Goal: Information Seeking & Learning: Check status

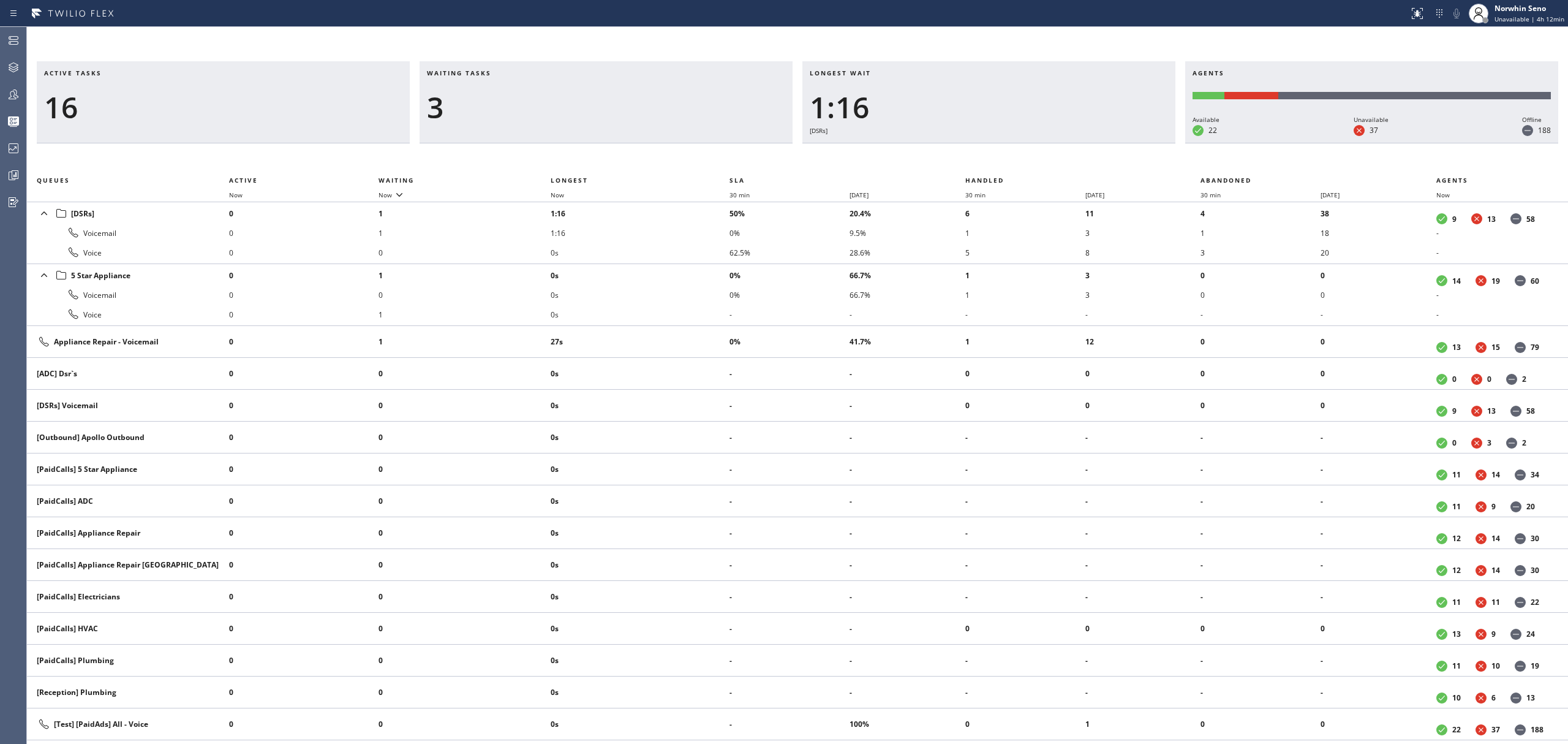
drag, startPoint x: 983, startPoint y: 150, endPoint x: 996, endPoint y: 143, distance: 14.8
click at [989, 145] on div "Active tasks 16 Waiting tasks 3 Longest wait 1:16 [DSRs] Agents Available 22 Un…" at bounding box center [797, 402] width 1541 height 683
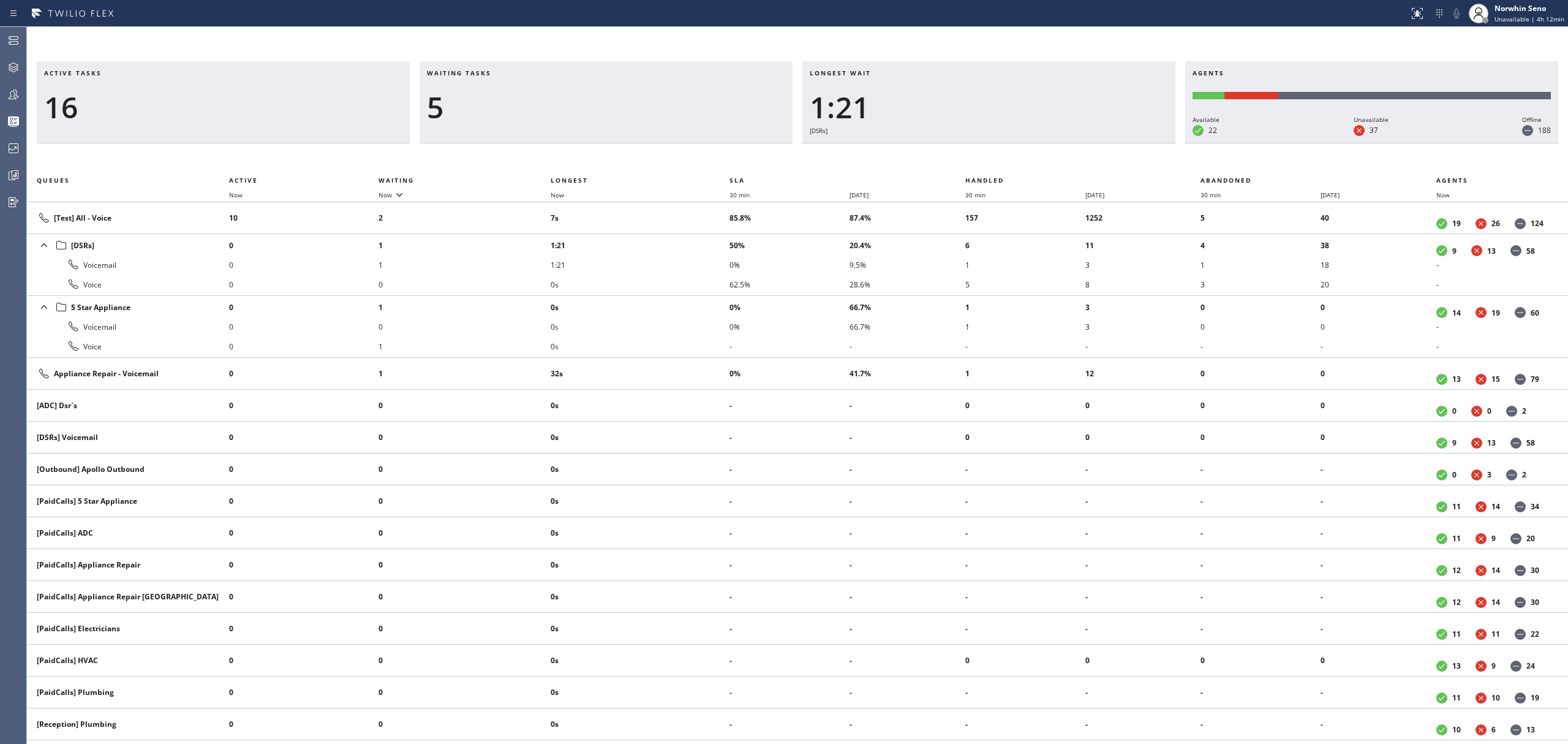
click at [976, 157] on div "Active tasks 16 Waiting tasks 5 Longest wait 1:21 [DSRs] Agents Available 22 Un…" at bounding box center [797, 402] width 1541 height 683
click at [976, 157] on div "Active tasks 16 Waiting tasks 5 Longest wait 1:26 [DSRs] Agents Available 22 Un…" at bounding box center [797, 402] width 1541 height 683
click at [976, 157] on div "Active tasks 16 Waiting tasks 4 Longest wait 1:31 [DSRs] Agents Available 22 Un…" at bounding box center [797, 402] width 1541 height 683
click at [976, 157] on div "Active tasks 17 Waiting tasks 4 Longest wait 1:36 [DSRs] Agents Available 22 Un…" at bounding box center [797, 402] width 1541 height 683
click at [976, 157] on div "Active tasks 17 Waiting tasks 6 Longest wait 1:41 [DSRs] Agents Available 22 Un…" at bounding box center [797, 402] width 1541 height 683
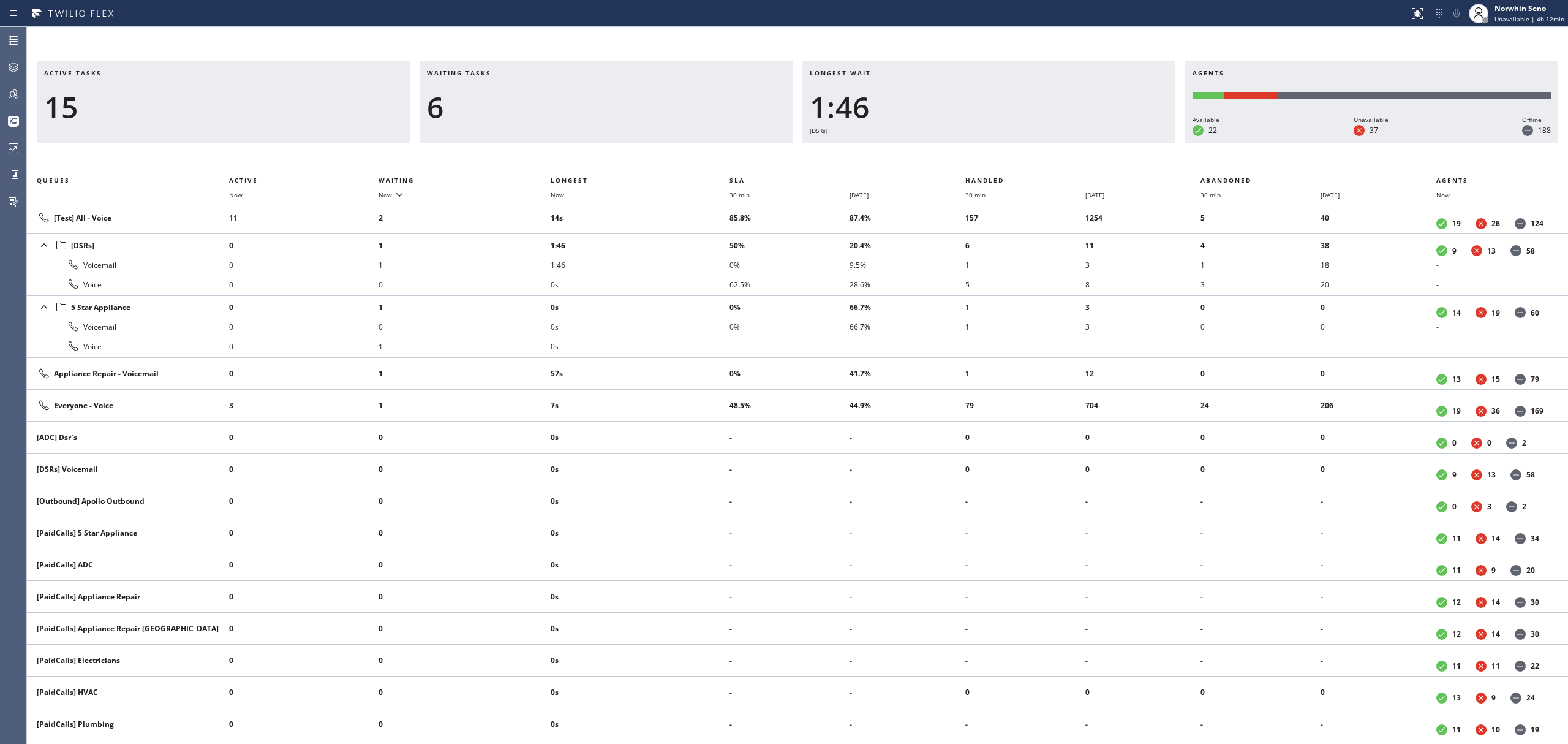
click at [976, 157] on div "Active tasks 15 Waiting tasks 6 Longest wait 1:46 [DSRs] Agents Available 22 Un…" at bounding box center [797, 402] width 1541 height 683
click at [976, 157] on div "Active tasks 17 Waiting tasks 7 Longest wait 1:52 [DSRs] Agents Available 22 Un…" at bounding box center [797, 402] width 1541 height 683
click at [976, 157] on div "Active tasks 17 Waiting tasks 7 Longest wait 1:57 [DSRs] Agents Available 22 Un…" at bounding box center [797, 402] width 1541 height 683
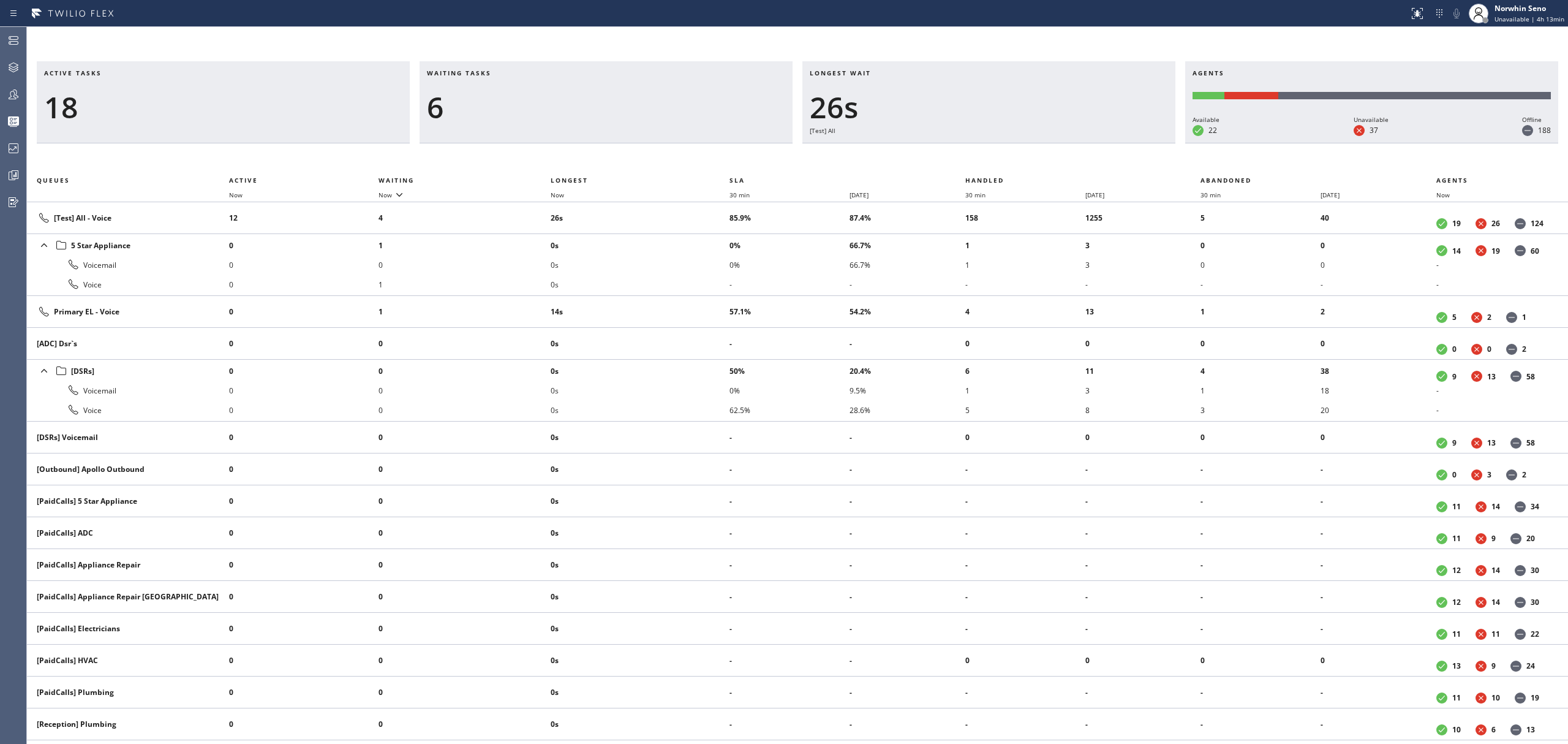
click at [976, 157] on div "Active tasks 18 Waiting tasks 6 Longest wait 26s [Test] All Agents Available 22…" at bounding box center [797, 402] width 1541 height 683
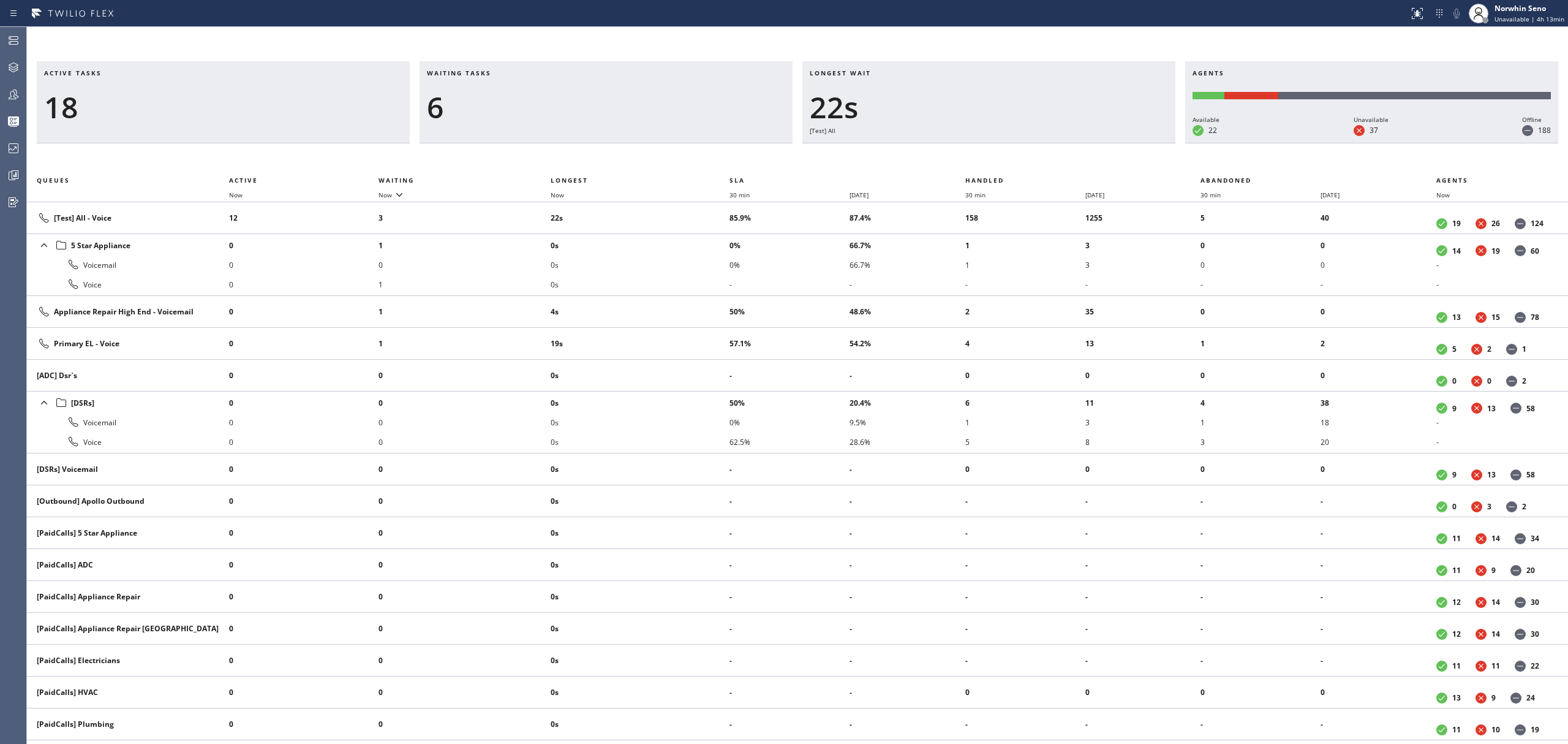
click at [976, 157] on div "Active tasks 18 Waiting tasks 6 Longest wait 22s [Test] All Agents Available 22…" at bounding box center [797, 402] width 1541 height 683
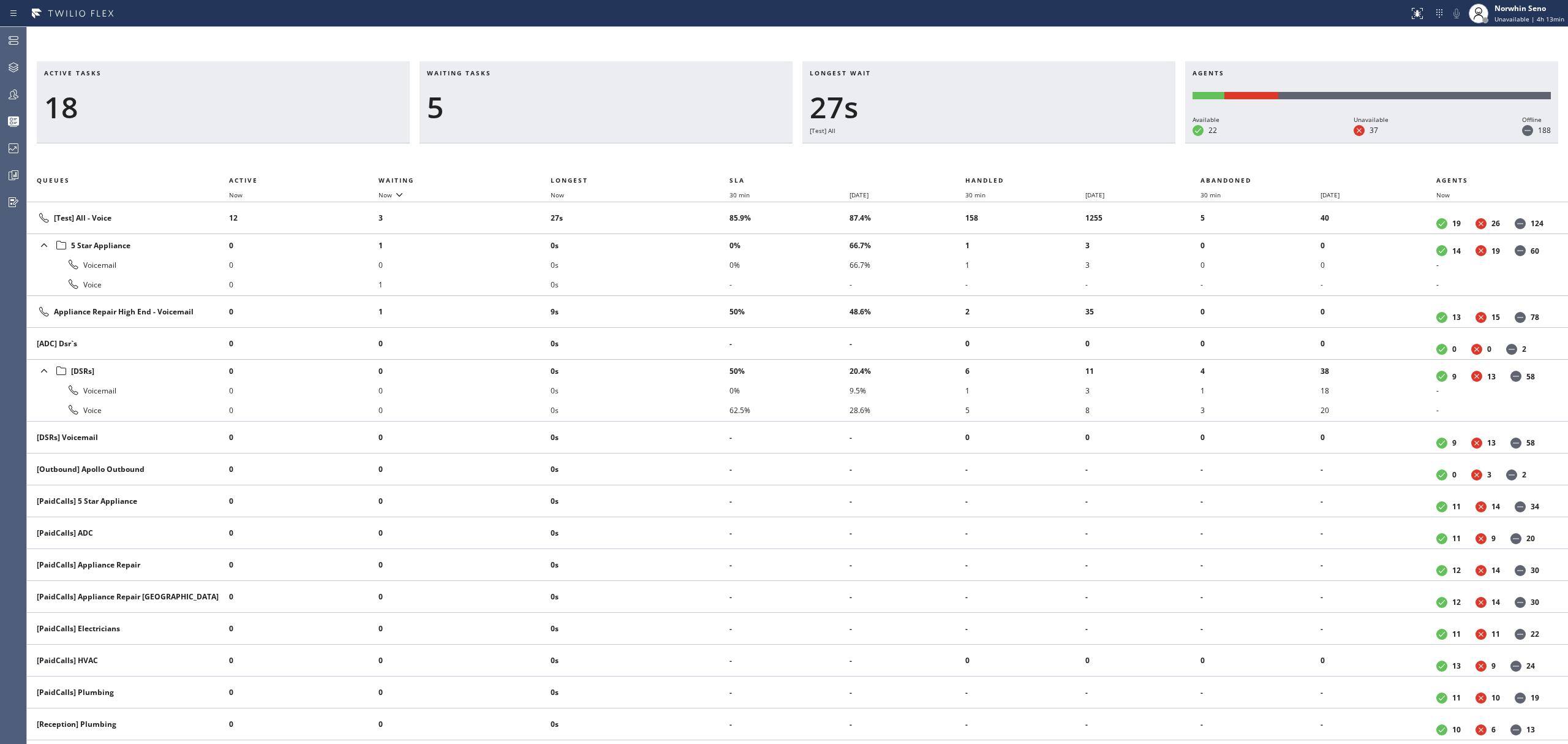
click at [976, 157] on div "Active tasks 18 Waiting tasks 5 Longest wait 27s [Test] All Agents Available 22…" at bounding box center [797, 402] width 1541 height 683
click at [976, 157] on div "Active tasks 17 Waiting tasks 4 Longest wait 28s [Test] All Agents Available 22…" at bounding box center [797, 402] width 1541 height 683
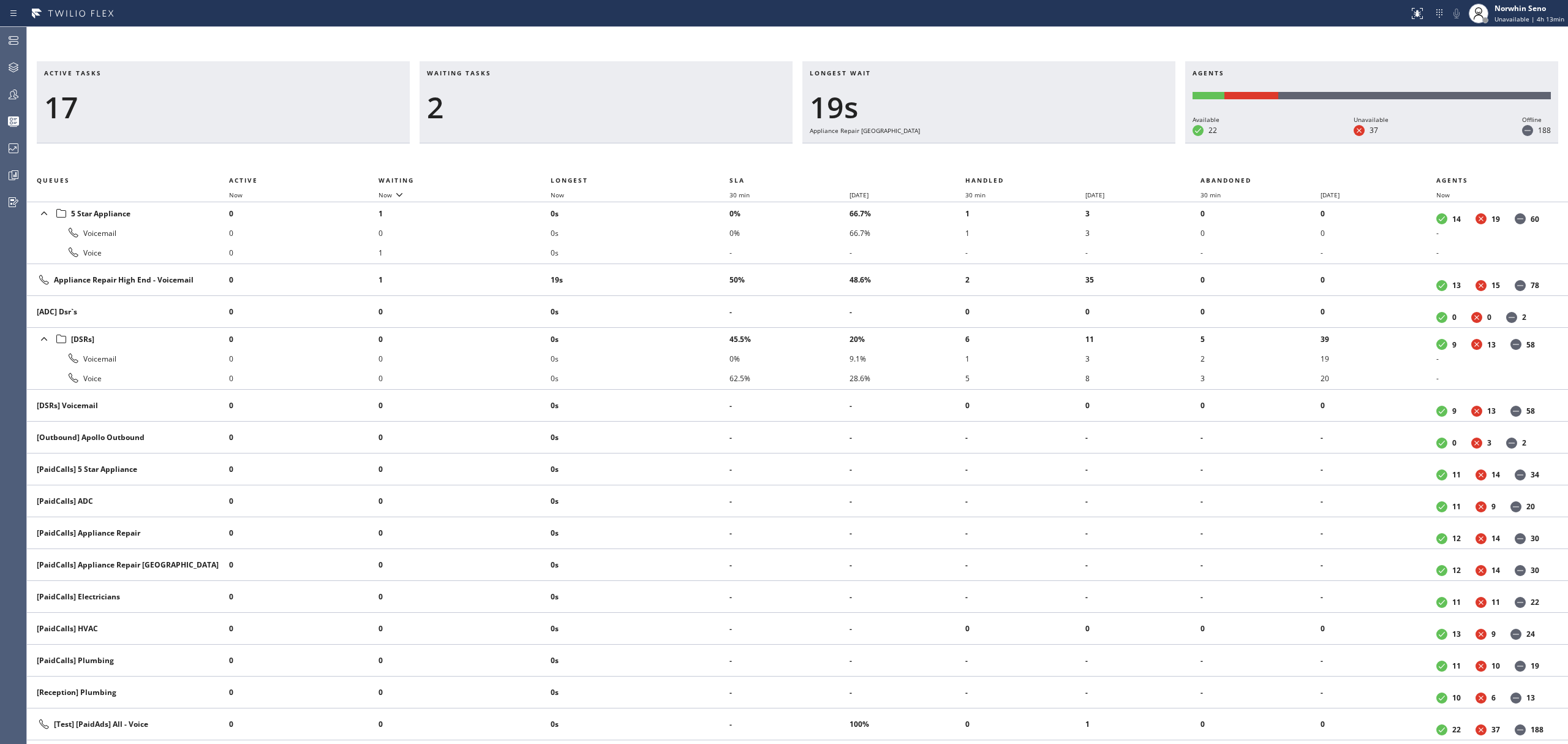
click at [976, 157] on div "Active tasks 17 Waiting tasks 2 Longest wait 19s Appliance Repair High End Agen…" at bounding box center [797, 402] width 1541 height 683
click at [976, 157] on div "Active tasks 16 Waiting tasks 4 Longest wait 24s Appliance Repair High End Agen…" at bounding box center [797, 402] width 1541 height 683
click at [976, 157] on div "Active tasks 16 Waiting tasks 3 Longest wait 29s Appliance Repair High End Agen…" at bounding box center [797, 402] width 1541 height 683
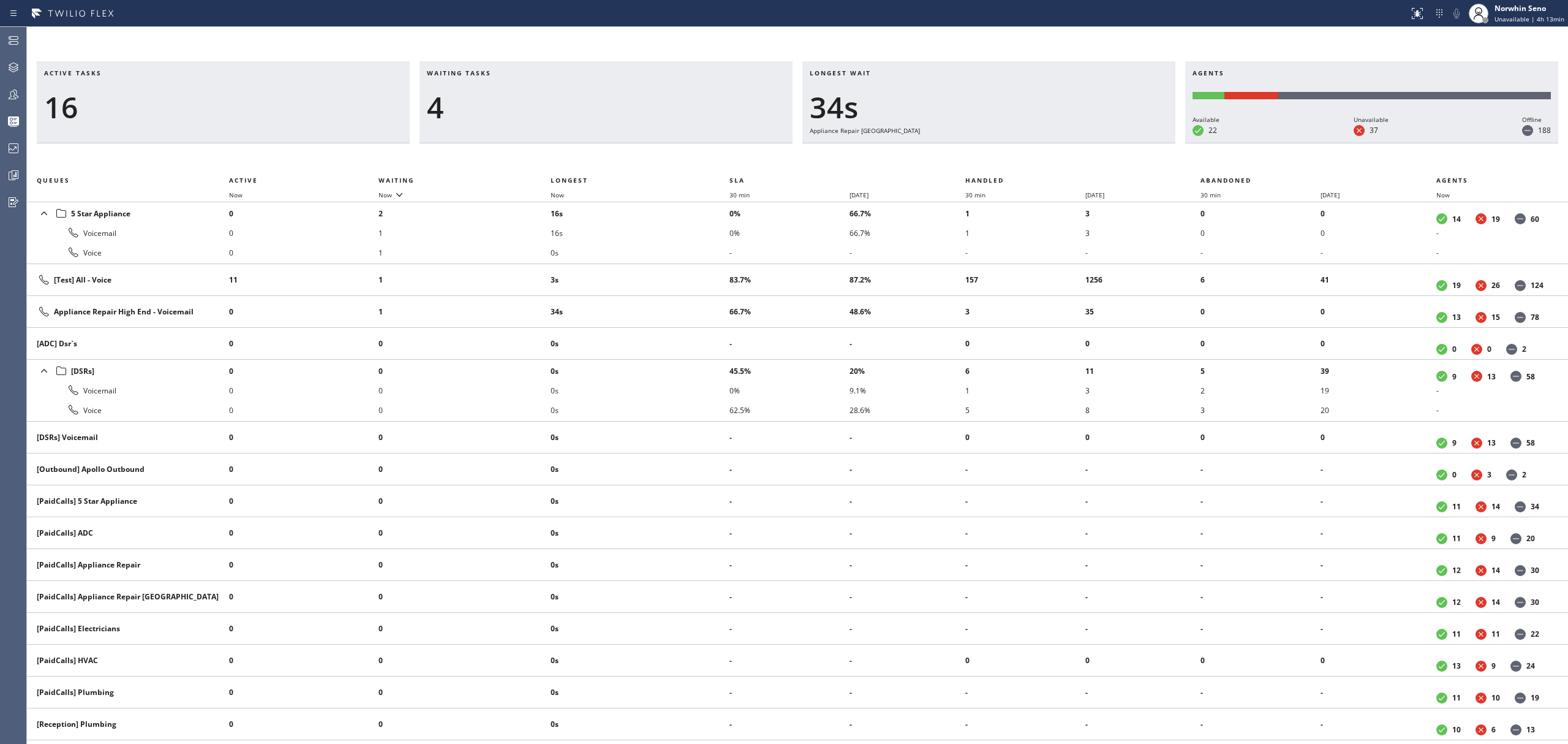
click at [976, 157] on div "Active tasks 16 Waiting tasks 4 Longest wait 34s Appliance Repair High End Agen…" at bounding box center [797, 402] width 1541 height 683
click at [976, 157] on div "Active tasks 17 Waiting tasks 3 Longest wait 39s Appliance Repair High End Agen…" at bounding box center [797, 402] width 1541 height 683
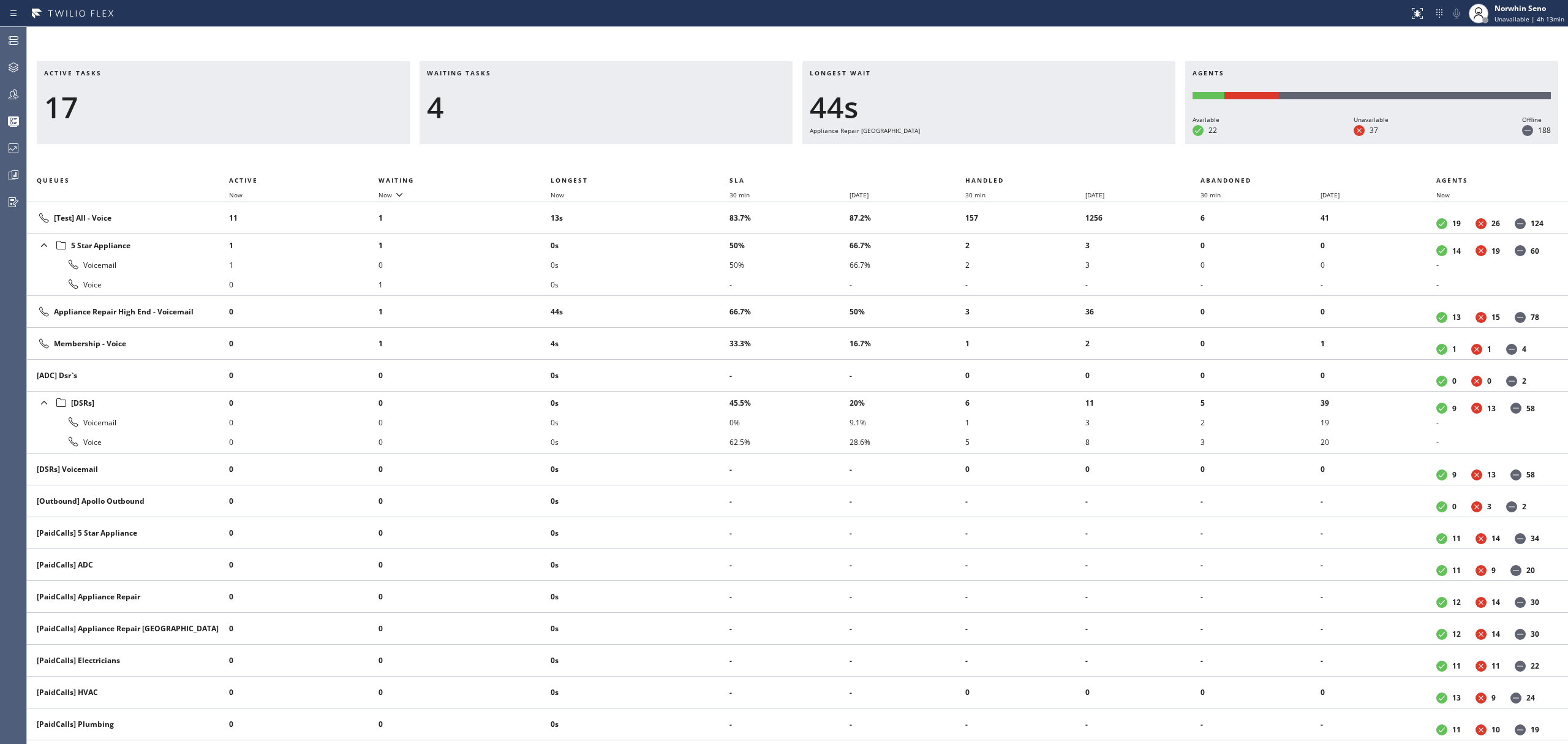
click at [976, 157] on div "Active tasks 17 Waiting tasks 4 Longest wait 44s Appliance Repair High End Agen…" at bounding box center [797, 402] width 1541 height 683
click at [976, 157] on div "Active tasks 17 Waiting tasks 4 Longest wait 49s Appliance Repair High End Agen…" at bounding box center [797, 402] width 1541 height 683
click at [976, 157] on div "Active tasks 17 Waiting tasks 4 Longest wait 55s Appliance Repair High End Agen…" at bounding box center [797, 402] width 1541 height 683
click at [976, 157] on div "Active tasks 17 Waiting tasks 6 Longest wait 1:00 Appliance Repair High End Age…" at bounding box center [797, 402] width 1541 height 683
click at [976, 157] on div "Active tasks 17 Waiting tasks 7 Longest wait 1:05 Appliance Repair High End Age…" at bounding box center [797, 402] width 1541 height 683
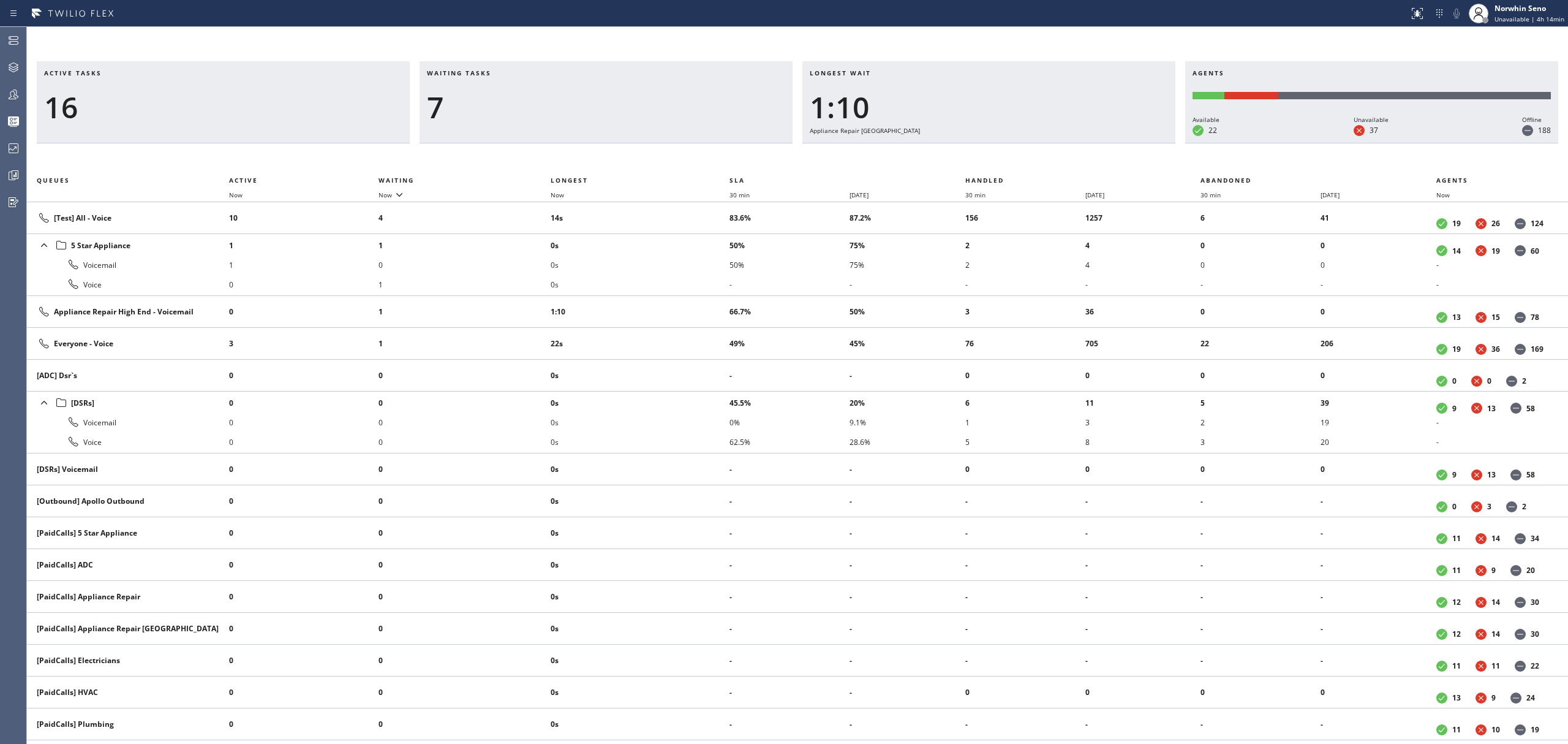
click at [976, 157] on div "Active tasks 16 Waiting tasks 7 Longest wait 1:10 Appliance Repair High End Age…" at bounding box center [797, 402] width 1541 height 683
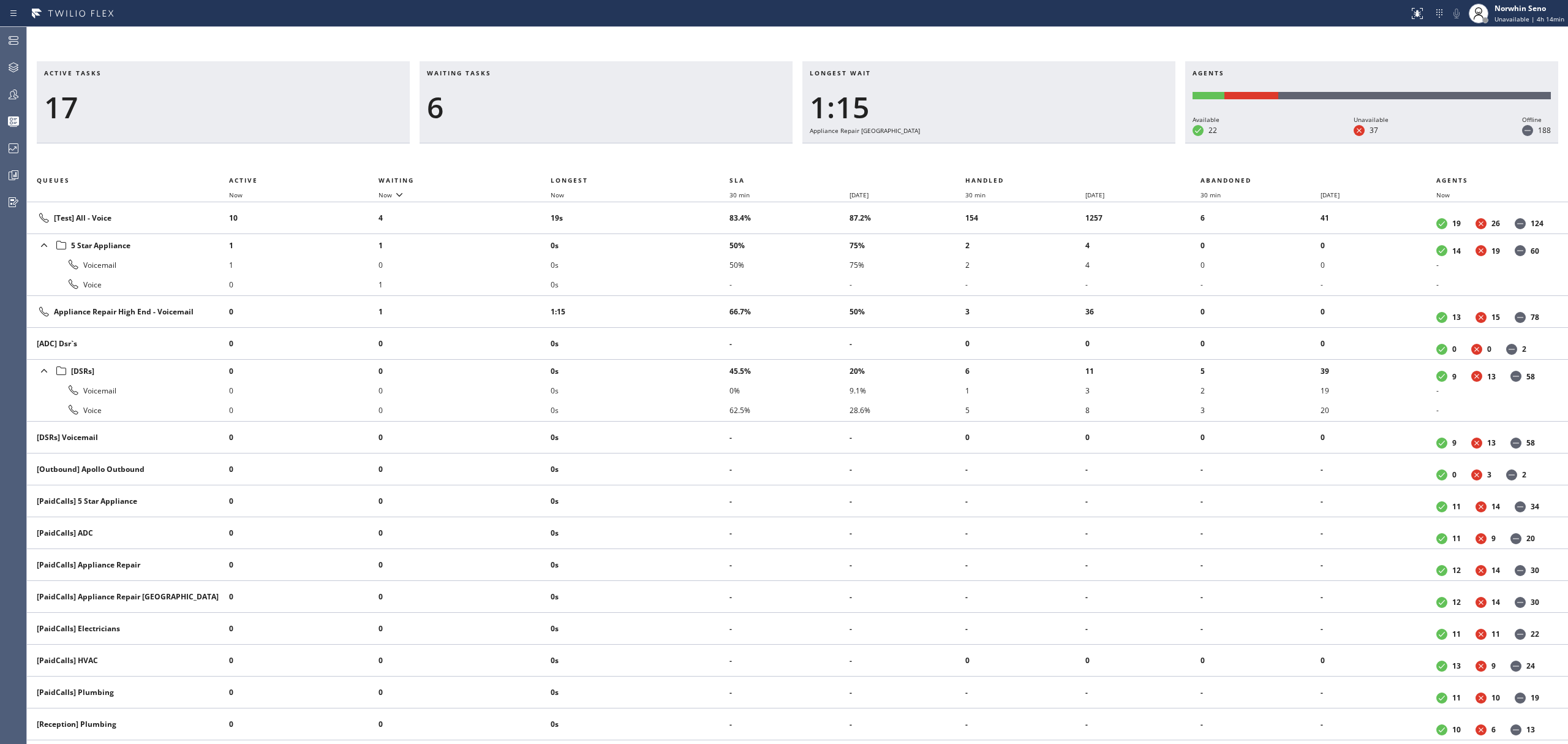
click at [976, 157] on div "Active tasks 17 Waiting tasks 6 Longest wait 1:15 Appliance Repair High End Age…" at bounding box center [797, 402] width 1541 height 683
click at [976, 157] on div "Active tasks 17 Waiting tasks 5 Longest wait 1:20 Appliance Repair High End Age…" at bounding box center [797, 402] width 1541 height 683
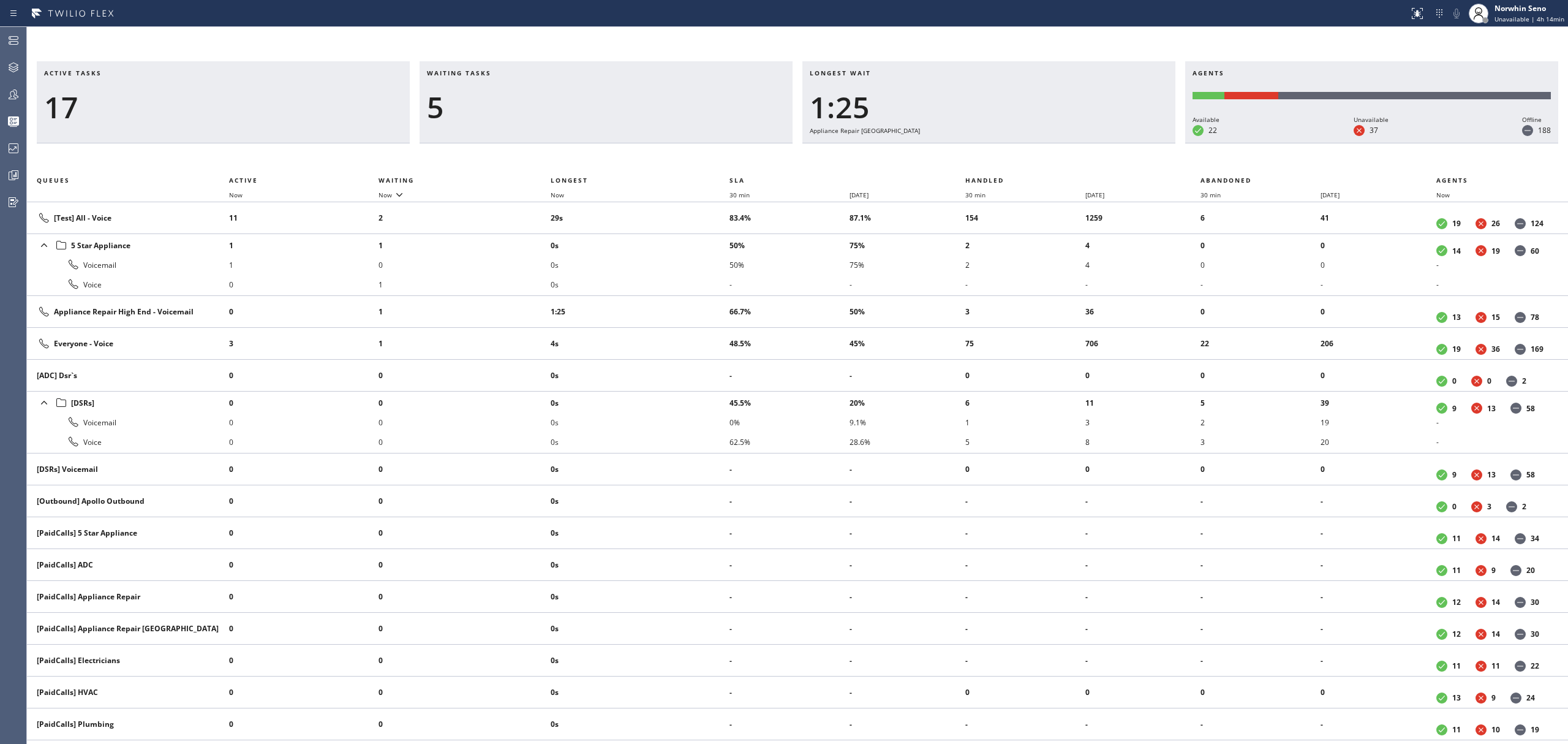
click at [976, 157] on div "Active tasks 17 Waiting tasks 5 Longest wait 1:25 Appliance Repair High End Age…" at bounding box center [797, 402] width 1541 height 683
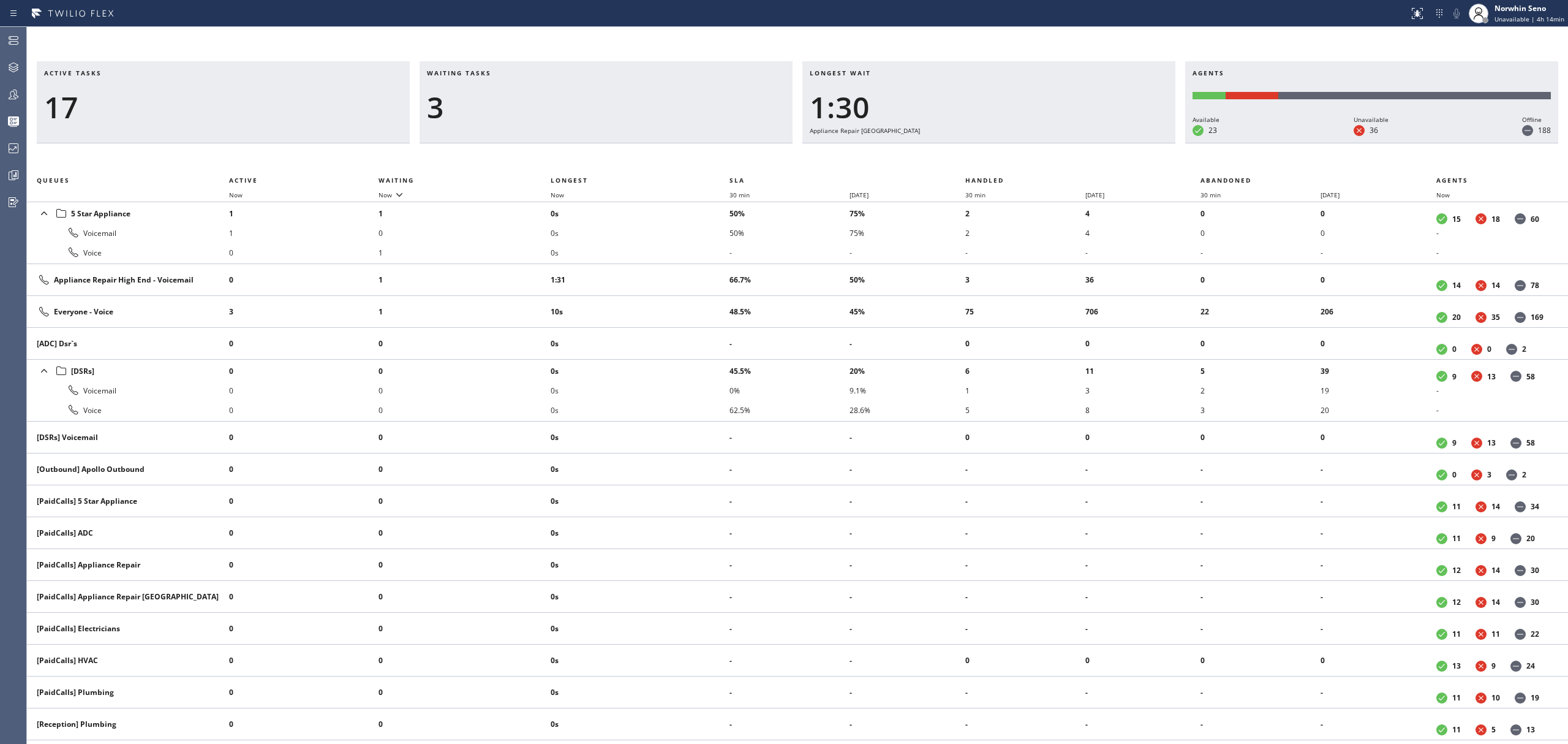
click at [976, 157] on div "Active tasks 17 Waiting tasks 3 Longest wait 1:30 Appliance Repair High End Age…" at bounding box center [797, 402] width 1541 height 683
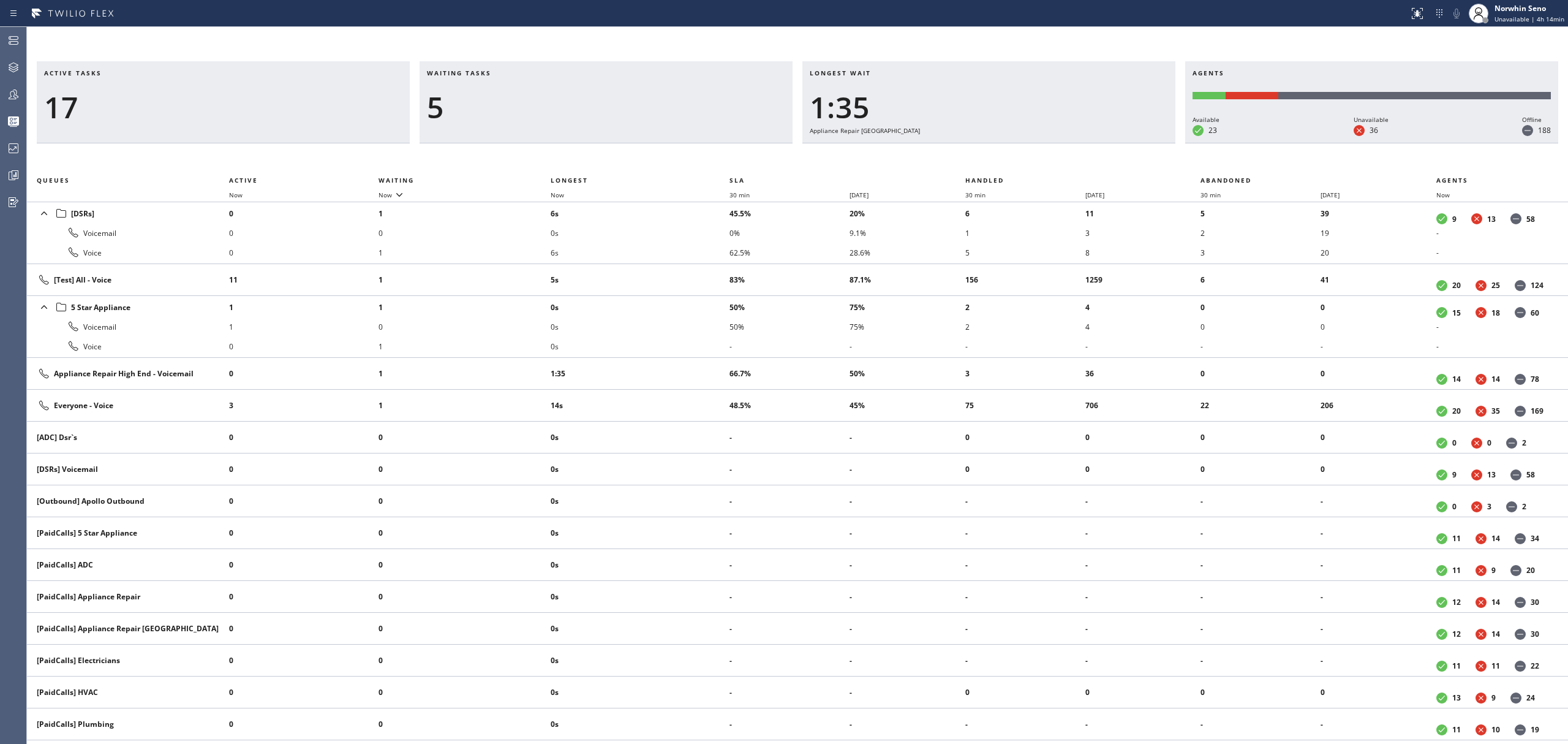
click at [976, 157] on div "Active tasks 17 Waiting tasks 5 Longest wait 1:35 Appliance Repair High End Age…" at bounding box center [797, 402] width 1541 height 683
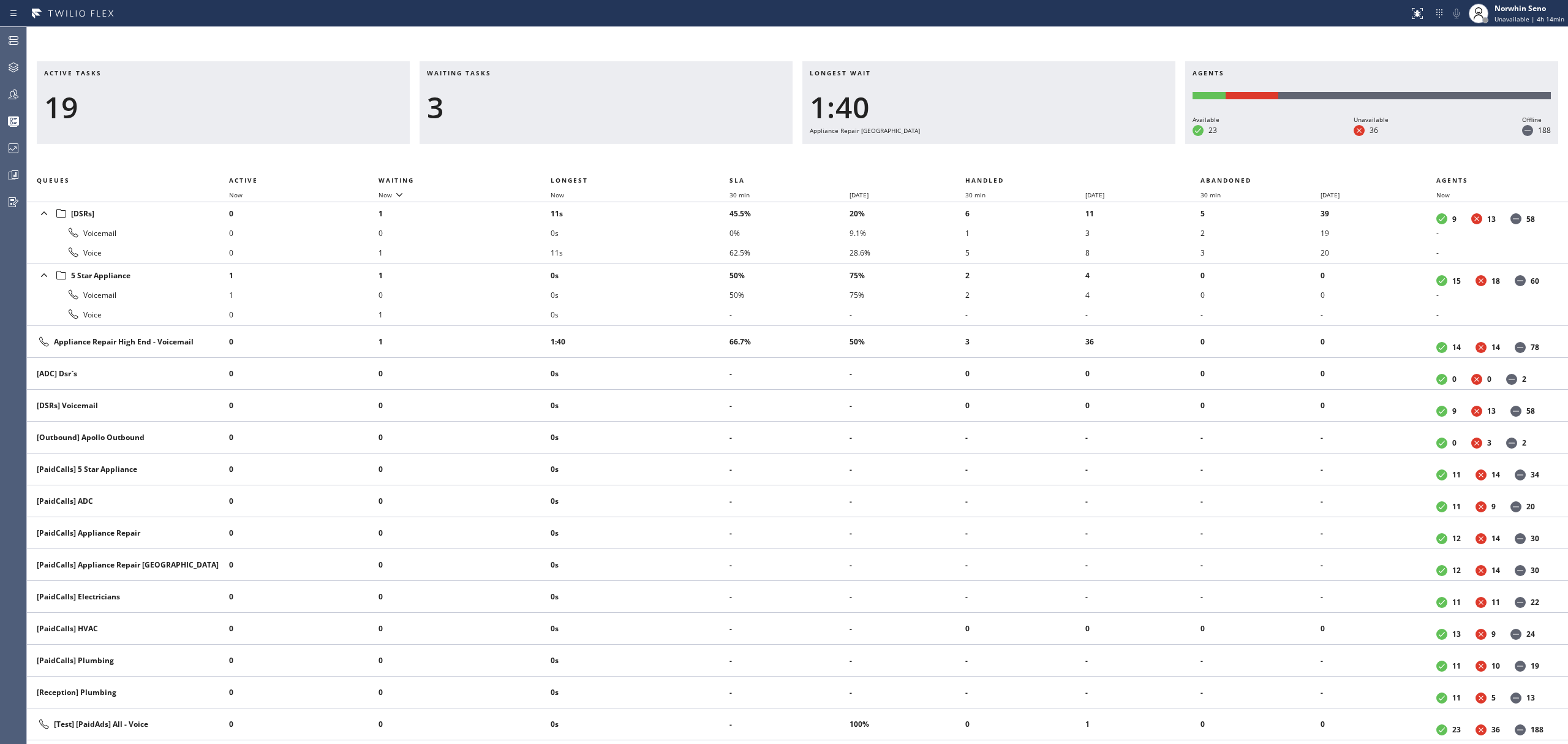
click at [976, 157] on div "Active tasks 19 Waiting tasks 3 Longest wait 1:40 Appliance Repair High End Age…" at bounding box center [797, 402] width 1541 height 683
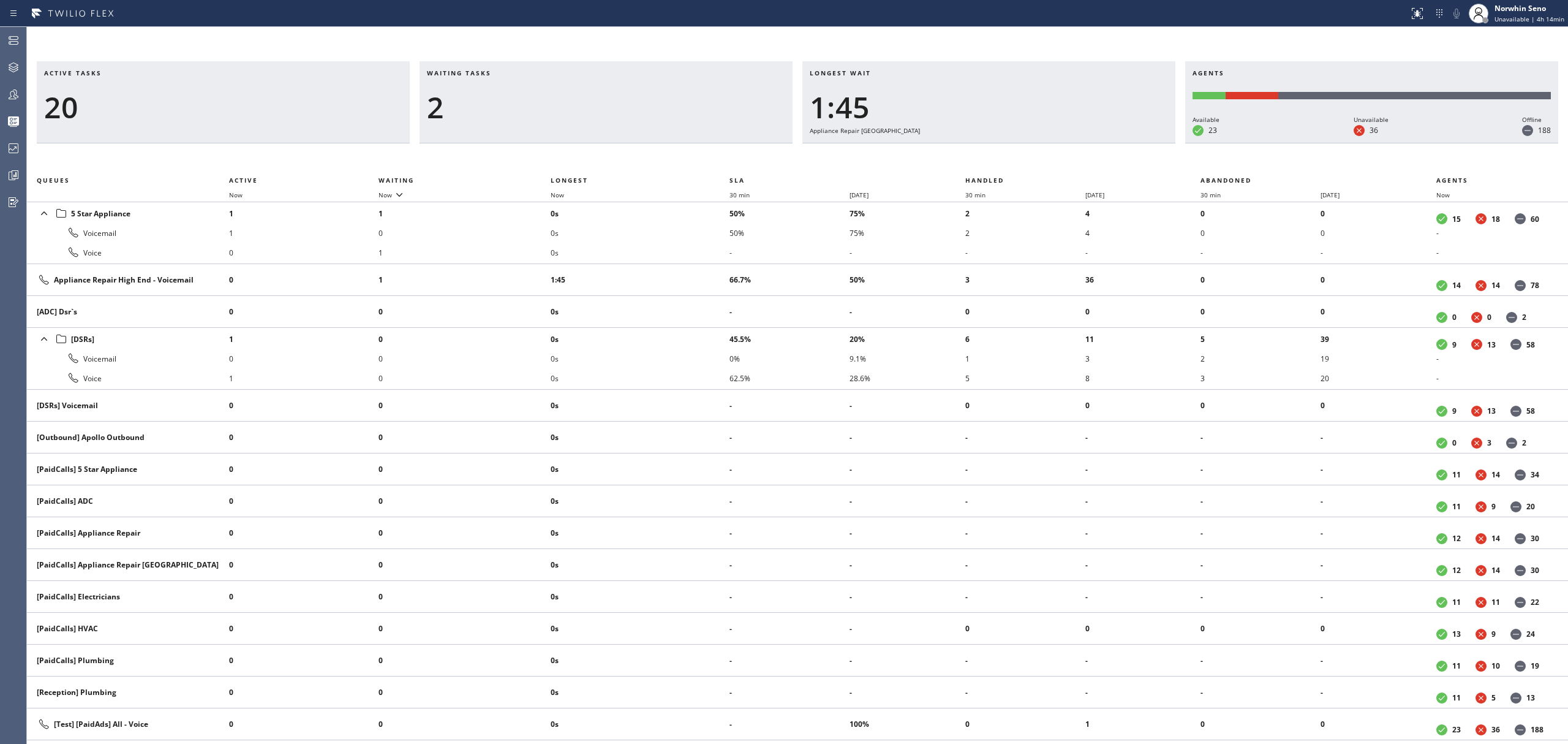
click at [976, 157] on div "Active tasks 20 Waiting tasks 2 Longest wait 1:45 Appliance Repair High End Age…" at bounding box center [797, 402] width 1541 height 683
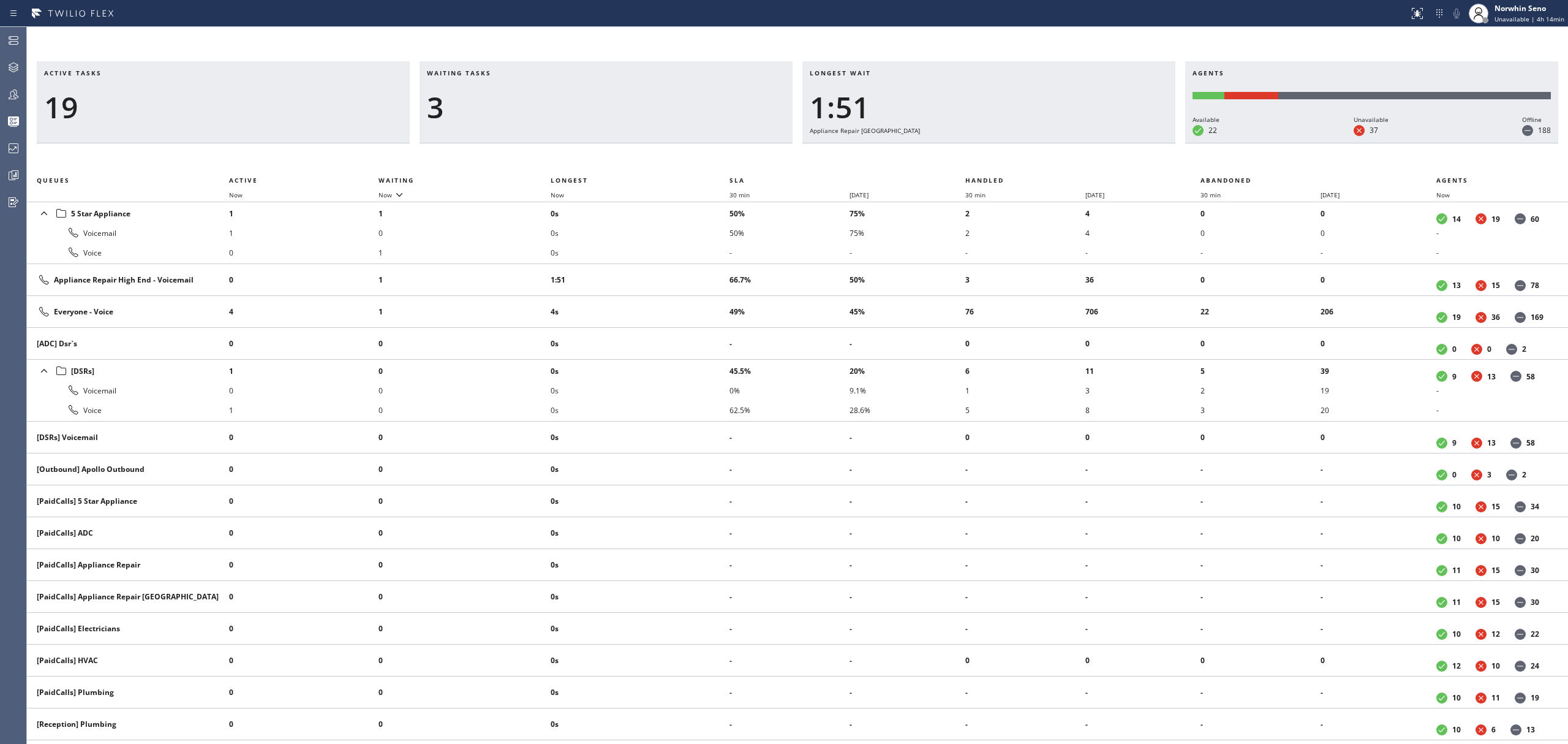
click at [976, 157] on div "Active tasks 19 Waiting tasks 3 Longest wait 1:51 Appliance Repair High End Age…" at bounding box center [797, 402] width 1541 height 683
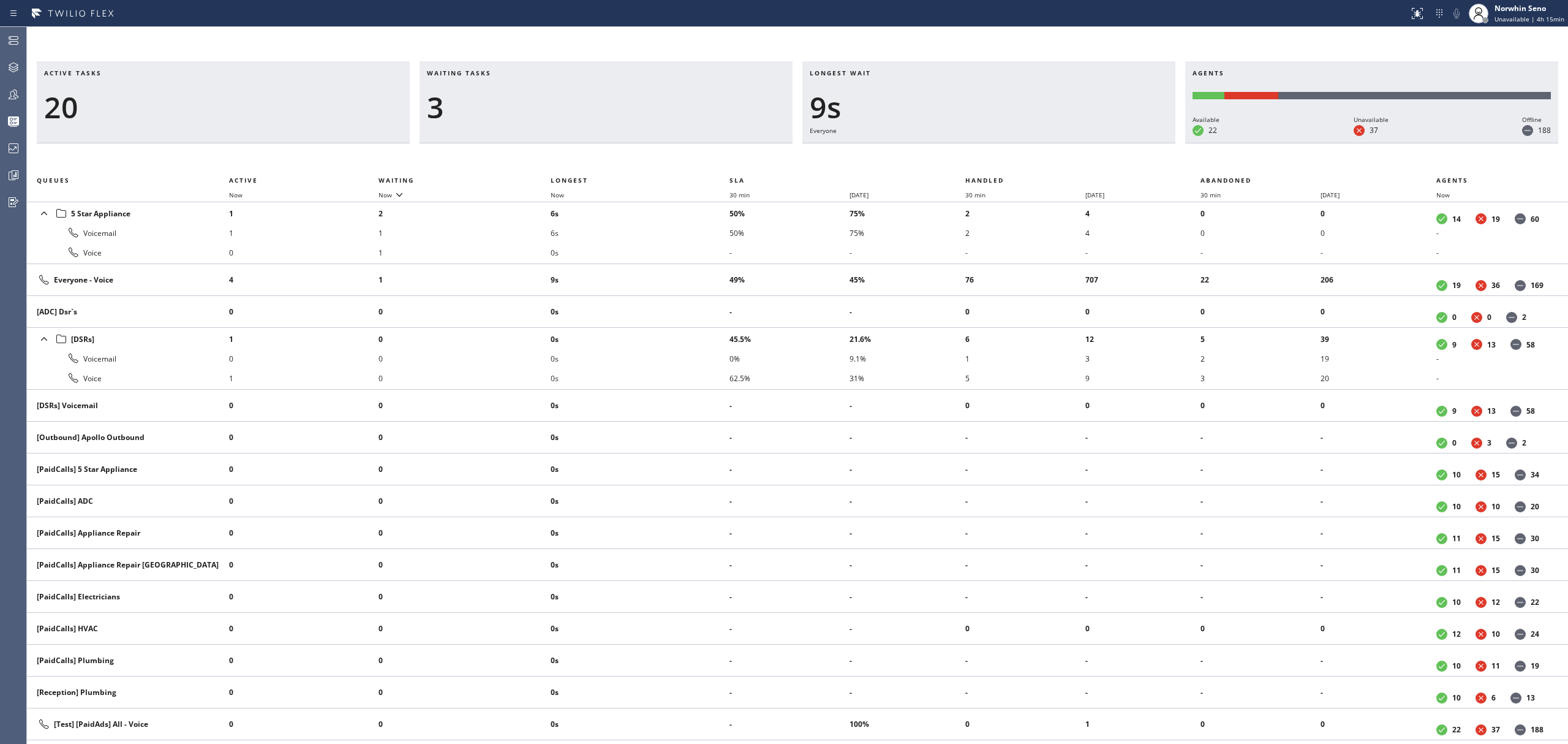
click at [976, 157] on div "Active tasks 20 Waiting tasks 3 Longest wait 9s Everyone Agents Available 22 Un…" at bounding box center [797, 402] width 1541 height 683
click at [976, 157] on div "Active tasks 20 Waiting tasks 3 Longest wait 14s Everyone Agents Available 22 U…" at bounding box center [797, 402] width 1541 height 683
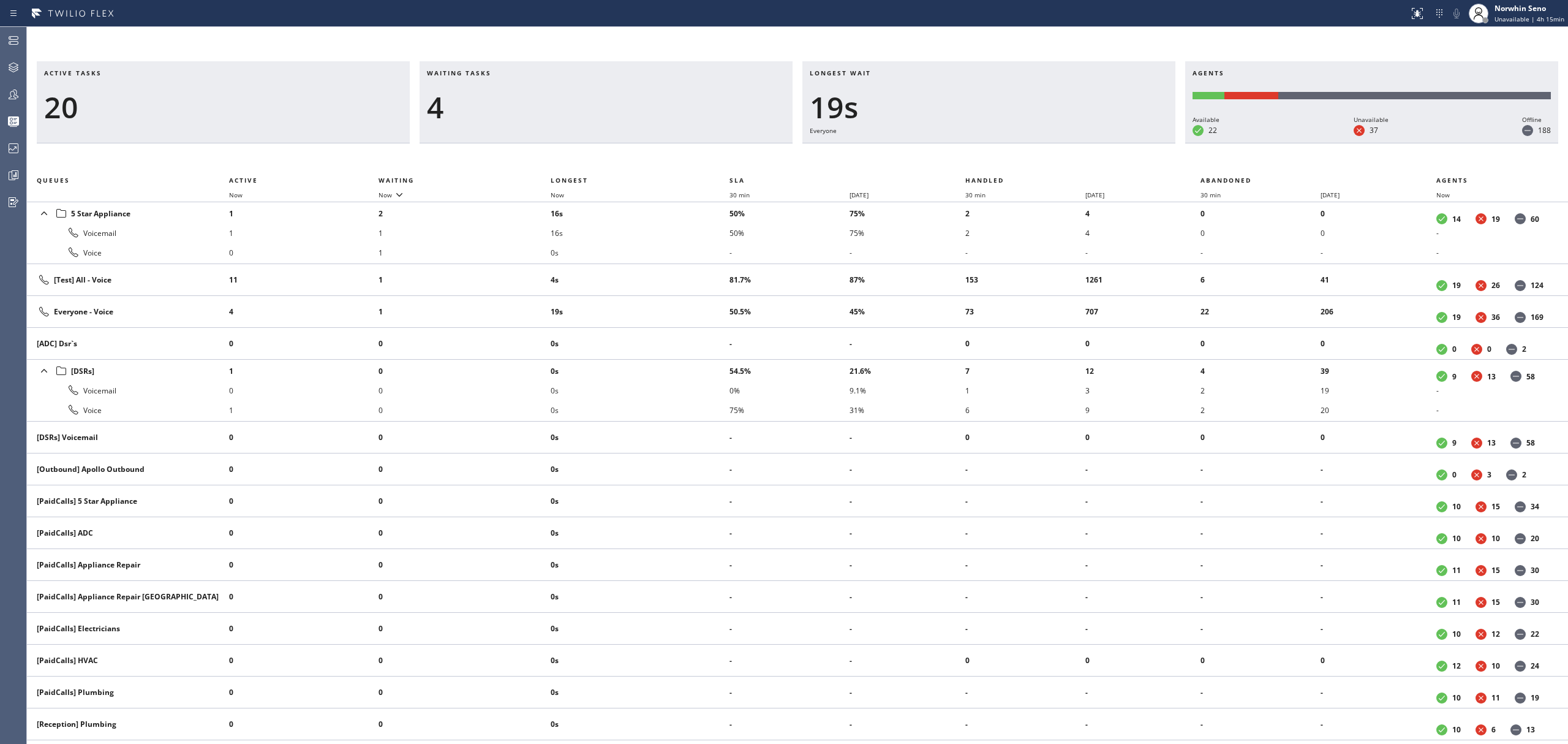
click at [976, 157] on div "Active tasks 20 Waiting tasks 4 Longest wait 19s Everyone Agents Available 22 U…" at bounding box center [797, 402] width 1541 height 683
click at [976, 157] on div "Active tasks 19 Waiting tasks 3 Longest wait 24s Everyone Agents Available 22 U…" at bounding box center [797, 402] width 1541 height 683
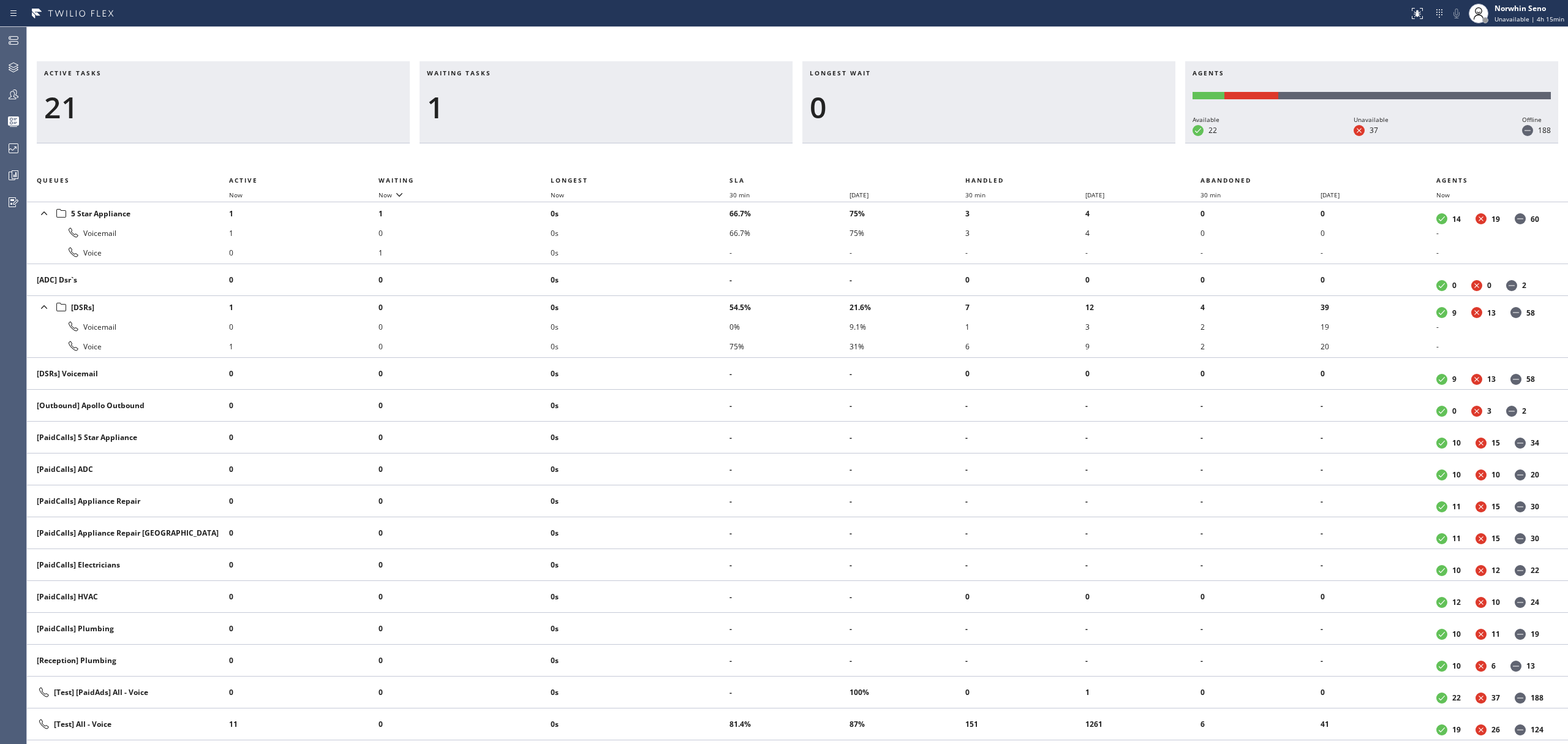
click at [976, 157] on div "Active tasks 21 Waiting tasks 1 Longest wait 0 Agents Available 22 Unavailable …" at bounding box center [797, 402] width 1541 height 683
click at [976, 157] on div "Active tasks 20 Waiting tasks 1 Longest wait 0 Agents Available 22 Unavailable …" at bounding box center [797, 402] width 1541 height 683
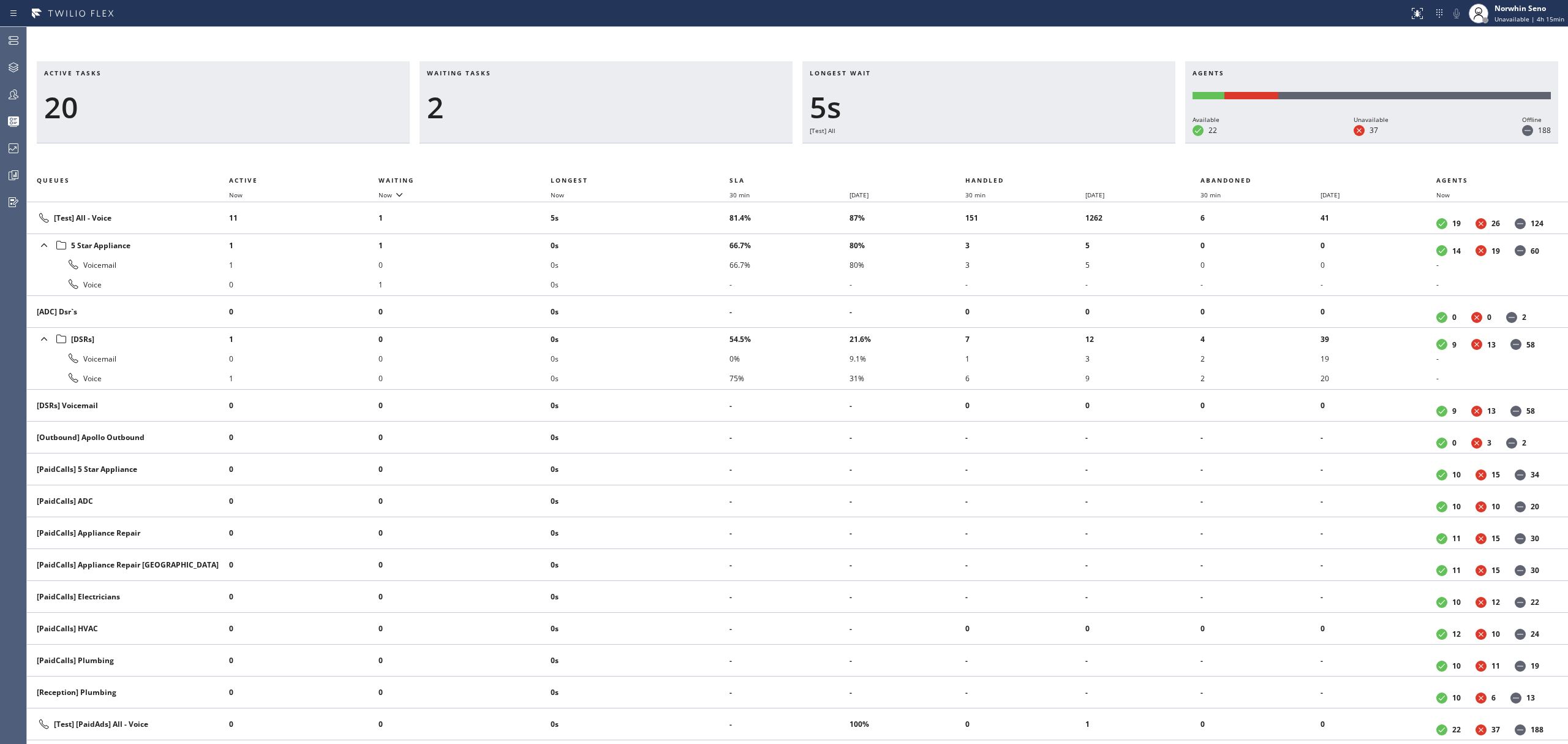
click at [976, 157] on div "Active tasks 20 Waiting tasks 2 Longest wait 5s [Test] All Agents Available 22 …" at bounding box center [797, 402] width 1541 height 683
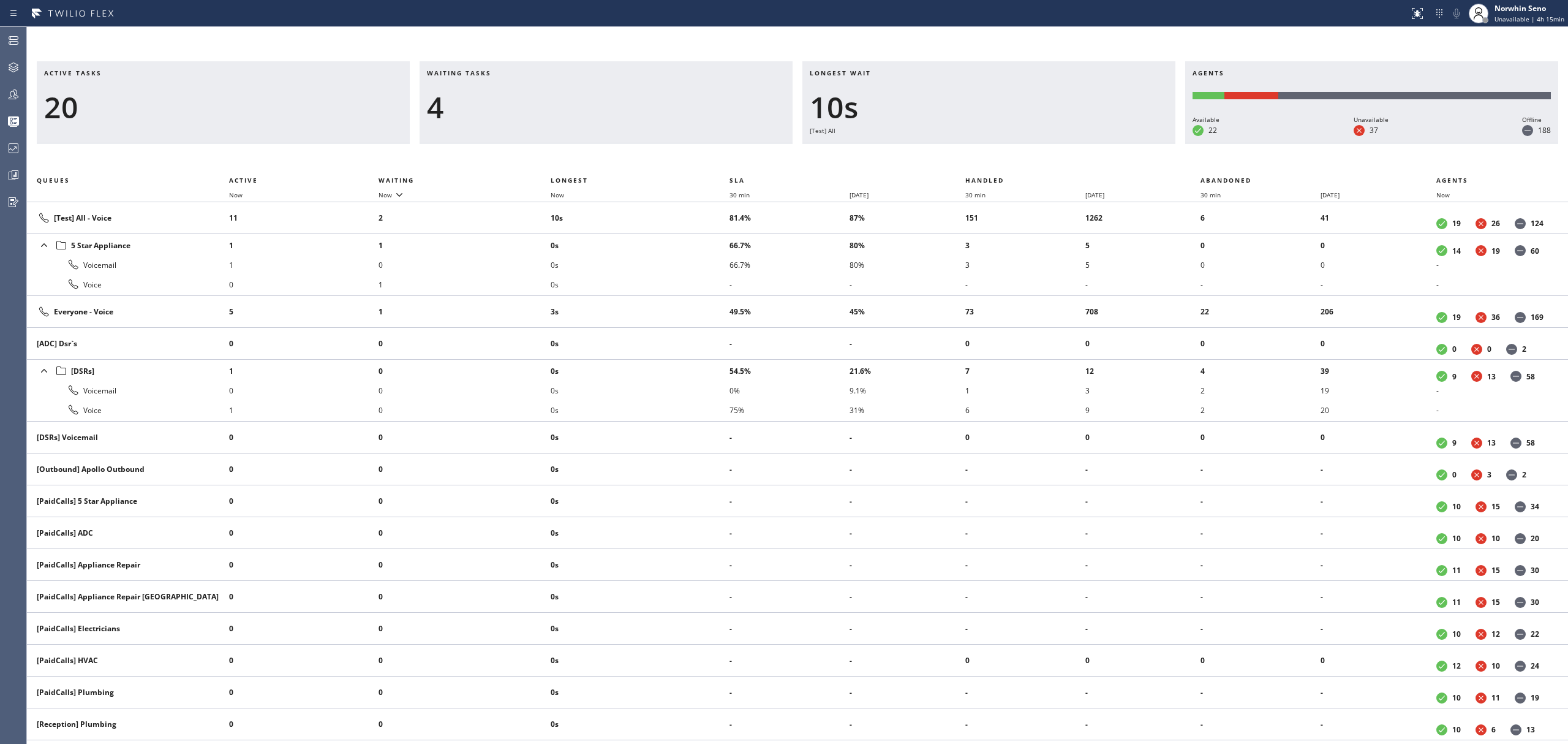
click at [976, 157] on div "Active tasks 20 Waiting tasks 4 Longest wait 10s [Test] All Agents Available 22…" at bounding box center [797, 402] width 1541 height 683
click at [976, 157] on div "Active tasks 18 Waiting tasks 4 Longest wait 15s [Test] All Agents Available 22…" at bounding box center [797, 402] width 1541 height 683
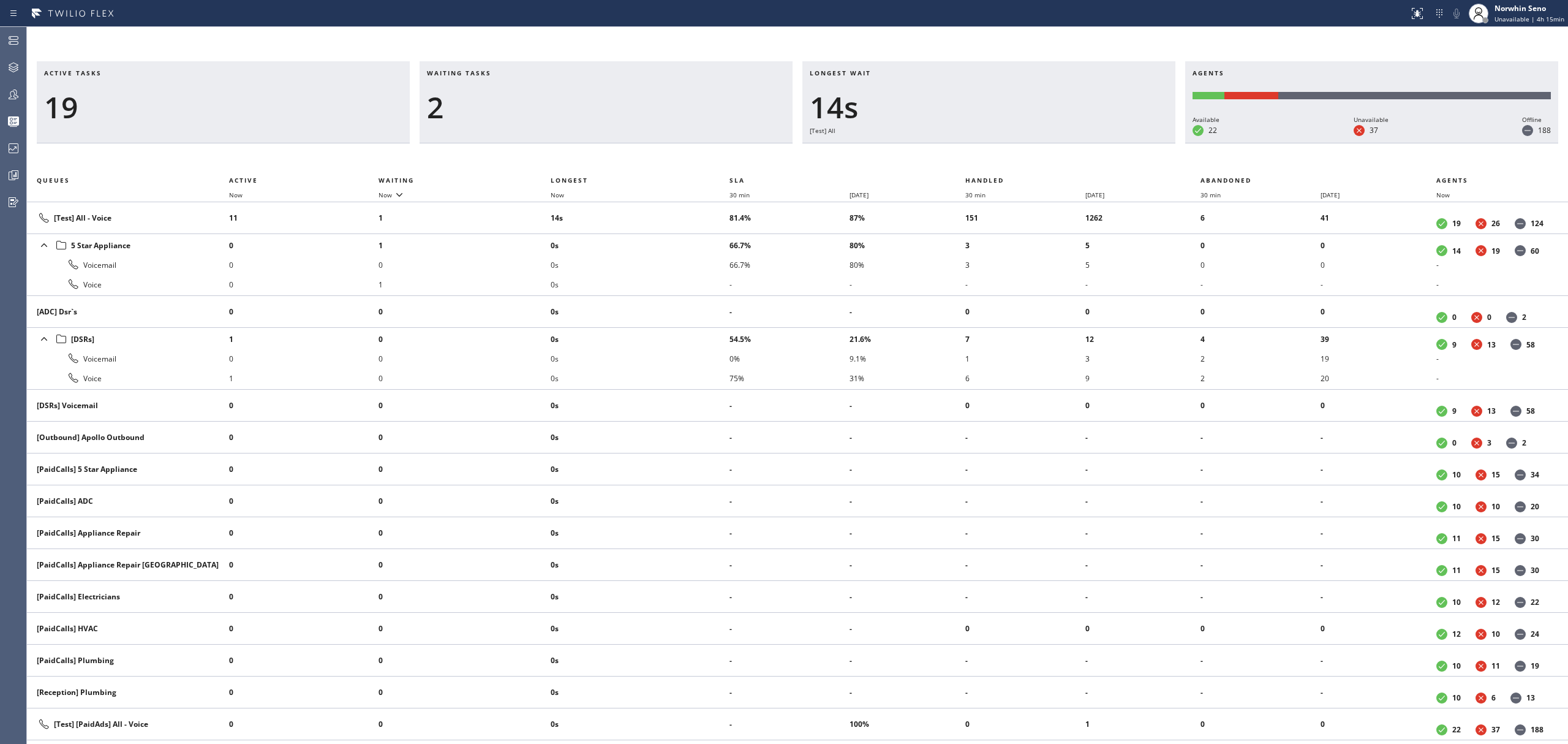
click at [976, 157] on div "Active tasks 19 Waiting tasks 2 Longest wait 14s [Test] All Agents Available 22…" at bounding box center [797, 402] width 1541 height 683
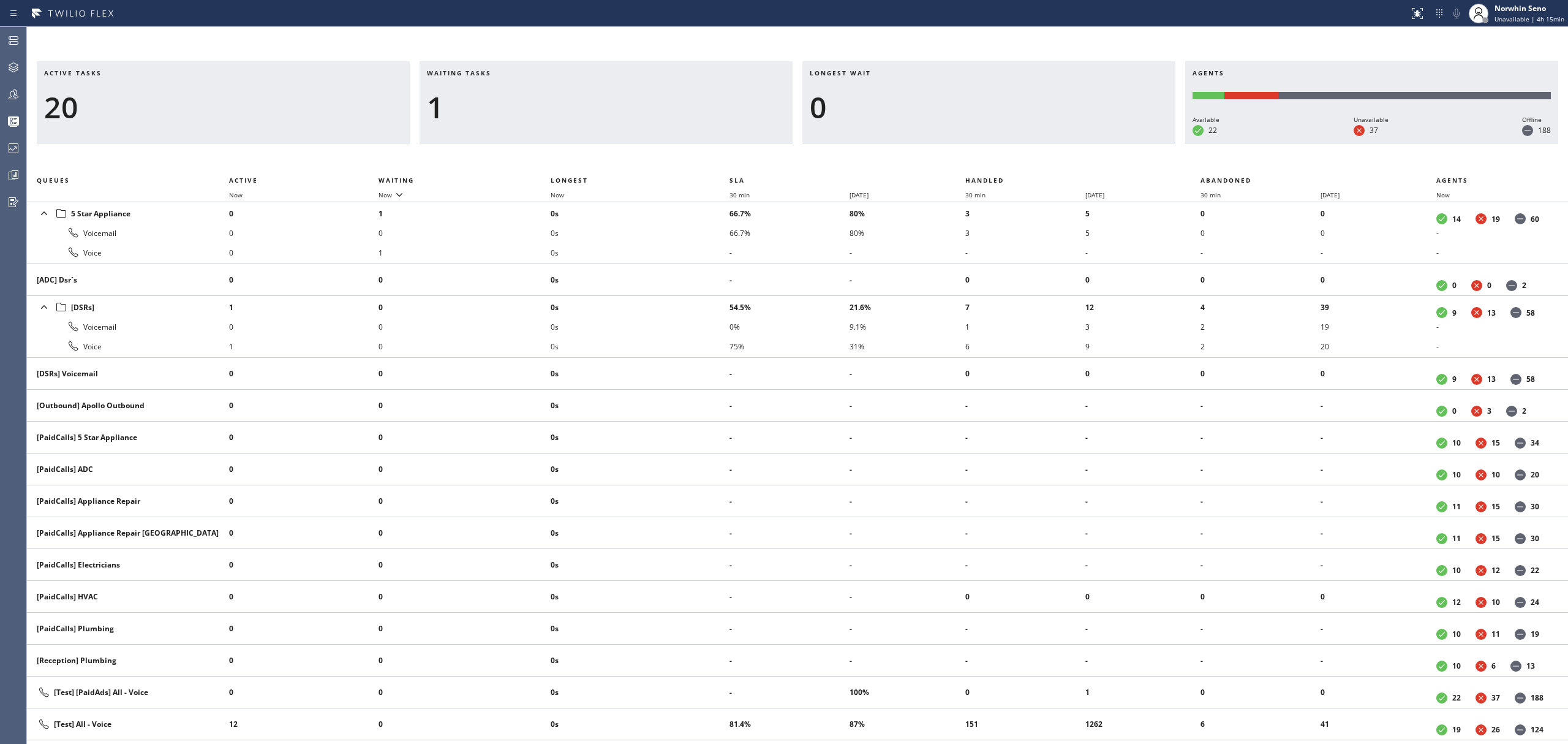
click at [976, 157] on div "Active tasks 20 Waiting tasks 1 Longest wait 0 Agents Available 22 Unavailable …" at bounding box center [797, 402] width 1541 height 683
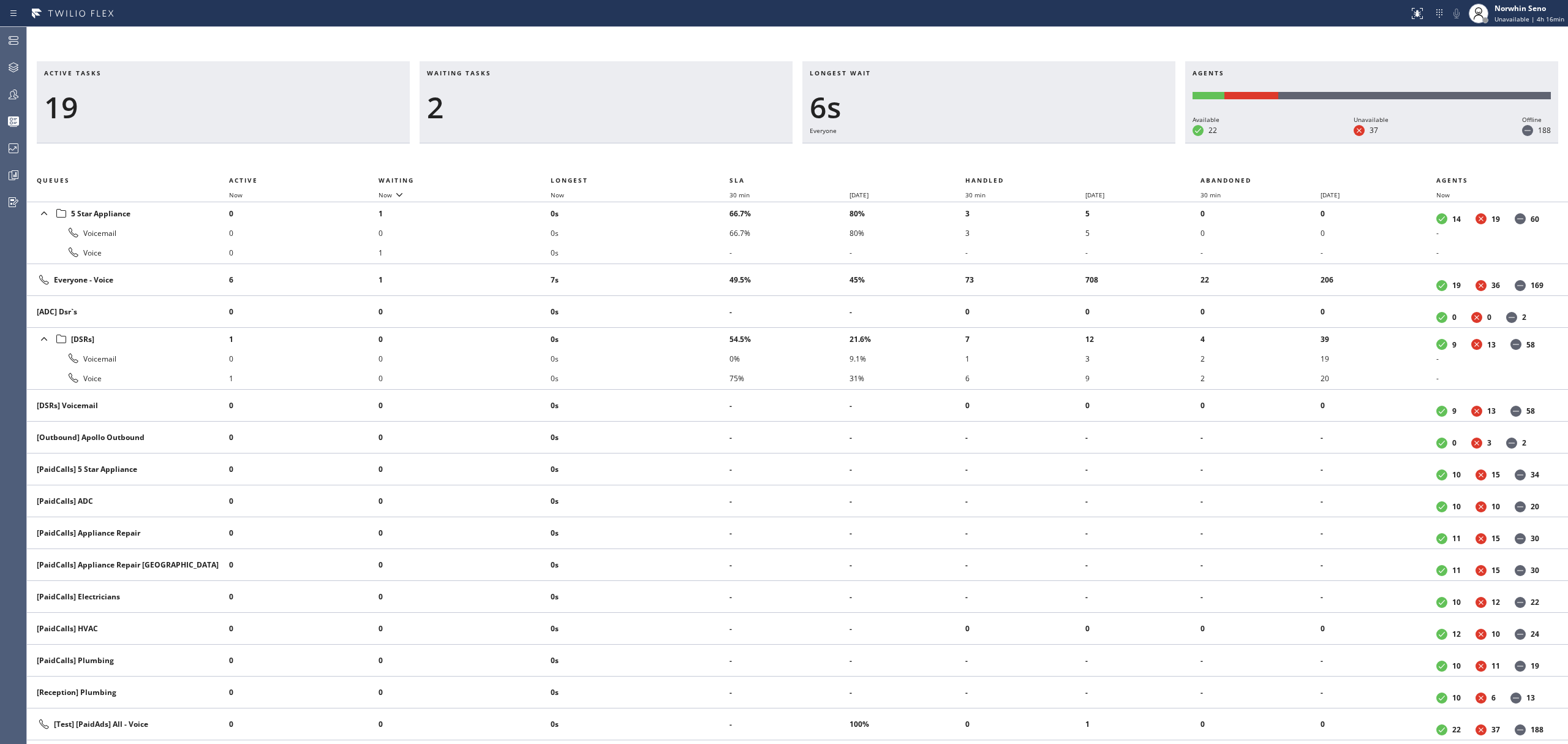
click at [976, 157] on div "Active tasks 19 Waiting tasks 2 Longest wait 6s Everyone Agents Available 22 Un…" at bounding box center [797, 402] width 1541 height 683
click at [976, 157] on div "Active tasks 19 Waiting tasks 2 Longest wait 12s Everyone Agents Available 21 U…" at bounding box center [797, 402] width 1541 height 683
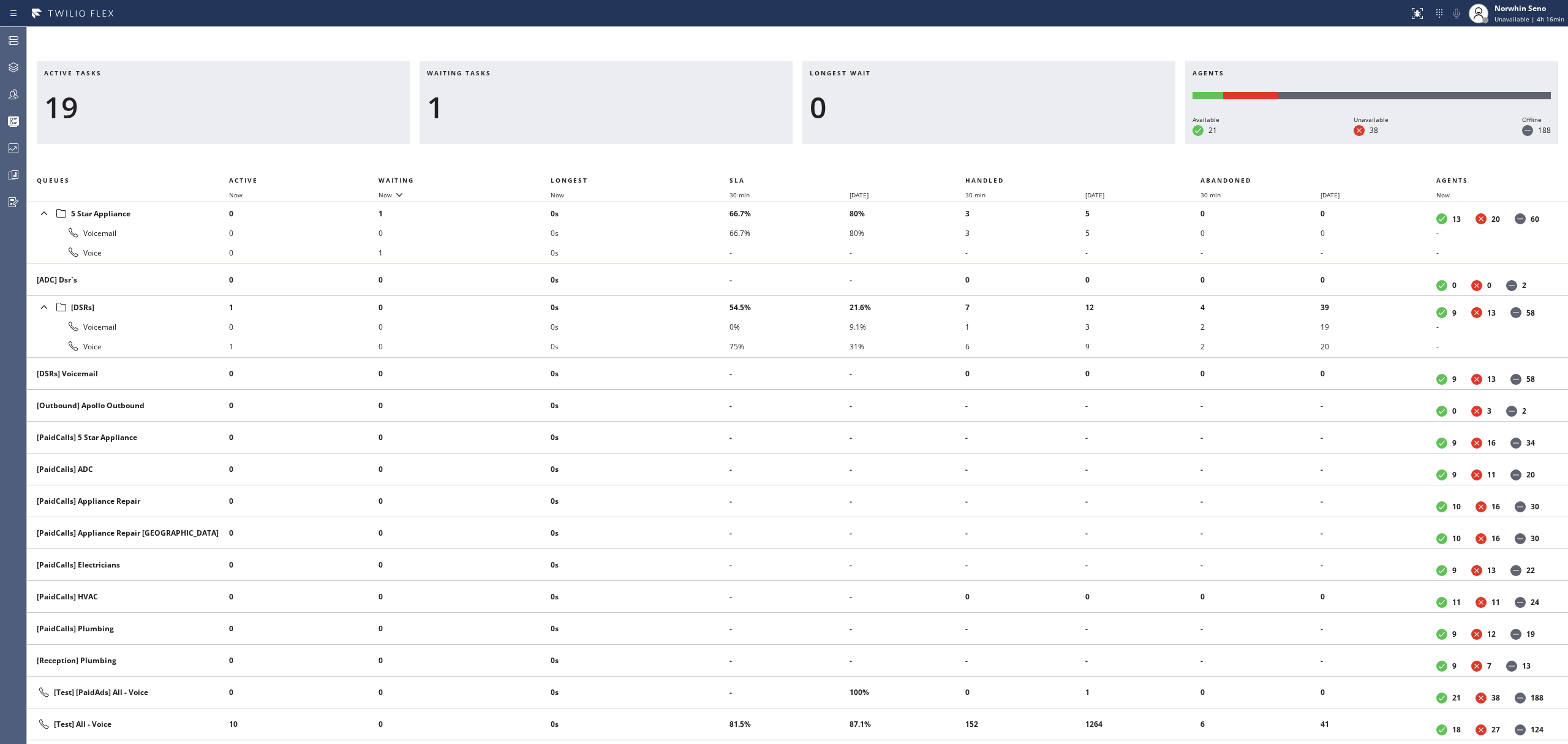
click at [976, 157] on div "Active tasks 19 Waiting tasks 1 Longest wait 0 Agents Available 21 Unavailable …" at bounding box center [797, 402] width 1541 height 683
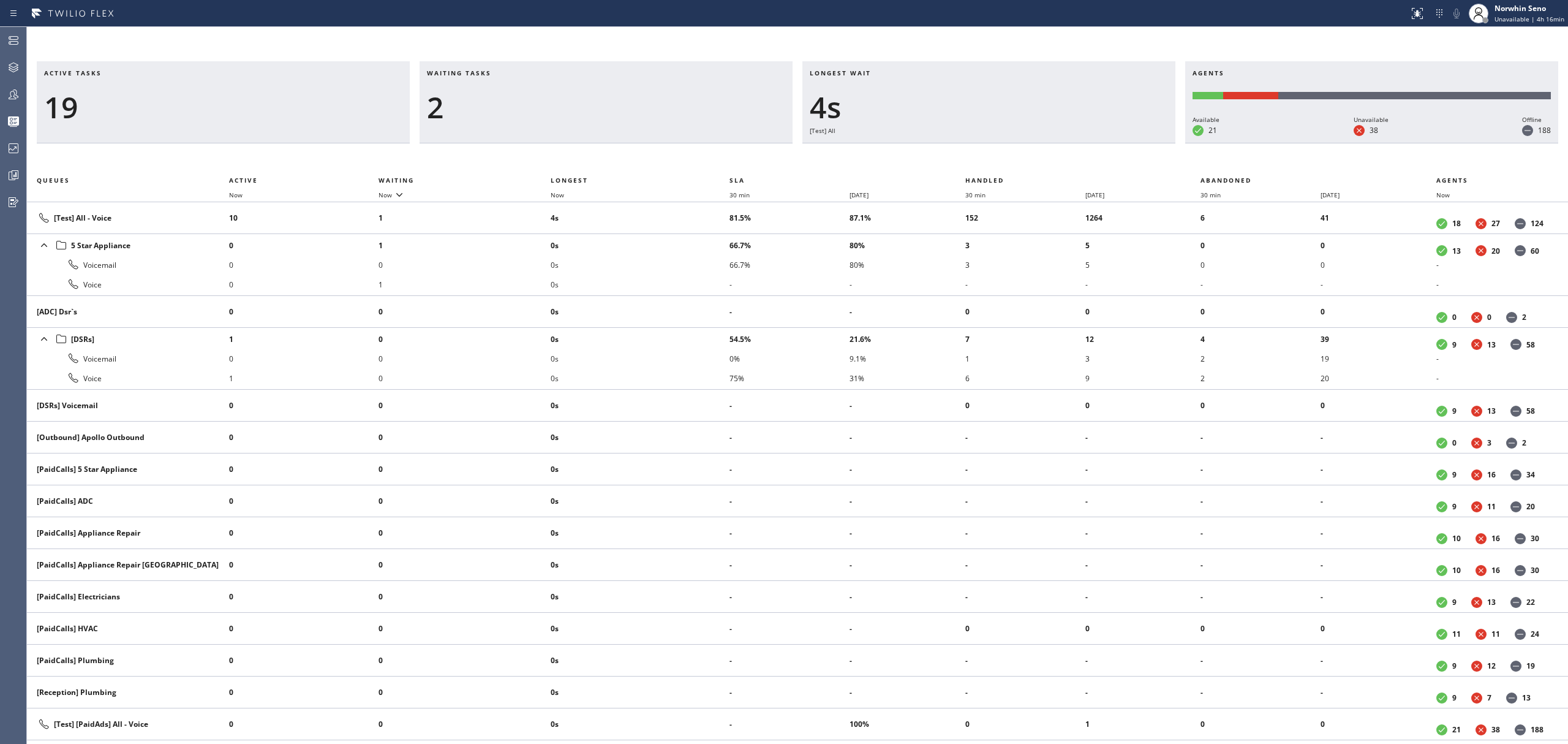
click at [976, 157] on div "Active tasks 19 Waiting tasks 2 Longest wait 4s [Test] All Agents Available 21 …" at bounding box center [797, 402] width 1541 height 683
click at [976, 157] on div "Active tasks 19 Waiting tasks 4 Longest wait 9s [Test] All Agents Available 21 …" at bounding box center [797, 402] width 1541 height 683
click at [976, 157] on div "Active tasks 19 Waiting tasks 4 Longest wait 14s [Test] All Agents Available 21…" at bounding box center [797, 402] width 1541 height 683
click at [976, 157] on div "Active tasks 20 Waiting tasks 3 Longest wait 16s [Test] All Agents Available 21…" at bounding box center [797, 402] width 1541 height 683
click at [976, 157] on div "Active tasks 18 Waiting tasks 3 Longest wait 21s [Test] All Agents Available 21…" at bounding box center [797, 402] width 1541 height 683
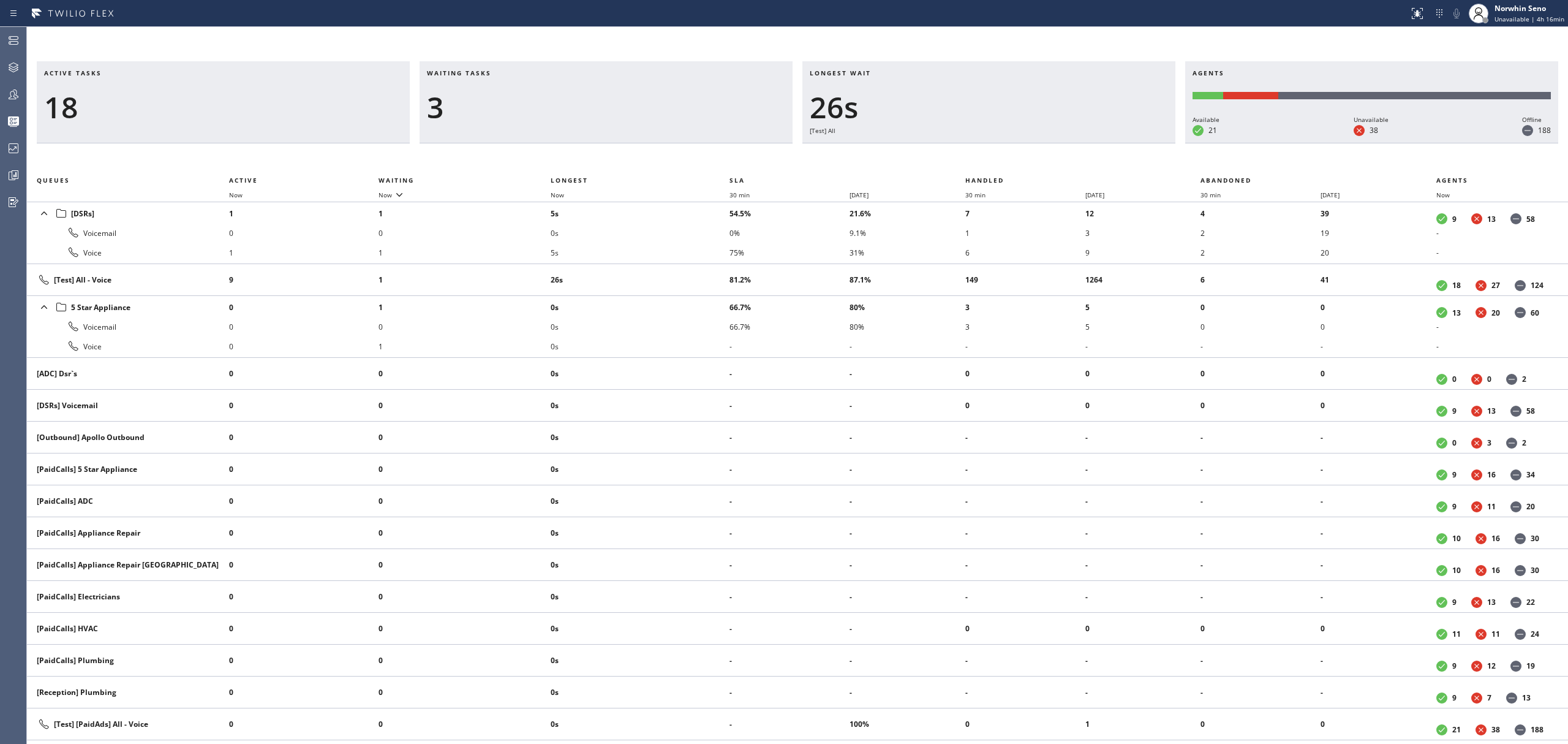
click at [976, 157] on div "Active tasks 18 Waiting tasks 3 Longest wait 26s [Test] All Agents Available 21…" at bounding box center [797, 402] width 1541 height 683
click at [976, 157] on div "Active tasks 18 Waiting tasks 3 Longest wait 10s [DSRs] Agents Available 21 Una…" at bounding box center [797, 402] width 1541 height 683
click at [976, 157] on div "Active tasks 18 Waiting tasks 3 Longest wait 15s [DSRs] Agents Available 21 Una…" at bounding box center [797, 402] width 1541 height 683
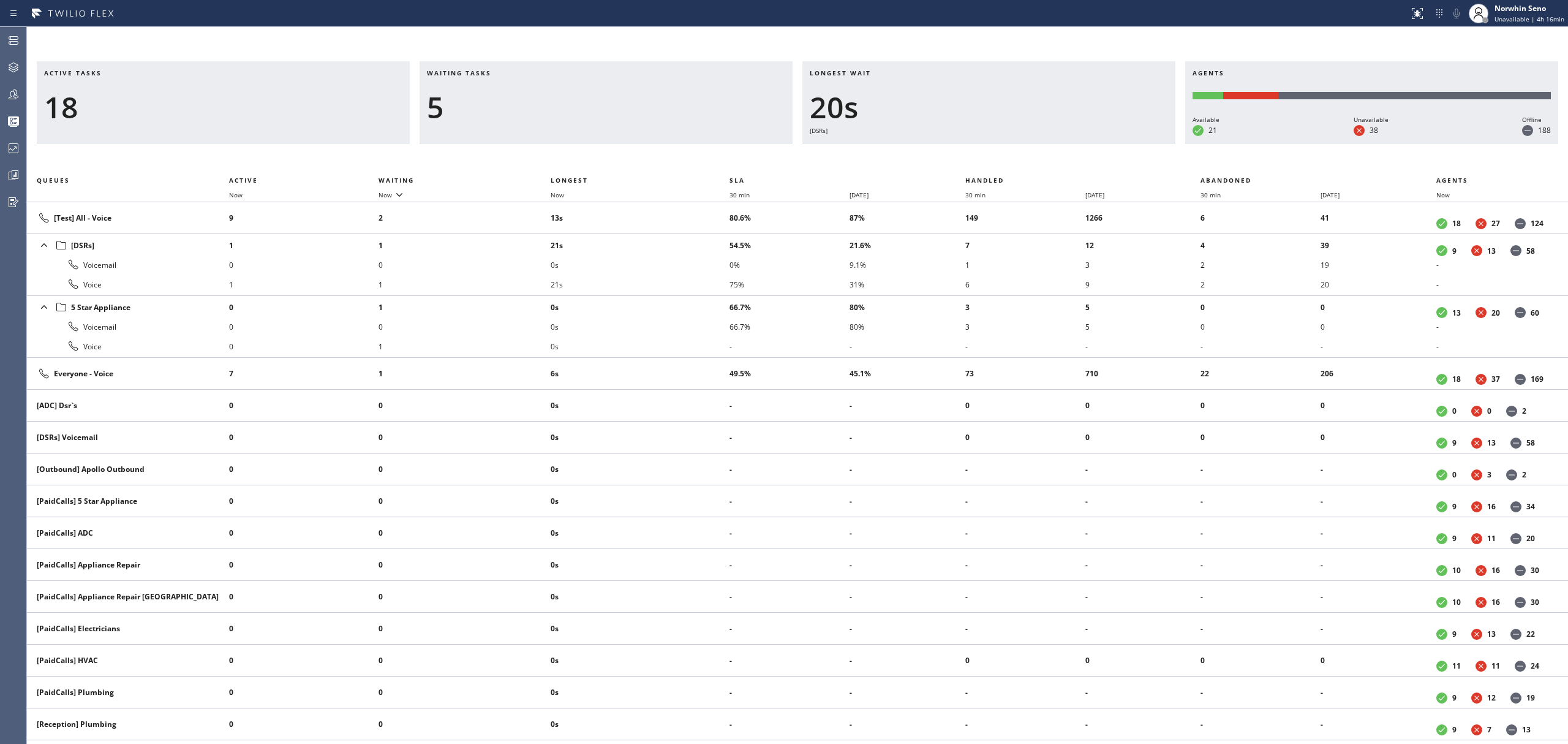
click at [976, 157] on div "Active tasks 18 Waiting tasks 5 Longest wait 20s [DSRs] Agents Available 21 Una…" at bounding box center [797, 402] width 1541 height 683
click at [976, 157] on div "Active tasks 18 Waiting tasks 7 Longest wait 25s [DSRs] Agents Available 21 Una…" at bounding box center [797, 402] width 1541 height 683
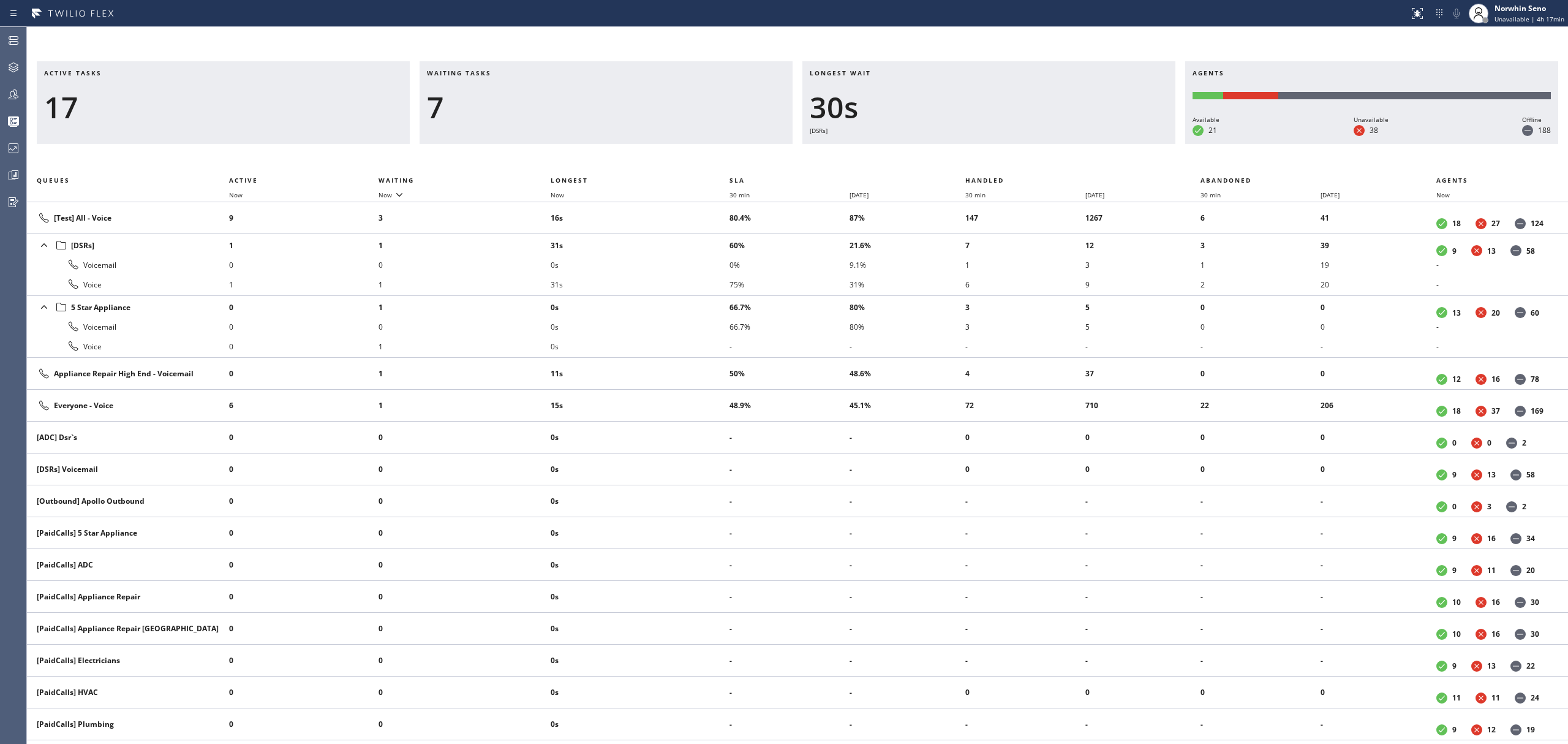
click at [976, 157] on div "Active tasks 17 Waiting tasks 7 Longest wait 30s [DSRs] Agents Available 21 Una…" at bounding box center [797, 402] width 1541 height 683
click at [976, 157] on div "Active tasks 18 Waiting tasks 5 Longest wait 36s [DSRs] Agents Available 21 Una…" at bounding box center [797, 402] width 1541 height 683
click at [976, 157] on div "Active tasks 18 Waiting tasks 5 Longest wait 22s Appliance Repair High End Agen…" at bounding box center [797, 402] width 1541 height 683
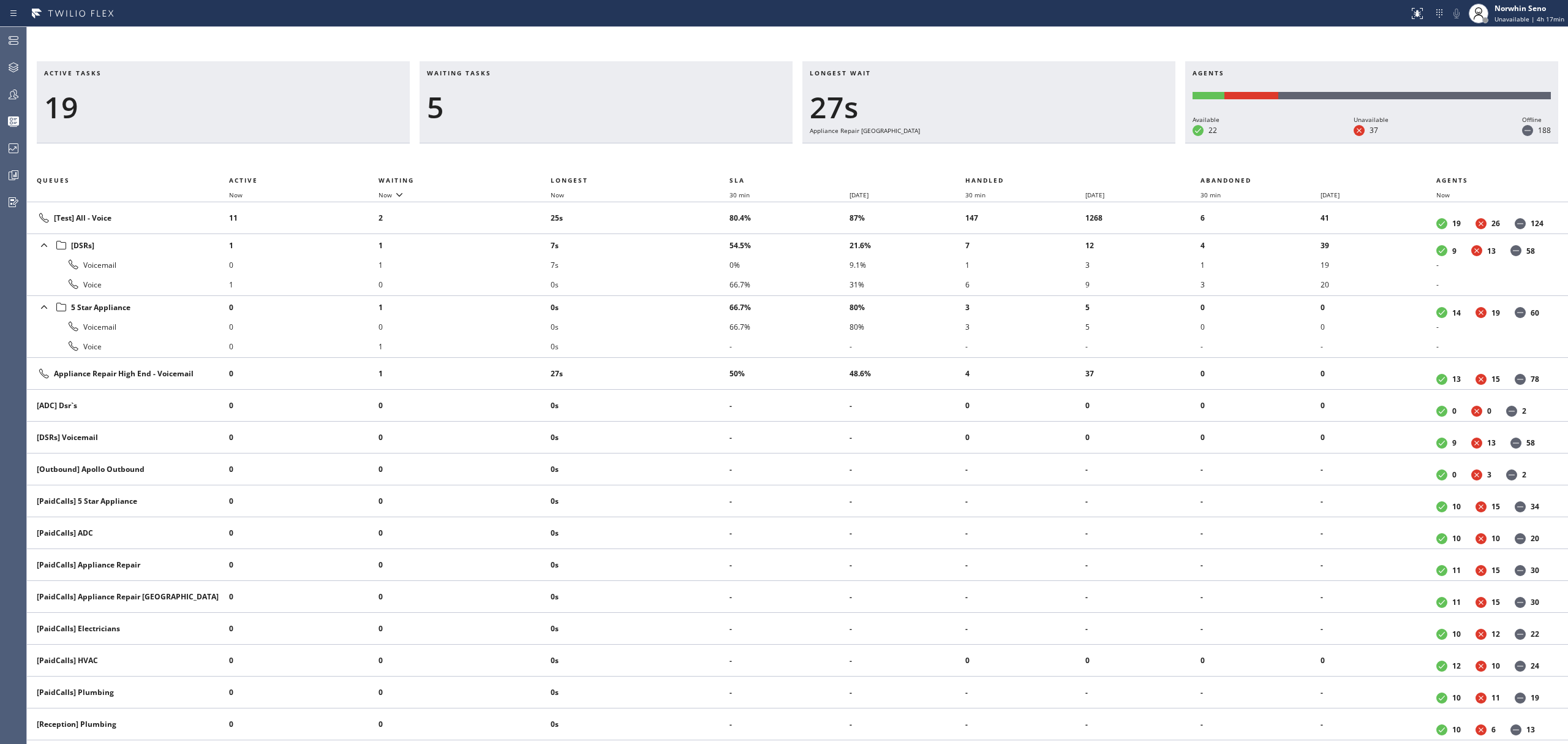
click at [976, 157] on div "Active tasks 19 Waiting tasks 5 Longest wait 27s Appliance Repair High End Agen…" at bounding box center [797, 402] width 1541 height 683
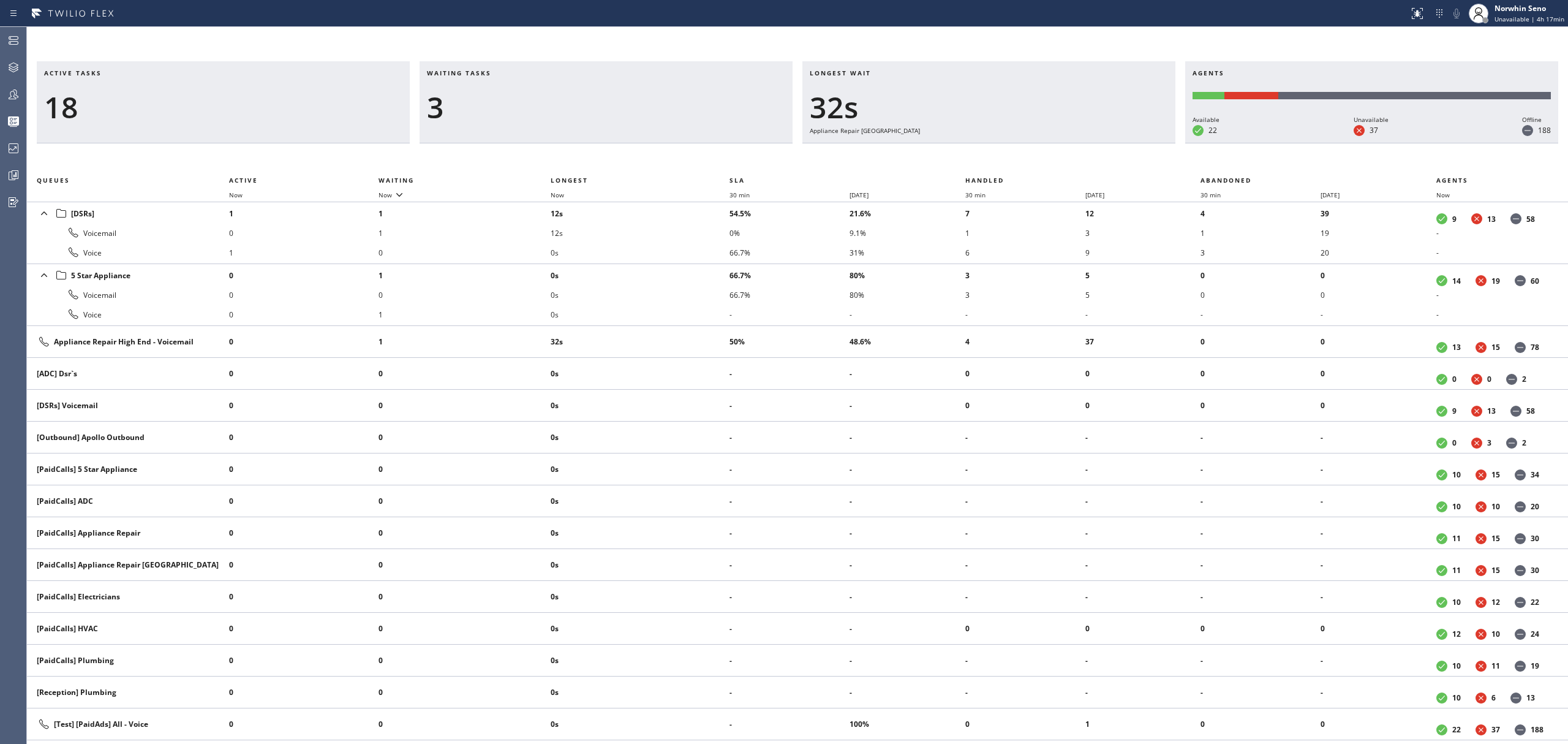
click at [976, 157] on div "Active tasks 18 Waiting tasks 3 Longest wait 32s Appliance Repair High End Agen…" at bounding box center [797, 402] width 1541 height 683
click at [976, 157] on div "Active tasks 18 Waiting tasks 3 Longest wait 37s Appliance Repair High End Agen…" at bounding box center [797, 402] width 1541 height 683
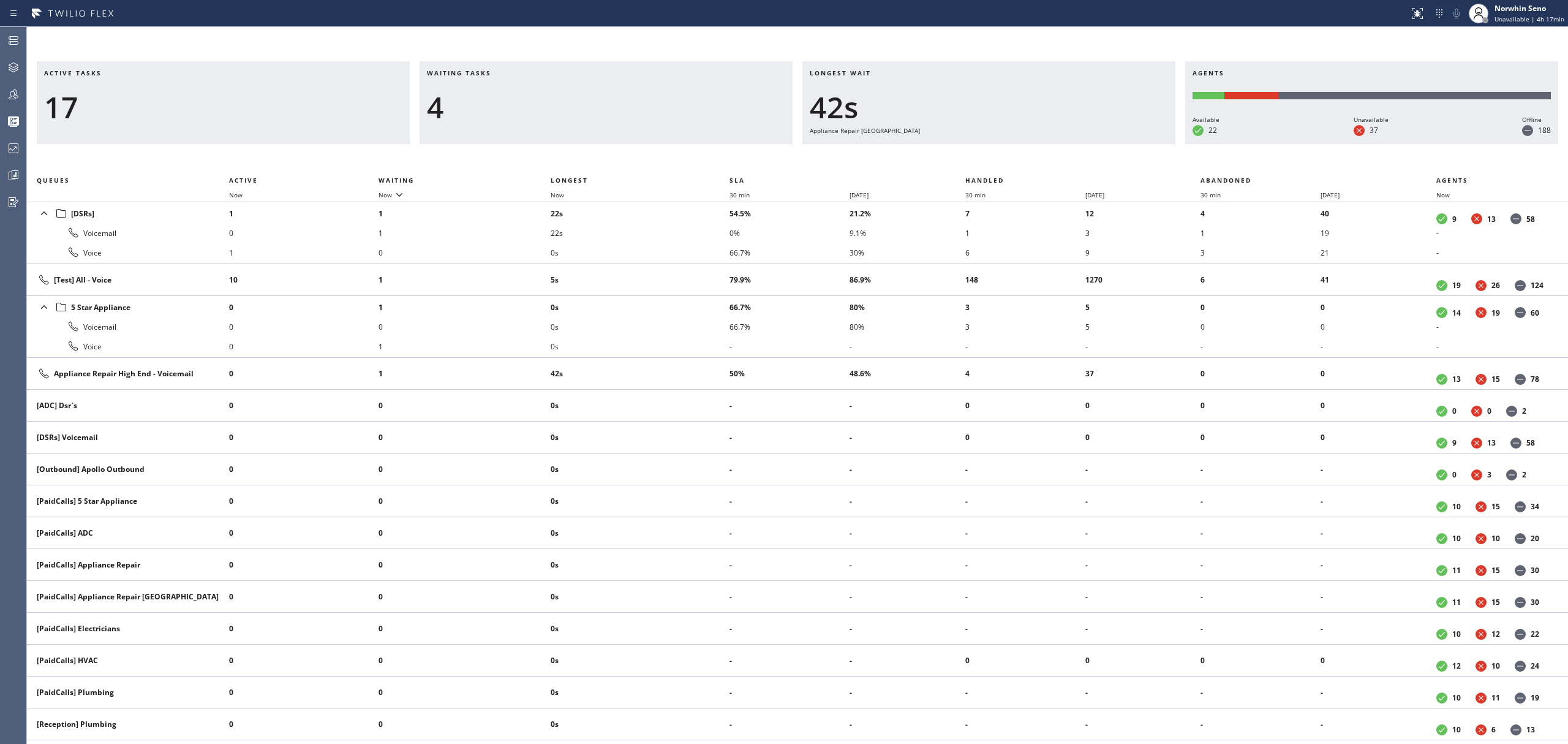
click at [976, 157] on div "Active tasks 17 Waiting tasks 4 Longest wait 42s Appliance Repair High End Agen…" at bounding box center [797, 402] width 1541 height 683
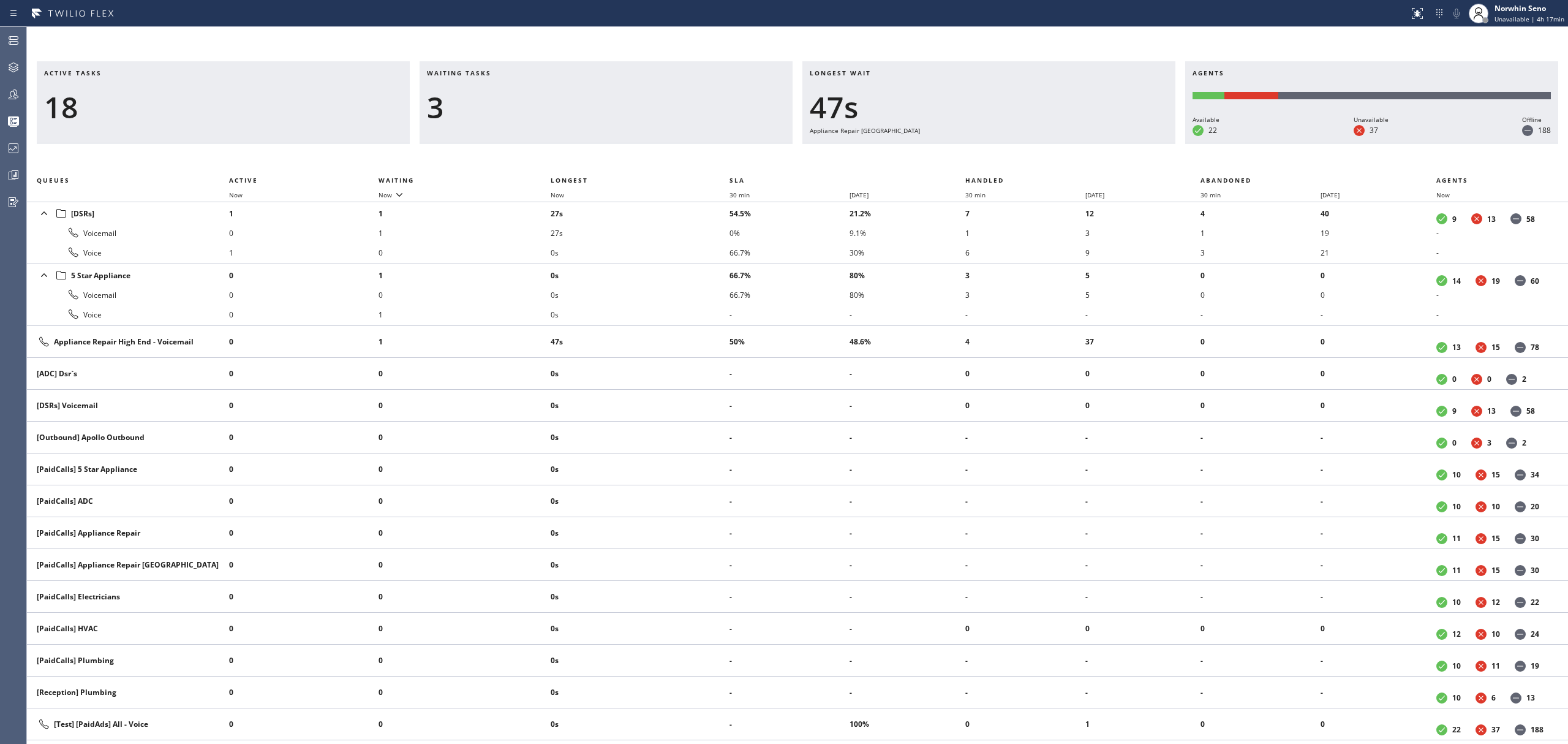
click at [976, 157] on div "Active tasks 18 Waiting tasks 3 Longest wait 47s Appliance Repair High End Agen…" at bounding box center [797, 402] width 1541 height 683
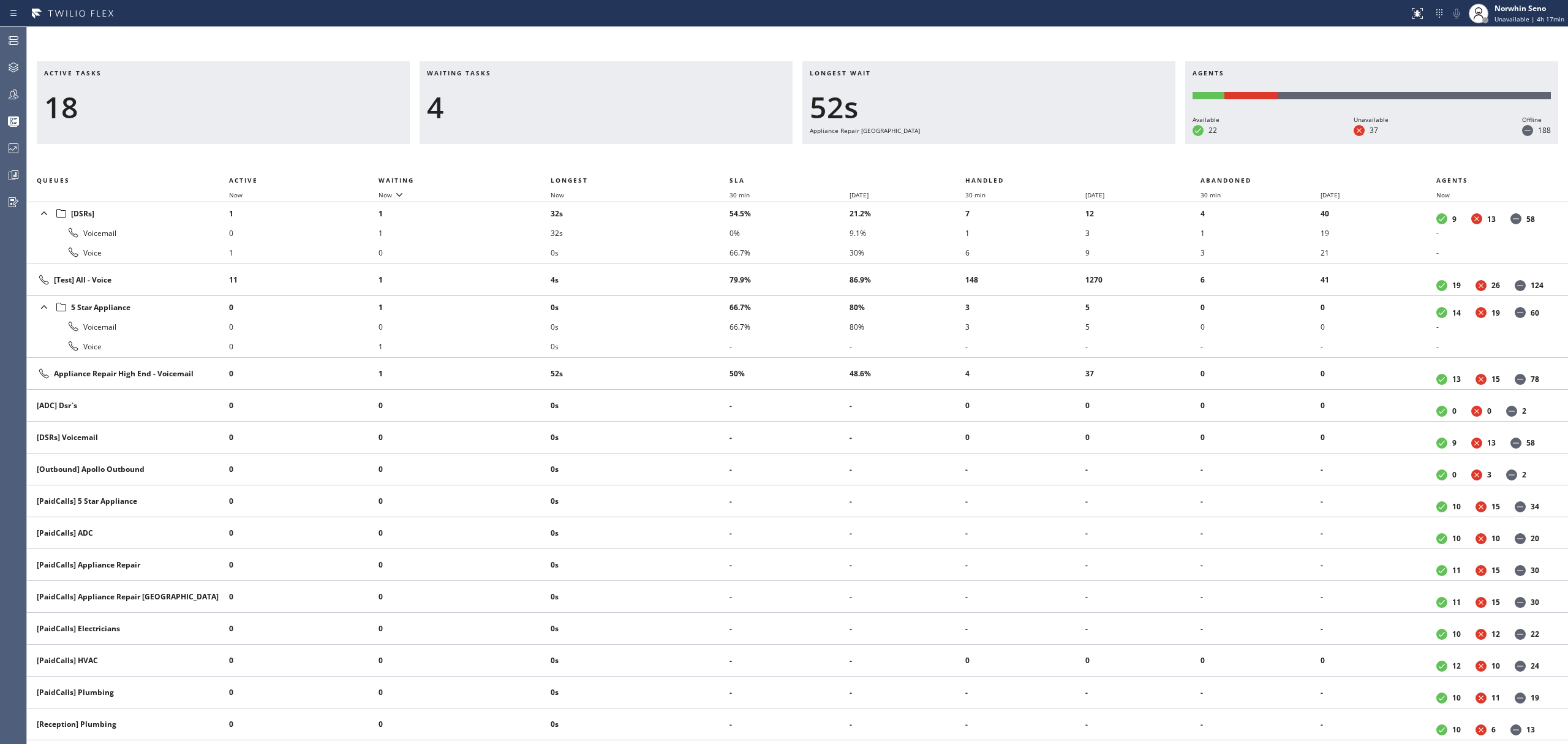
click at [976, 157] on div "Active tasks 18 Waiting tasks 4 Longest wait 52s Appliance Repair High End Agen…" at bounding box center [797, 402] width 1541 height 683
click at [976, 157] on div "Active tasks 17 Waiting tasks 4 Longest wait 57s Appliance Repair High End Agen…" at bounding box center [797, 402] width 1541 height 683
click at [976, 157] on div "Active tasks 17 Waiting tasks 4 Longest wait 1:02 Appliance Repair High End Age…" at bounding box center [797, 402] width 1541 height 683
click at [976, 157] on div "Active tasks 18 Waiting tasks 5 Longest wait 47s [DSRs] Agents Available 22 Una…" at bounding box center [797, 402] width 1541 height 683
click at [976, 157] on div "Active tasks 18 Waiting tasks 5 Longest wait 52s [DSRs] Agents Available 22 Una…" at bounding box center [797, 402] width 1541 height 683
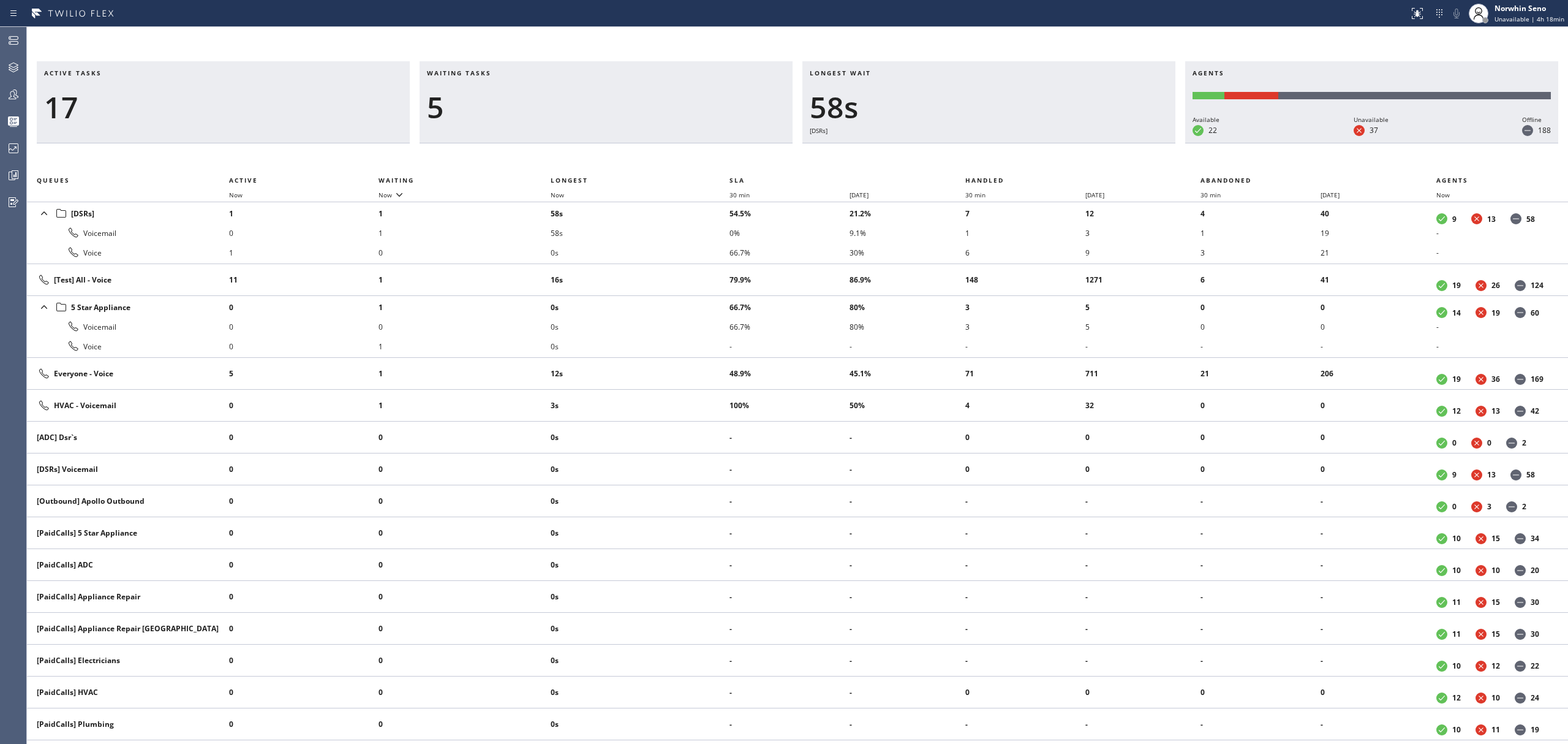
click at [976, 157] on div "Active tasks 17 Waiting tasks 5 Longest wait 58s [DSRs] Agents Available 22 Una…" at bounding box center [797, 402] width 1541 height 683
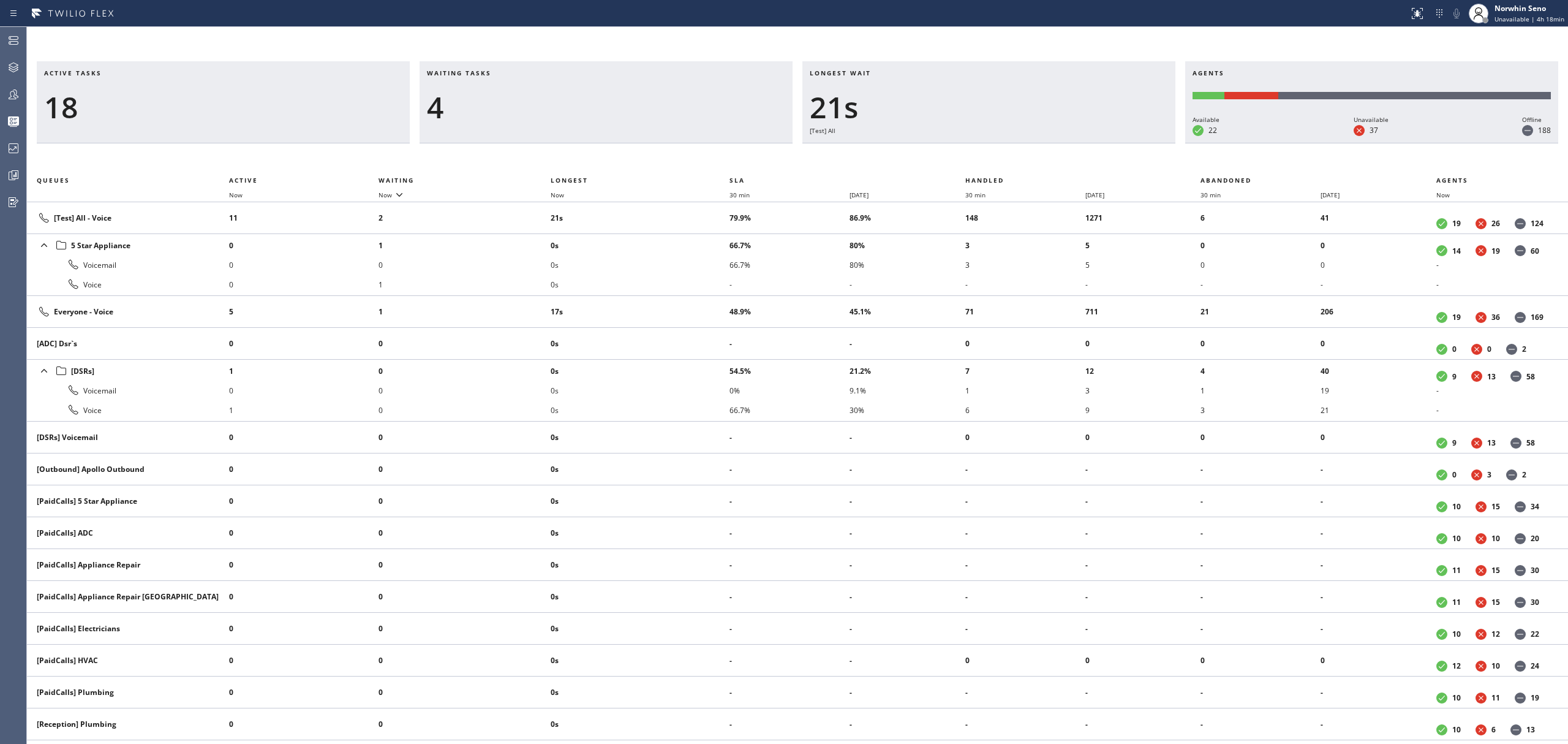
click at [976, 157] on div "Active tasks 18 Waiting tasks 4 Longest wait 21s [Test] All Agents Available 22…" at bounding box center [797, 402] width 1541 height 683
click at [976, 157] on div "Active tasks 17 Waiting tasks 4 Longest wait 26s [Test] All Agents Available 22…" at bounding box center [797, 402] width 1541 height 683
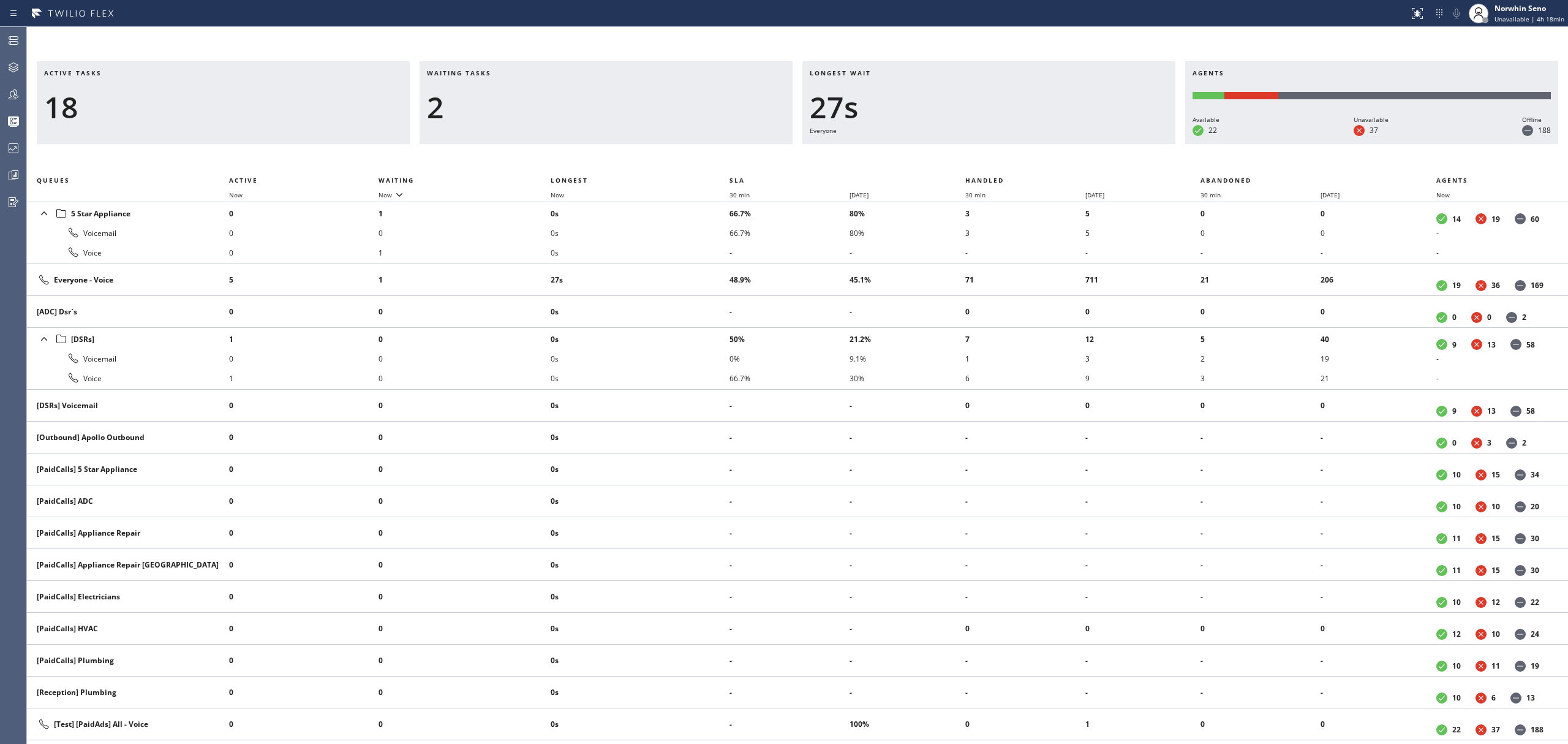
click at [976, 157] on div "Active tasks 18 Waiting tasks 2 Longest wait 27s Everyone Agents Available 22 U…" at bounding box center [797, 402] width 1541 height 683
click at [976, 157] on div "Active tasks 18 Waiting tasks 2 Longest wait 3s [Test] All Agents Available 22 …" at bounding box center [797, 402] width 1541 height 683
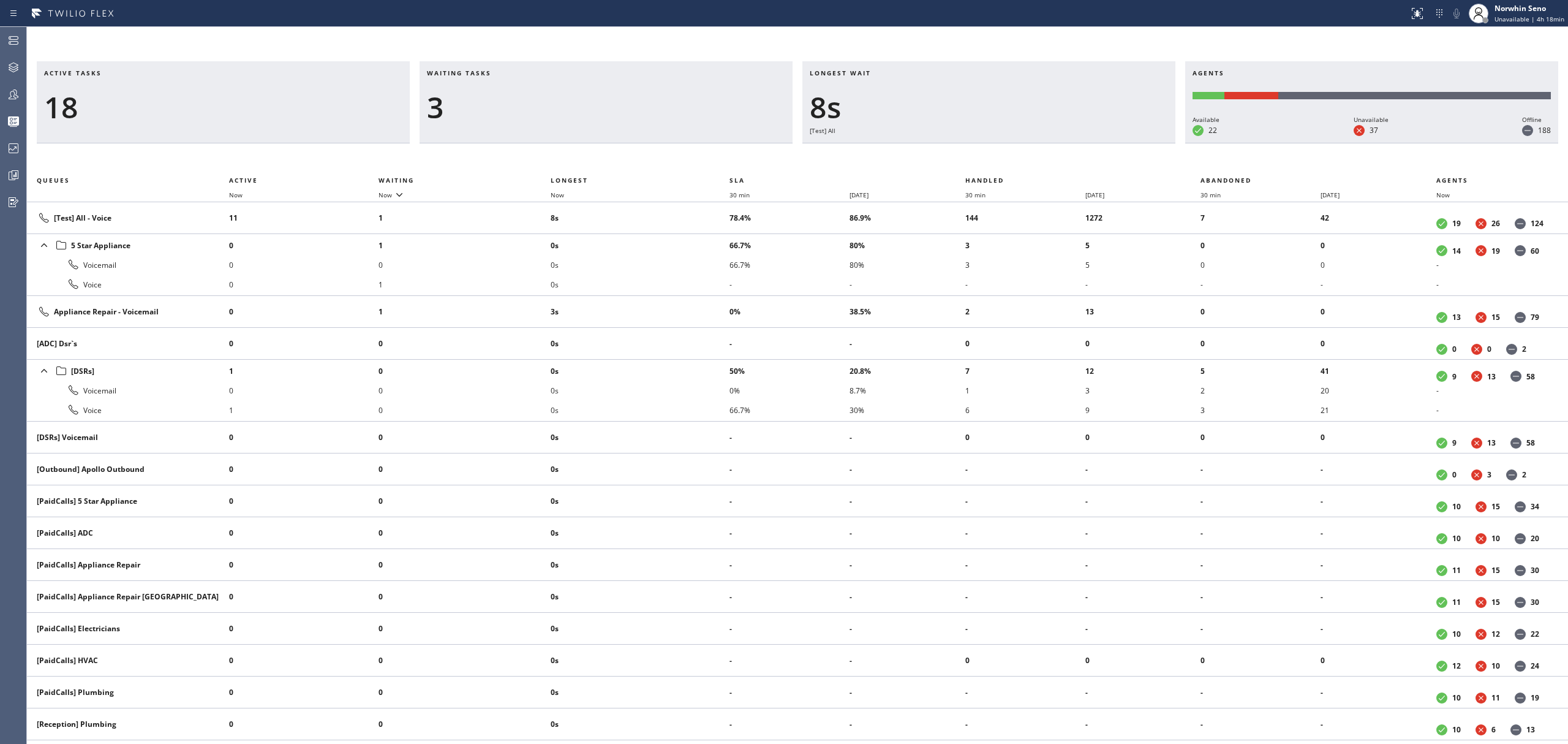
click at [976, 157] on div "Active tasks 18 Waiting tasks 3 Longest wait 8s [Test] All Agents Available 22 …" at bounding box center [797, 402] width 1541 height 683
click at [976, 157] on div "Active tasks 18 Waiting tasks 3 Longest wait 13s [Test] All Agents Available 22…" at bounding box center [797, 402] width 1541 height 683
click at [976, 157] on div "Active tasks 18 Waiting tasks 3 Longest wait 18s [Test] All Agents Available 22…" at bounding box center [797, 402] width 1541 height 683
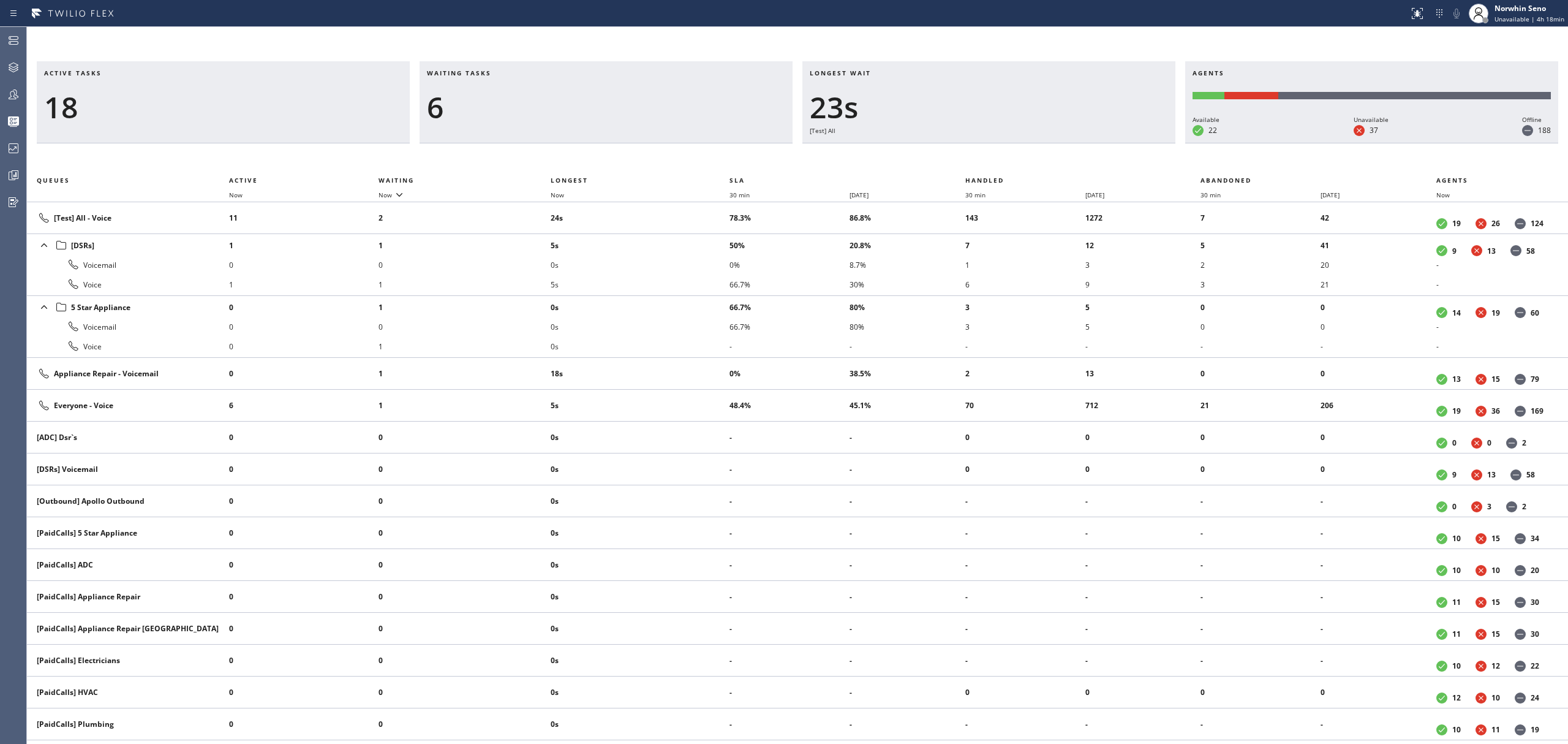
click at [976, 157] on div "Active tasks 18 Waiting tasks 6 Longest wait 23s [Test] All Agents Available 22…" at bounding box center [797, 402] width 1541 height 683
click at [976, 157] on div "Active tasks 18 Waiting tasks 6 Longest wait 28s [Test] All Agents Available 22…" at bounding box center [797, 402] width 1541 height 683
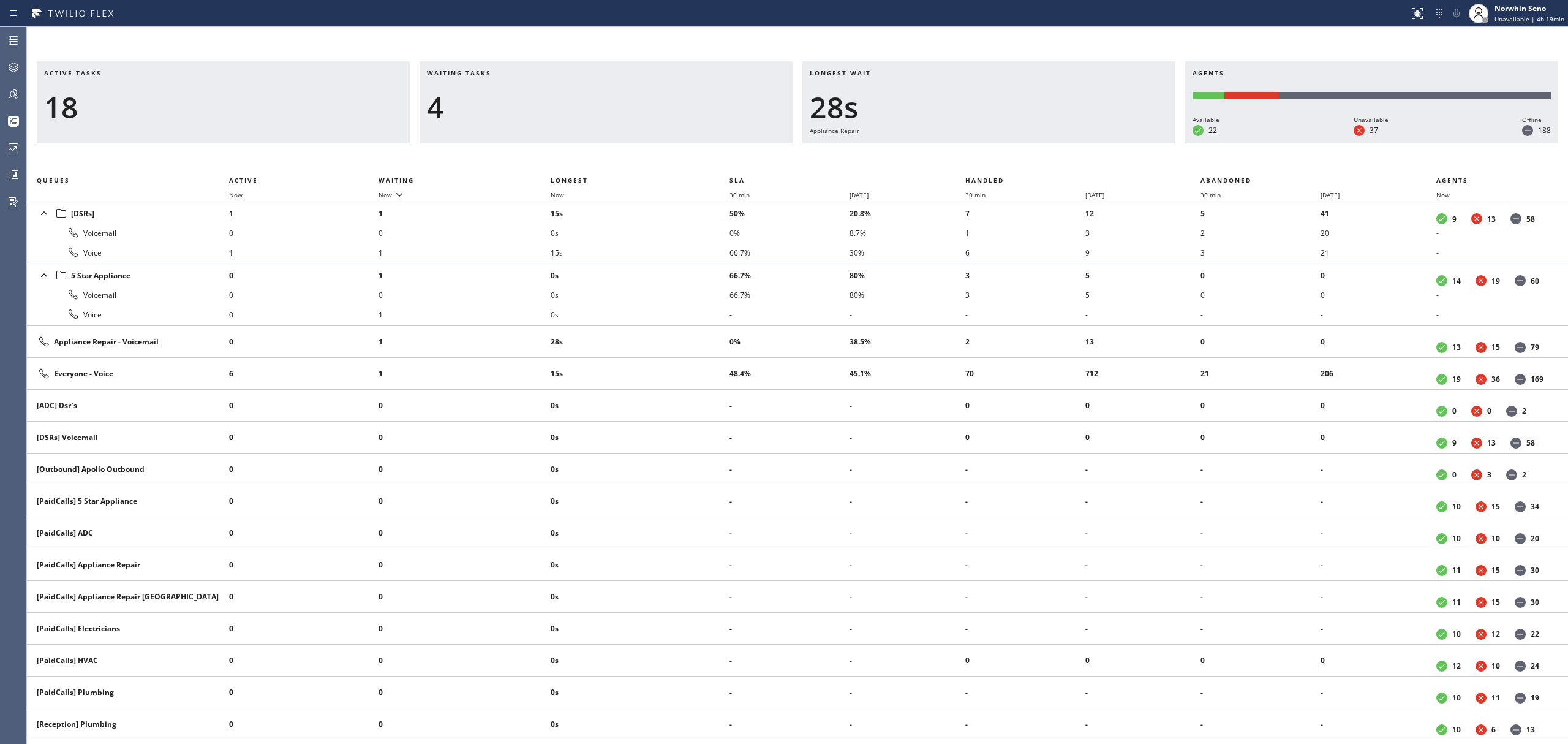
click at [976, 157] on div "Active tasks 18 Waiting tasks 4 Longest wait 28s Appliance Repair Agents Availa…" at bounding box center [797, 402] width 1541 height 683
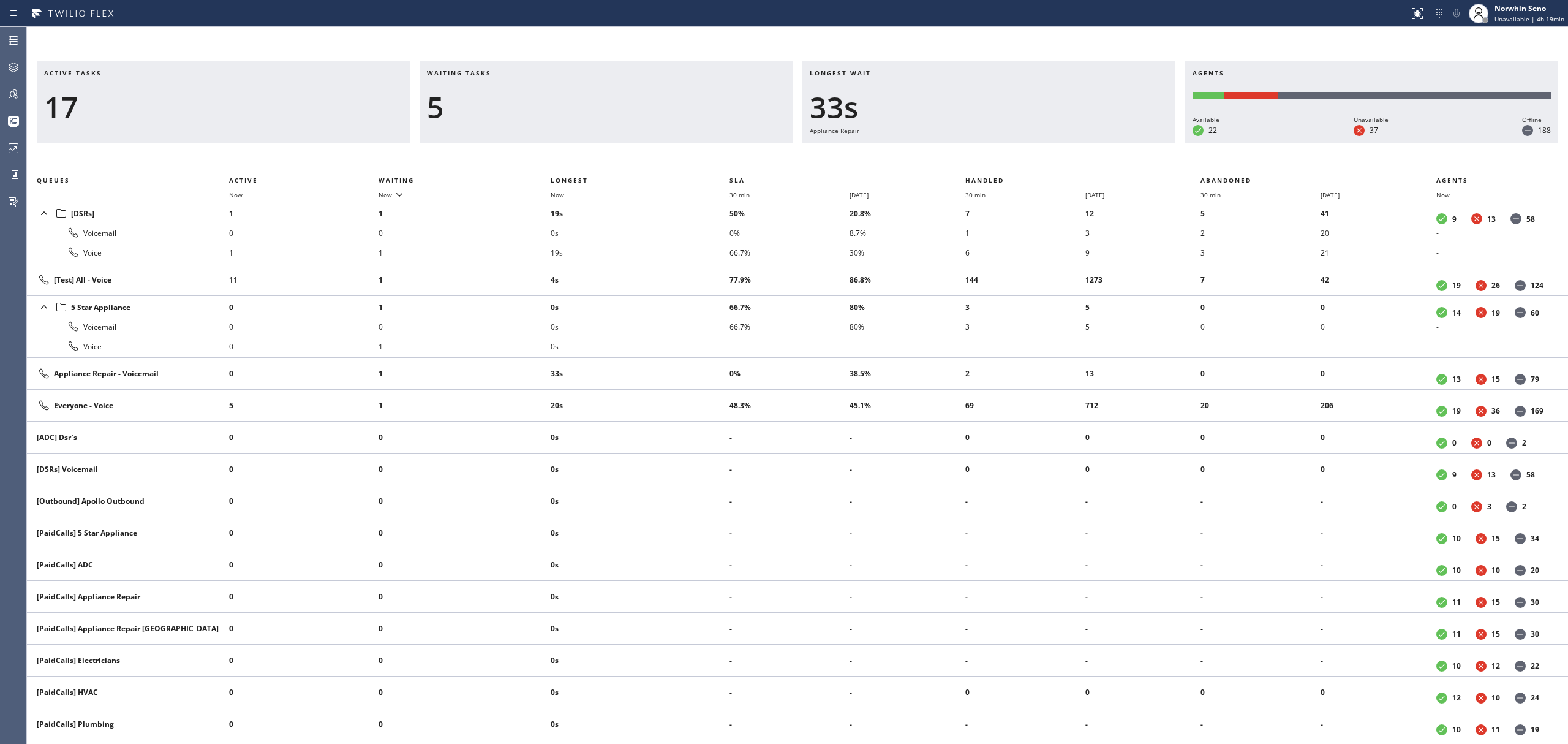
click at [976, 157] on div "Active tasks 17 Waiting tasks 5 Longest wait 33s Appliance Repair Agents Availa…" at bounding box center [797, 402] width 1541 height 683
click at [976, 157] on div "Active tasks 17 Waiting tasks 6 Longest wait 38s Appliance Repair Agents Availa…" at bounding box center [797, 402] width 1541 height 683
click at [976, 157] on div "Active tasks 17 Waiting tasks 6 Longest wait 43s Appliance Repair Agents Availa…" at bounding box center [797, 402] width 1541 height 683
click at [976, 157] on div "Active tasks 18 Waiting tasks 6 Longest wait 49s Appliance Repair Agents Availa…" at bounding box center [797, 402] width 1541 height 683
click at [976, 157] on div "Active tasks 17 Waiting tasks 5 Longest wait 54s Appliance Repair Agents Availa…" at bounding box center [797, 402] width 1541 height 683
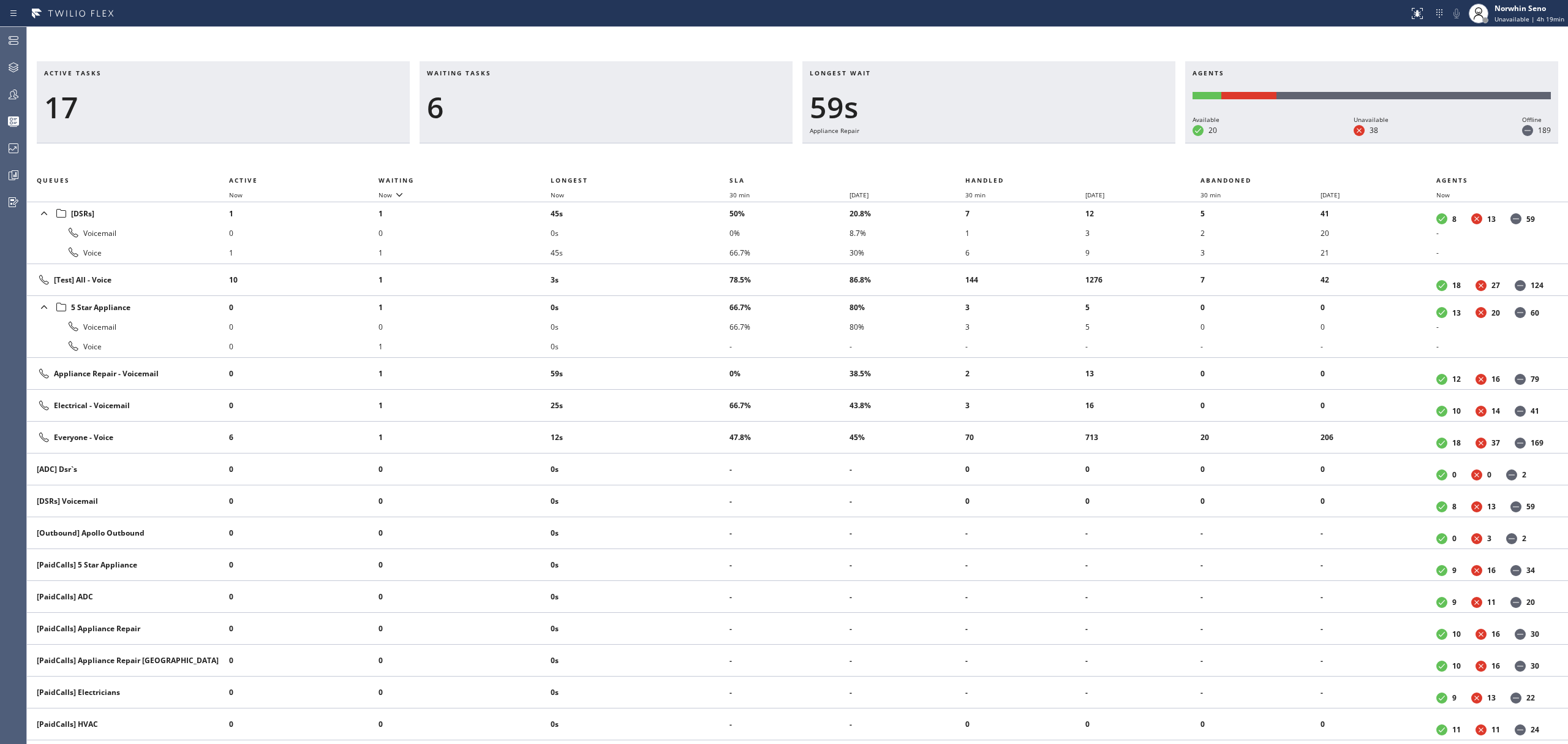
click at [976, 157] on div "Active tasks 17 Waiting tasks 6 Longest wait 59s Appliance Repair Agents Availa…" at bounding box center [797, 402] width 1541 height 683
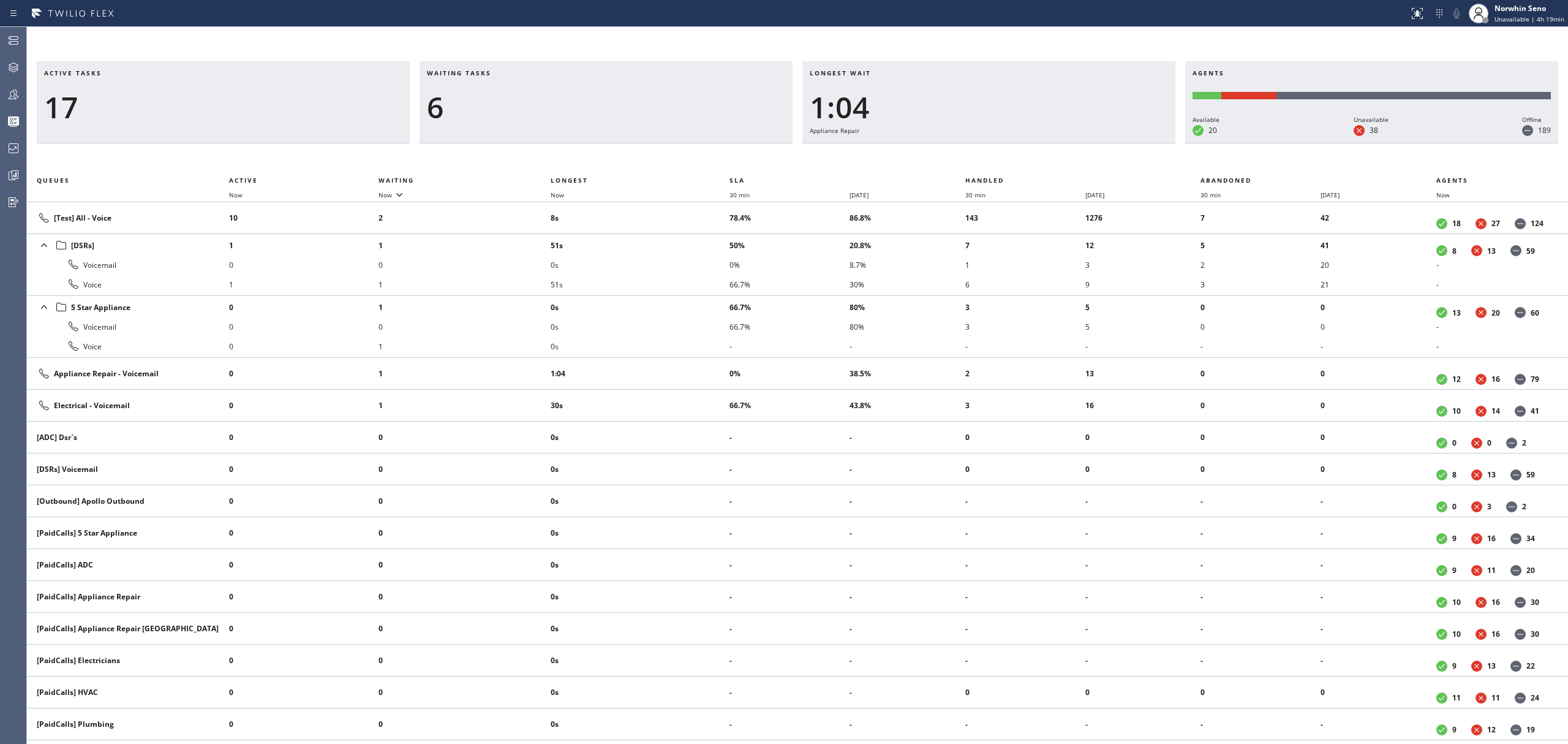
click at [976, 157] on div "Active tasks 17 Waiting tasks 6 Longest wait 1:04 Appliance Repair Agents Avail…" at bounding box center [797, 402] width 1541 height 683
click at [976, 157] on div "Active tasks 16 Waiting tasks 8 Longest wait 1:09 Appliance Repair Agents Avail…" at bounding box center [797, 402] width 1541 height 683
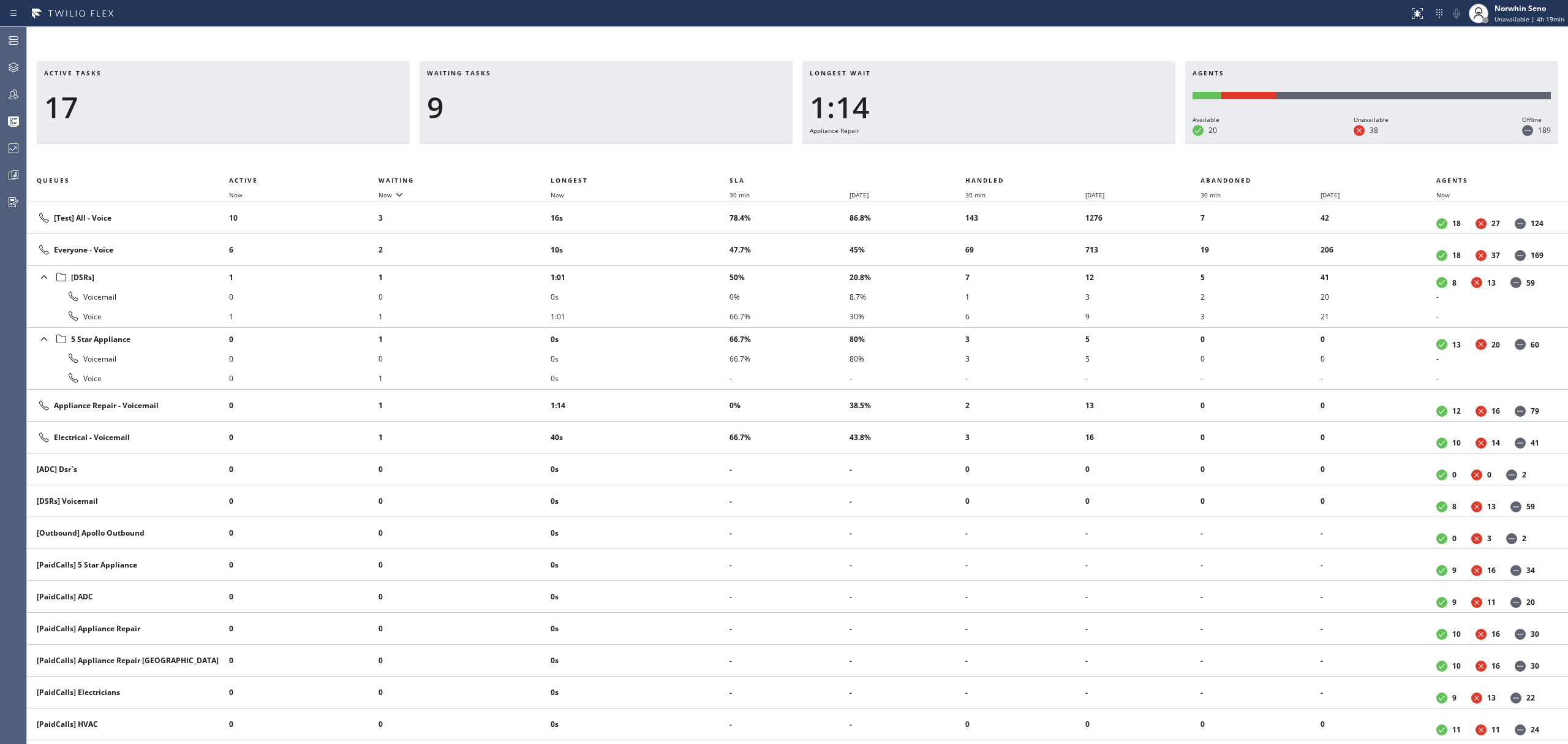
click at [976, 157] on div "Active tasks 17 Waiting tasks 9 Longest wait 1:14 Appliance Repair Agents Avail…" at bounding box center [797, 402] width 1541 height 683
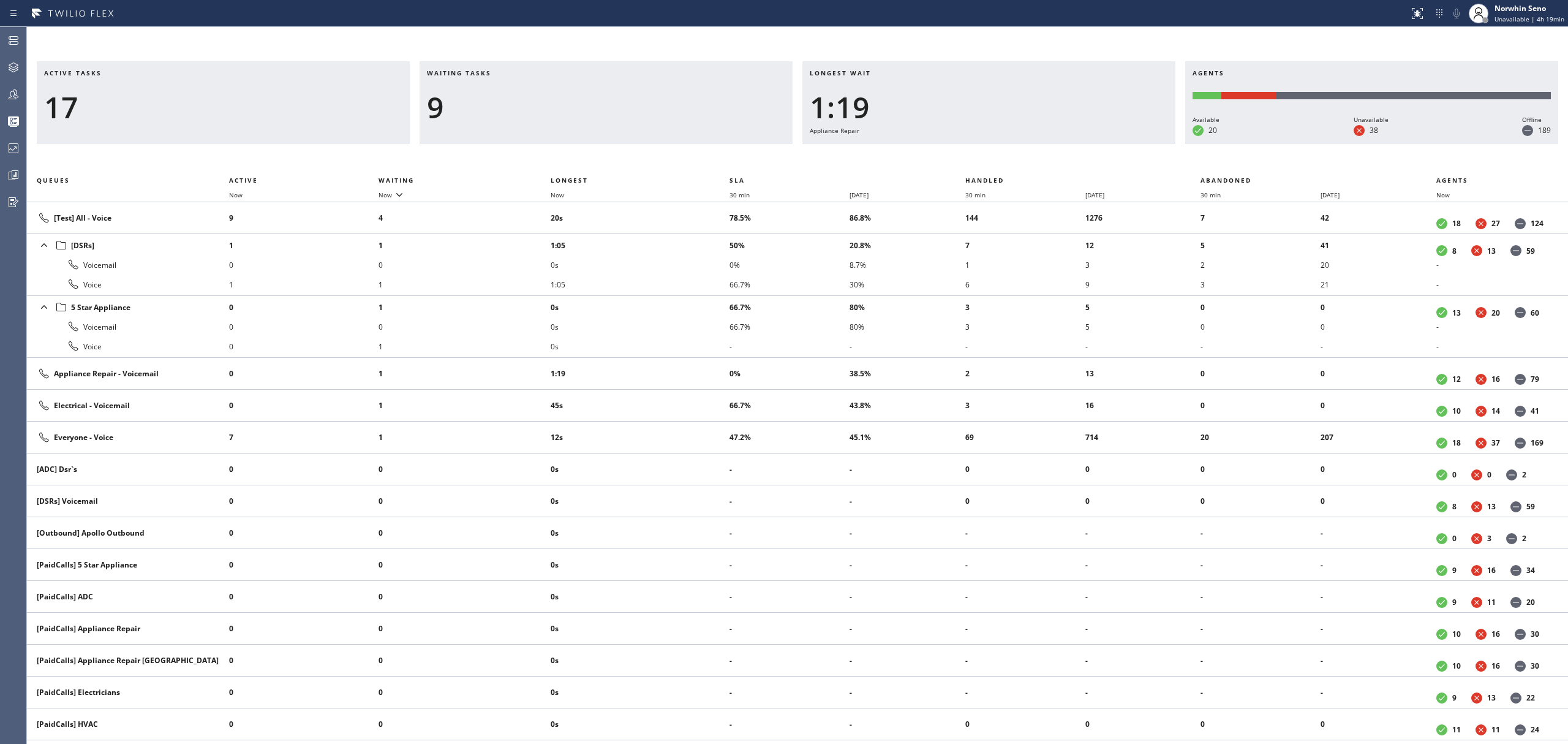
click at [976, 157] on div "Active tasks 17 Waiting tasks 9 Longest wait 1:19 Appliance Repair Agents Avail…" at bounding box center [797, 402] width 1541 height 683
click at [976, 157] on div "Active tasks 18 Waiting tasks 8 Longest wait 1:24 Appliance Repair Agents Avail…" at bounding box center [797, 402] width 1541 height 683
click at [976, 157] on div "Active tasks 18 Waiting tasks 7 Longest wait 1:29 Appliance Repair Agents Avail…" at bounding box center [797, 402] width 1541 height 683
click at [976, 157] on div "Active tasks 18 Waiting tasks 9 Longest wait 1:34 Appliance Repair Agents Avail…" at bounding box center [797, 402] width 1541 height 683
click at [976, 157] on div "Active tasks 18 Waiting tasks 8 Longest wait 1:39 Appliance Repair Agents Avail…" at bounding box center [797, 402] width 1541 height 683
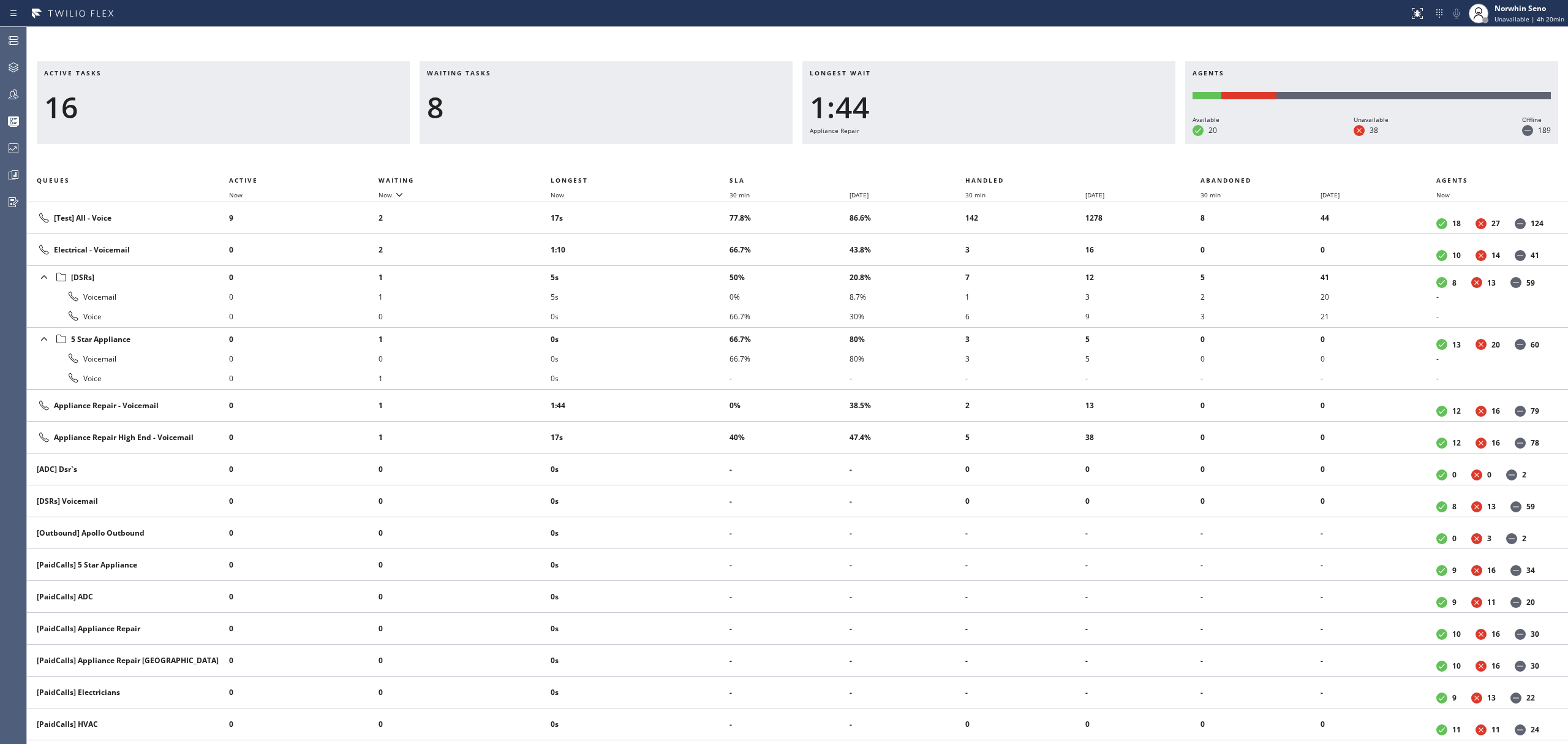
click at [976, 157] on div "Active tasks 16 Waiting tasks 8 Longest wait 1:44 Appliance Repair Agents Avail…" at bounding box center [797, 402] width 1541 height 683
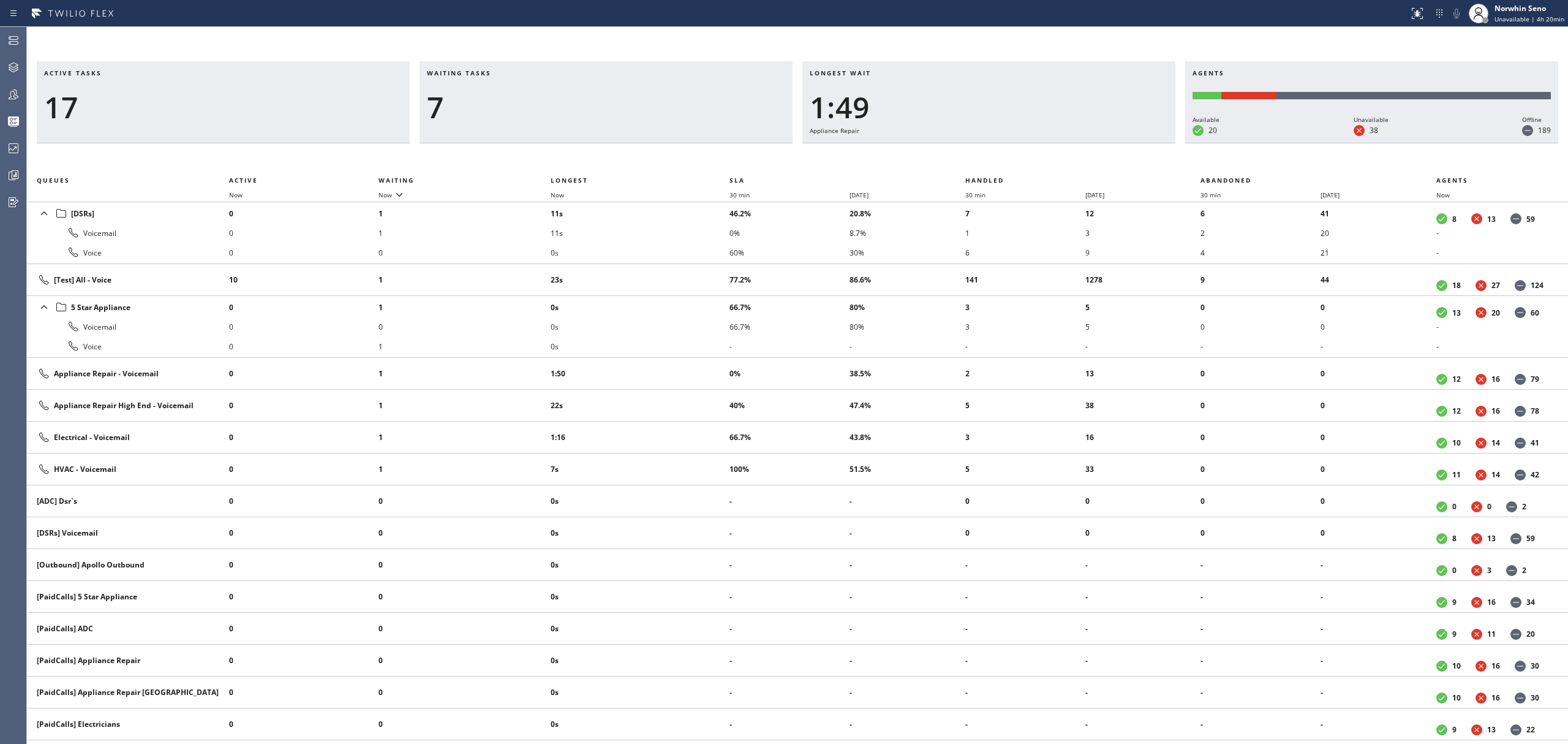
click at [976, 157] on div "Active tasks 17 Waiting tasks 7 Longest wait 1:49 Appliance Repair Agents Avail…" at bounding box center [797, 402] width 1541 height 683
click at [976, 157] on div "Active tasks 17 Waiting tasks 7 Longest wait 1:54 Appliance Repair Agents Avail…" at bounding box center [797, 402] width 1541 height 683
click at [976, 157] on div "Active tasks 15 Waiting tasks 7 Longest wait 2:00 Appliance Repair Agents Avail…" at bounding box center [797, 402] width 1541 height 683
click at [976, 157] on div "Active tasks 15 Waiting tasks 6 Longest wait 2:05 Appliance Repair Agents Avail…" at bounding box center [797, 402] width 1541 height 683
click at [976, 157] on div "Active tasks 16 Waiting tasks 7 Longest wait 2:10 Appliance Repair Agents Avail…" at bounding box center [797, 402] width 1541 height 683
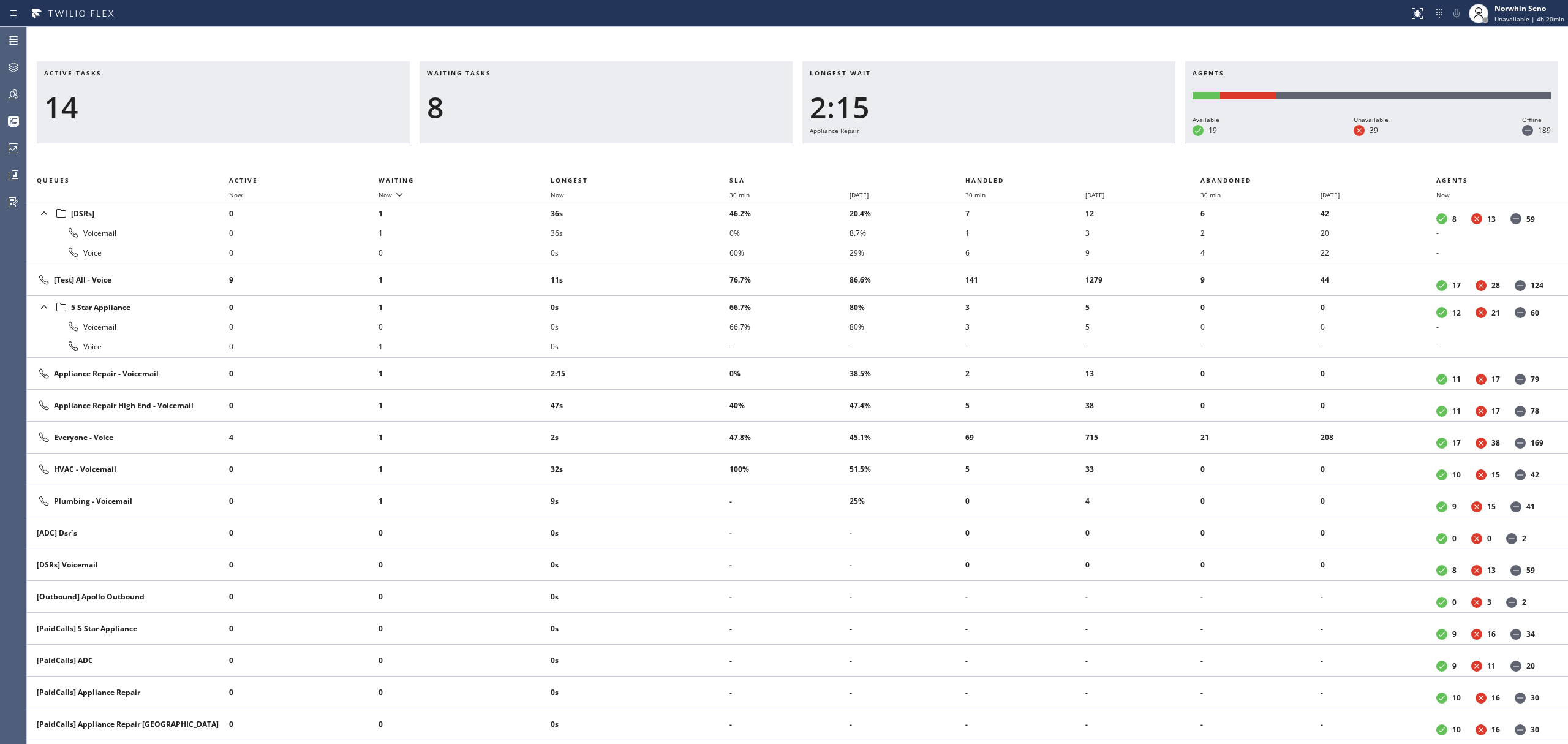
click at [976, 157] on div "Active tasks 14 Waiting tasks 8 Longest wait 2:15 Appliance Repair Agents Avail…" at bounding box center [797, 402] width 1541 height 683
click at [976, 157] on div "Active tasks 14 Waiting tasks 8 Longest wait 2:20 Appliance Repair Agents Avail…" at bounding box center [797, 402] width 1541 height 683
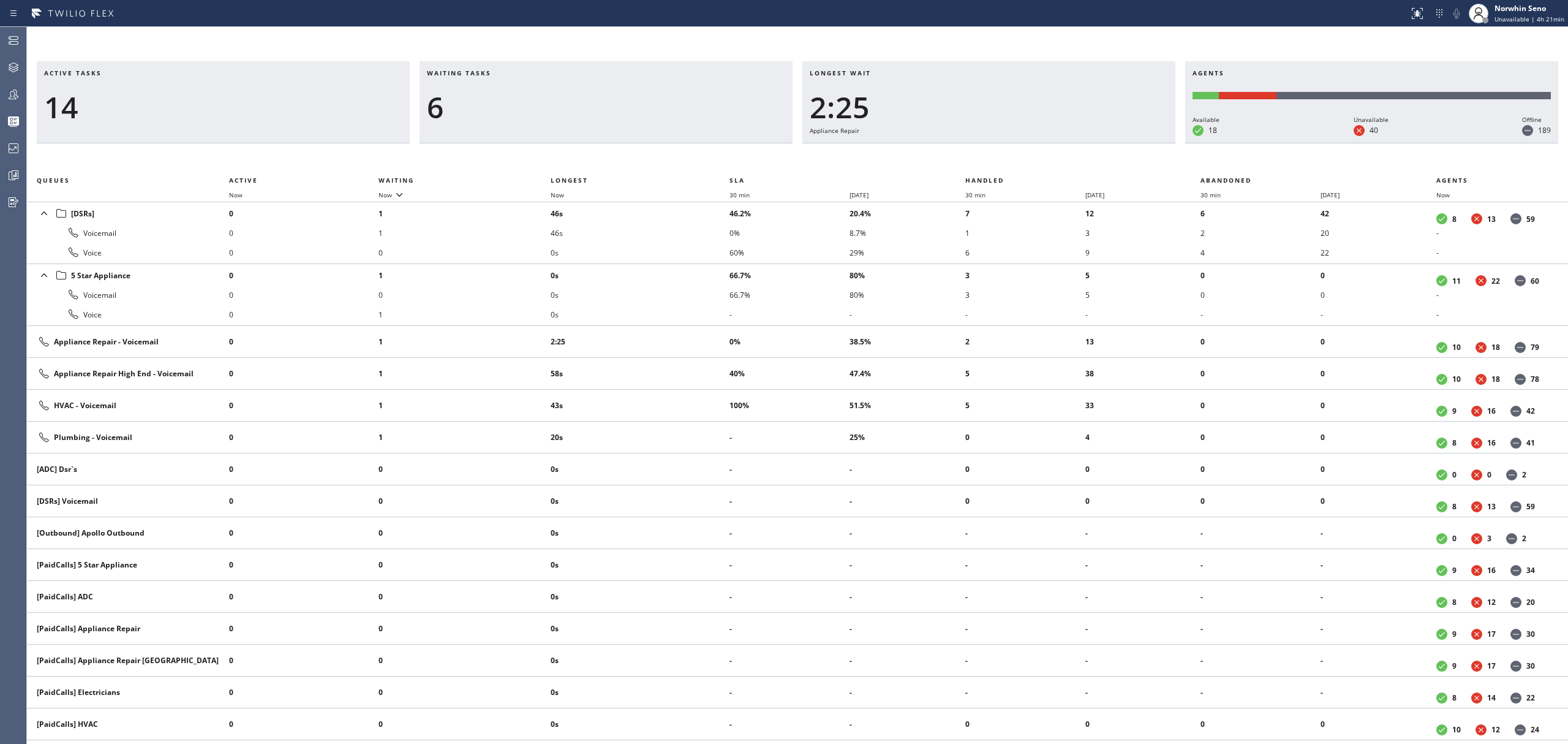
click at [976, 157] on div "Active tasks 14 Waiting tasks 6 Longest wait 2:25 Appliance Repair Agents Avail…" at bounding box center [797, 402] width 1541 height 683
click at [976, 157] on div "Active tasks 14 Waiting tasks 6 Longest wait 2:30 Appliance Repair Agents Avail…" at bounding box center [797, 402] width 1541 height 683
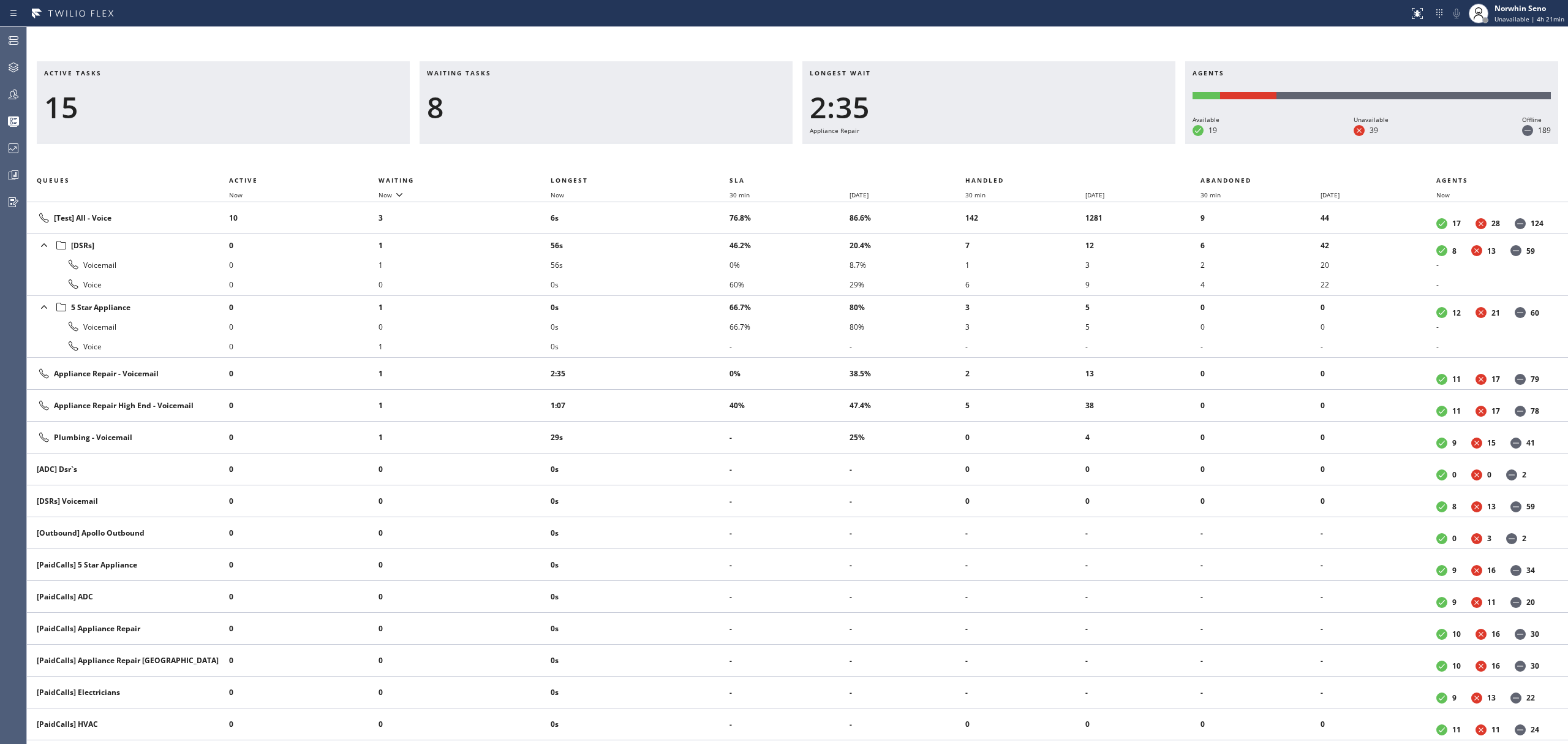
click at [976, 157] on div "Active tasks 15 Waiting tasks 8 Longest wait 2:35 Appliance Repair Agents Avail…" at bounding box center [797, 402] width 1541 height 683
click at [976, 157] on div "Active tasks 15 Waiting tasks 10 Longest wait 2:40 Appliance Repair Agents Avai…" at bounding box center [797, 402] width 1541 height 683
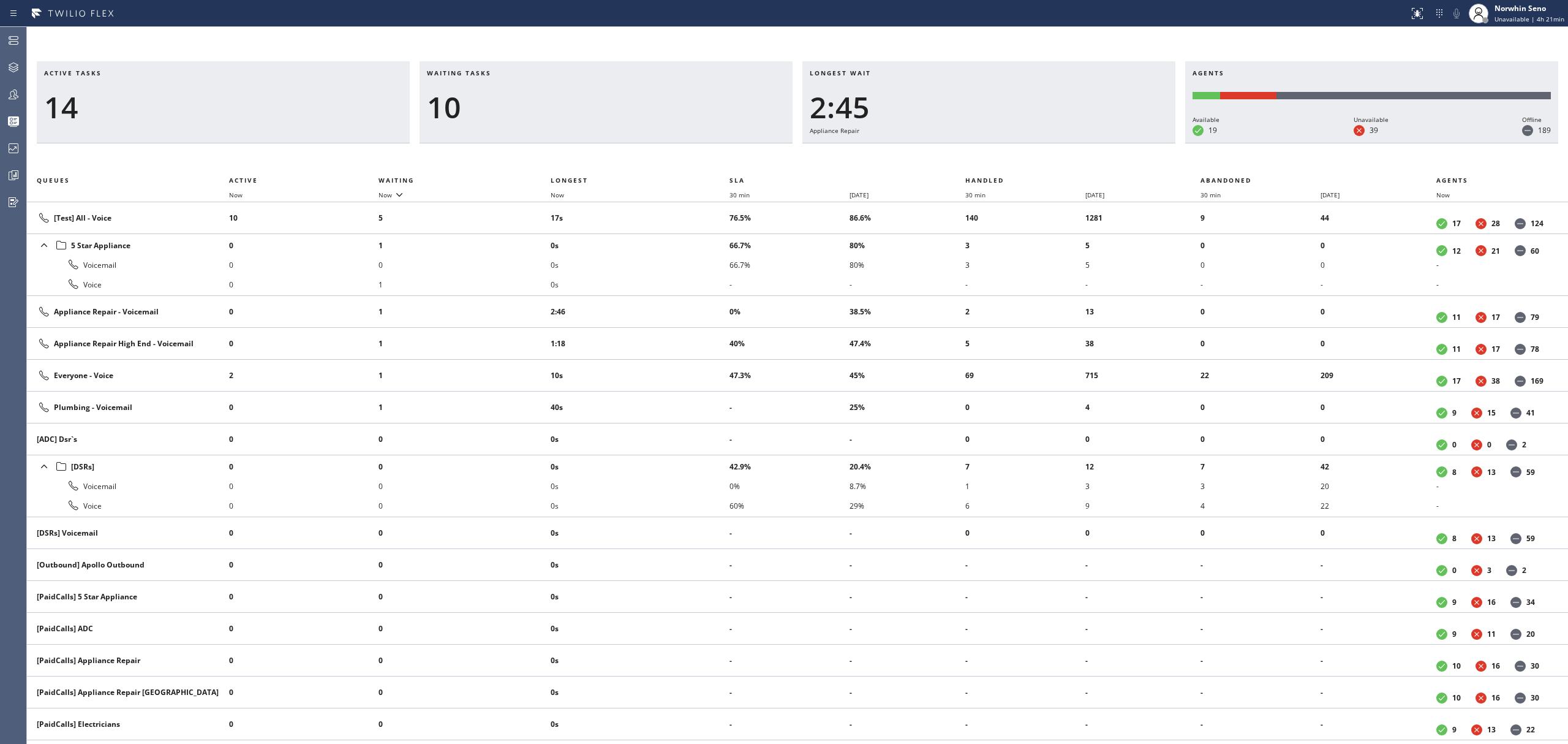
click at [976, 157] on div "Active tasks 14 Waiting tasks 10 Longest wait 2:45 Appliance Repair Agents Avai…" at bounding box center [797, 402] width 1541 height 683
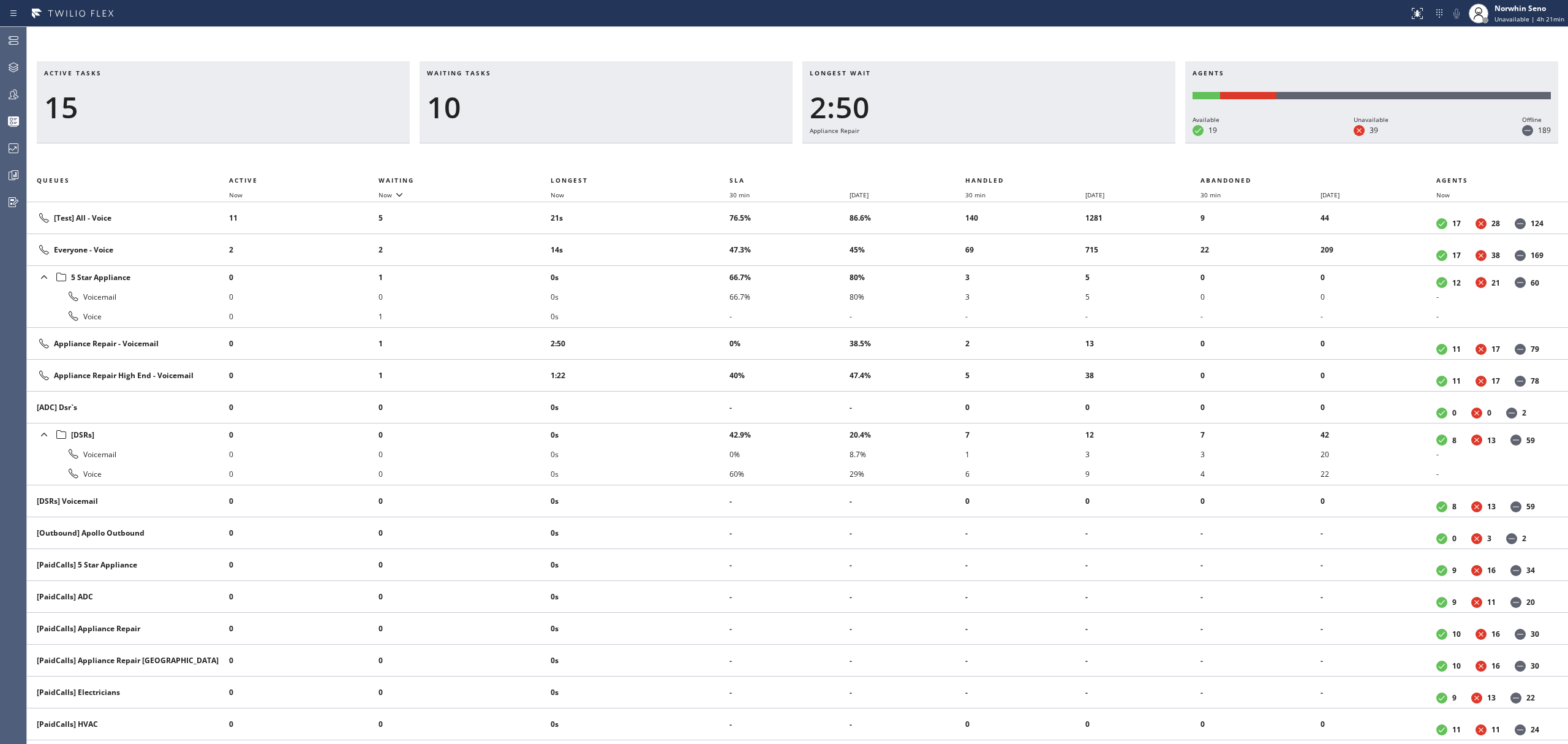
click at [976, 157] on div "Active tasks 15 Waiting tasks 10 Longest wait 2:50 Appliance Repair Agents Avai…" at bounding box center [797, 402] width 1541 height 683
click at [976, 157] on div "Active tasks 14 Waiting tasks 10 Longest wait 2:56 Appliance Repair Agents Avai…" at bounding box center [797, 402] width 1541 height 683
click at [976, 157] on div "Active tasks 15 Waiting tasks 7 Longest wait 3:01 Appliance Repair Agents Avail…" at bounding box center [797, 402] width 1541 height 683
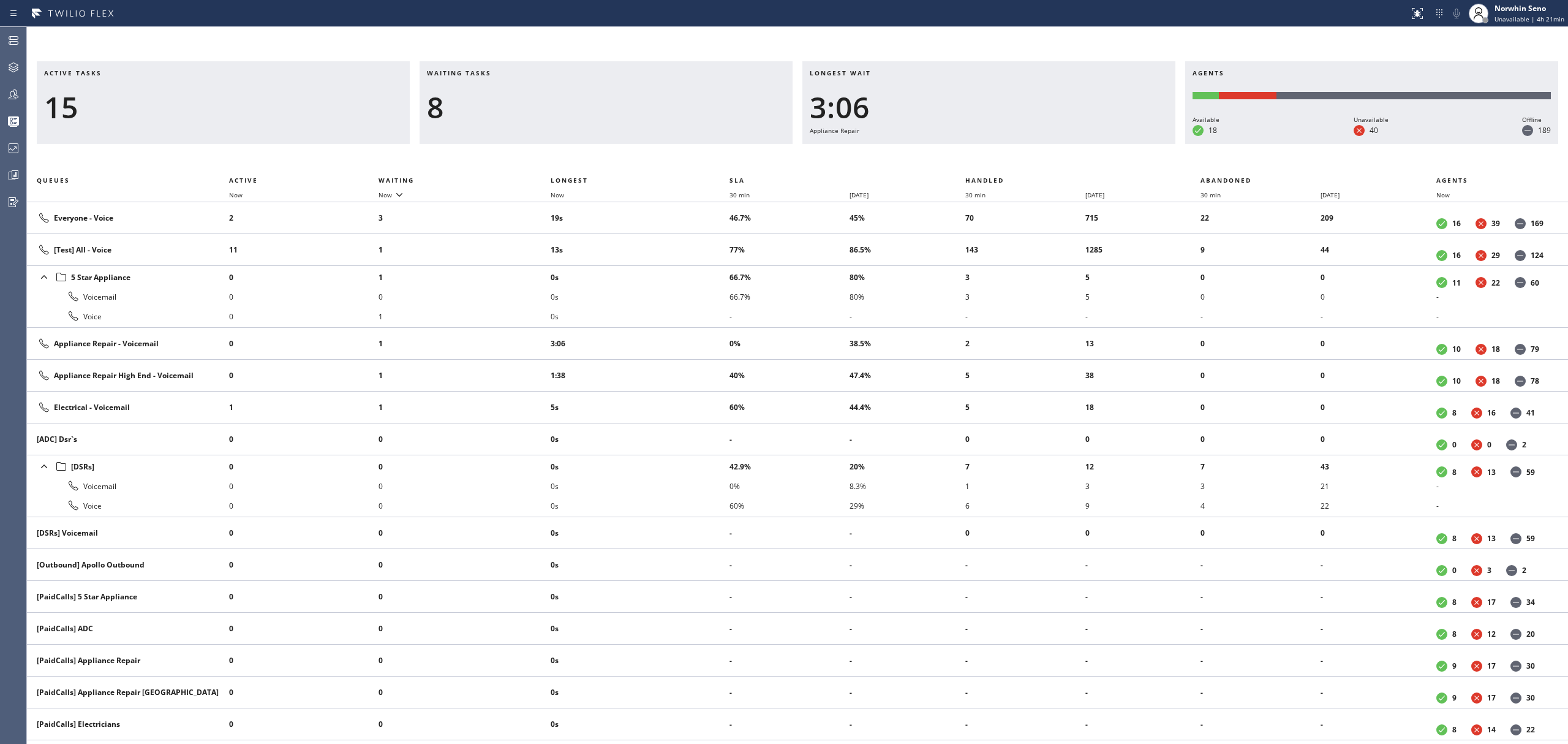
click at [976, 157] on div "Active tasks 15 Waiting tasks 8 Longest wait 3:06 Appliance Repair Agents Avail…" at bounding box center [797, 402] width 1541 height 683
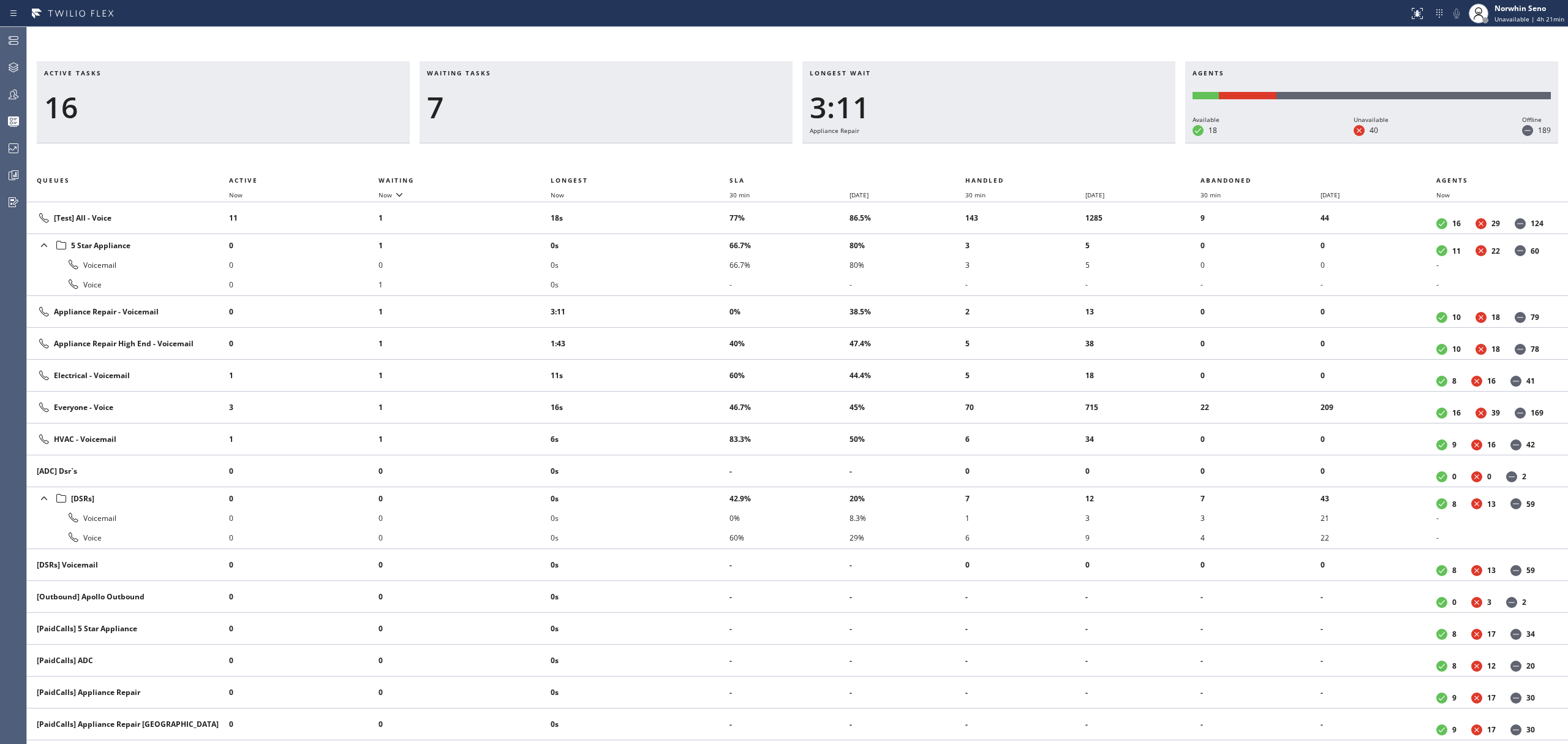
click at [976, 157] on div "Active tasks 16 Waiting tasks 7 Longest wait 3:11 Appliance Repair Agents Avail…" at bounding box center [797, 402] width 1541 height 683
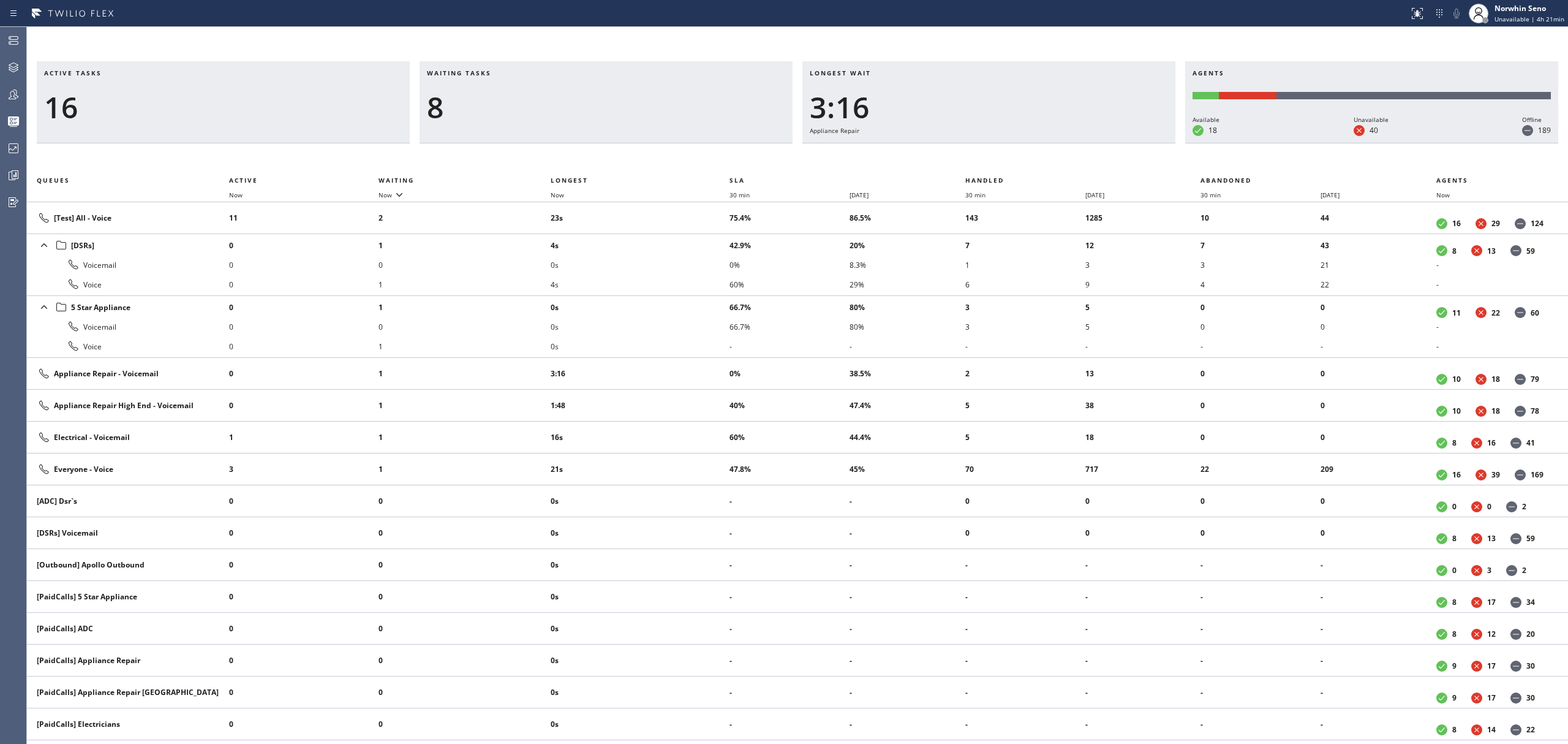
click at [976, 157] on div "Active tasks 16 Waiting tasks 8 Longest wait 3:16 Appliance Repair Agents Avail…" at bounding box center [797, 402] width 1541 height 683
click at [976, 157] on div "Active tasks 16 Waiting tasks 8 Longest wait 3:21 Appliance Repair Agents Avail…" at bounding box center [797, 402] width 1541 height 683
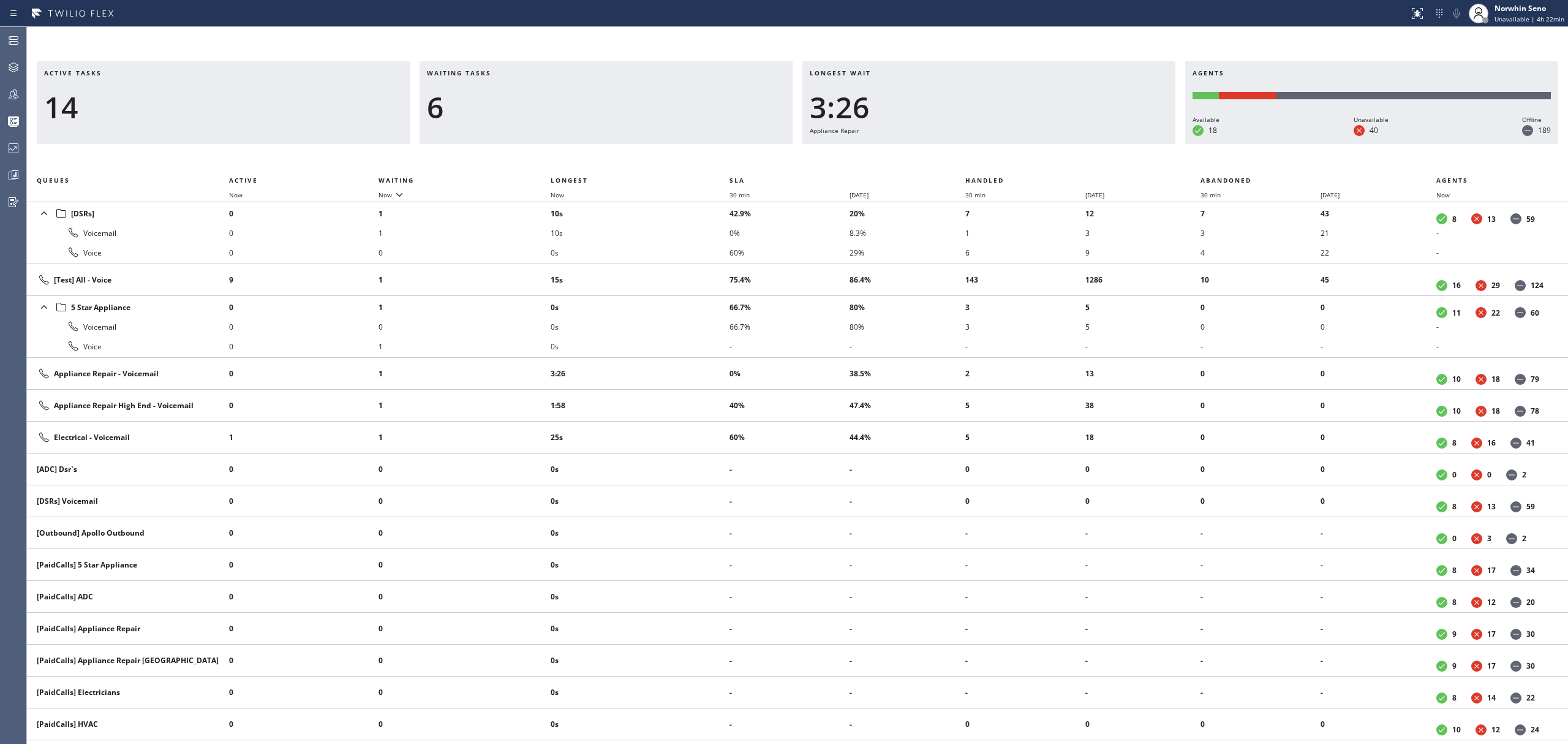
click at [976, 157] on div "Active tasks 14 Waiting tasks 6 Longest wait 3:26 Appliance Repair Agents Avail…" at bounding box center [797, 402] width 1541 height 683
click at [976, 157] on div "Active tasks 15 Waiting tasks 6 Longest wait 3:31 Appliance Repair Agents Avail…" at bounding box center [797, 402] width 1541 height 683
click at [976, 157] on div "Active tasks 15 Waiting tasks 9 Longest wait 3:36 Appliance Repair Agents Avail…" at bounding box center [797, 402] width 1541 height 683
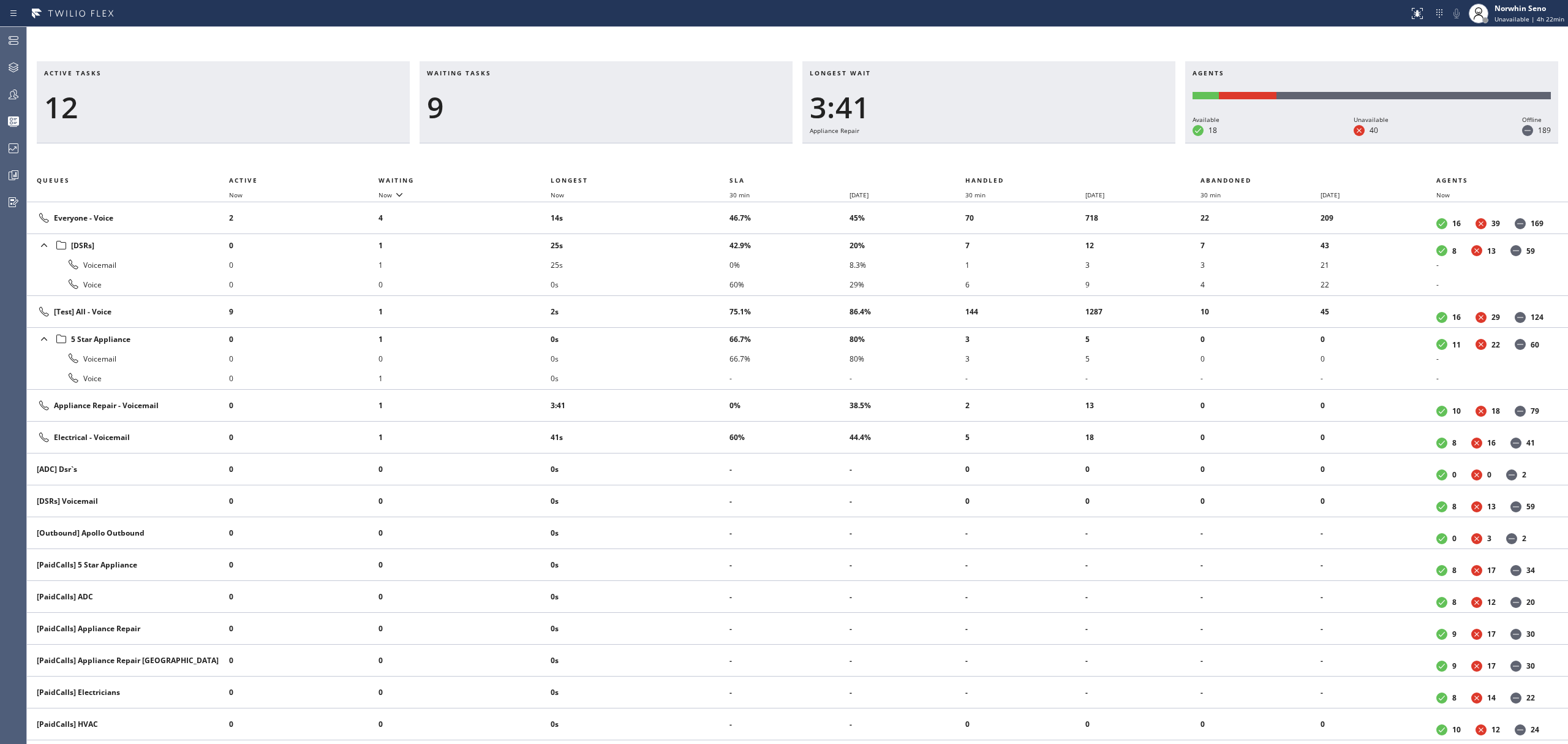
click at [976, 157] on div "Active tasks 12 Waiting tasks 9 Longest wait 3:41 Appliance Repair Agents Avail…" at bounding box center [797, 402] width 1541 height 683
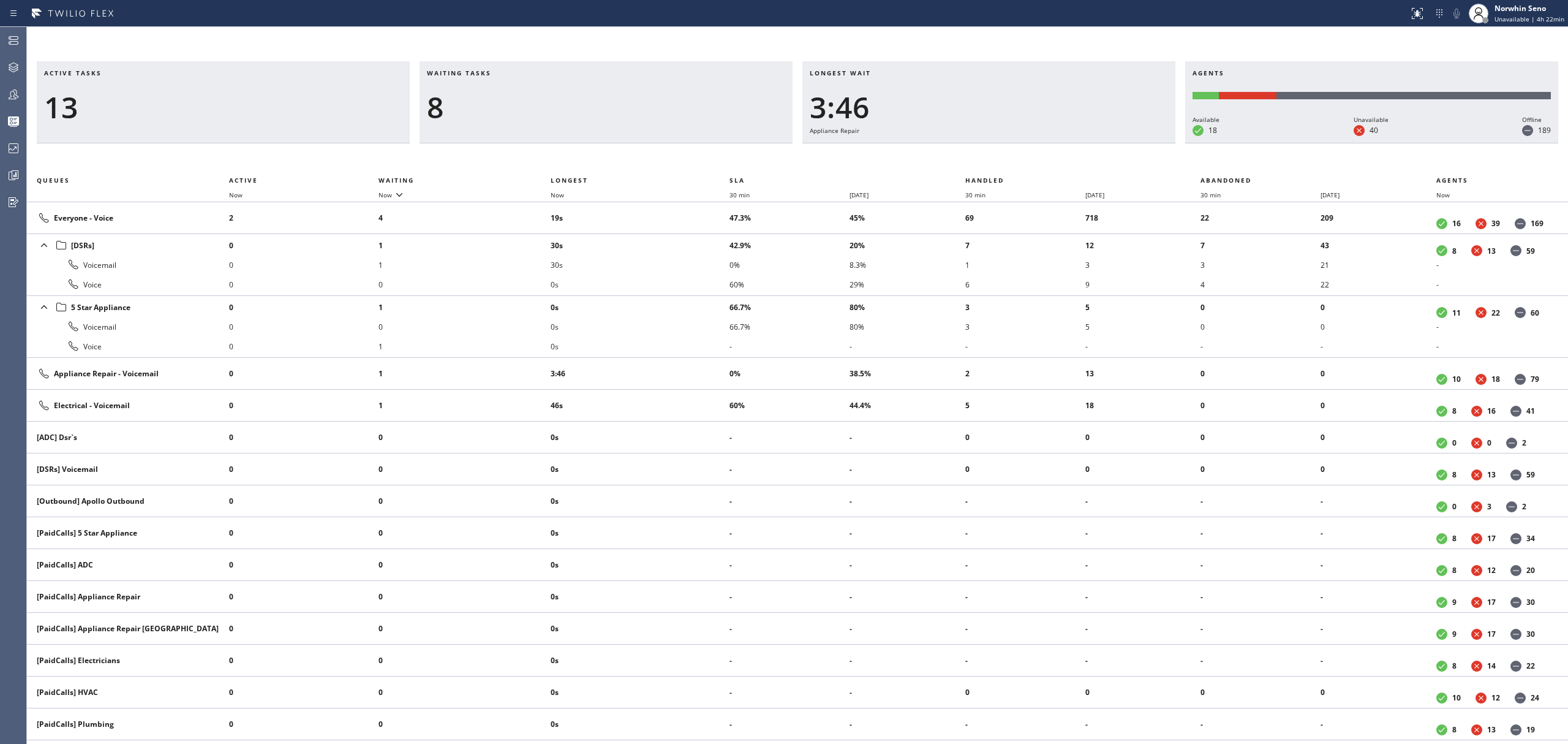
click at [976, 157] on div "Active tasks 13 Waiting tasks 8 Longest wait 3:46 Appliance Repair Agents Avail…" at bounding box center [797, 402] width 1541 height 683
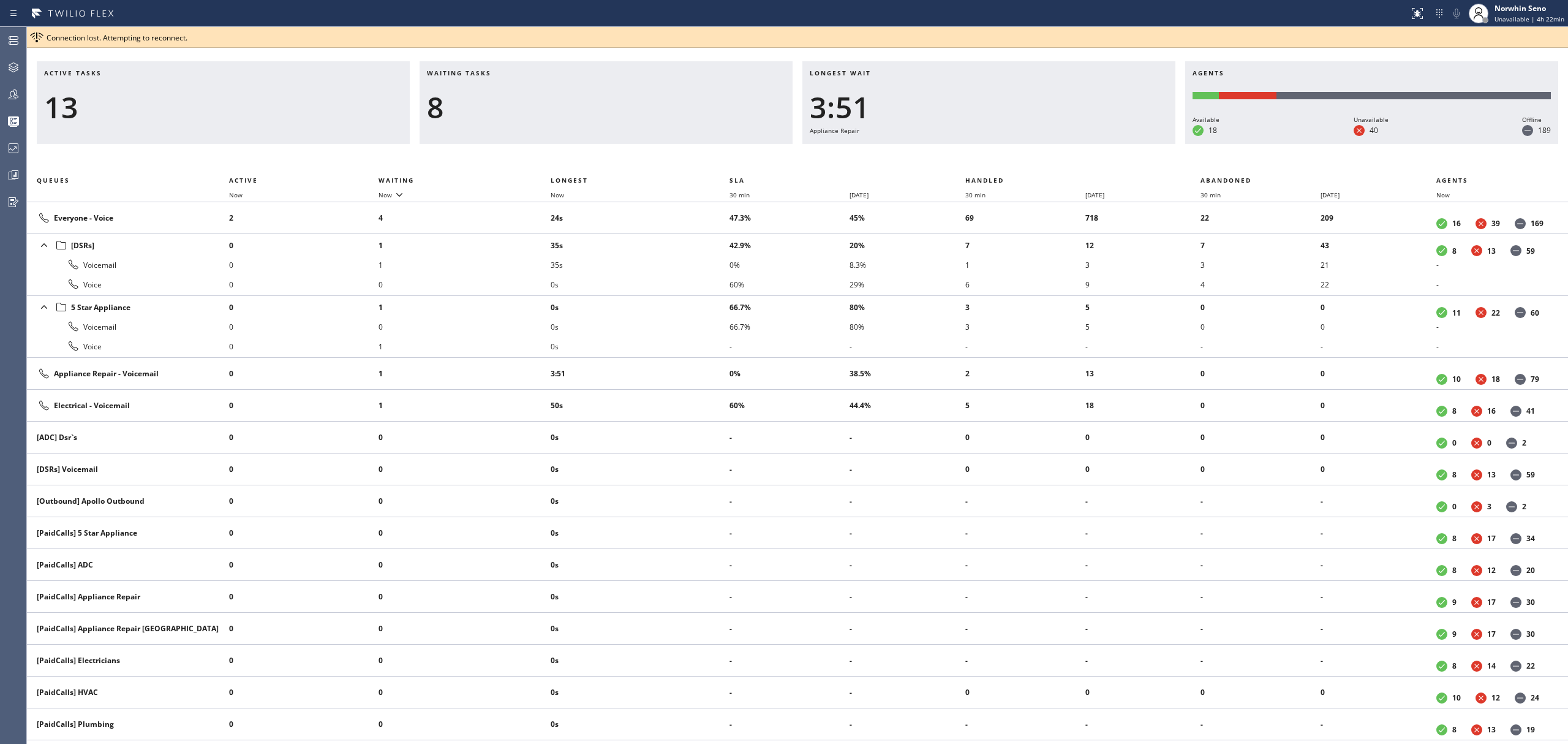
click at [976, 157] on div "Active tasks 13 Waiting tasks 8 Longest wait 3:51 Appliance Repair Agents Avail…" at bounding box center [797, 402] width 1541 height 683
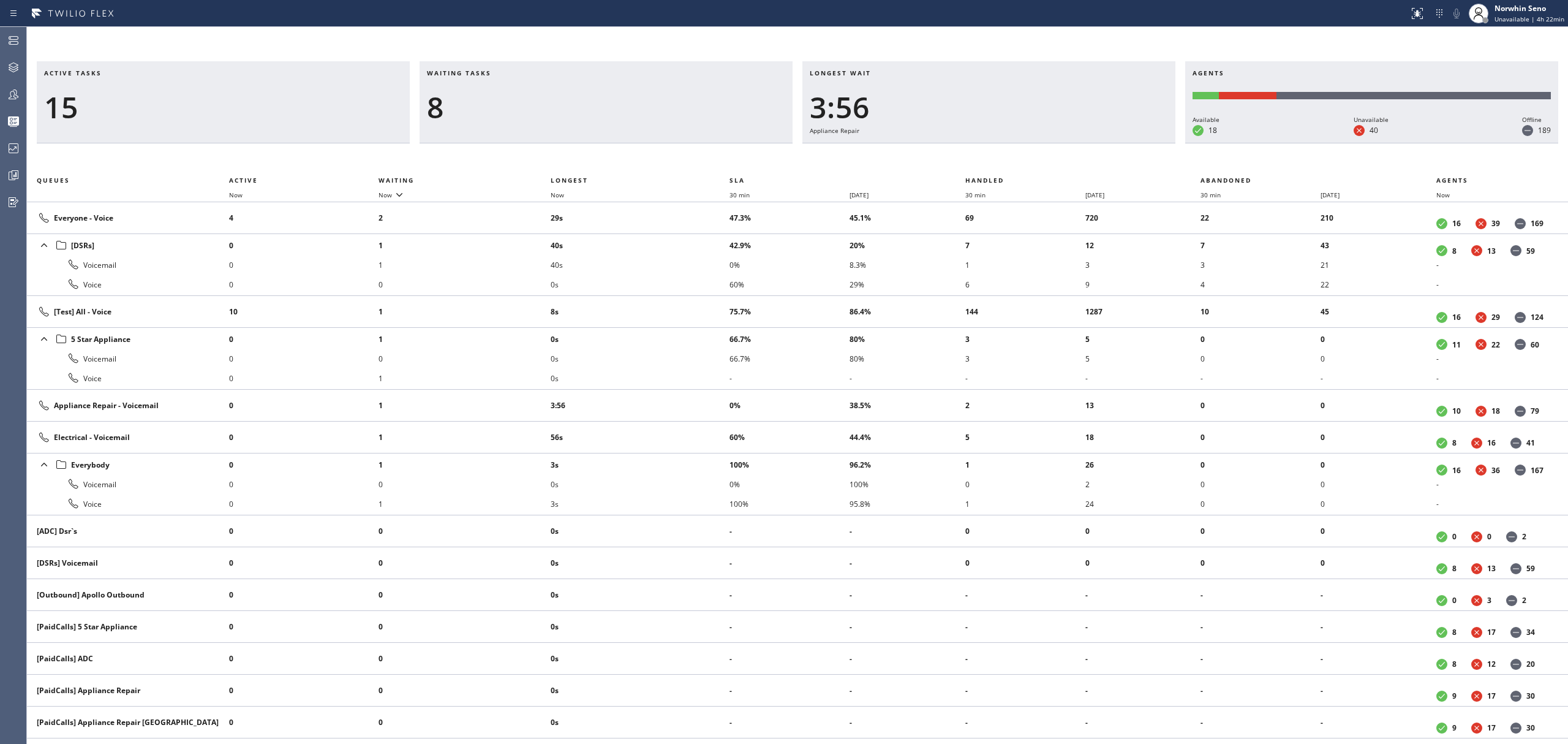
click at [976, 157] on div "Active tasks 15 Waiting tasks 8 Longest wait 3:56 Appliance Repair Agents Avail…" at bounding box center [797, 402] width 1541 height 683
click at [976, 157] on div "Active tasks 15 Waiting tasks 9 Longest wait 4:02 Appliance Repair Agents Avail…" at bounding box center [797, 402] width 1541 height 683
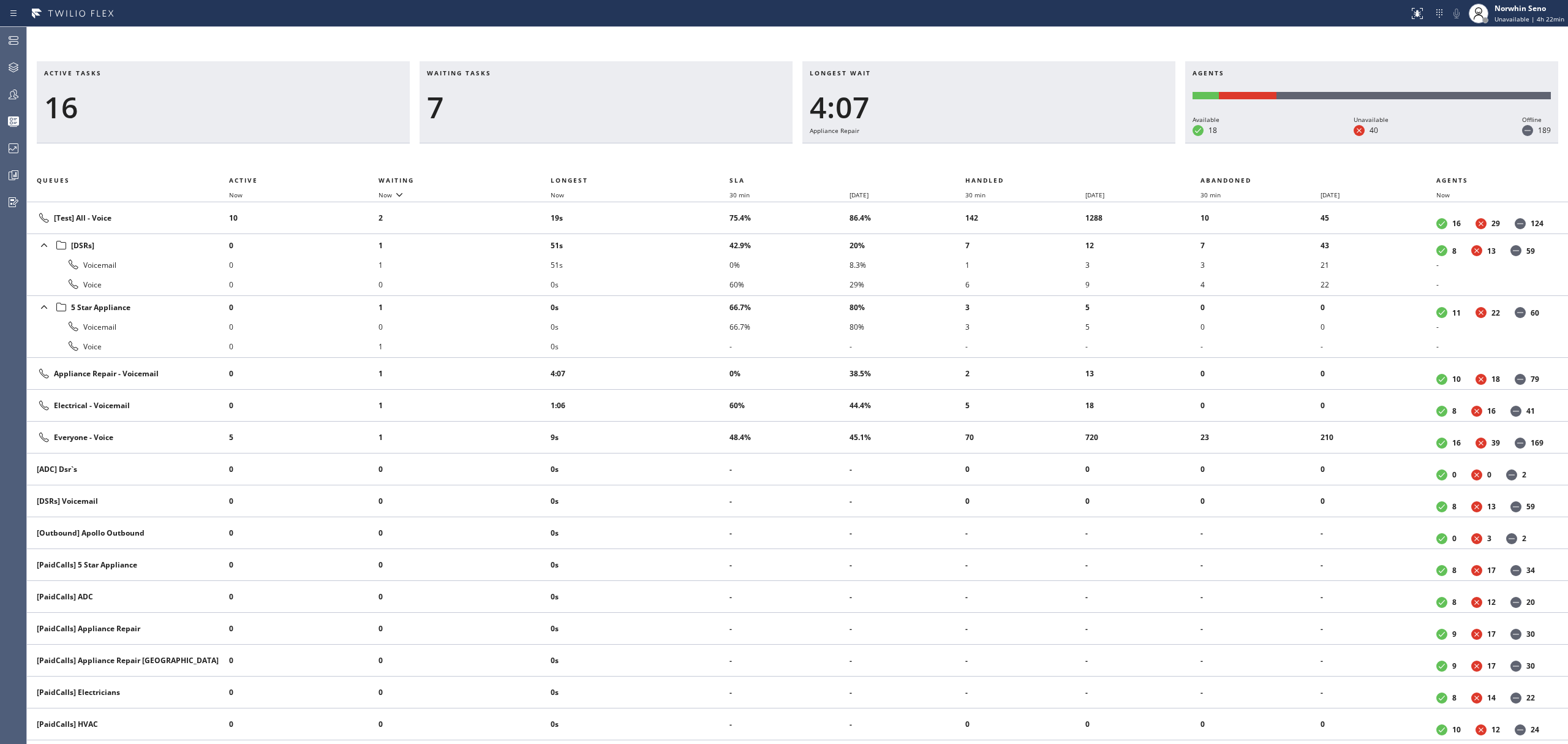
click at [976, 157] on div "Active tasks 16 Waiting tasks 7 Longest wait 4:07 Appliance Repair Agents Avail…" at bounding box center [797, 402] width 1541 height 683
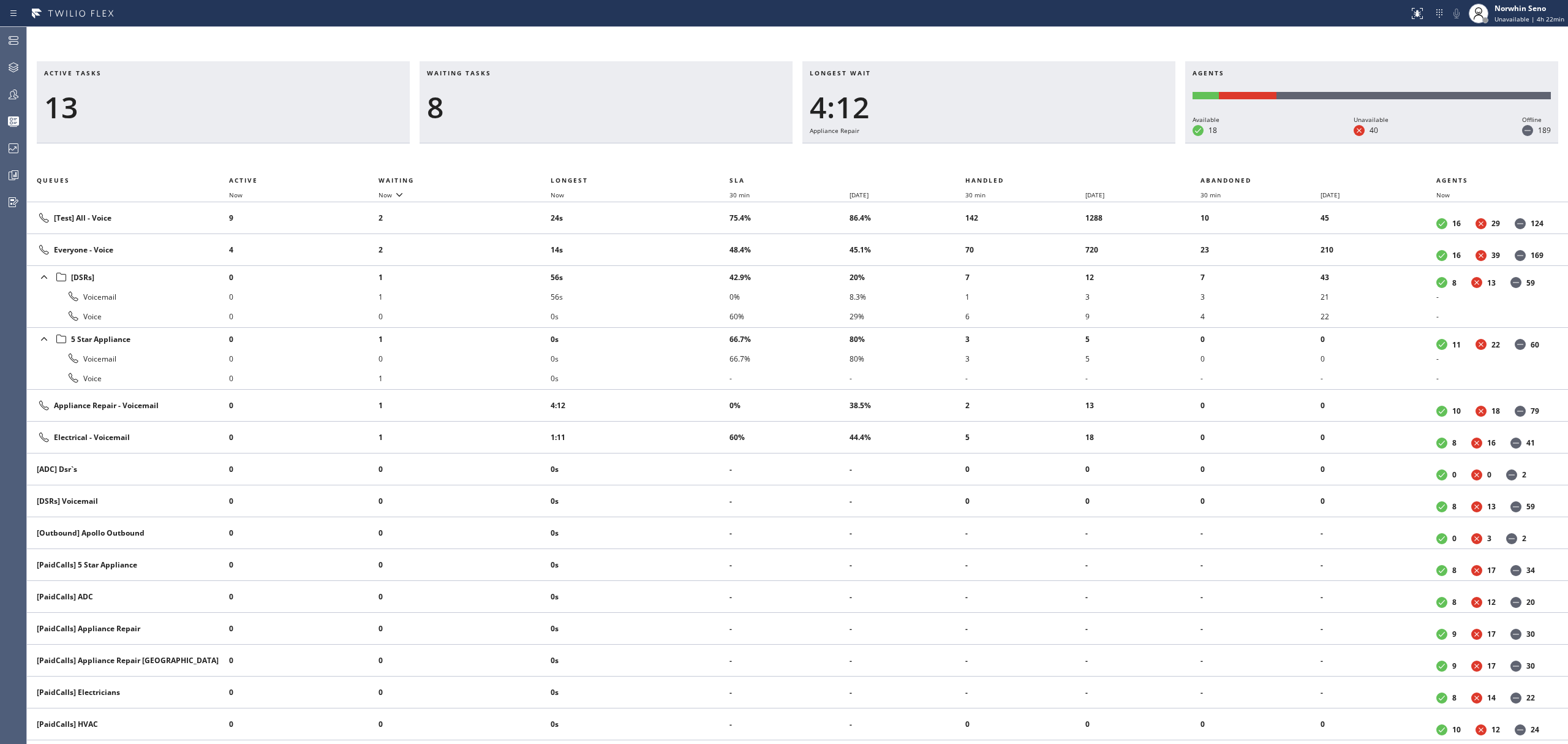
click at [976, 157] on div "Active tasks 13 Waiting tasks 8 Longest wait 4:12 Appliance Repair Agents Avail…" at bounding box center [797, 402] width 1541 height 683
click at [976, 157] on div "Active tasks 13 Waiting tasks 8 Longest wait 4:17 Appliance Repair Agents Avail…" at bounding box center [797, 402] width 1541 height 683
click at [976, 157] on div "Active tasks 13 Waiting tasks 7 Longest wait 4:22 Appliance Repair Agents Avail…" at bounding box center [797, 402] width 1541 height 683
click at [976, 157] on div "Active tasks 12 Waiting tasks 9 Longest wait 4:27 Appliance Repair Agents Avail…" at bounding box center [797, 402] width 1541 height 683
click at [976, 157] on div "Active tasks 14 Waiting tasks 8 Longest wait 4:32 Appliance Repair Agents Avail…" at bounding box center [797, 402] width 1541 height 683
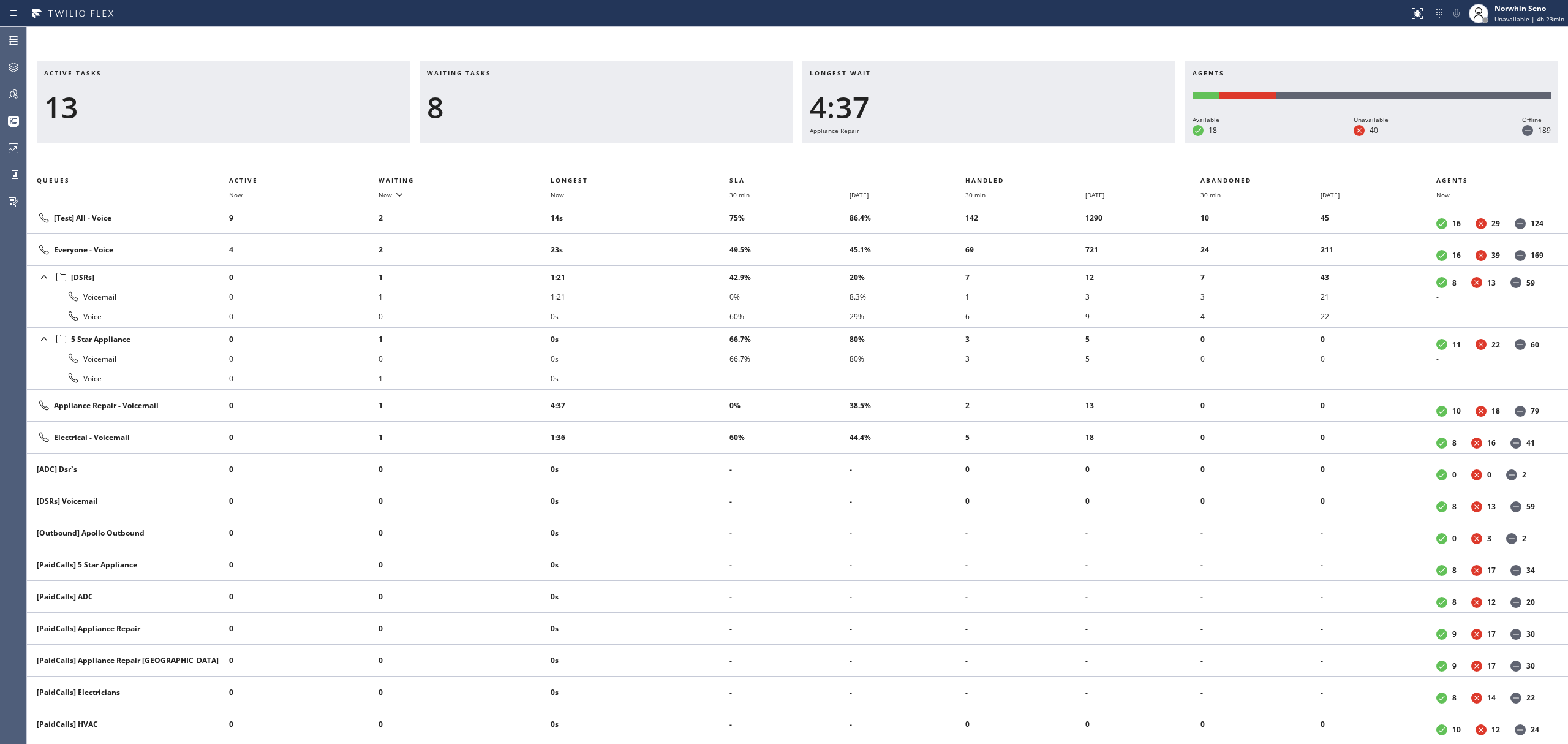
click at [976, 157] on div "Active tasks 13 Waiting tasks 8 Longest wait 4:37 Appliance Repair Agents Avail…" at bounding box center [797, 402] width 1541 height 683
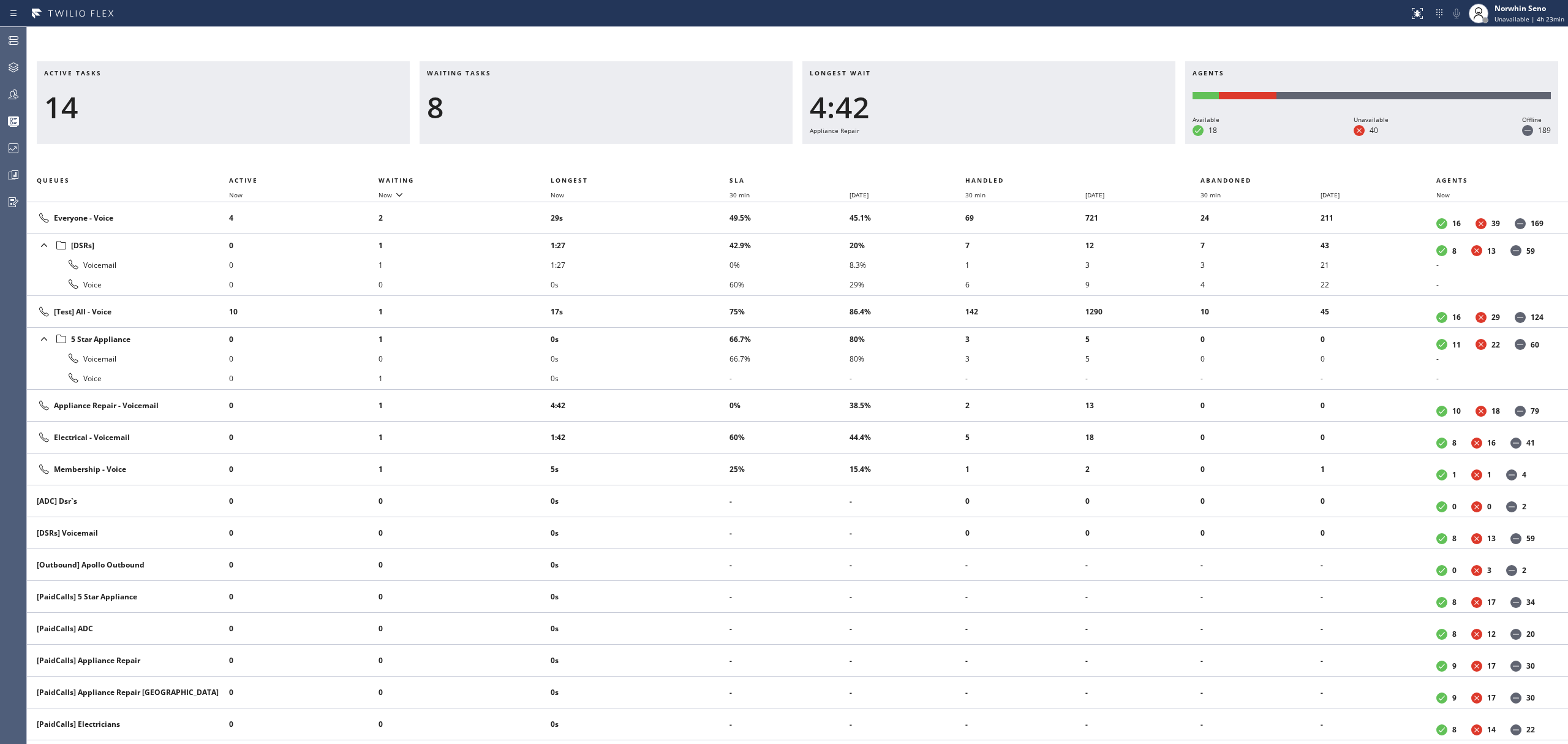
click at [976, 157] on div "Active tasks 14 Waiting tasks 8 Longest wait 4:42 Appliance Repair Agents Avail…" at bounding box center [797, 402] width 1541 height 683
click at [976, 157] on div "Active tasks 14 Waiting tasks 9 Longest wait 4:47 Appliance Repair Agents Avail…" at bounding box center [797, 402] width 1541 height 683
click at [976, 157] on div "Active tasks 11 Waiting tasks 9 Longest wait 4:52 Appliance Repair Agents Avail…" at bounding box center [797, 402] width 1541 height 683
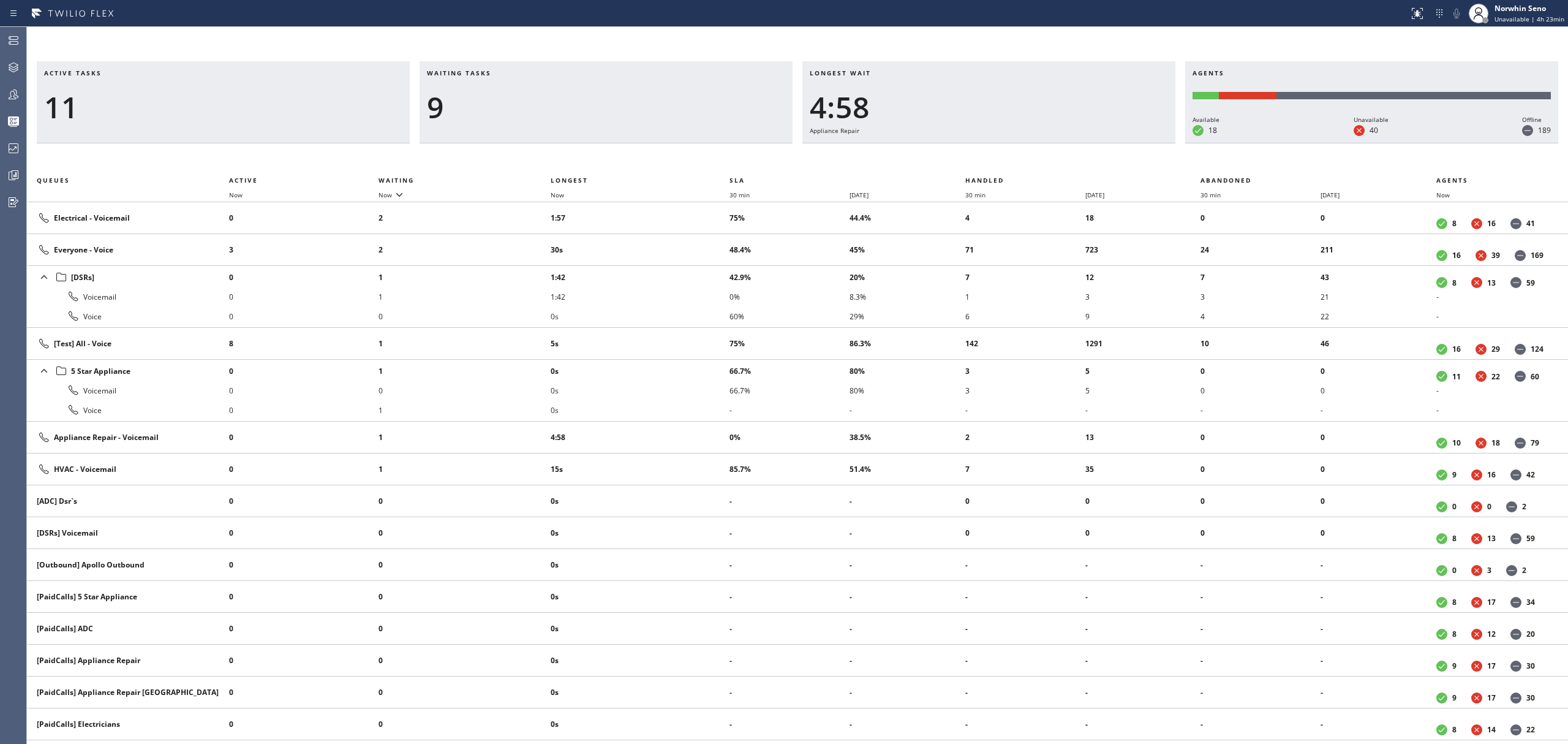
click at [976, 157] on div "Active tasks 11 Waiting tasks 9 Longest wait 4:58 Appliance Repair Agents Avail…" at bounding box center [797, 402] width 1541 height 683
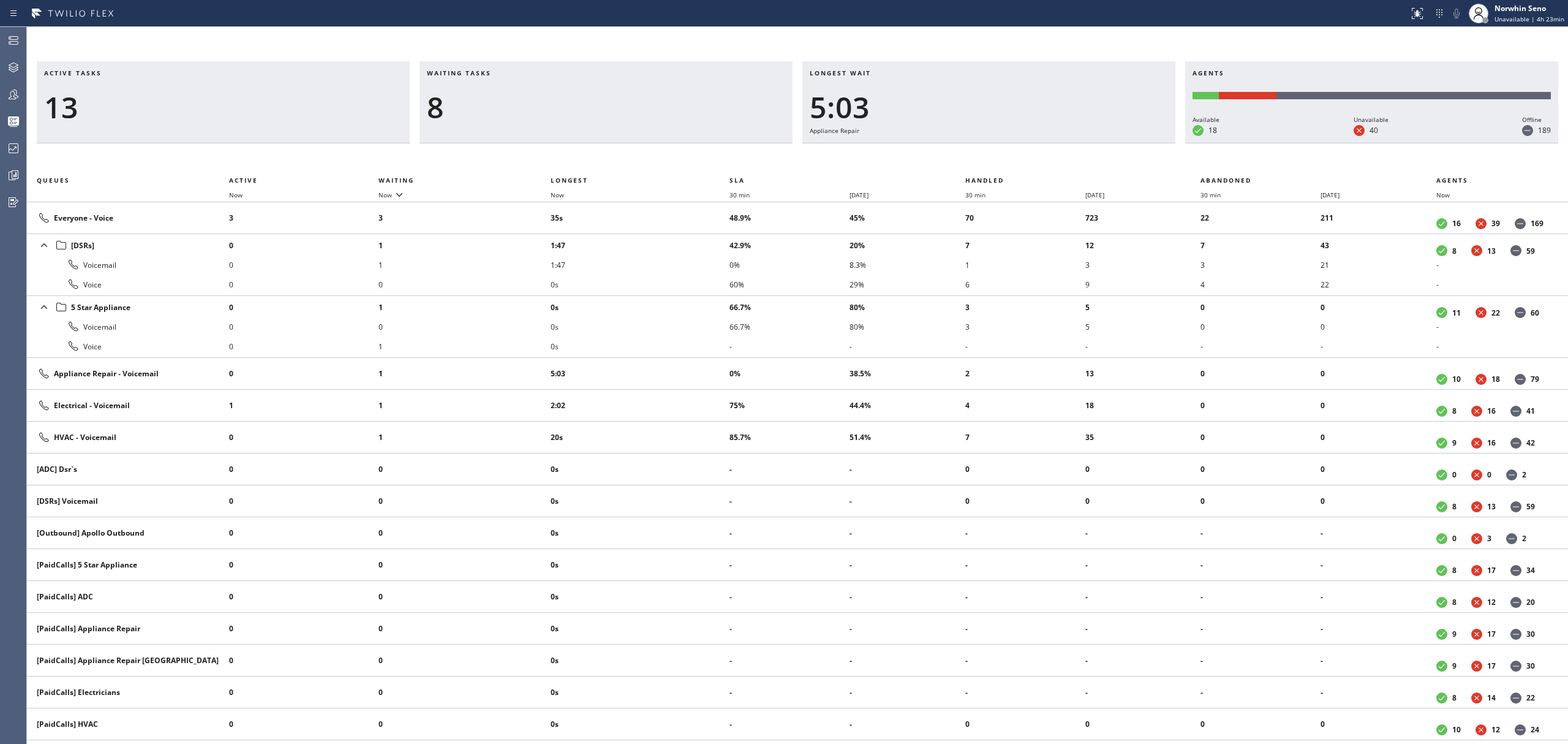
click at [976, 157] on div "Active tasks 13 Waiting tasks 8 Longest wait 5:03 Appliance Repair Agents Avail…" at bounding box center [797, 402] width 1541 height 683
click at [976, 157] on div "Active tasks 12 Waiting tasks 7 Longest wait 5:08 Appliance Repair Agents Avail…" at bounding box center [797, 402] width 1541 height 683
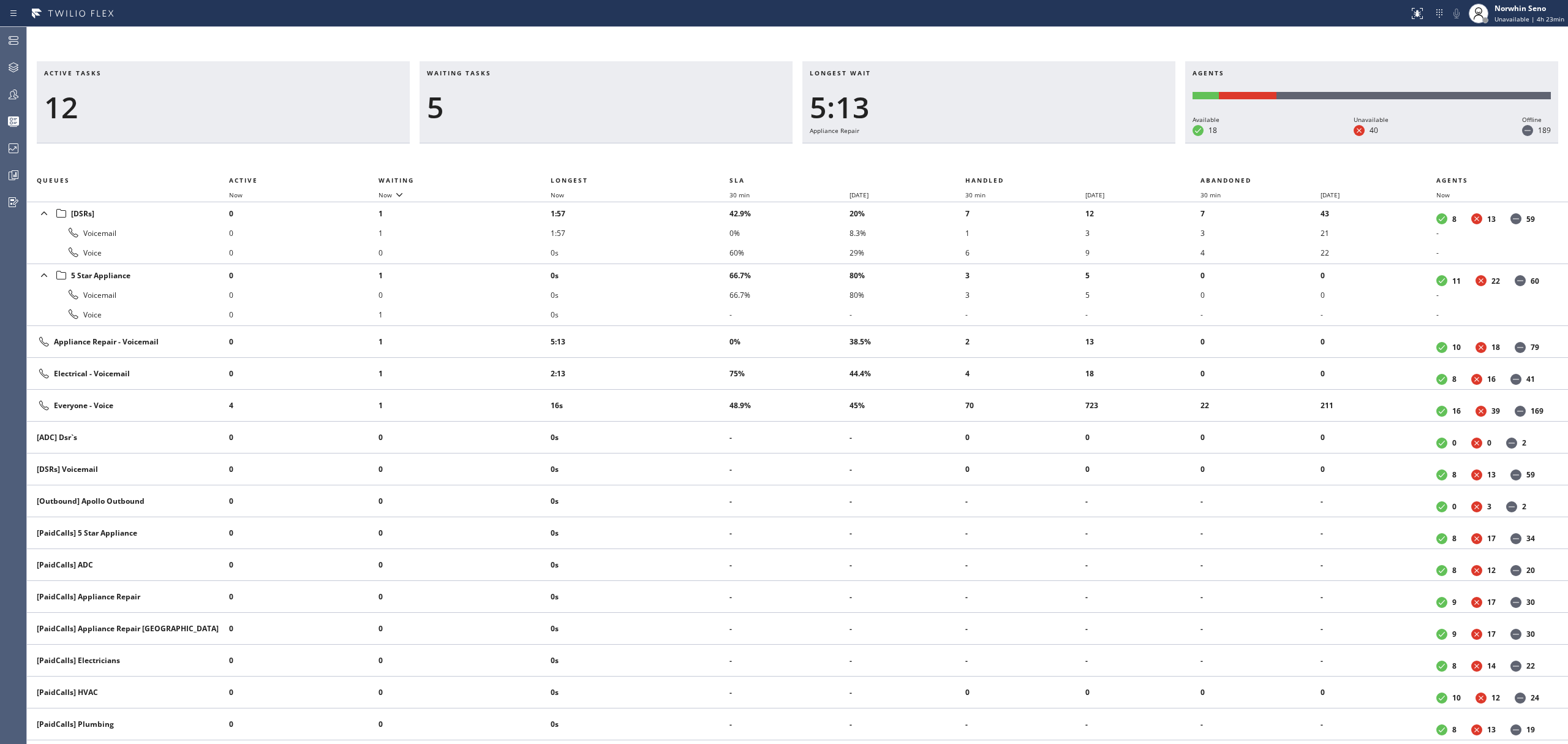
click at [976, 157] on div "Active tasks 12 Waiting tasks 5 Longest wait 5:13 Appliance Repair Agents Avail…" at bounding box center [797, 402] width 1541 height 683
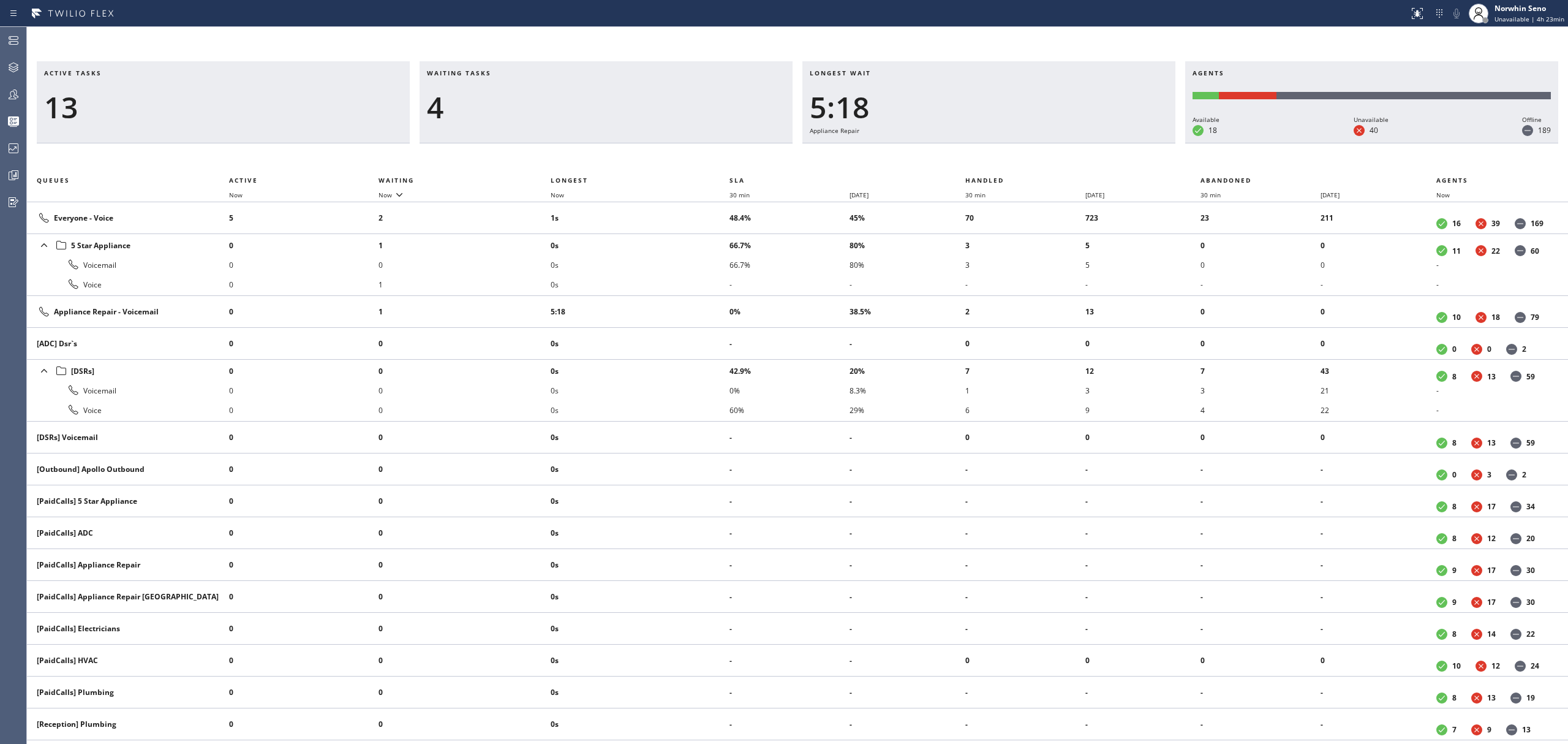
click at [976, 157] on div "Active tasks 13 Waiting tasks 4 Longest wait 5:18 Appliance Repair Agents Avail…" at bounding box center [797, 402] width 1541 height 683
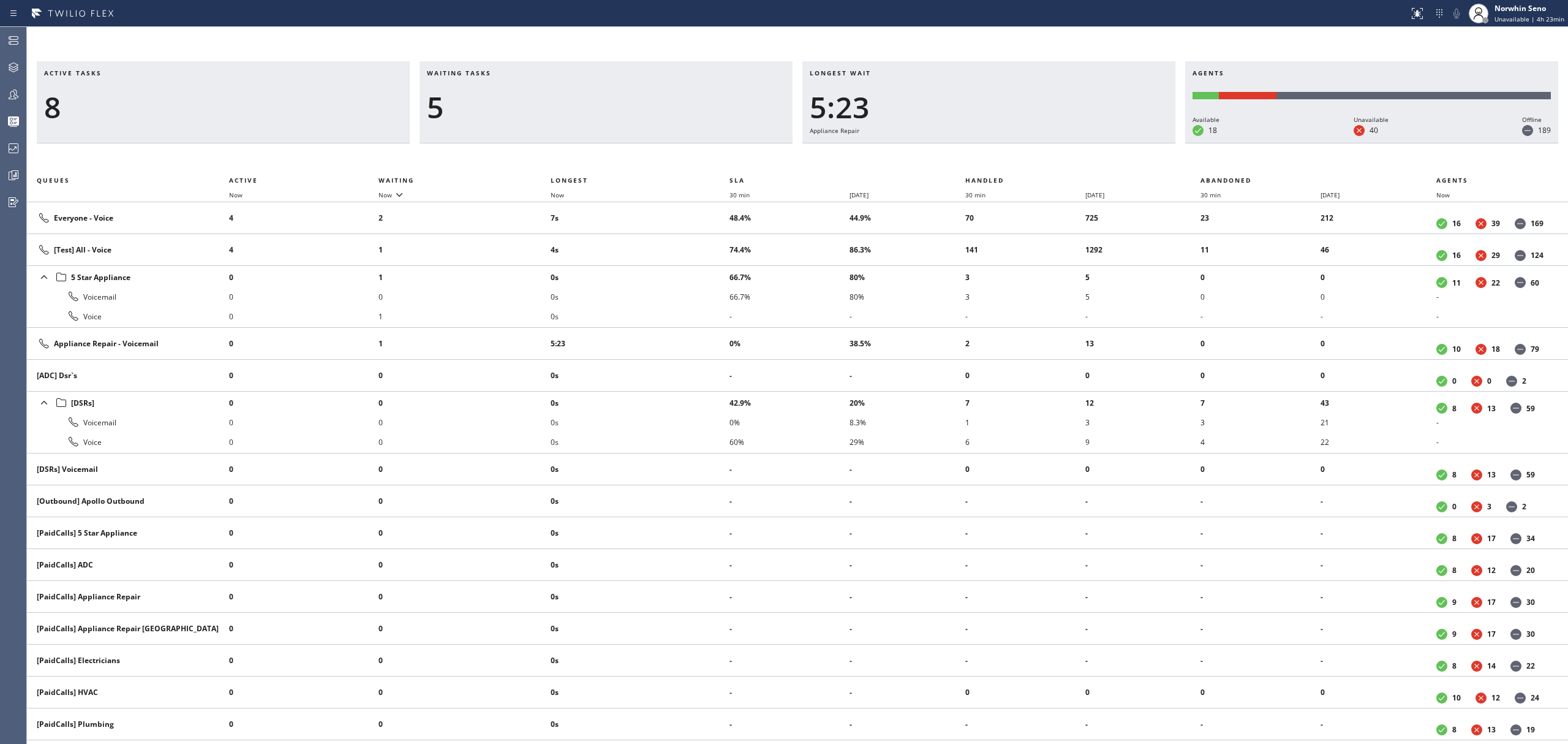
click at [976, 157] on div "Active tasks 8 Waiting tasks 5 Longest wait 5:23 Appliance Repair Agents Availa…" at bounding box center [797, 402] width 1541 height 683
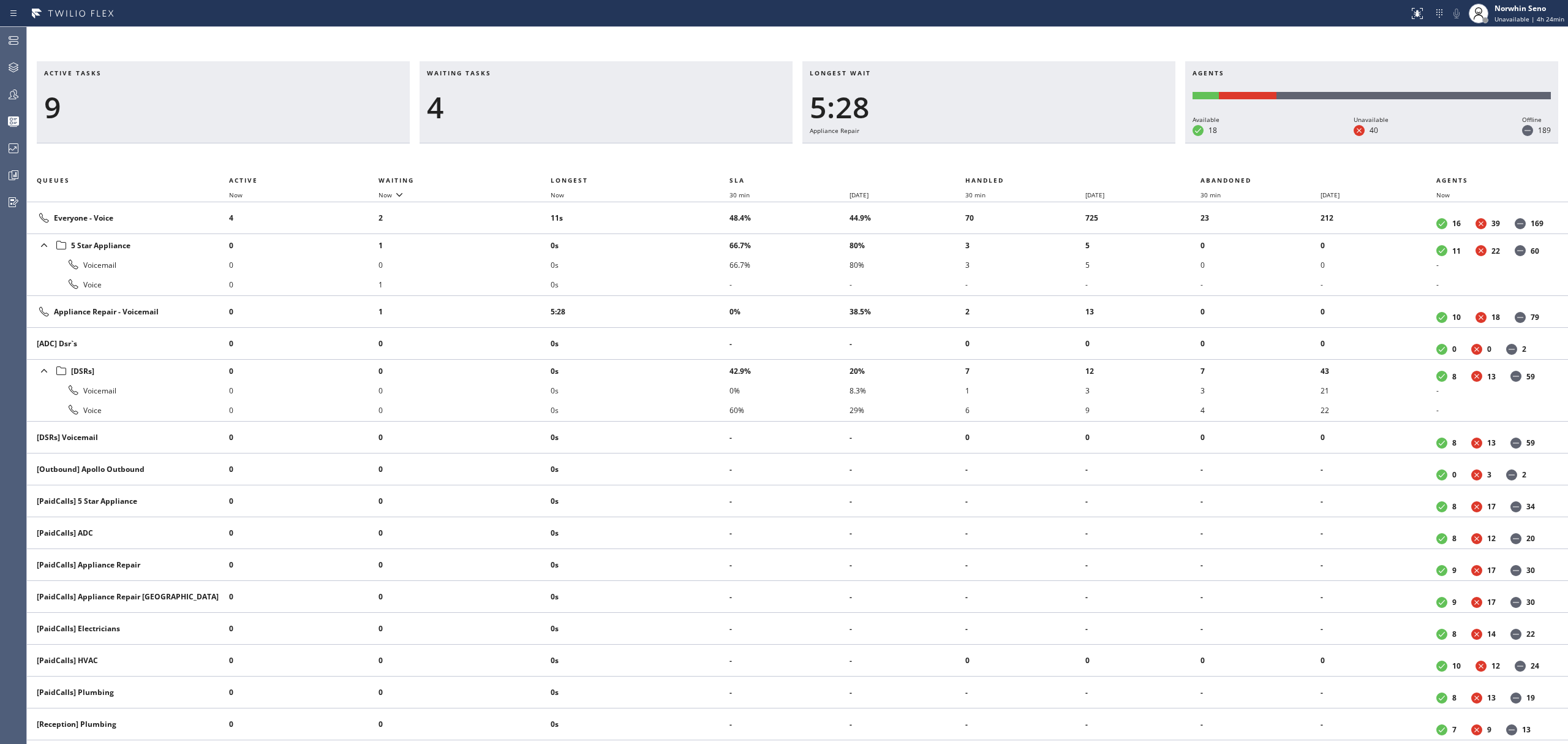
click at [976, 157] on div "Active tasks 9 Waiting tasks 4 Longest wait 5:28 Appliance Repair Agents Availa…" at bounding box center [797, 402] width 1541 height 683
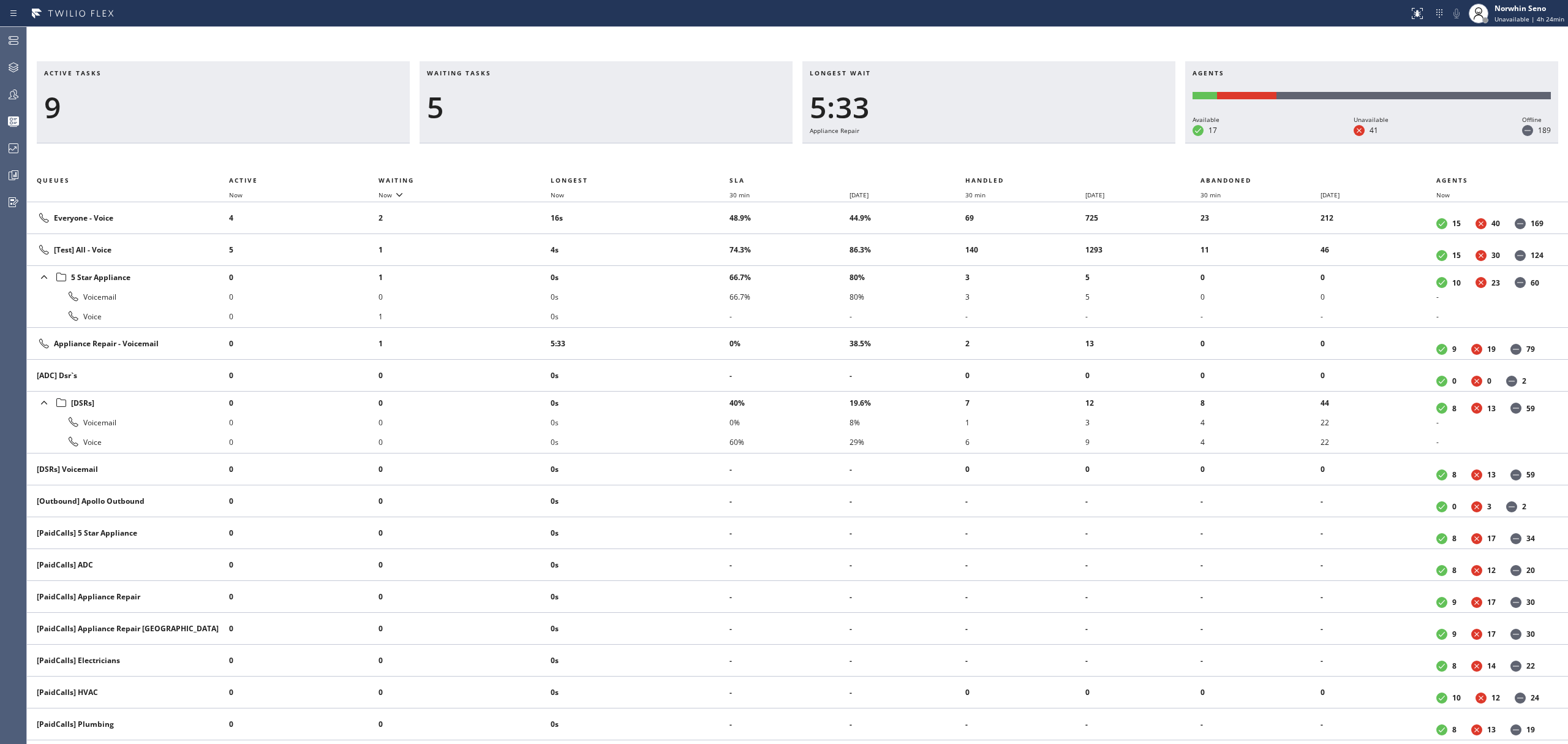
click at [976, 157] on div "Active tasks 9 Waiting tasks 5 Longest wait 5:33 Appliance Repair Agents Availa…" at bounding box center [797, 402] width 1541 height 683
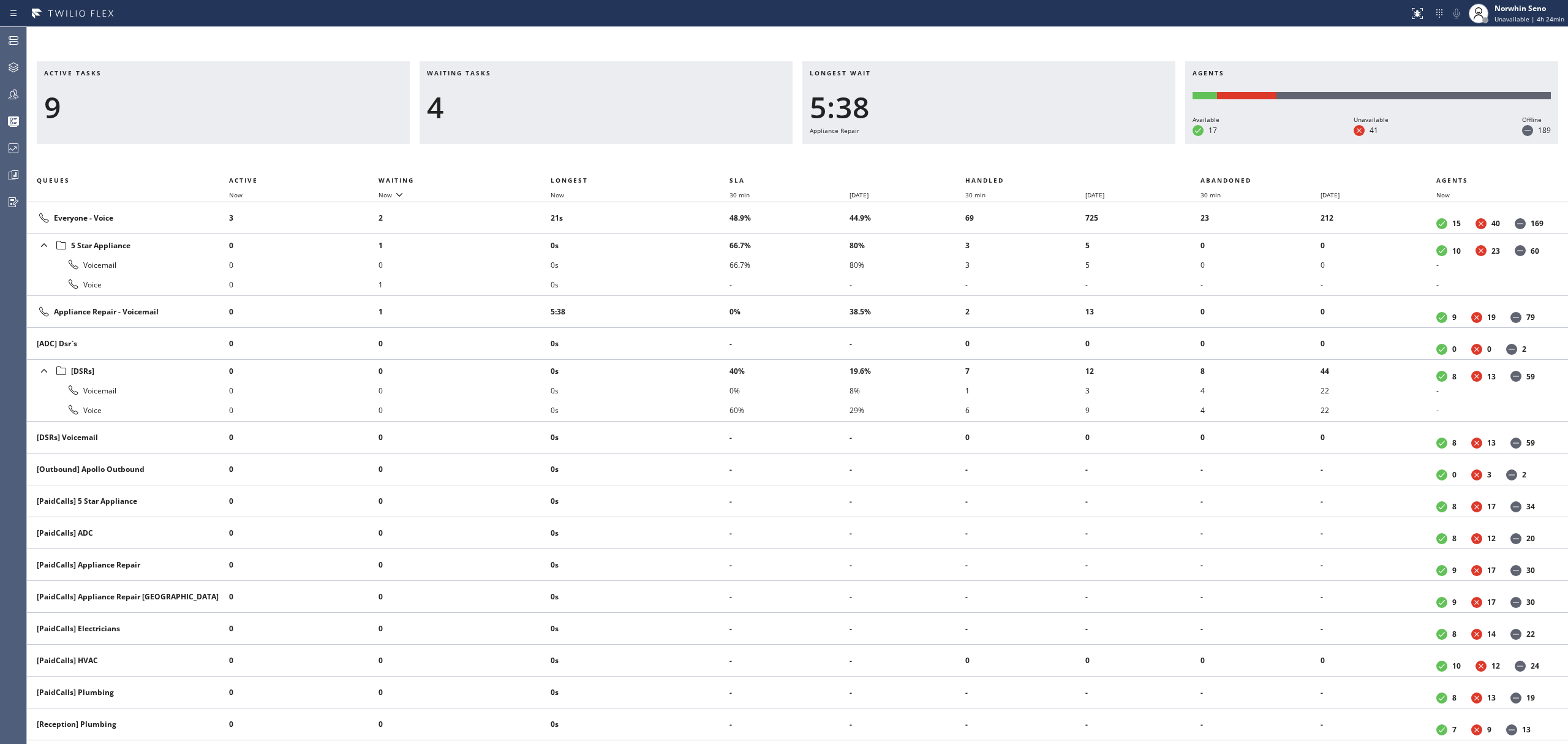
click at [976, 157] on div "Active tasks 9 Waiting tasks 4 Longest wait 5:38 Appliance Repair Agents Availa…" at bounding box center [797, 402] width 1541 height 683
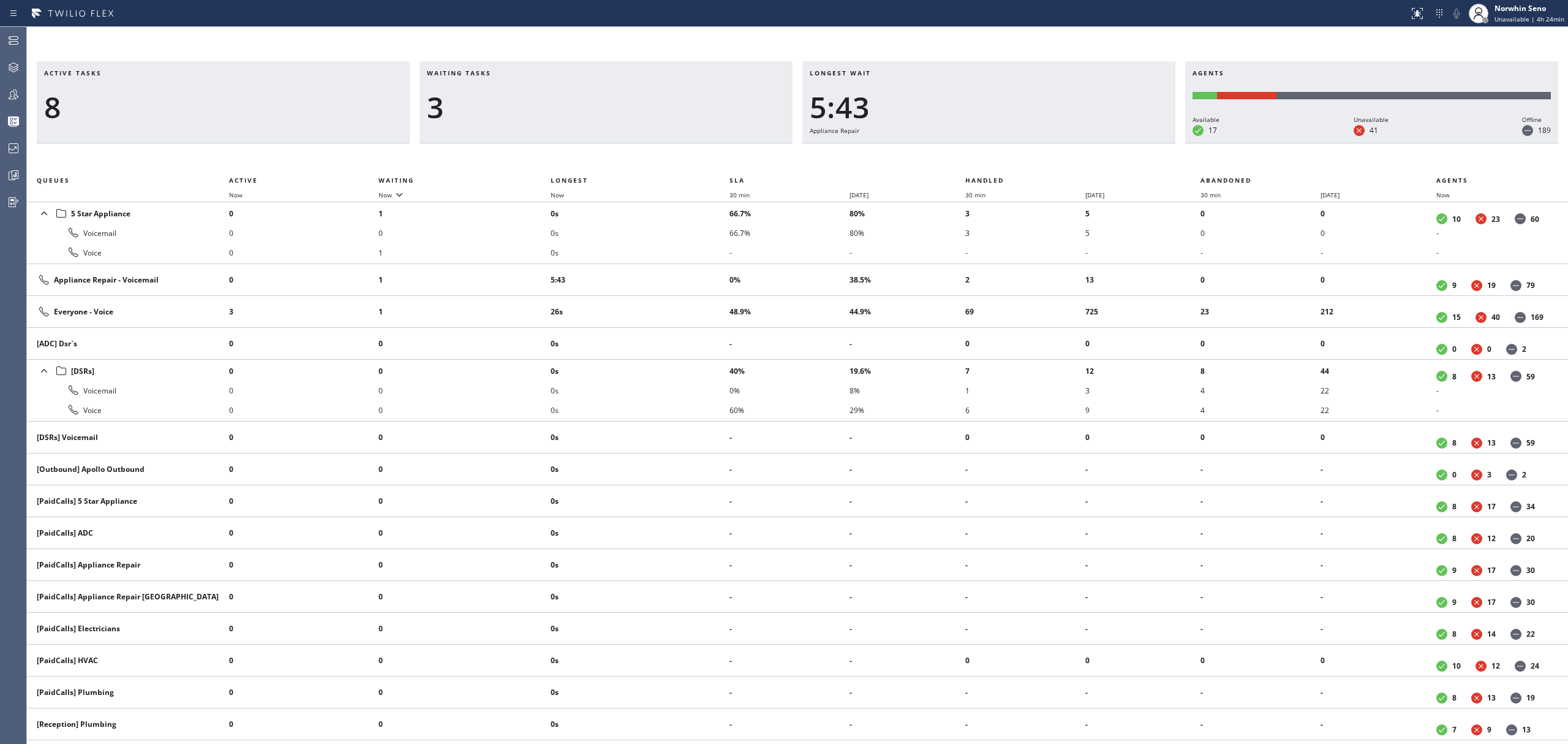
click at [976, 157] on div "Active tasks 8 Waiting tasks 3 Longest wait 5:43 Appliance Repair Agents Availa…" at bounding box center [797, 402] width 1541 height 683
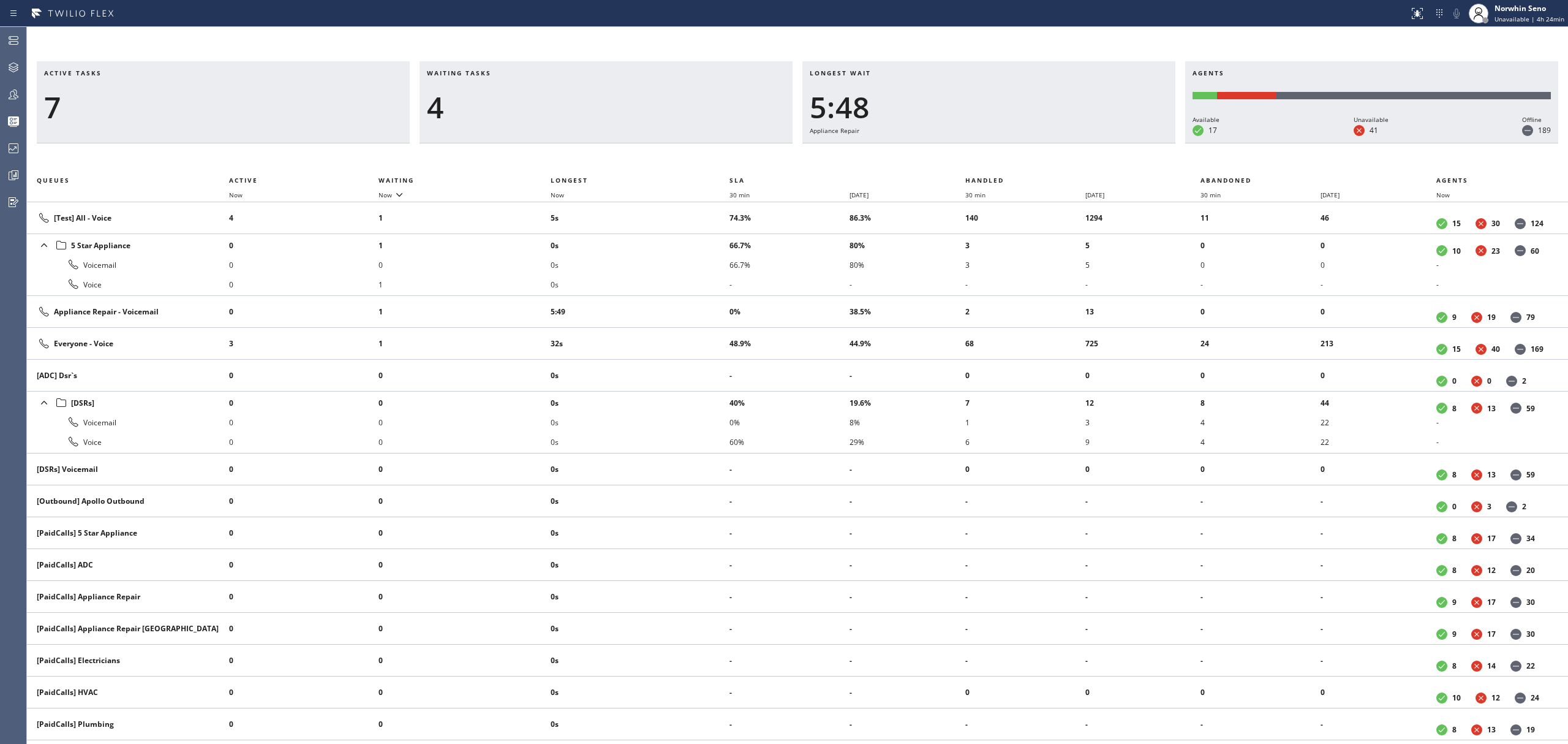
click at [976, 157] on div "Active tasks 7 Waiting tasks 4 Longest wait 5:48 Appliance Repair Agents Availa…" at bounding box center [797, 402] width 1541 height 683
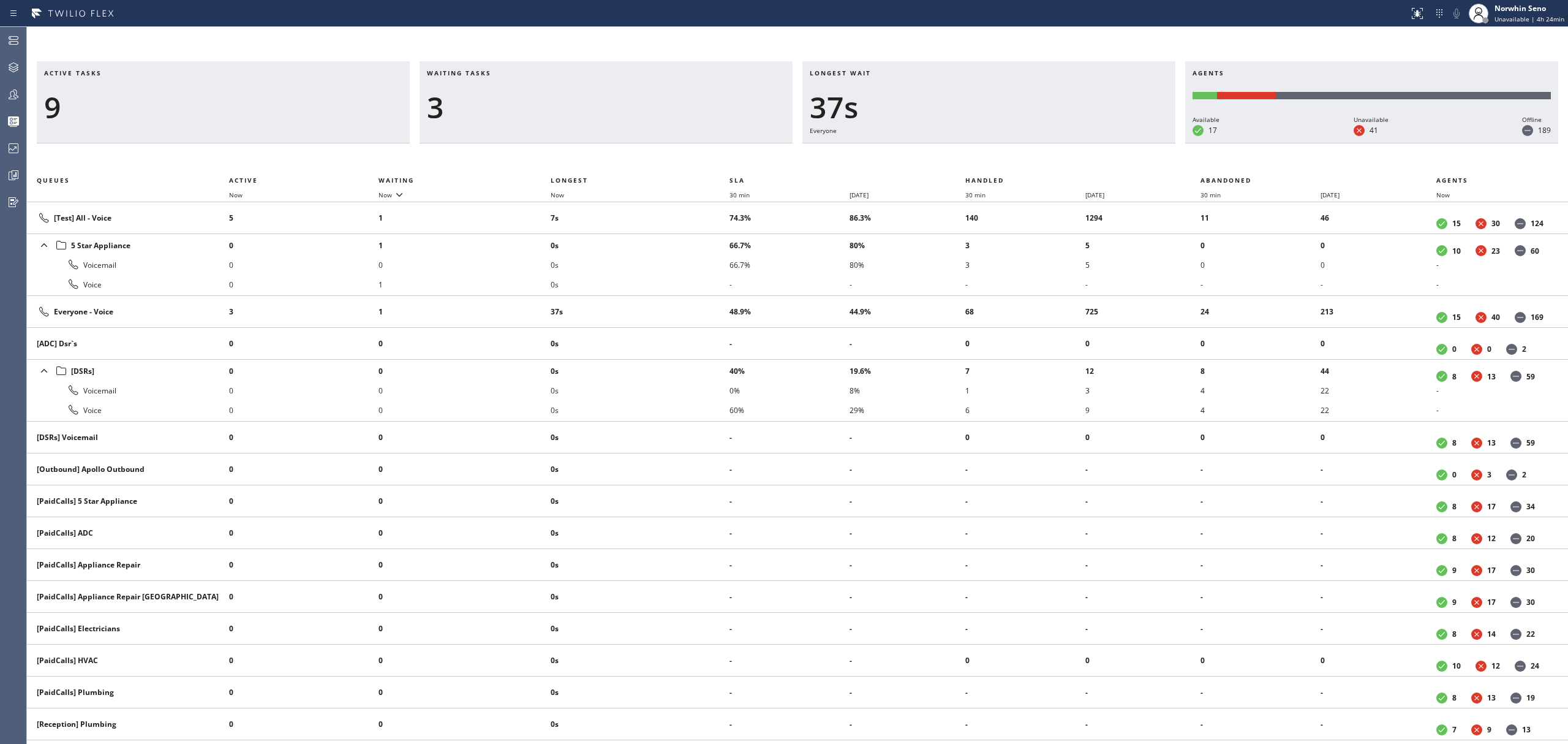
click at [976, 157] on div "Active tasks 9 Waiting tasks 3 Longest wait 37s Everyone Agents Available 17 Un…" at bounding box center [797, 402] width 1541 height 683
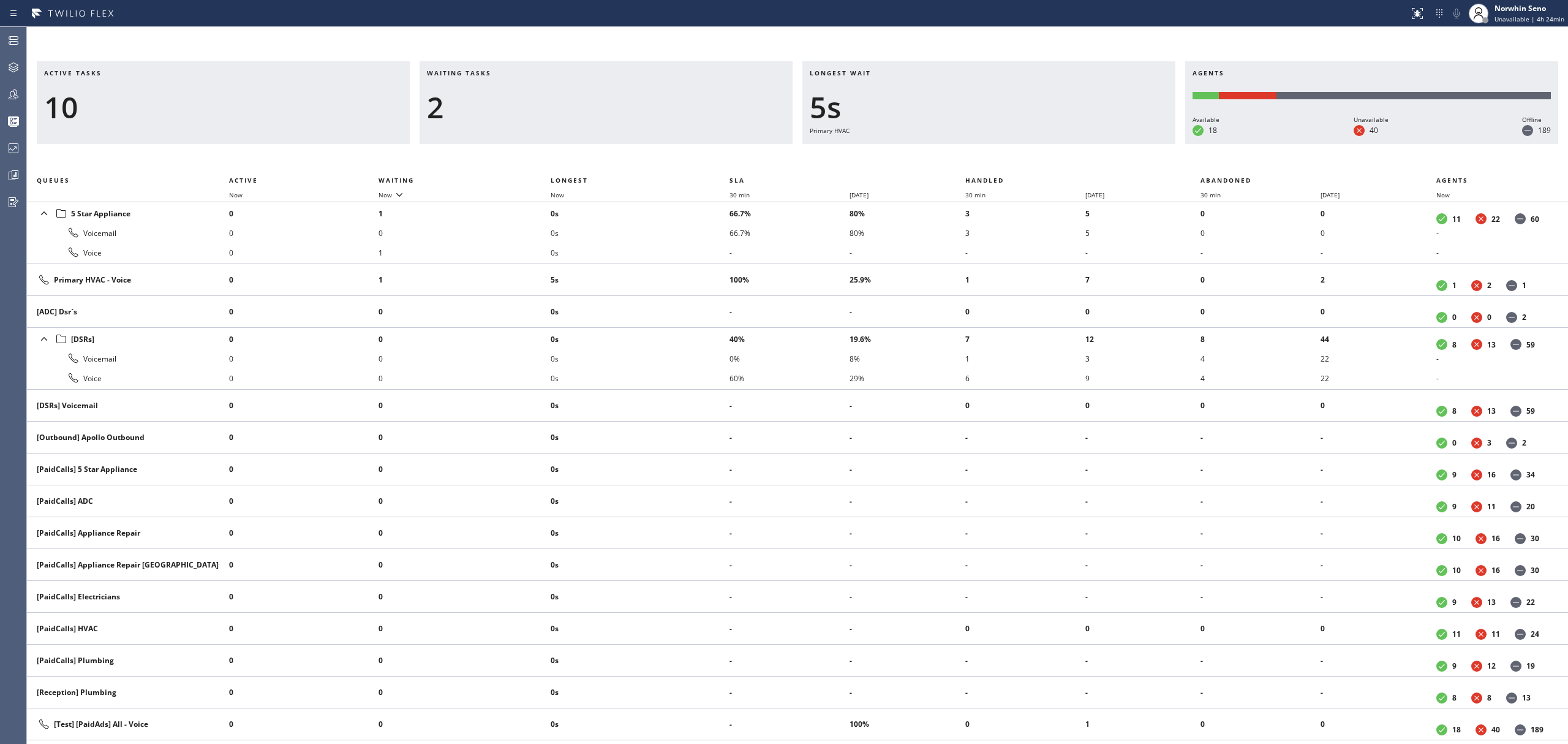
click at [976, 157] on div "Active tasks 10 Waiting tasks 2 Longest wait 5s Primary HVAC Agents Available 1…" at bounding box center [797, 402] width 1541 height 683
click at [976, 157] on div "Active tasks 9 Waiting tasks 2 Longest wait 10s Primary HVAC Agents Available 1…" at bounding box center [797, 402] width 1541 height 683
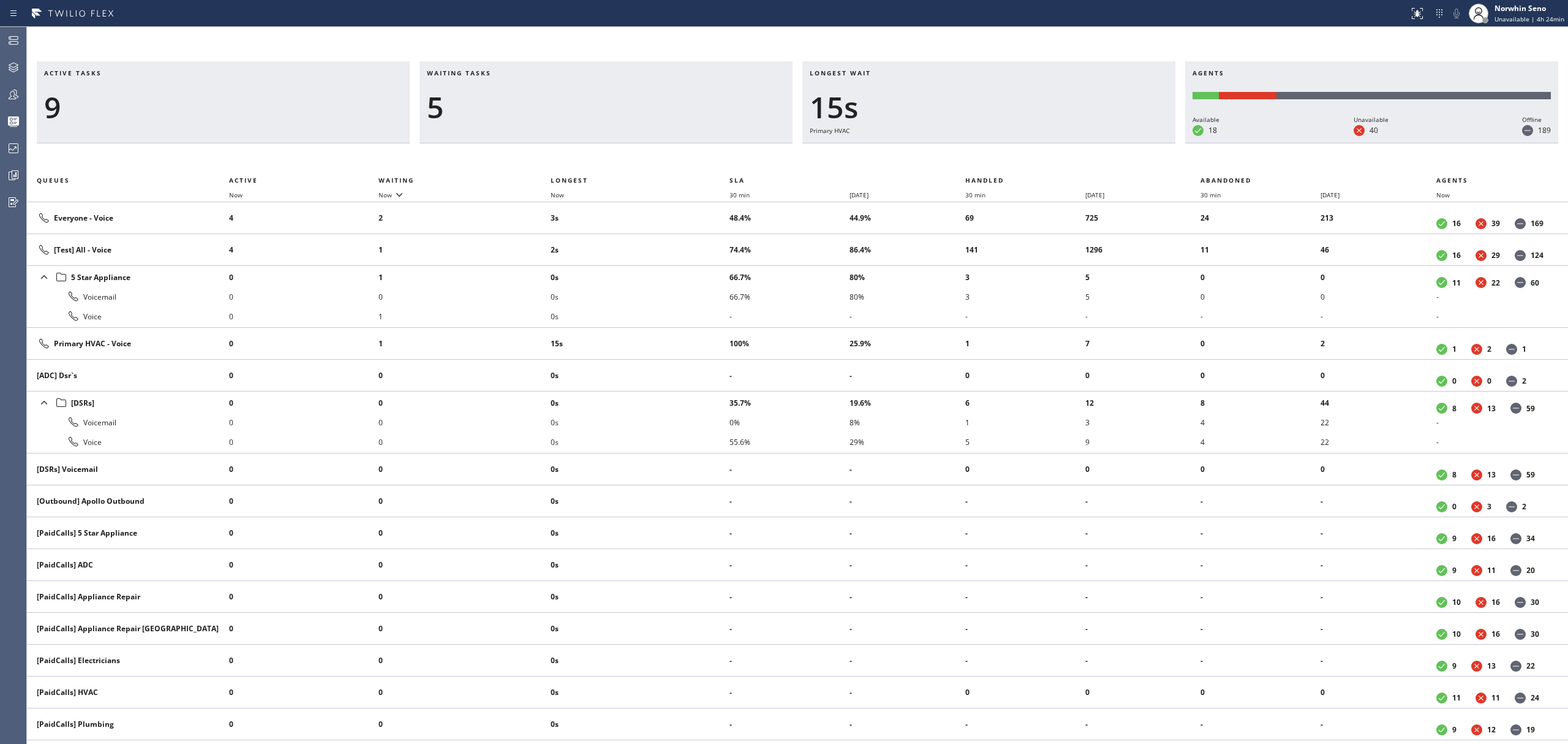
click at [976, 157] on div "Active tasks 9 Waiting tasks 5 Longest wait 15s Primary HVAC Agents Available 1…" at bounding box center [797, 402] width 1541 height 683
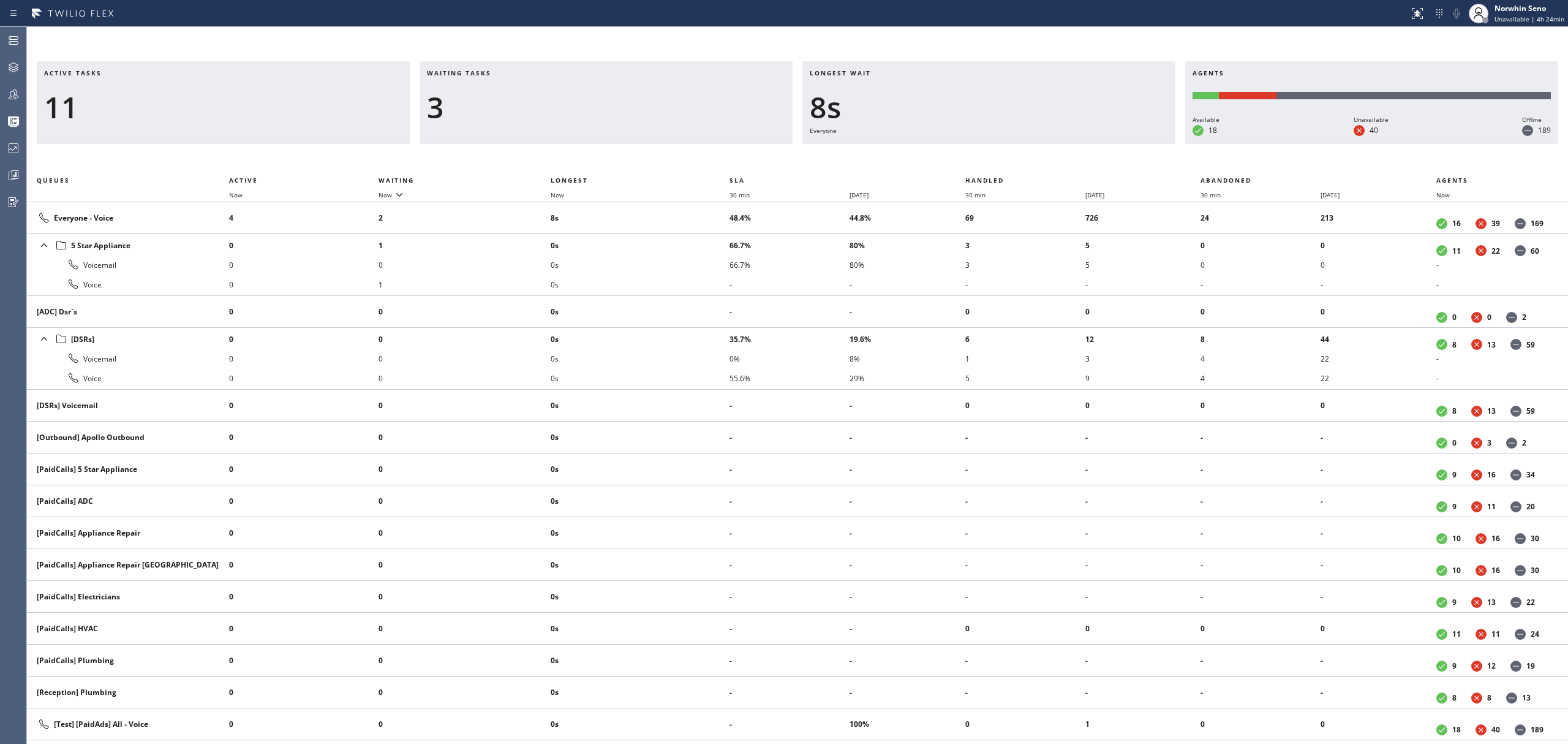
click at [976, 157] on div "Active tasks 11 Waiting tasks 3 Longest wait 8s Everyone Agents Available 18 Un…" at bounding box center [797, 402] width 1541 height 683
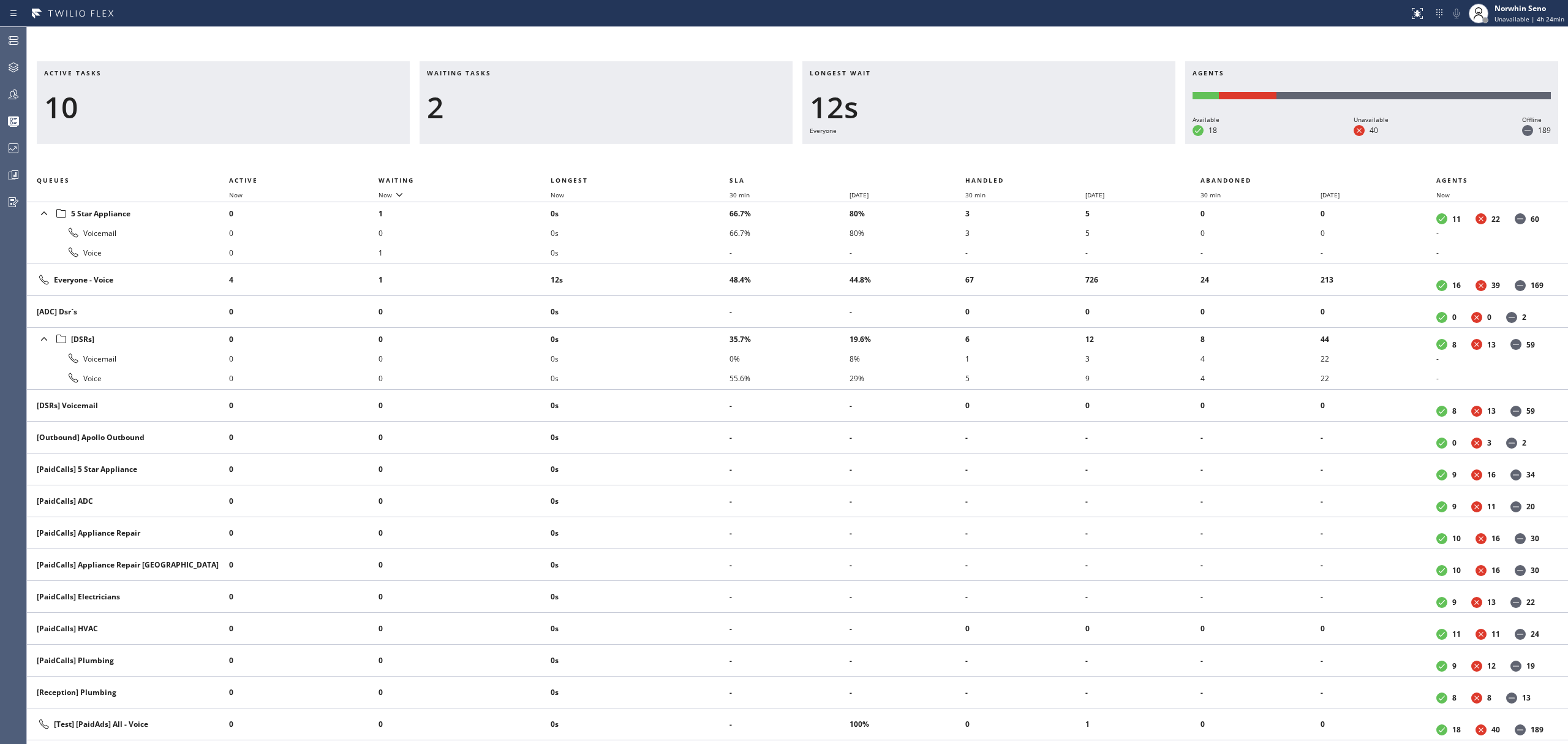
click at [976, 157] on div "Active tasks 10 Waiting tasks 2 Longest wait 12s Everyone Agents Available 18 U…" at bounding box center [797, 402] width 1541 height 683
click at [976, 157] on div "Active tasks 10 Waiting tasks 2 Longest wait 17s Everyone Agents Available 18 U…" at bounding box center [797, 402] width 1541 height 683
click at [976, 157] on div "Active tasks 10 Waiting tasks 2 Longest wait 22s Everyone Agents Available 18 U…" at bounding box center [797, 402] width 1541 height 683
click at [976, 157] on div "Active tasks 10 Waiting tasks 3 Longest wait 27s Everyone Agents Available 18 U…" at bounding box center [797, 402] width 1541 height 683
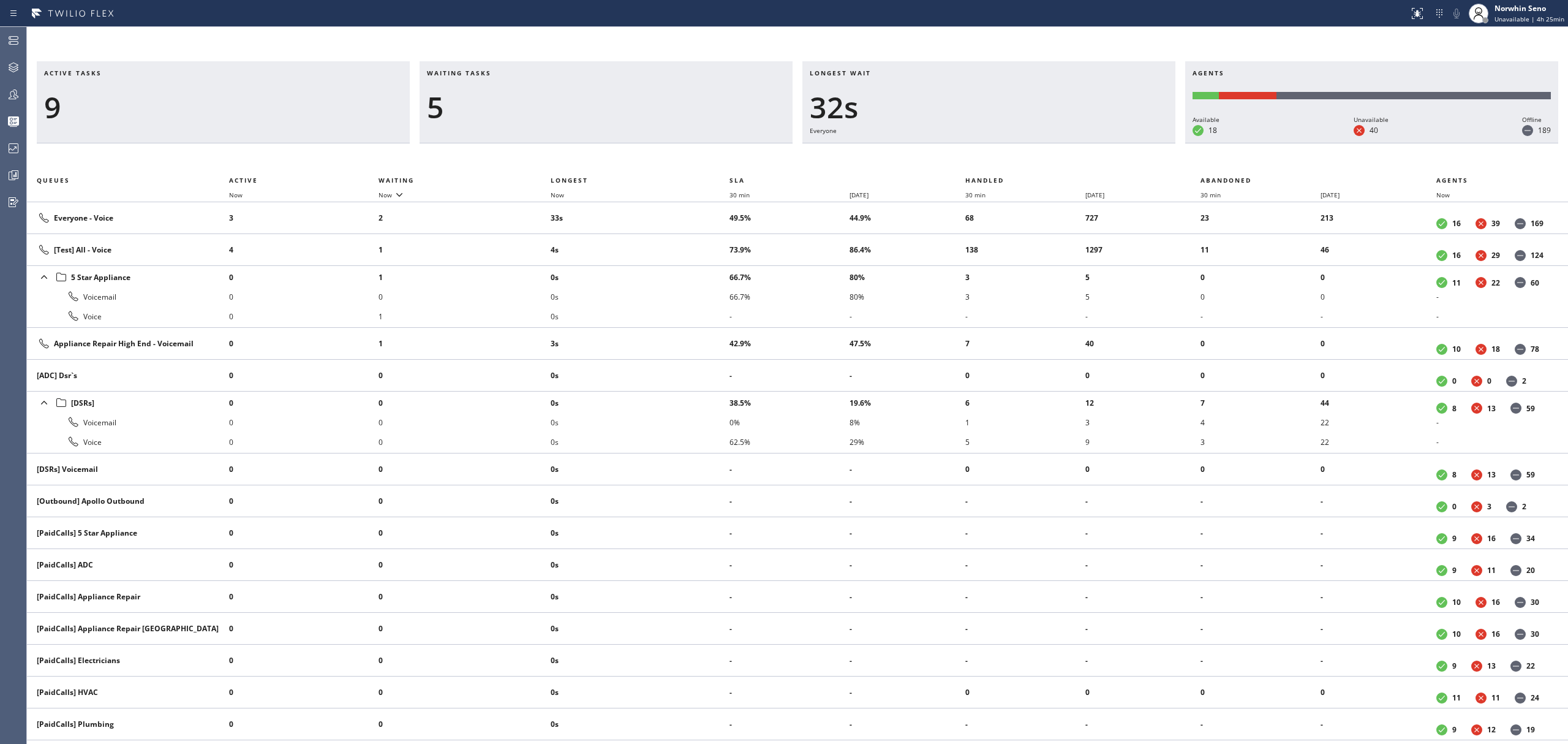
click at [976, 157] on div "Active tasks 9 Waiting tasks 5 Longest wait 32s Everyone Agents Available 18 Un…" at bounding box center [797, 402] width 1541 height 683
click at [976, 157] on div "Active tasks 9 Waiting tasks 4 Longest wait 13s Everyone Agents Available 18 Un…" at bounding box center [797, 402] width 1541 height 683
click at [976, 157] on div "Active tasks 9 Waiting tasks 7 Longest wait 18s Everyone Agents Available 18 Un…" at bounding box center [797, 402] width 1541 height 683
click at [976, 157] on div "Active tasks 8 Waiting tasks 6 Longest wait 24s Everyone Agents Available 18 Un…" at bounding box center [797, 402] width 1541 height 683
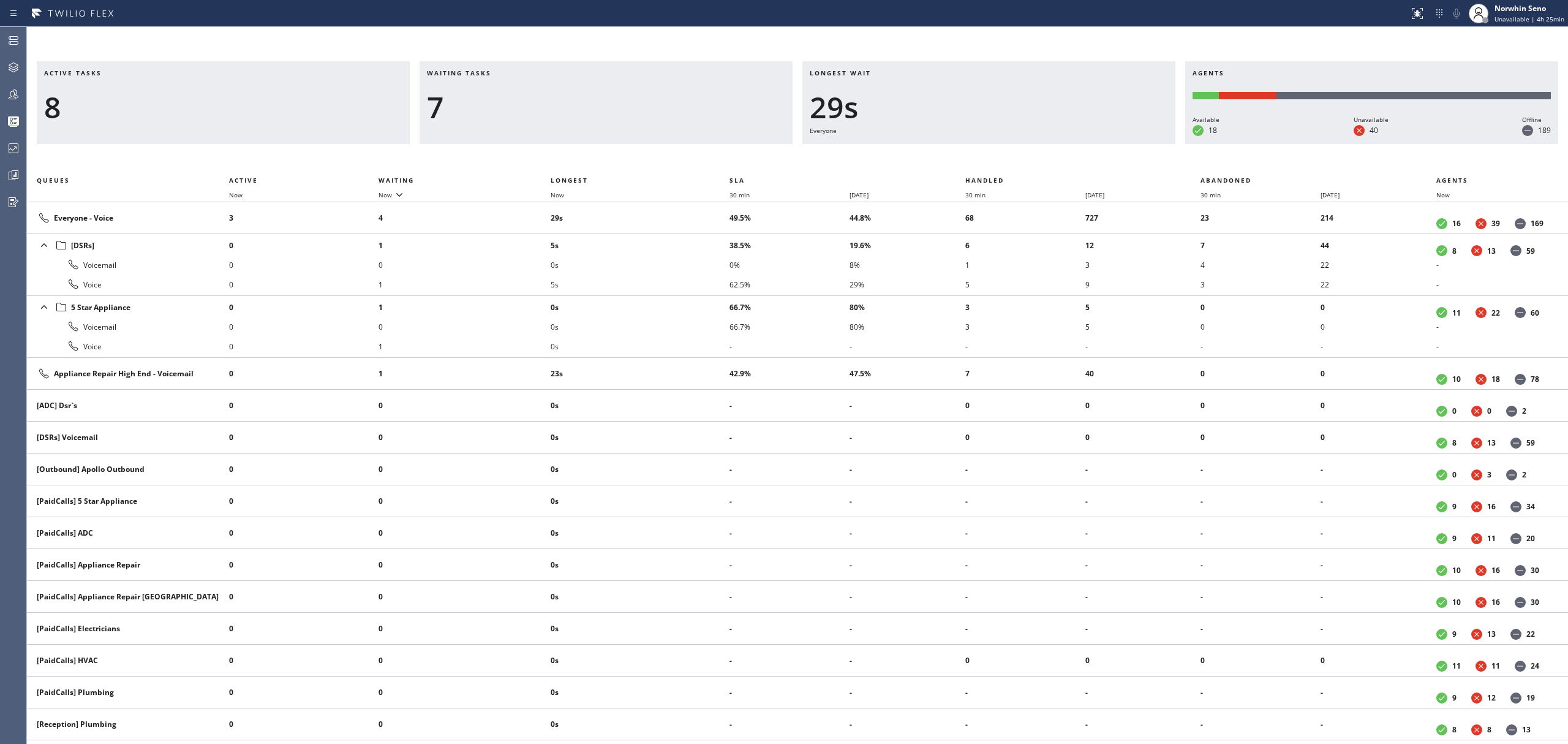
click at [976, 157] on div "Active tasks 8 Waiting tasks 7 Longest wait 29s Everyone Agents Available 18 Un…" at bounding box center [797, 402] width 1541 height 683
click at [976, 157] on div "Active tasks 8 Waiting tasks 7 Longest wait 34s Everyone Agents Available 18 Un…" at bounding box center [797, 402] width 1541 height 683
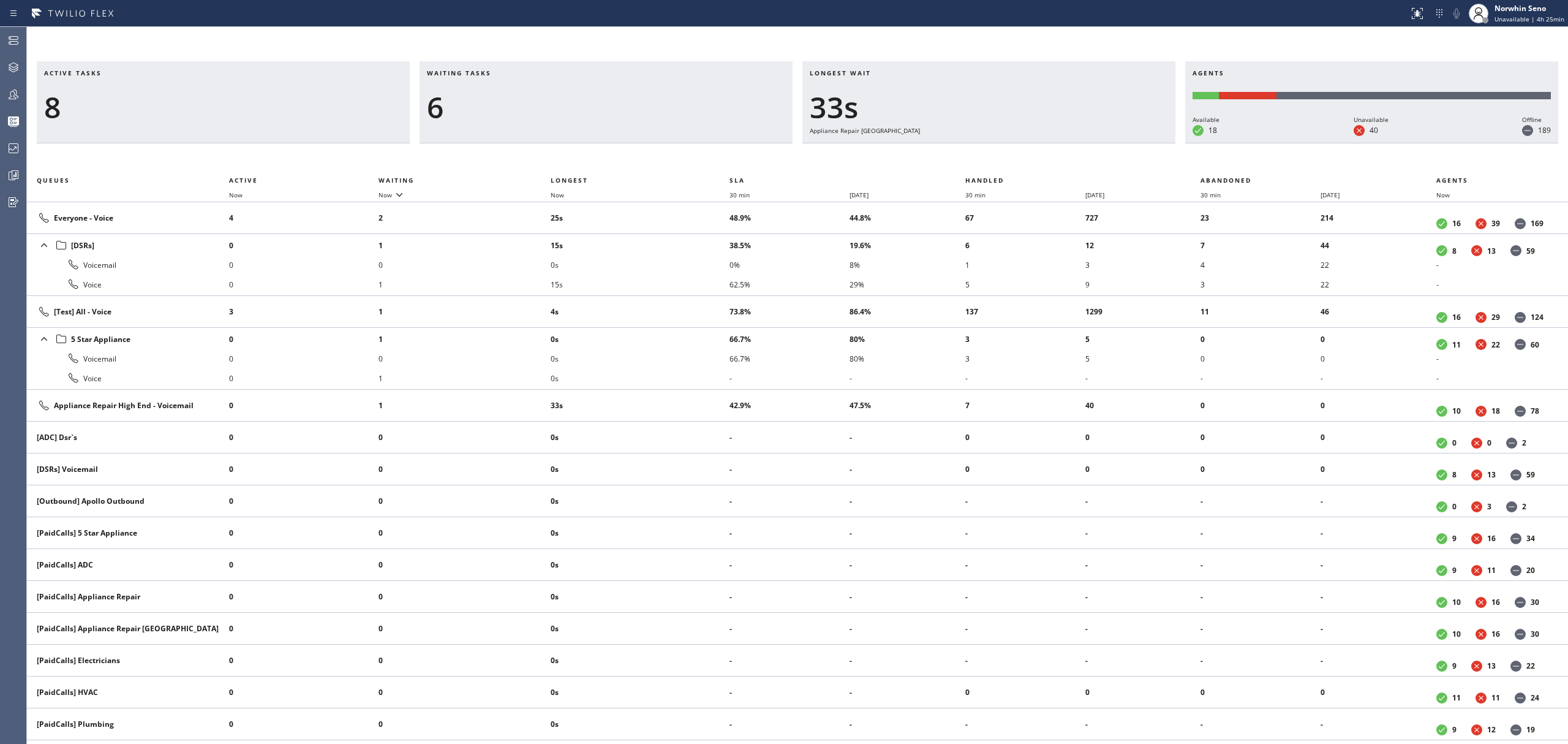
click at [976, 157] on div "Active tasks 8 Waiting tasks 6 Longest wait 33s Appliance Repair High End Agent…" at bounding box center [797, 402] width 1541 height 683
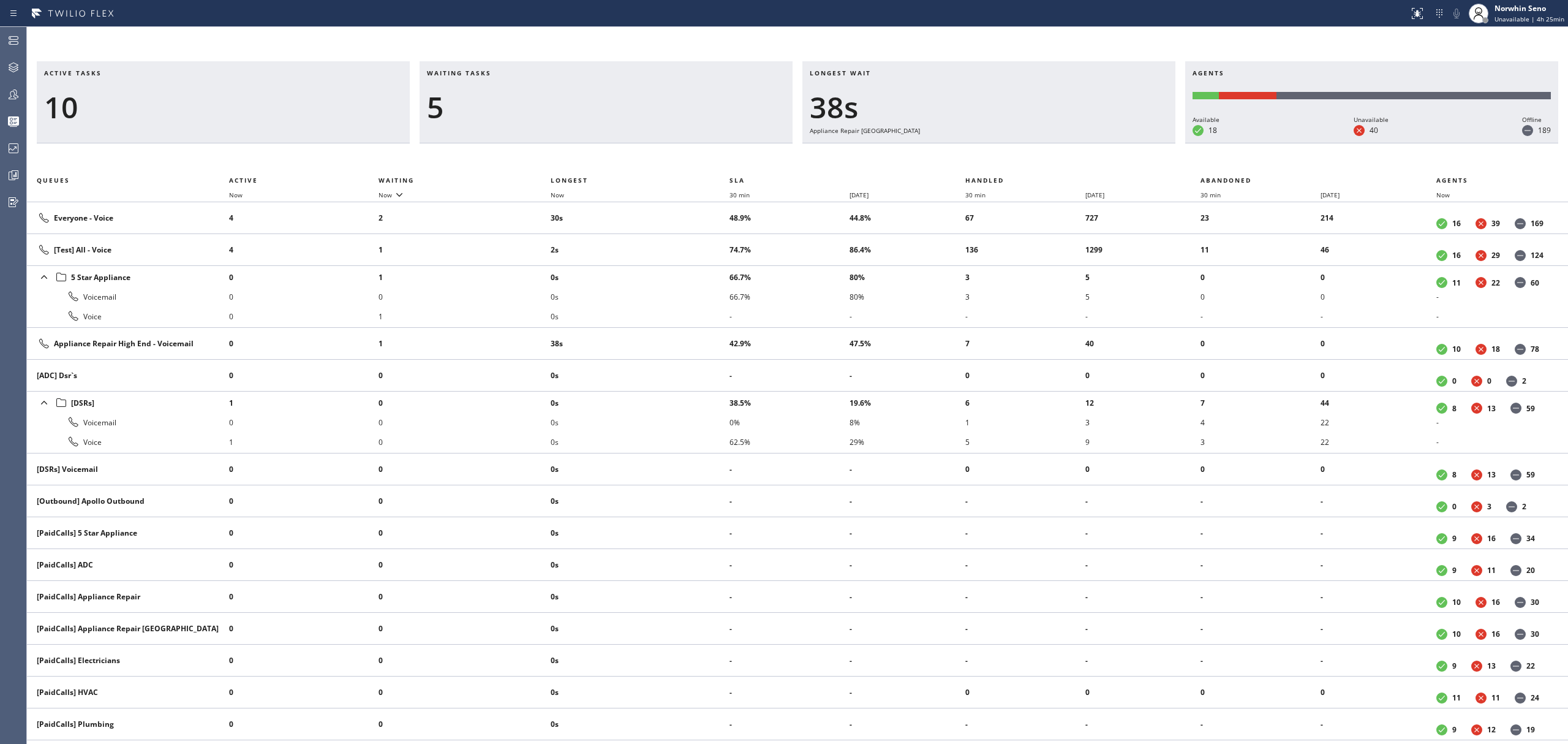
click at [976, 157] on div "Active tasks 10 Waiting tasks 5 Longest wait 38s Appliance Repair High End Agen…" at bounding box center [797, 402] width 1541 height 683
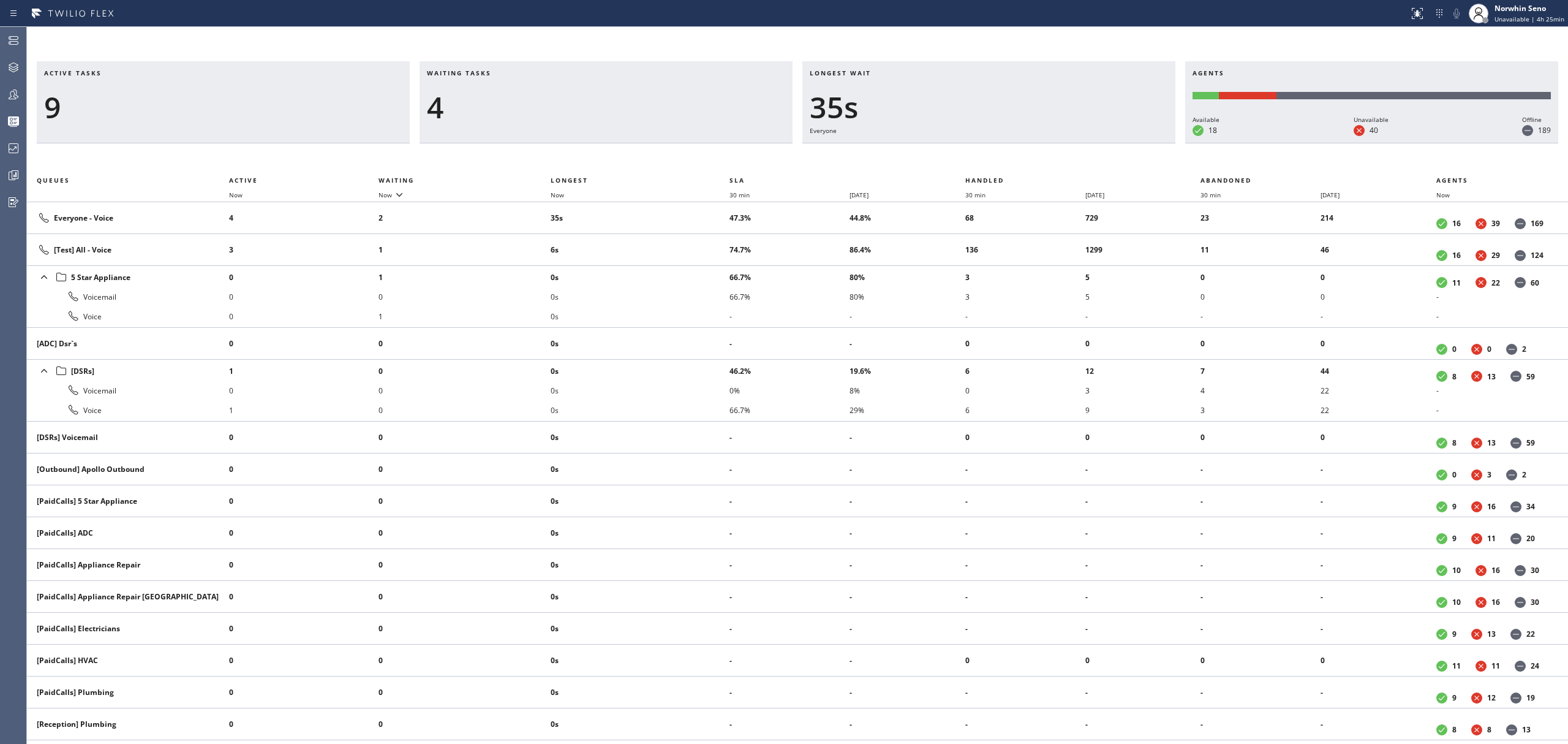
click at [976, 157] on div "Active tasks 9 Waiting tasks 4 Longest wait 35s Everyone Agents Available 18 Un…" at bounding box center [797, 402] width 1541 height 683
click at [976, 157] on div "Active tasks 10 Waiting tasks 4 Longest wait 40s Everyone Agents Available 18 U…" at bounding box center [797, 402] width 1541 height 683
click at [976, 157] on div "Active tasks 12 Waiting tasks 3 Longest wait 7s Everyone Agents Available 18 Un…" at bounding box center [797, 402] width 1541 height 683
click at [976, 157] on div "Active tasks 11 Waiting tasks 4 Longest wait 12s Everyone Agents Available 18 U…" at bounding box center [797, 402] width 1541 height 683
click at [976, 157] on div "Active tasks 12 Waiting tasks 5 Longest wait 17s Everyone Agents Available 18 U…" at bounding box center [797, 402] width 1541 height 683
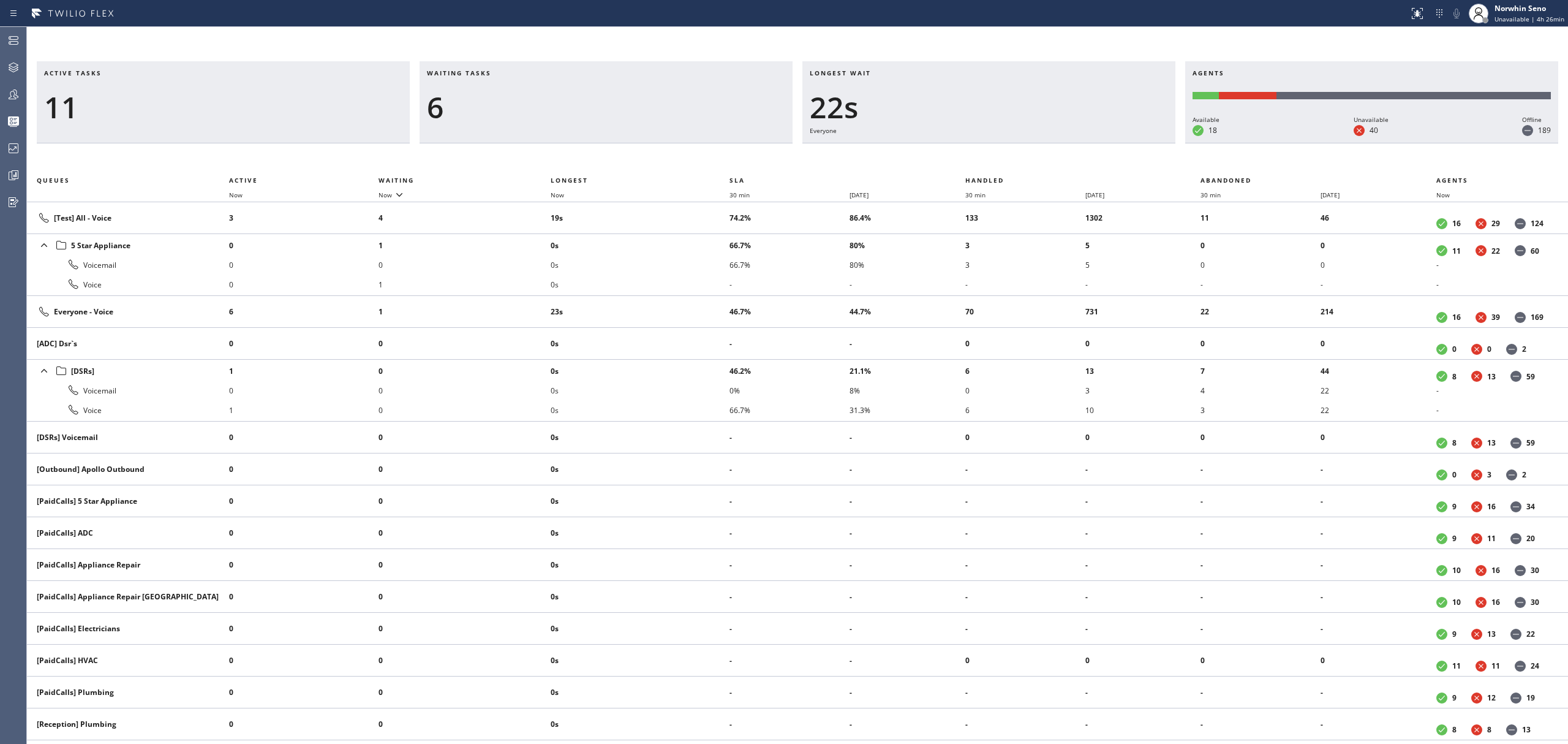
click at [976, 157] on div "Active tasks 11 Waiting tasks 6 Longest wait 22s Everyone Agents Available 18 U…" at bounding box center [797, 402] width 1541 height 683
click at [976, 157] on div "Active tasks 13 Waiting tasks 3 Longest wait 27s Everyone Agents Available 18 U…" at bounding box center [797, 402] width 1541 height 683
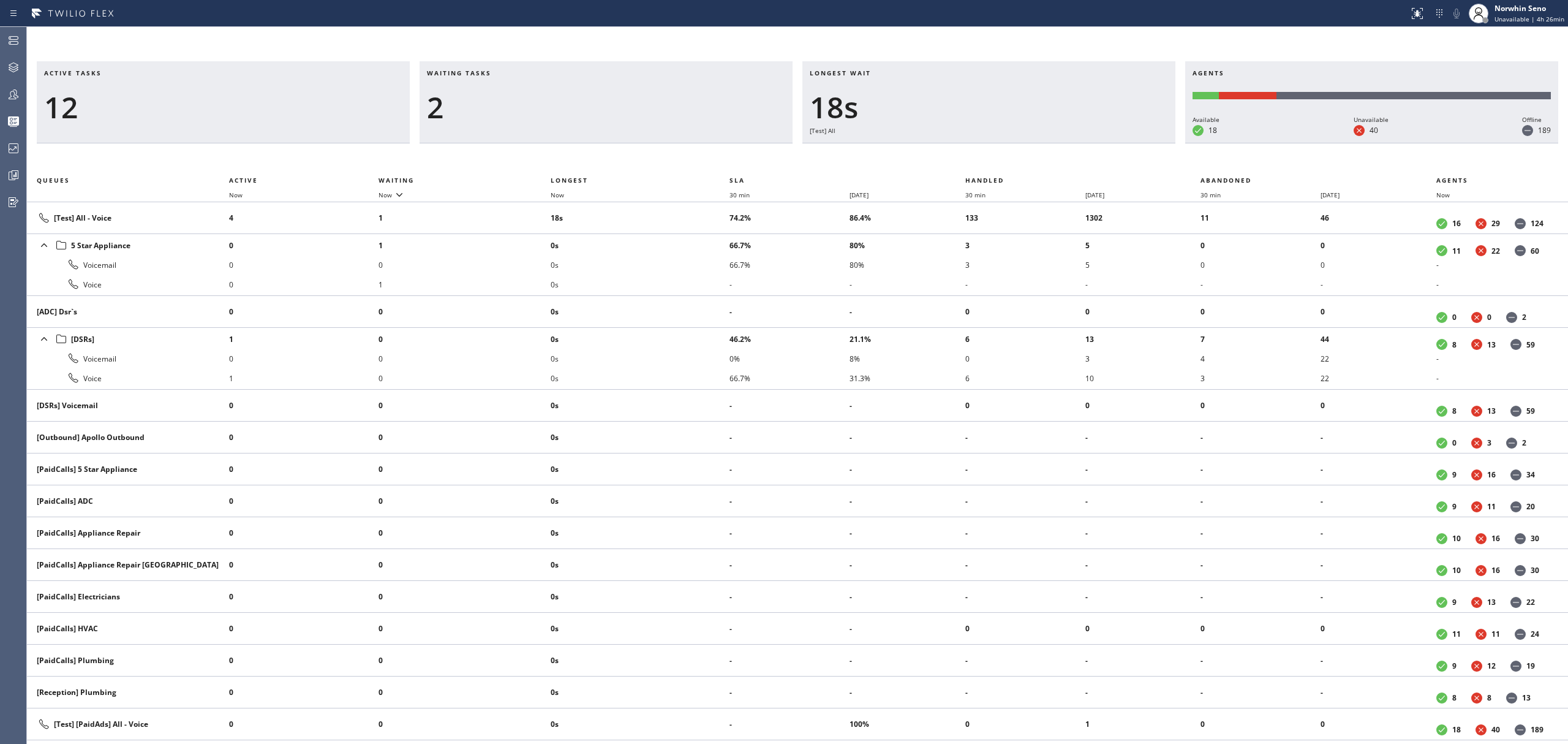
click at [976, 157] on div "Active tasks 12 Waiting tasks 2 Longest wait 18s [Test] All Agents Available 18…" at bounding box center [797, 402] width 1541 height 683
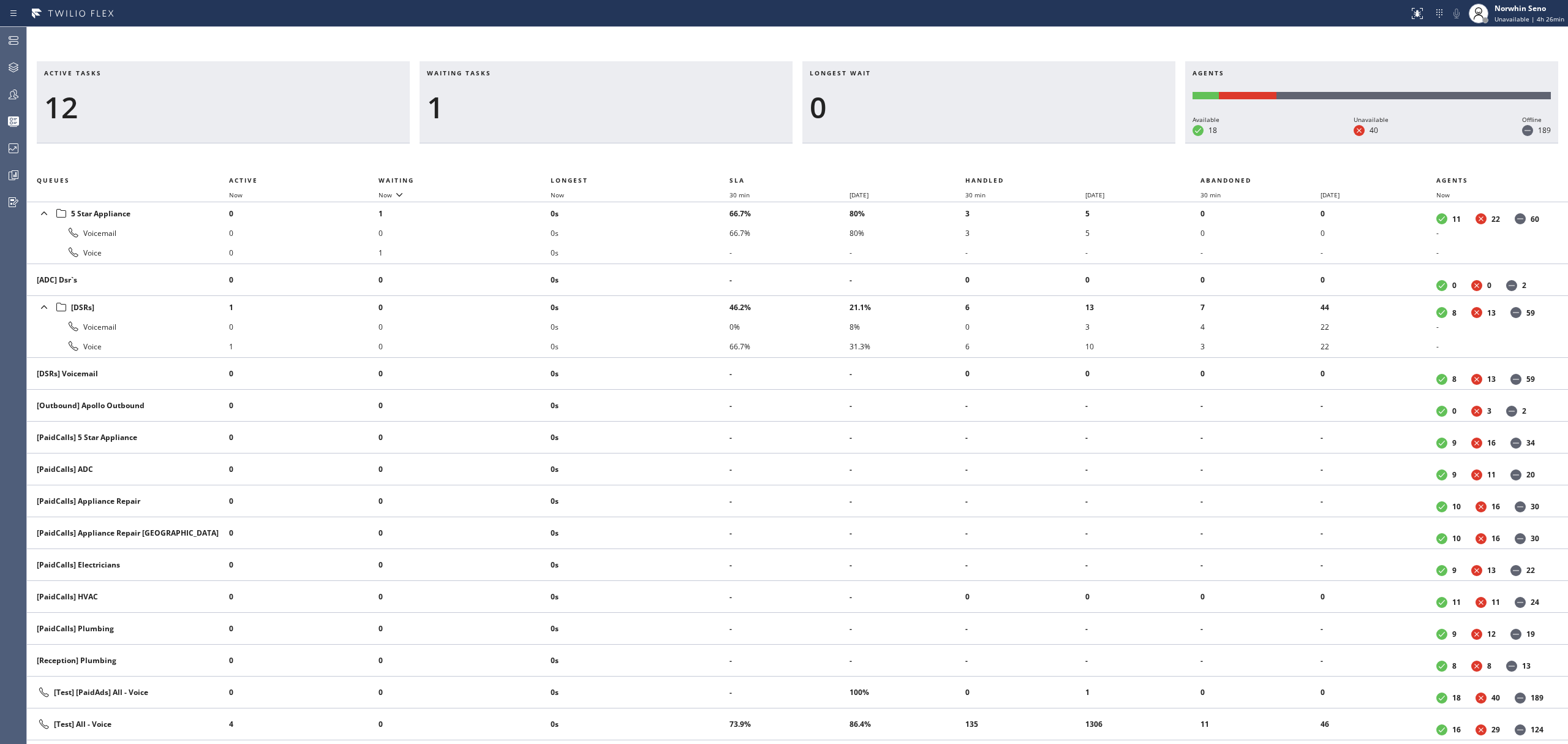
click at [976, 157] on div "Active tasks 12 Waiting tasks 1 Longest wait 0 Agents Available 18 Unavailable …" at bounding box center [797, 402] width 1541 height 683
click at [976, 157] on div "Active tasks 11 Waiting tasks 1 Longest wait 0 Agents Available 18 Unavailable …" at bounding box center [797, 402] width 1541 height 683
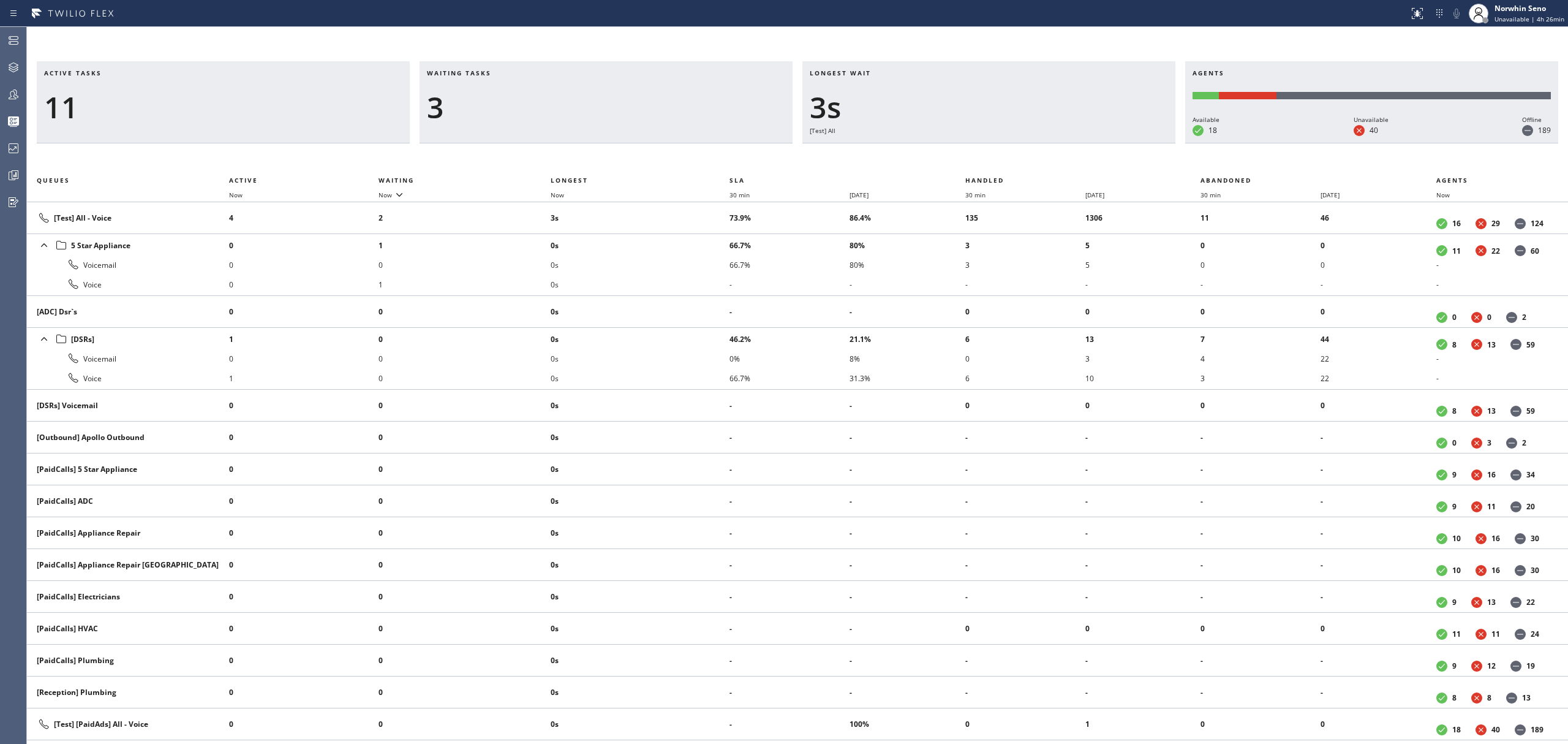
click at [976, 157] on div "Active tasks 11 Waiting tasks 3 Longest wait 3s [Test] All Agents Available 18 …" at bounding box center [797, 402] width 1541 height 683
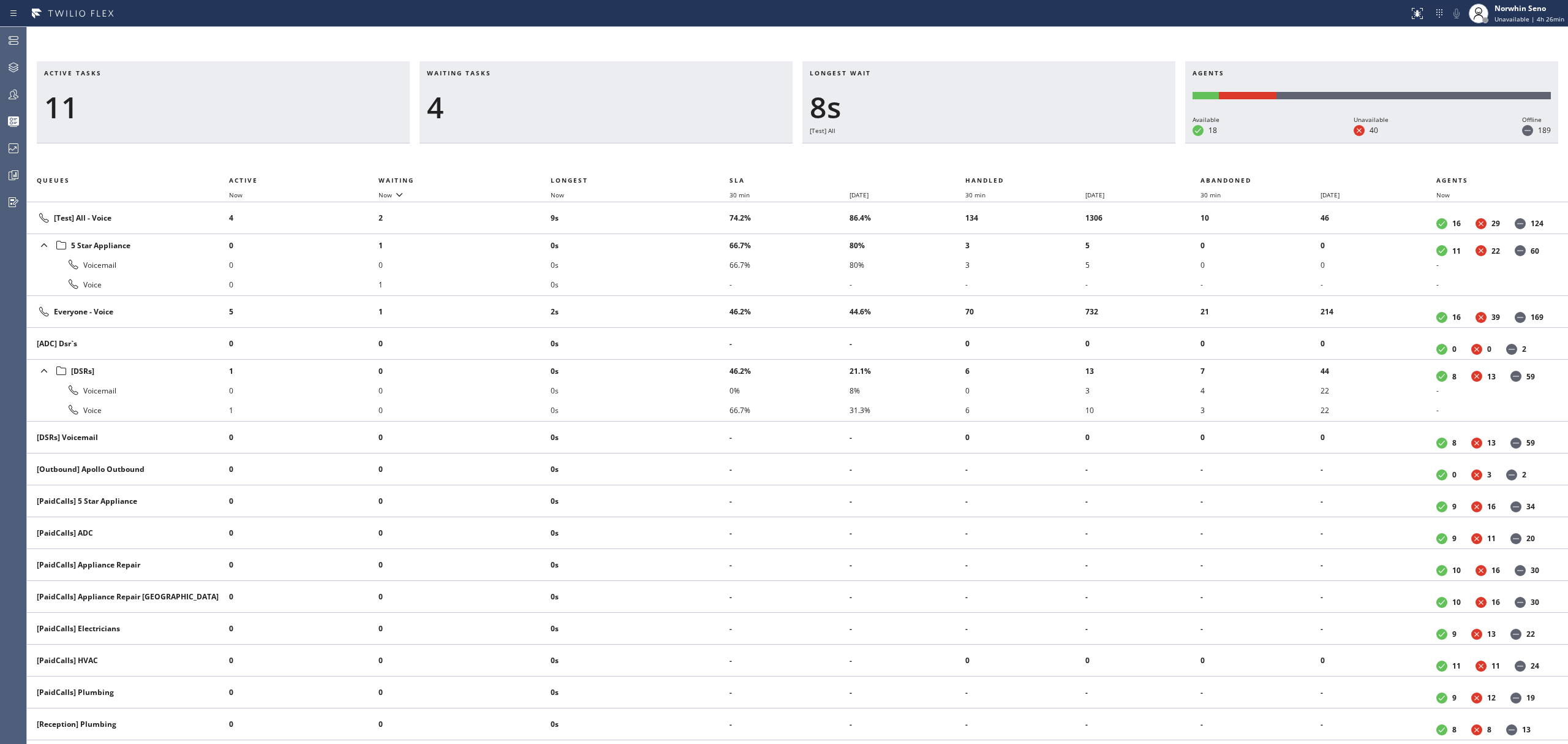
click at [976, 157] on div "Active tasks 11 Waiting tasks 4 Longest wait 8s [Test] All Agents Available 18 …" at bounding box center [797, 402] width 1541 height 683
click at [976, 157] on div "Active tasks 11 Waiting tasks 4 Longest wait 12s [Test] All Agents Available 18…" at bounding box center [797, 402] width 1541 height 683
click at [976, 157] on div "Active tasks 12 Waiting tasks 3 Longest wait 12s Everyone Agents Available 18 U…" at bounding box center [797, 402] width 1541 height 683
click at [976, 157] on div "Active tasks 12 Waiting tasks 4 Longest wait 17s Everyone Agents Available 18 U…" at bounding box center [797, 402] width 1541 height 683
click at [976, 157] on div "Active tasks 11 Waiting tasks 5 Longest wait 22s Everyone Agents Available 18 U…" at bounding box center [797, 402] width 1541 height 683
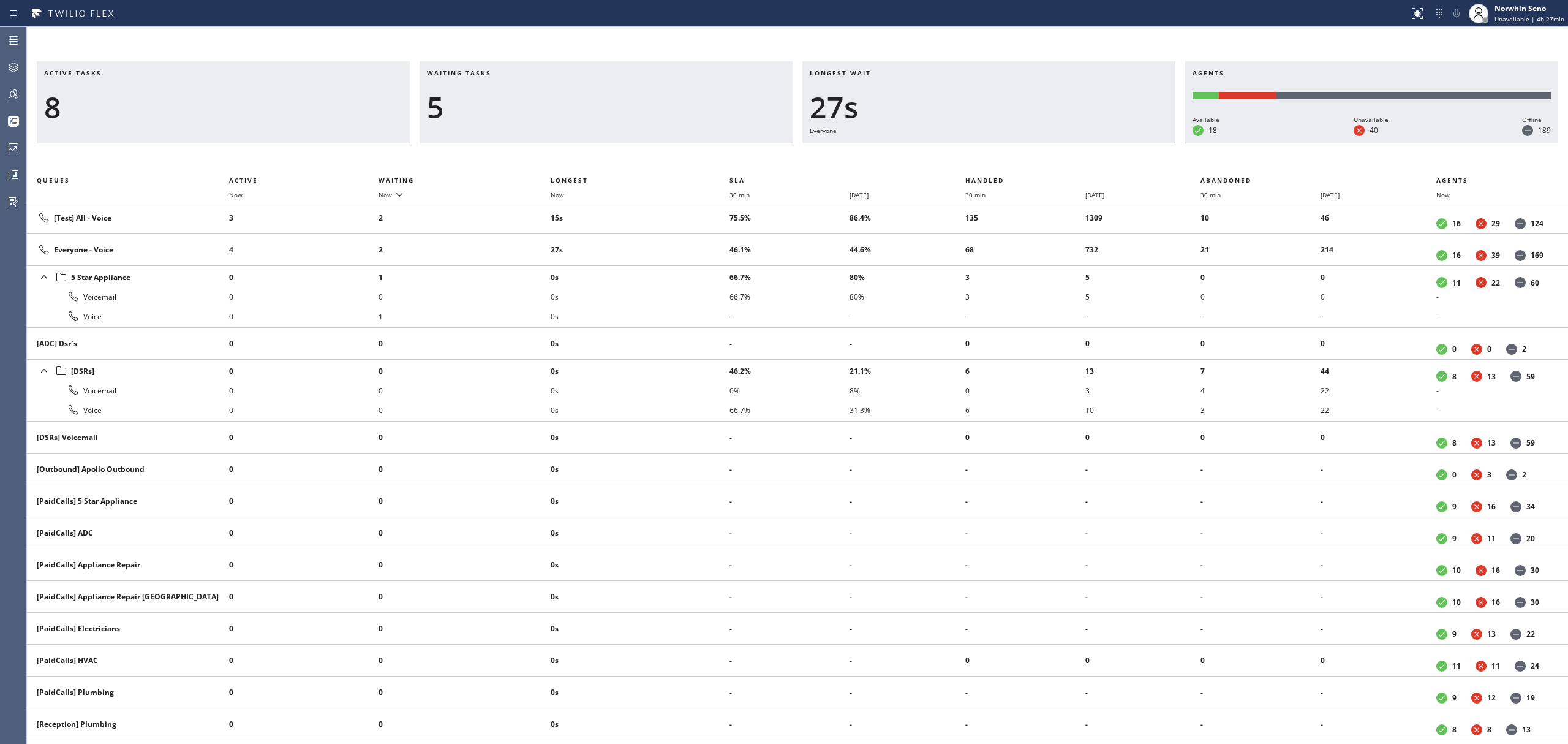
click at [976, 157] on div "Active tasks 8 Waiting tasks 5 Longest wait 27s Everyone Agents Available 18 Un…" at bounding box center [797, 402] width 1541 height 683
click at [976, 157] on div "Active tasks 8 Waiting tasks 5 Longest wait 32s Everyone Agents Available 18 Un…" at bounding box center [797, 402] width 1541 height 683
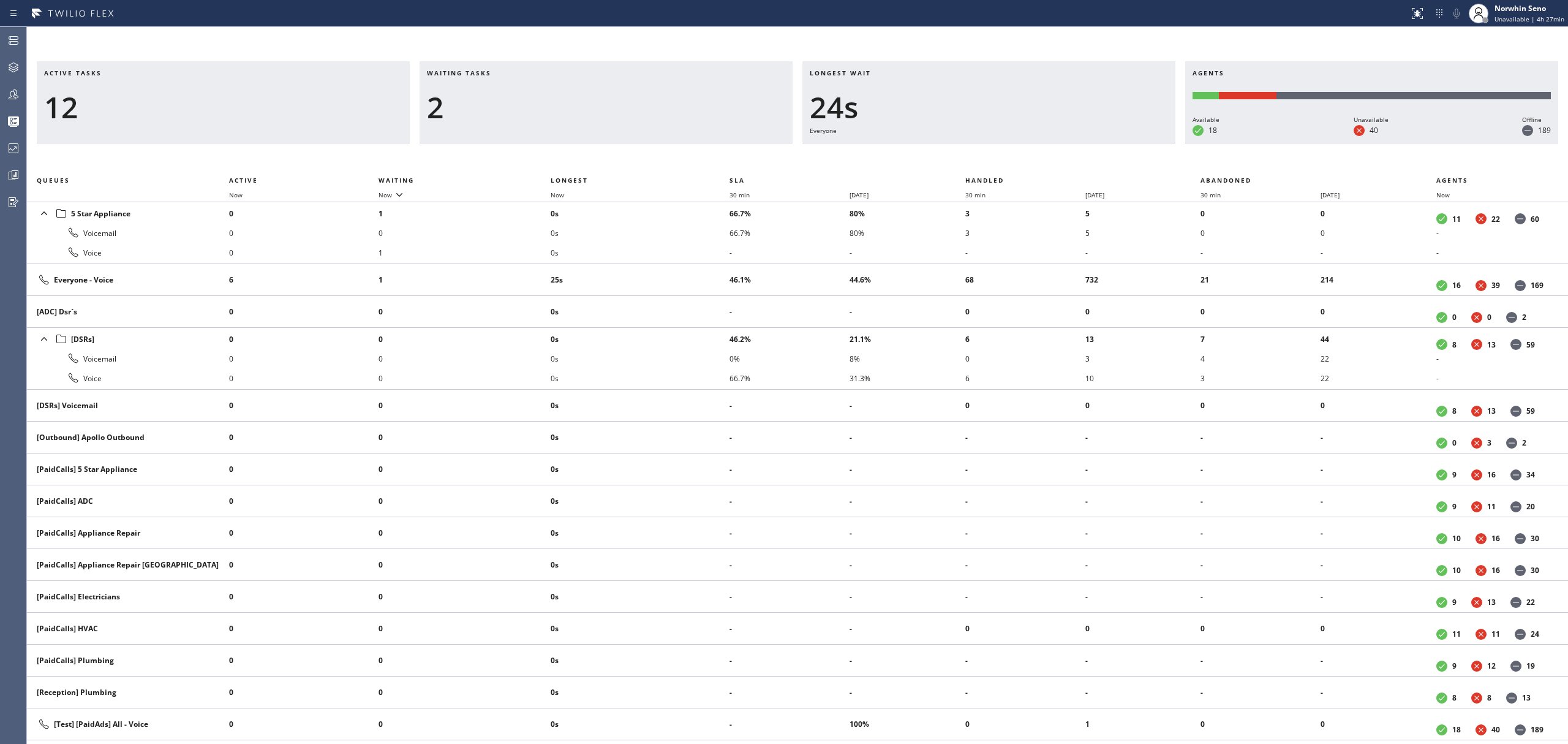
click at [976, 157] on div "Active tasks 12 Waiting tasks 2 Longest wait 24s Everyone Agents Available 18 U…" at bounding box center [797, 402] width 1541 height 683
click at [976, 157] on div "Active tasks 12 Waiting tasks 2 Longest wait 4s [Test] All Agents Available 18 …" at bounding box center [797, 402] width 1541 height 683
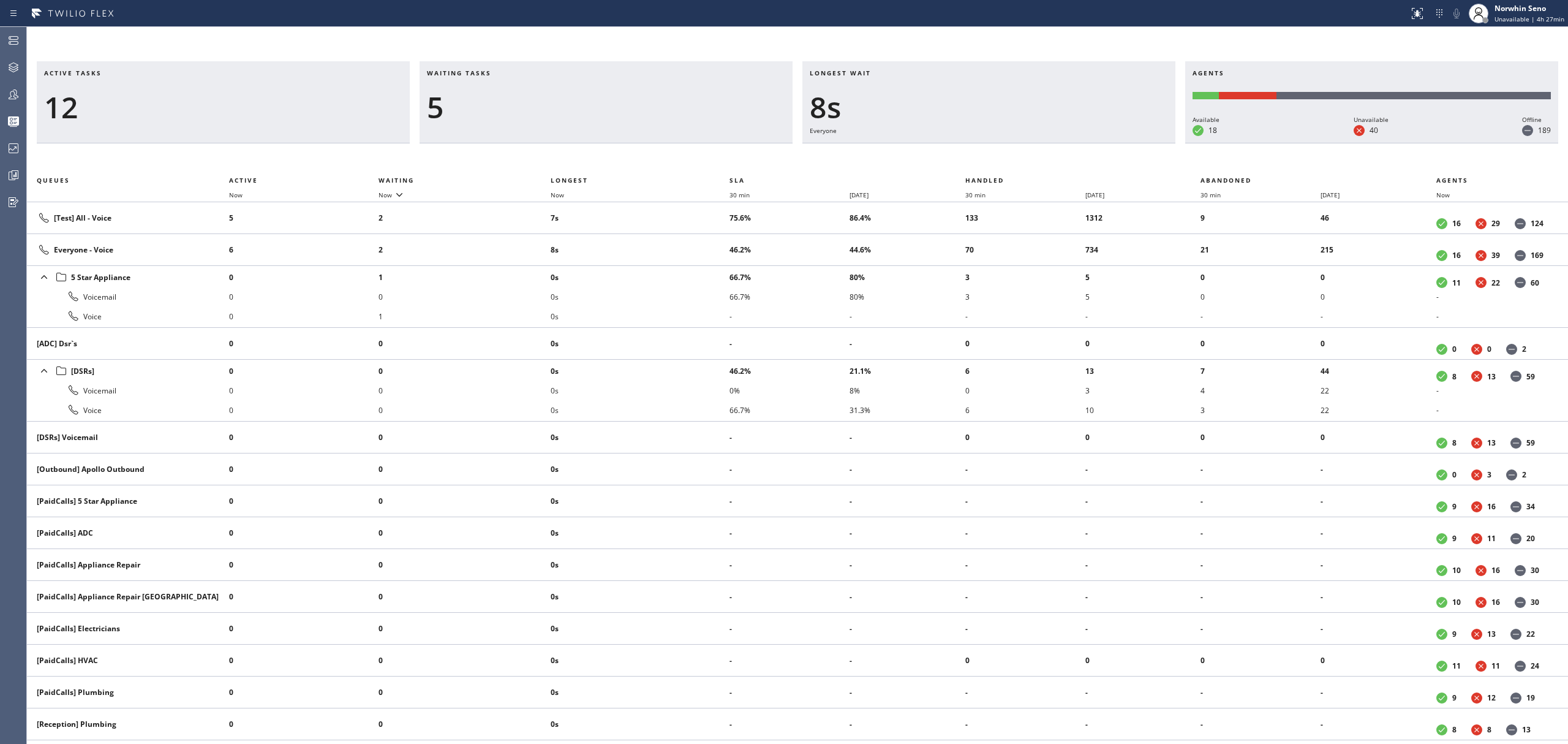
click at [976, 157] on div "Active tasks 12 Waiting tasks 5 Longest wait 8s Everyone Agents Available 18 Un…" at bounding box center [797, 402] width 1541 height 683
click at [976, 157] on div "Active tasks 10 Waiting tasks 5 Longest wait 13s Everyone Agents Available 18 U…" at bounding box center [797, 402] width 1541 height 683
click at [976, 157] on div "Active tasks 11 Waiting tasks 4 Longest wait 18s Everyone Agents Available 18 U…" at bounding box center [797, 402] width 1541 height 683
click at [976, 157] on div "Active tasks 10 Waiting tasks 3 Longest wait 23s Everyone Agents Available 18 U…" at bounding box center [797, 402] width 1541 height 683
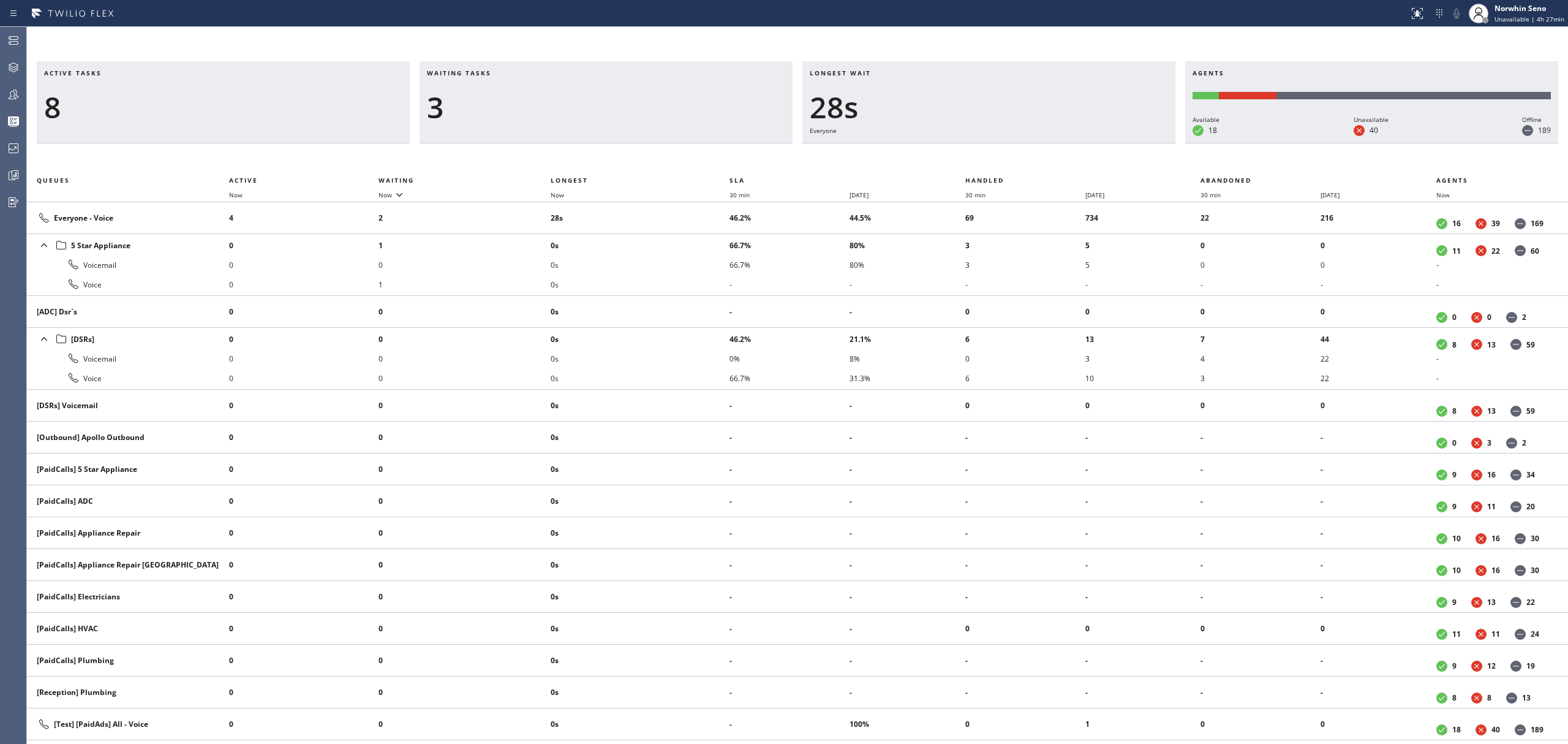
click at [976, 157] on div "Active tasks 8 Waiting tasks 3 Longest wait 28s Everyone Agents Available 18 Un…" at bounding box center [797, 402] width 1541 height 683
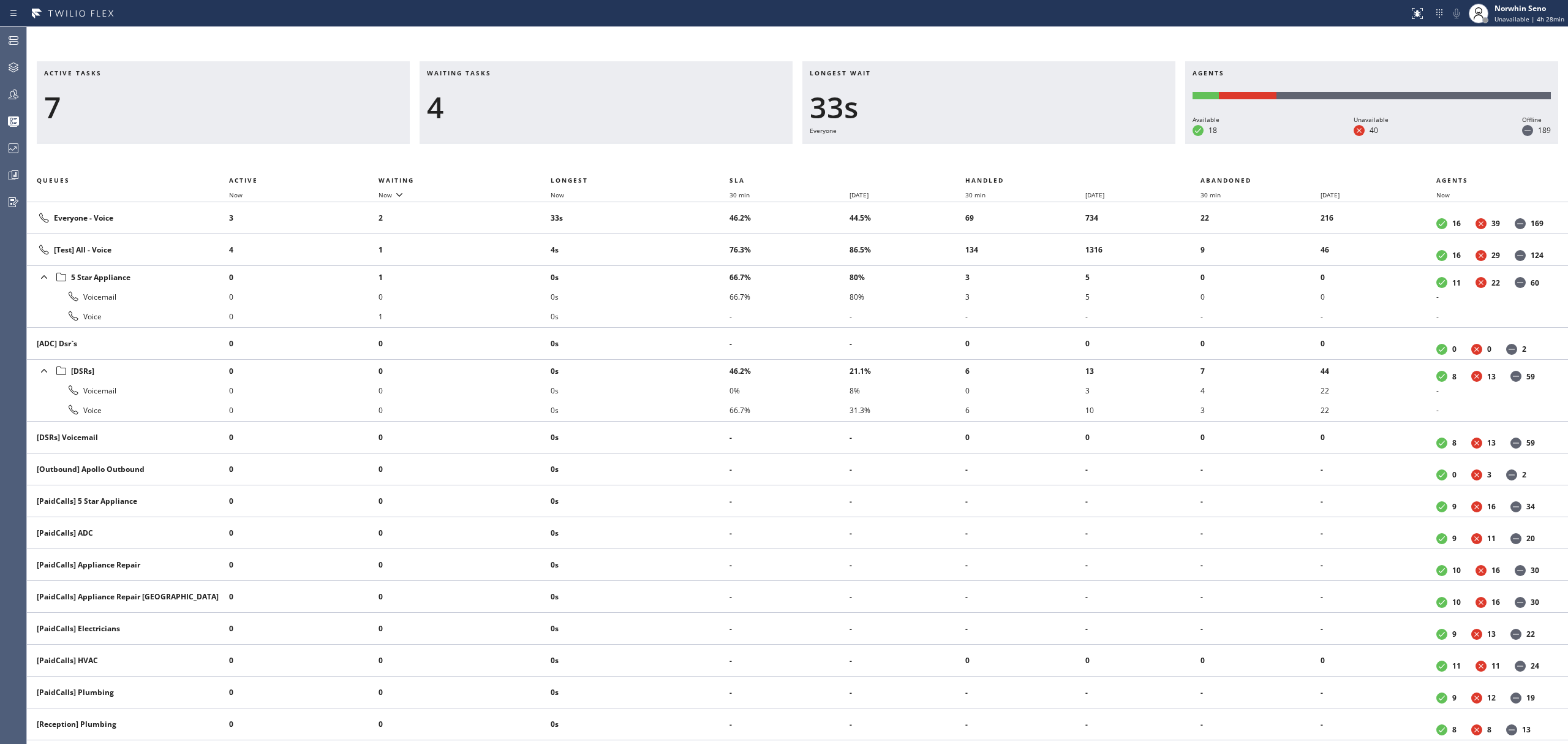
click at [976, 157] on div "Active tasks 7 Waiting tasks 4 Longest wait 33s Everyone Agents Available 18 Un…" at bounding box center [797, 402] width 1541 height 683
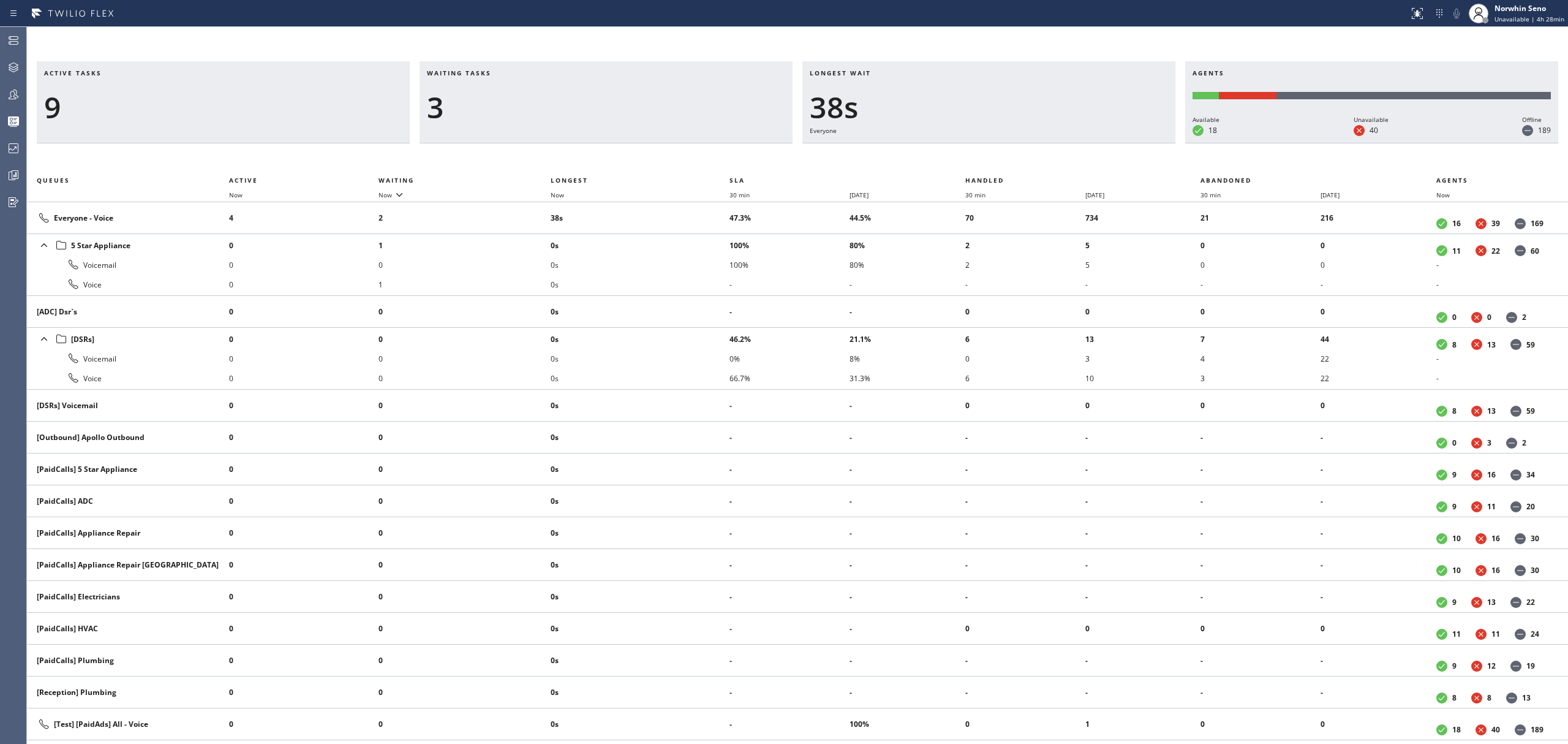
click at [976, 157] on div "Active tasks 9 Waiting tasks 3 Longest wait 38s Everyone Agents Available 18 Un…" at bounding box center [797, 402] width 1541 height 683
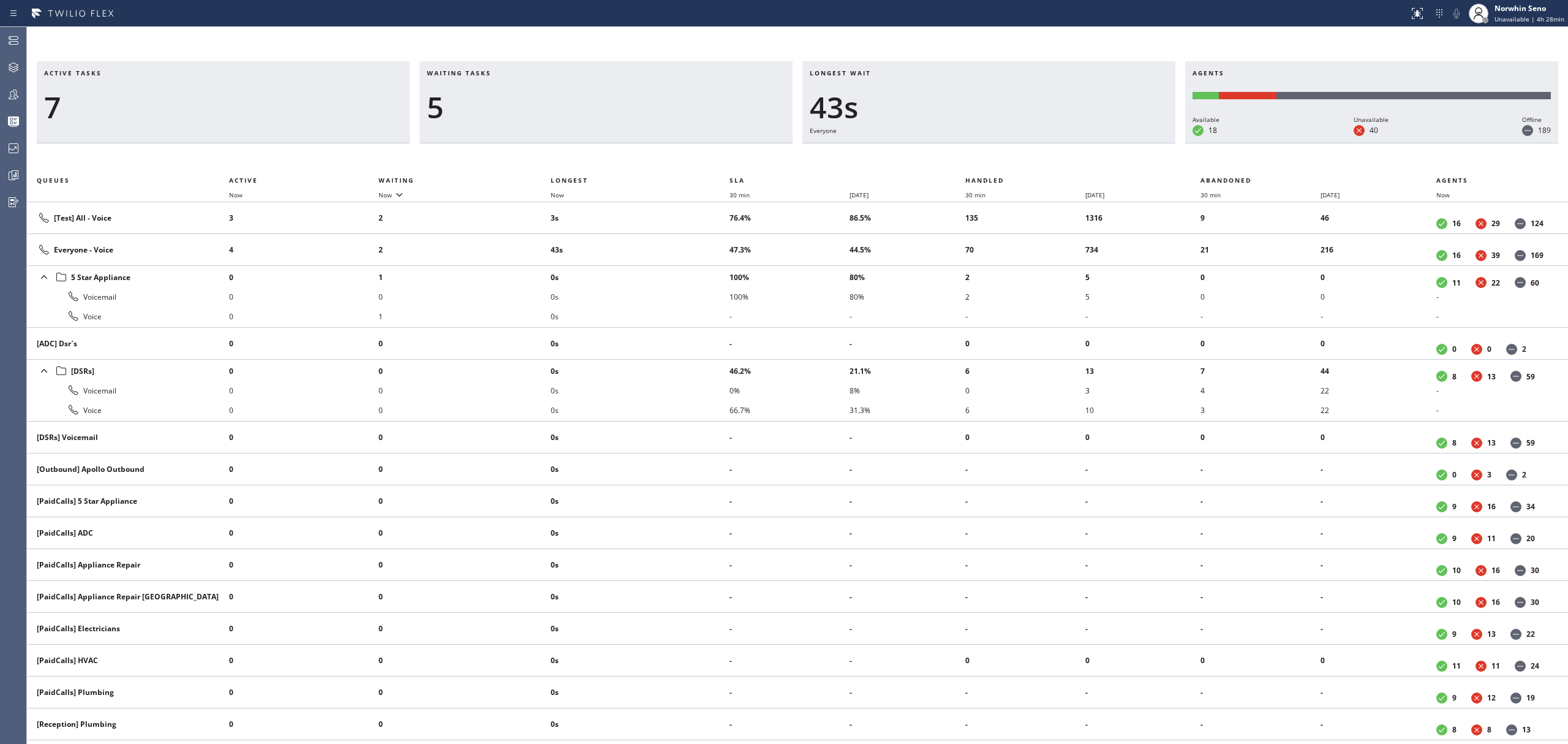
click at [976, 157] on div "Active tasks 7 Waiting tasks 5 Longest wait 43s Everyone Agents Available 18 Un…" at bounding box center [797, 402] width 1541 height 683
click at [976, 157] on div "Active tasks 10 Waiting tasks 3 Longest wait 48s Everyone Agents Available 18 U…" at bounding box center [797, 402] width 1541 height 683
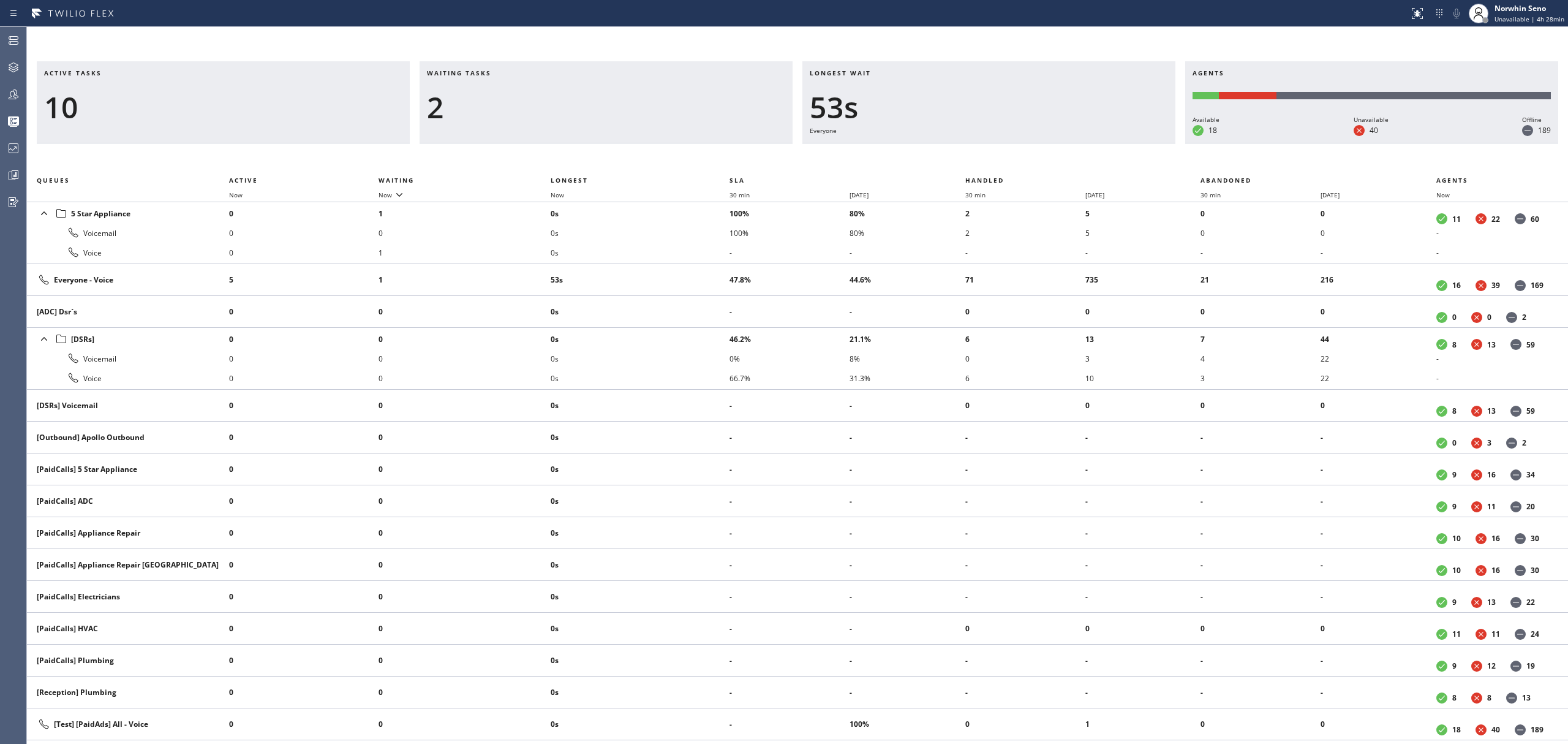
click at [976, 157] on div "Active tasks 10 Waiting tasks 2 Longest wait 53s Everyone Agents Available 18 U…" at bounding box center [797, 402] width 1541 height 683
click at [976, 157] on div "Active tasks 9 Waiting tasks 2 Longest wait 58s Everyone Agents Available 18 Un…" at bounding box center [797, 402] width 1541 height 683
click at [976, 157] on div "Active tasks 8 Waiting tasks 2 Longest wait 1:03 Everyone Agents Available 17 U…" at bounding box center [797, 402] width 1541 height 683
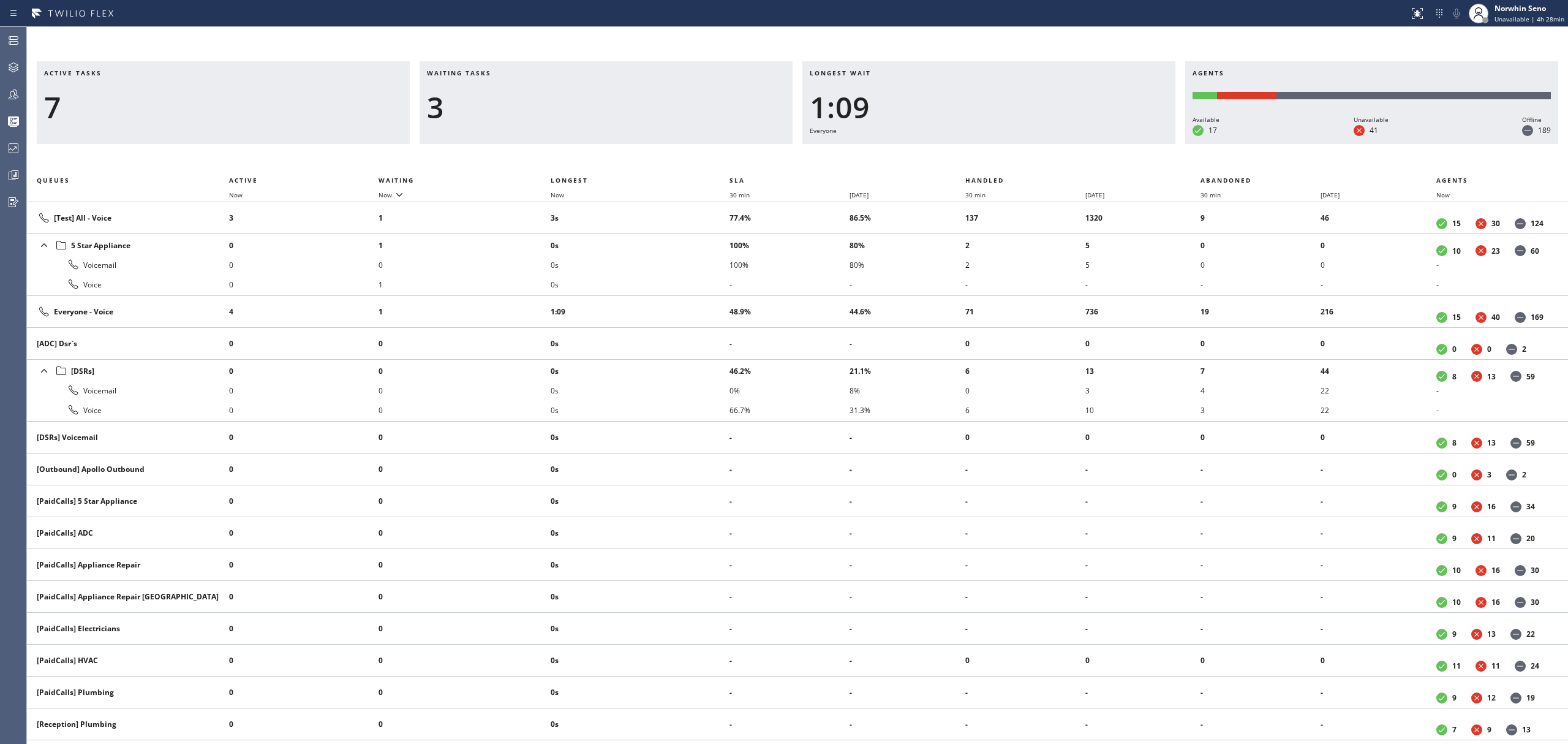
click at [976, 157] on div "Active tasks 7 Waiting tasks 3 Longest wait 1:09 Everyone Agents Available 17 U…" at bounding box center [797, 402] width 1541 height 683
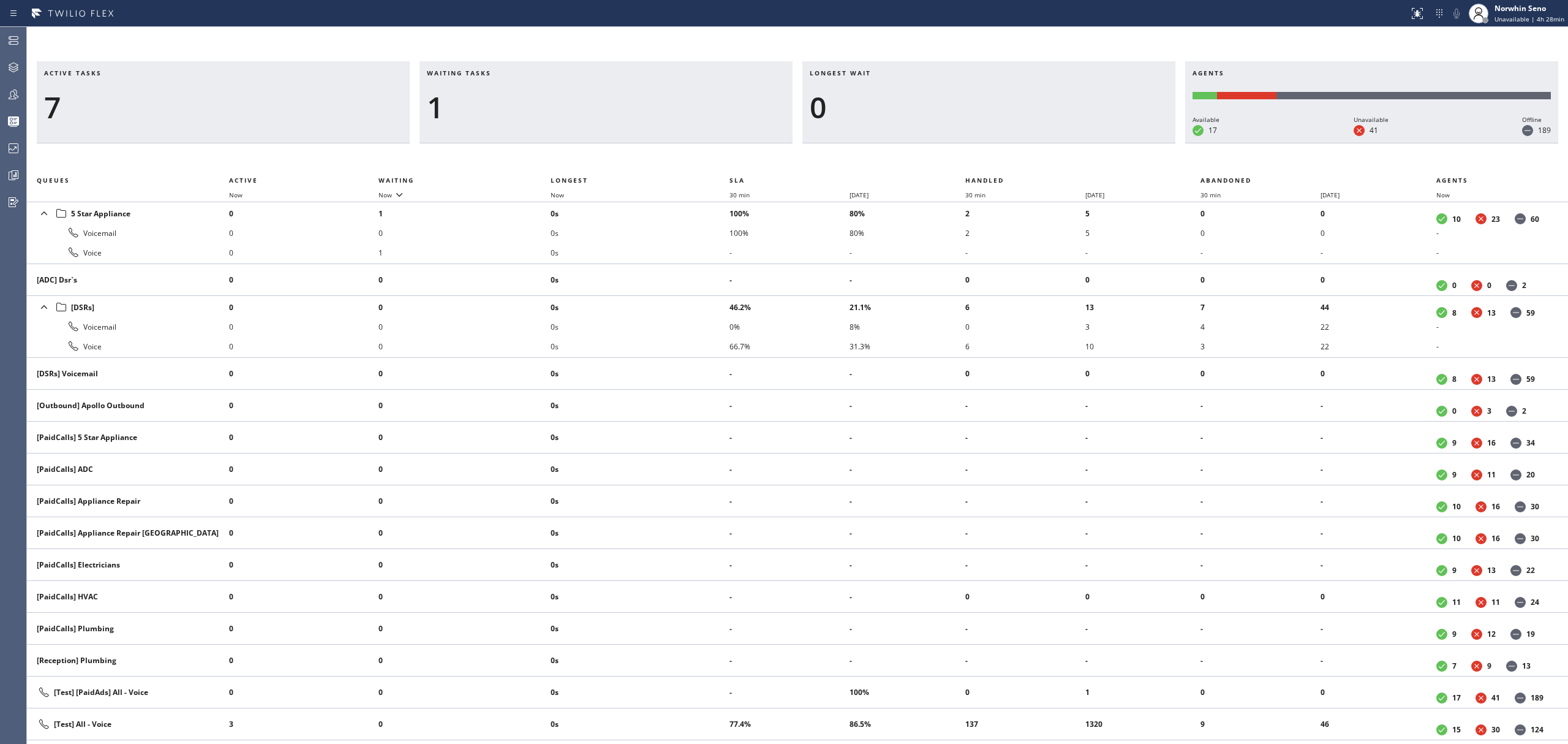
click at [976, 157] on div "Active tasks 7 Waiting tasks 1 Longest wait 0 Agents Available 17 Unavailable 4…" at bounding box center [797, 402] width 1541 height 683
click at [976, 157] on div "Active tasks 6 Waiting tasks 1 Longest wait 0 Agents Available 17 Unavailable 4…" at bounding box center [797, 402] width 1541 height 683
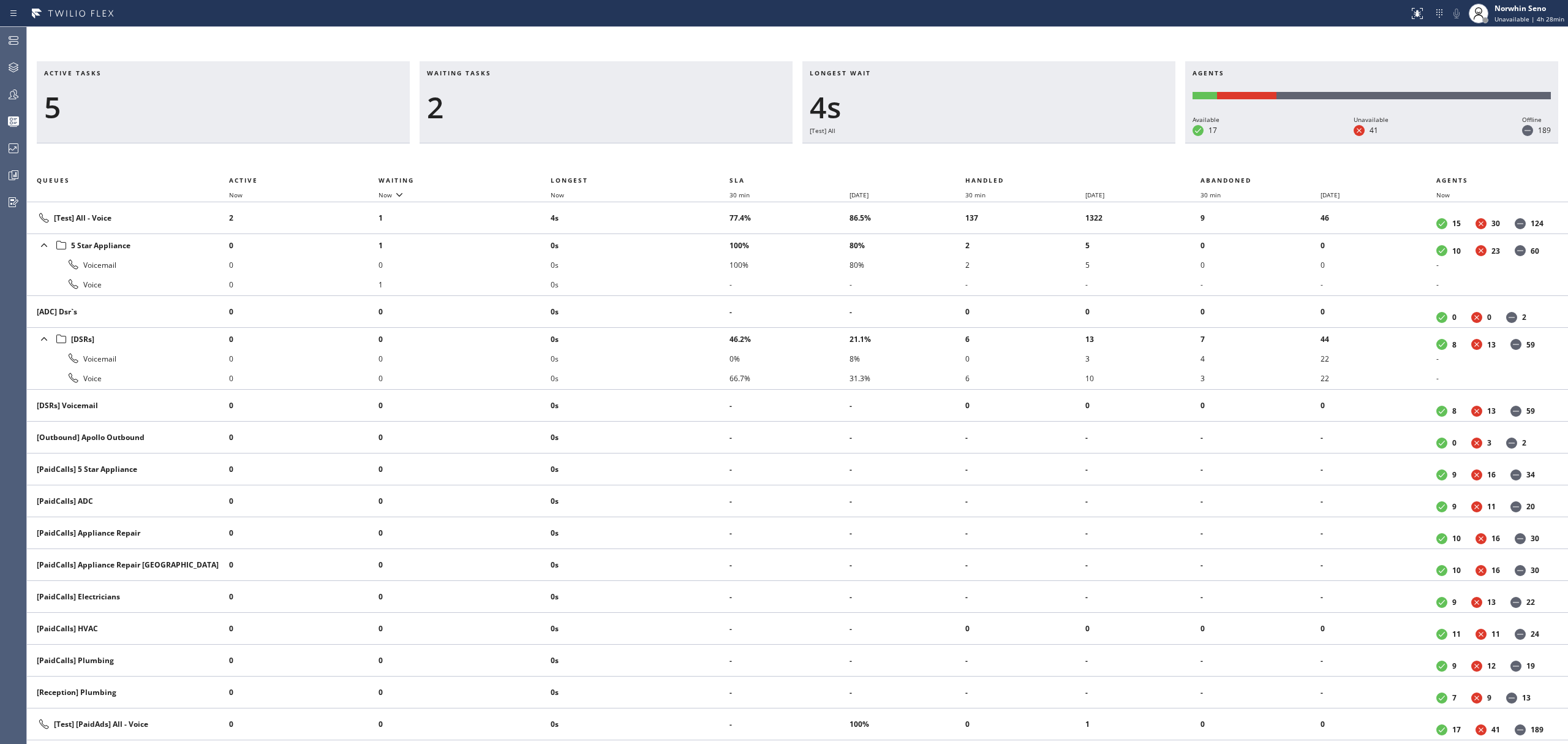
click at [976, 157] on div "Active tasks 5 Waiting tasks 2 Longest wait 4s [Test] All Agents Available 17 U…" at bounding box center [797, 402] width 1541 height 683
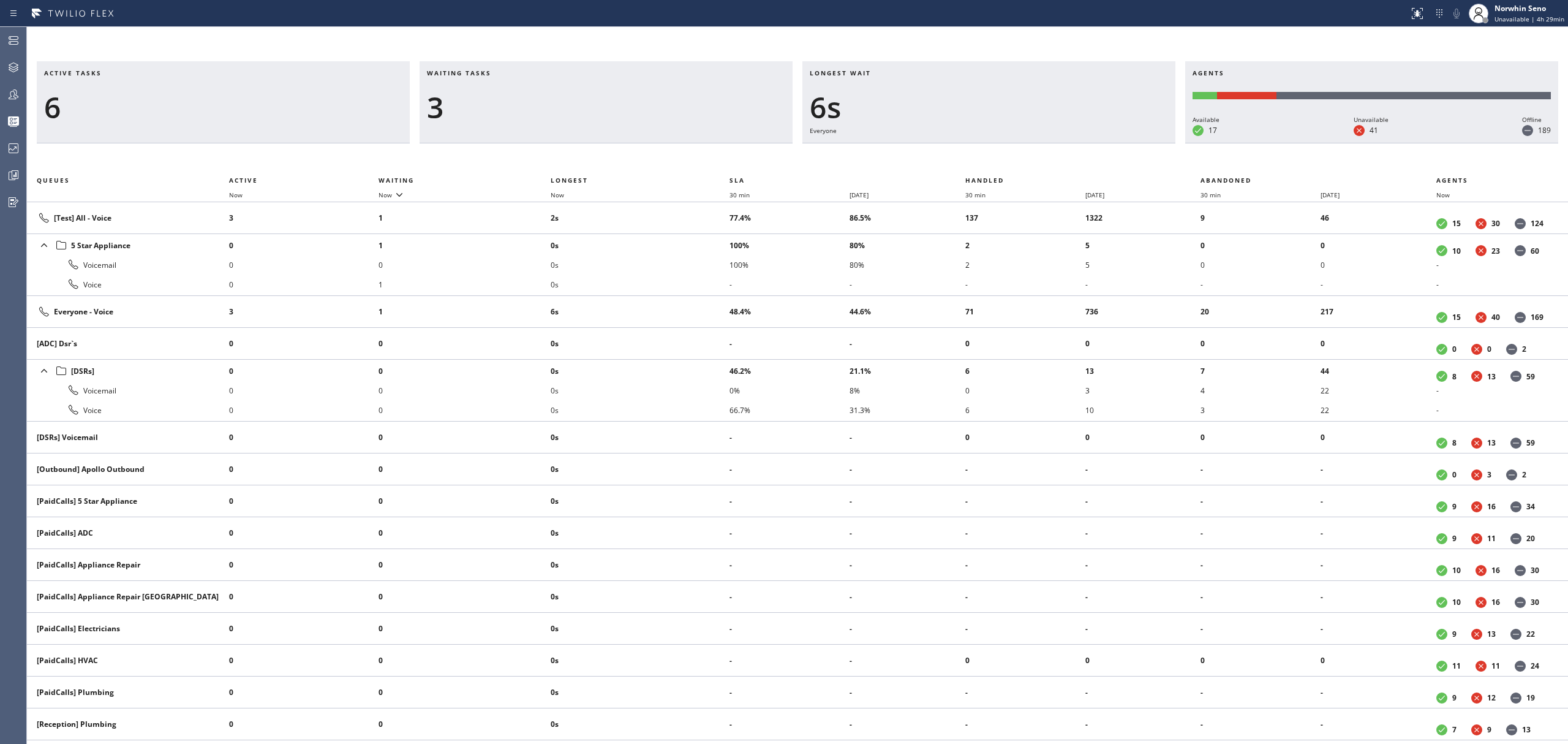
click at [976, 157] on div "Active tasks 6 Waiting tasks 3 Longest wait 6s Everyone Agents Available 17 Una…" at bounding box center [797, 402] width 1541 height 683
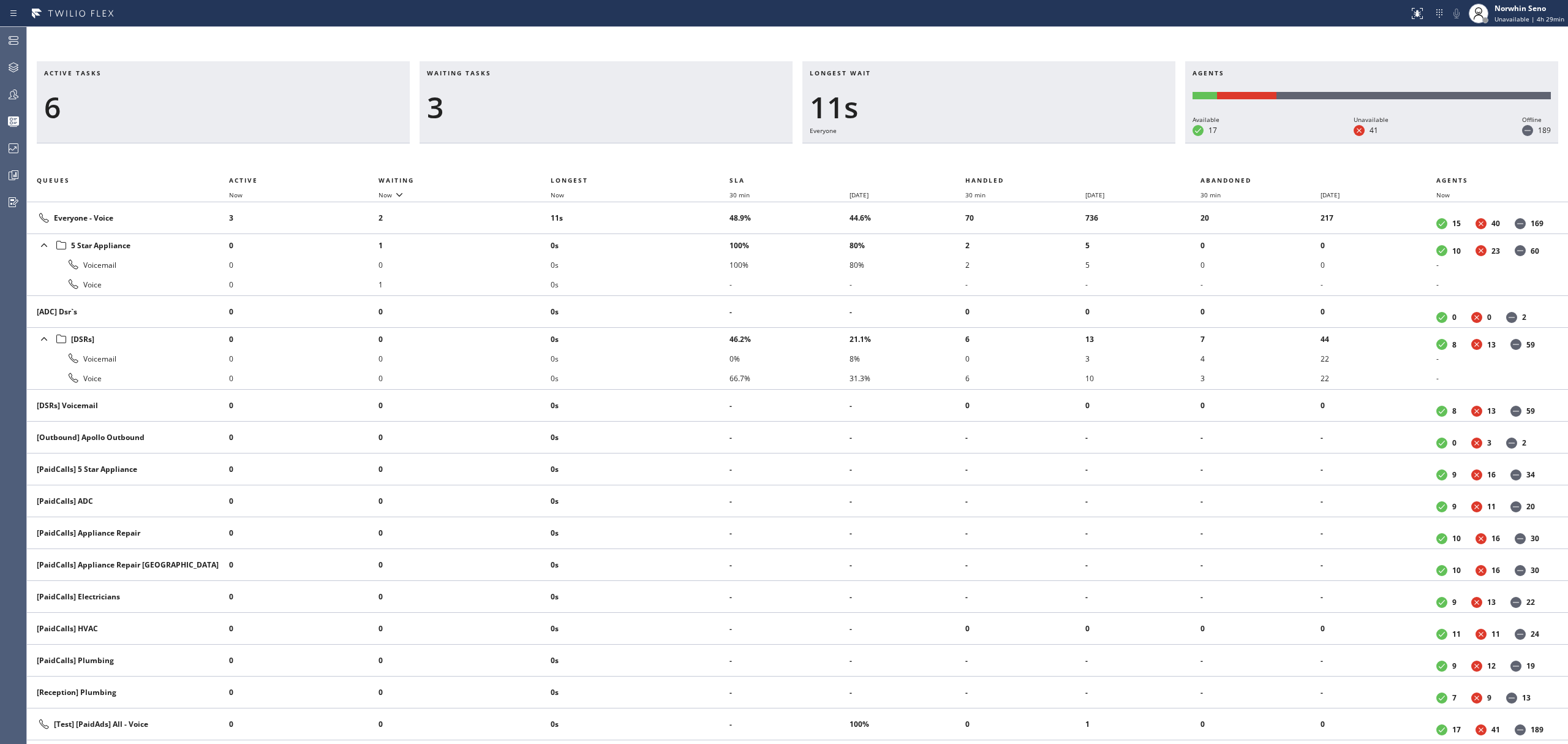
click at [976, 157] on div "Active tasks 6 Waiting tasks 3 Longest wait 11s Everyone Agents Available 17 Un…" at bounding box center [797, 402] width 1541 height 683
click at [976, 157] on div "Active tasks 5 Waiting tasks 3 Longest wait 16s Everyone Agents Available 17 Un…" at bounding box center [797, 402] width 1541 height 683
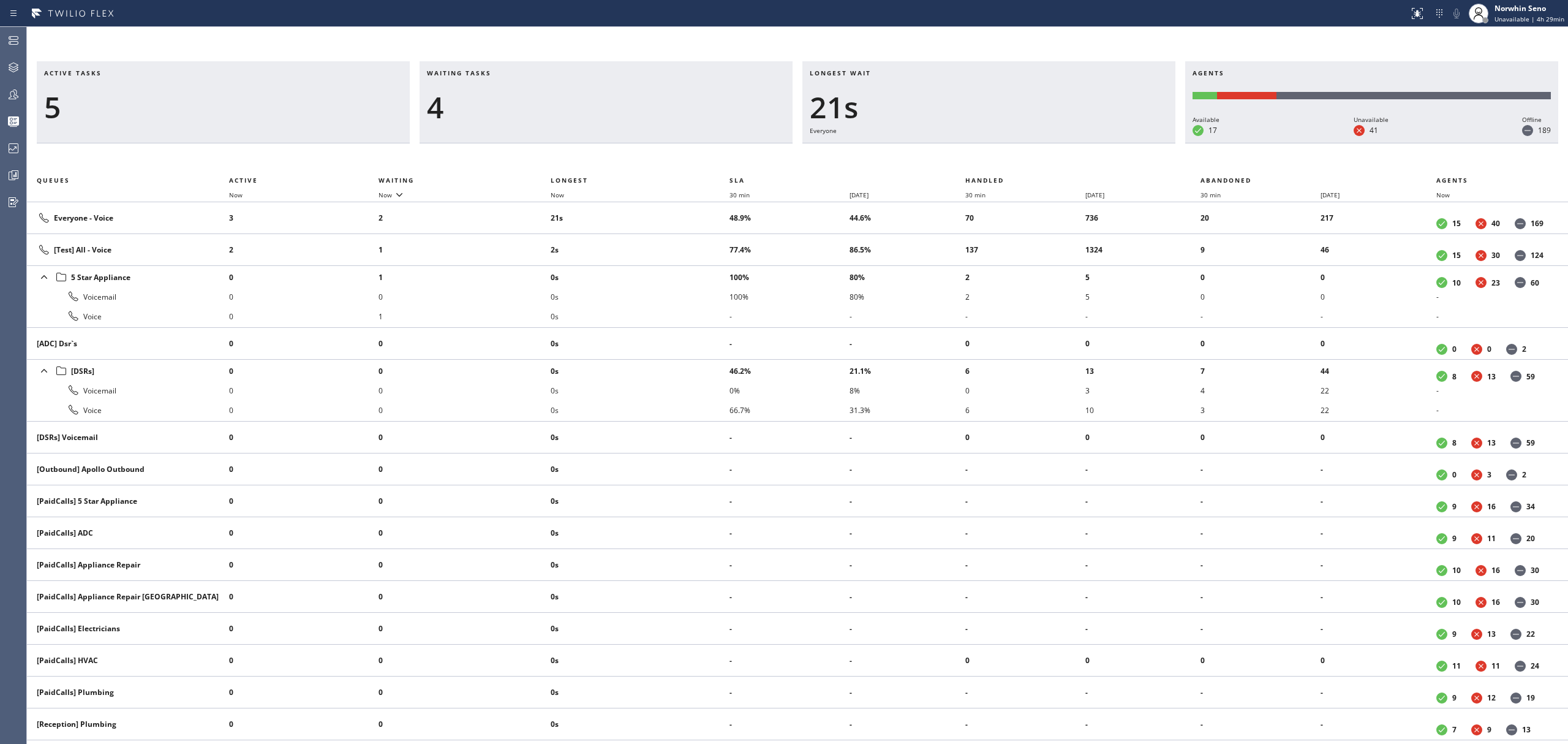
click at [976, 157] on div "Active tasks 5 Waiting tasks 4 Longest wait 21s Everyone Agents Available 17 Un…" at bounding box center [797, 402] width 1541 height 683
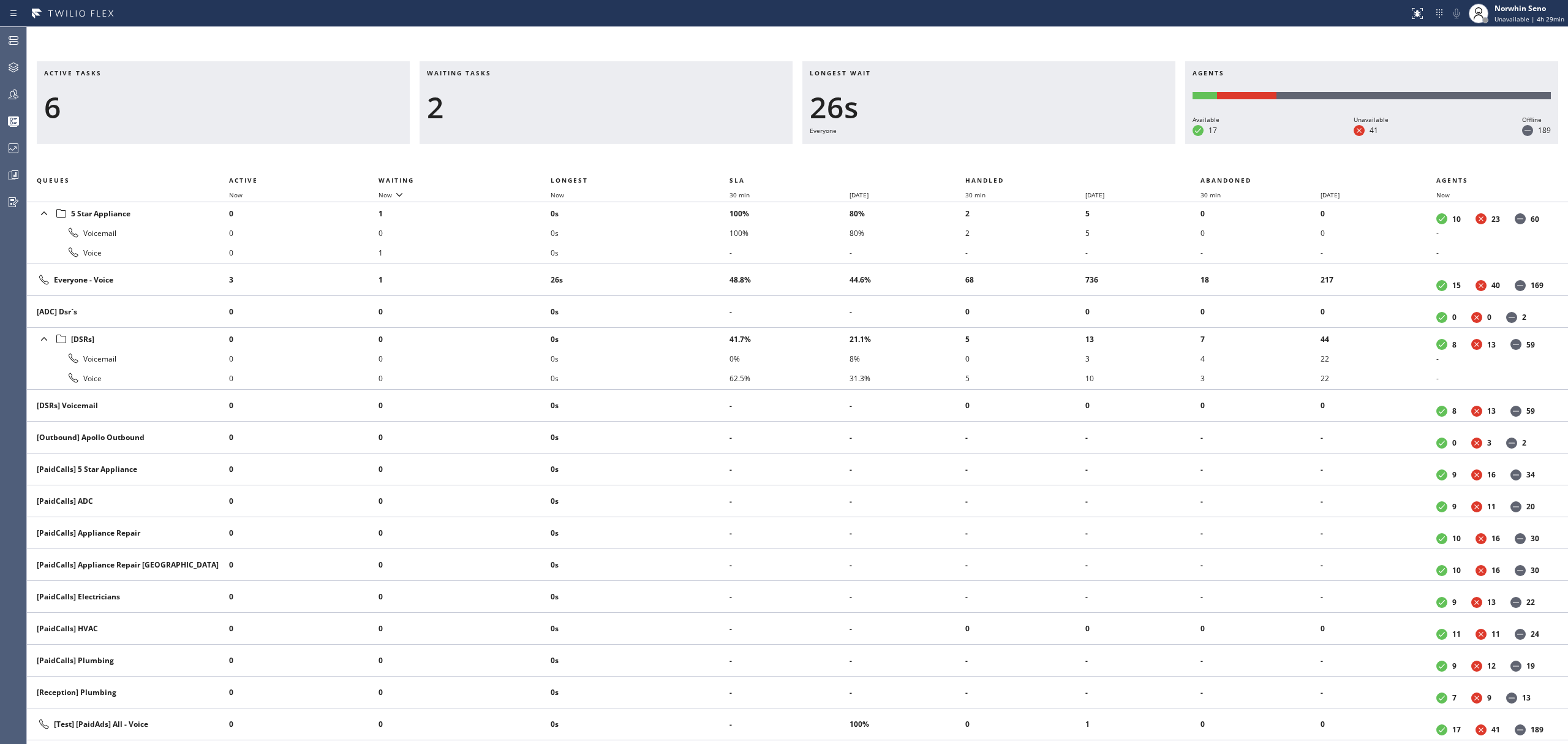
click at [976, 157] on div "Active tasks 6 Waiting tasks 2 Longest wait 26s Everyone Agents Available 17 Un…" at bounding box center [797, 402] width 1541 height 683
click at [976, 157] on div "Active tasks 5 Waiting tasks 3 Longest wait 31s Everyone Agents Available 17 Un…" at bounding box center [797, 402] width 1541 height 683
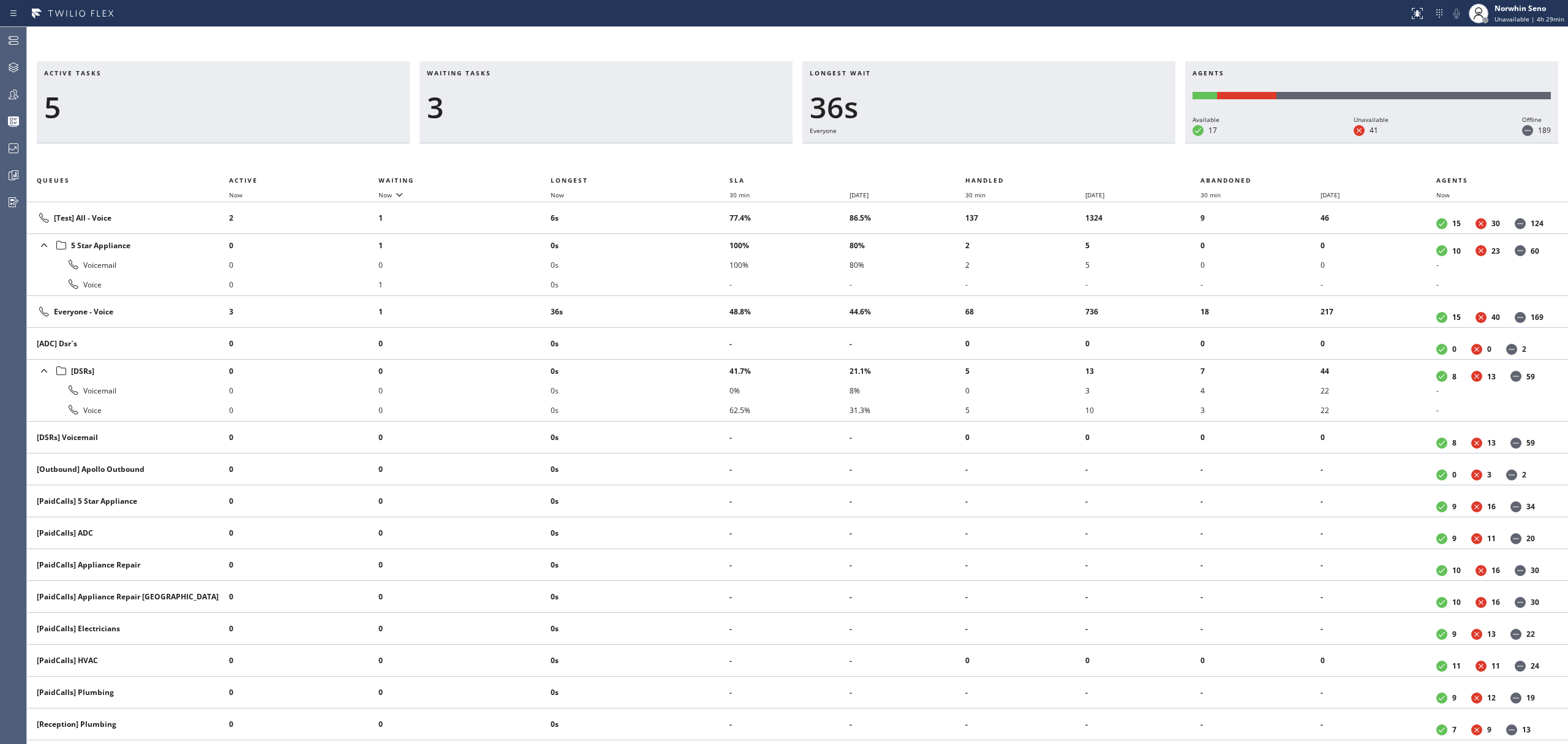
click at [976, 157] on div "Active tasks 5 Waiting tasks 3 Longest wait 36s Everyone Agents Available 17 Un…" at bounding box center [797, 402] width 1541 height 683
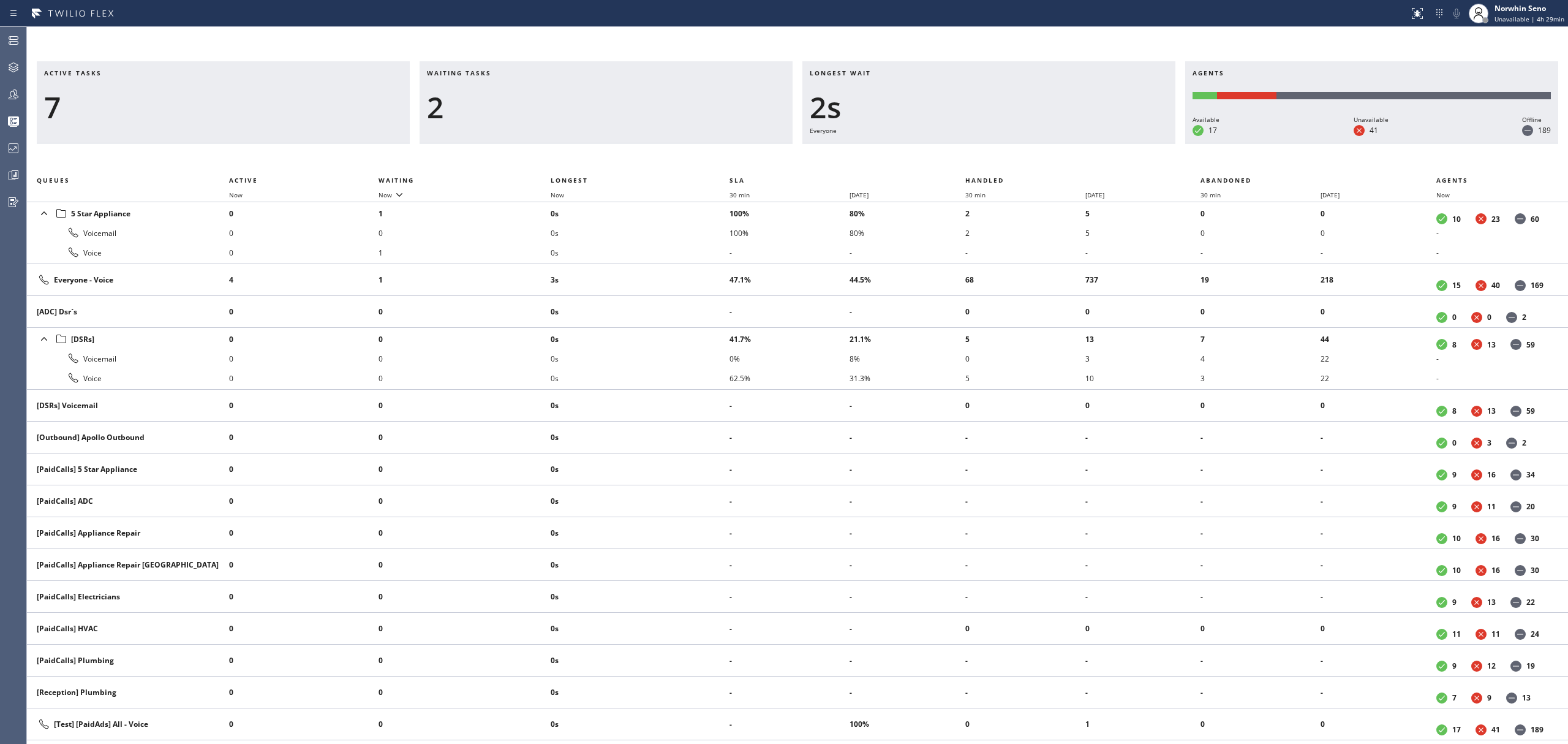
click at [976, 157] on div "Active tasks 7 Waiting tasks 2 Longest wait 2s Everyone Agents Available 17 Una…" at bounding box center [797, 402] width 1541 height 683
click at [976, 157] on div "Active tasks 7 Waiting tasks 2 Longest wait 7s Everyone Agents Available 17 Una…" at bounding box center [797, 402] width 1541 height 683
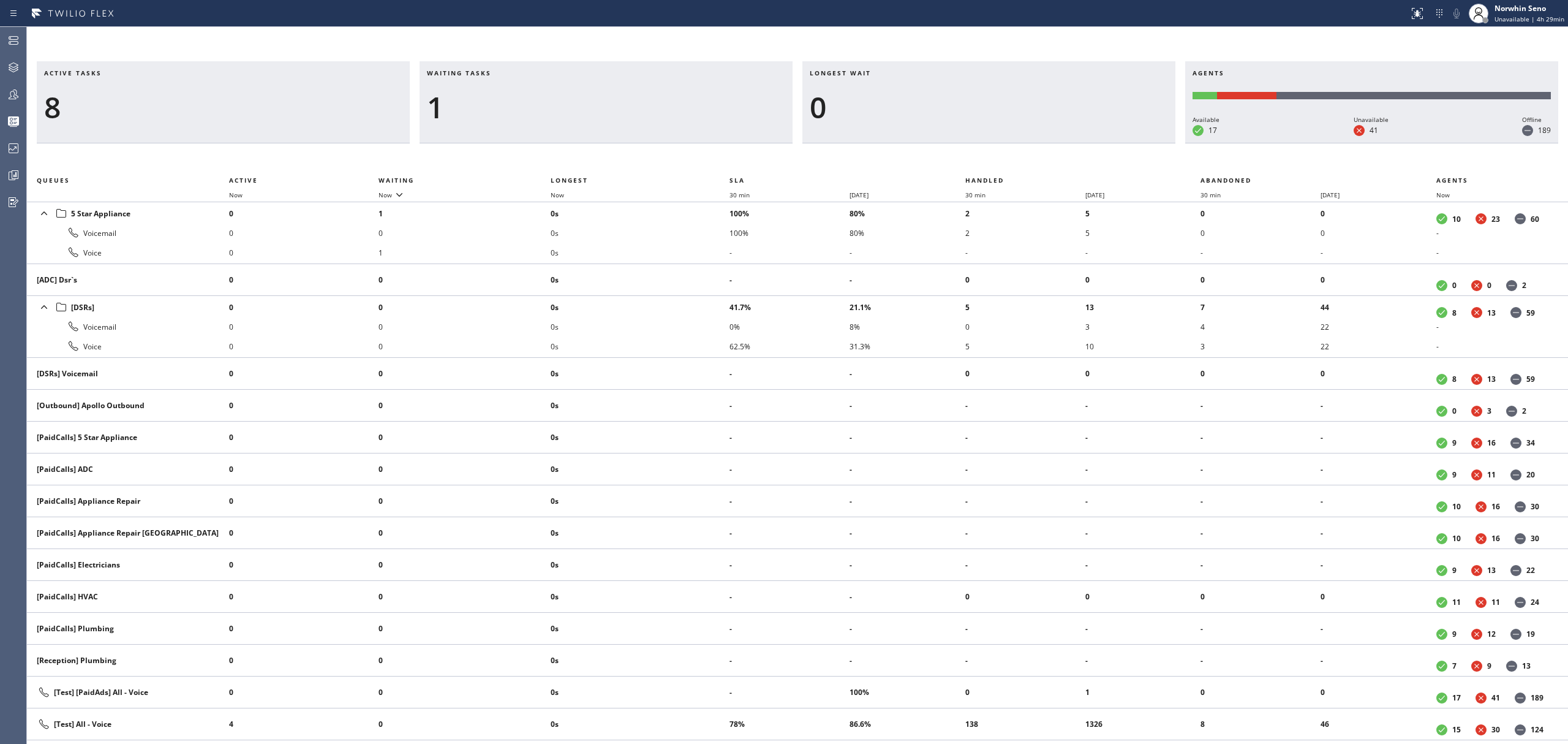
click at [976, 157] on div "Active tasks 8 Waiting tasks 1 Longest wait 0 Agents Available 17 Unavailable 4…" at bounding box center [797, 402] width 1541 height 683
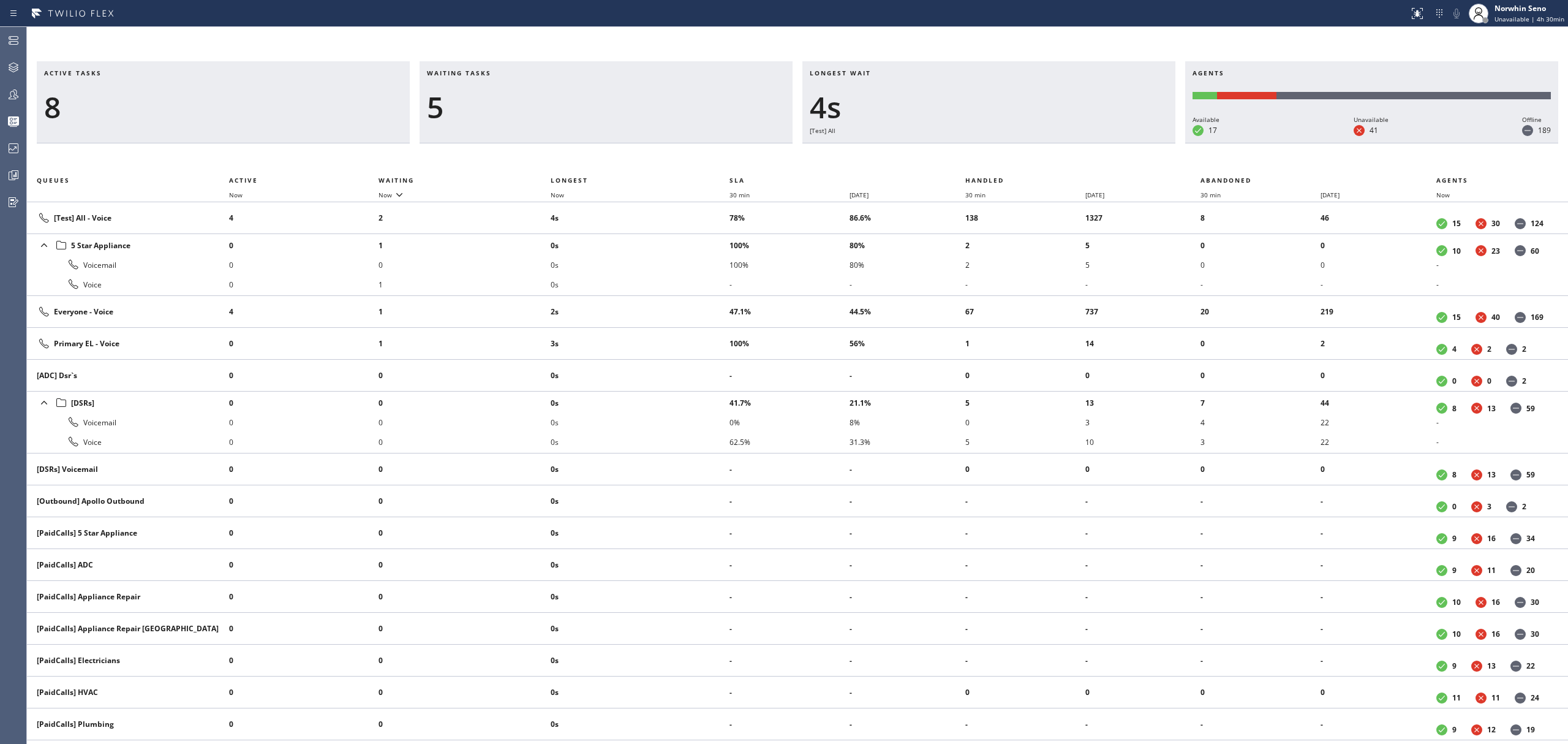
click at [976, 157] on div "Active tasks 8 Waiting tasks 5 Longest wait 4s [Test] All Agents Available 17 U…" at bounding box center [797, 402] width 1541 height 683
click at [976, 157] on div "Active tasks 9 Waiting tasks 5 Longest wait 8s [Test] All Agents Available 17 U…" at bounding box center [797, 402] width 1541 height 683
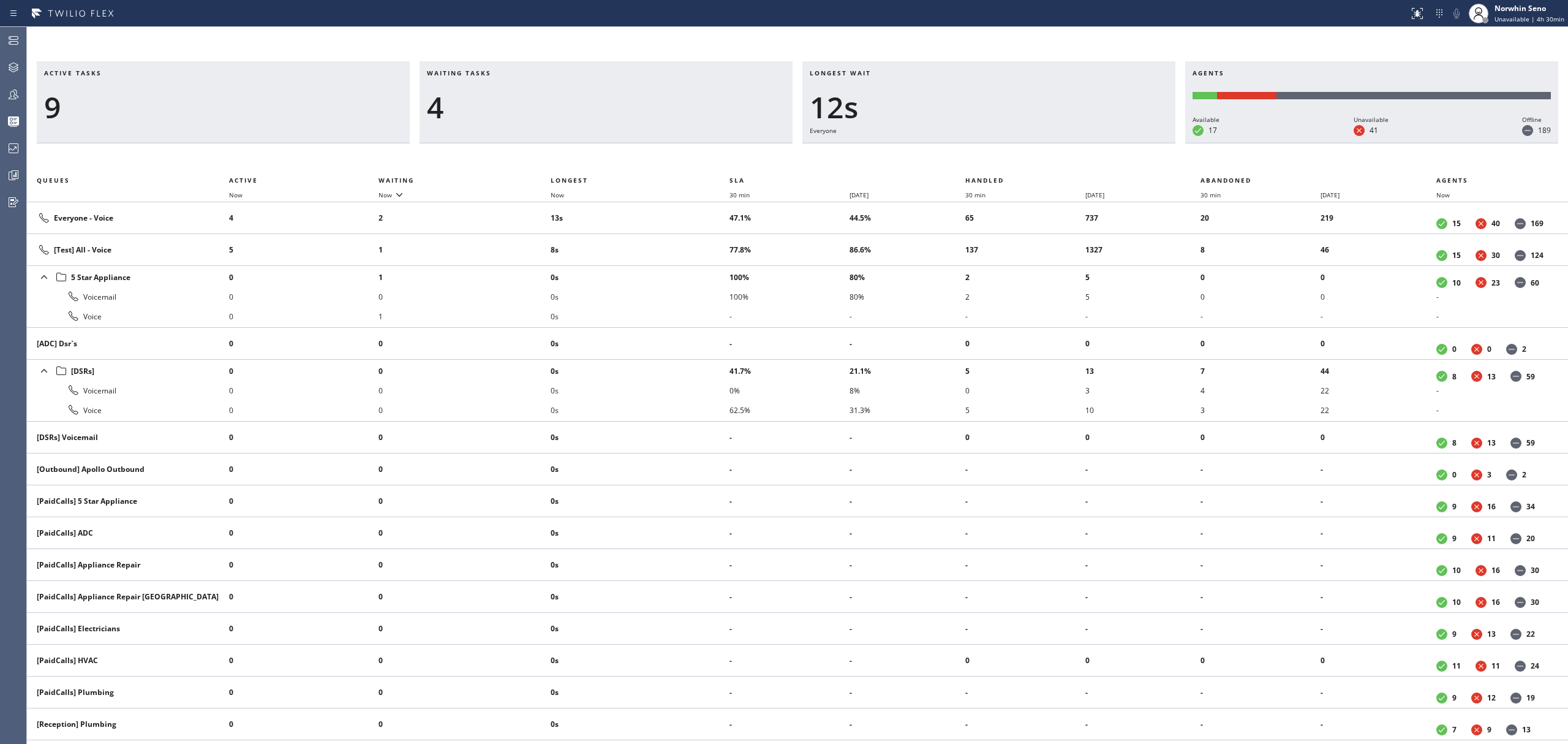
click at [976, 157] on div "Active tasks 9 Waiting tasks 4 Longest wait 12s Everyone Agents Available 17 Un…" at bounding box center [797, 402] width 1541 height 683
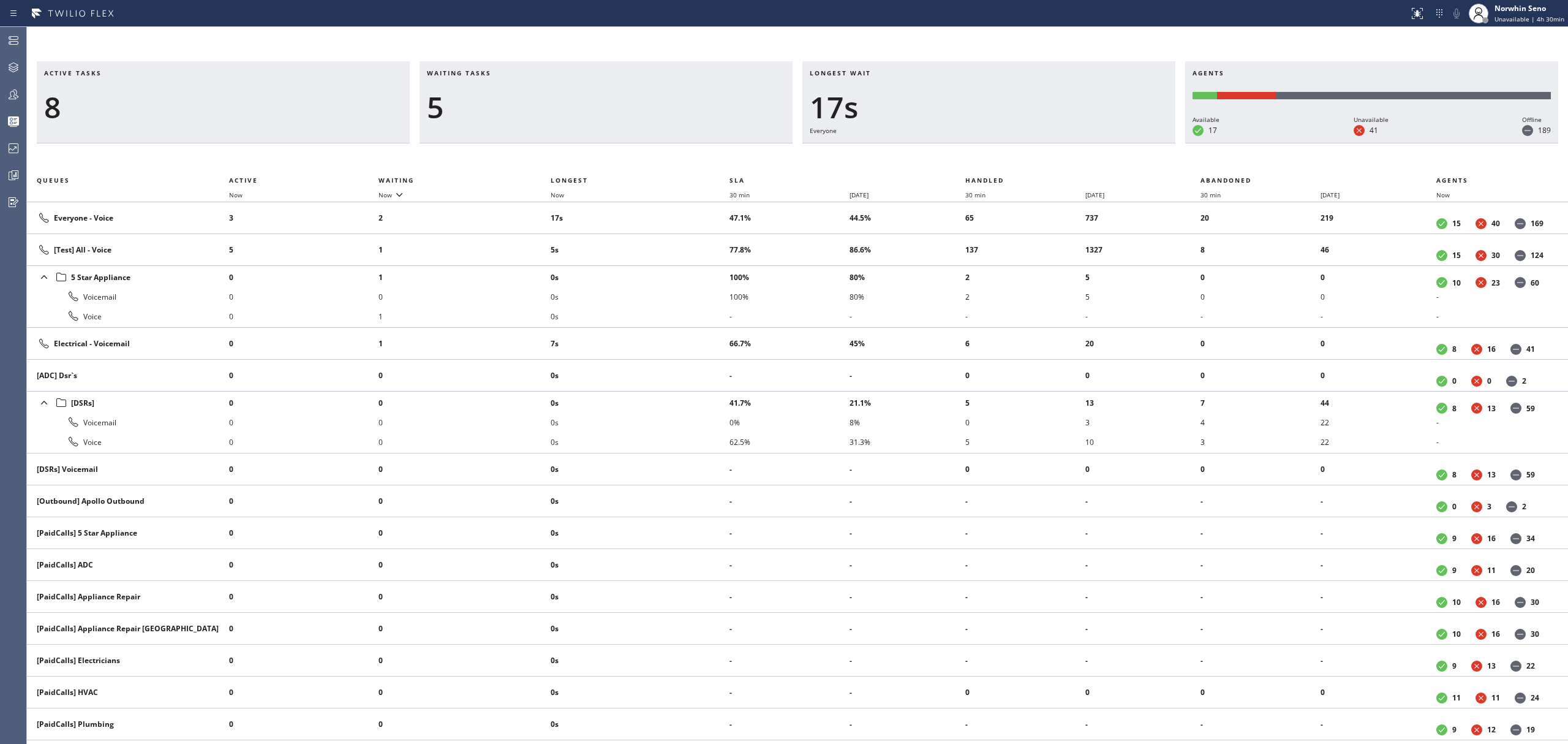
click at [976, 157] on div "Active tasks 8 Waiting tasks 5 Longest wait 17s Everyone Agents Available 17 Un…" at bounding box center [797, 402] width 1541 height 683
click at [976, 157] on div "Active tasks 8 Waiting tasks 5 Longest wait 22s Everyone Agents Available 18 Un…" at bounding box center [797, 402] width 1541 height 683
click at [976, 157] on div "Active tasks 7 Waiting tasks 6 Longest wait 27s Everyone Agents Available 18 Un…" at bounding box center [797, 402] width 1541 height 683
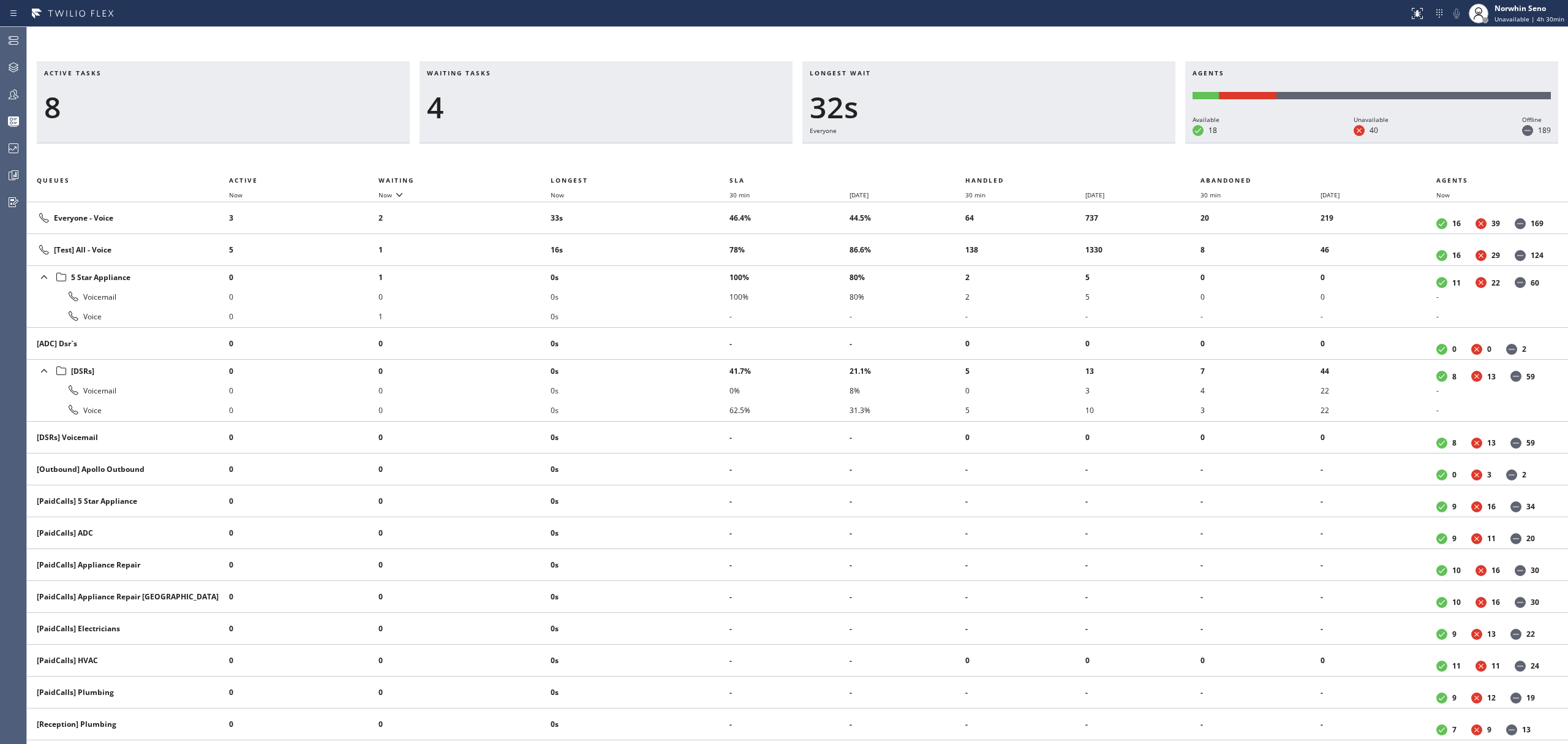
click at [976, 157] on div "Active tasks 8 Waiting tasks 4 Longest wait 32s Everyone Agents Available 18 Un…" at bounding box center [797, 402] width 1541 height 683
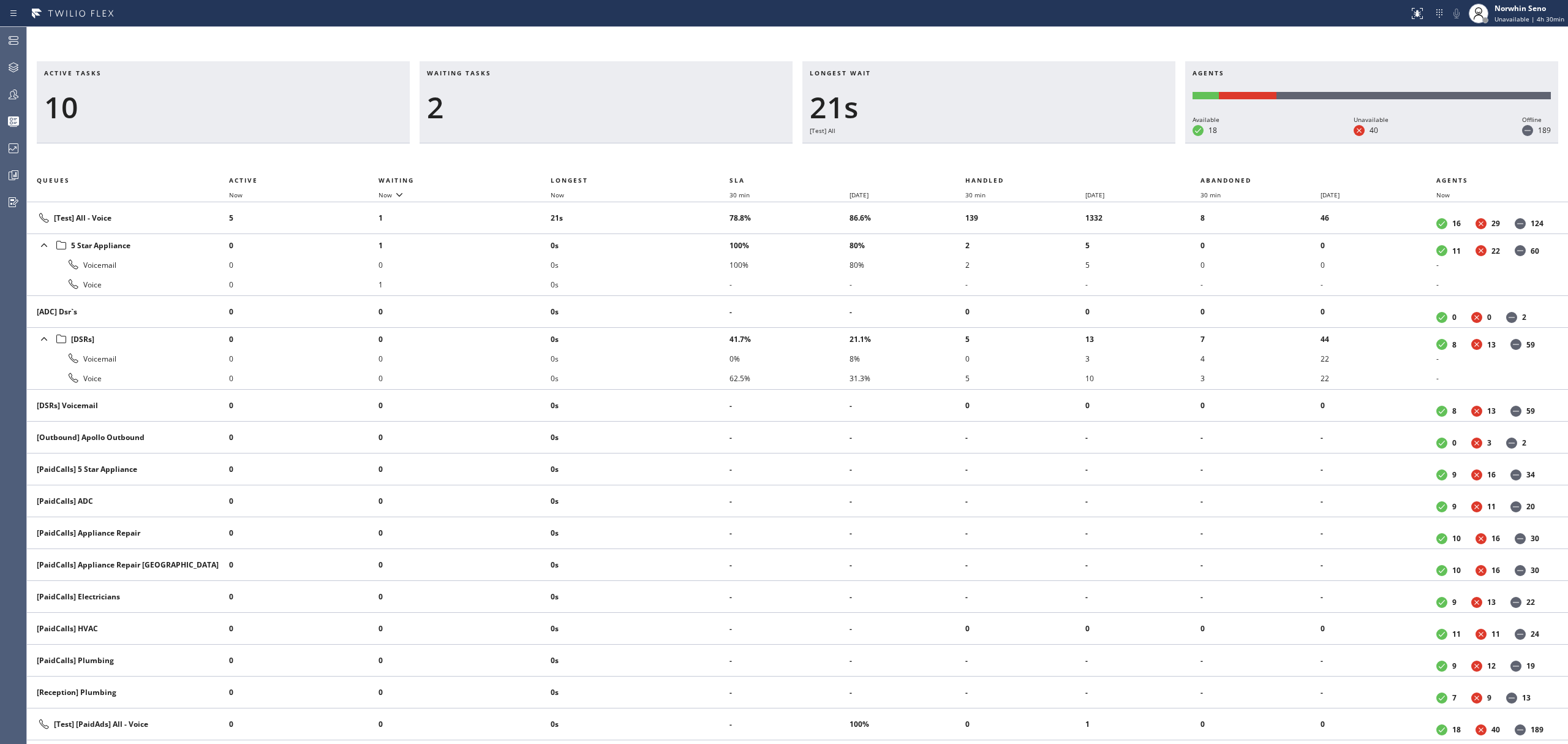
click at [976, 157] on div "Active tasks 10 Waiting tasks 2 Longest wait 21s [Test] All Agents Available 18…" at bounding box center [797, 402] width 1541 height 683
click at [976, 157] on div "Active tasks 12 Waiting tasks 2 Longest wait 3s [Test] All Agents Available 18 …" at bounding box center [797, 402] width 1541 height 683
click at [976, 157] on div "Active tasks 11 Waiting tasks 2 Longest wait 9s [Test] All Agents Available 18 …" at bounding box center [797, 402] width 1541 height 683
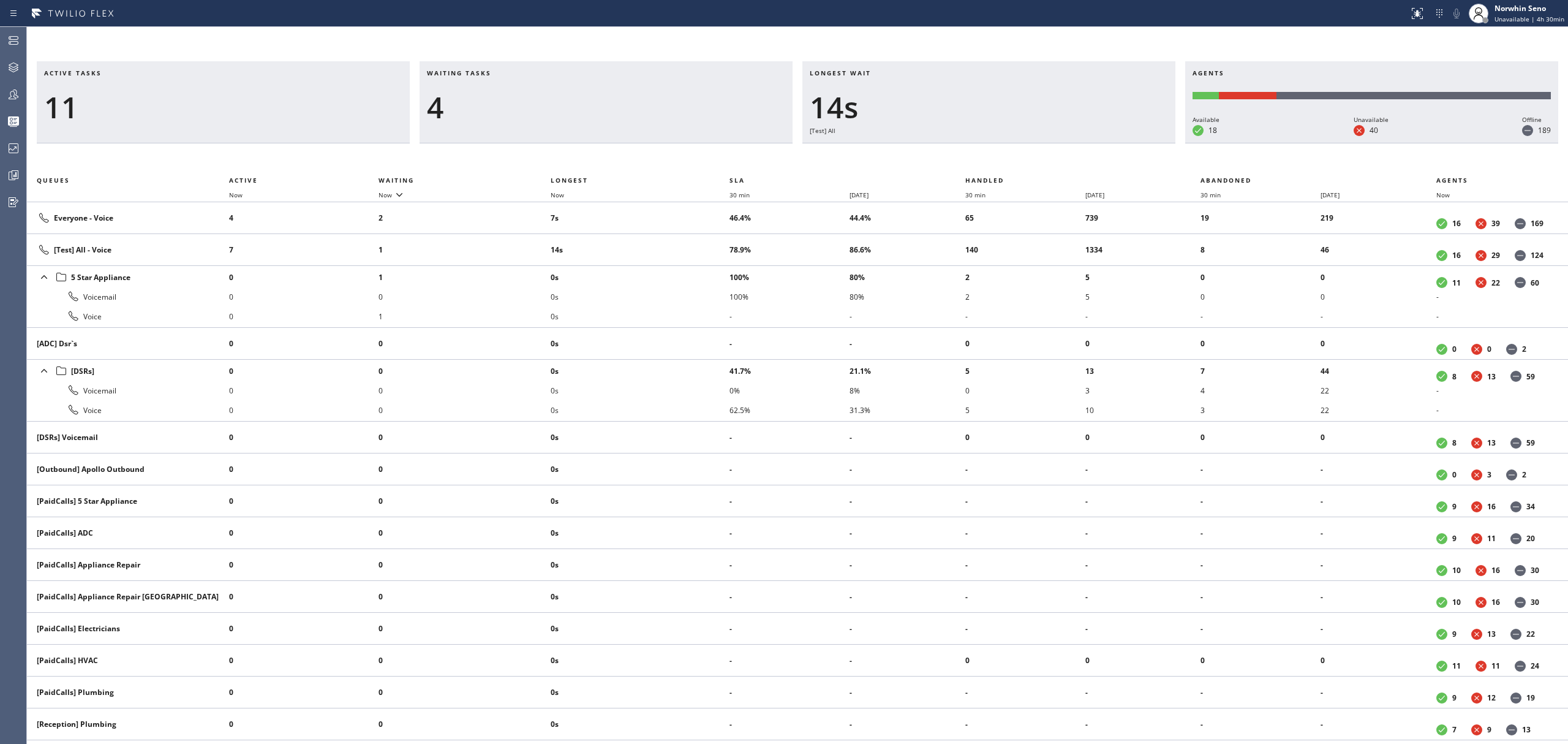
click at [976, 157] on div "Active tasks 11 Waiting tasks 4 Longest wait 14s [Test] All Agents Available 18…" at bounding box center [797, 402] width 1541 height 683
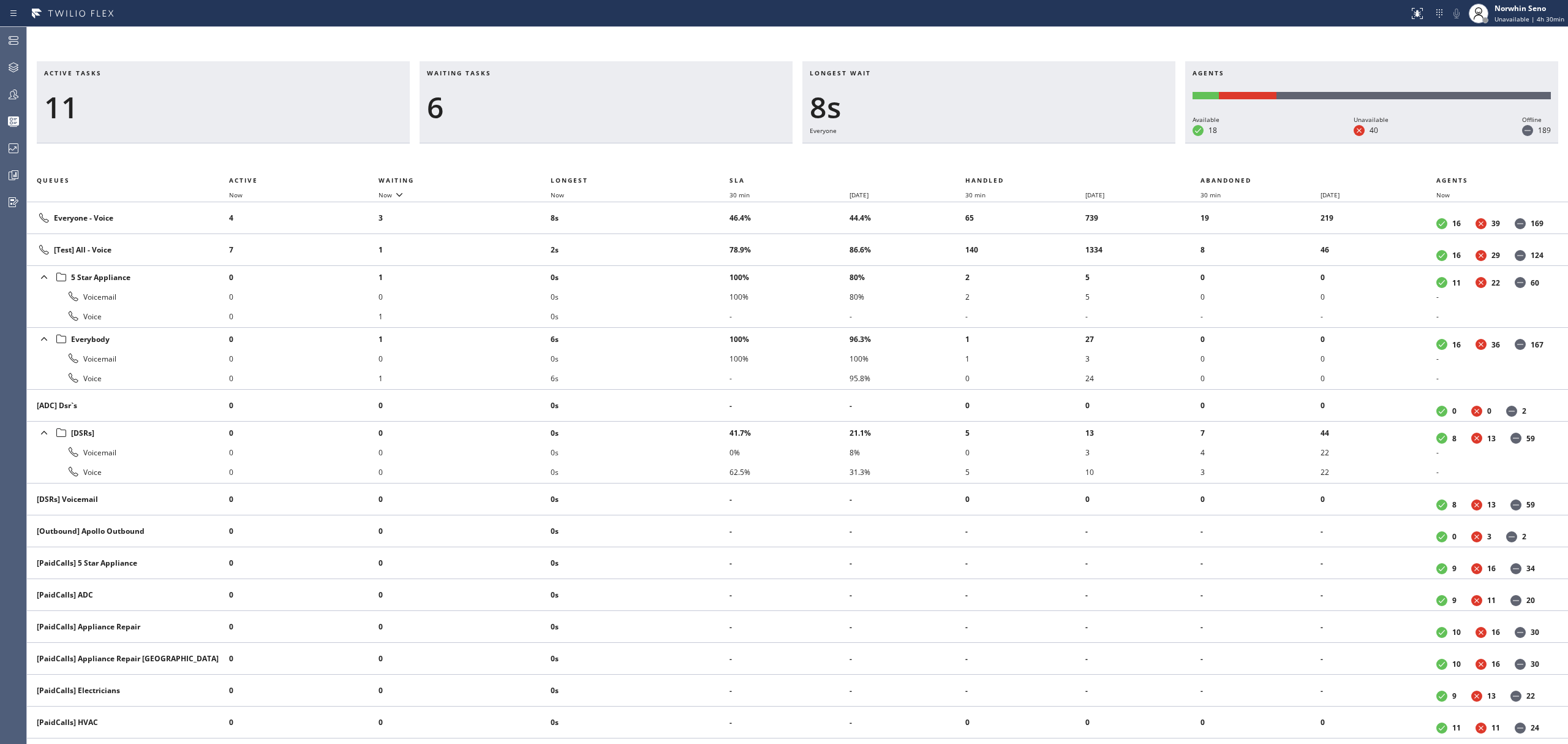
click at [976, 157] on div "Active tasks 11 Waiting tasks 6 Longest wait 8s Everyone Agents Available 18 Un…" at bounding box center [797, 402] width 1541 height 683
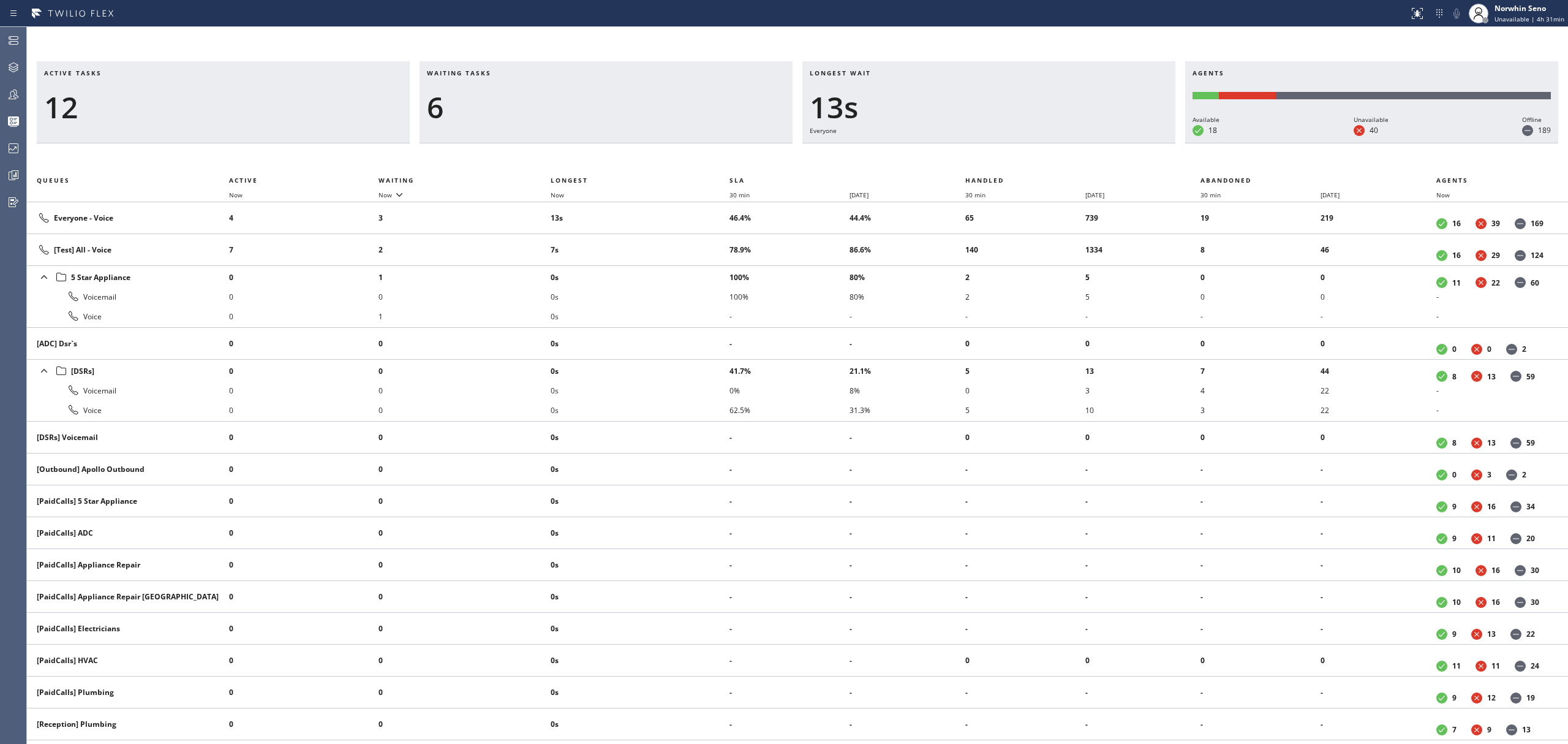
click at [976, 157] on div "Active tasks 12 Waiting tasks 6 Longest wait 13s Everyone Agents Available 18 U…" at bounding box center [797, 402] width 1541 height 683
click at [976, 157] on div "Active tasks 12 Waiting tasks 6 Longest wait 18s Everyone Agents Available 19 U…" at bounding box center [797, 402] width 1541 height 683
click at [976, 157] on div "Active tasks 14 Waiting tasks 4 Longest wait 20s Everyone Agents Available 19 U…" at bounding box center [797, 402] width 1541 height 683
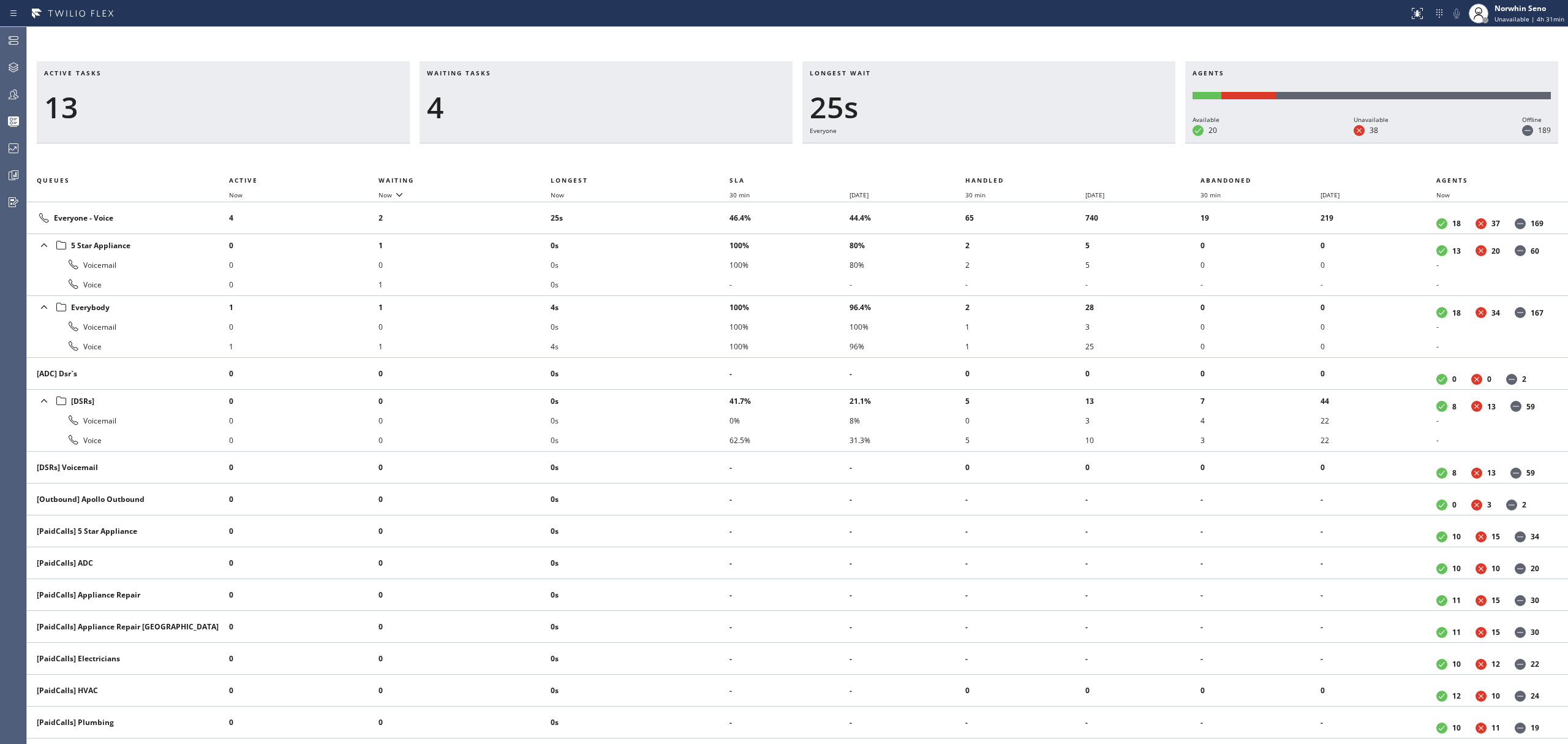
click at [976, 157] on div "Active tasks 13 Waiting tasks 4 Longest wait 25s Everyone Agents Available 20 U…" at bounding box center [797, 402] width 1541 height 683
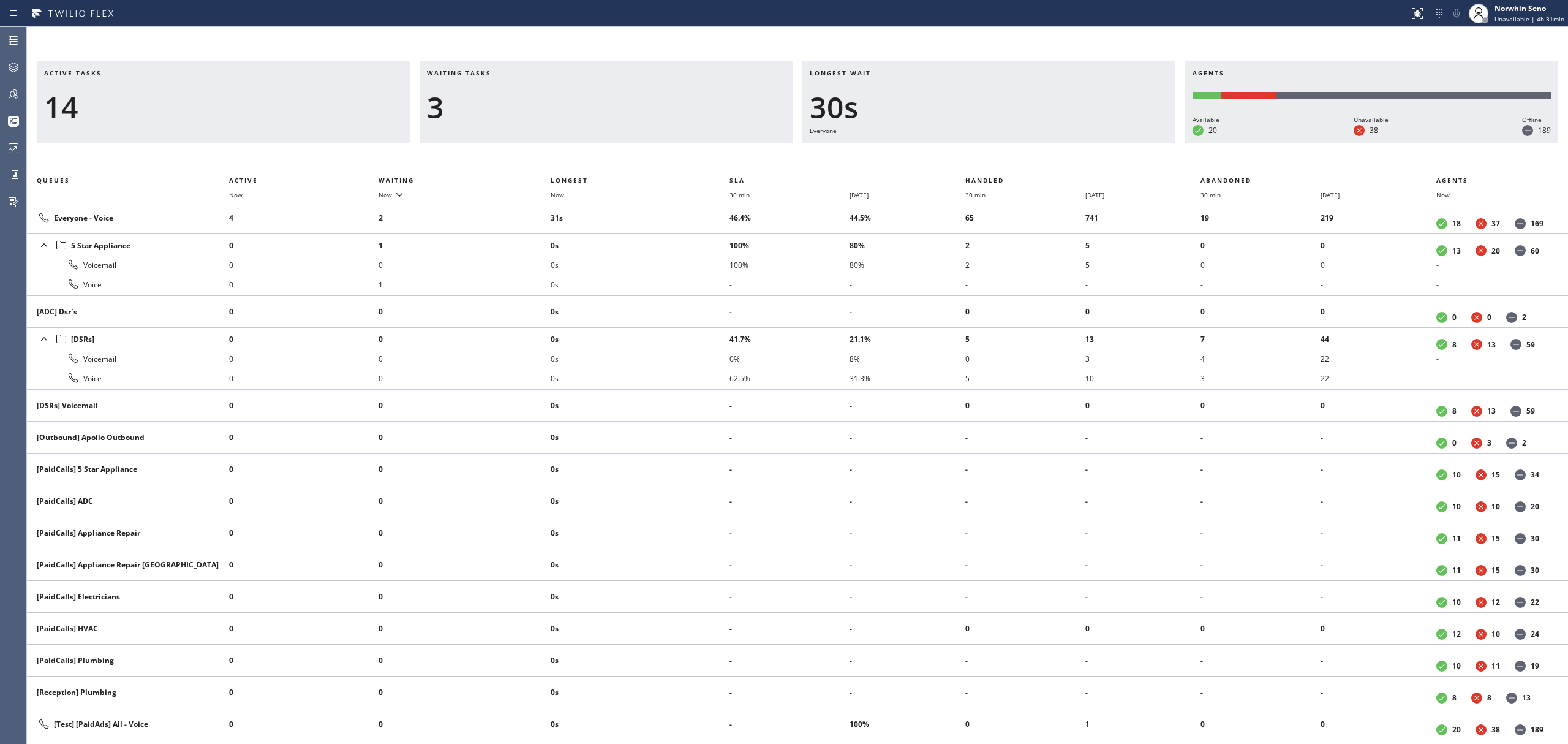
click at [976, 157] on div "Active tasks 14 Waiting tasks 3 Longest wait 30s Everyone Agents Available 20 U…" at bounding box center [797, 402] width 1541 height 683
click at [976, 157] on div "Active tasks 13 Waiting tasks 2 Longest wait 32s Everyone Agents Available 19 U…" at bounding box center [797, 402] width 1541 height 683
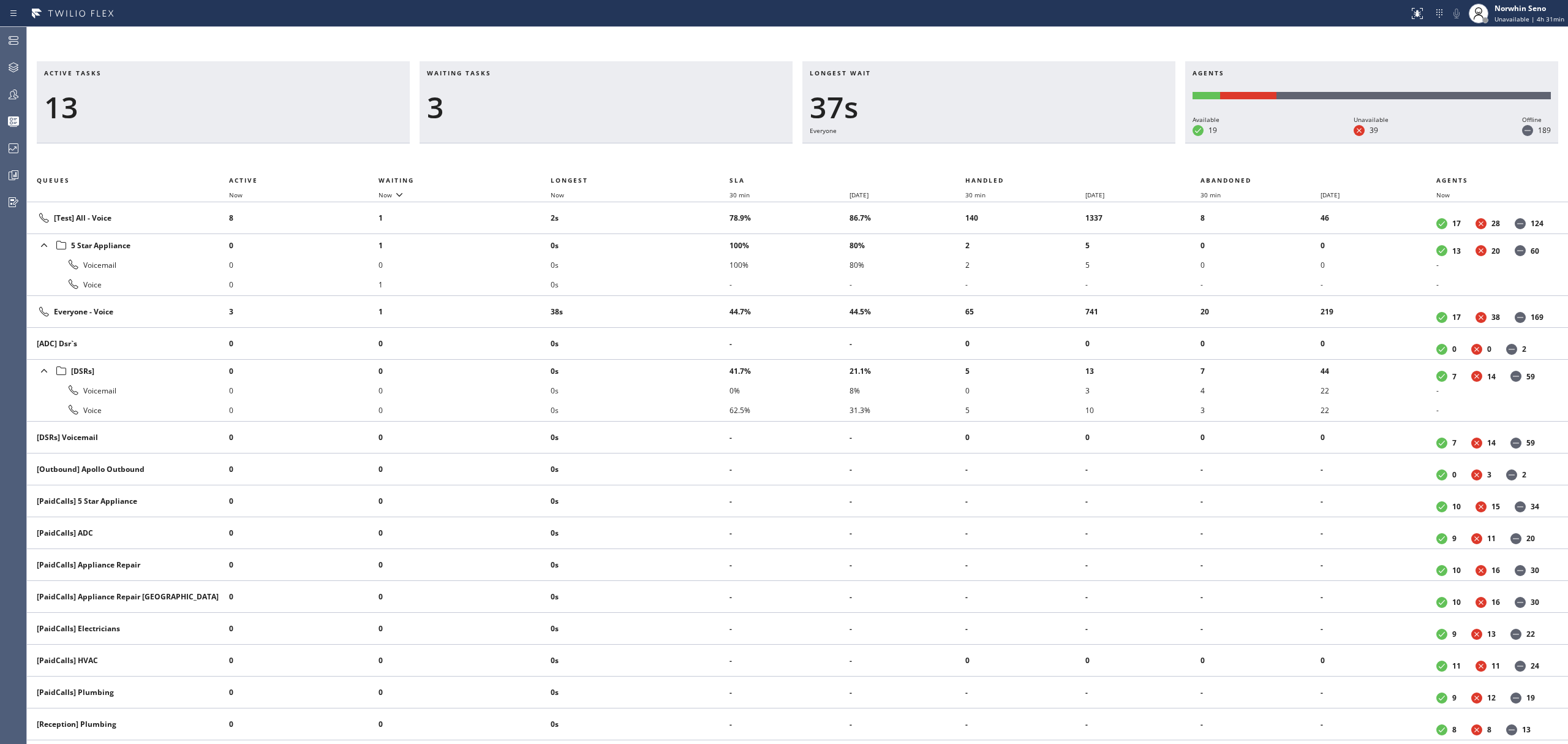
click at [976, 157] on div "Active tasks 13 Waiting tasks 3 Longest wait 37s Everyone Agents Available 19 U…" at bounding box center [797, 402] width 1541 height 683
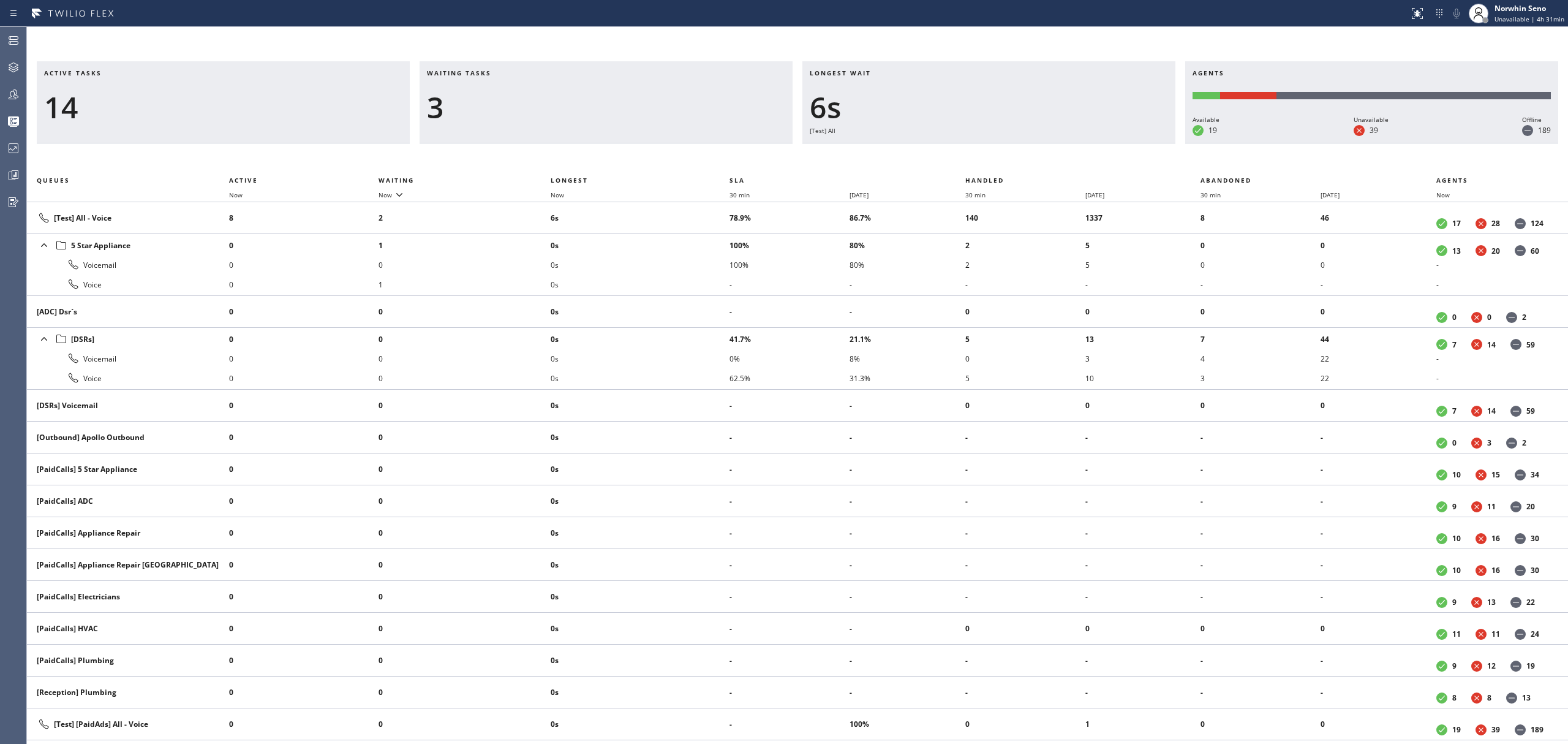
click at [976, 157] on div "Active tasks 14 Waiting tasks 3 Longest wait 6s [Test] All Agents Available 19 …" at bounding box center [797, 402] width 1541 height 683
click at [976, 157] on div "Active tasks 14 Waiting tasks 5 Longest wait 11s [Test] All Agents Available 19…" at bounding box center [797, 402] width 1541 height 683
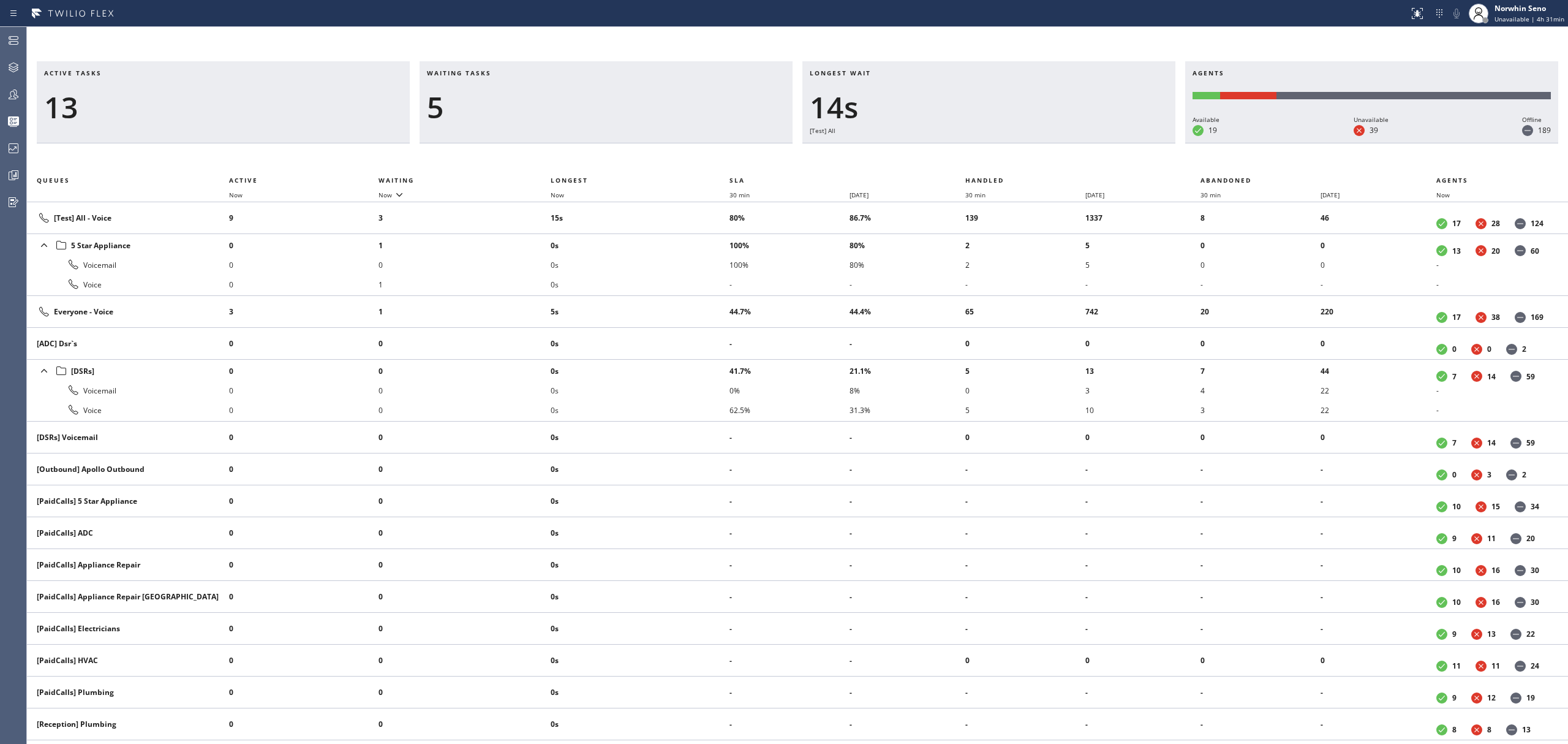
click at [976, 157] on div "Active tasks 13 Waiting tasks 5 Longest wait 14s [Test] All Agents Available 19…" at bounding box center [797, 402] width 1541 height 683
click at [976, 157] on div "Active tasks 13 Waiting tasks 4 Longest wait 13s [Test] All Agents Available 20…" at bounding box center [797, 402] width 1541 height 683
click at [976, 157] on div "Active tasks 12 Waiting tasks 4 Longest wait 18s [Test] All Agents Available 20…" at bounding box center [797, 402] width 1541 height 683
click at [976, 157] on div "Active tasks 13 Waiting tasks 3 Longest wait 21s Everyone Agents Available 20 U…" at bounding box center [797, 402] width 1541 height 683
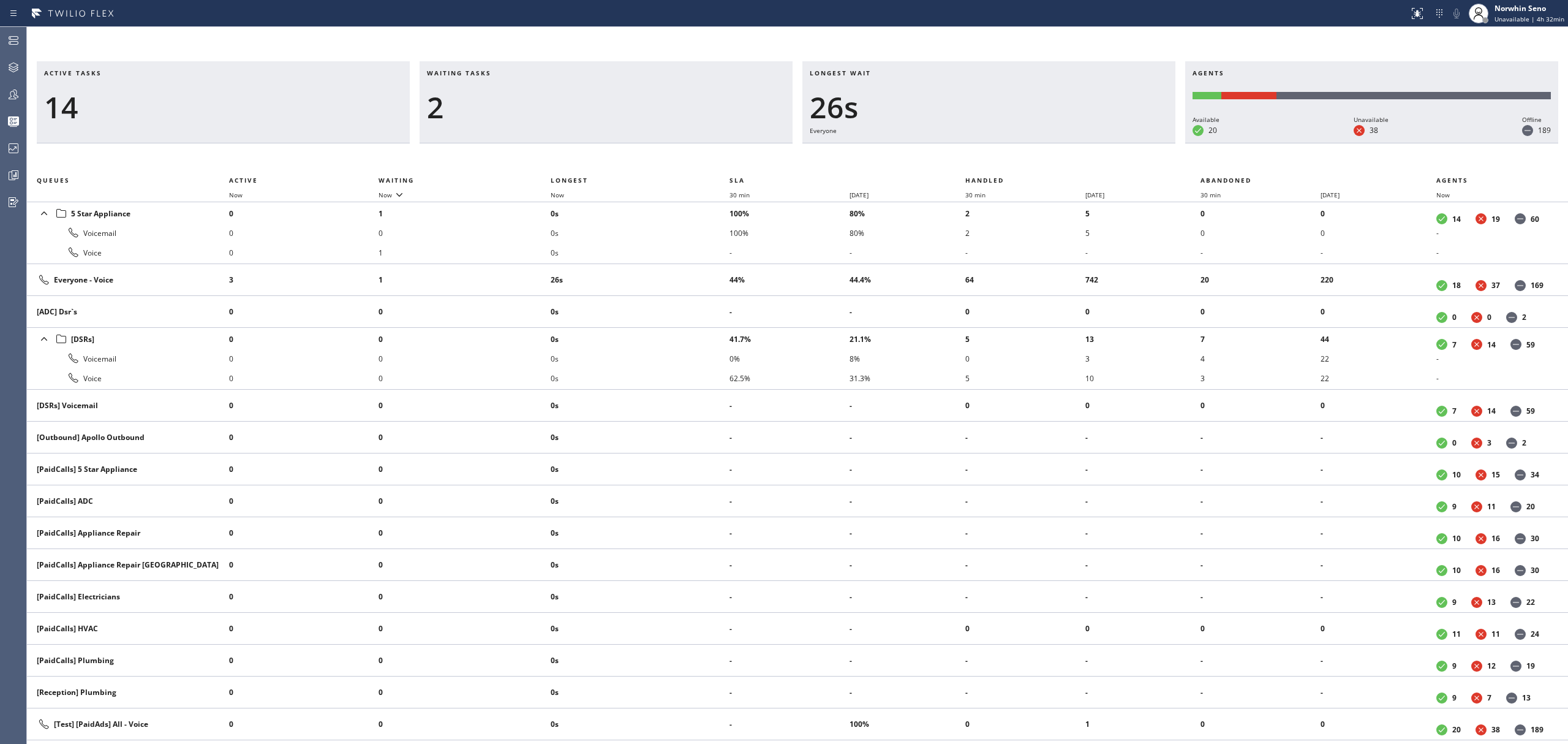
click at [976, 157] on div "Active tasks 14 Waiting tasks 2 Longest wait 26s Everyone Agents Available 20 U…" at bounding box center [797, 402] width 1541 height 683
click at [976, 157] on div "Active tasks 11 Waiting tasks 2 Longest wait 31s Everyone Agents Available 20 U…" at bounding box center [797, 402] width 1541 height 683
click at [976, 157] on div "Active tasks 11 Waiting tasks 2 Longest wait 36s Everyone Agents Available 20 U…" at bounding box center [797, 402] width 1541 height 683
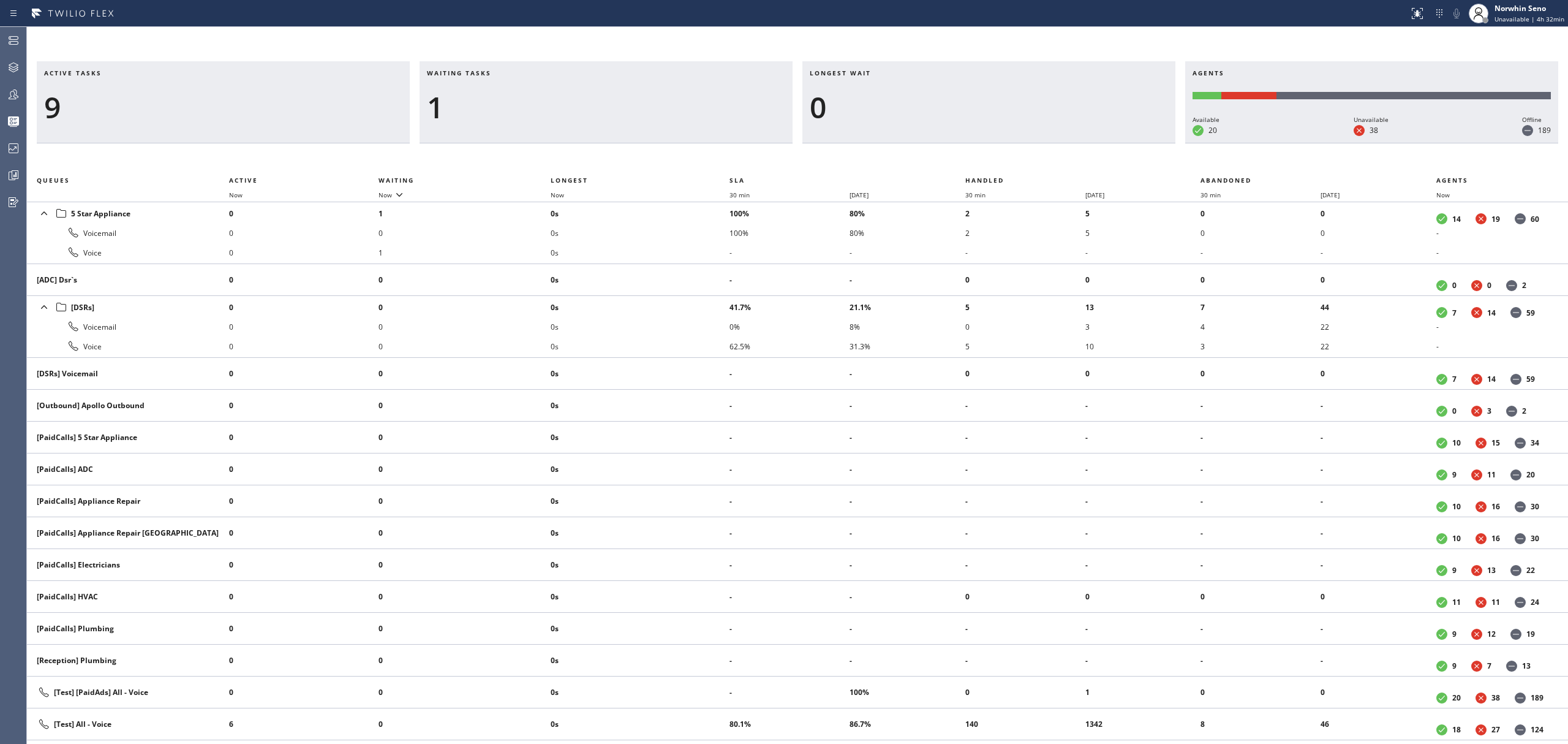
click at [976, 157] on div "Active tasks 9 Waiting tasks 1 Longest wait 0 Agents Available 20 Unavailable 3…" at bounding box center [797, 402] width 1541 height 683
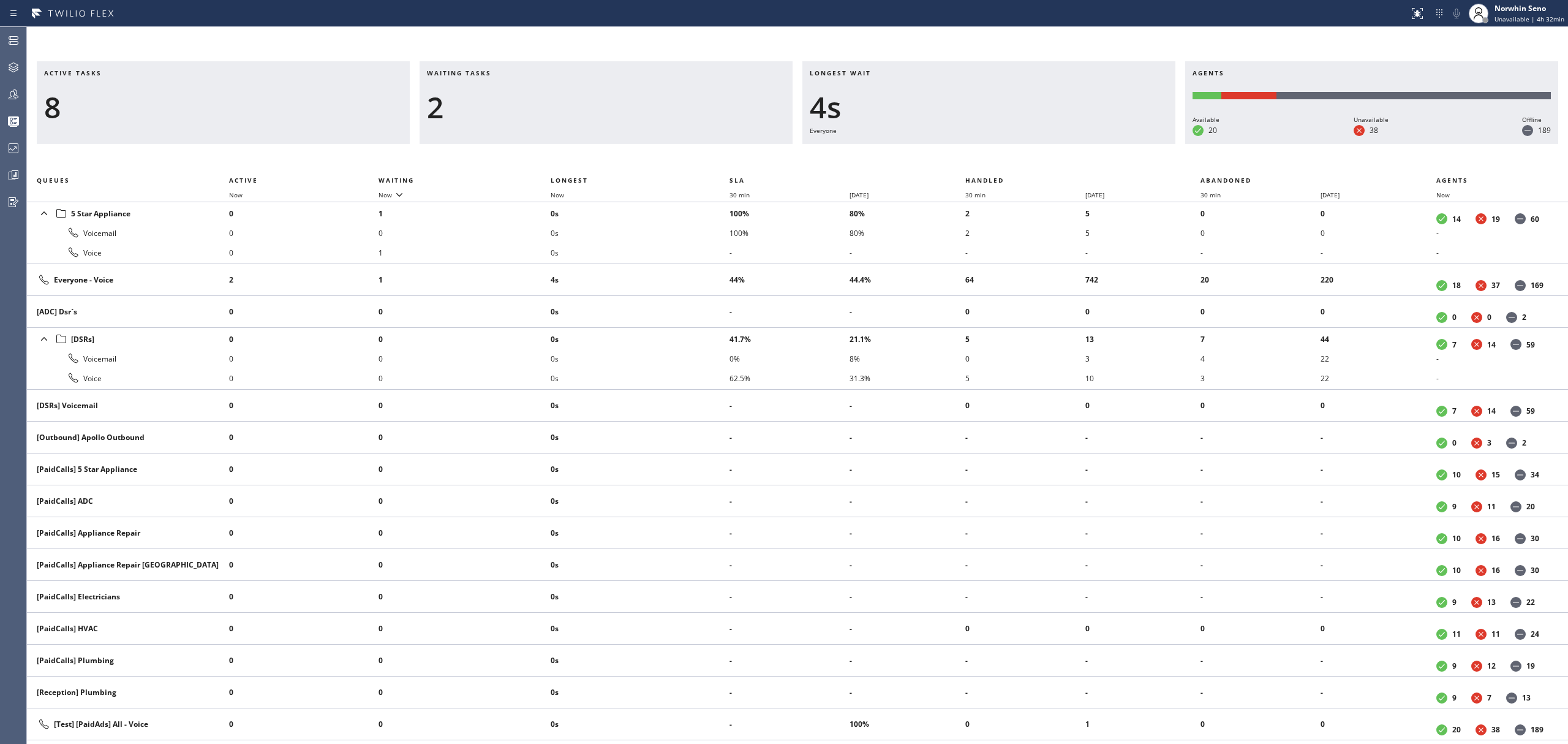
click at [976, 157] on div "Active tasks 8 Waiting tasks 2 Longest wait 4s Everyone Agents Available 20 Una…" at bounding box center [797, 402] width 1541 height 683
click at [976, 157] on div "Active tasks 8 Waiting tasks 2 Longest wait 9s Everyone Agents Available 20 Una…" at bounding box center [797, 402] width 1541 height 683
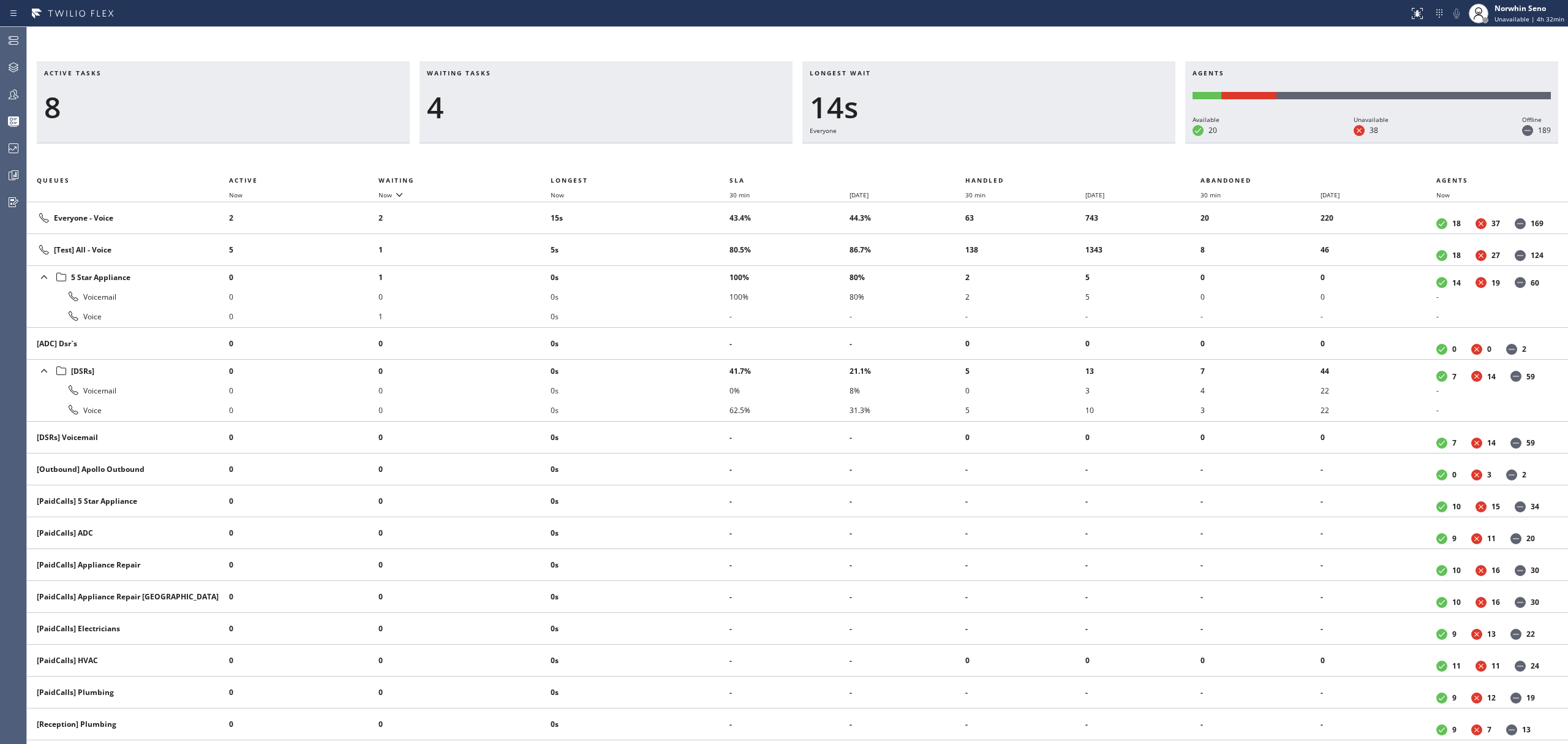
click at [976, 157] on div "Active tasks 8 Waiting tasks 4 Longest wait 14s Everyone Agents Available 20 Un…" at bounding box center [797, 402] width 1541 height 683
click at [976, 157] on div "Active tasks 8 Waiting tasks 5 Longest wait 19s Everyone Agents Available 20 Un…" at bounding box center [797, 402] width 1541 height 683
click at [976, 157] on div "Active tasks 10 Waiting tasks 3 Longest wait 24s Everyone Agents Available 20 U…" at bounding box center [797, 402] width 1541 height 683
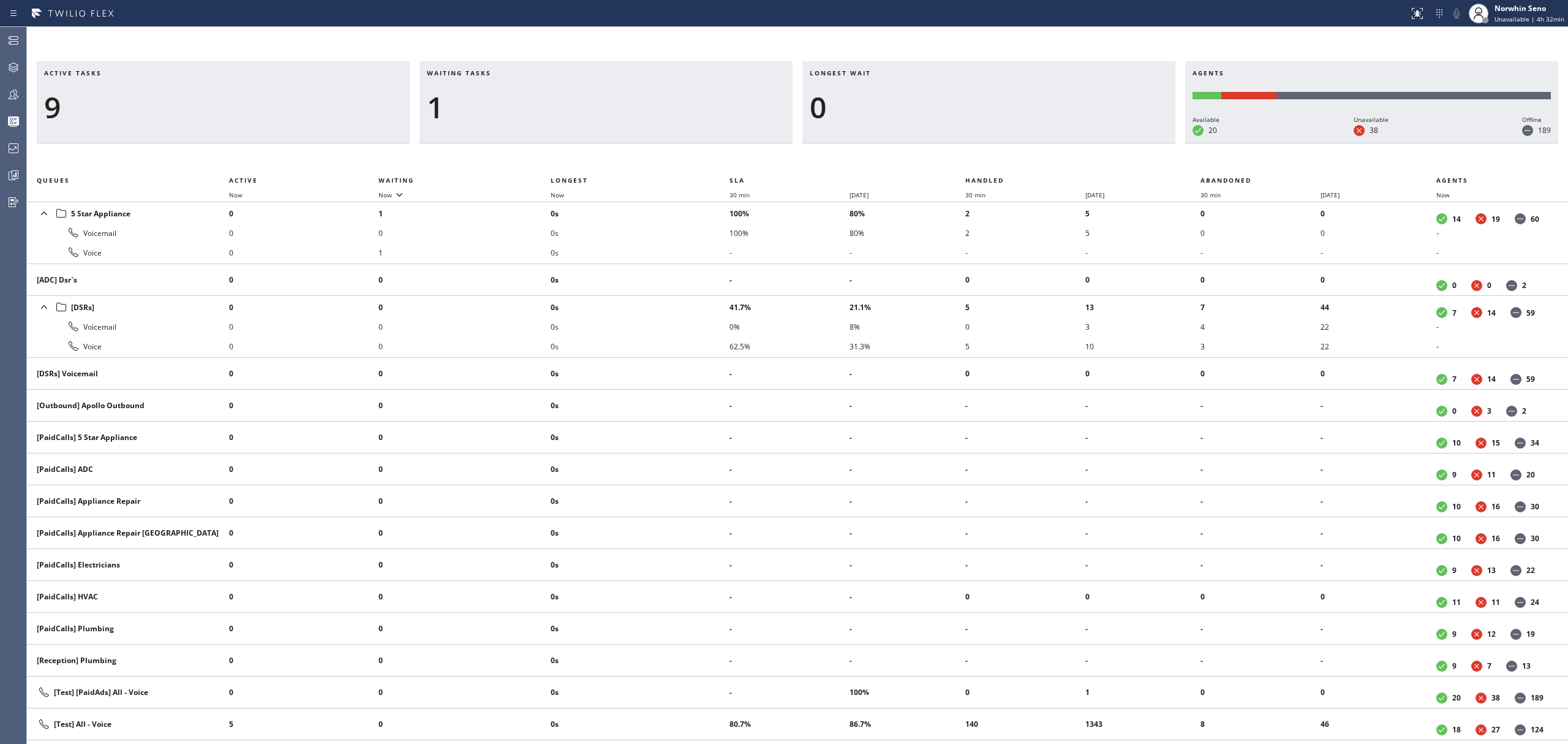
click at [976, 157] on div "Active tasks 9 Waiting tasks 1 Longest wait 0 Agents Available 20 Unavailable 3…" at bounding box center [797, 402] width 1541 height 683
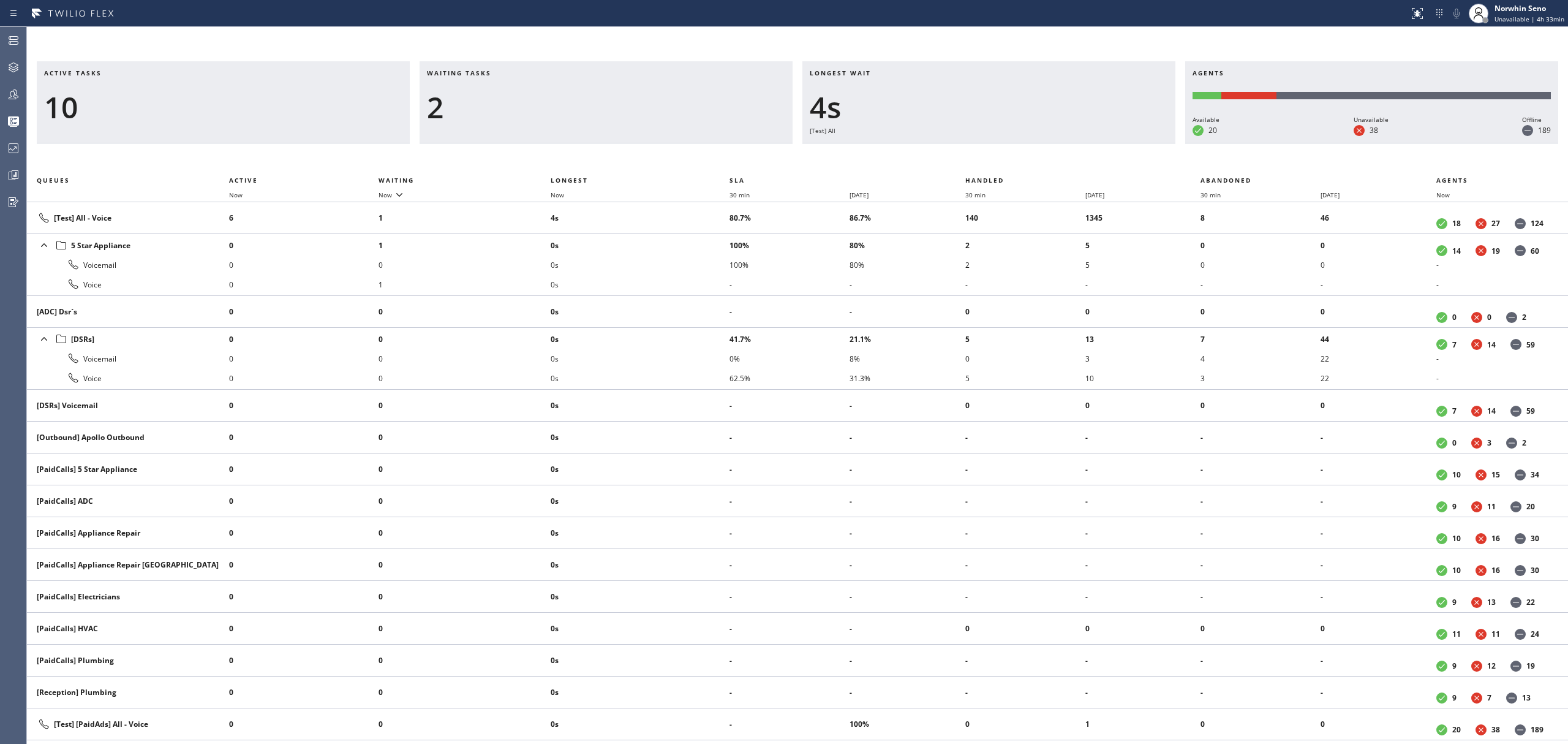
click at [976, 157] on div "Active tasks 10 Waiting tasks 2 Longest wait 4s [Test] All Agents Available 20 …" at bounding box center [797, 402] width 1541 height 683
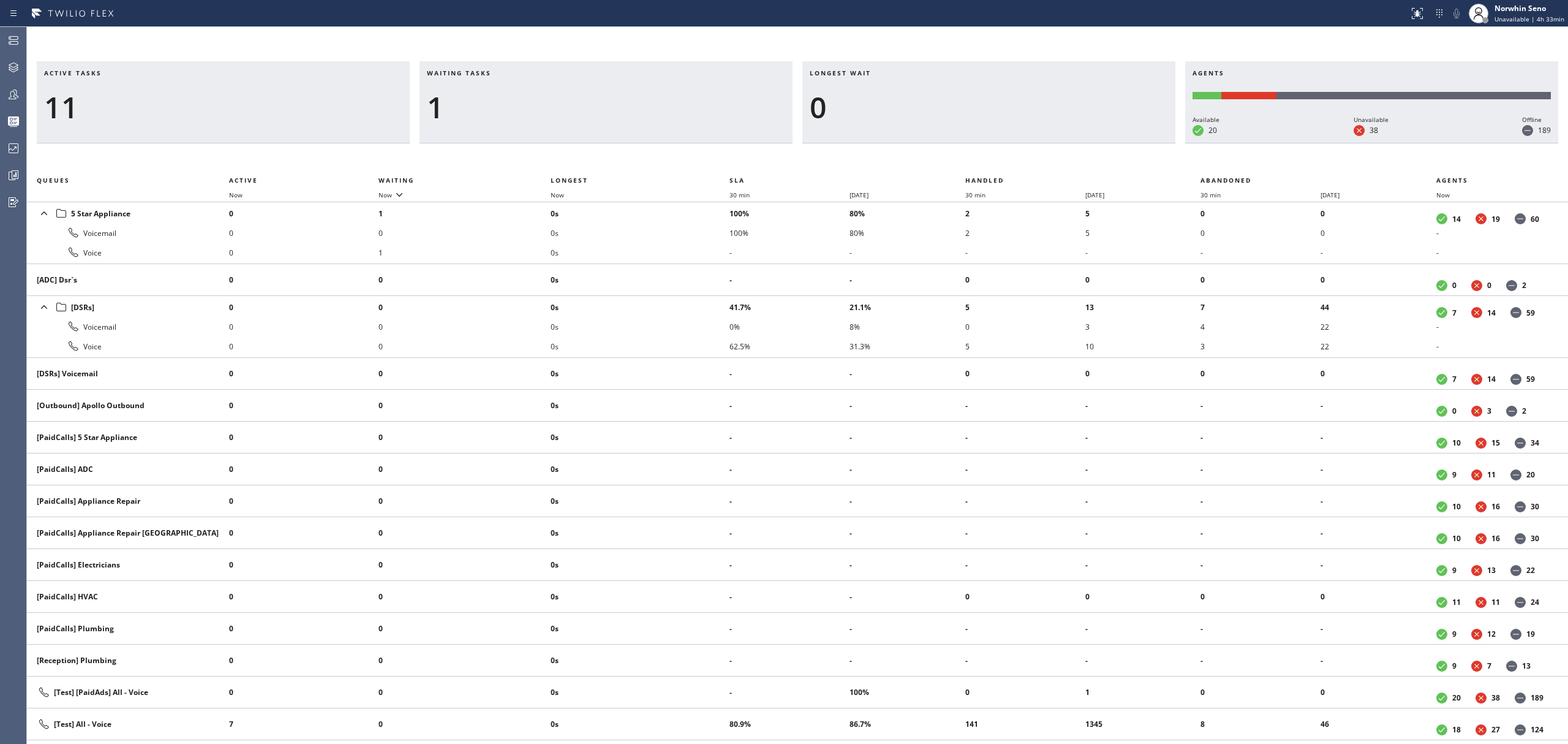
click at [976, 157] on div "Active tasks 11 Waiting tasks 1 Longest wait 0 Agents Available 20 Unavailable …" at bounding box center [797, 402] width 1541 height 683
click at [976, 157] on div "Active tasks 10 Waiting tasks 1 Longest wait 0 Agents Available 20 Unavailable …" at bounding box center [797, 402] width 1541 height 683
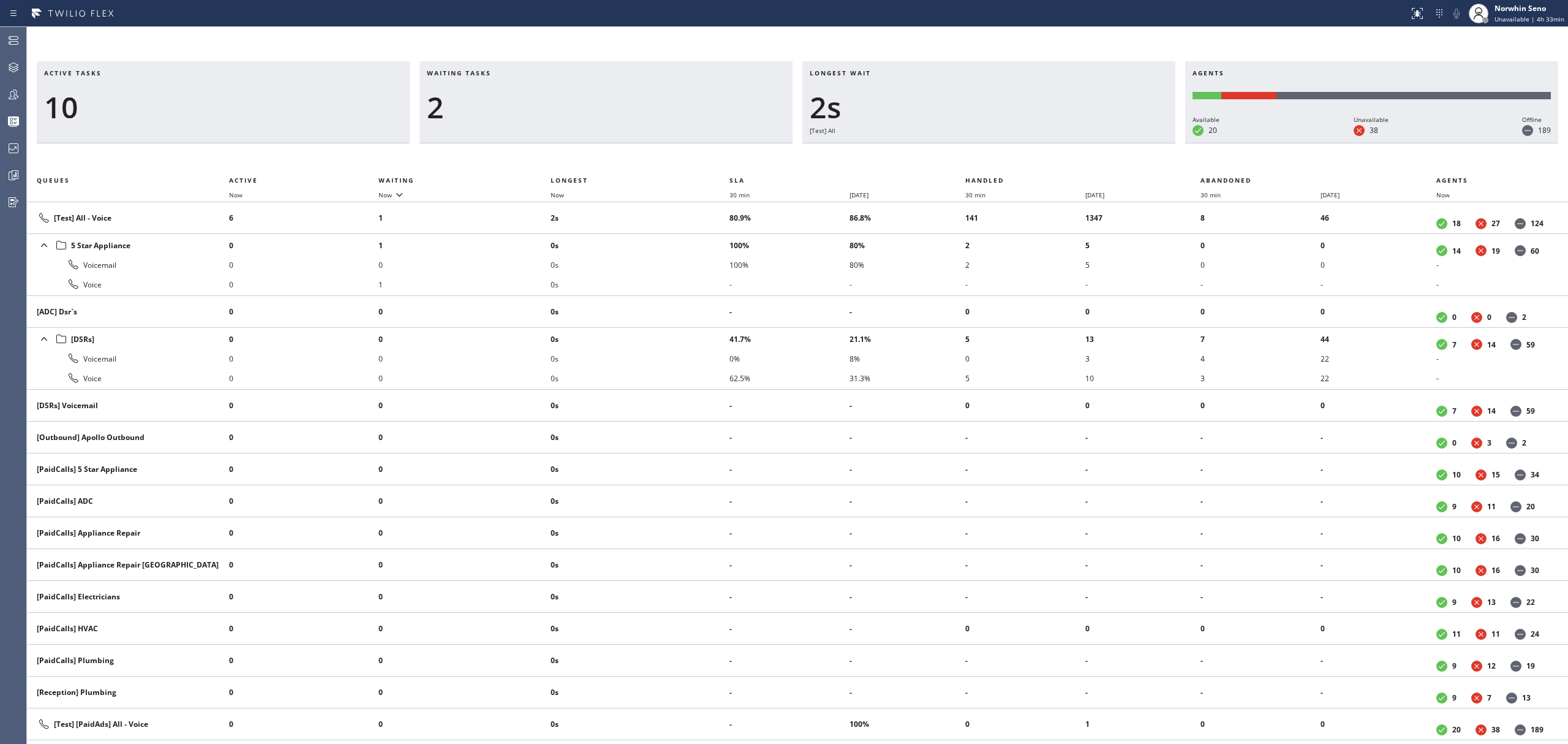
click at [976, 157] on div "Active tasks 10 Waiting tasks 2 Longest wait 2s [Test] All Agents Available 20 …" at bounding box center [797, 402] width 1541 height 683
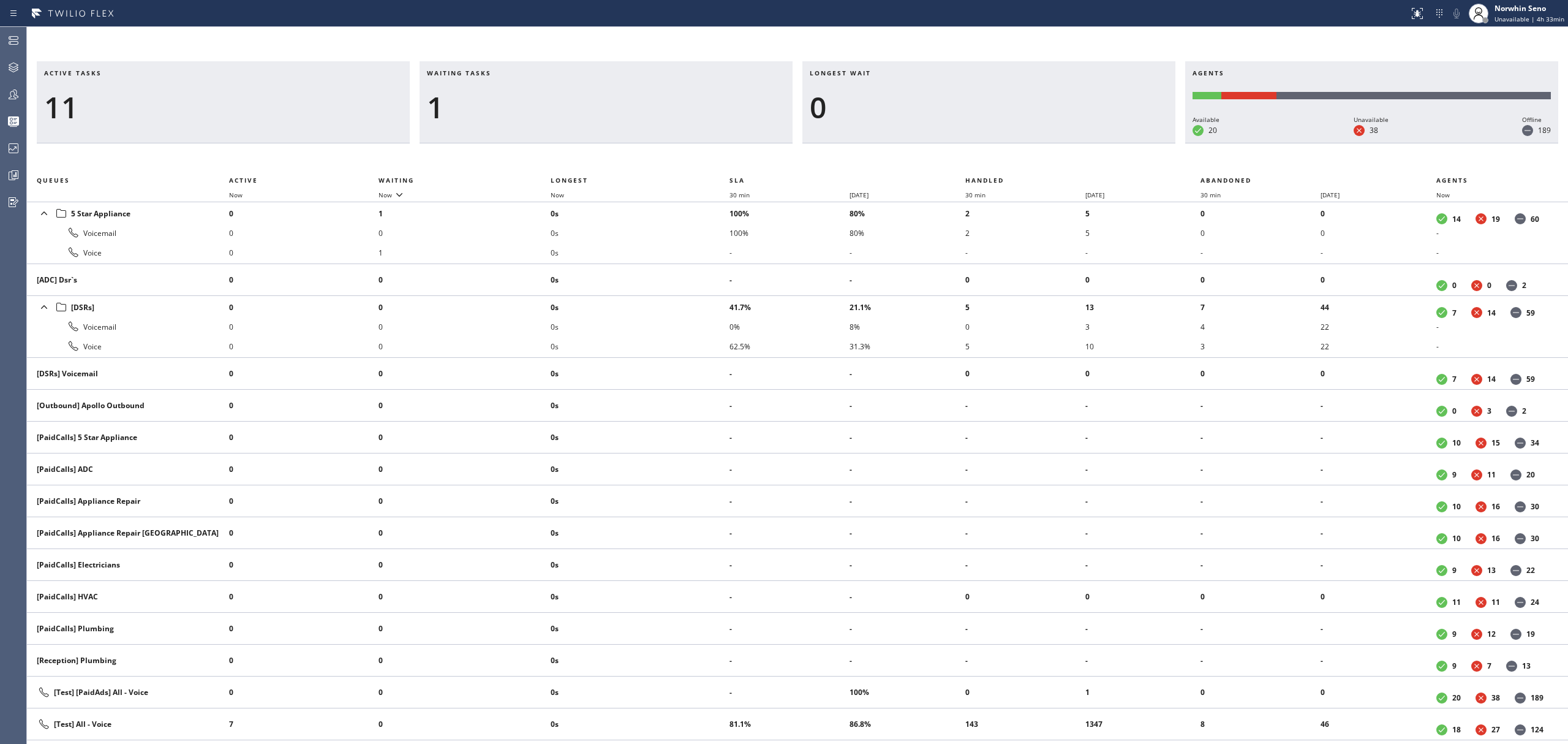
click at [976, 157] on div "Active tasks 11 Waiting tasks 1 Longest wait 0 Agents Available 20 Unavailable …" at bounding box center [797, 402] width 1541 height 683
click at [976, 157] on div "Active tasks 10 Waiting tasks 1 Longest wait 0 Agents Available 20 Unavailable …" at bounding box center [797, 402] width 1541 height 683
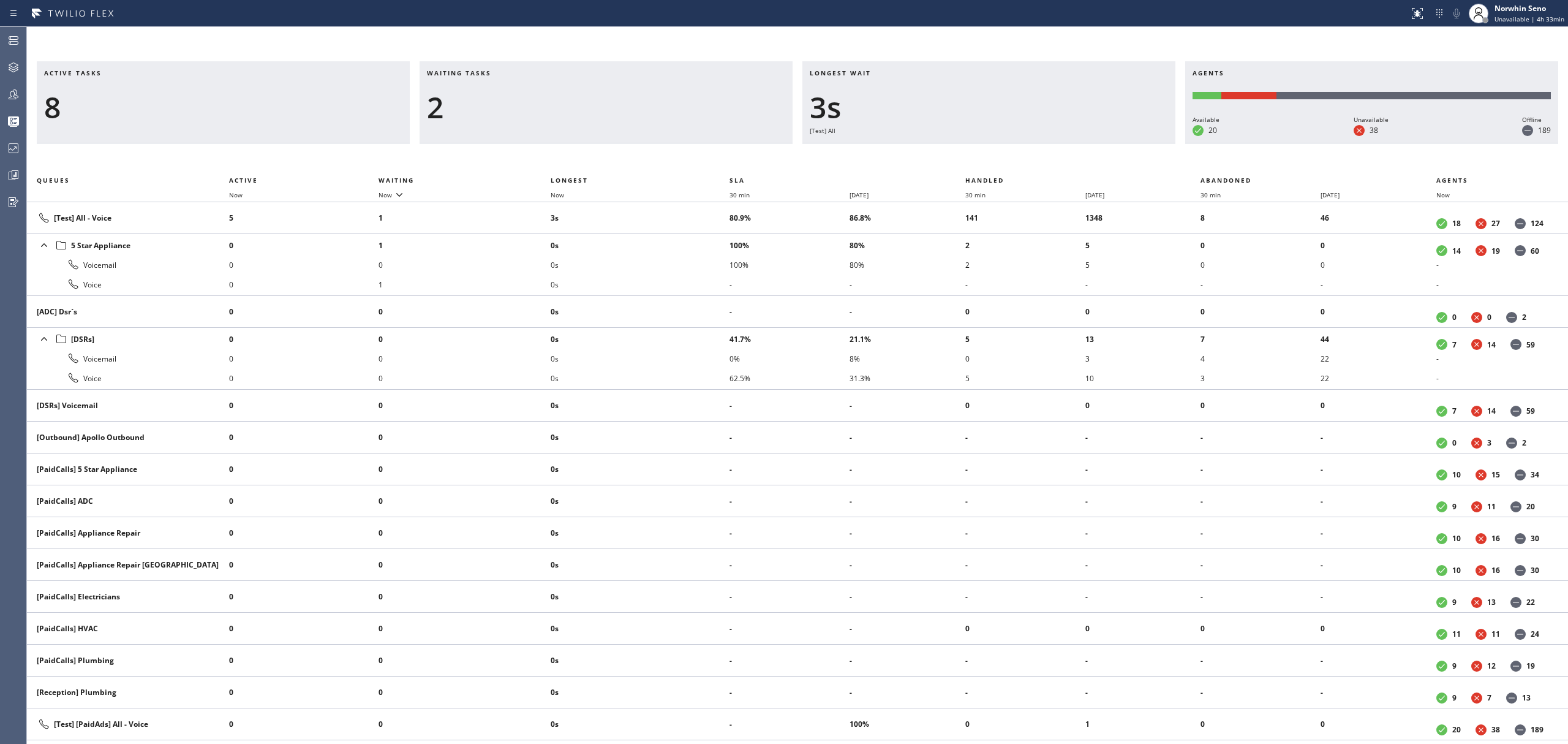
click at [976, 157] on div "Active tasks 8 Waiting tasks 2 Longest wait 3s [Test] All Agents Available 20 U…" at bounding box center [797, 402] width 1541 height 683
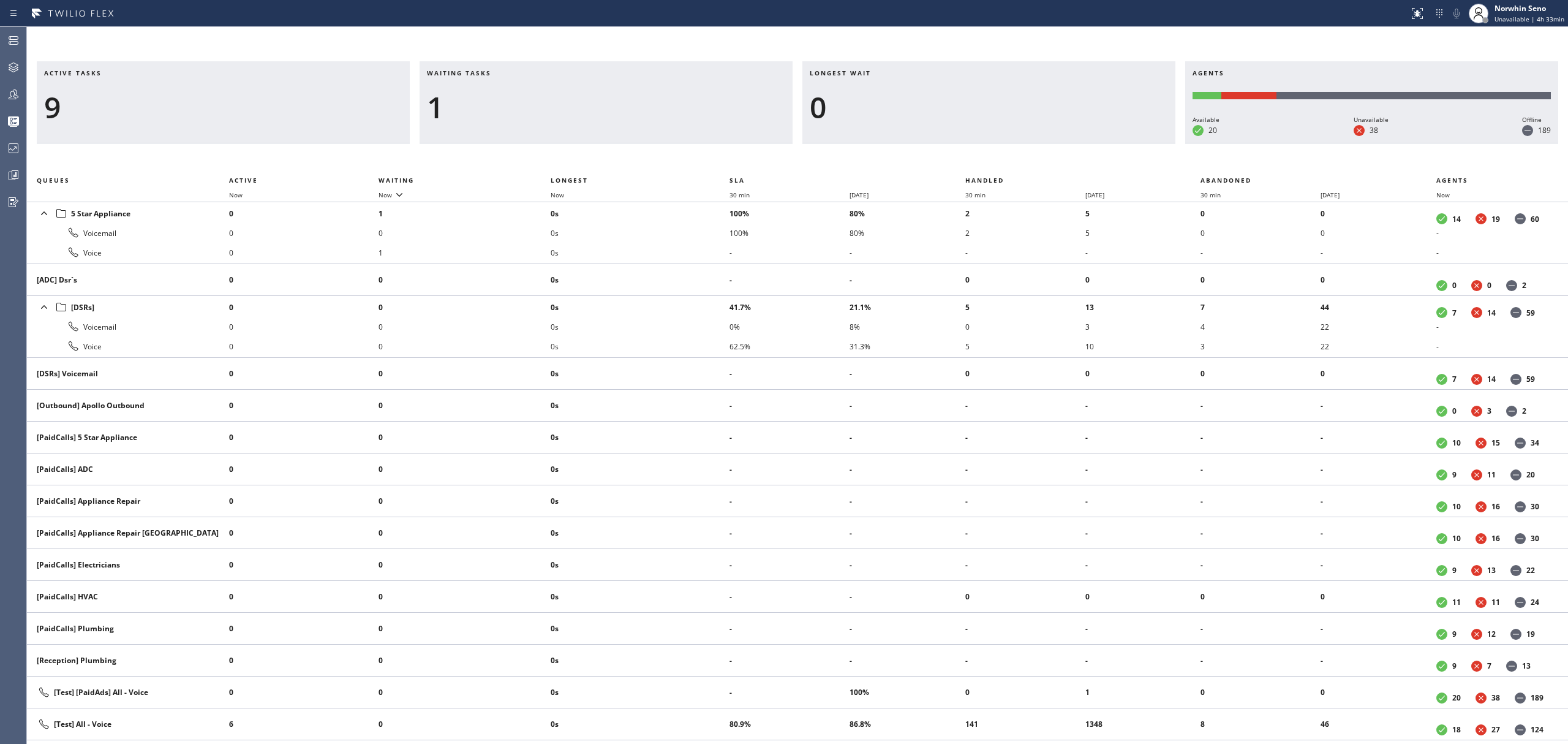
click at [976, 157] on div "Active tasks 9 Waiting tasks 1 Longest wait 0 Agents Available 20 Unavailable 3…" at bounding box center [797, 402] width 1541 height 683
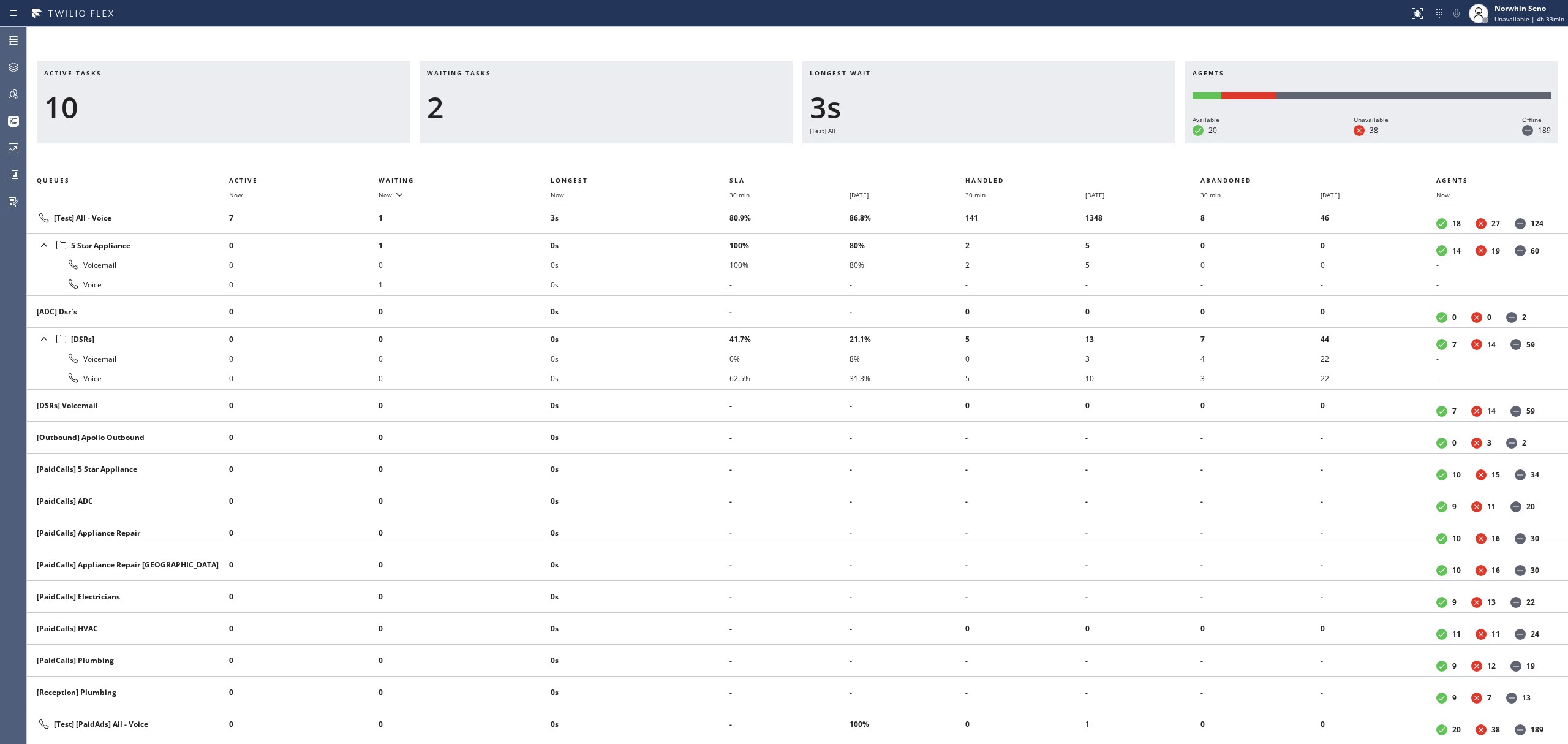
click at [976, 157] on div "Active tasks 10 Waiting tasks 2 Longest wait 3s [Test] All Agents Available 20 …" at bounding box center [797, 402] width 1541 height 683
click at [976, 157] on div "Active tasks 10 Waiting tasks 3 Longest wait 8s [Test] All Agents Available 20 …" at bounding box center [797, 402] width 1541 height 683
click at [976, 157] on div "Active tasks 11 Waiting tasks 2 Longest wait 10s [Test] All Agents Available 20…" at bounding box center [797, 402] width 1541 height 683
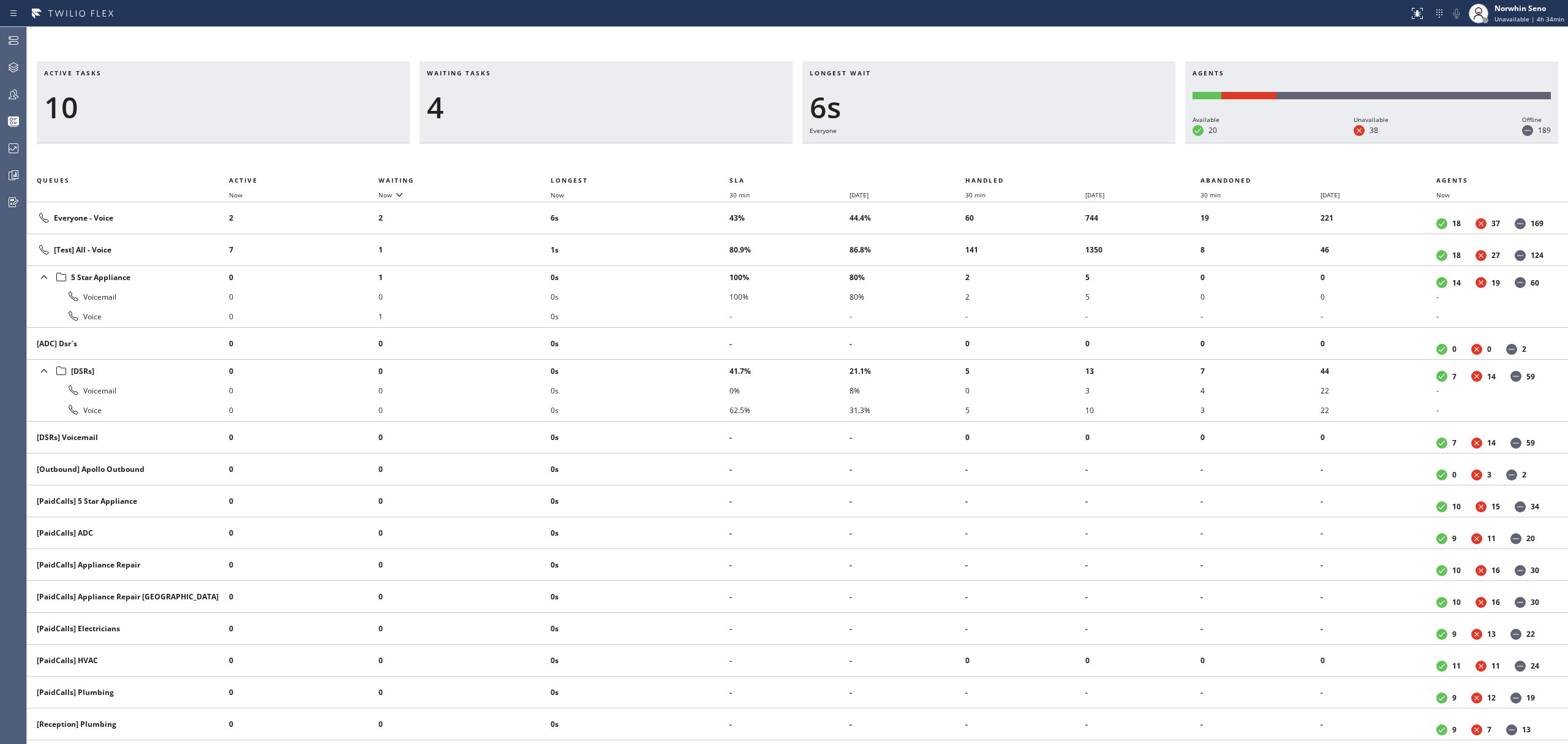
click at [976, 157] on div "Active tasks 10 Waiting tasks 4 Longest wait 6s Everyone Agents Available 20 Un…" at bounding box center [797, 402] width 1541 height 683
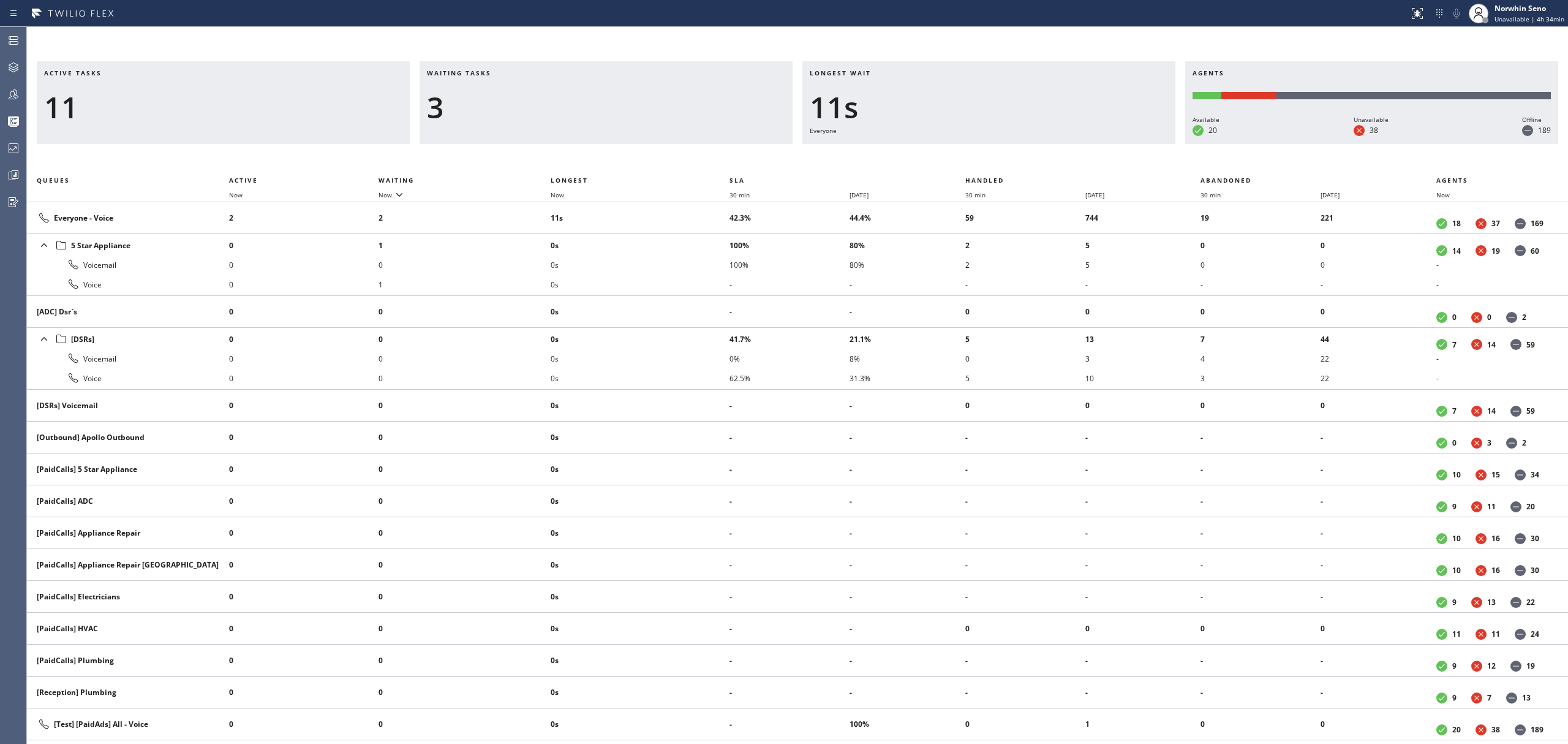
click at [976, 157] on div "Active tasks 11 Waiting tasks 3 Longest wait 11s Everyone Agents Available 20 U…" at bounding box center [797, 402] width 1541 height 683
click at [976, 157] on div "Active tasks 11 Waiting tasks 3 Longest wait 16s Everyone Agents Available 20 U…" at bounding box center [797, 402] width 1541 height 683
click at [976, 157] on div "Active tasks 11 Waiting tasks 3 Longest wait 21s Everyone Agents Available 20 U…" at bounding box center [797, 402] width 1541 height 683
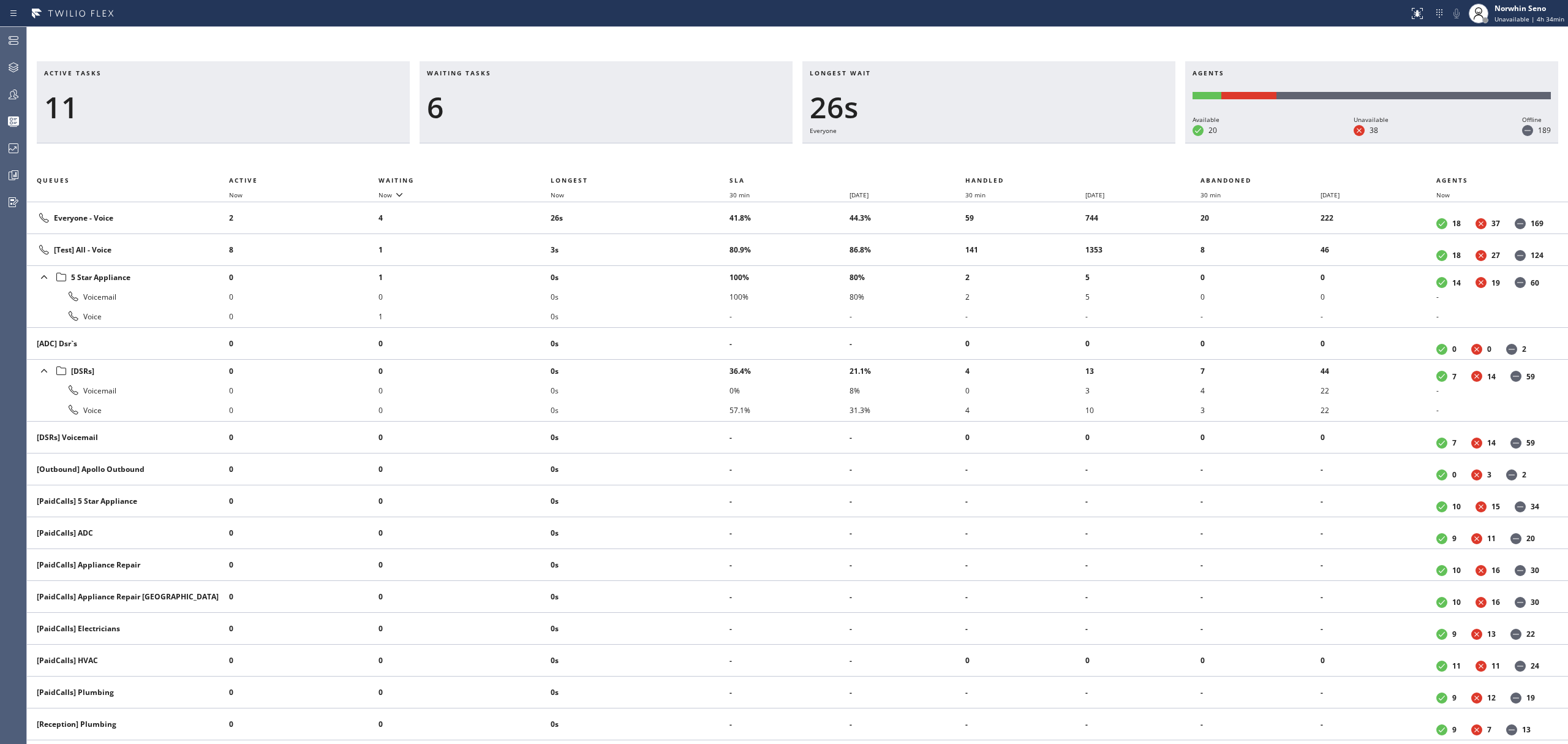
click at [976, 157] on div "Active tasks 11 Waiting tasks 6 Longest wait 26s Everyone Agents Available 20 U…" at bounding box center [797, 402] width 1541 height 683
click at [976, 157] on div "Active tasks 12 Waiting tasks 5 Longest wait 17s Everyone Agents Available 20 U…" at bounding box center [797, 402] width 1541 height 683
click at [976, 157] on div "Active tasks 14 Waiting tasks 4 Longest wait 22s Everyone Agents Available 20 U…" at bounding box center [797, 402] width 1541 height 683
click at [976, 157] on div "Active tasks 13 Waiting tasks 4 Longest wait 27s Everyone Agents Available 20 U…" at bounding box center [797, 402] width 1541 height 683
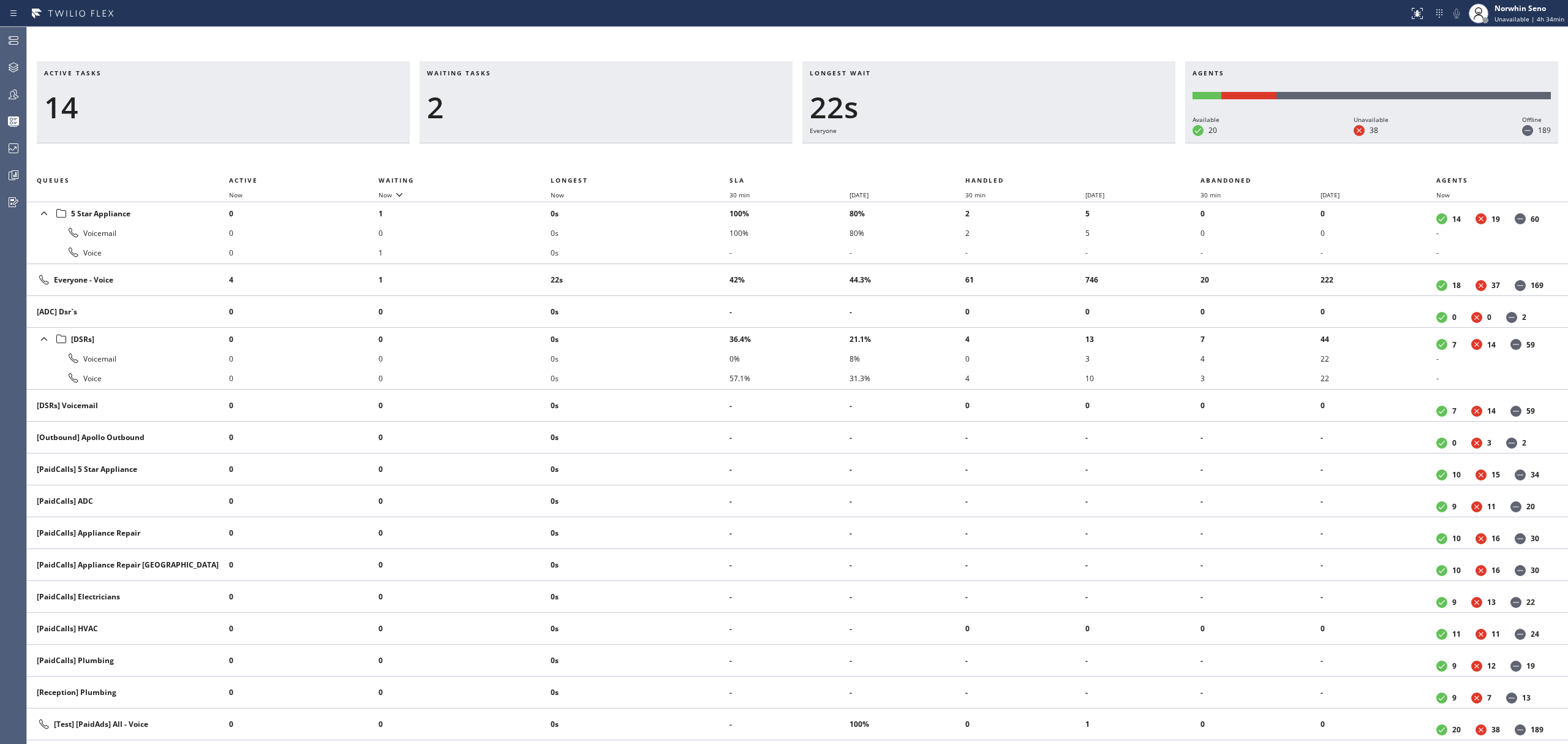
click at [976, 157] on div "Active tasks 14 Waiting tasks 2 Longest wait 22s Everyone Agents Available 20 U…" at bounding box center [797, 402] width 1541 height 683
click at [976, 157] on div "Active tasks 13 Waiting tasks 3 Longest wait 3s Everyone Agents Available 20 Un…" at bounding box center [797, 402] width 1541 height 683
click at [976, 157] on div "Active tasks 13 Waiting tasks 2 Longest wait 7s Everyone Agents Available 20 Un…" at bounding box center [797, 402] width 1541 height 683
click at [976, 157] on div "Active tasks 12 Waiting tasks 2 Longest wait 12s Everyone Agents Available 20 U…" at bounding box center [797, 402] width 1541 height 683
click at [976, 157] on div "Active tasks 12 Waiting tasks 2 Longest wait 17s Everyone Agents Available 20 U…" at bounding box center [797, 402] width 1541 height 683
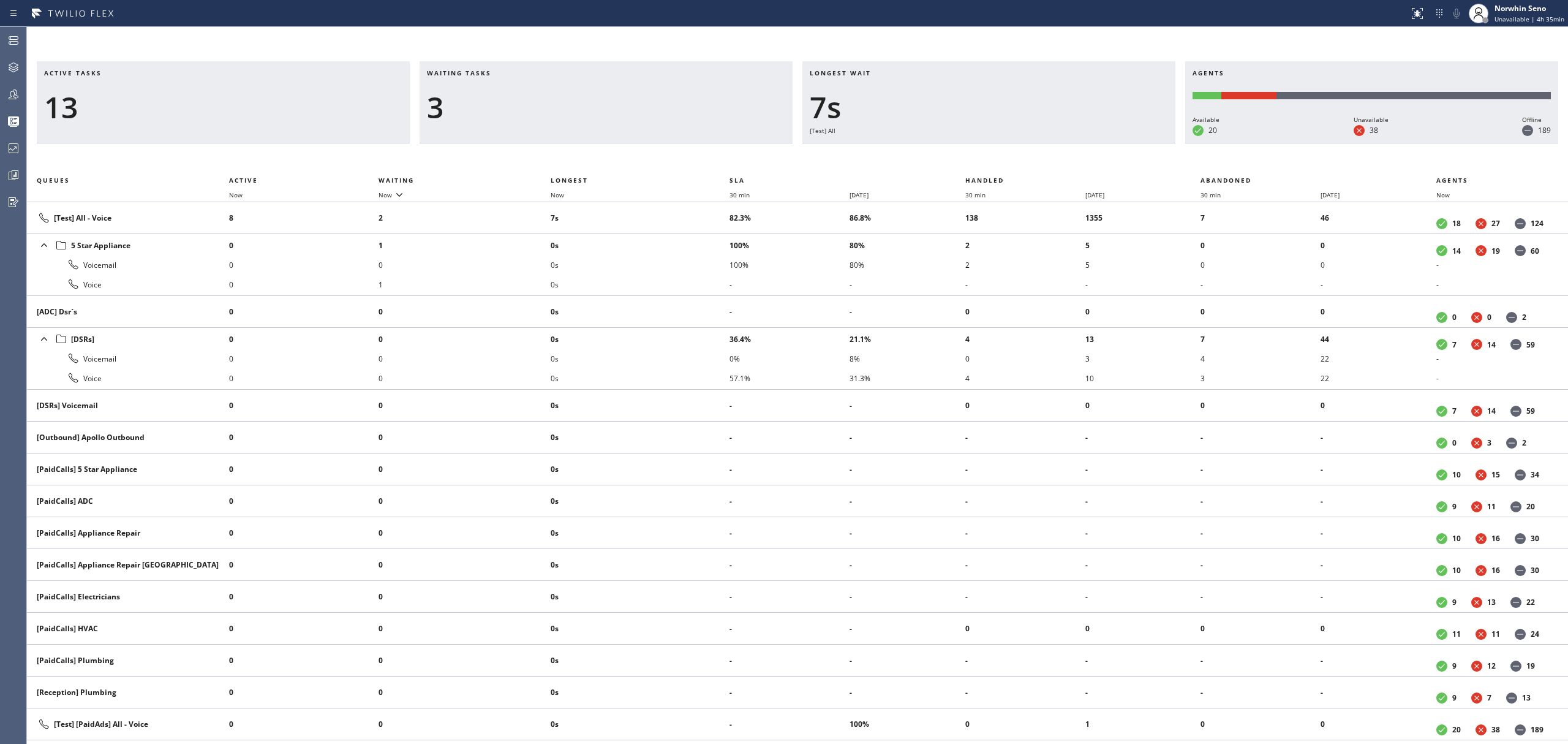
click at [976, 157] on div "Active tasks 13 Waiting tasks 3 Longest wait 7s [Test] All Agents Available 20 …" at bounding box center [797, 402] width 1541 height 683
click at [976, 157] on div "Active tasks 13 Waiting tasks 3 Longest wait 12s [Test] All Agents Available 21…" at bounding box center [797, 402] width 1541 height 683
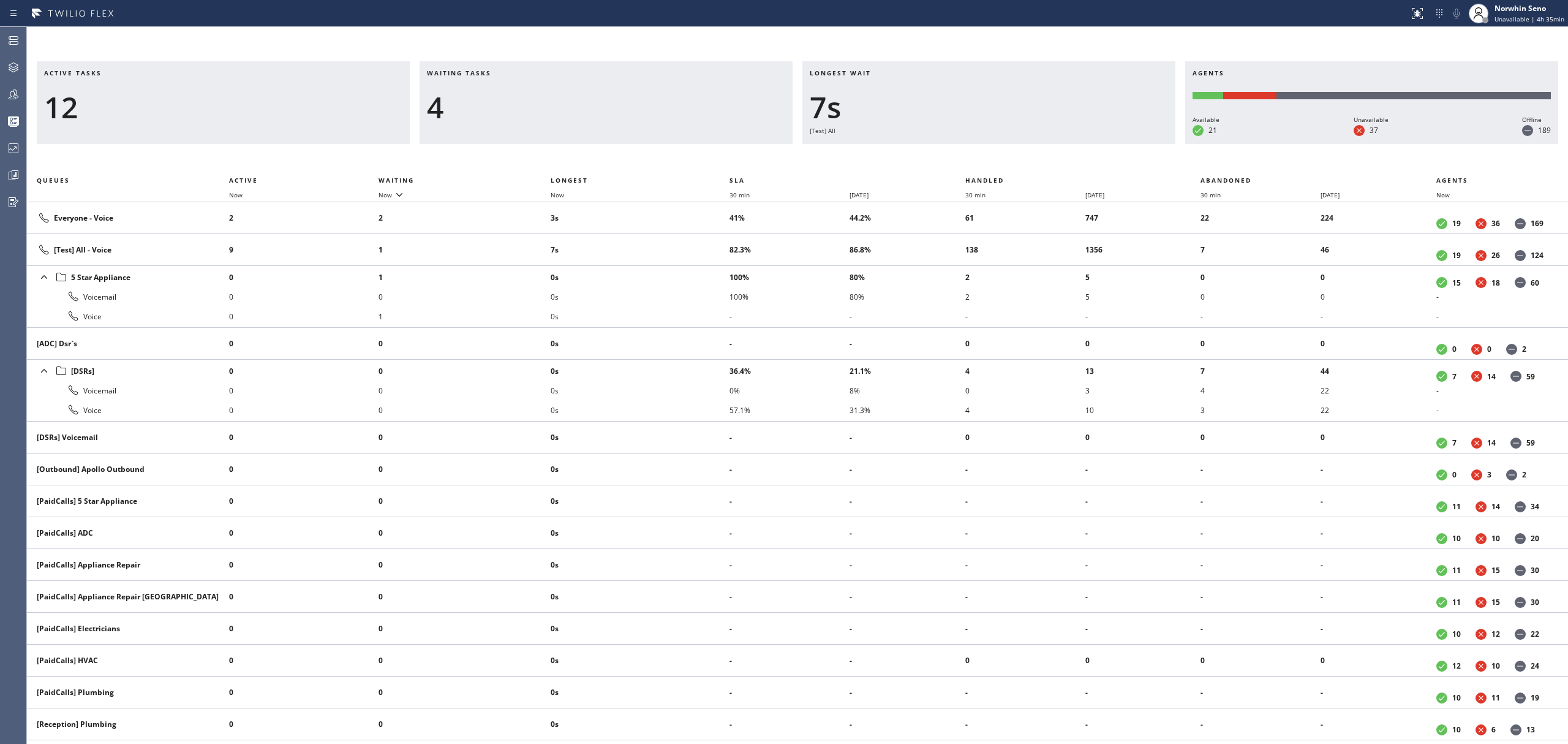
click at [976, 157] on div "Active tasks 12 Waiting tasks 4 Longest wait 7s [Test] All Agents Available 21 …" at bounding box center [797, 402] width 1541 height 683
click at [976, 157] on div "Active tasks 11 Waiting tasks 4 Longest wait 12s [Test] All Agents Available 21…" at bounding box center [797, 402] width 1541 height 683
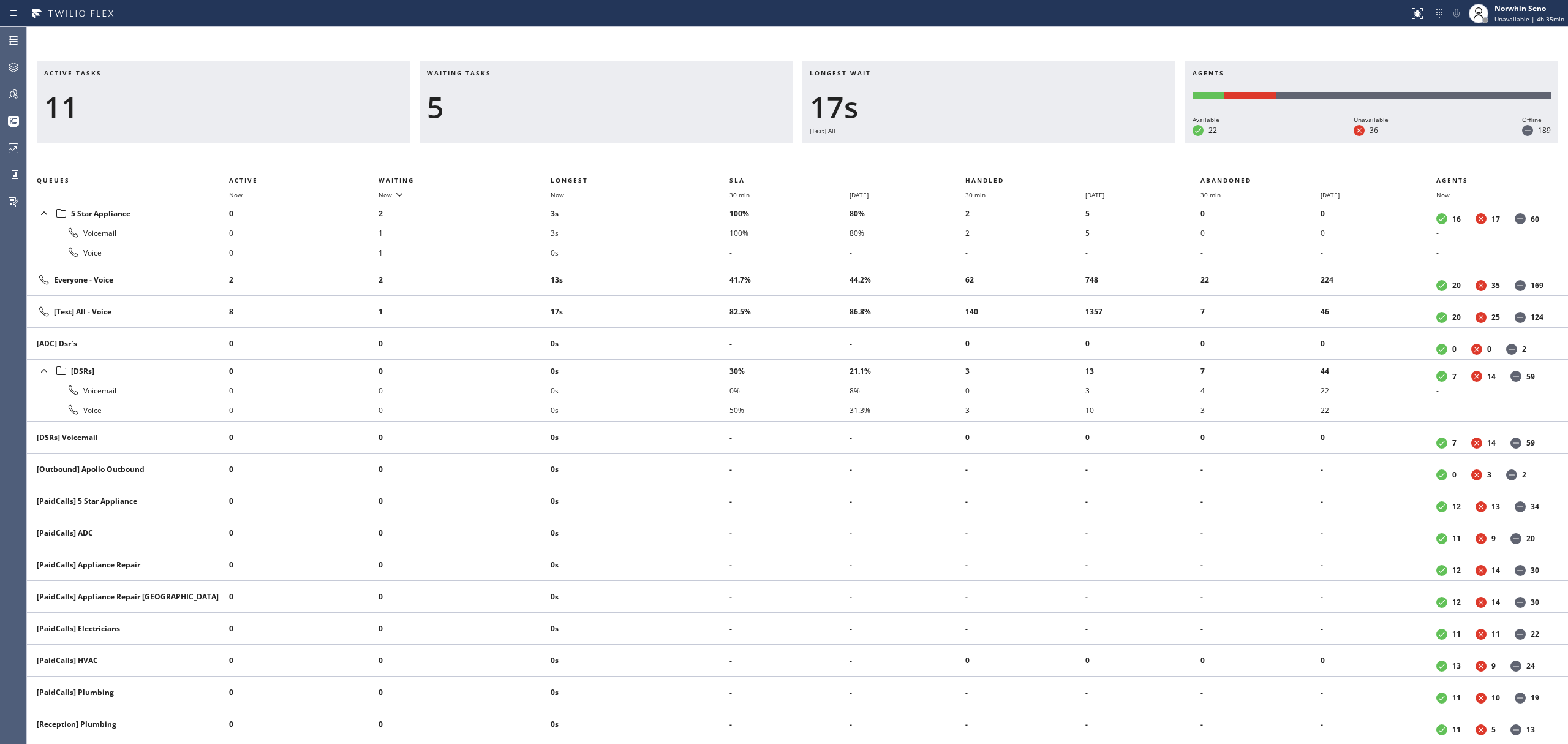
click at [976, 157] on div "Active tasks 11 Waiting tasks 5 Longest wait 17s [Test] All Agents Available 22…" at bounding box center [797, 402] width 1541 height 683
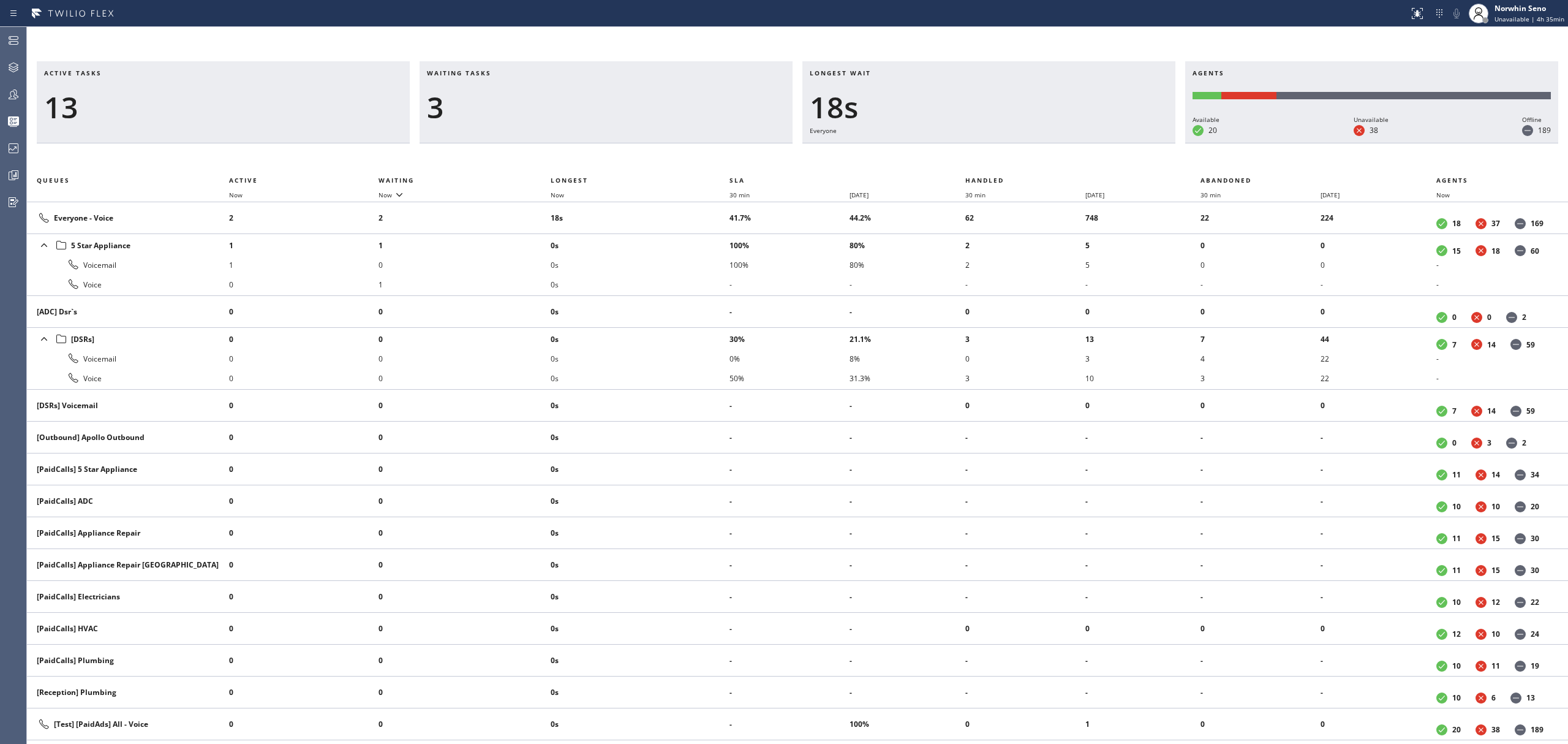
click at [976, 157] on div "Active tasks 13 Waiting tasks 3 Longest wait 18s Everyone Agents Available 20 U…" at bounding box center [797, 402] width 1541 height 683
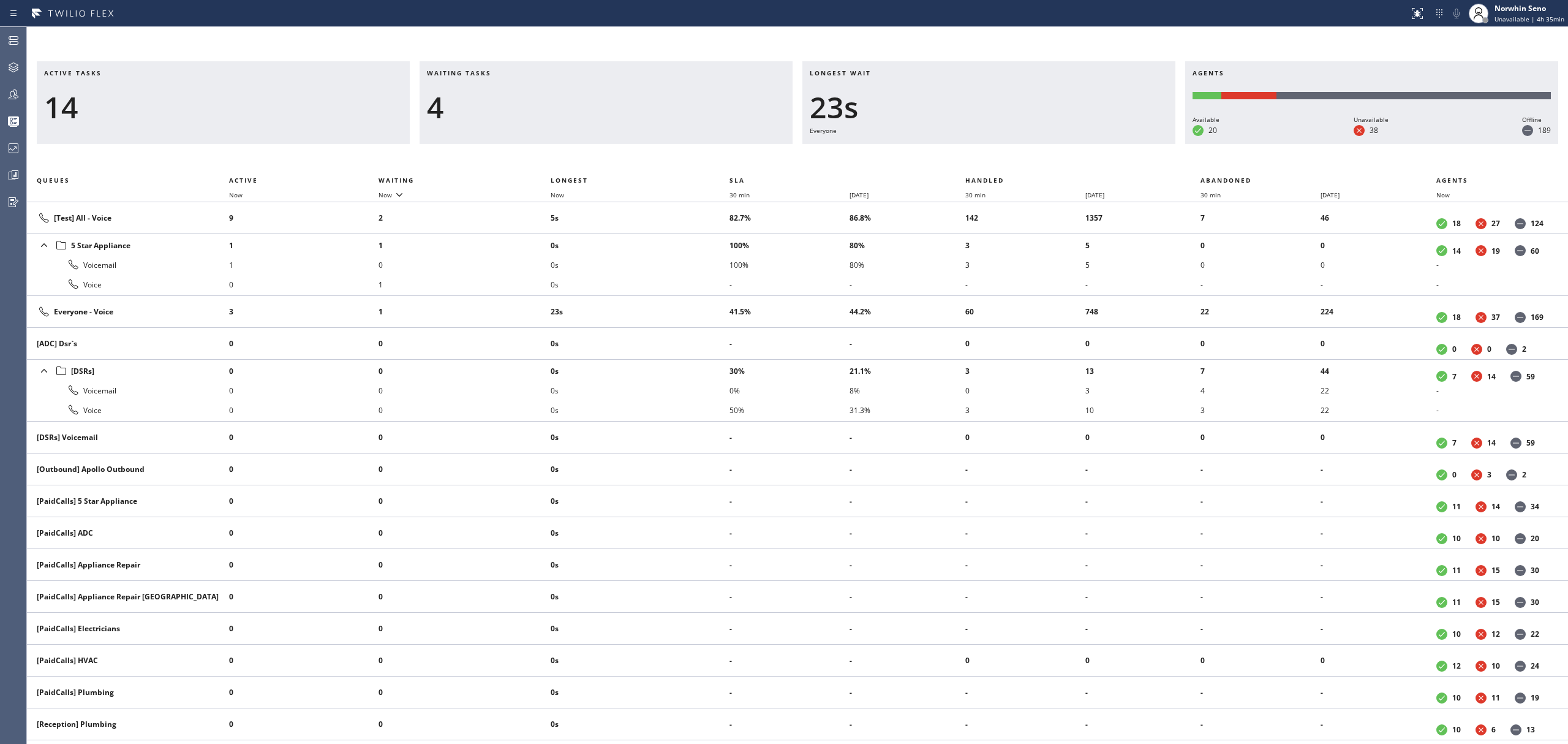
click at [976, 157] on div "Active tasks 14 Waiting tasks 4 Longest wait 23s Everyone Agents Available 20 U…" at bounding box center [797, 402] width 1541 height 683
click at [976, 157] on div "Active tasks 13 Waiting tasks 4 Longest wait 28s Everyone Agents Available 20 U…" at bounding box center [797, 402] width 1541 height 683
click at [976, 157] on div "Active tasks 14 Waiting tasks 3 Longest wait 33s Everyone Agents Available 20 U…" at bounding box center [797, 402] width 1541 height 683
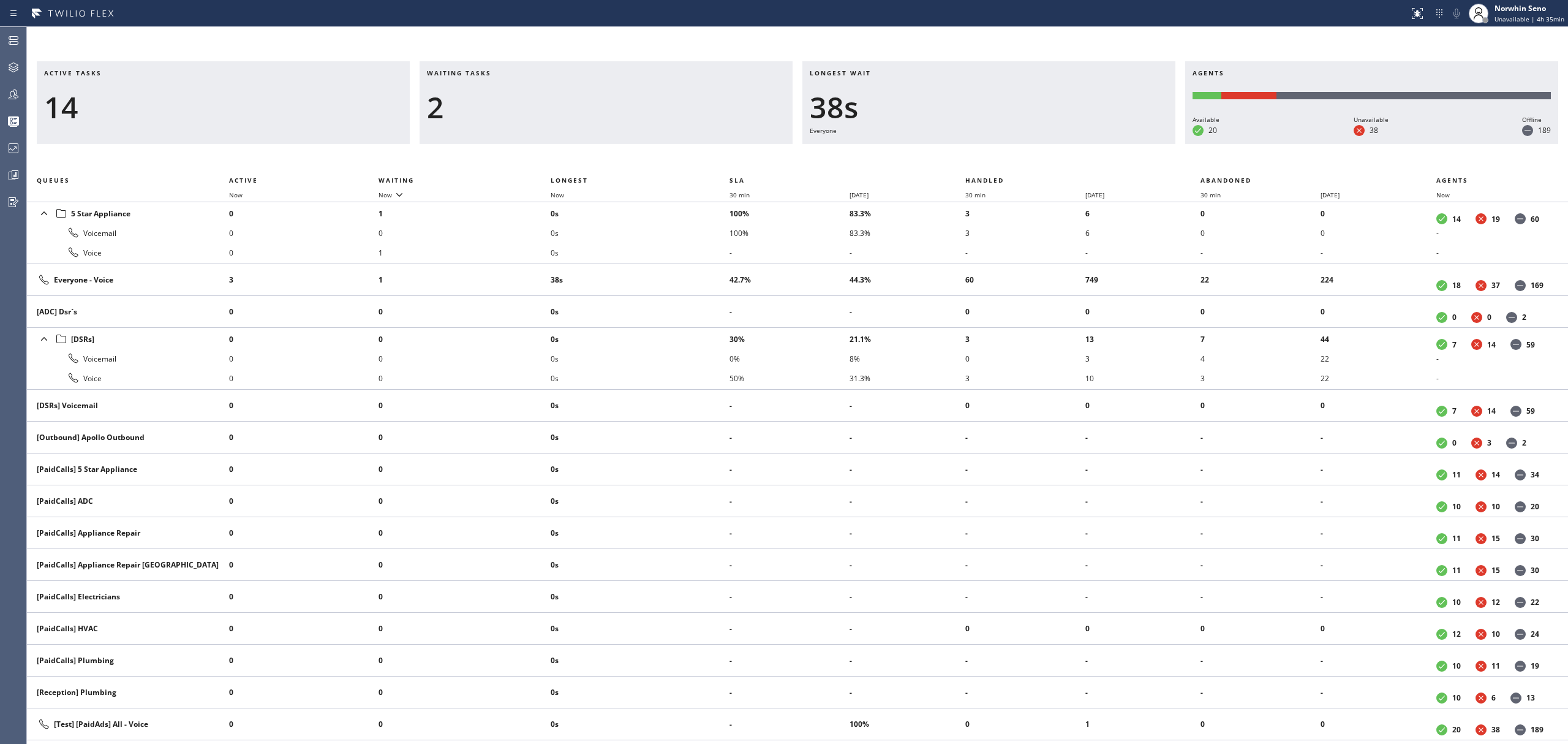
click at [976, 157] on div "Active tasks 14 Waiting tasks 2 Longest wait 38s Everyone Agents Available 20 U…" at bounding box center [797, 402] width 1541 height 683
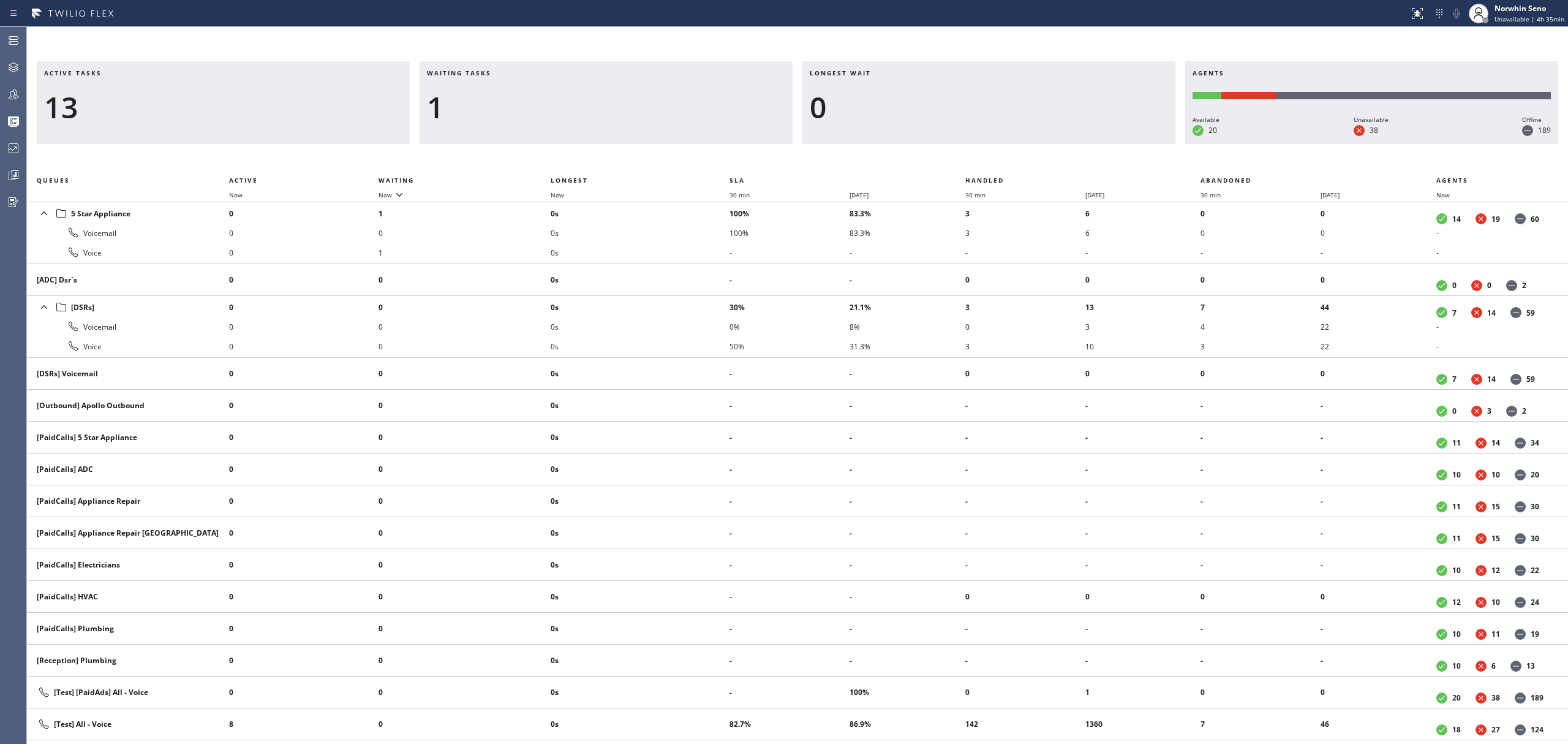
click at [976, 157] on div "Active tasks 13 Waiting tasks 1 Longest wait 0 Agents Available 20 Unavailable …" at bounding box center [797, 402] width 1541 height 683
click at [976, 157] on div "Active tasks 13 Waiting tasks 1 Longest wait 0 Agents Available 21 Unavailable …" at bounding box center [797, 402] width 1541 height 683
click at [976, 157] on div "Active tasks 12 Waiting tasks 1 Longest wait 0 Agents Available 21 Unavailable …" at bounding box center [797, 402] width 1541 height 683
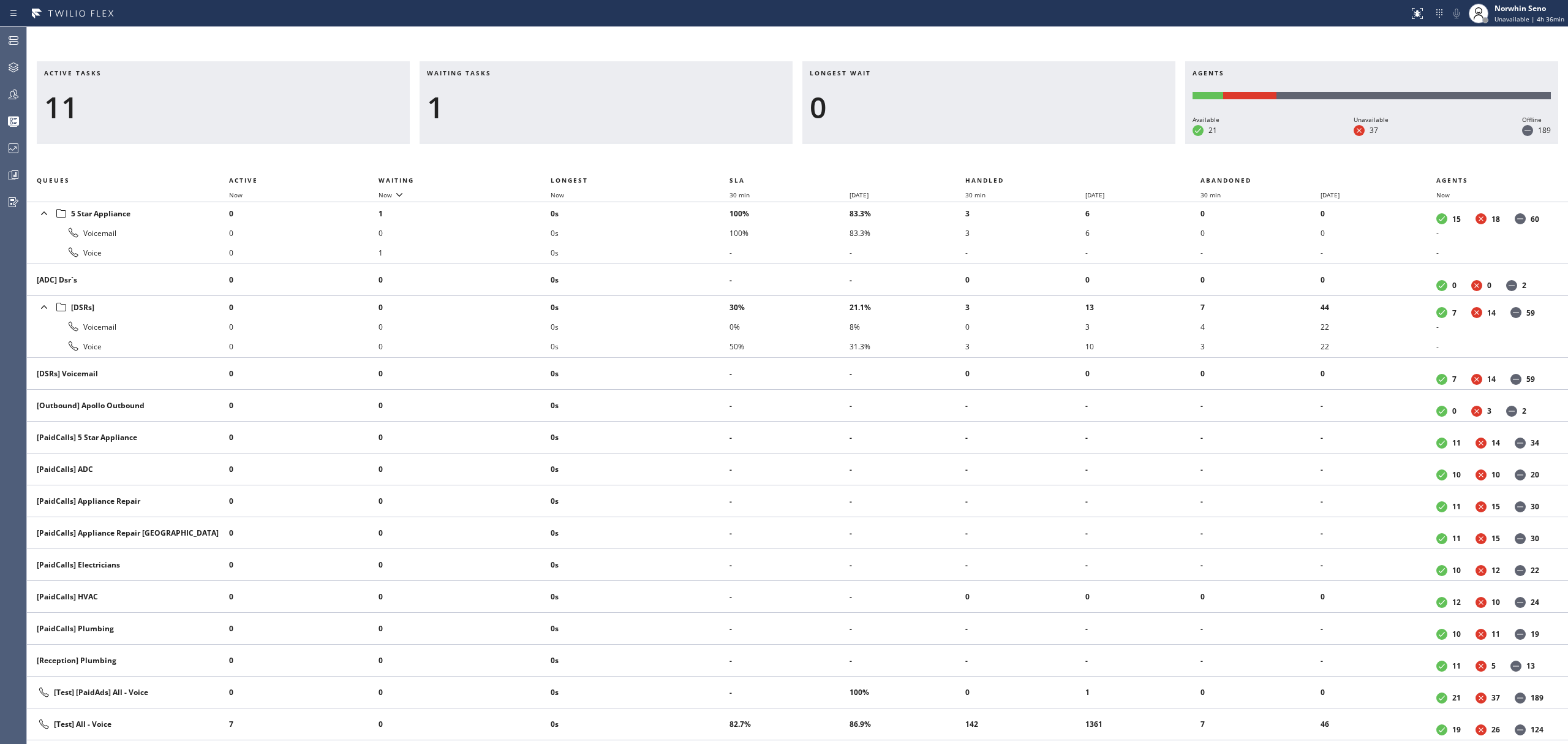
click at [976, 157] on div "Active tasks 11 Waiting tasks 1 Longest wait 0 Agents Available 21 Unavailable …" at bounding box center [797, 402] width 1541 height 683
click at [976, 157] on div "Active tasks 10 Waiting tasks 1 Longest wait 0 Agents Available 21 Unavailable …" at bounding box center [797, 402] width 1541 height 683
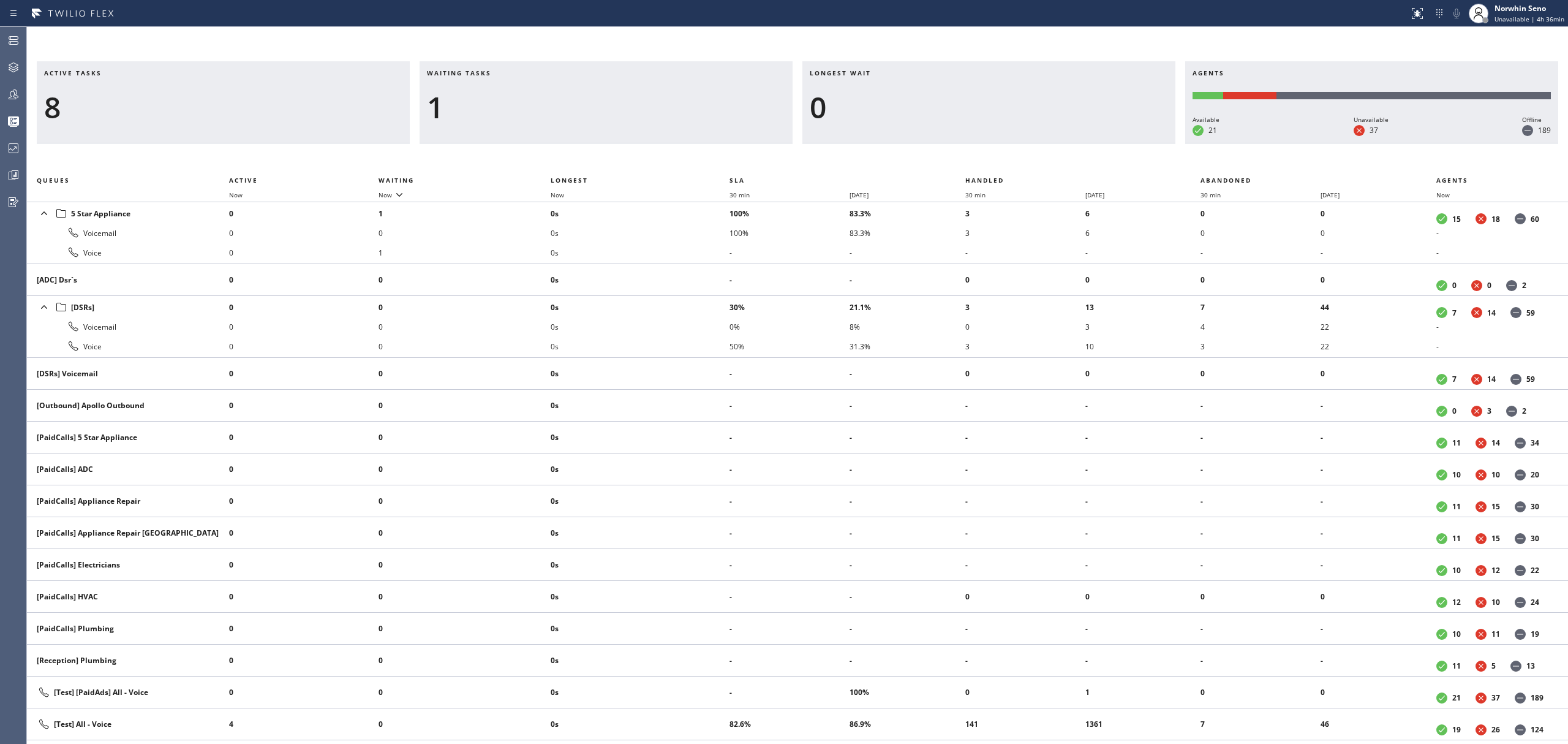
click at [976, 157] on div "Active tasks 8 Waiting tasks 1 Longest wait 0 Agents Available 21 Unavailable 3…" at bounding box center [797, 402] width 1541 height 683
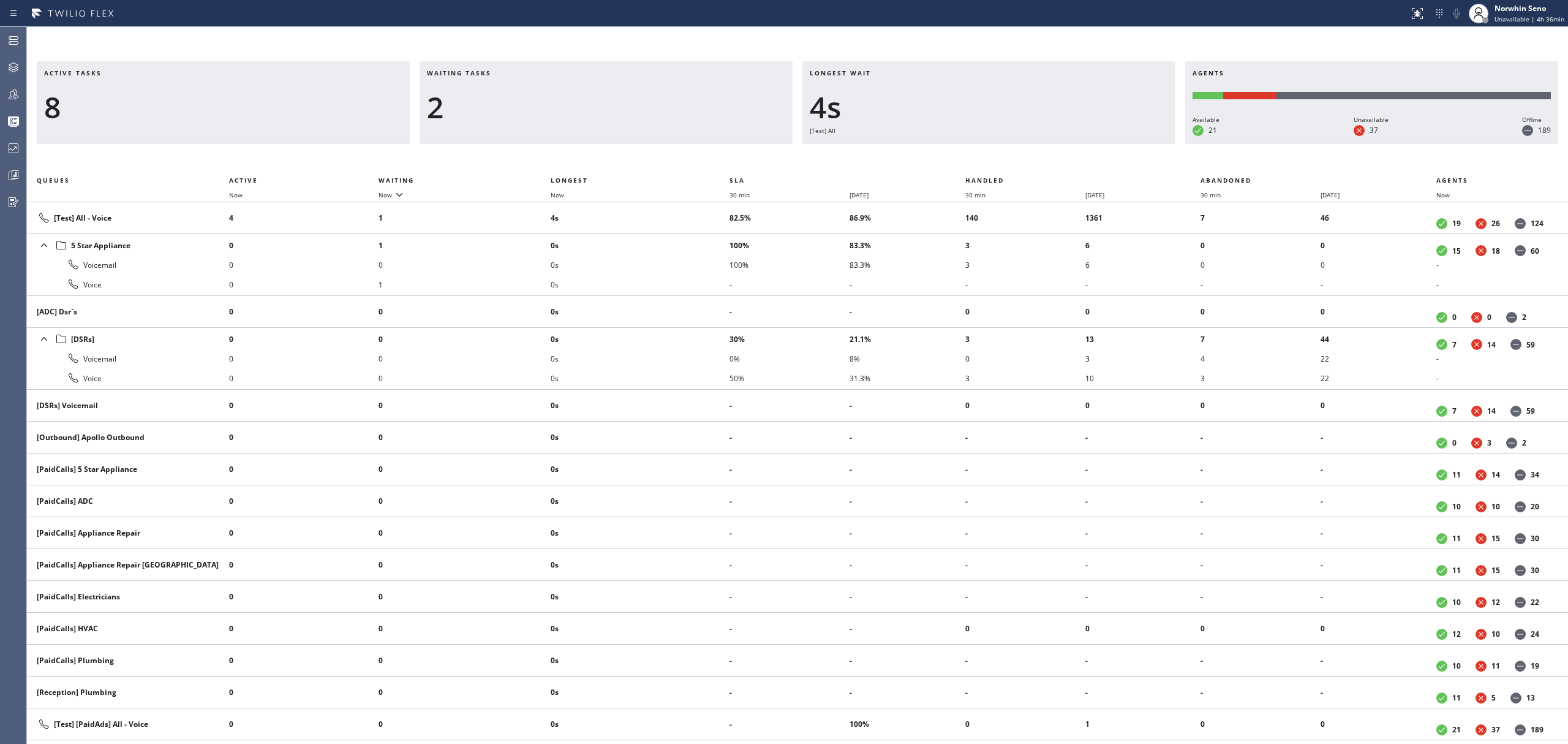
click at [976, 157] on div "Active tasks 8 Waiting tasks 2 Longest wait 4s [Test] All Agents Available 21 U…" at bounding box center [797, 402] width 1541 height 683
click at [976, 157] on div "Active tasks 7 Waiting tasks 3 Longest wait 4s [Test] All Agents Available 21 U…" at bounding box center [797, 402] width 1541 height 683
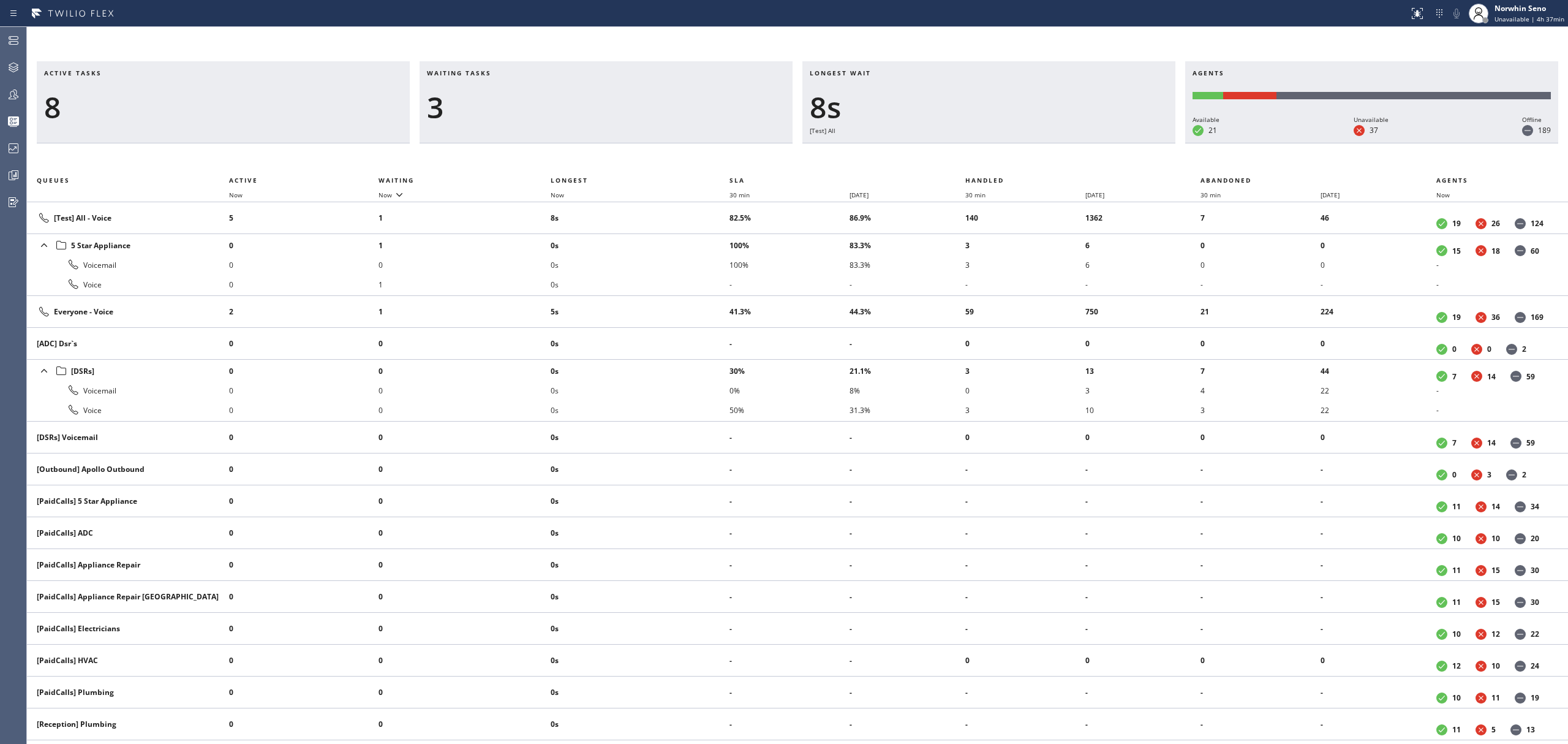
click at [976, 157] on div "Active tasks 8 Waiting tasks 3 Longest wait 8s [Test] All Agents Available 21 U…" at bounding box center [797, 402] width 1541 height 683
click at [976, 157] on div "Active tasks 9 Waiting tasks 3 Longest wait 10s Everyone Agents Available 21 Un…" at bounding box center [797, 402] width 1541 height 683
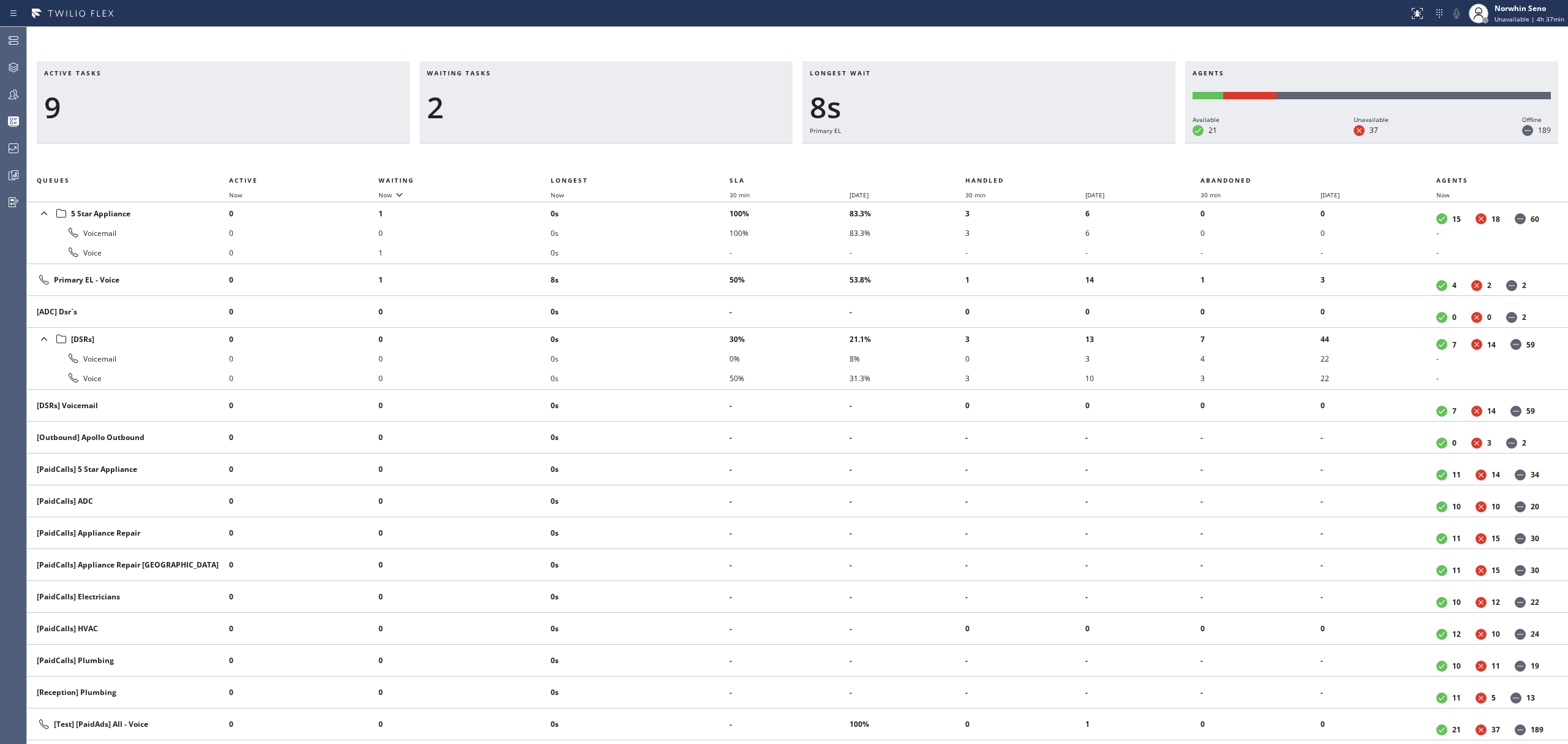
click at [976, 157] on div "Active tasks 9 Waiting tasks 2 Longest wait 8s Primary EL Agents Available 21 U…" at bounding box center [797, 402] width 1541 height 683
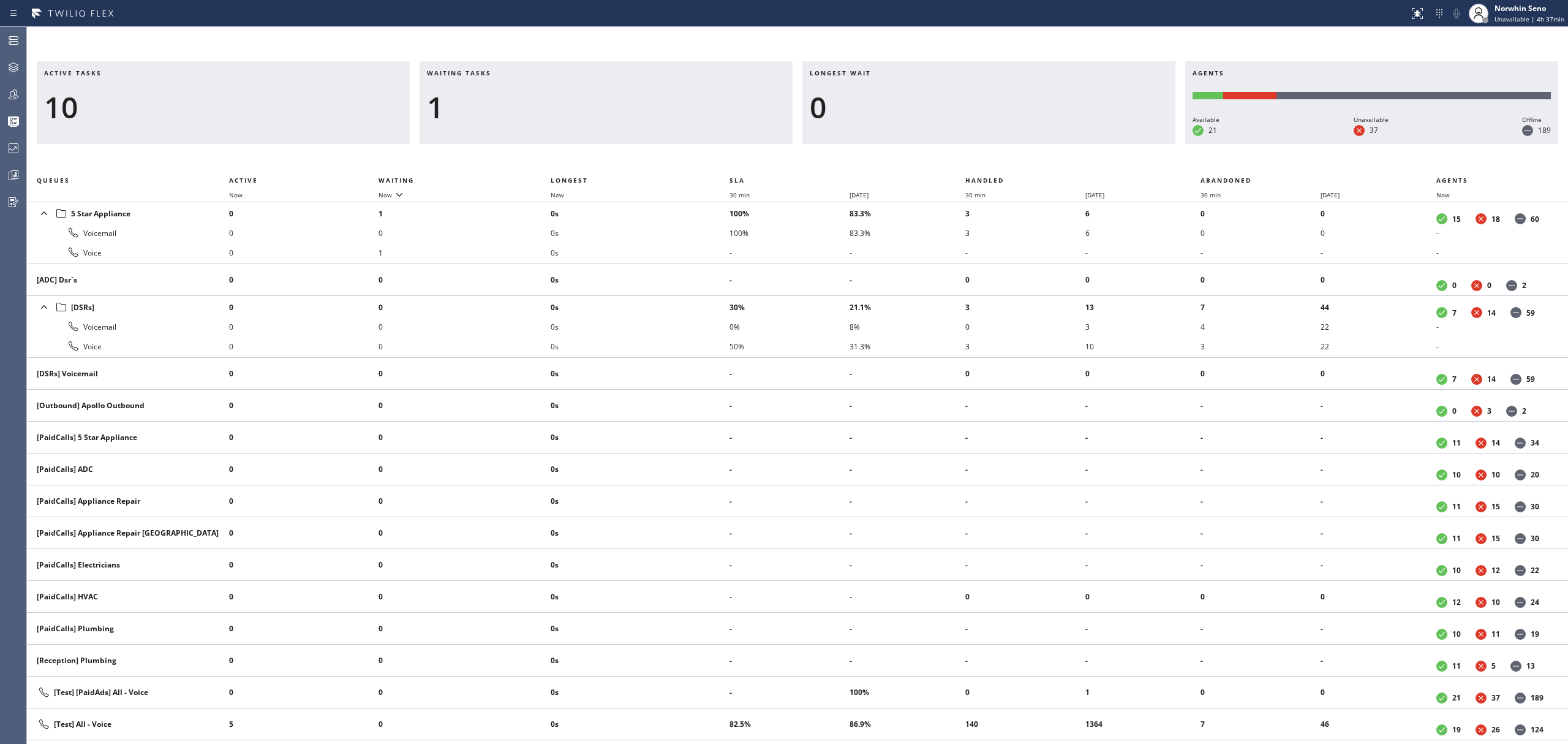
click at [976, 157] on div "Active tasks 10 Waiting tasks 1 Longest wait 0 Agents Available 21 Unavailable …" at bounding box center [797, 402] width 1541 height 683
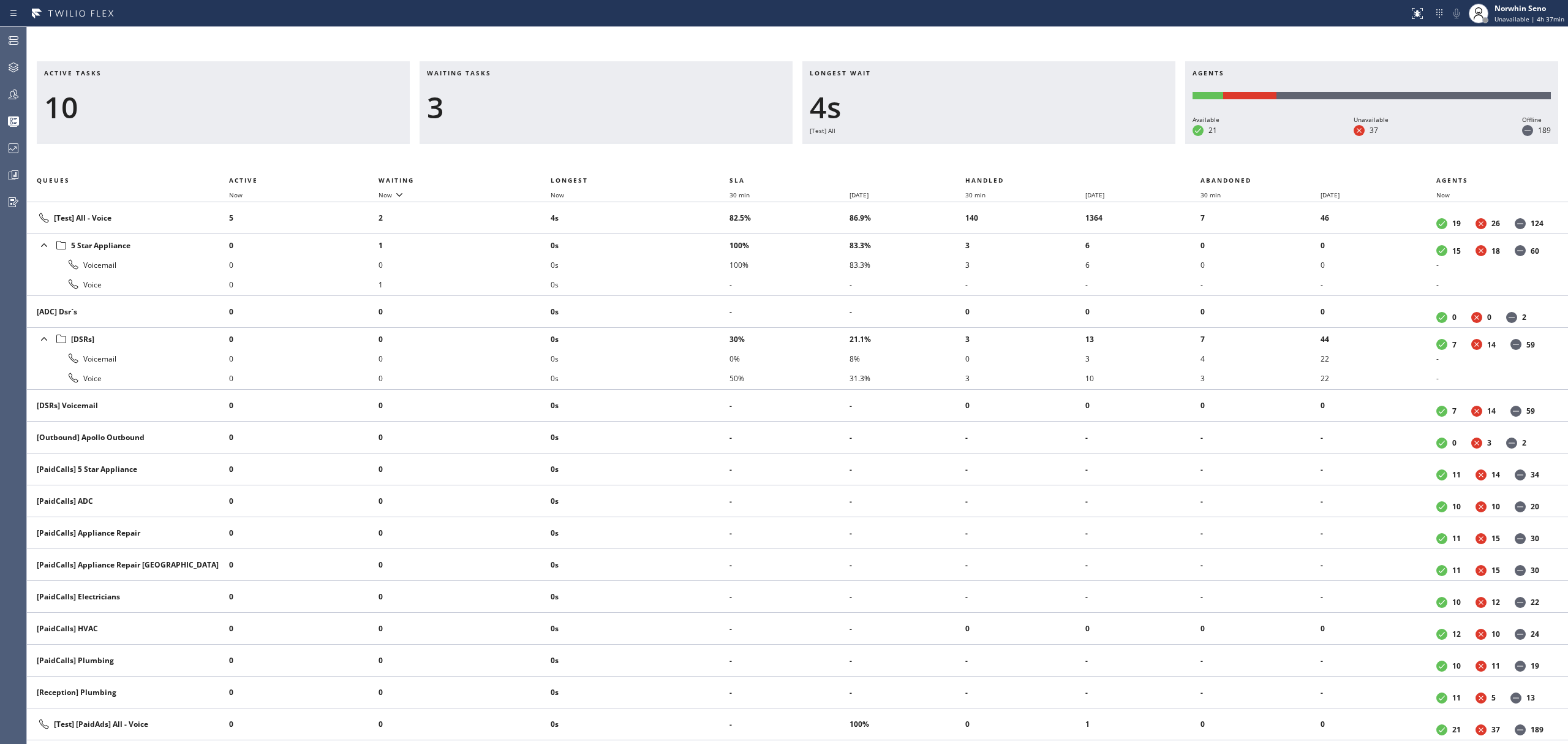
click at [976, 157] on div "Active tasks 10 Waiting tasks 3 Longest wait 4s [Test] All Agents Available 21 …" at bounding box center [797, 402] width 1541 height 683
click at [976, 157] on div "Active tasks 10 Waiting tasks 3 Longest wait 9s [Test] All Agents Available 21 …" at bounding box center [797, 402] width 1541 height 683
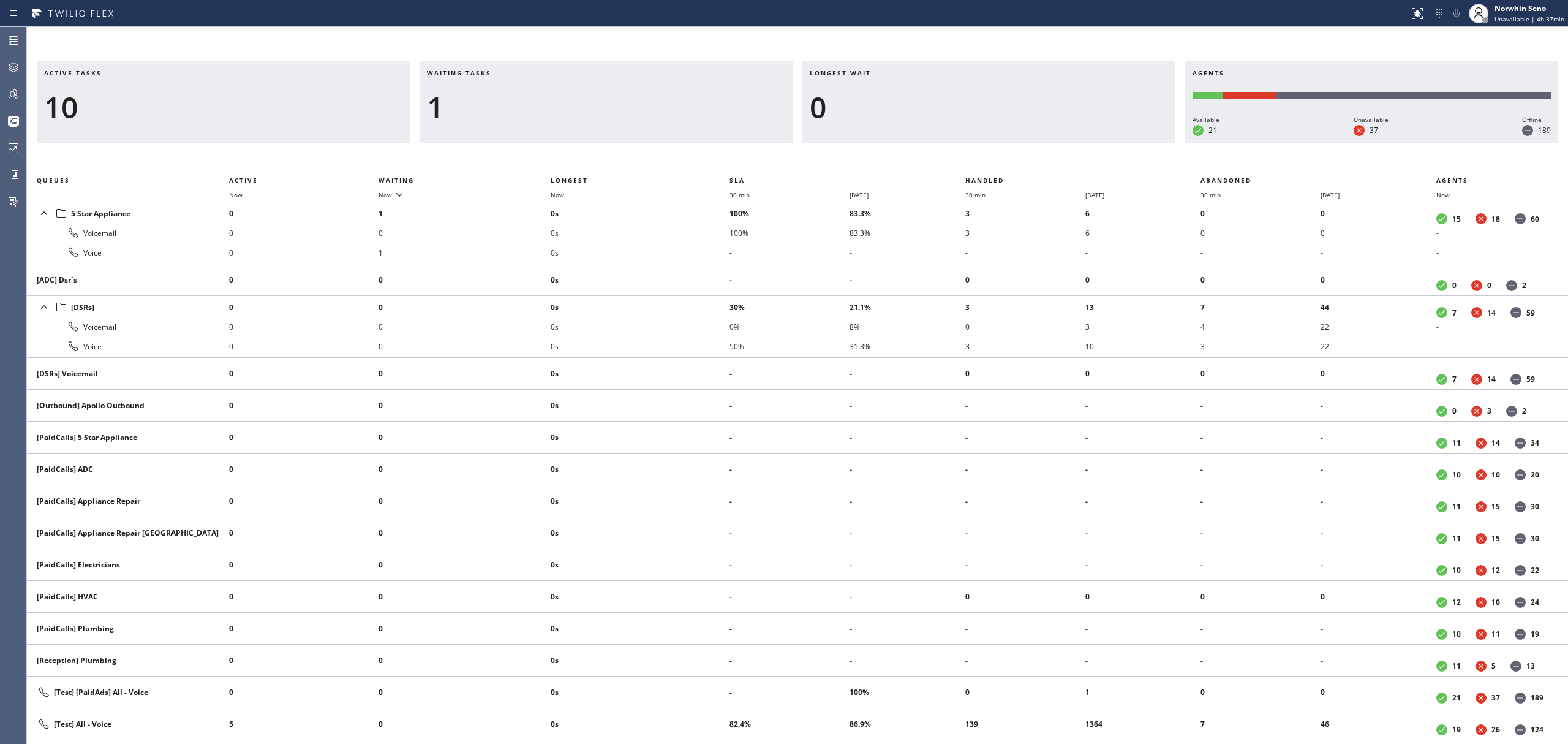
click at [976, 157] on div "Active tasks 10 Waiting tasks 1 Longest wait 0 Agents Available 21 Unavailable …" at bounding box center [797, 402] width 1541 height 683
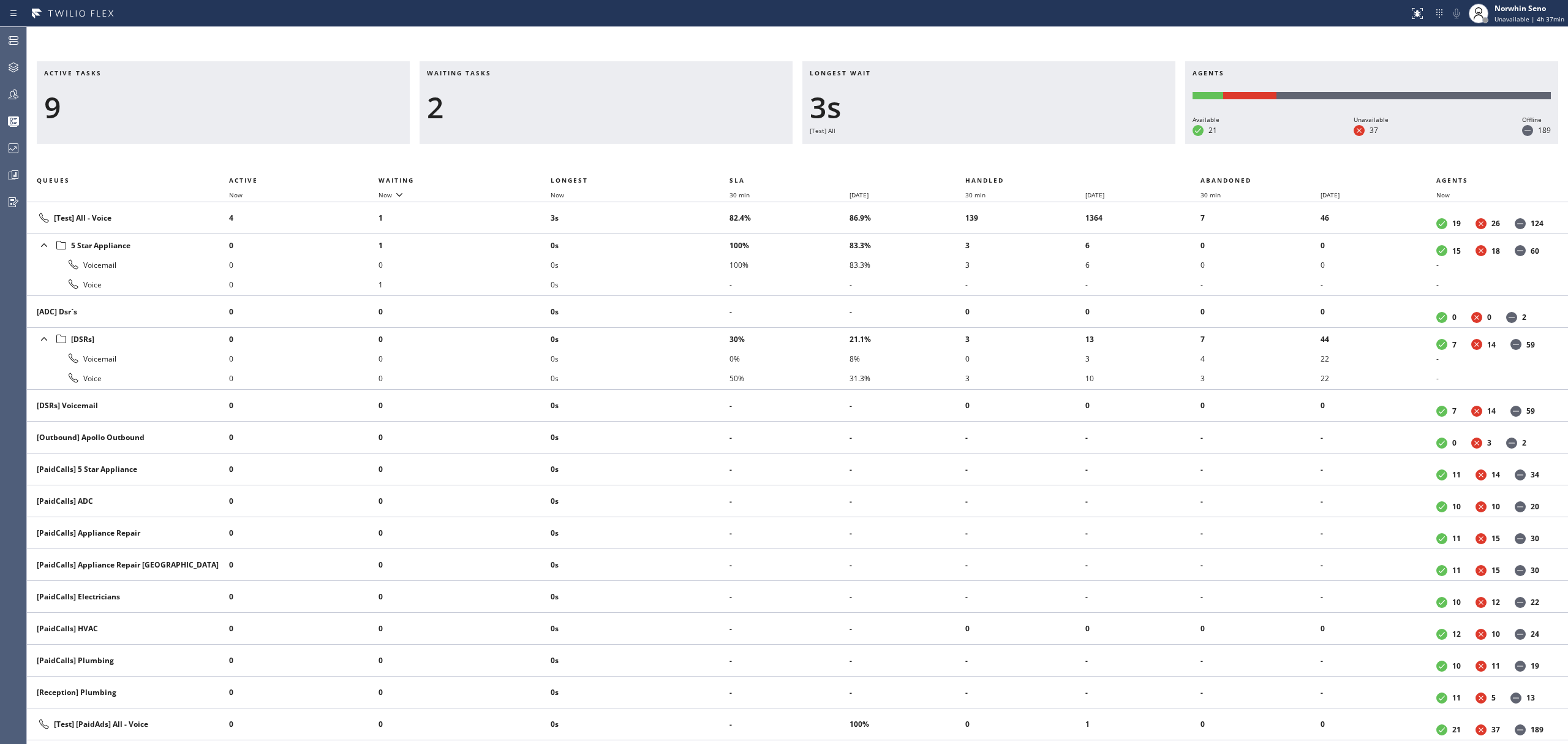
click at [976, 157] on div "Active tasks 9 Waiting tasks 2 Longest wait 3s [Test] All Agents Available 21 U…" at bounding box center [797, 402] width 1541 height 683
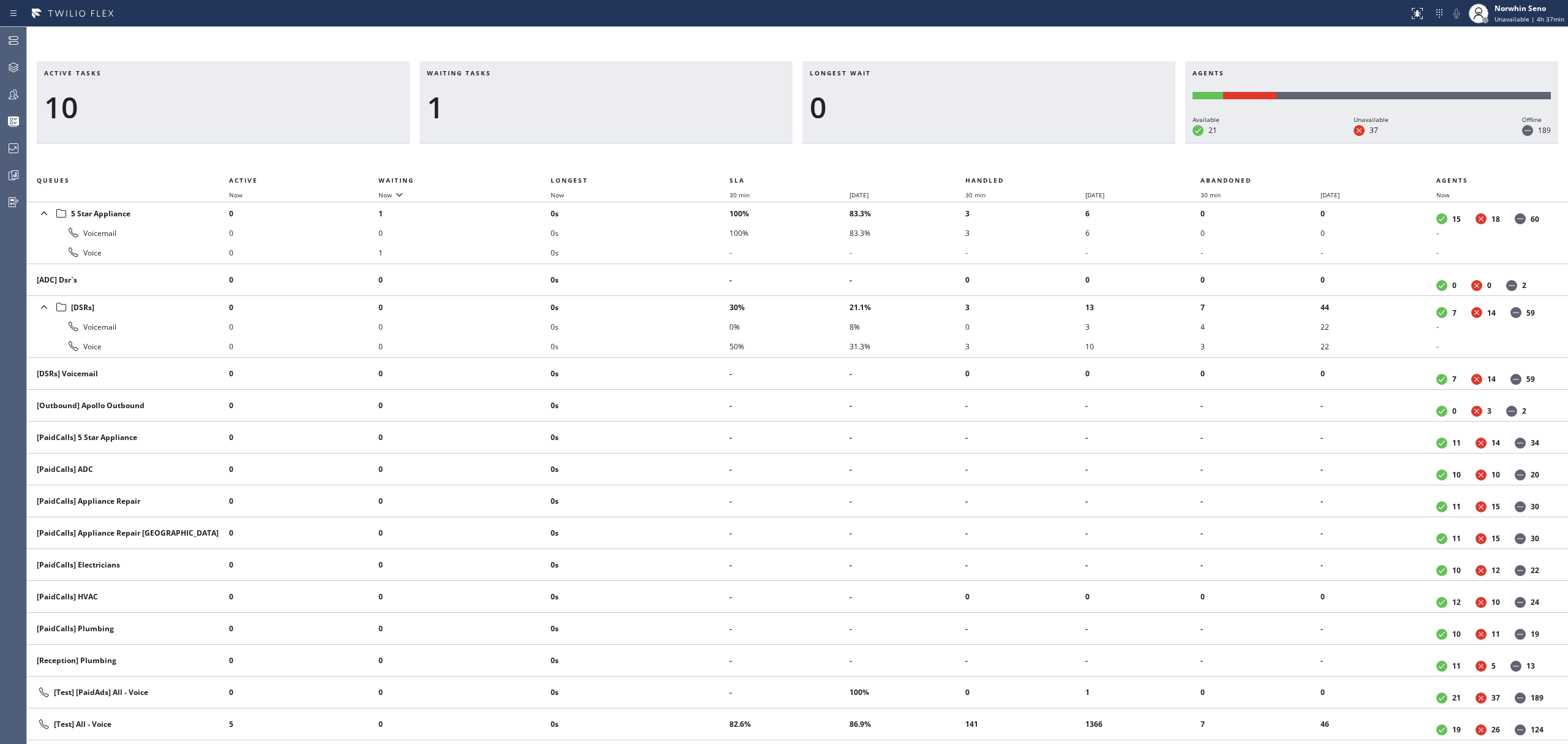
click at [976, 157] on div "Active tasks 10 Waiting tasks 1 Longest wait 0 Agents Available 21 Unavailable …" at bounding box center [797, 402] width 1541 height 683
click at [976, 157] on div "Active tasks 9 Waiting tasks 1 Longest wait 0 Agents Available 21 Unavailable 3…" at bounding box center [797, 402] width 1541 height 683
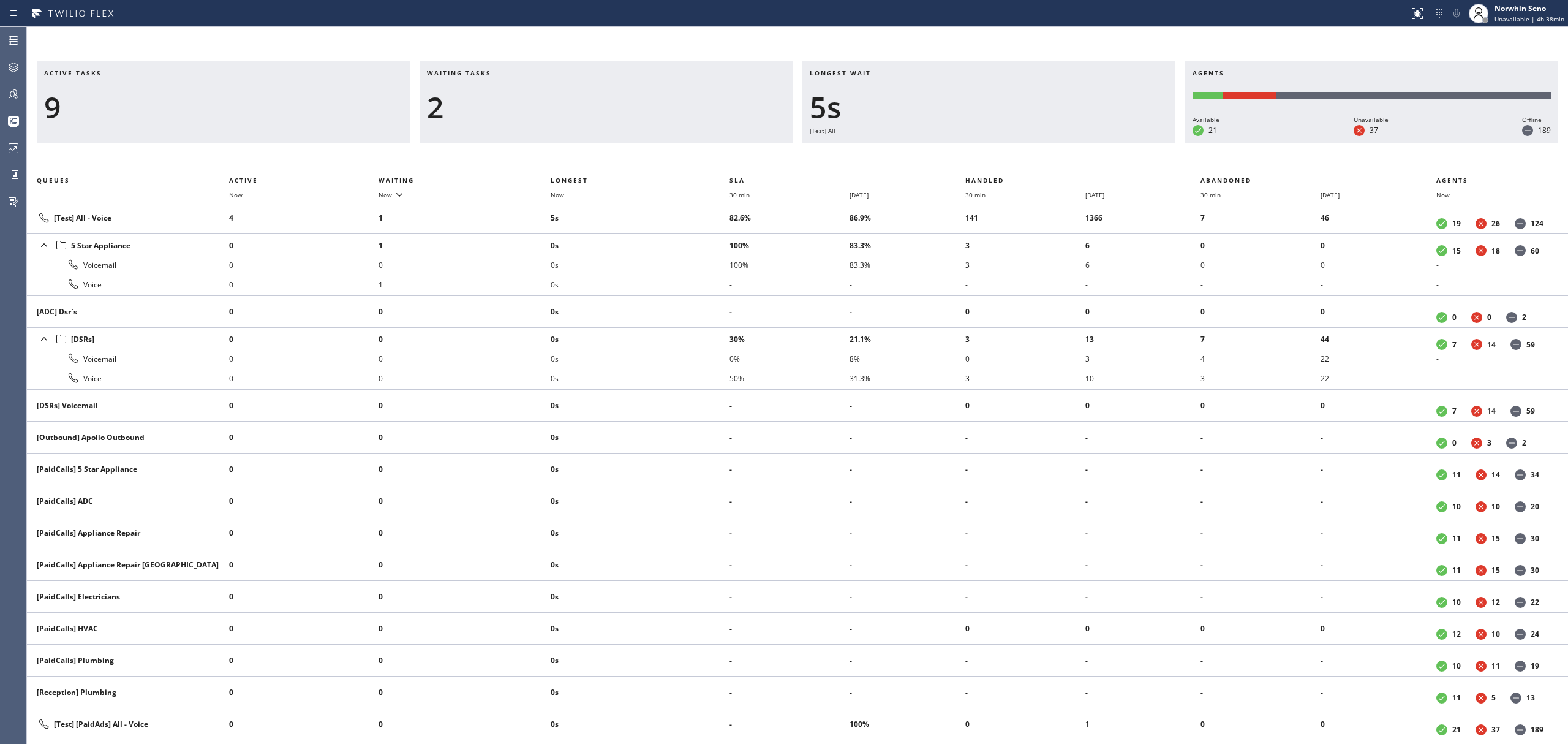
click at [976, 157] on div "Active tasks 9 Waiting tasks 2 Longest wait 5s [Test] All Agents Available 21 U…" at bounding box center [797, 402] width 1541 height 683
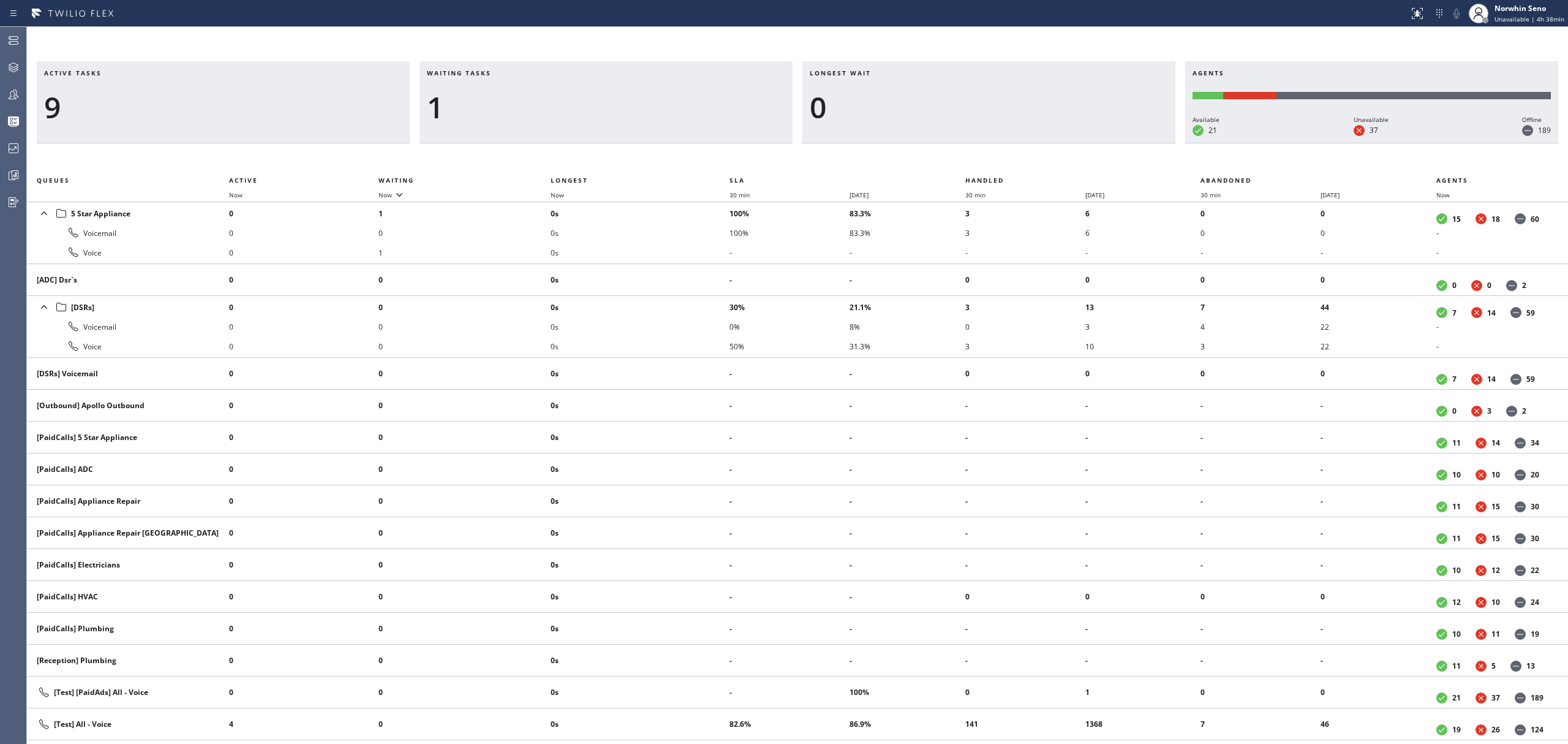
click at [976, 157] on div "Active tasks 9 Waiting tasks 1 Longest wait 0 Agents Available 21 Unavailable 3…" at bounding box center [797, 402] width 1541 height 683
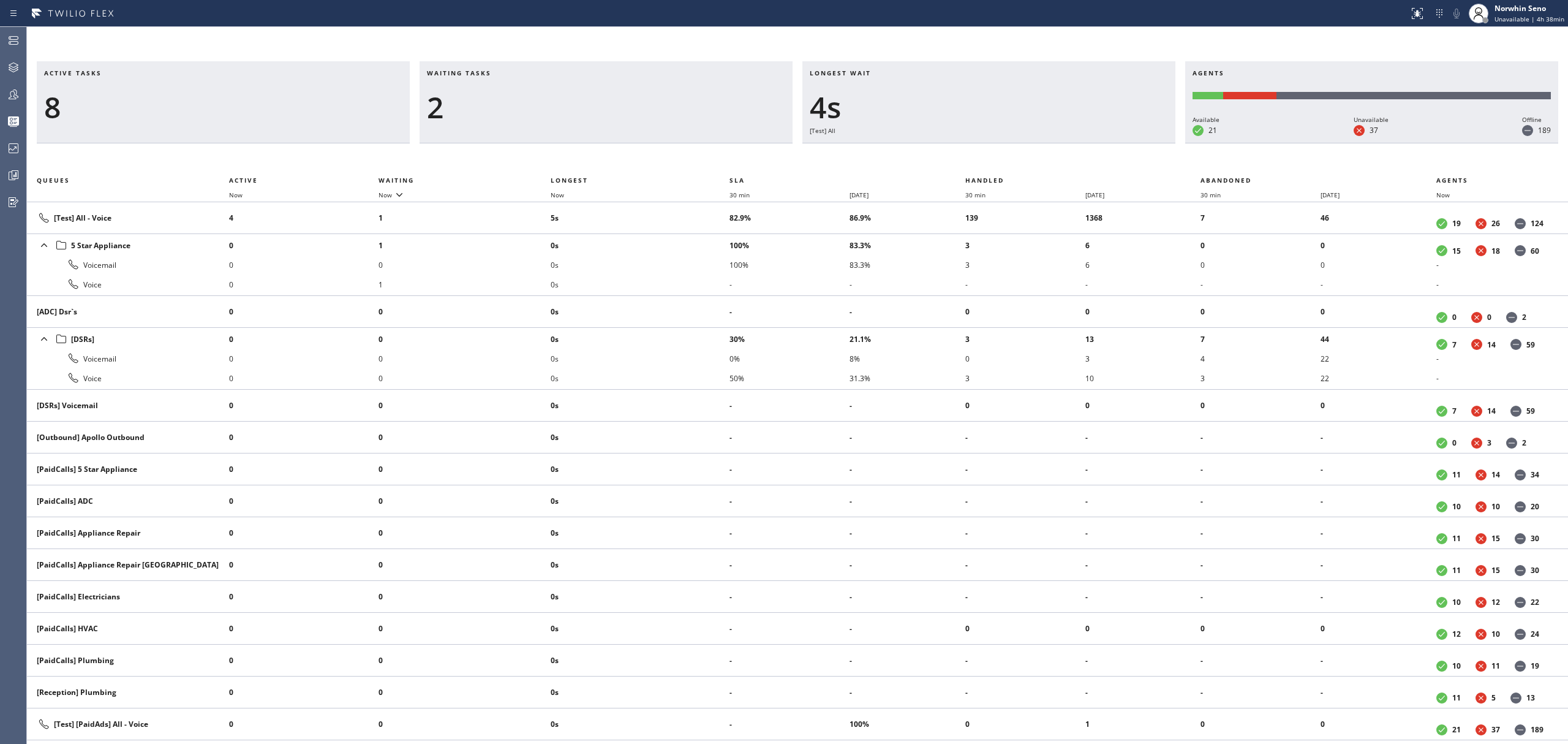
click at [976, 157] on div "Active tasks 8 Waiting tasks 2 Longest wait 4s [Test] All Agents Available 21 U…" at bounding box center [797, 402] width 1541 height 683
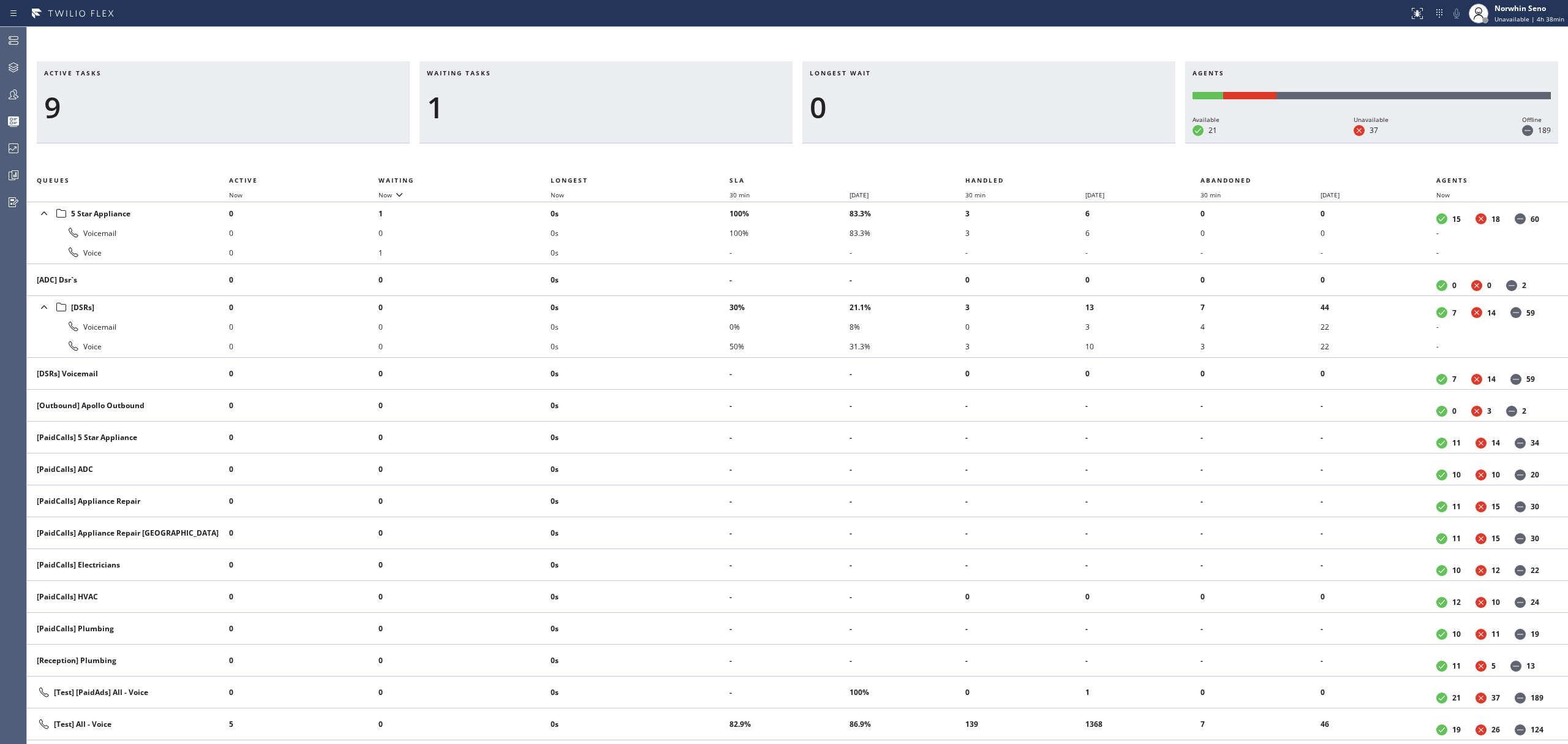
click at [976, 157] on div "Active tasks 9 Waiting tasks 1 Longest wait 0 Agents Available 21 Unavailable 3…" at bounding box center [797, 402] width 1541 height 683
click at [976, 157] on div "Active tasks 10 Waiting tasks 1 Longest wait 0 Agents Available 21 Unavailable …" at bounding box center [797, 402] width 1541 height 683
click at [976, 157] on div "Active tasks 9 Waiting tasks 1 Longest wait 0 Agents Available 21 Unavailable 3…" at bounding box center [797, 402] width 1541 height 683
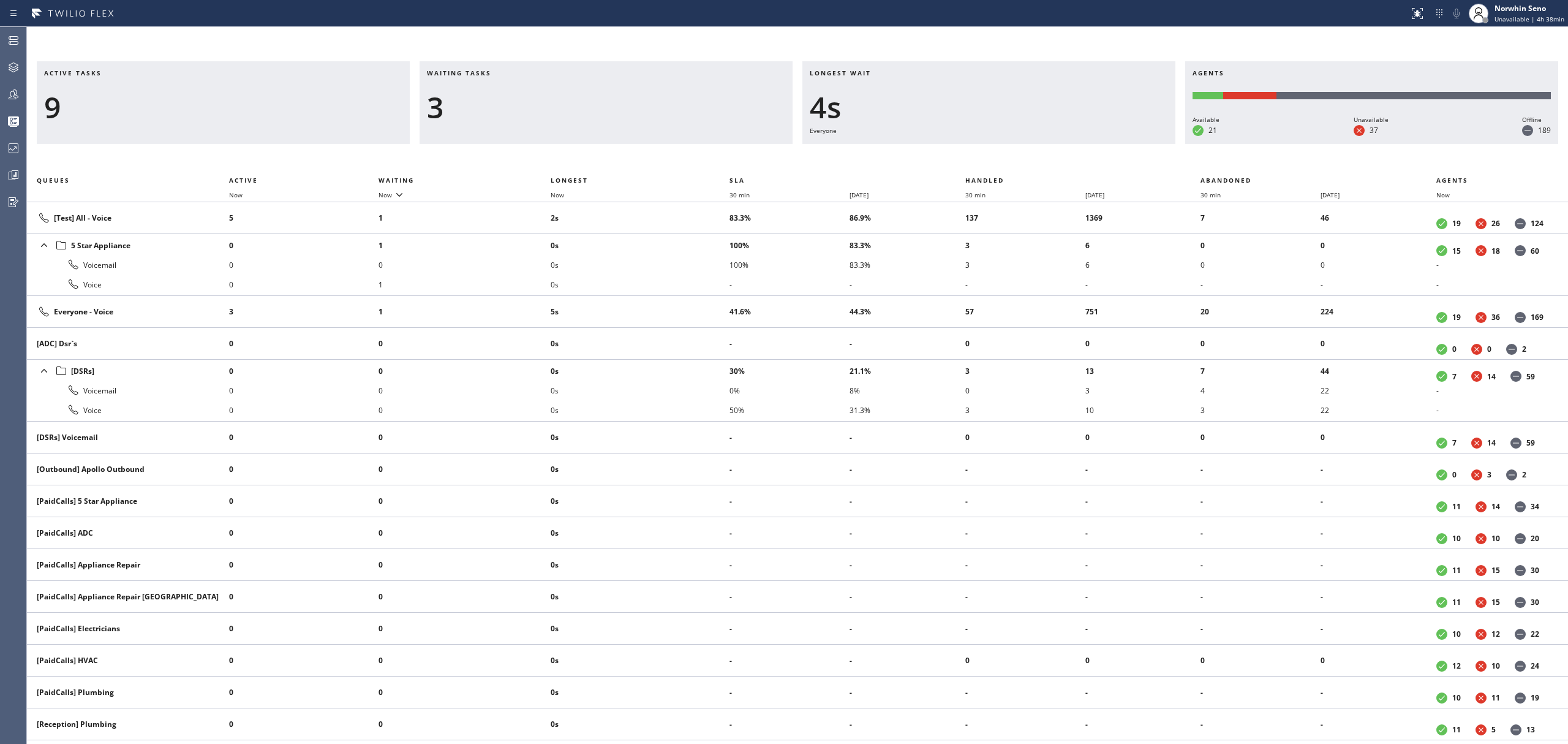
click at [976, 157] on div "Active tasks 9 Waiting tasks 3 Longest wait 4s Everyone Agents Available 21 Una…" at bounding box center [797, 402] width 1541 height 683
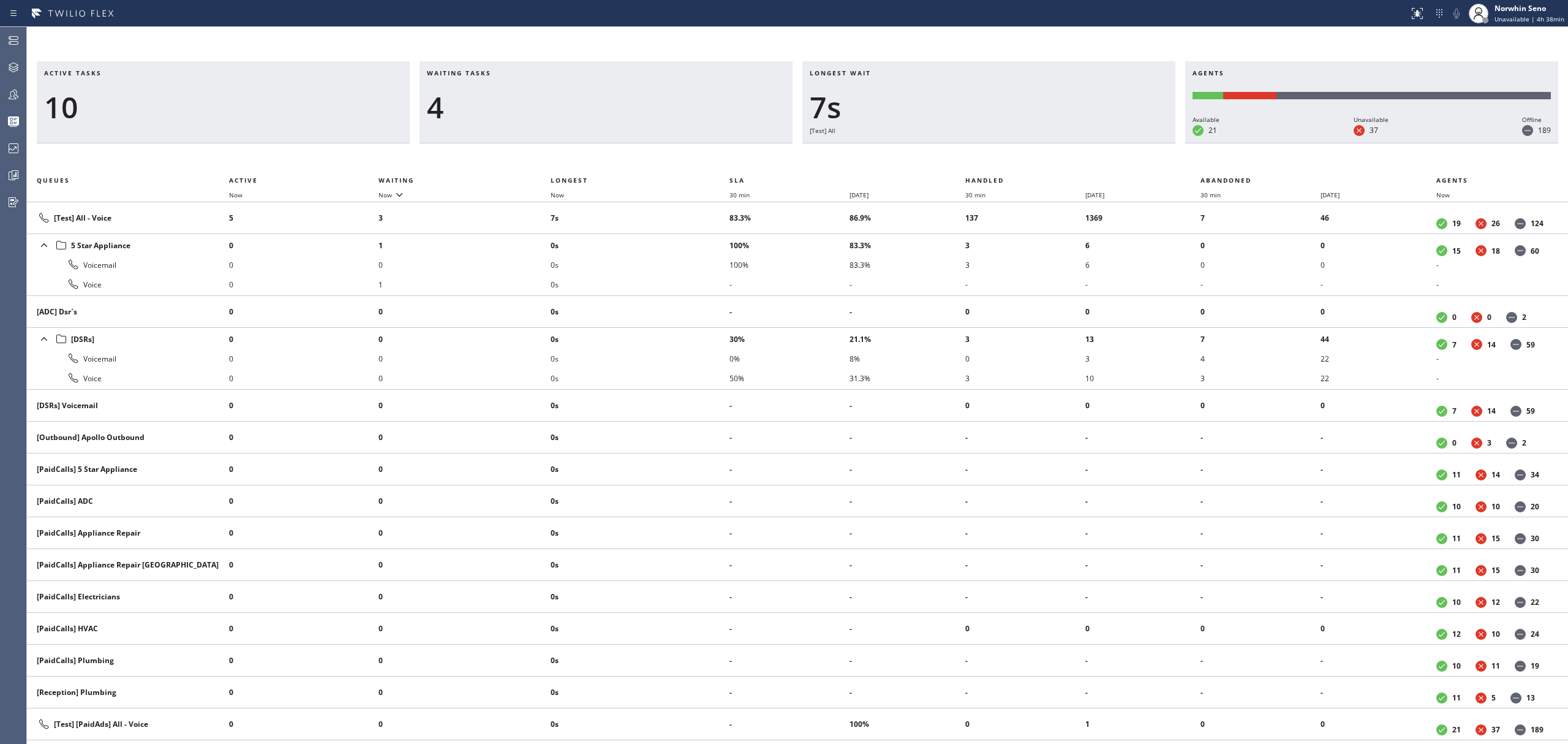
click at [976, 157] on div "Active tasks 10 Waiting tasks 4 Longest wait 7s [Test] All Agents Available 21 …" at bounding box center [797, 402] width 1541 height 683
click at [976, 157] on div "Active tasks 11 Waiting tasks 2 Longest wait 9s [Test] All Agents Available 21 …" at bounding box center [797, 402] width 1541 height 683
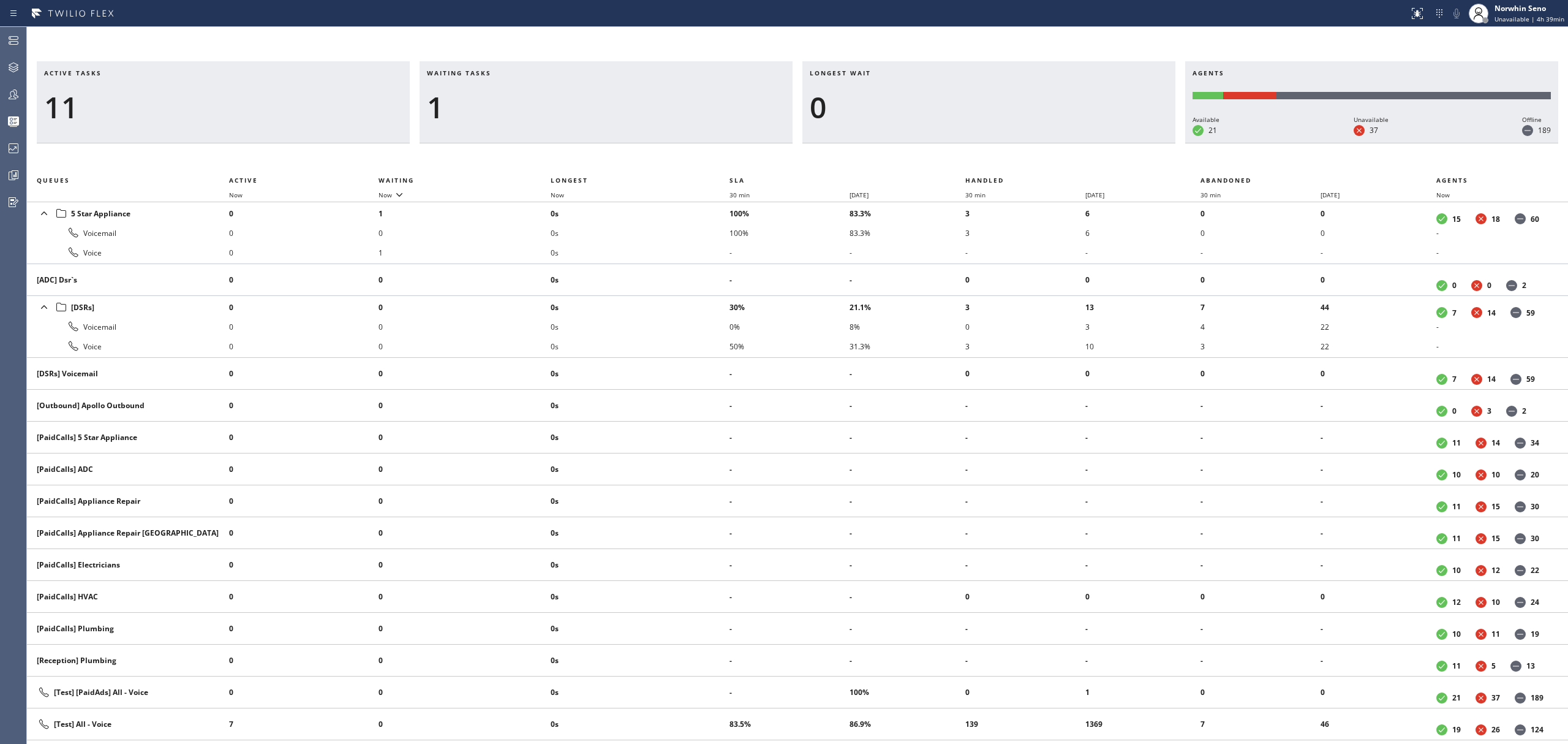
click at [976, 157] on div "Active tasks 11 Waiting tasks 1 Longest wait 0 Agents Available 21 Unavailable …" at bounding box center [797, 402] width 1541 height 683
click at [976, 157] on div "Active tasks 10 Waiting tasks 1 Longest wait 0 Agents Available 21 Unavailable …" at bounding box center [797, 402] width 1541 height 683
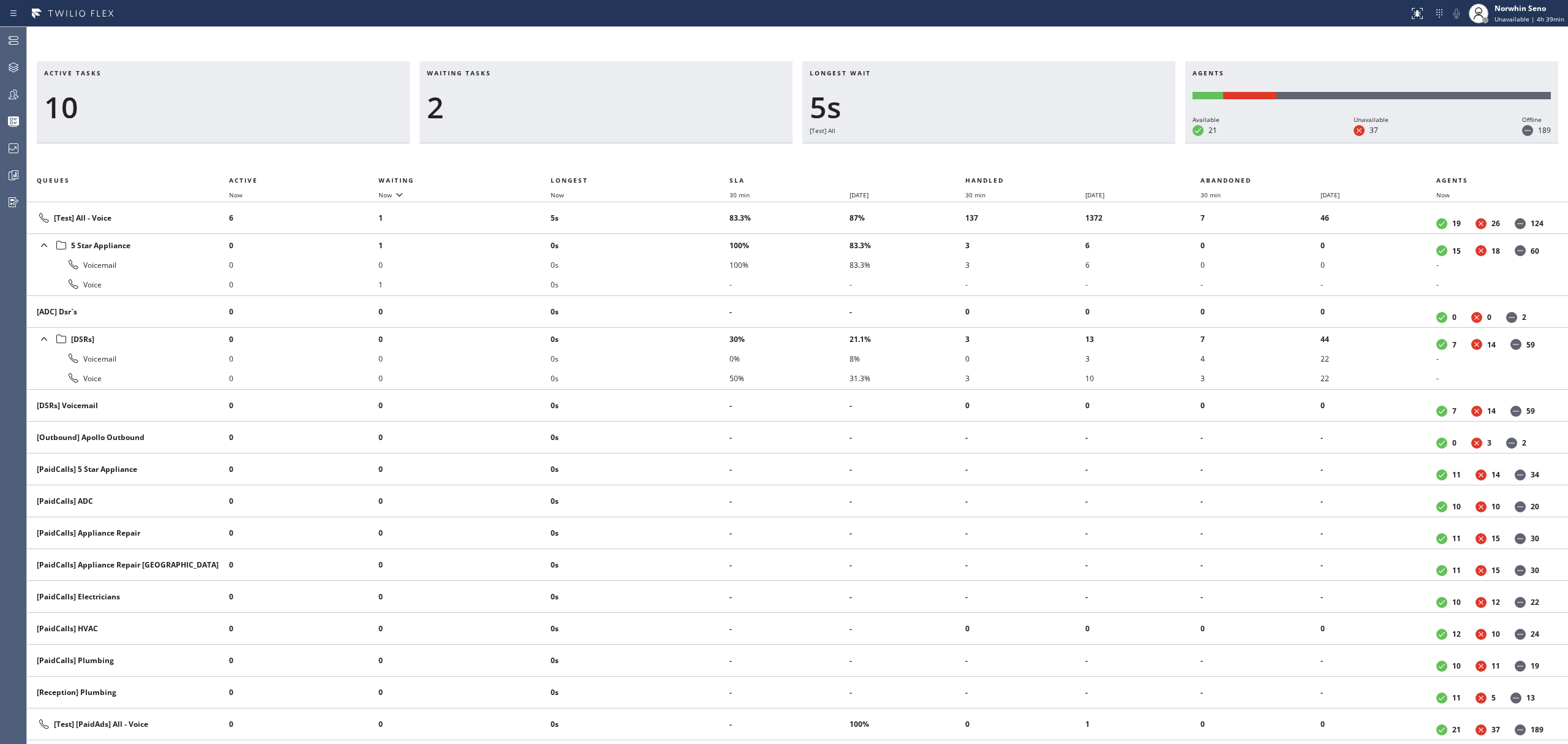
click at [976, 157] on div "Active tasks 10 Waiting tasks 2 Longest wait 5s [Test] All Agents Available 21 …" at bounding box center [797, 402] width 1541 height 683
click at [976, 157] on div "Active tasks 10 Waiting tasks 2 Longest wait 10s [Test] All Agents Available 21…" at bounding box center [797, 402] width 1541 height 683
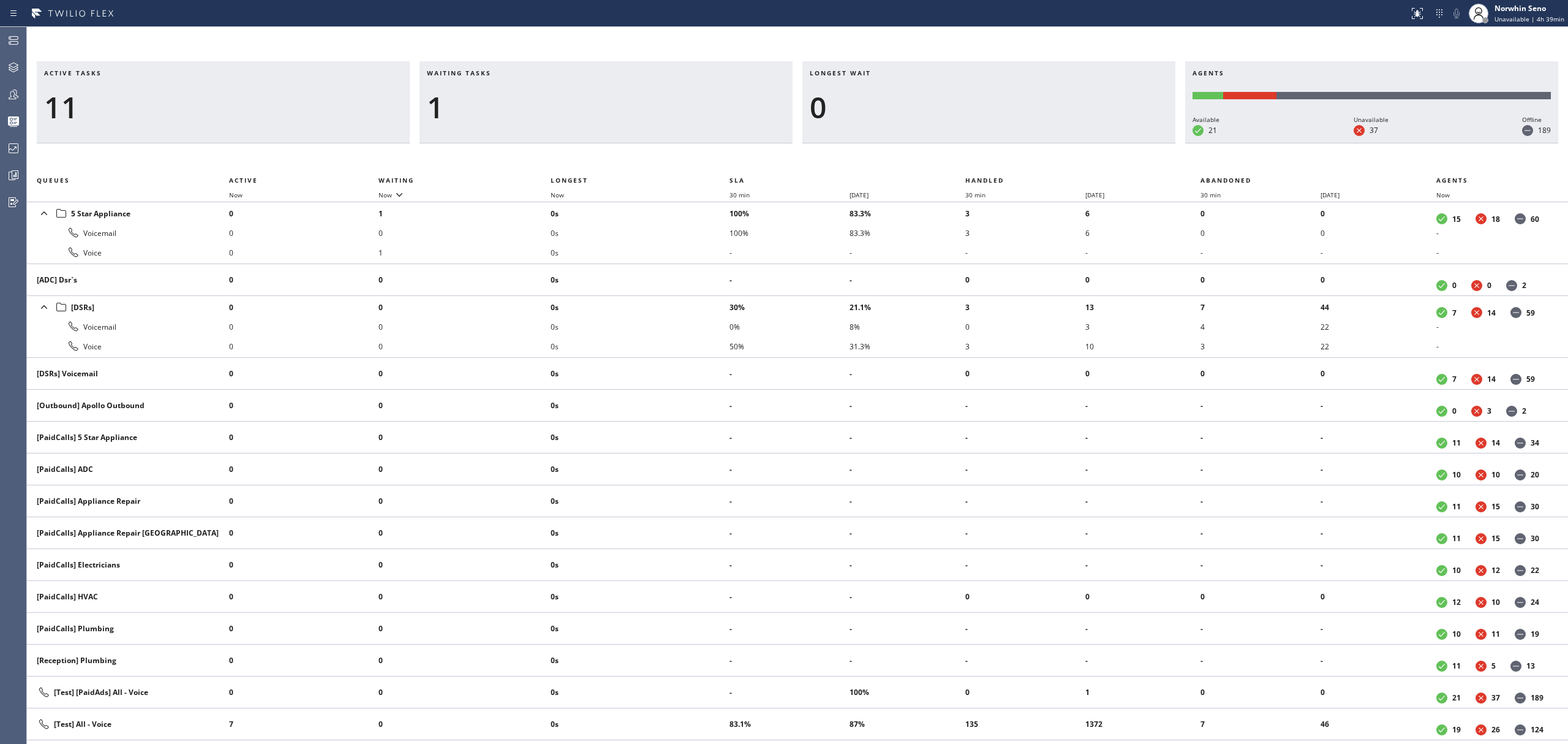
click at [976, 157] on div "Active tasks 11 Waiting tasks 1 Longest wait 0 Agents Available 21 Unavailable …" at bounding box center [797, 402] width 1541 height 683
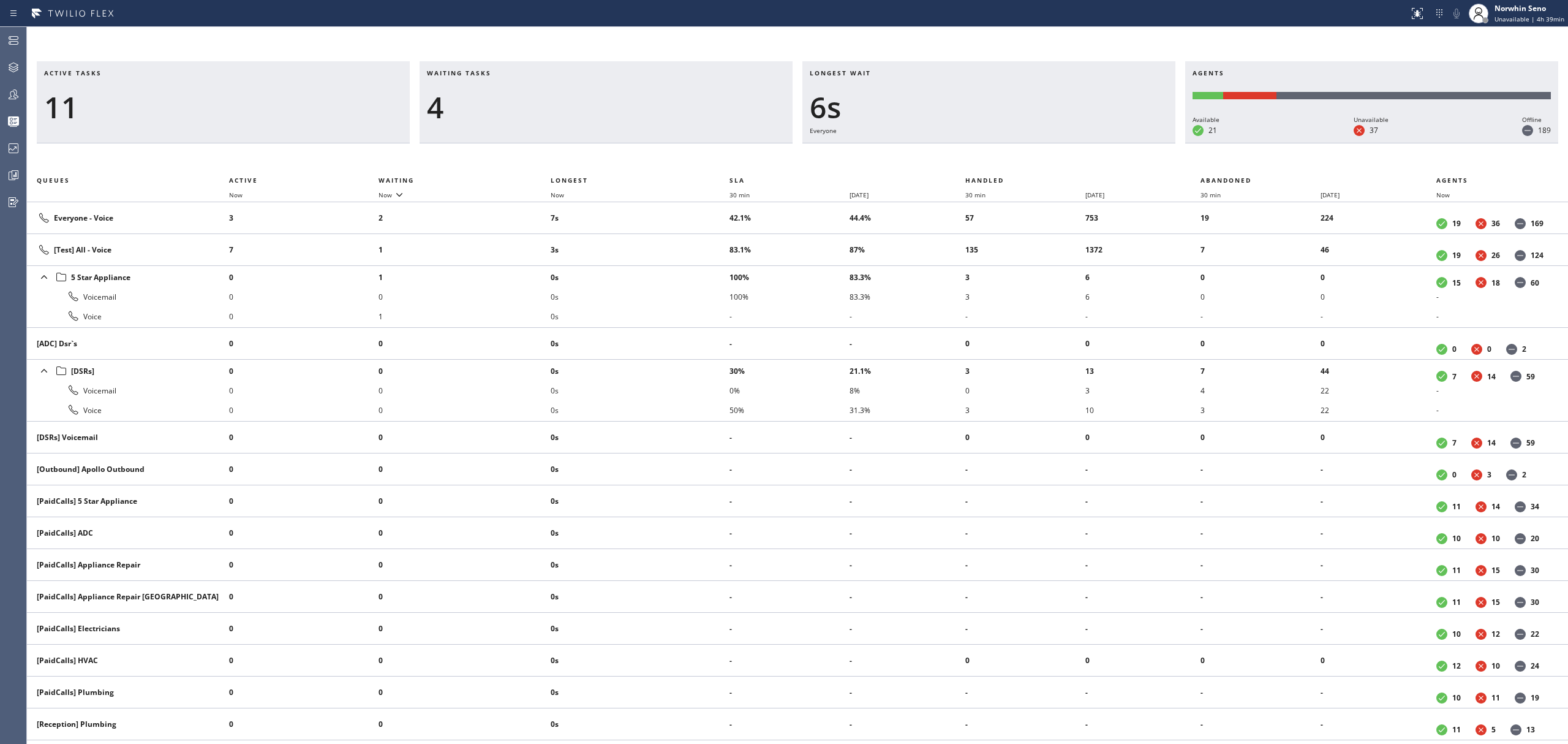
click at [976, 157] on div "Active tasks 11 Waiting tasks 4 Longest wait 6s Everyone Agents Available 21 Un…" at bounding box center [797, 402] width 1541 height 683
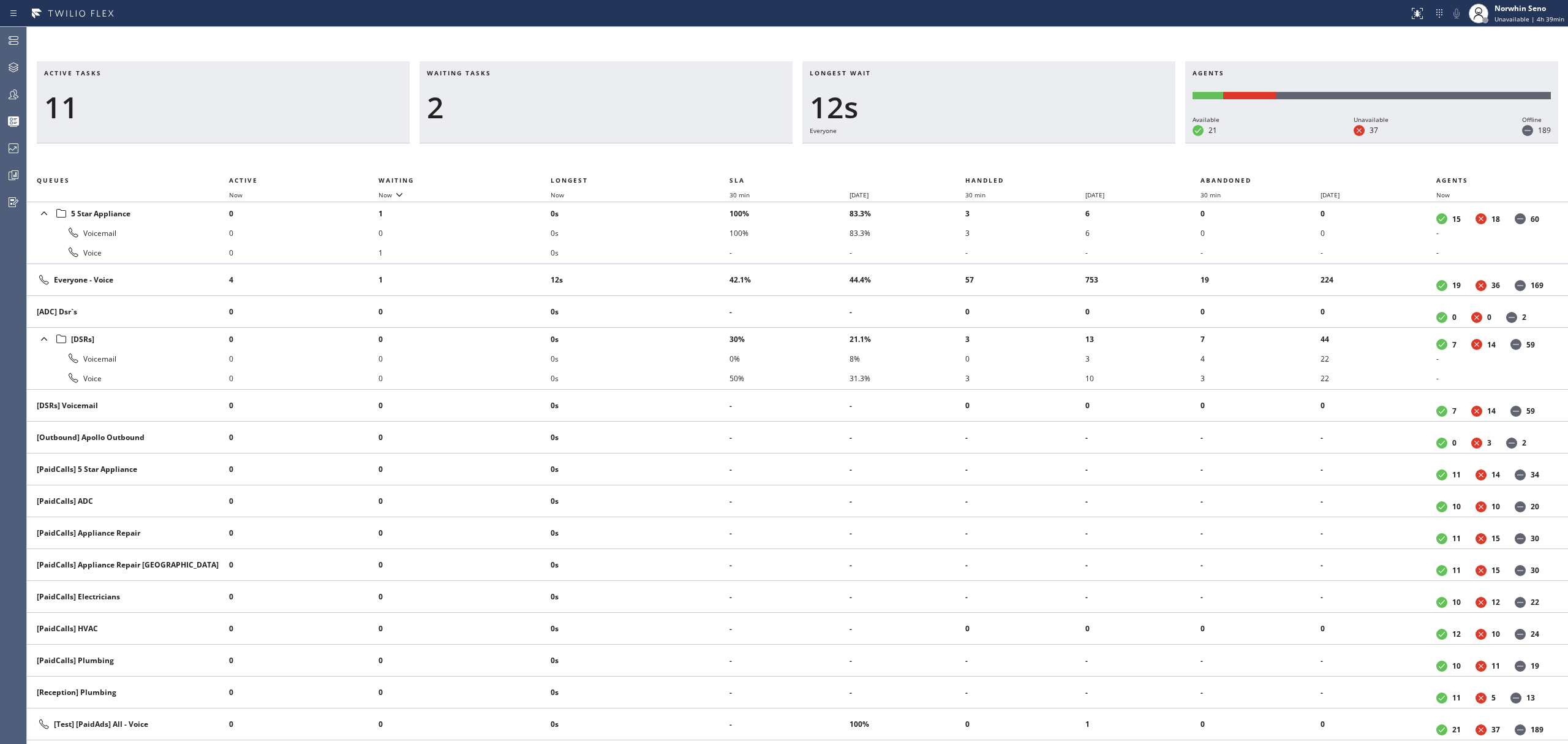
click at [976, 157] on div "Active tasks 11 Waiting tasks 2 Longest wait 12s Everyone Agents Available 21 U…" at bounding box center [797, 402] width 1541 height 683
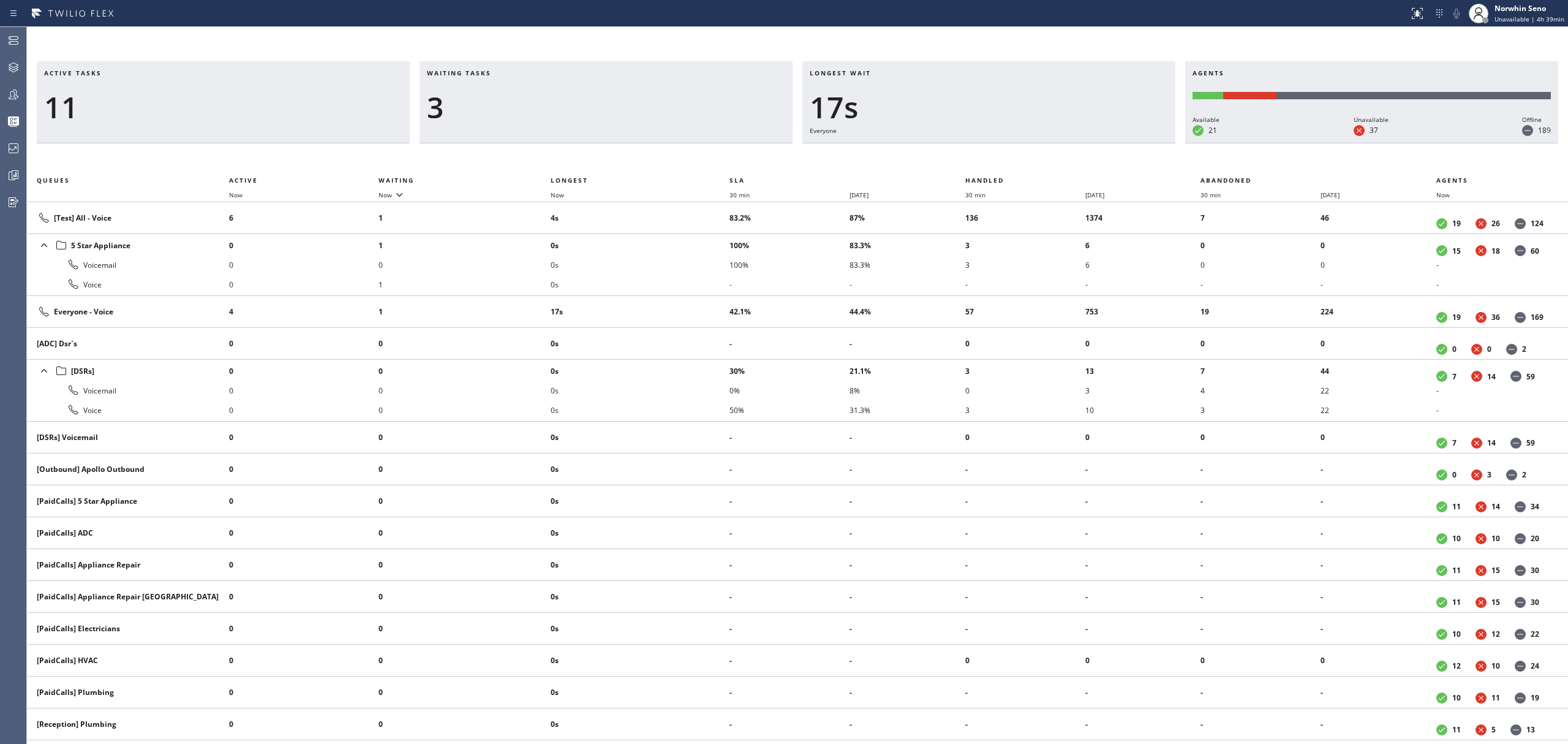
click at [976, 157] on div "Active tasks 11 Waiting tasks 3 Longest wait 17s Everyone Agents Available 21 U…" at bounding box center [797, 402] width 1541 height 683
click at [976, 157] on div "Active tasks 10 Waiting tasks 4 Longest wait 22s Everyone Agents Available 21 U…" at bounding box center [797, 402] width 1541 height 683
click at [976, 157] on div "Active tasks 11 Waiting tasks 4 Longest wait 27s Everyone Agents Available 21 U…" at bounding box center [797, 402] width 1541 height 683
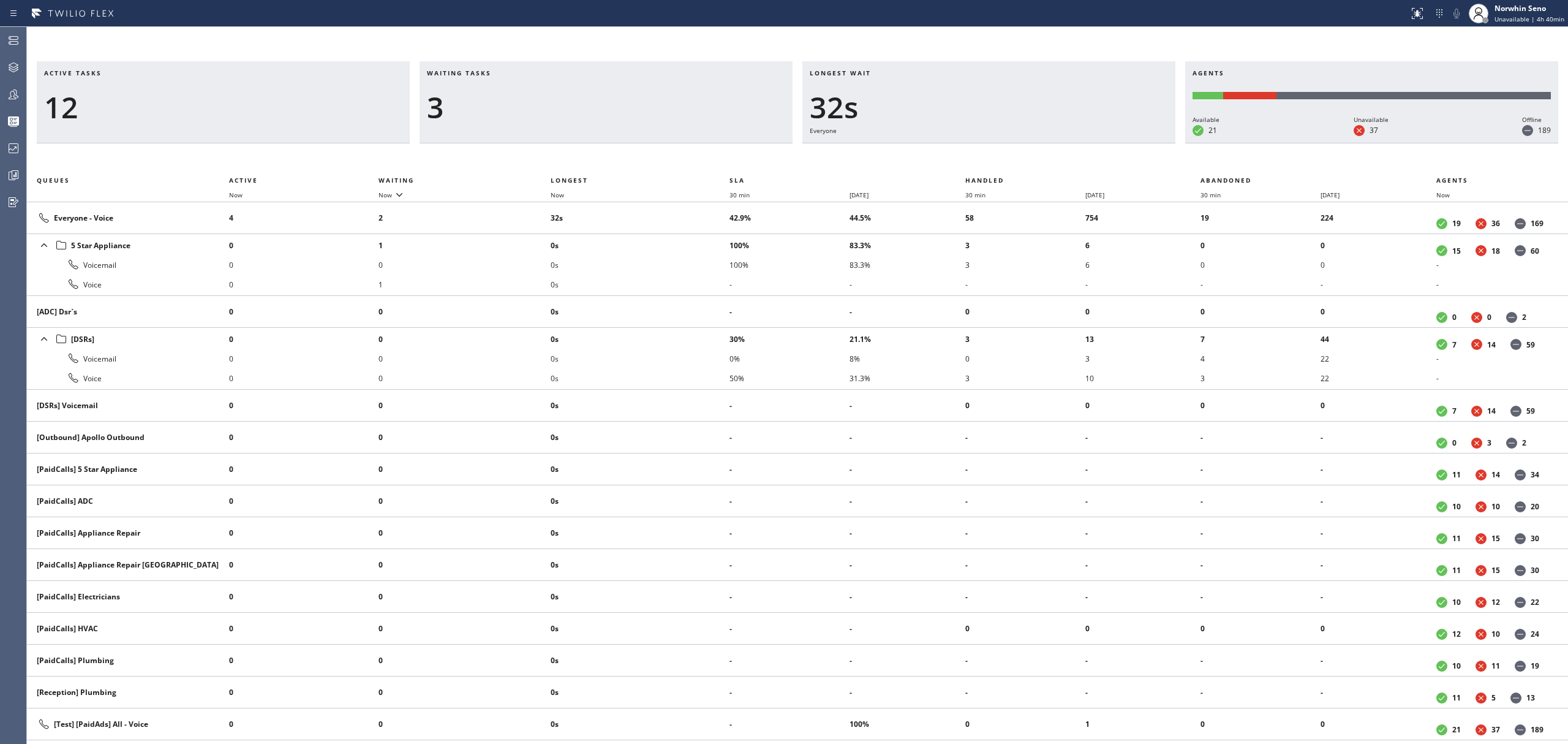
click at [976, 157] on div "Active tasks 12 Waiting tasks 3 Longest wait 32s Everyone Agents Available 21 U…" at bounding box center [797, 402] width 1541 height 683
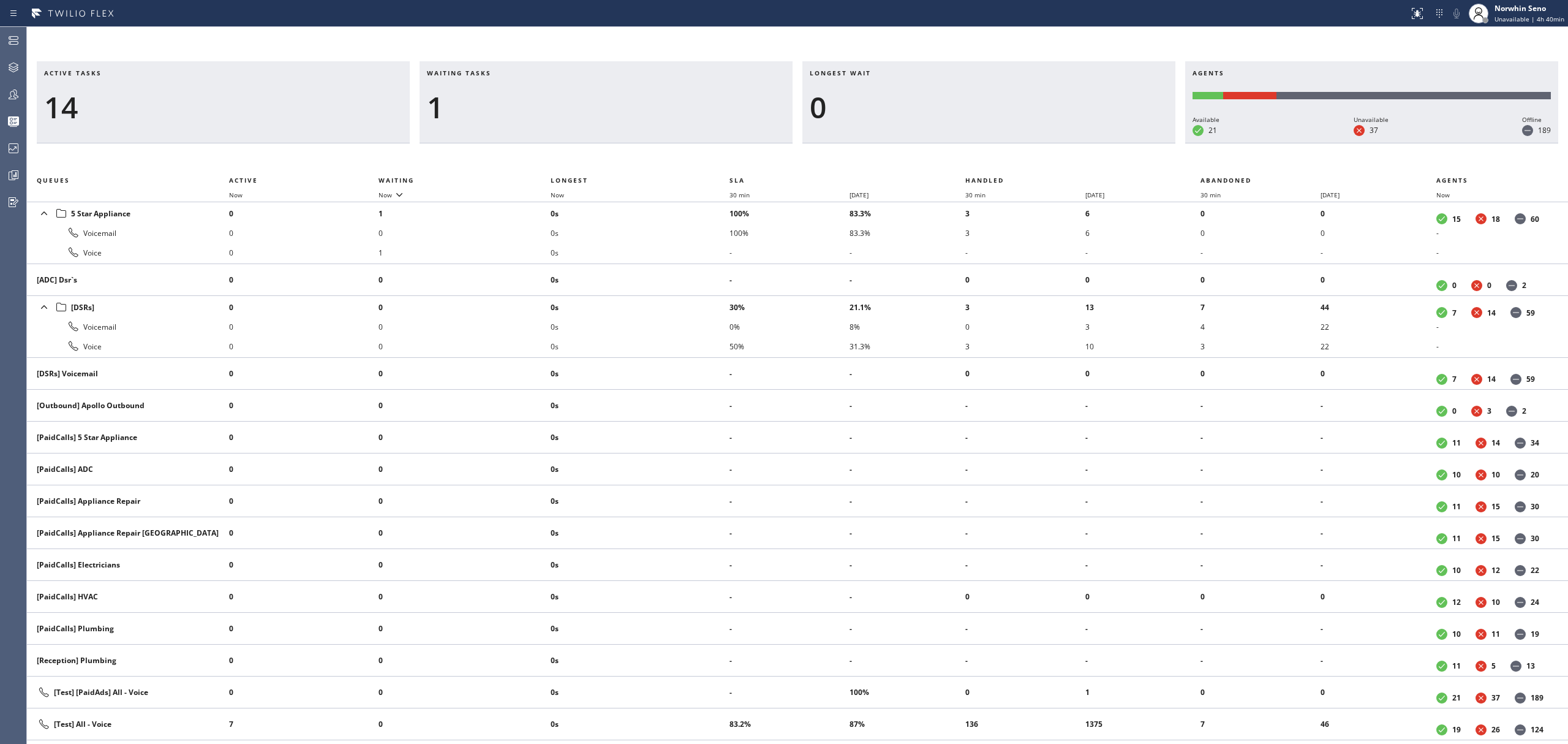
click at [976, 157] on div "Active tasks 14 Waiting tasks 1 Longest wait 0 Agents Available 21 Unavailable …" at bounding box center [797, 402] width 1541 height 683
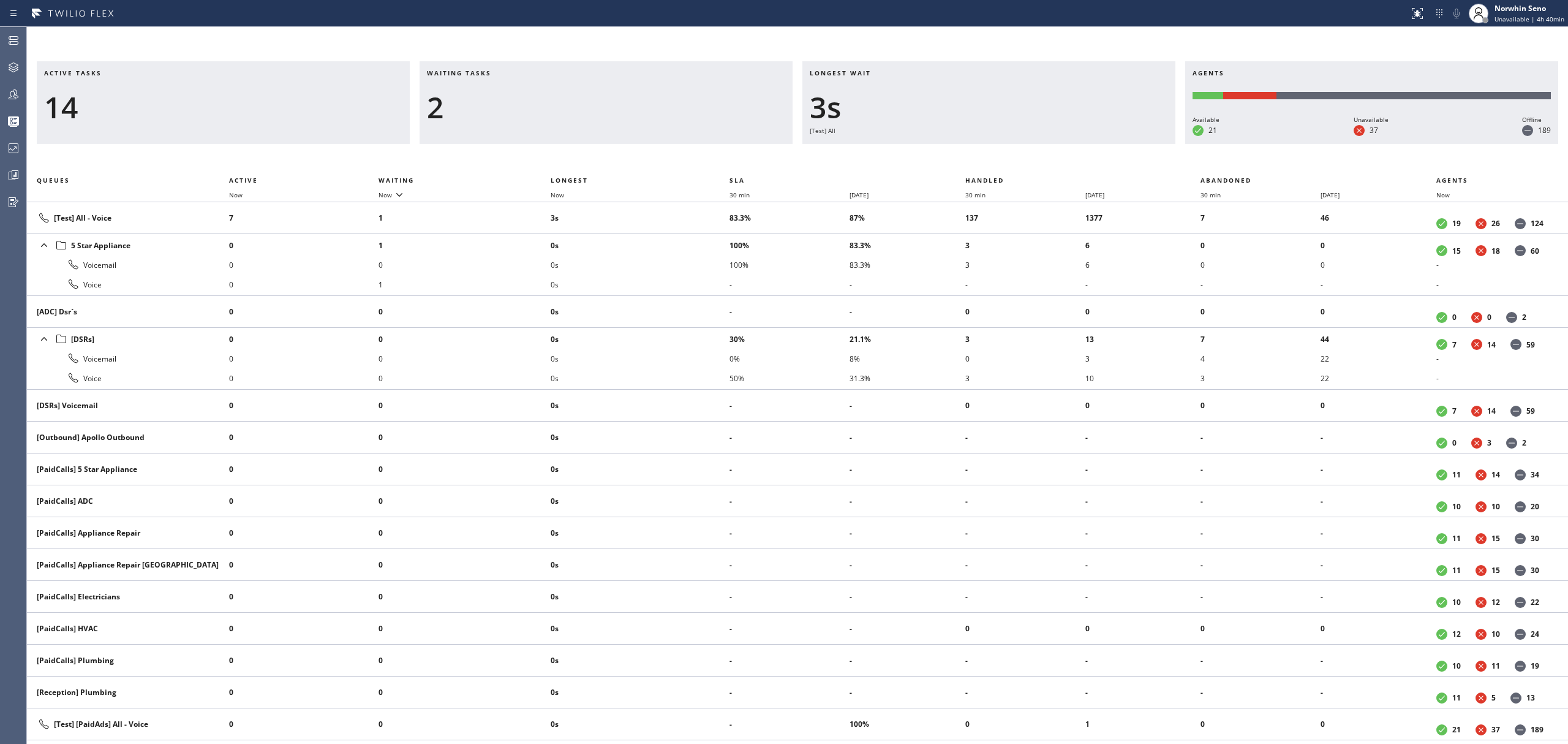
click at [976, 157] on div "Active tasks 14 Waiting tasks 2 Longest wait 3s [Test] All Agents Available 21 …" at bounding box center [797, 402] width 1541 height 683
click at [976, 157] on div "Active tasks 14 Waiting tasks 2 Longest wait 8s [Test] All Agents Available 21 …" at bounding box center [797, 402] width 1541 height 683
click at [976, 157] on div "Active tasks 13 Waiting tasks 2 Longest wait 2s [Test] All Agents Available 21 …" at bounding box center [797, 402] width 1541 height 683
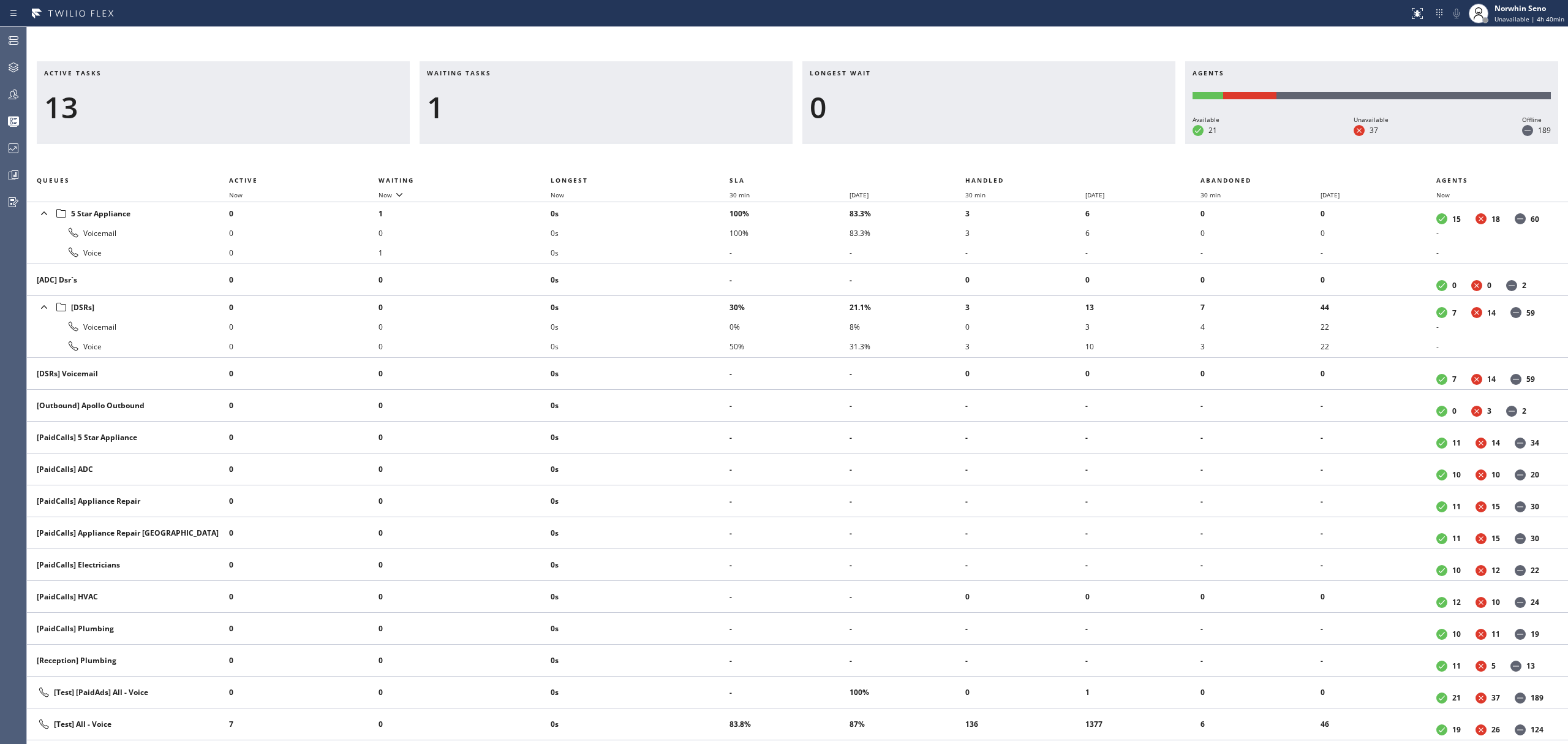
click at [976, 157] on div "Active tasks 13 Waiting tasks 1 Longest wait 0 Agents Available 21 Unavailable …" at bounding box center [797, 402] width 1541 height 683
click at [976, 157] on div "Active tasks 12 Waiting tasks 1 Longest wait 0 Agents Available 21 Unavailable …" at bounding box center [797, 402] width 1541 height 683
click at [976, 157] on div "Active tasks 10 Waiting tasks 1 Longest wait 0 Agents Available 21 Unavailable …" at bounding box center [797, 402] width 1541 height 683
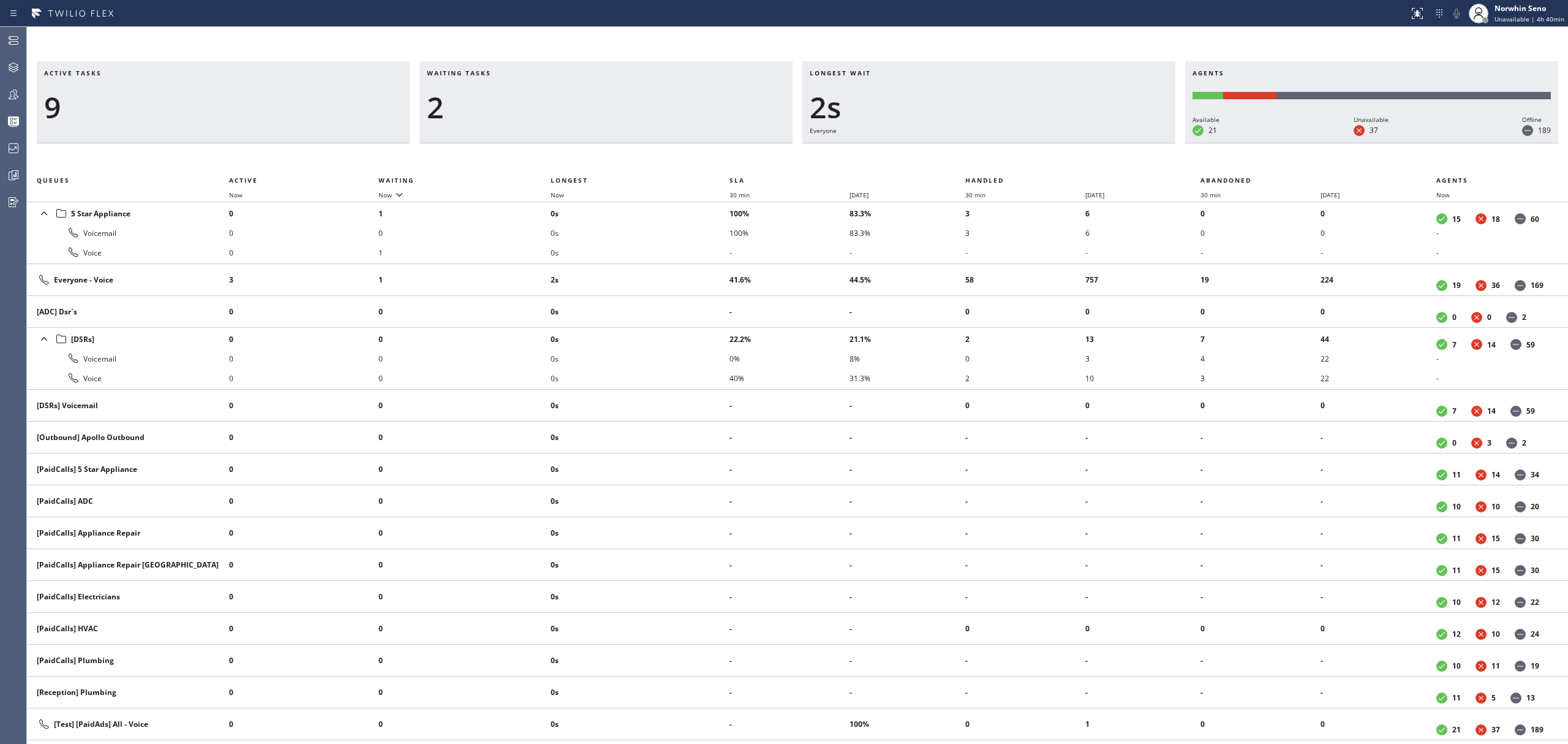
click at [976, 157] on div "Active tasks 9 Waiting tasks 2 Longest wait 2s Everyone Agents Available 21 Una…" at bounding box center [797, 402] width 1541 height 683
click at [976, 157] on div "Active tasks 9 Waiting tasks 2 Longest wait 7s Everyone Agents Available 21 Una…" at bounding box center [797, 402] width 1541 height 683
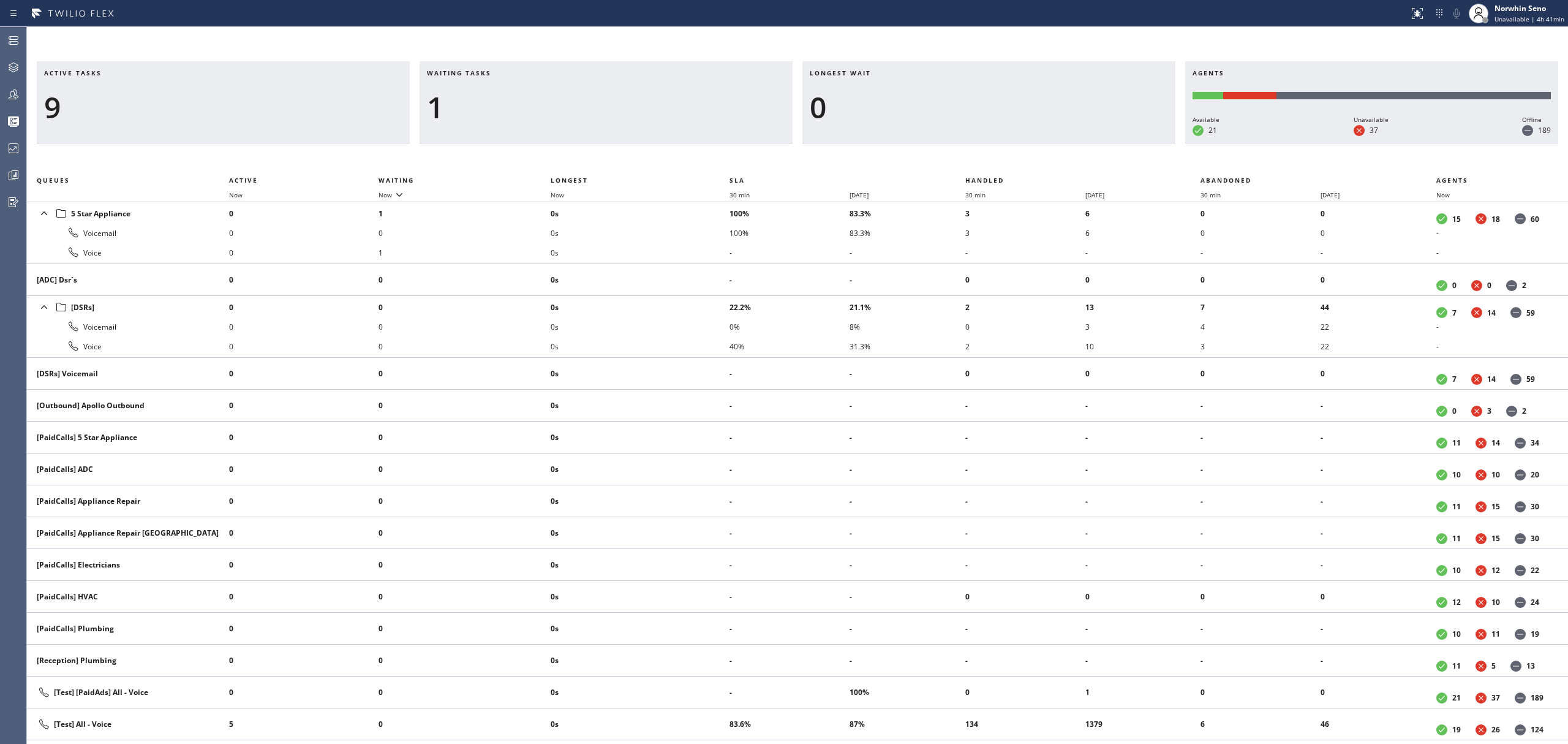
click at [976, 157] on div "Active tasks 9 Waiting tasks 1 Longest wait 0 Agents Available 21 Unavailable 3…" at bounding box center [797, 402] width 1541 height 683
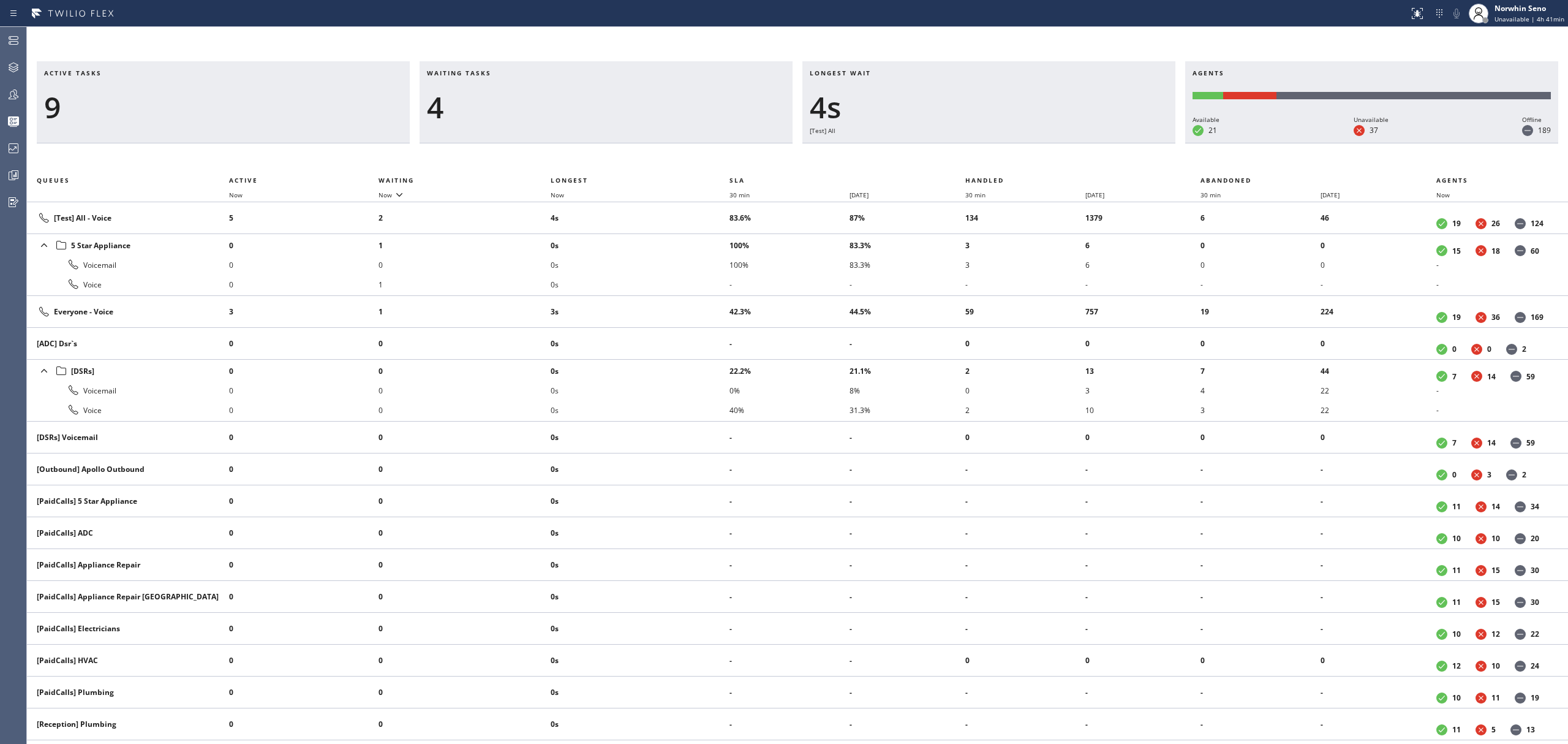
click at [976, 157] on div "Active tasks 9 Waiting tasks 4 Longest wait 4s [Test] All Agents Available 21 U…" at bounding box center [797, 402] width 1541 height 683
click at [976, 157] on div "Active tasks 10 Waiting tasks 3 Longest wait 8s [Test] All Agents Available 21 …" at bounding box center [797, 402] width 1541 height 683
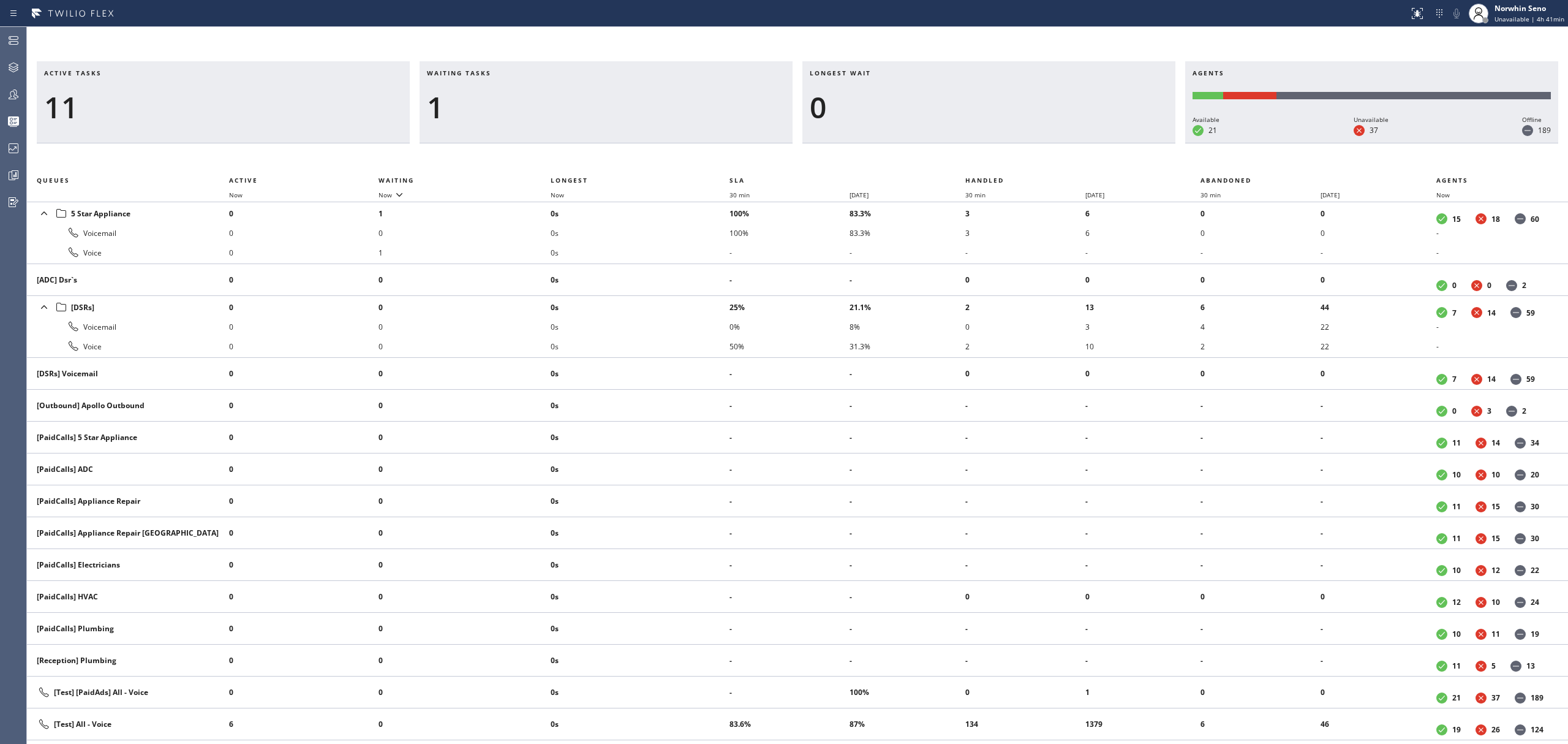
click at [976, 157] on div "Active tasks 11 Waiting tasks 1 Longest wait 0 Agents Available 21 Unavailable …" at bounding box center [797, 402] width 1541 height 683
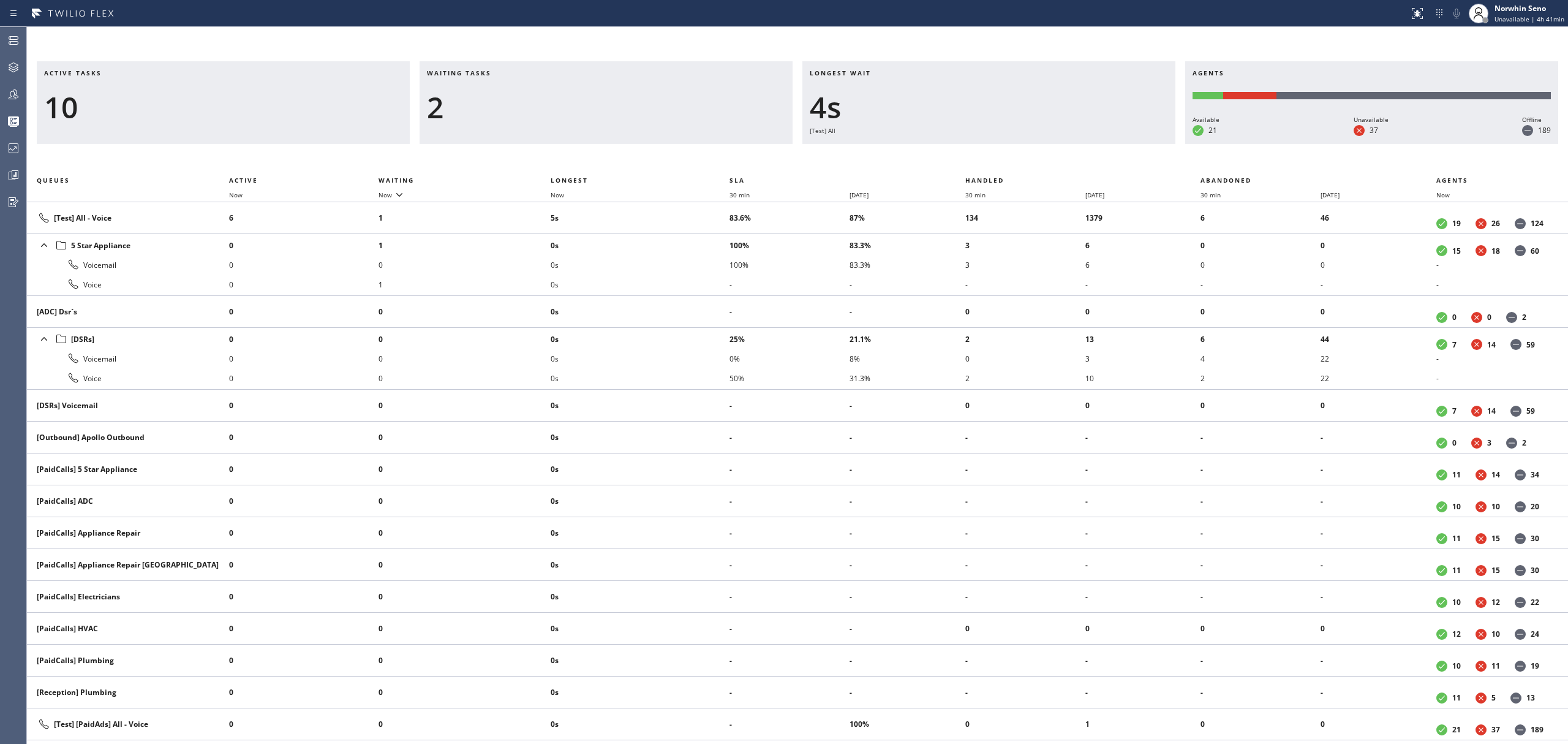
click at [976, 157] on div "Active tasks 10 Waiting tasks 2 Longest wait 4s [Test] All Agents Available 21 …" at bounding box center [797, 402] width 1541 height 683
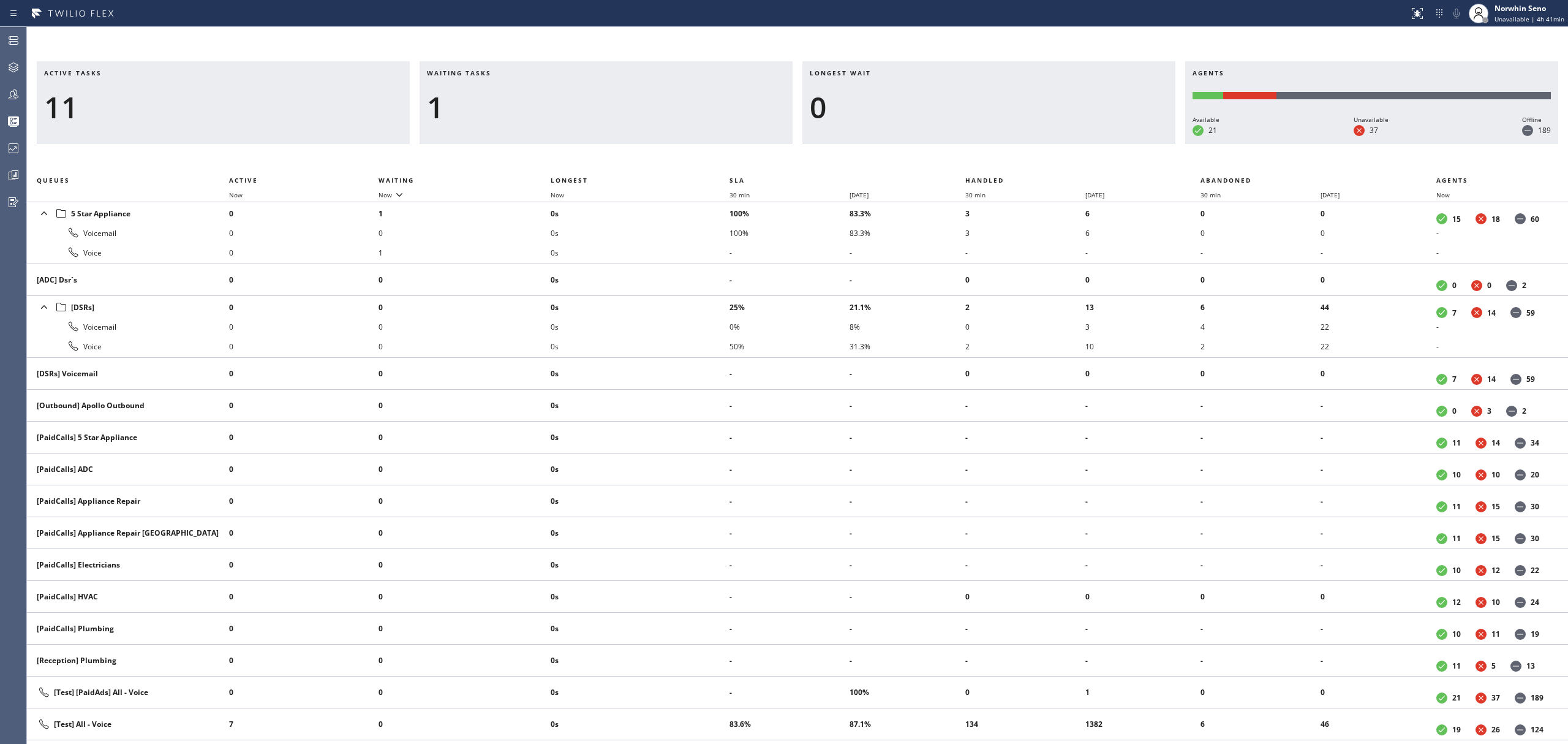
click at [976, 157] on div "Active tasks 11 Waiting tasks 1 Longest wait 0 Agents Available 21 Unavailable …" at bounding box center [797, 402] width 1541 height 683
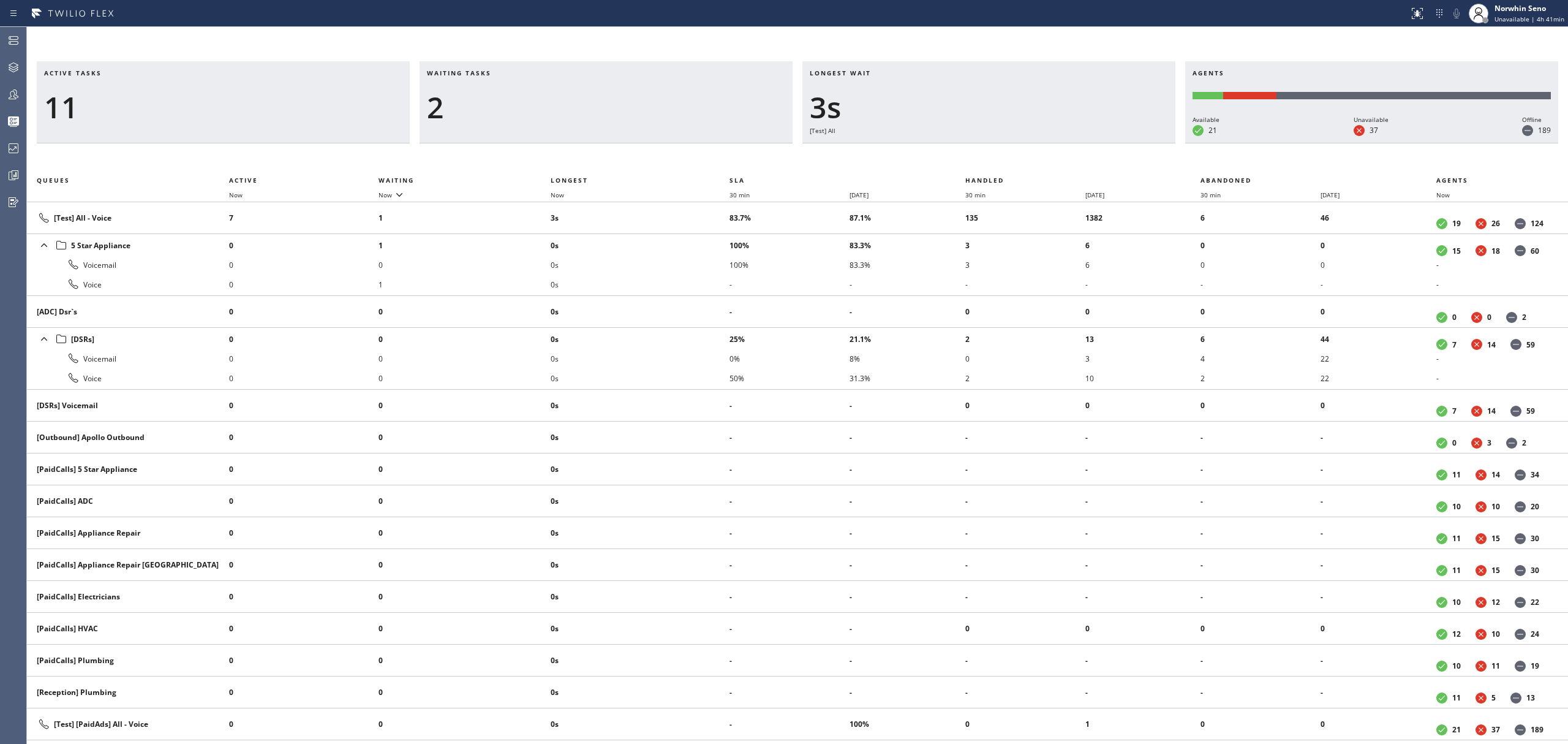
click at [976, 157] on div "Active tasks 11 Waiting tasks 2 Longest wait 3s [Test] All Agents Available 21 …" at bounding box center [797, 402] width 1541 height 683
click at [976, 157] on div "Active tasks 12 Waiting tasks 2 Longest wait 4s Everyone Agents Available 21 Un…" at bounding box center [797, 402] width 1541 height 683
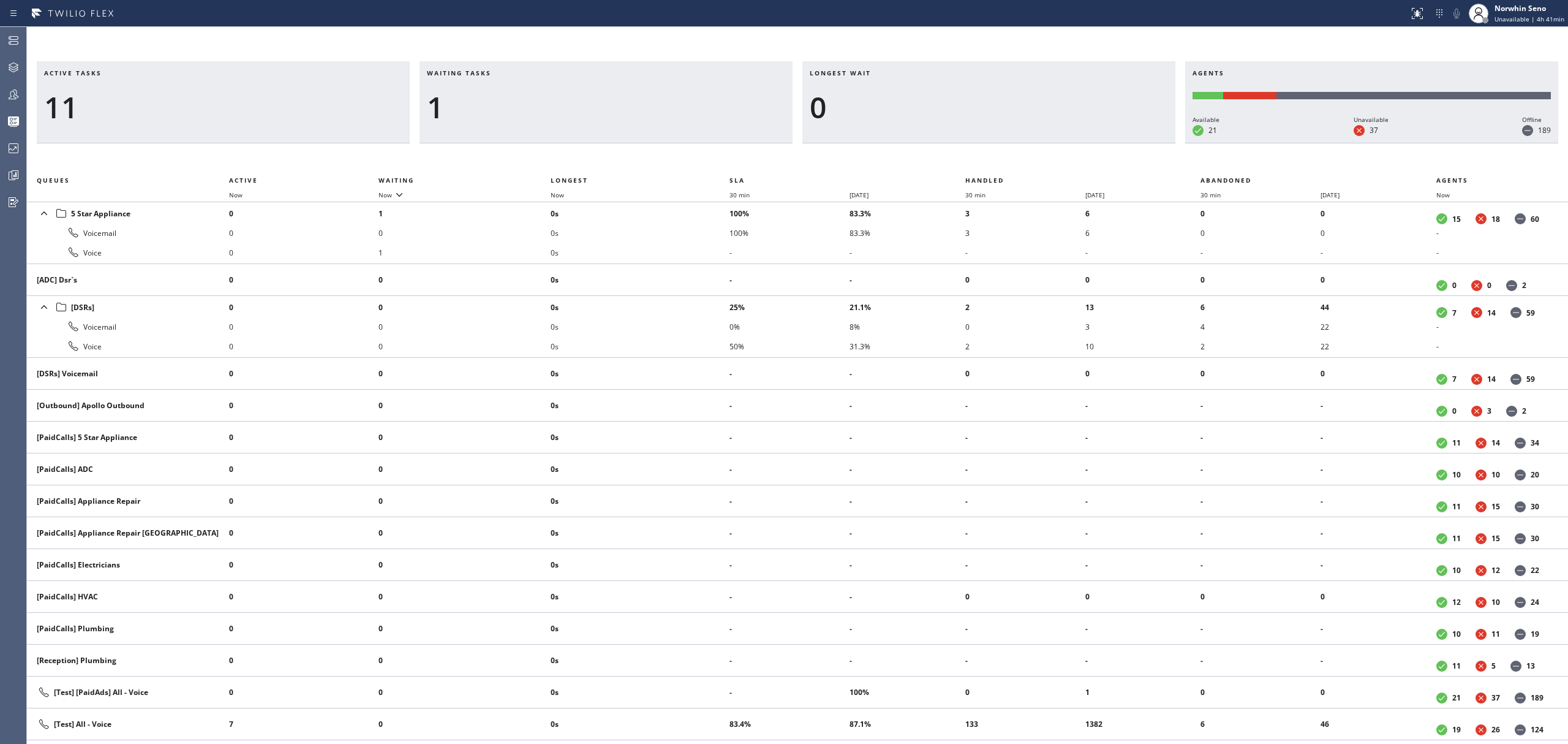
click at [976, 157] on div "Active tasks 11 Waiting tasks 1 Longest wait 0 Agents Available 21 Unavailable …" at bounding box center [797, 402] width 1541 height 683
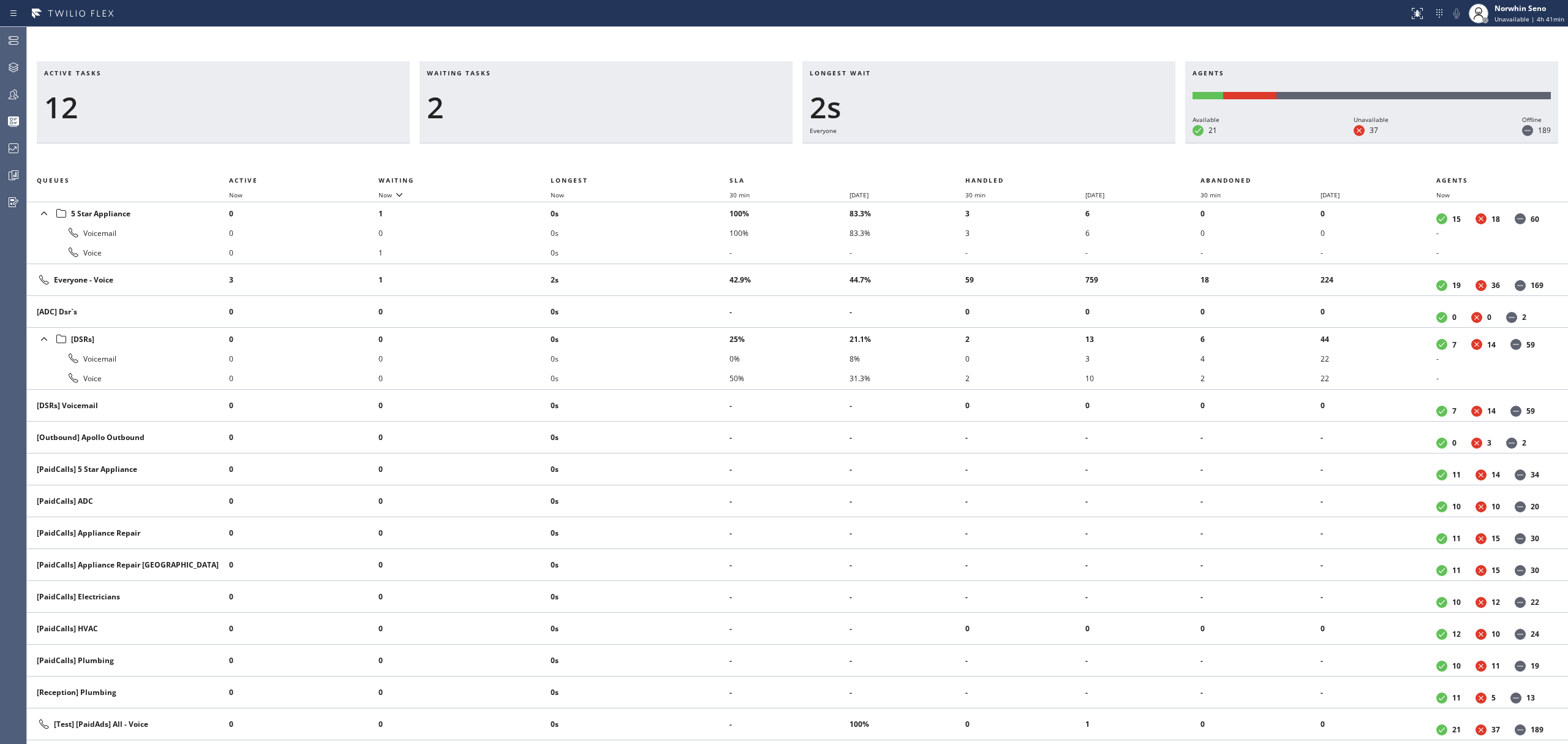
click at [976, 157] on div "Active tasks 12 Waiting tasks 2 Longest wait 2s Everyone Agents Available 21 Un…" at bounding box center [797, 402] width 1541 height 683
click at [976, 157] on div "Active tasks 11 Waiting tasks 3 Longest wait 4s [Test] All Agents Available 21 …" at bounding box center [797, 402] width 1541 height 683
click at [976, 157] on div "Active tasks 10 Waiting tasks 4 Longest wait 9s [Test] All Agents Available 20 …" at bounding box center [797, 402] width 1541 height 683
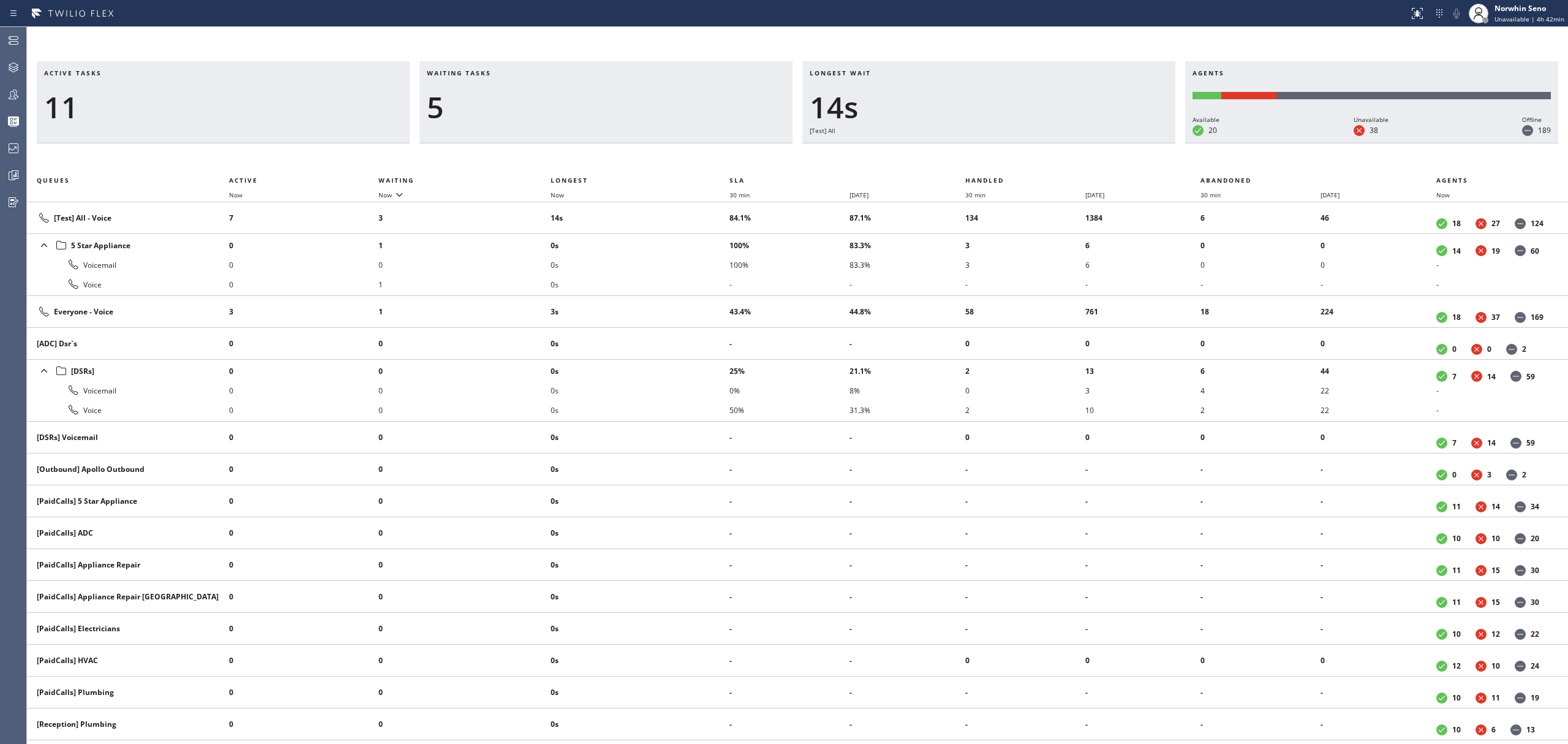
click at [976, 157] on div "Active tasks 11 Waiting tasks 5 Longest wait 14s [Test] All Agents Available 20…" at bounding box center [797, 402] width 1541 height 683
click at [976, 157] on div "Active tasks 12 Waiting tasks 5 Longest wait 19s [Test] All Agents Available 20…" at bounding box center [797, 402] width 1541 height 683
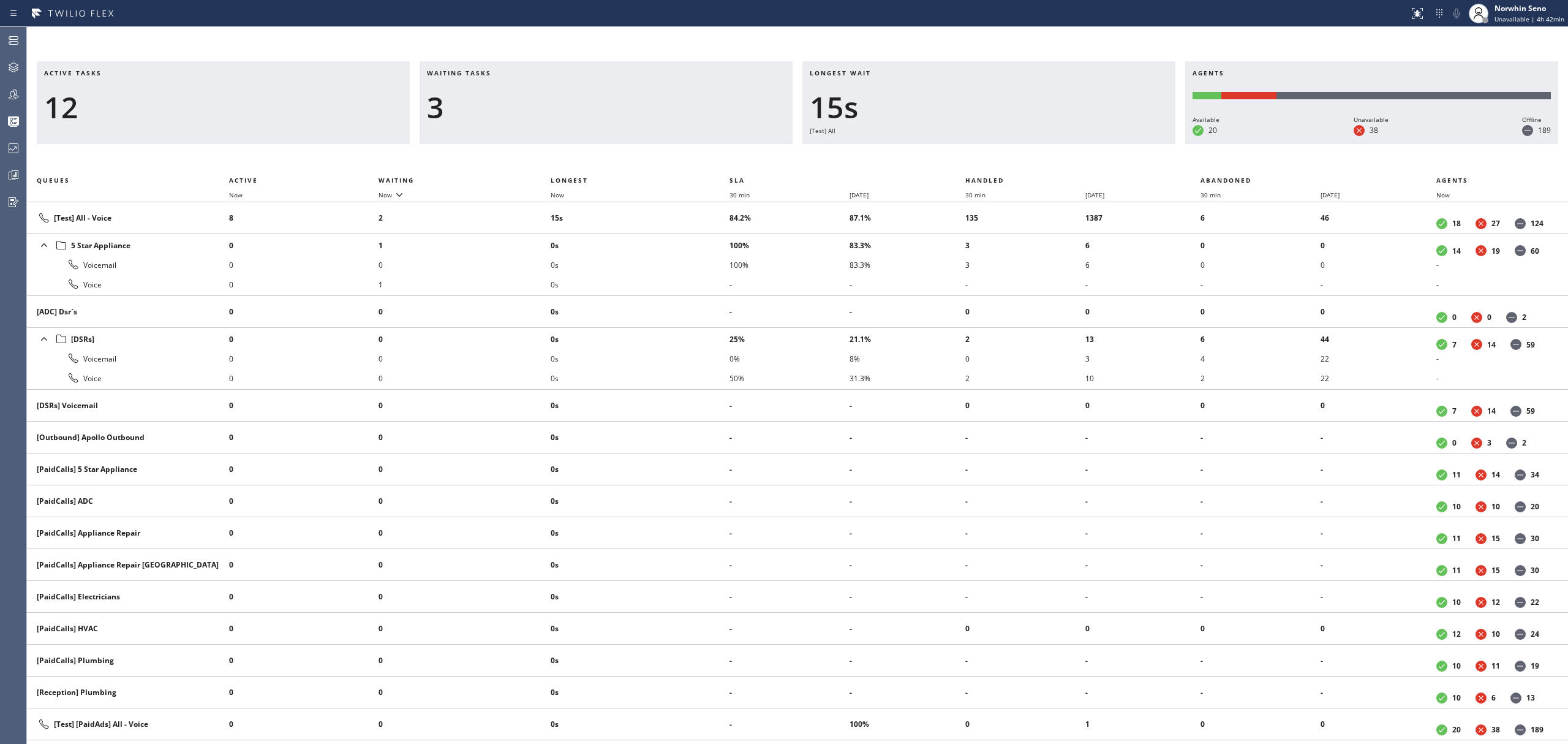
click at [976, 157] on div "Active tasks 12 Waiting tasks 3 Longest wait 15s [Test] All Agents Available 20…" at bounding box center [797, 402] width 1541 height 683
click at [976, 157] on div "Active tasks 13 Waiting tasks 2 Longest wait 12s [Test] All Agents Available 20…" at bounding box center [797, 402] width 1541 height 683
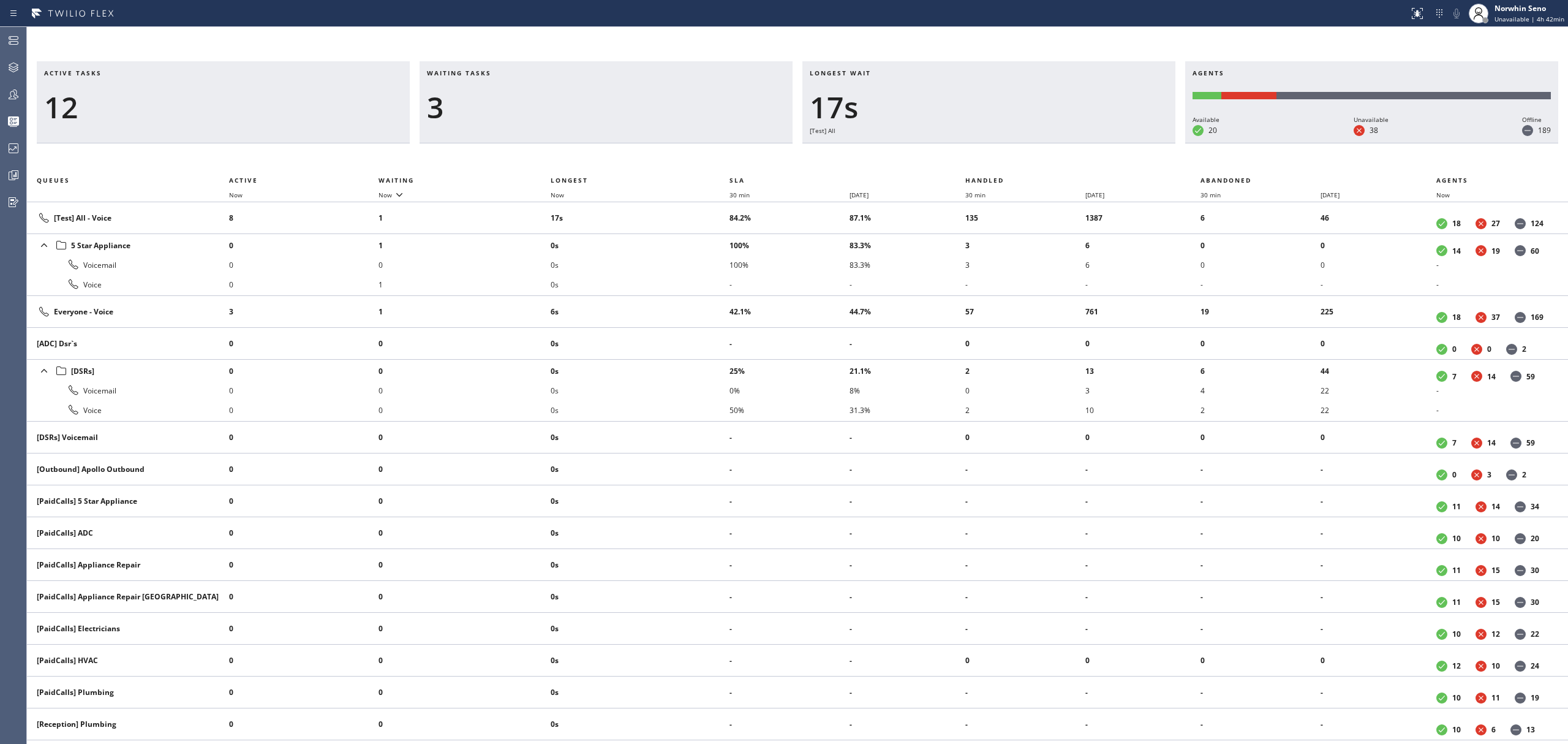
click at [976, 157] on div "Active tasks 12 Waiting tasks 3 Longest wait 17s [Test] All Agents Available 20…" at bounding box center [797, 402] width 1541 height 683
click at [976, 157] on div "Active tasks 12 Waiting tasks 3 Longest wait 22s [Test] All Agents Available 20…" at bounding box center [797, 402] width 1541 height 683
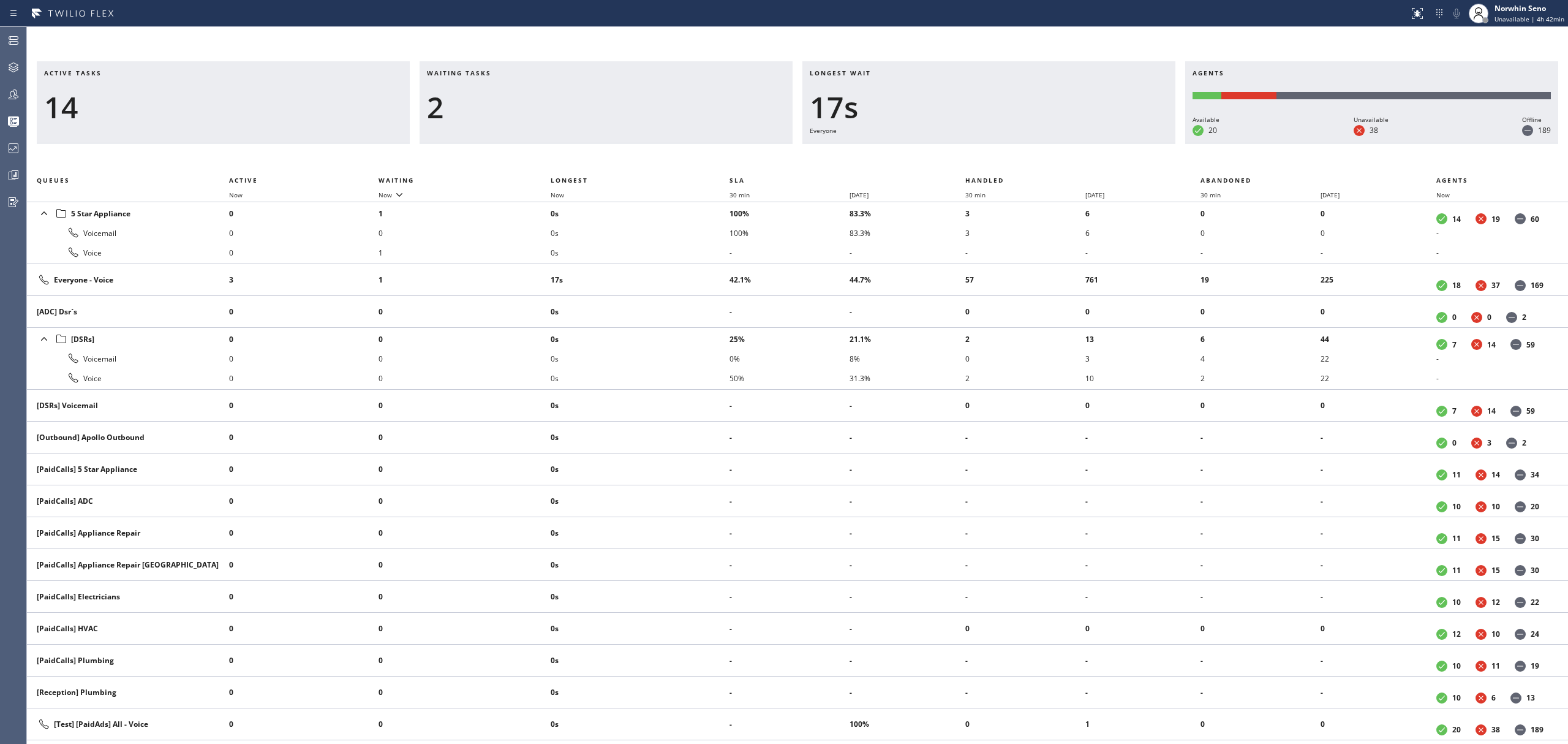
click at [976, 157] on div "Active tasks 14 Waiting tasks 2 Longest wait 17s Everyone Agents Available 20 U…" at bounding box center [797, 402] width 1541 height 683
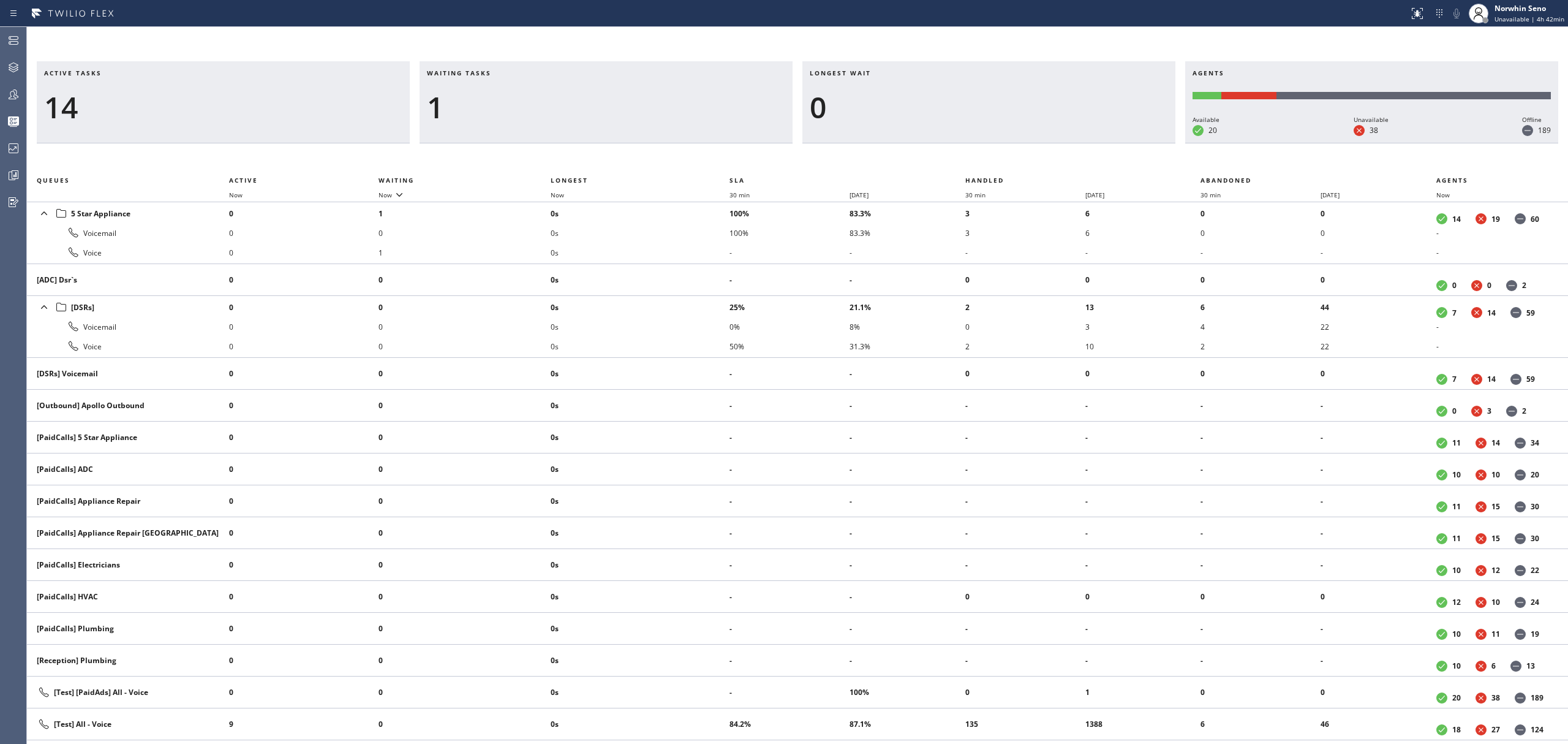
click at [976, 157] on div "Active tasks 14 Waiting tasks 1 Longest wait 0 Agents Available 20 Unavailable …" at bounding box center [797, 402] width 1541 height 683
click at [976, 157] on div "Active tasks 13 Waiting tasks 1 Longest wait 0 Agents Available 20 Unavailable …" at bounding box center [797, 402] width 1541 height 683
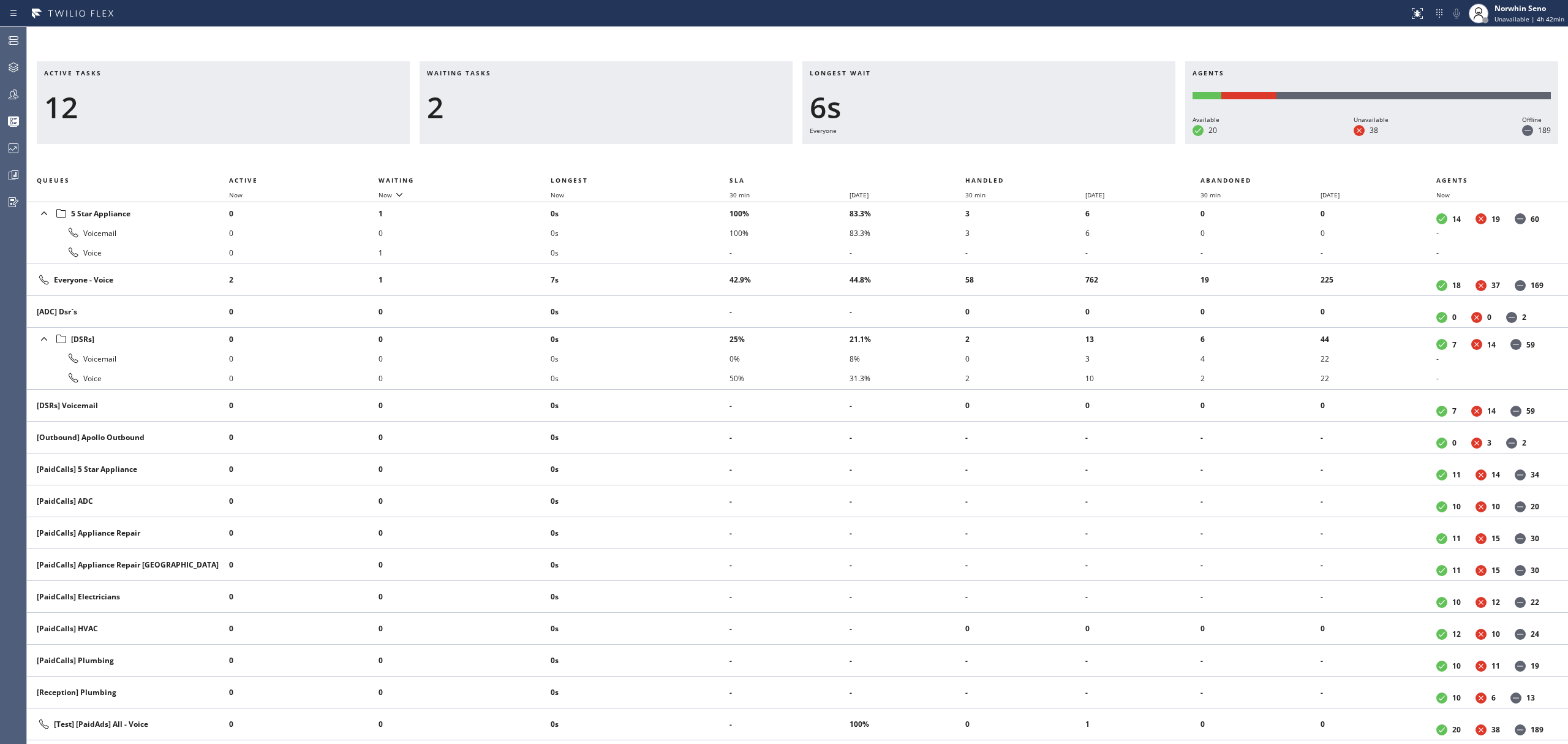
click at [976, 157] on div "Active tasks 12 Waiting tasks 2 Longest wait 6s Everyone Agents Available 20 Un…" at bounding box center [797, 402] width 1541 height 683
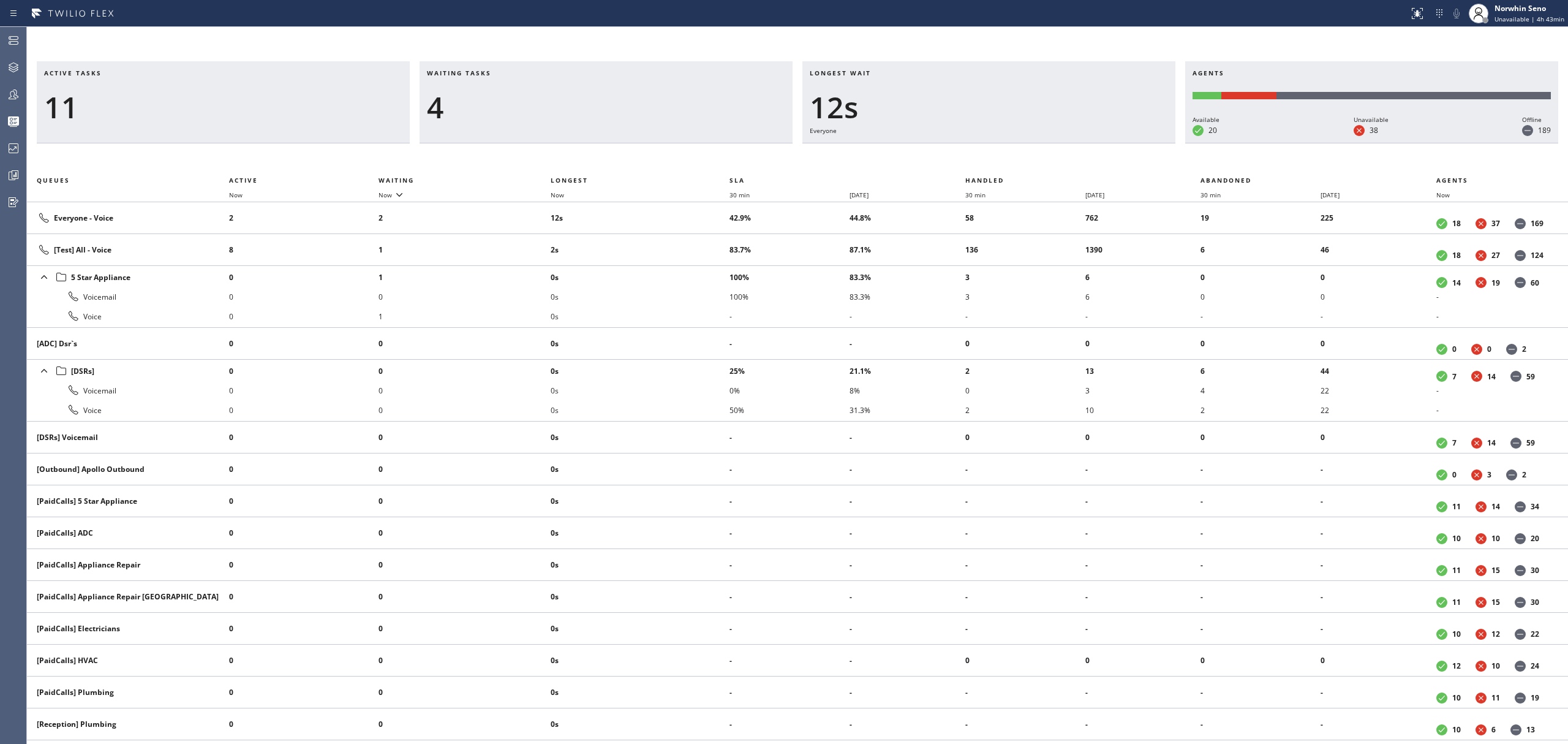
click at [976, 157] on div "Active tasks 11 Waiting tasks 4 Longest wait 12s Everyone Agents Available 20 U…" at bounding box center [797, 402] width 1541 height 683
click at [976, 157] on div "Active tasks 11 Waiting tasks 4 Longest wait 11s Everyone Agents Available 20 U…" at bounding box center [797, 402] width 1541 height 683
click at [976, 157] on div "Active tasks 11 Waiting tasks 6 Longest wait 16s Everyone Agents Available 20 U…" at bounding box center [797, 402] width 1541 height 683
click at [976, 157] on div "Active tasks 12 Waiting tasks 6 Longest wait 21s Everyone Agents Available 20 U…" at bounding box center [797, 402] width 1541 height 683
click at [976, 157] on div "Active tasks 10 Waiting tasks 5 Longest wait 26s Everyone Agents Available 20 U…" at bounding box center [797, 402] width 1541 height 683
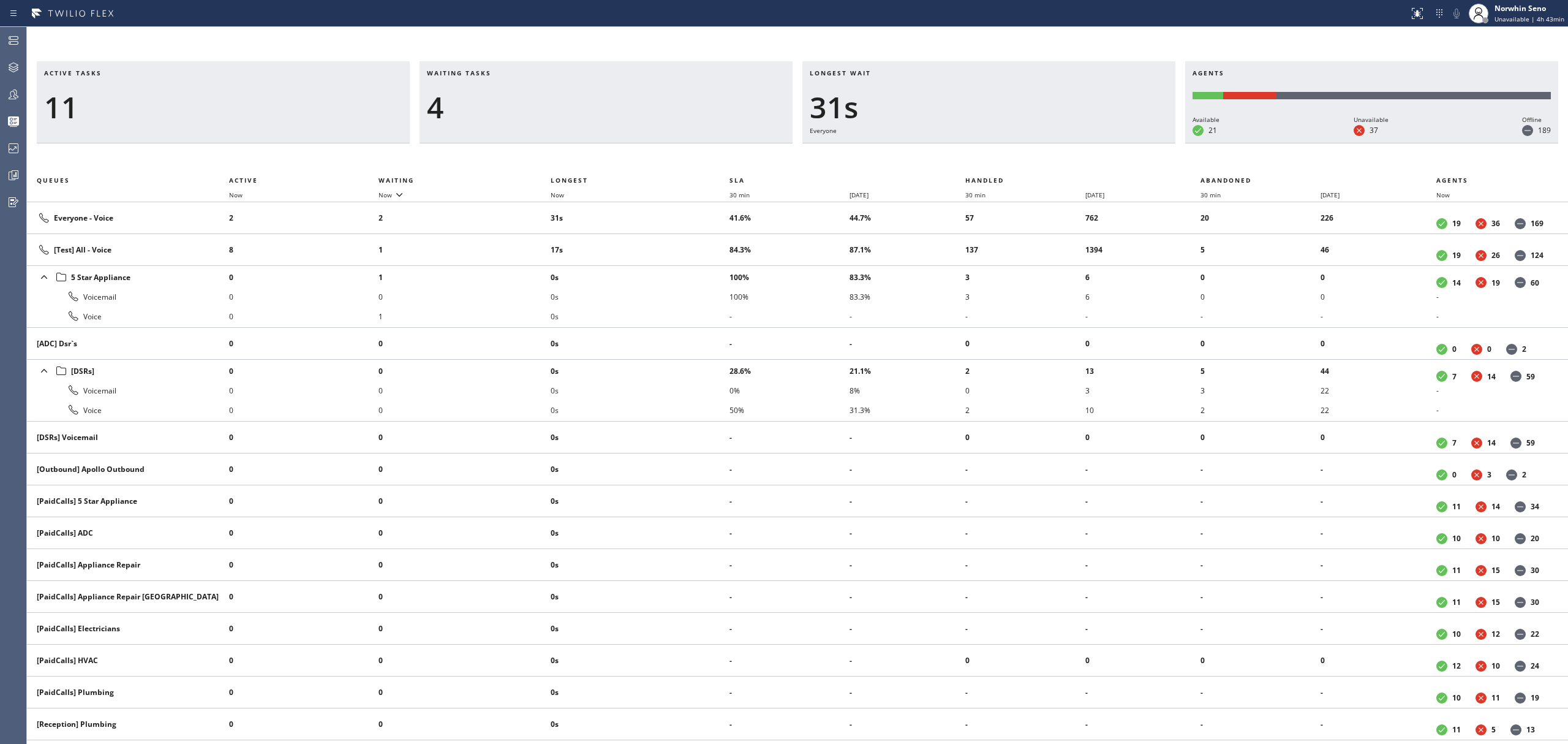
click at [976, 157] on div "Active tasks 11 Waiting tasks 4 Longest wait 31s Everyone Agents Available 21 U…" at bounding box center [797, 402] width 1541 height 683
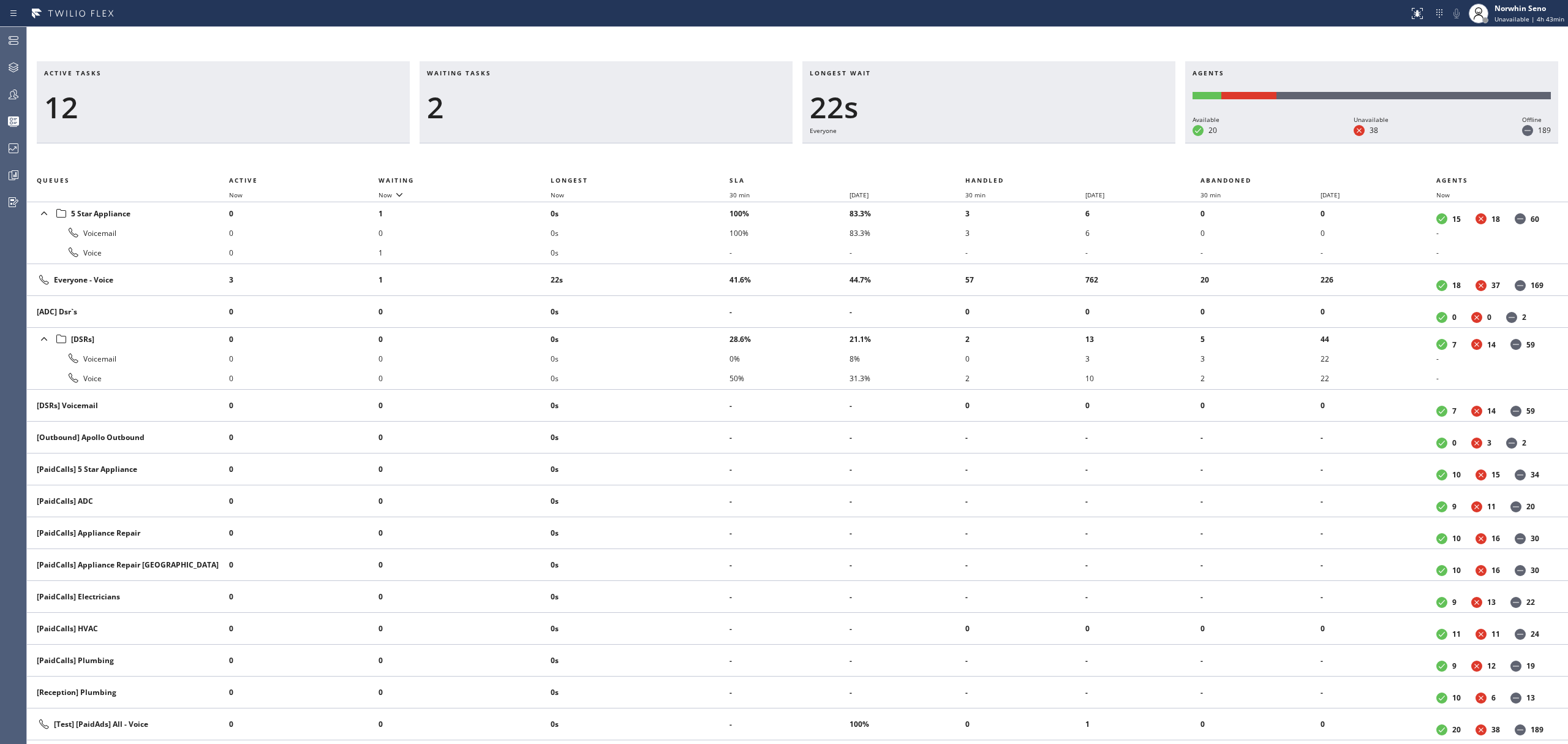
click at [976, 157] on div "Active tasks 12 Waiting tasks 2 Longest wait 22s Everyone Agents Available 20 U…" at bounding box center [797, 402] width 1541 height 683
click at [976, 157] on div "Active tasks 11 Waiting tasks 2 Longest wait 27s Everyone Agents Available 20 U…" at bounding box center [797, 402] width 1541 height 683
click at [976, 157] on div "Active tasks 11 Waiting tasks 2 Longest wait 3s Everyone Agents Available 20 Un…" at bounding box center [797, 402] width 1541 height 683
click at [976, 157] on div "Active tasks 10 Waiting tasks 3 Longest wait 8s Everyone Agents Available 20 Un…" at bounding box center [797, 402] width 1541 height 683
click at [976, 157] on div "Active tasks 10 Waiting tasks 3 Longest wait 13s Everyone Agents Available 20 U…" at bounding box center [797, 402] width 1541 height 683
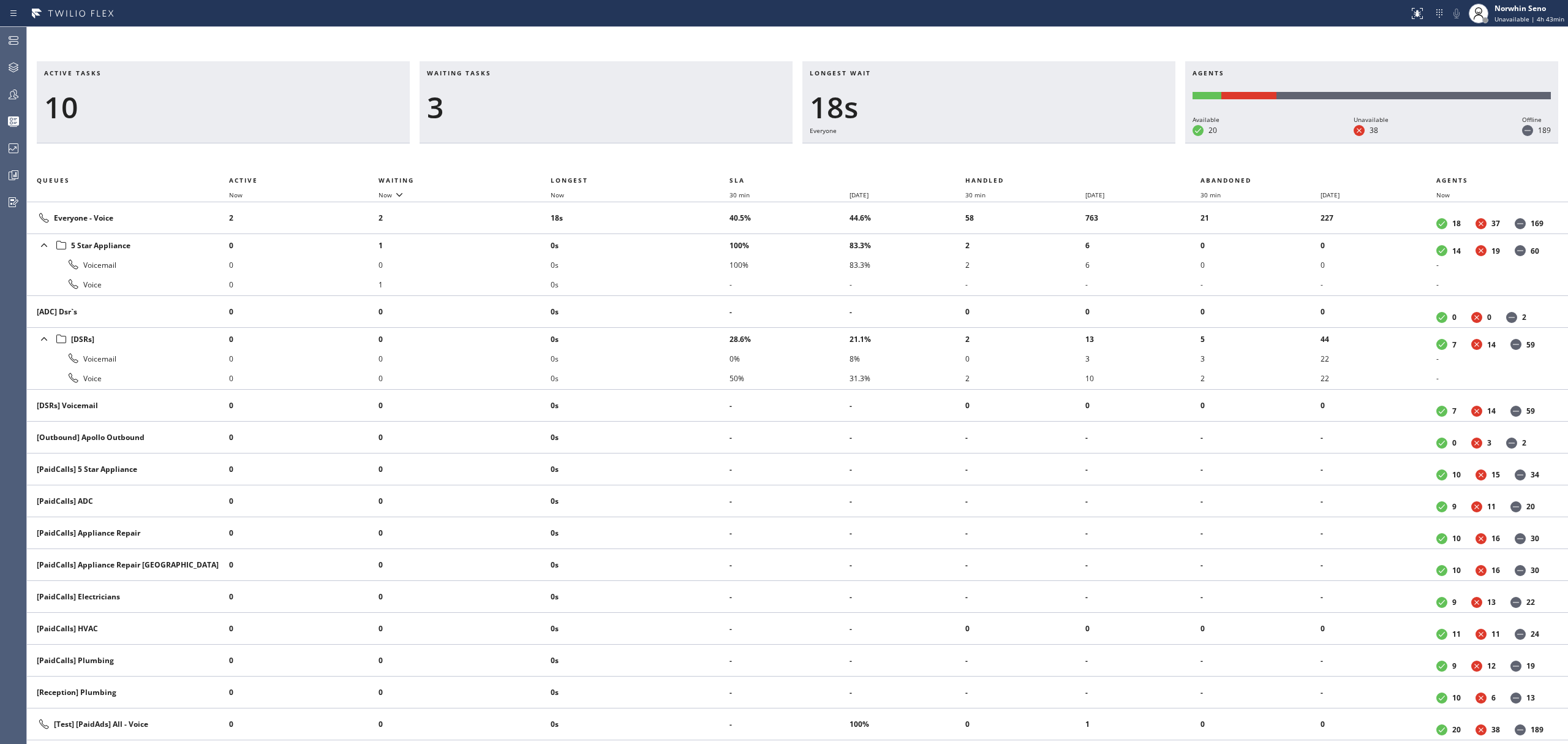
click at [976, 157] on div "Active tasks 10 Waiting tasks 3 Longest wait 18s Everyone Agents Available 20 U…" at bounding box center [797, 402] width 1541 height 683
click at [976, 157] on div "Active tasks 10 Waiting tasks 2 Longest wait 17s Everyone Agents Available 20 U…" at bounding box center [797, 402] width 1541 height 683
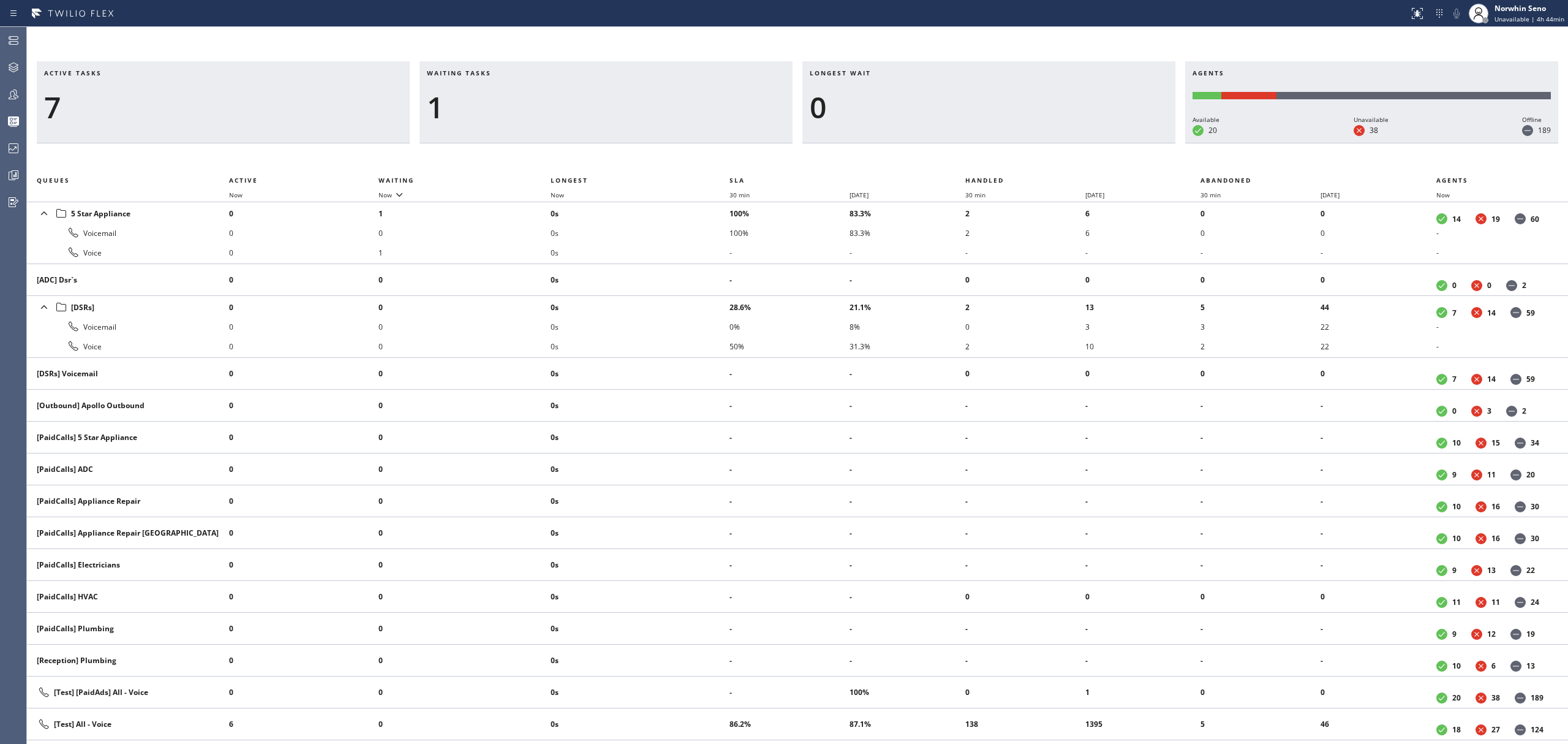
click at [976, 157] on div "Active tasks 7 Waiting tasks 1 Longest wait 0 Agents Available 20 Unavailable 3…" at bounding box center [797, 402] width 1541 height 683
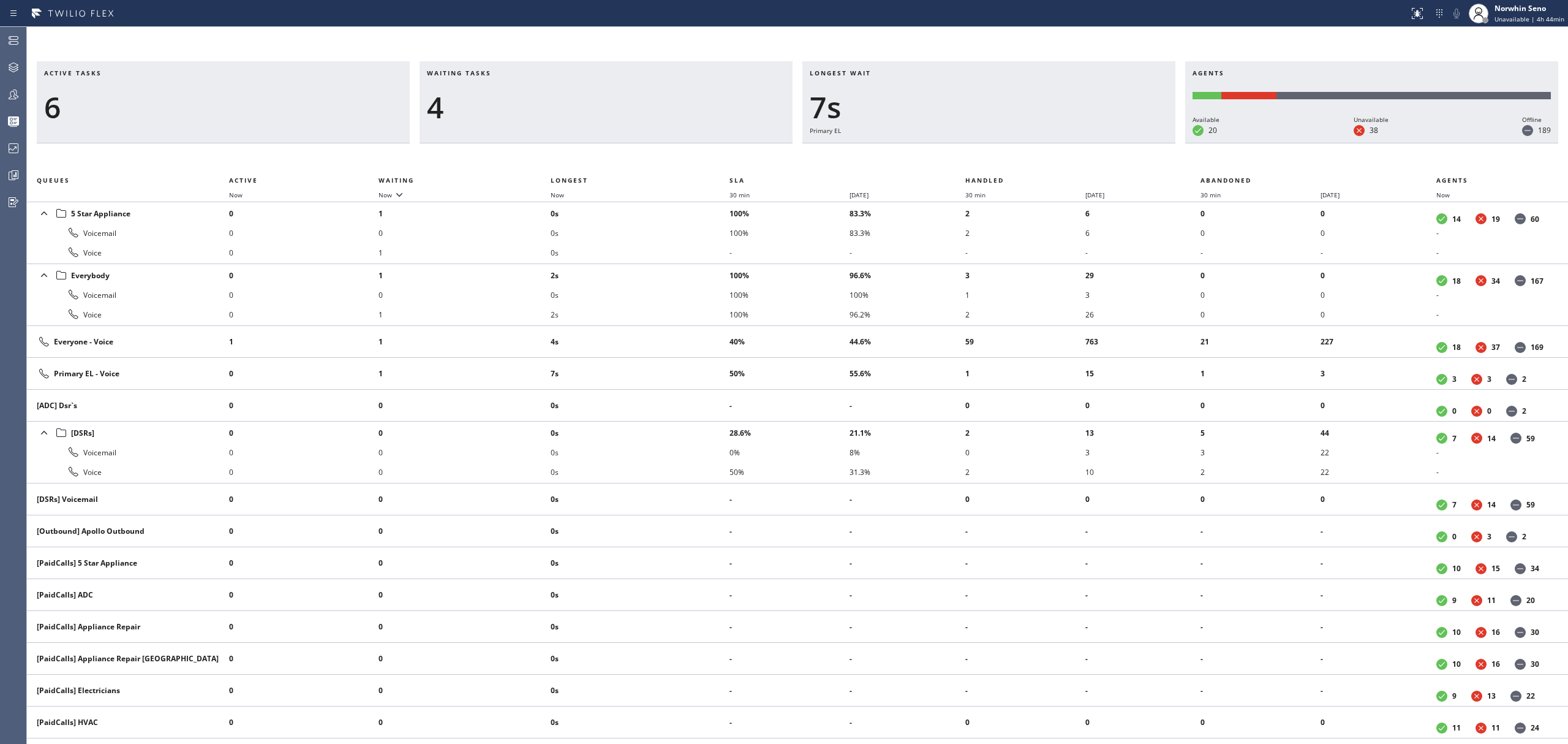
click at [976, 157] on div "Active tasks 6 Waiting tasks 4 Longest wait 7s Primary EL Agents Available 20 U…" at bounding box center [797, 402] width 1541 height 683
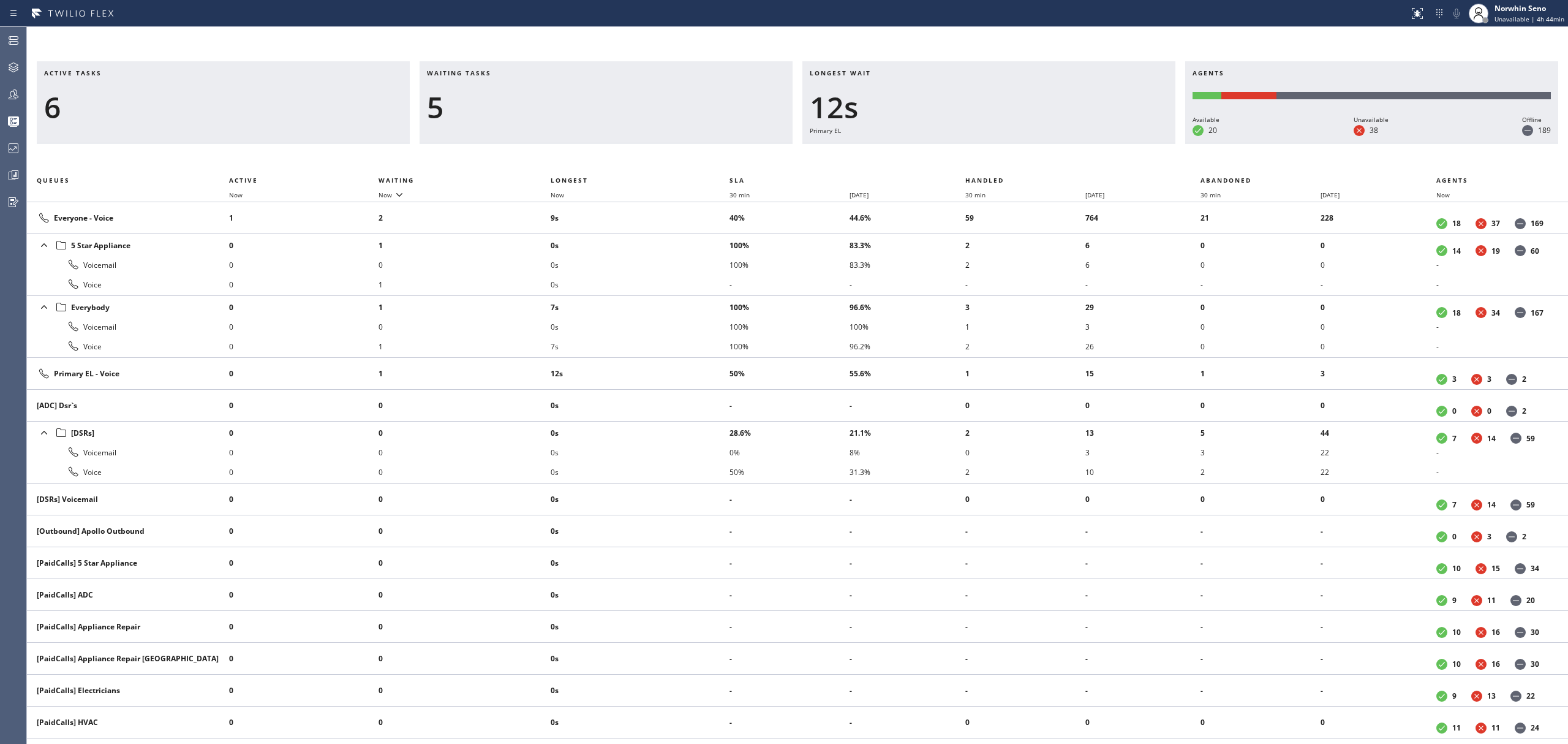
click at [976, 157] on div "Active tasks 6 Waiting tasks 5 Longest wait 12s Primary EL Agents Available 20 …" at bounding box center [797, 402] width 1541 height 683
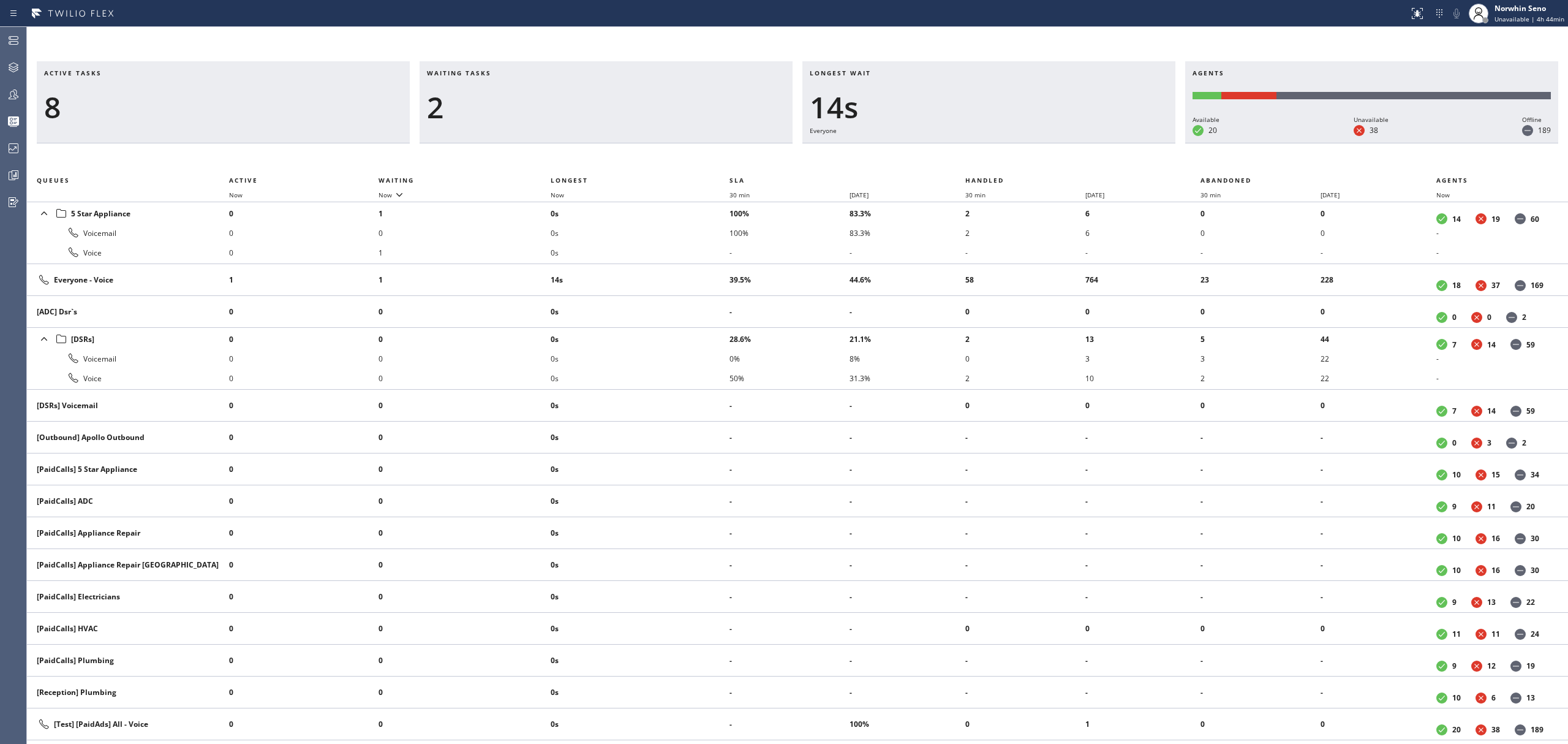
click at [976, 157] on div "Active tasks 8 Waiting tasks 2 Longest wait 14s Everyone Agents Available 20 Un…" at bounding box center [797, 402] width 1541 height 683
click at [976, 157] on div "Active tasks 8 Waiting tasks 3 Longest wait 19s Everyone Agents Available 20 Un…" at bounding box center [797, 402] width 1541 height 683
click at [976, 157] on div "Active tasks 8 Waiting tasks 2 Longest wait 10s Everyone Agents Available 20 Un…" at bounding box center [797, 402] width 1541 height 683
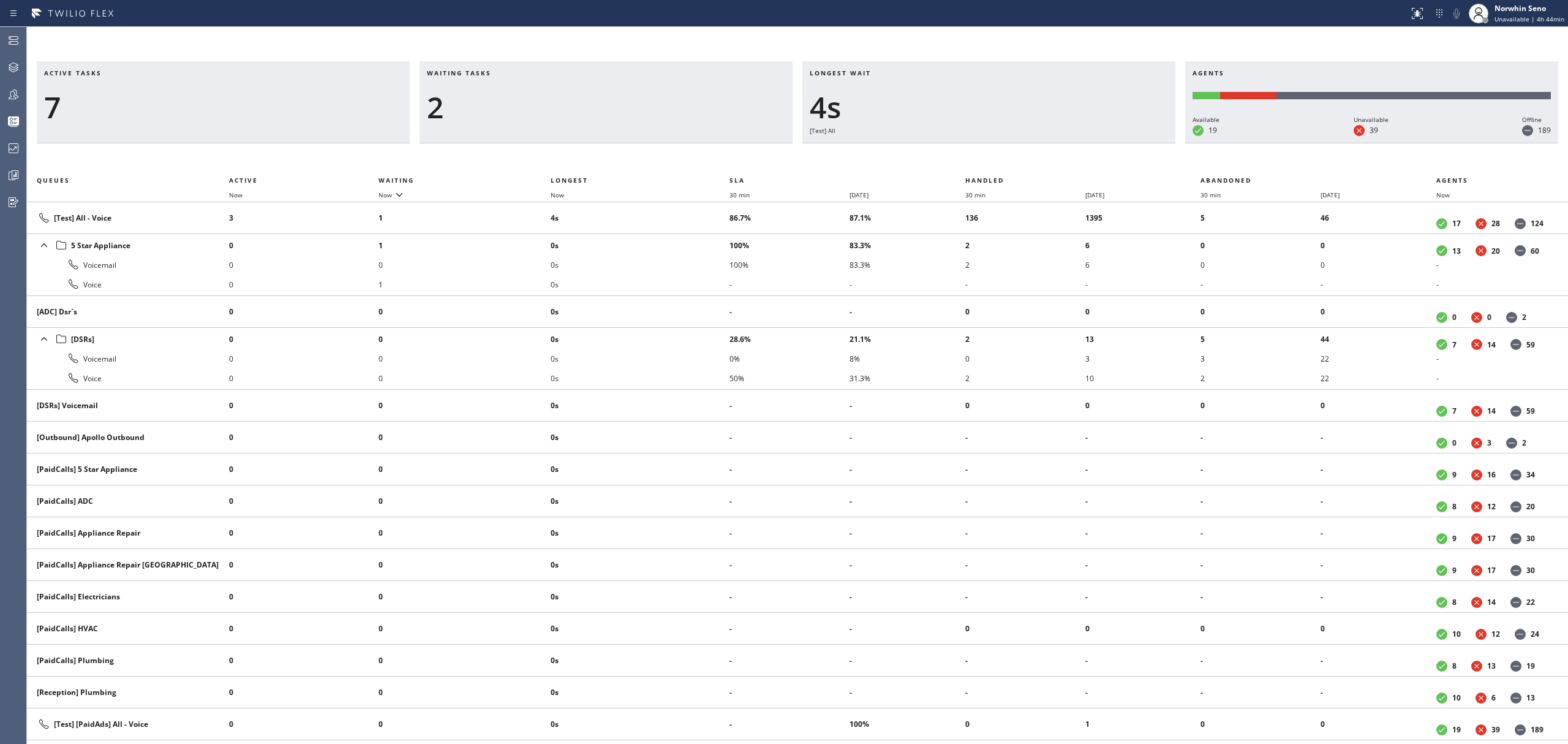
click at [976, 157] on div "Active tasks 7 Waiting tasks 2 Longest wait 4s [Test] All Agents Available 19 U…" at bounding box center [797, 402] width 1541 height 683
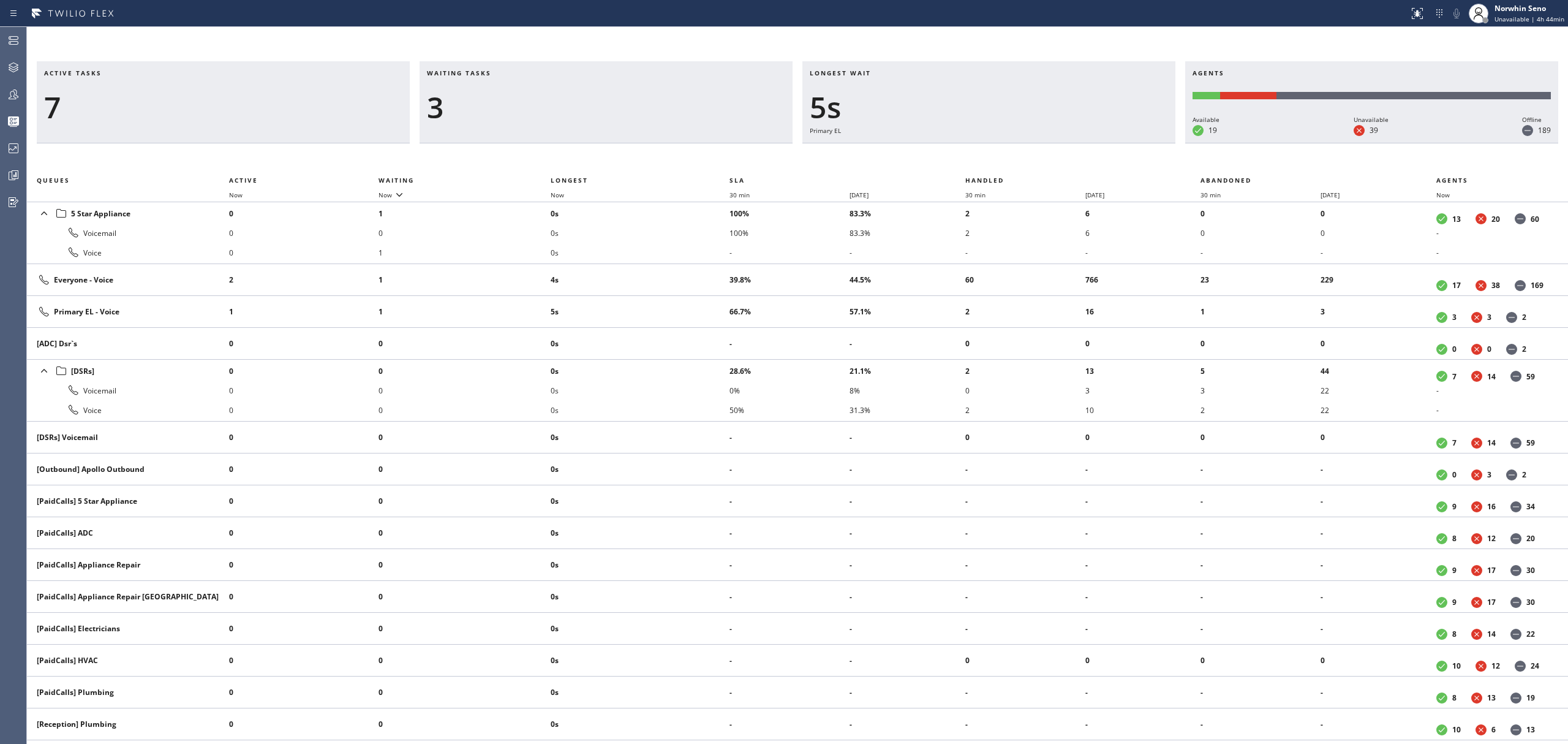
click at [976, 157] on div "Active tasks 7 Waiting tasks 3 Longest wait 5s Primary EL Agents Available 19 U…" at bounding box center [797, 402] width 1541 height 683
click at [976, 157] on div "Active tasks 7 Waiting tasks 3 Longest wait 10s Primary EL Agents Available 19 …" at bounding box center [797, 402] width 1541 height 683
click at [976, 157] on div "Active tasks 7 Waiting tasks 3 Longest wait 15s Primary EL Agents Available 19 …" at bounding box center [797, 402] width 1541 height 683
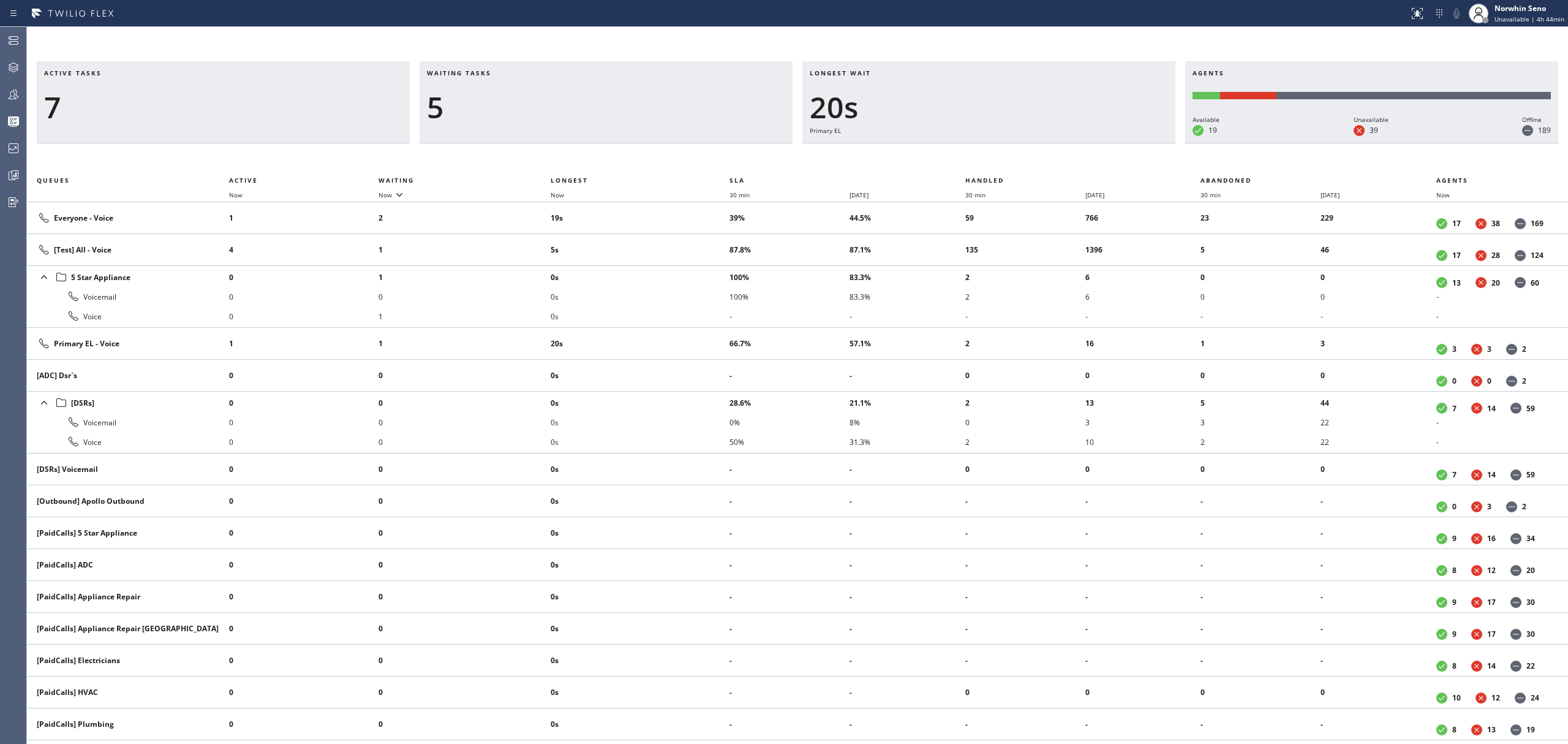
click at [976, 157] on div "Active tasks 7 Waiting tasks 5 Longest wait 20s Primary EL Agents Available 19 …" at bounding box center [797, 402] width 1541 height 683
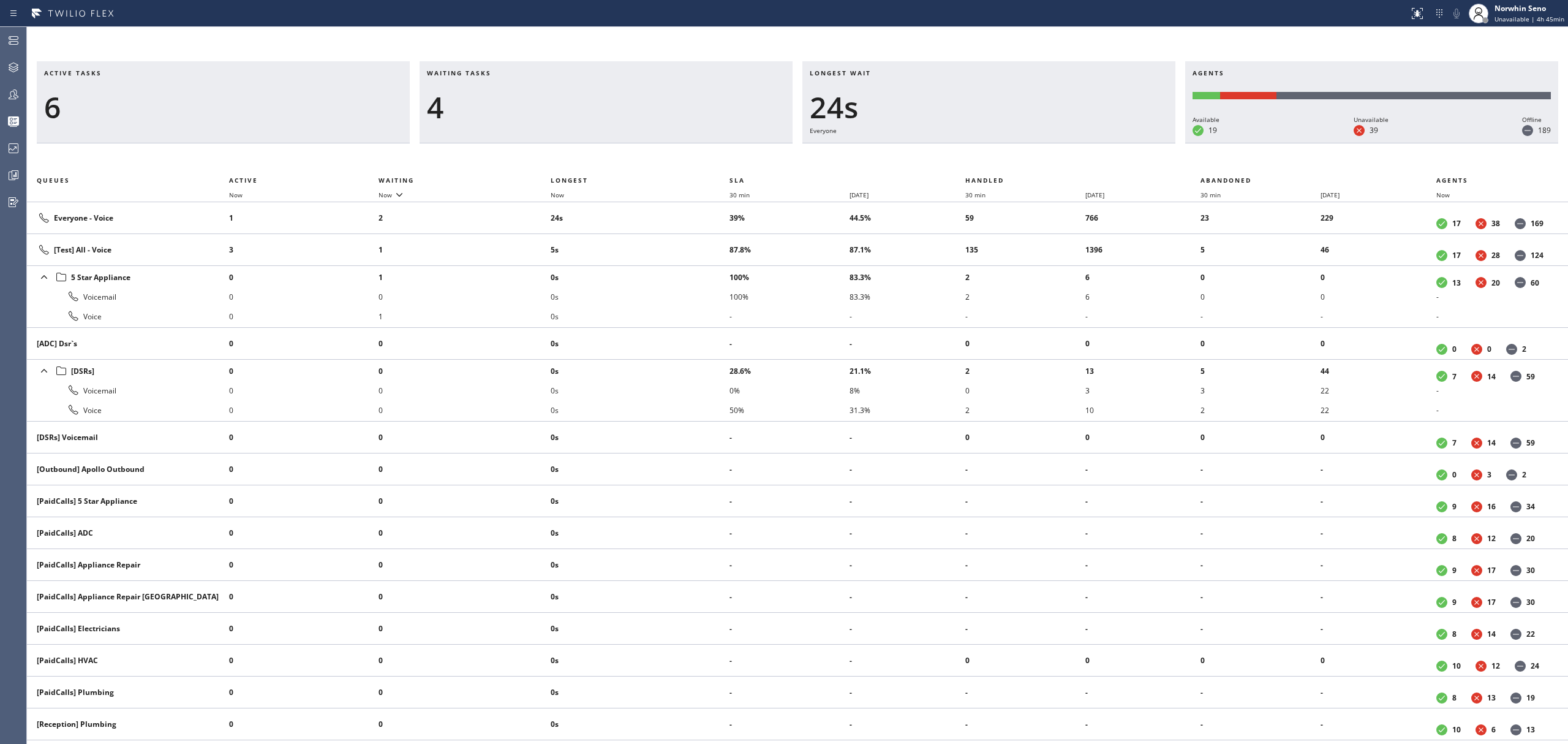
click at [976, 157] on div "Active tasks 6 Waiting tasks 4 Longest wait 24s Everyone Agents Available 19 Un…" at bounding box center [797, 402] width 1541 height 683
click at [976, 157] on div "Active tasks 7 Waiting tasks 4 Longest wait 16s Everyone Agents Available 19 Un…" at bounding box center [797, 402] width 1541 height 683
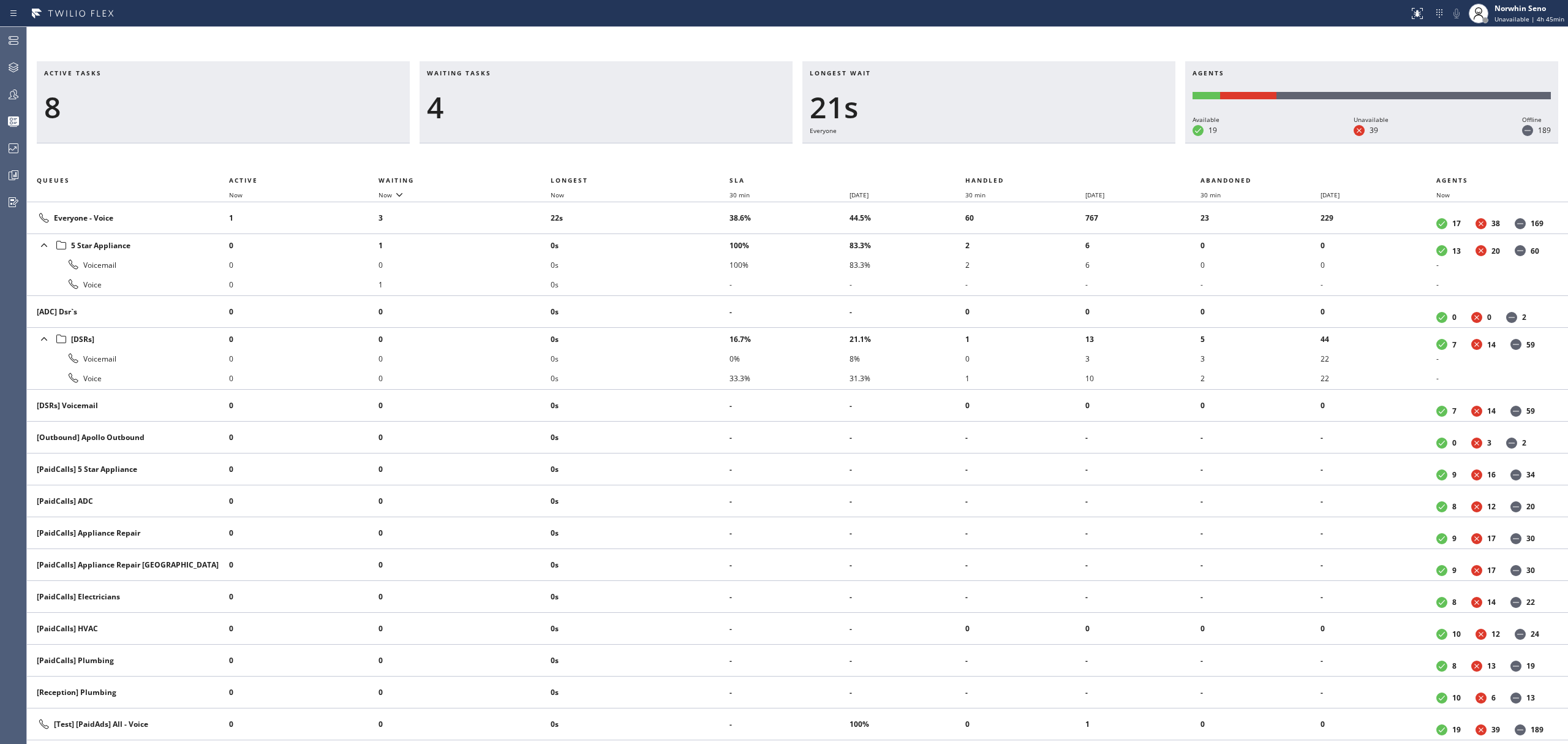
click at [976, 157] on div "Active tasks 8 Waiting tasks 4 Longest wait 21s Everyone Agents Available 19 Un…" at bounding box center [797, 402] width 1541 height 683
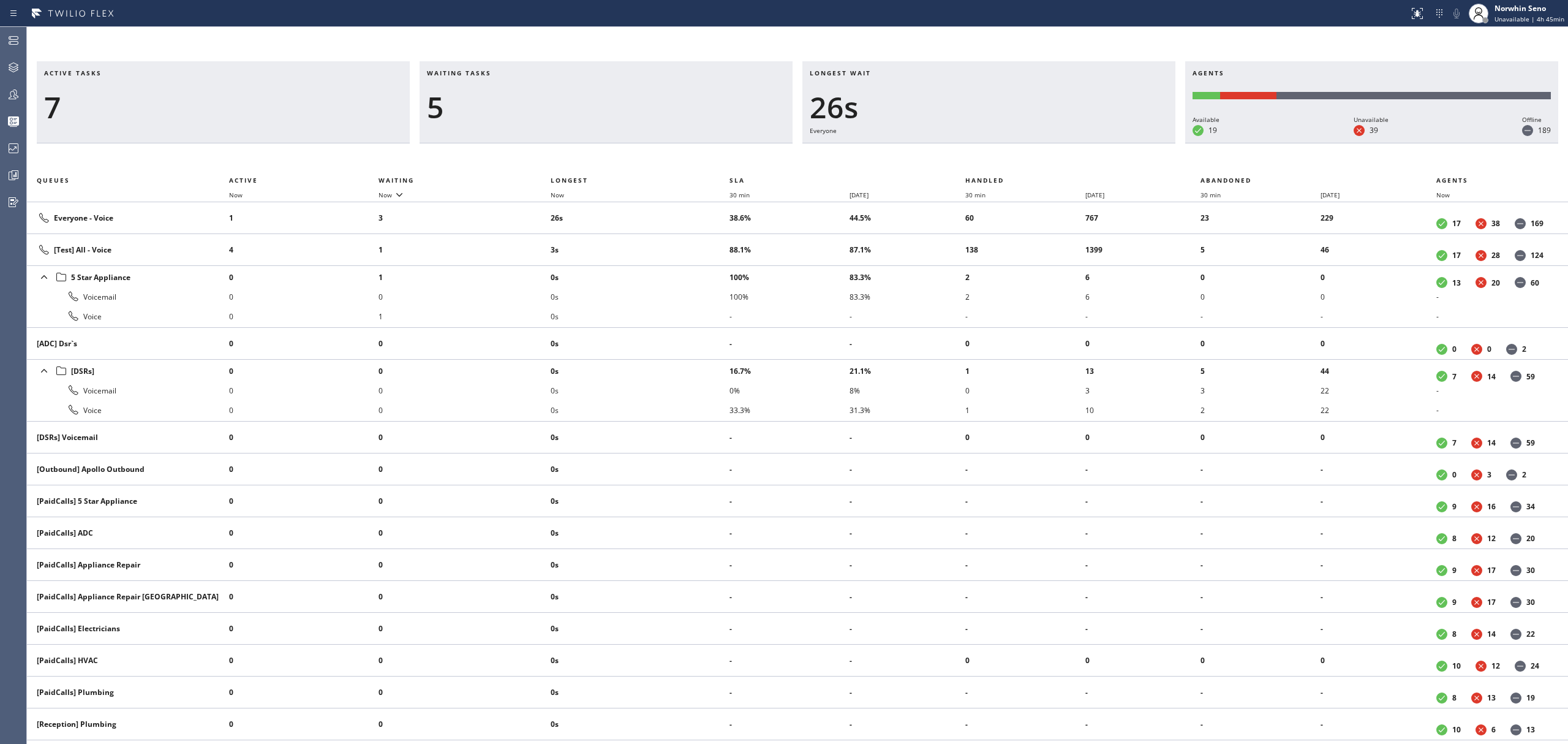
click at [976, 157] on div "Active tasks 7 Waiting tasks 5 Longest wait 26s Everyone Agents Available 19 Un…" at bounding box center [797, 402] width 1541 height 683
click at [976, 157] on div "Active tasks 6 Waiting tasks 5 Longest wait 31s Everyone Agents Available 21 Un…" at bounding box center [797, 402] width 1541 height 683
click at [976, 157] on div "Active tasks 8 Waiting tasks 4 Longest wait 36s Everyone Agents Available 21 Un…" at bounding box center [797, 402] width 1541 height 683
click at [976, 157] on div "Active tasks 8 Waiting tasks 3 Longest wait 11s Primary EL Agents Available 20 …" at bounding box center [797, 402] width 1541 height 683
click at [976, 157] on div "Active tasks 7 Waiting tasks 3 Longest wait 16s Primary EL Agents Available 20 …" at bounding box center [797, 402] width 1541 height 683
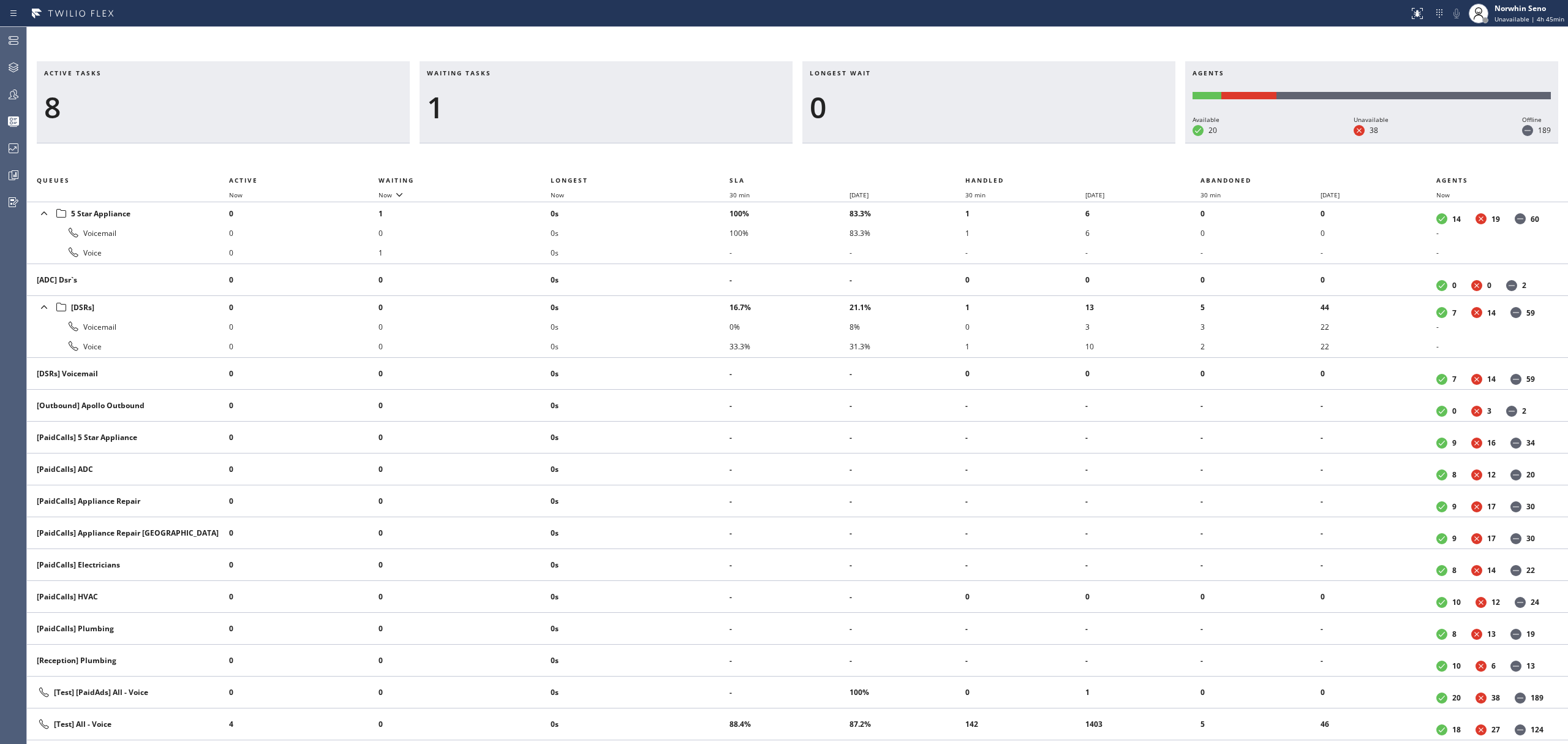
click at [976, 157] on div "Active tasks 8 Waiting tasks 1 Longest wait 0 Agents Available 20 Unavailable 3…" at bounding box center [797, 402] width 1541 height 683
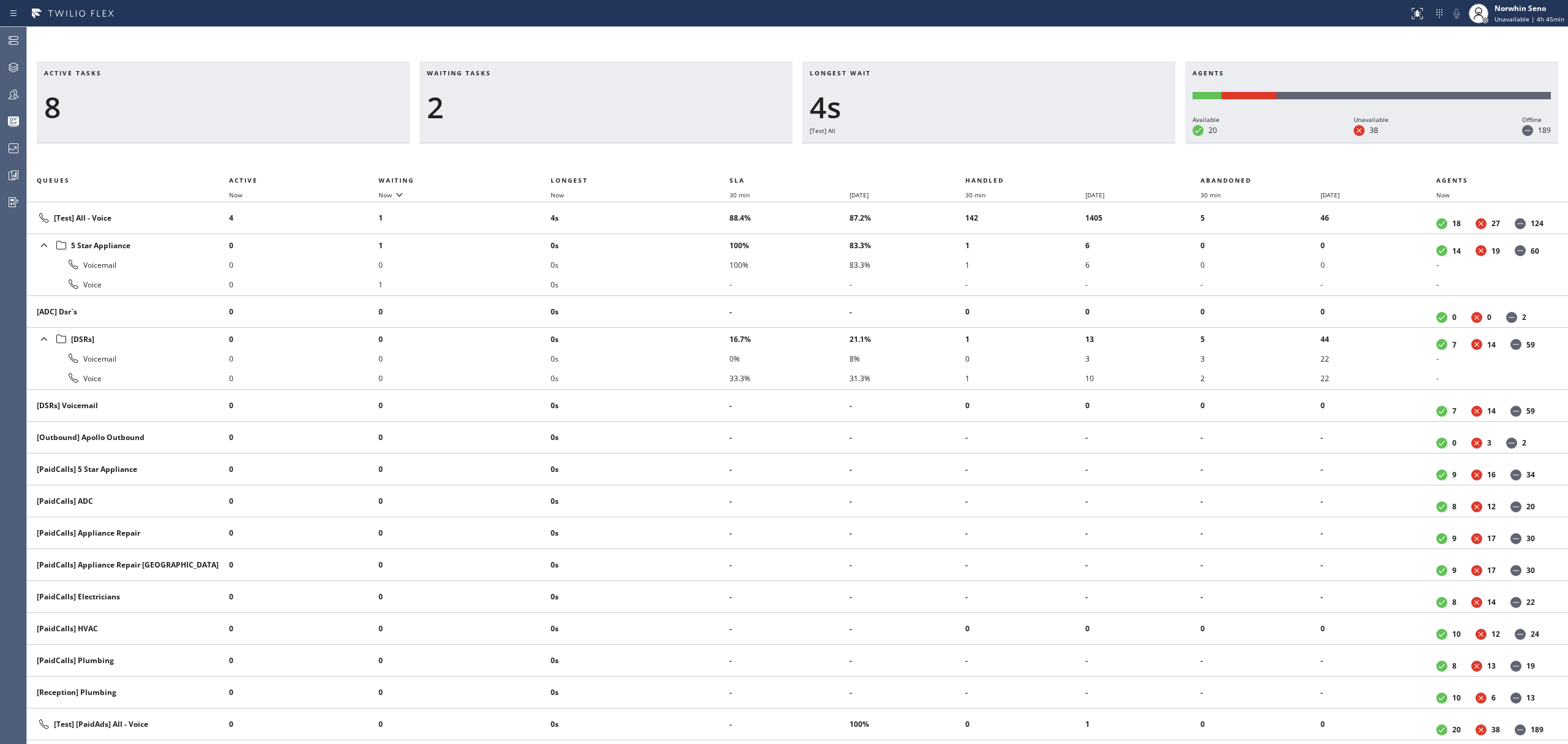
click at [976, 157] on div "Active tasks 8 Waiting tasks 2 Longest wait 4s [Test] All Agents Available 20 U…" at bounding box center [797, 402] width 1541 height 683
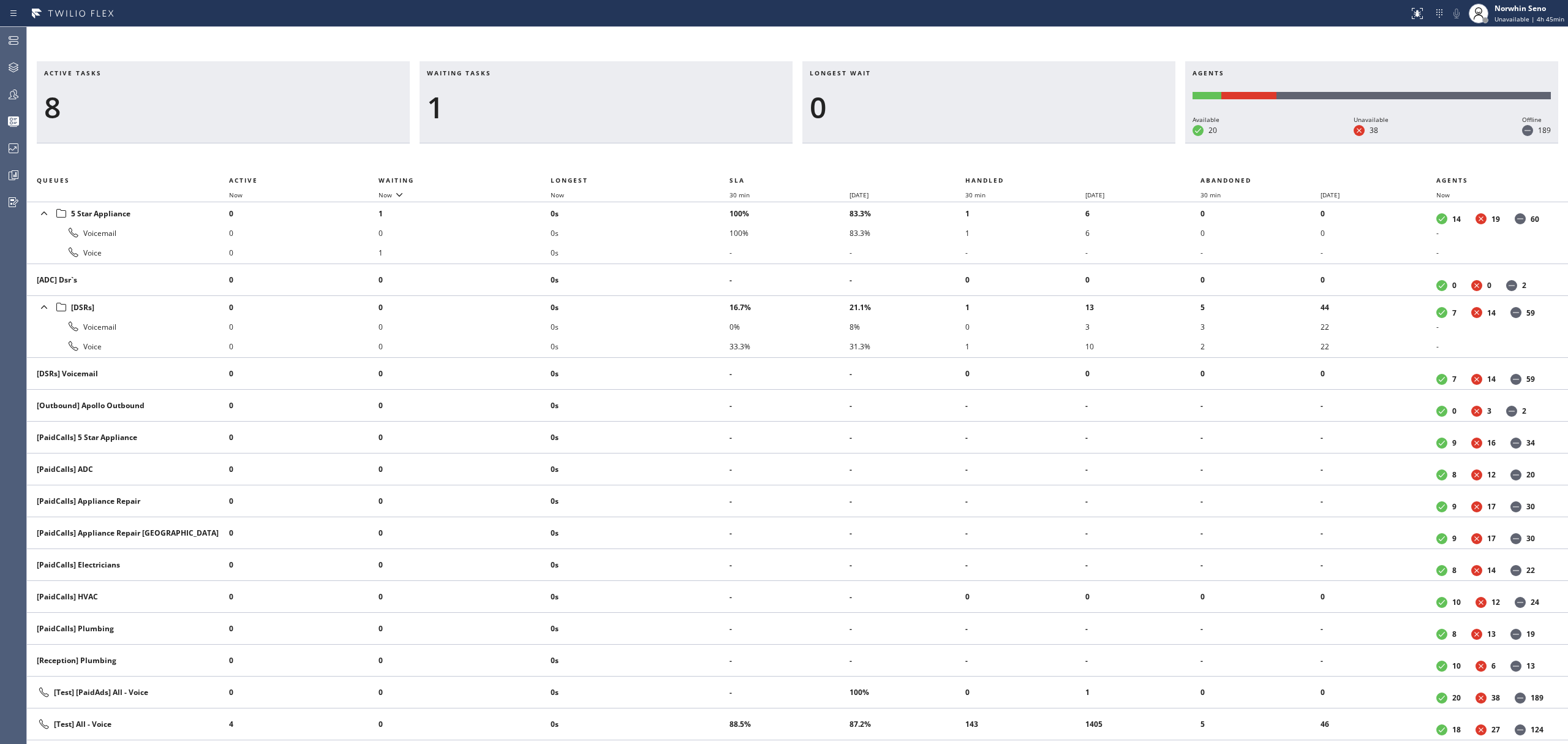
click at [976, 157] on div "Active tasks 8 Waiting tasks 1 Longest wait 0 Agents Available 20 Unavailable 3…" at bounding box center [797, 402] width 1541 height 683
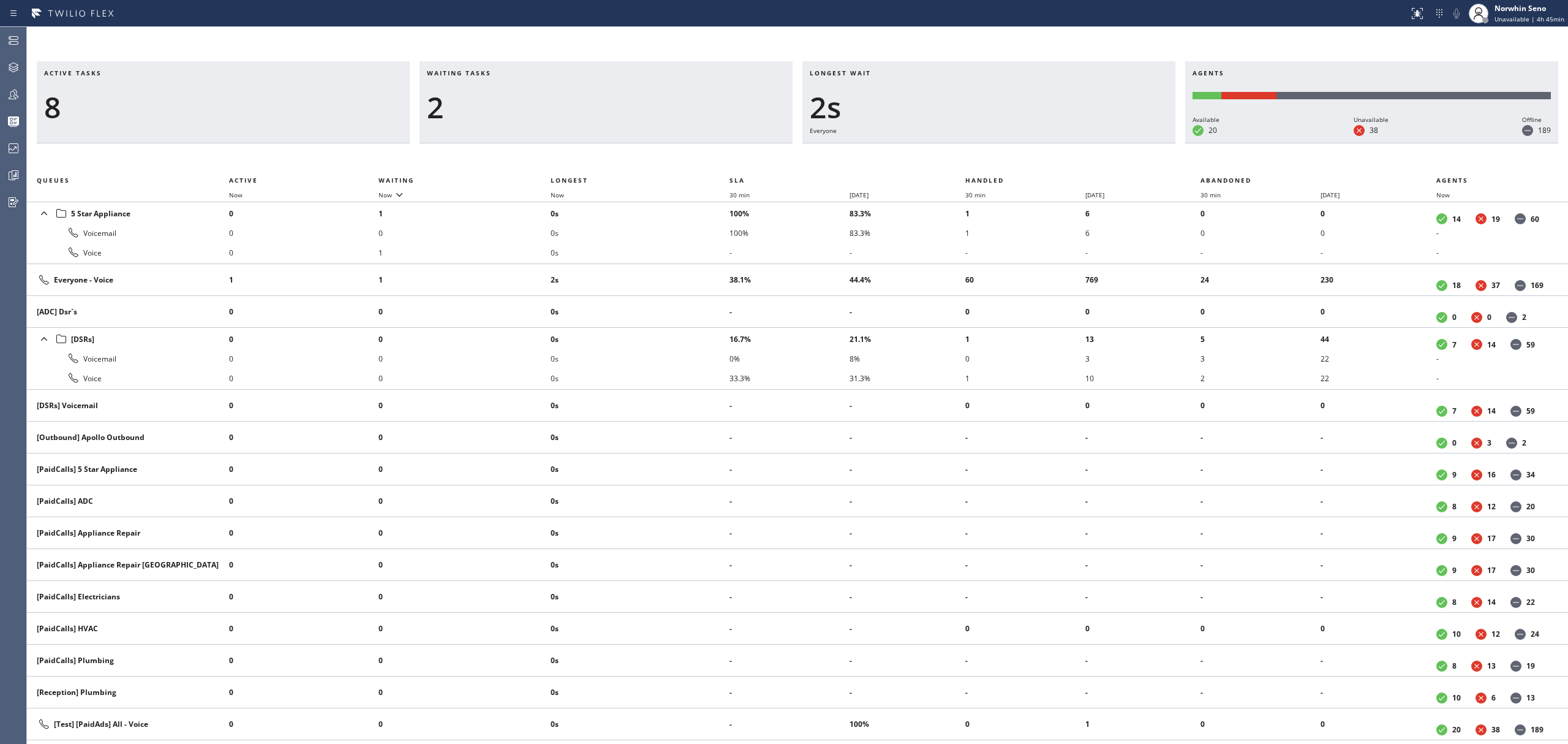
click at [976, 157] on div "Active tasks 8 Waiting tasks 2 Longest wait 2s Everyone Agents Available 20 Una…" at bounding box center [797, 402] width 1541 height 683
click at [976, 157] on div "Active tasks 8 Waiting tasks 2 Longest wait 7s Everyone Agents Available 20 Una…" at bounding box center [797, 402] width 1541 height 683
click at [976, 157] on div "Active tasks 8 Waiting tasks 2 Longest wait 2s Everyone Agents Available 20 Una…" at bounding box center [797, 402] width 1541 height 683
click at [976, 157] on div "Active tasks 8 Waiting tasks 2 Longest wait 8s Everyone Agents Available 20 Una…" at bounding box center [797, 402] width 1541 height 683
click at [976, 157] on div "Active tasks 8 Waiting tasks 3 Longest wait 13s Everyone Agents Available 20 Un…" at bounding box center [797, 402] width 1541 height 683
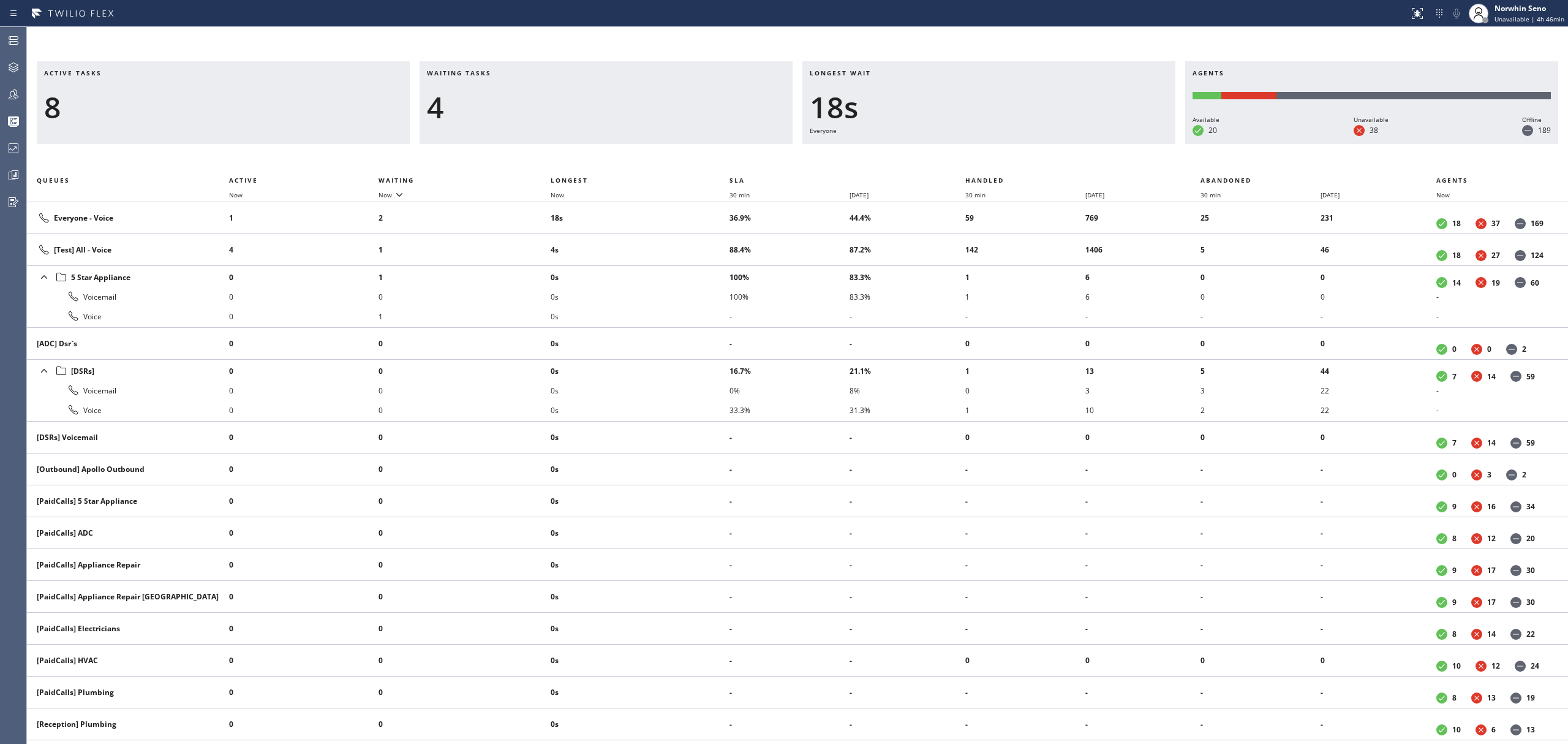
click at [976, 157] on div "Active tasks 8 Waiting tasks 4 Longest wait 18s Everyone Agents Available 20 Un…" at bounding box center [797, 402] width 1541 height 683
click at [976, 157] on div "Active tasks 9 Waiting tasks 5 Longest wait 23s Everyone Agents Available 20 Un…" at bounding box center [797, 402] width 1541 height 683
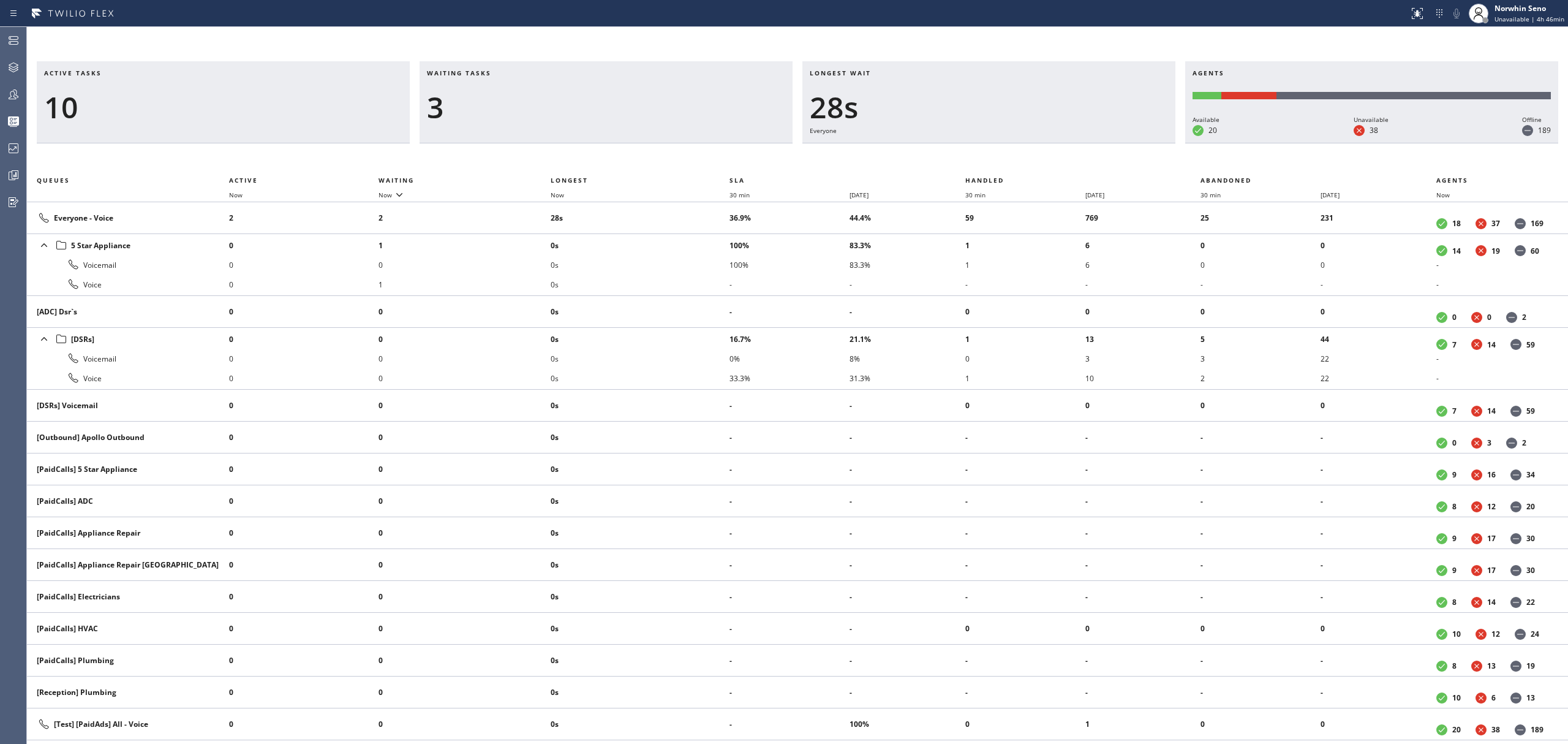
click at [976, 157] on div "Active tasks 10 Waiting tasks 3 Longest wait 28s Everyone Agents Available 20 U…" at bounding box center [797, 402] width 1541 height 683
click at [976, 157] on div "Active tasks 10 Waiting tasks 3 Longest wait 33s Everyone Agents Available 20 U…" at bounding box center [797, 402] width 1541 height 683
click at [976, 157] on div "Active tasks 9 Waiting tasks 3 Longest wait 38s Everyone Agents Available 20 Un…" at bounding box center [797, 402] width 1541 height 683
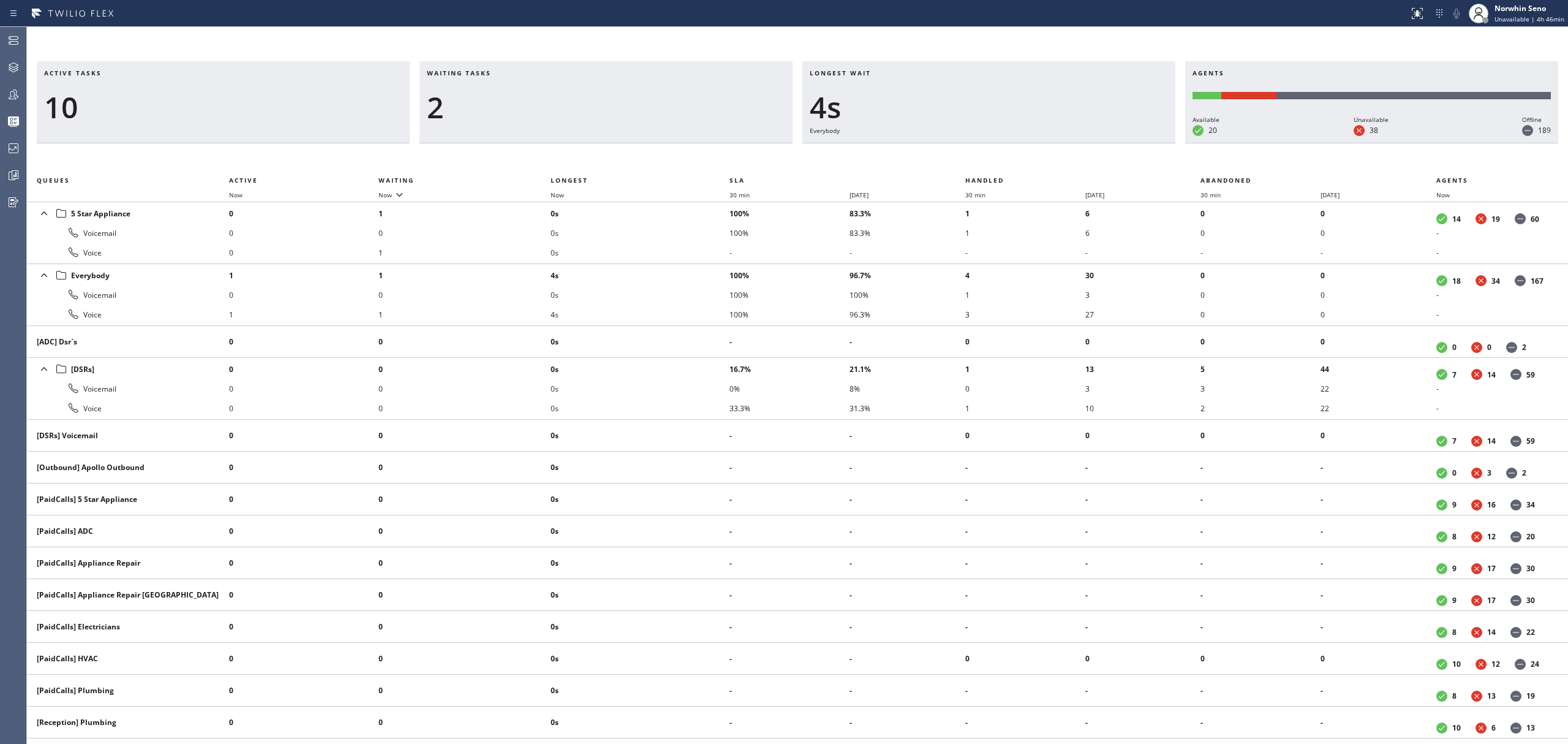
click at [976, 157] on div "Active tasks 10 Waiting tasks 2 Longest wait 4s Everybody Agents Available 20 U…" at bounding box center [797, 402] width 1541 height 683
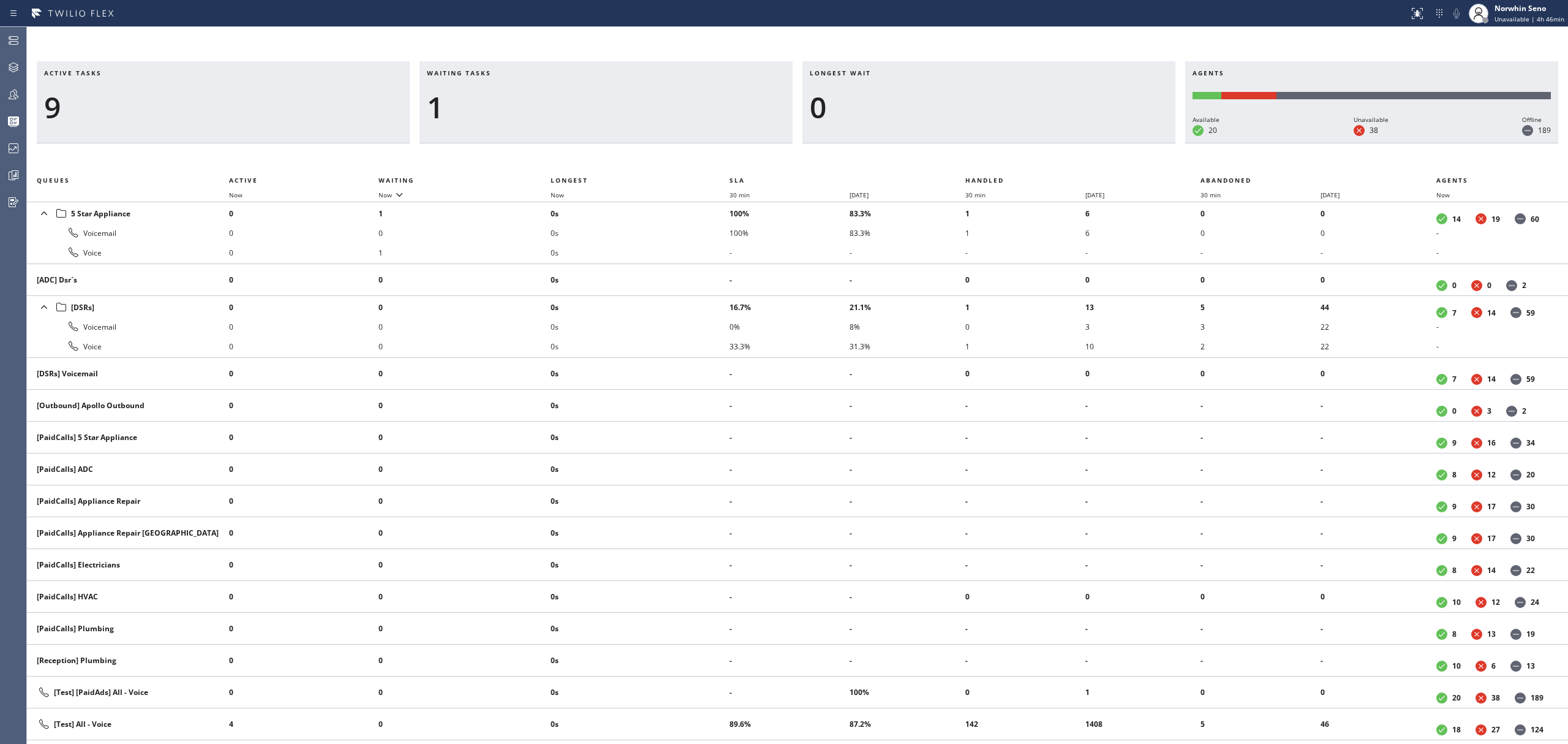
click at [976, 157] on div "Active tasks 9 Waiting tasks 1 Longest wait 0 Agents Available 20 Unavailable 3…" at bounding box center [797, 402] width 1541 height 683
click at [976, 157] on div "Active tasks 10 Waiting tasks 1 Longest wait 0 Agents Available 20 Unavailable …" at bounding box center [797, 402] width 1541 height 683
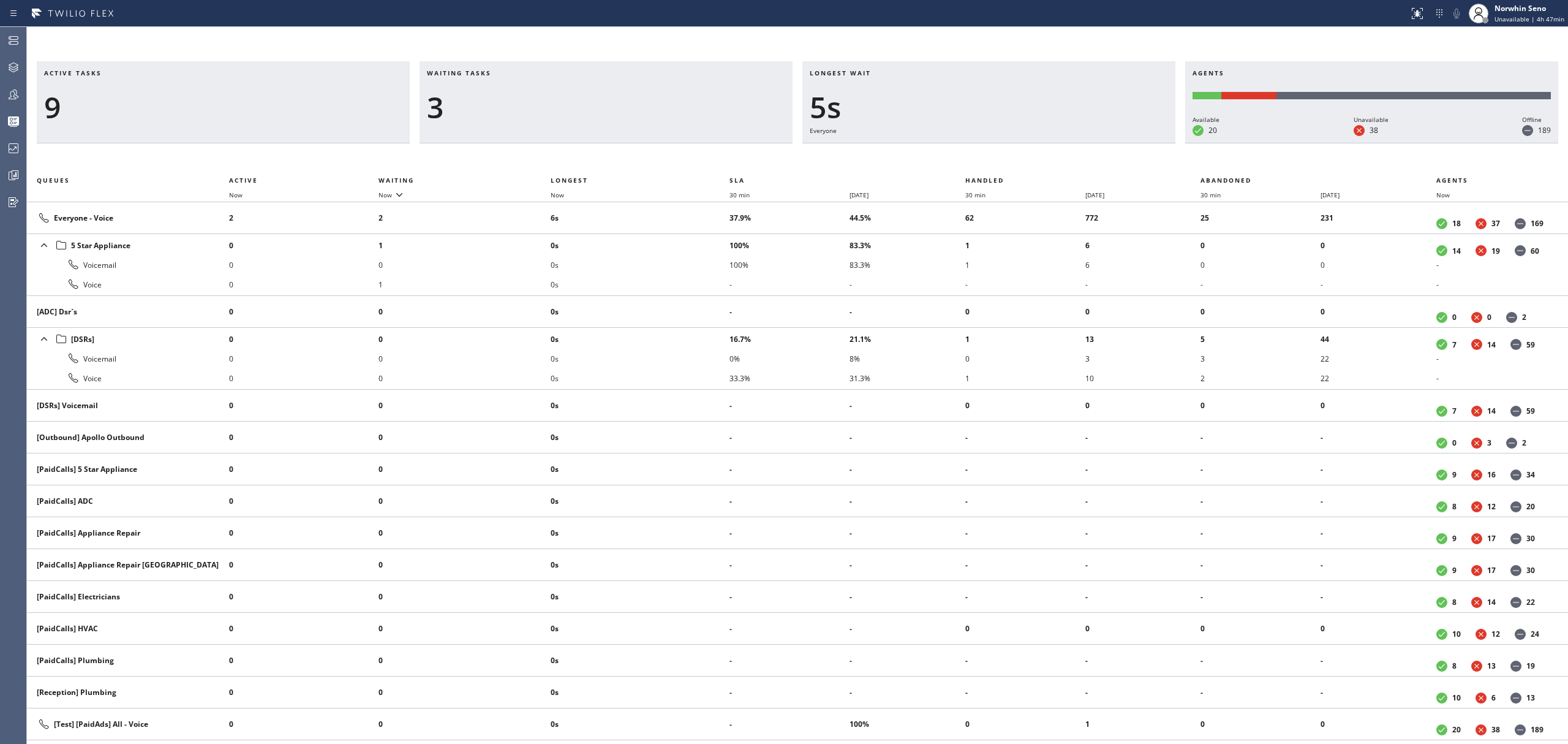
click at [976, 157] on div "Active tasks 9 Waiting tasks 3 Longest wait 5s Everyone Agents Available 20 Una…" at bounding box center [797, 402] width 1541 height 683
click at [976, 157] on div "Active tasks 9 Waiting tasks 3 Longest wait 11s Everyone Agents Available 20 Un…" at bounding box center [797, 402] width 1541 height 683
click at [976, 157] on div "Active tasks 9 Waiting tasks 3 Longest wait 16s Everyone Agents Available 20 Un…" at bounding box center [797, 402] width 1541 height 683
click at [976, 157] on div "Active tasks 10 Waiting tasks 2 Longest wait 21s Everyone Agents Available 20 U…" at bounding box center [797, 402] width 1541 height 683
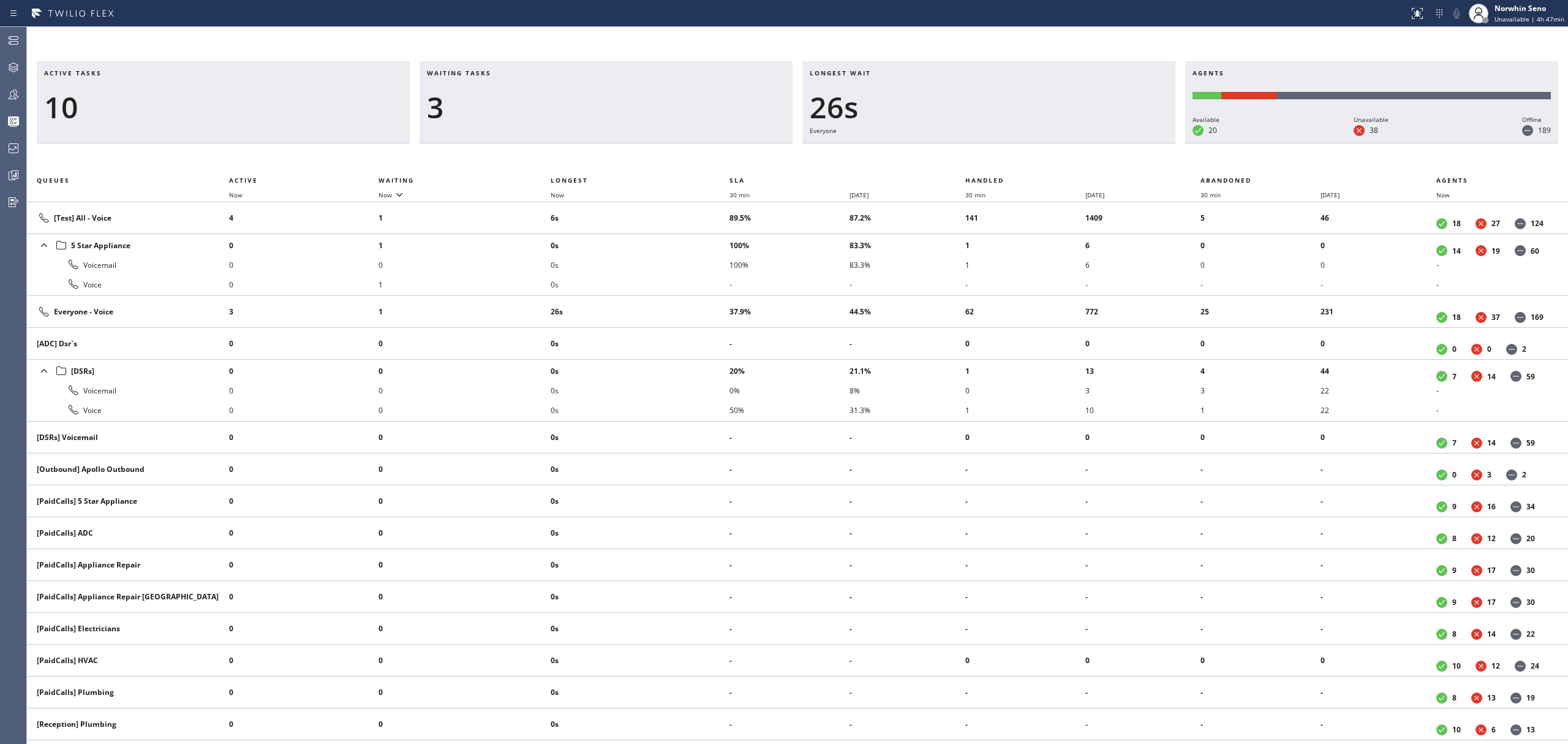
click at [976, 157] on div "Active tasks 10 Waiting tasks 3 Longest wait 26s Everyone Agents Available 20 U…" at bounding box center [797, 402] width 1541 height 683
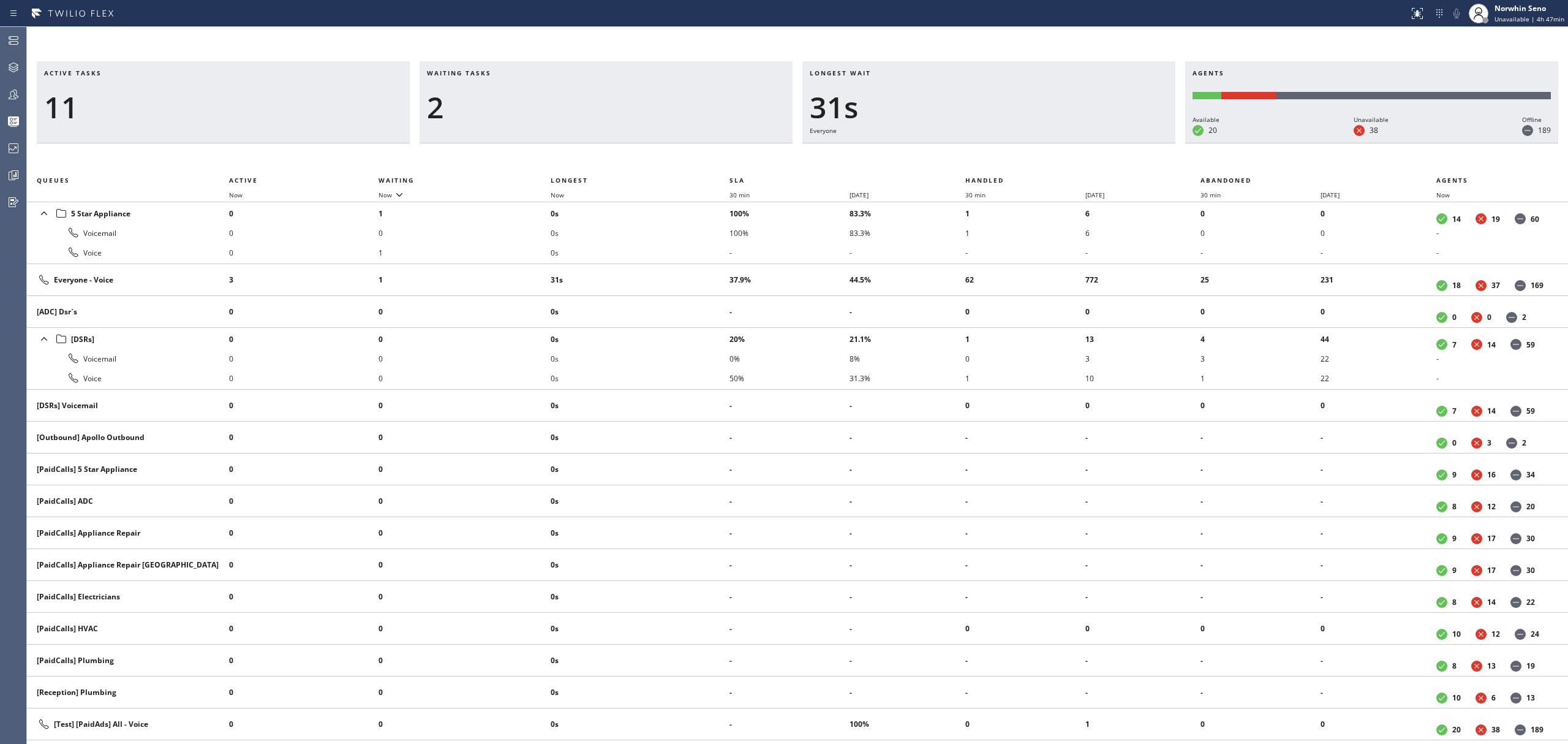
click at [976, 157] on div "Active tasks 11 Waiting tasks 2 Longest wait 31s Everyone Agents Available 20 U…" at bounding box center [797, 402] width 1541 height 683
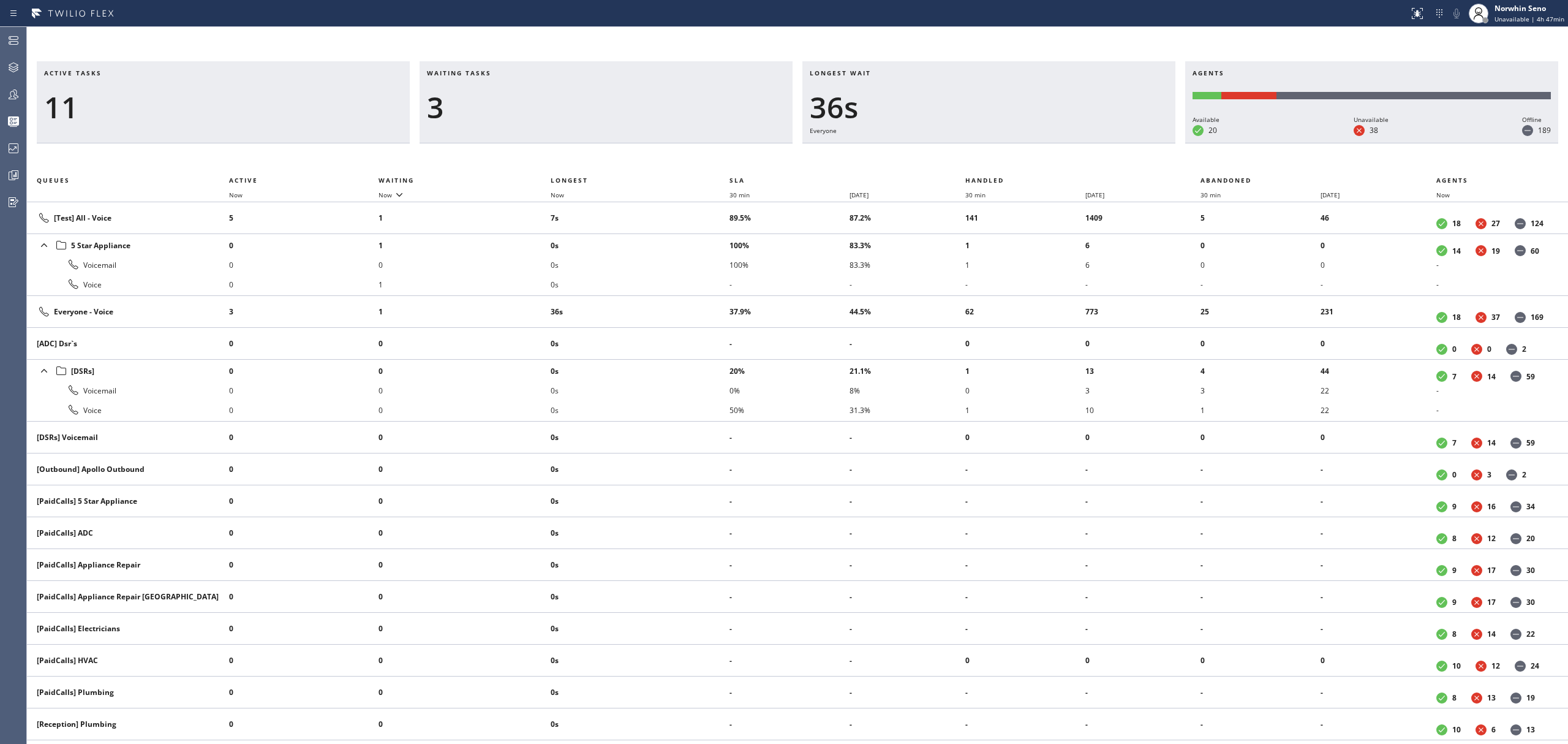
click at [976, 157] on div "Active tasks 11 Waiting tasks 3 Longest wait 36s Everyone Agents Available 20 U…" at bounding box center [797, 402] width 1541 height 683
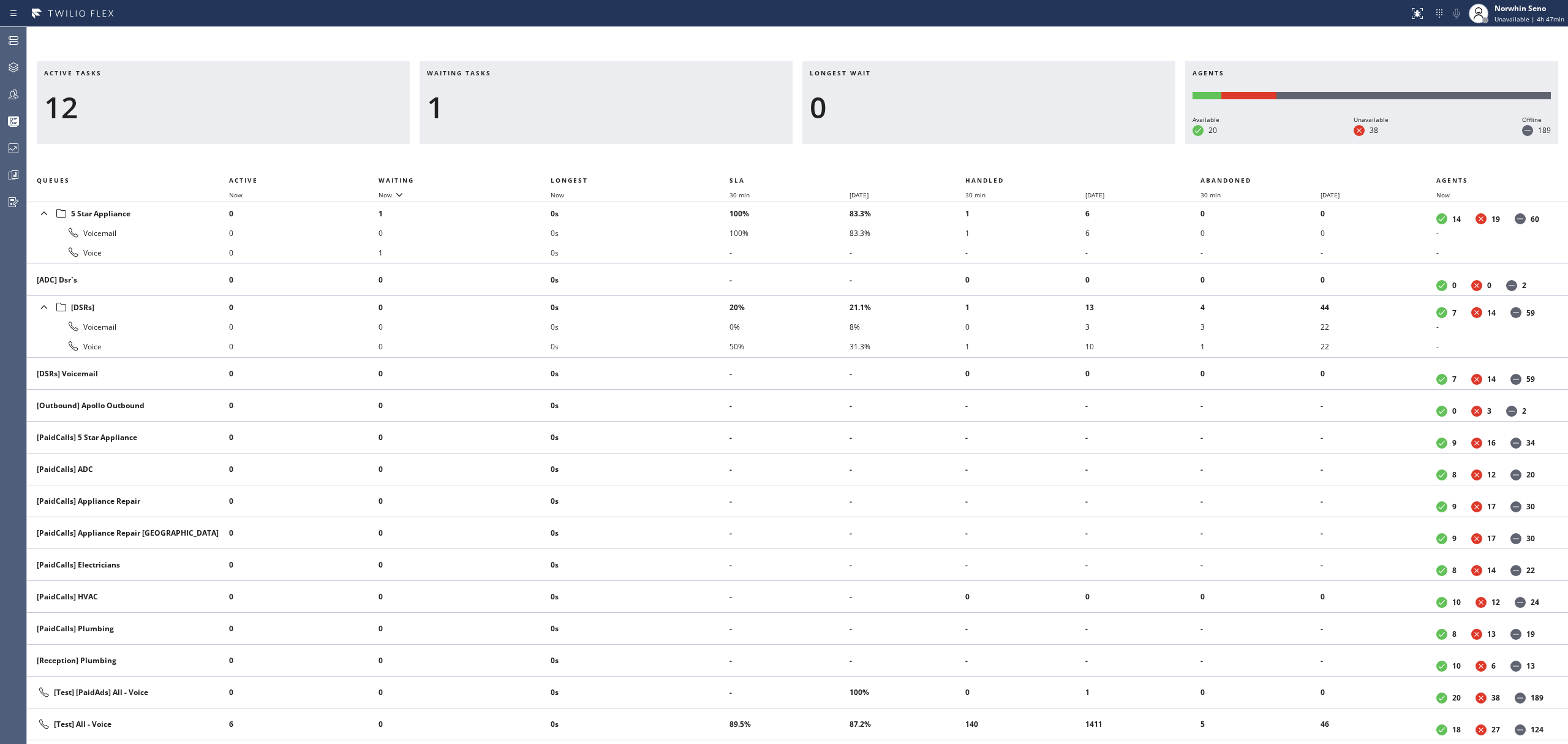
click at [976, 157] on div "Active tasks 12 Waiting tasks 1 Longest wait 0 Agents Available 20 Unavailable …" at bounding box center [797, 402] width 1541 height 683
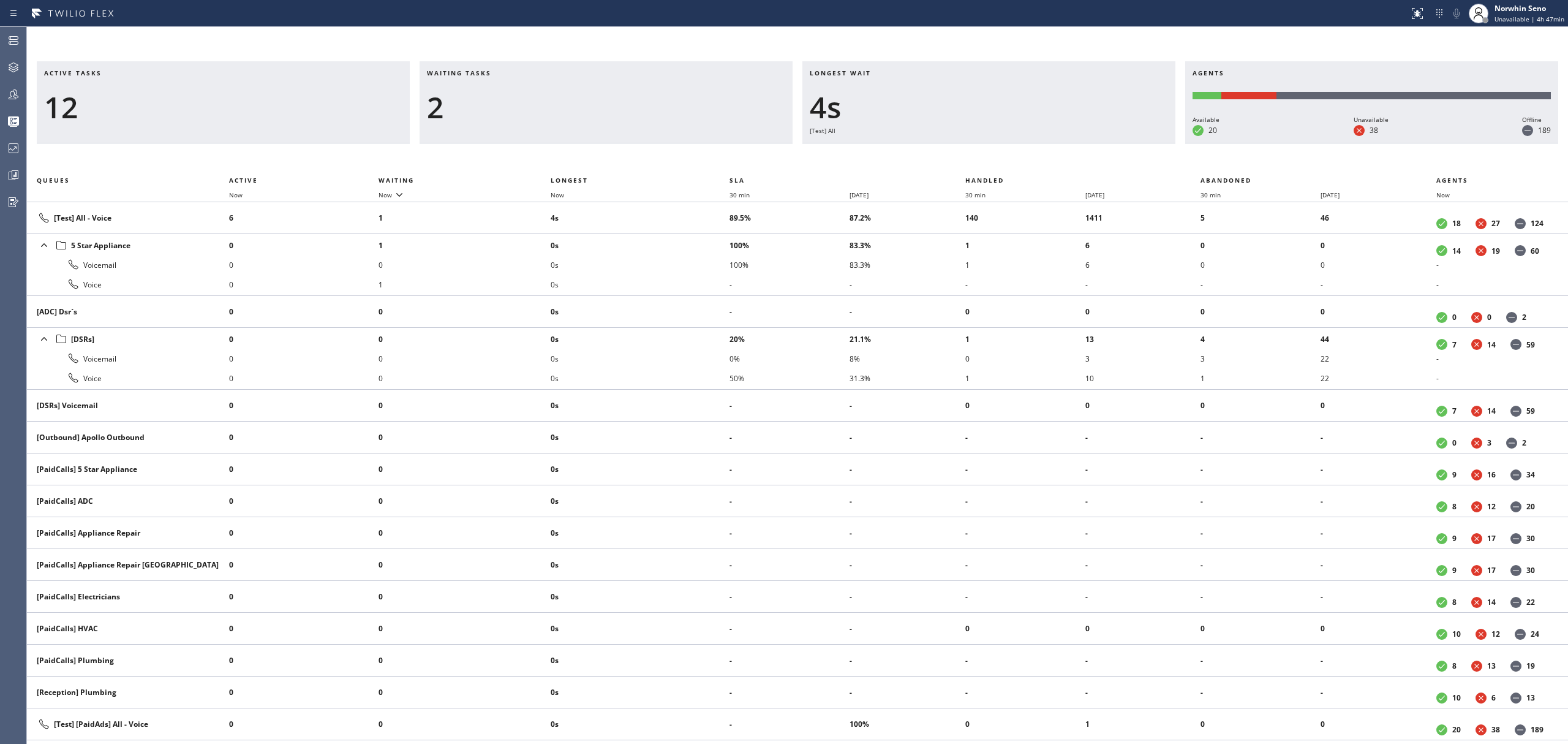
click at [976, 157] on div "Active tasks 12 Waiting tasks 2 Longest wait 4s [Test] All Agents Available 20 …" at bounding box center [797, 402] width 1541 height 683
click at [976, 157] on div "Active tasks 12 Waiting tasks 2 Longest wait 9s [Test] All Agents Available 20 …" at bounding box center [797, 402] width 1541 height 683
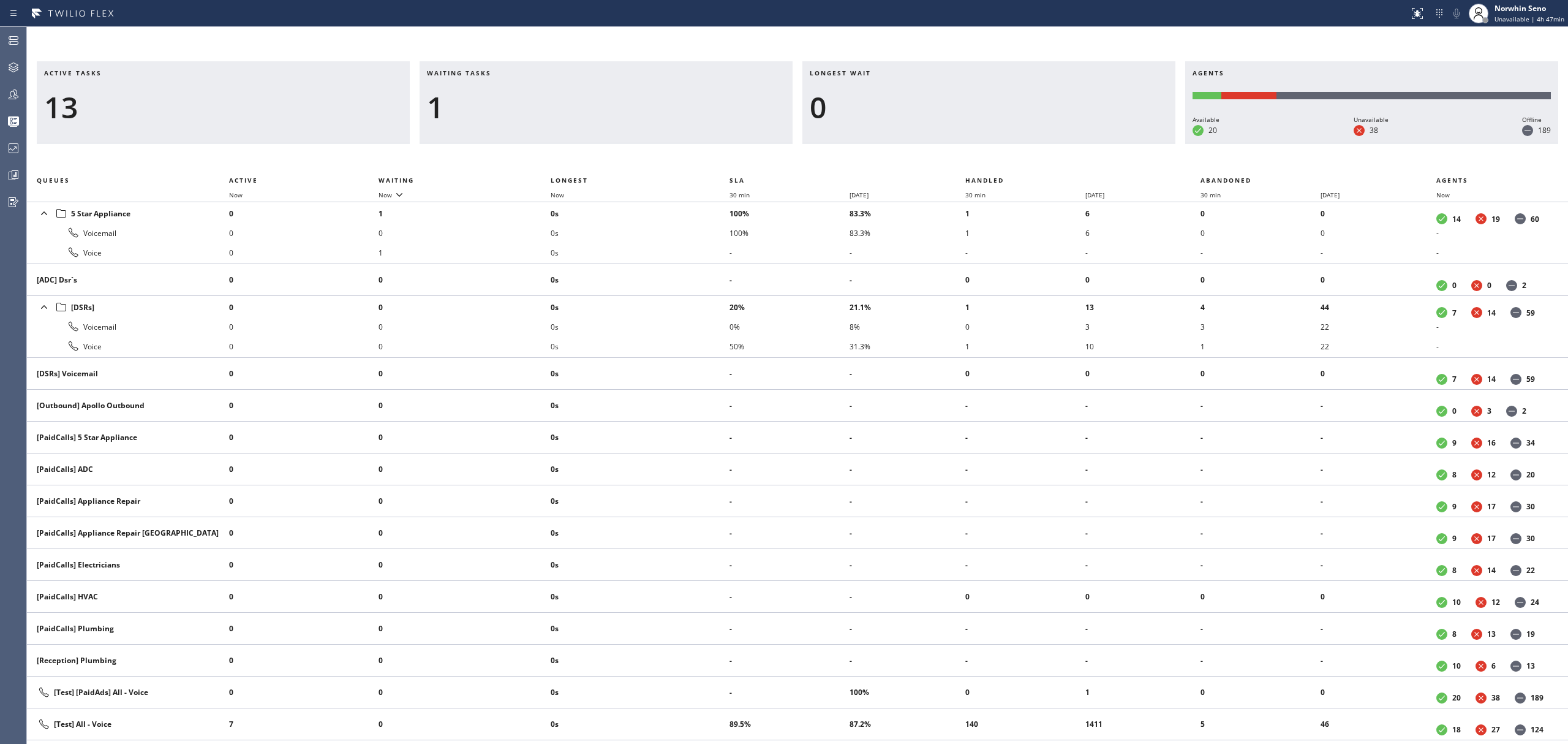
click at [976, 157] on div "Active tasks 13 Waiting tasks 1 Longest wait 0 Agents Available 20 Unavailable …" at bounding box center [797, 402] width 1541 height 683
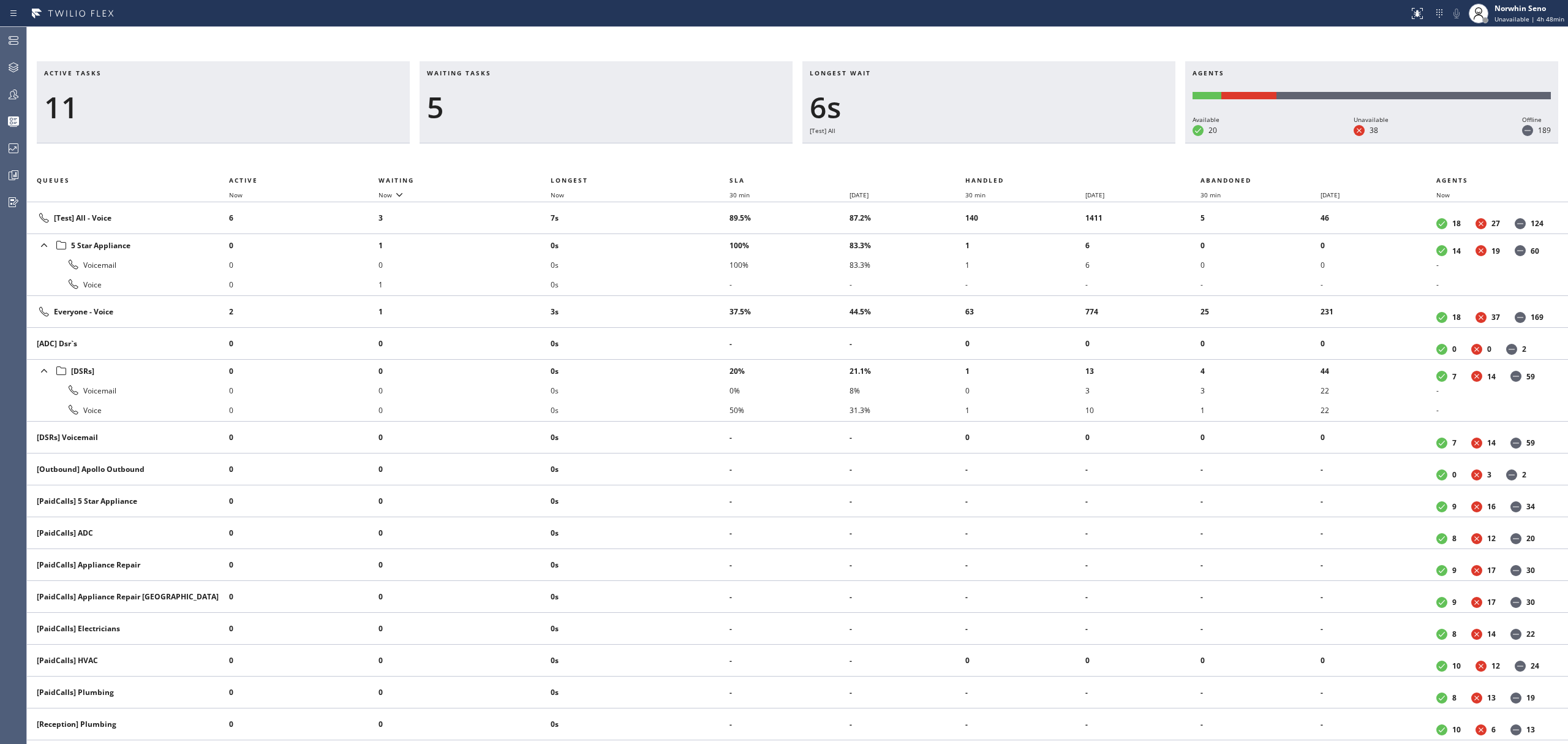
click at [976, 157] on div "Active tasks 11 Waiting tasks 5 Longest wait 6s [Test] All Agents Available 20 …" at bounding box center [797, 402] width 1541 height 683
click at [976, 157] on div "Active tasks 11 Waiting tasks 6 Longest wait 11s [Test] All Agents Available 20…" at bounding box center [797, 402] width 1541 height 683
click at [976, 157] on div "Active tasks 11 Waiting tasks 6 Longest wait 17s [Test] All Agents Available 20…" at bounding box center [797, 402] width 1541 height 683
click at [976, 157] on div "Active tasks 11 Waiting tasks 4 Longest wait 19s Everyone Agents Available 20 U…" at bounding box center [797, 402] width 1541 height 683
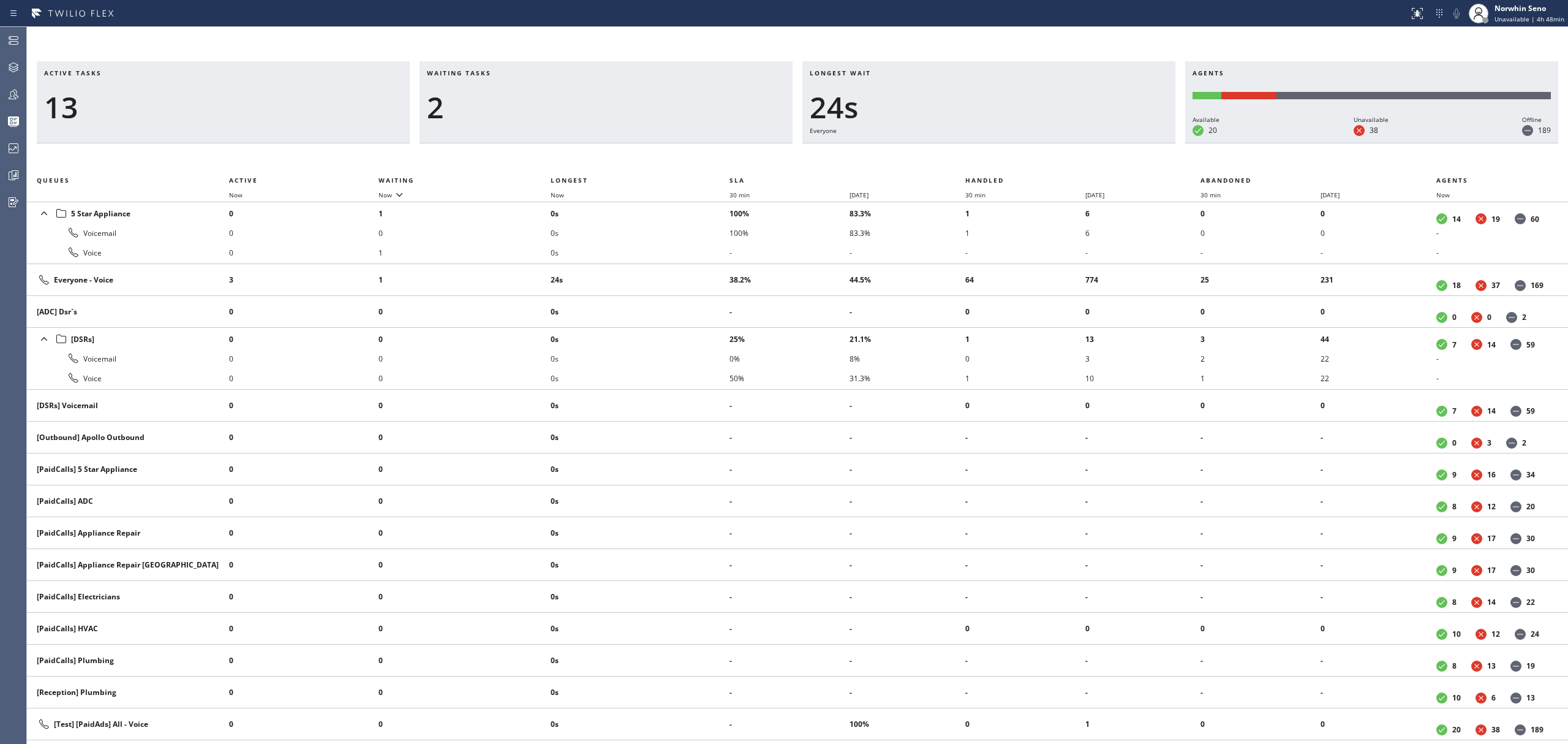
click at [976, 157] on div "Active tasks 13 Waiting tasks 2 Longest wait 24s Everyone Agents Available 20 U…" at bounding box center [797, 402] width 1541 height 683
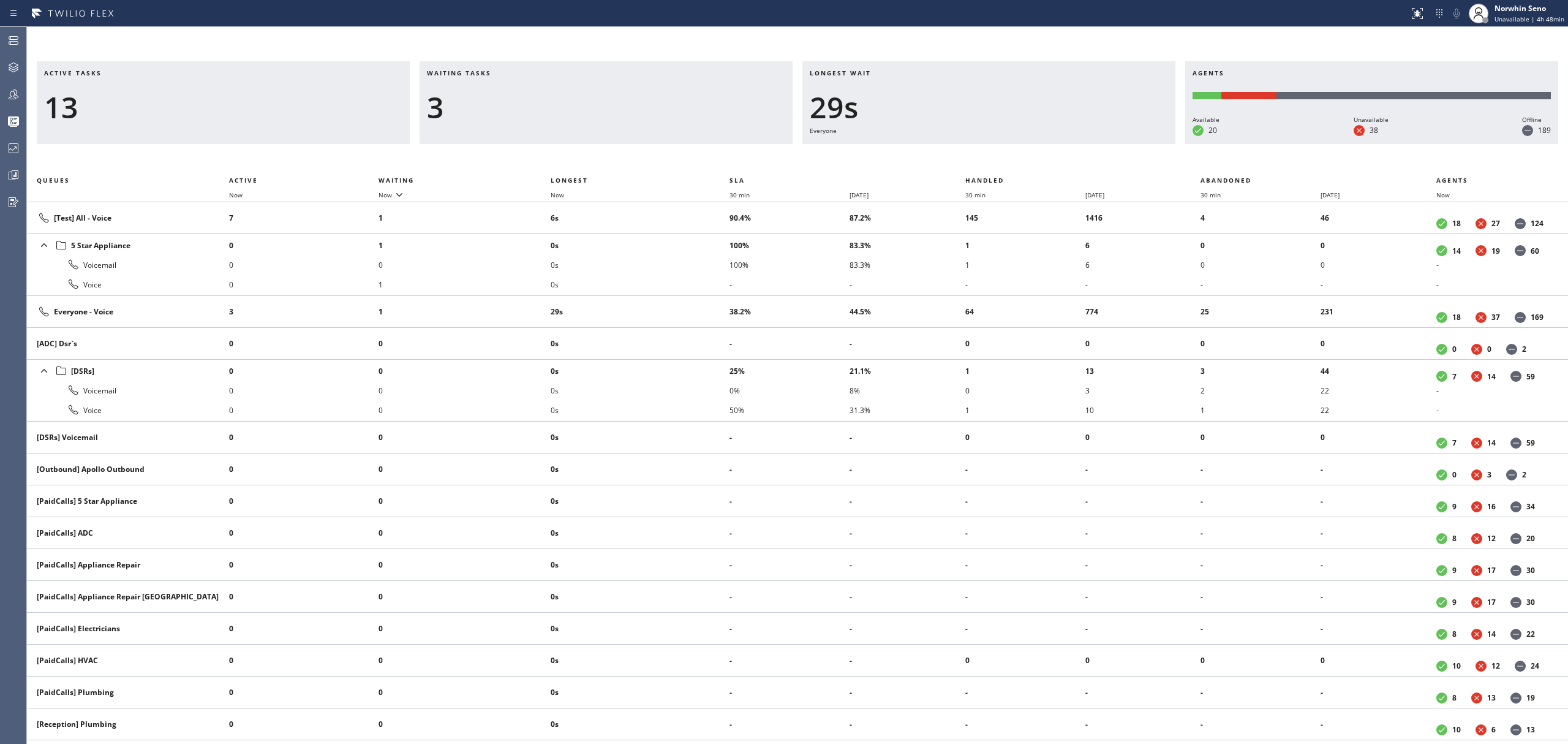
click at [976, 157] on div "Active tasks 13 Waiting tasks 3 Longest wait 29s Everyone Agents Available 20 U…" at bounding box center [797, 402] width 1541 height 683
click at [976, 157] on div "Active tasks 12 Waiting tasks 4 Longest wait 34s Everyone Agents Available 20 U…" at bounding box center [797, 402] width 1541 height 683
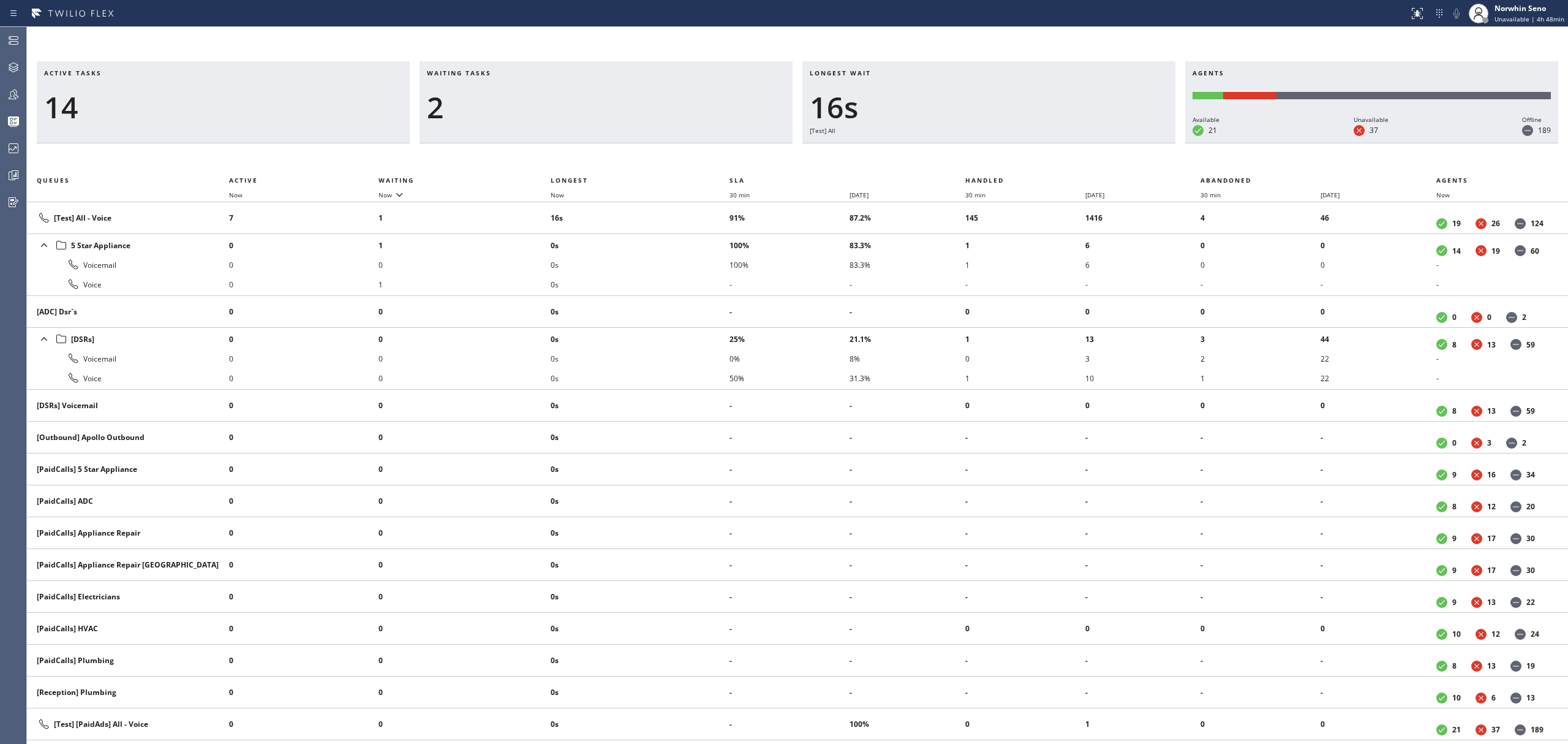
click at [976, 157] on div "Active tasks 14 Waiting tasks 2 Longest wait 16s [Test] All Agents Available 21…" at bounding box center [797, 402] width 1541 height 683
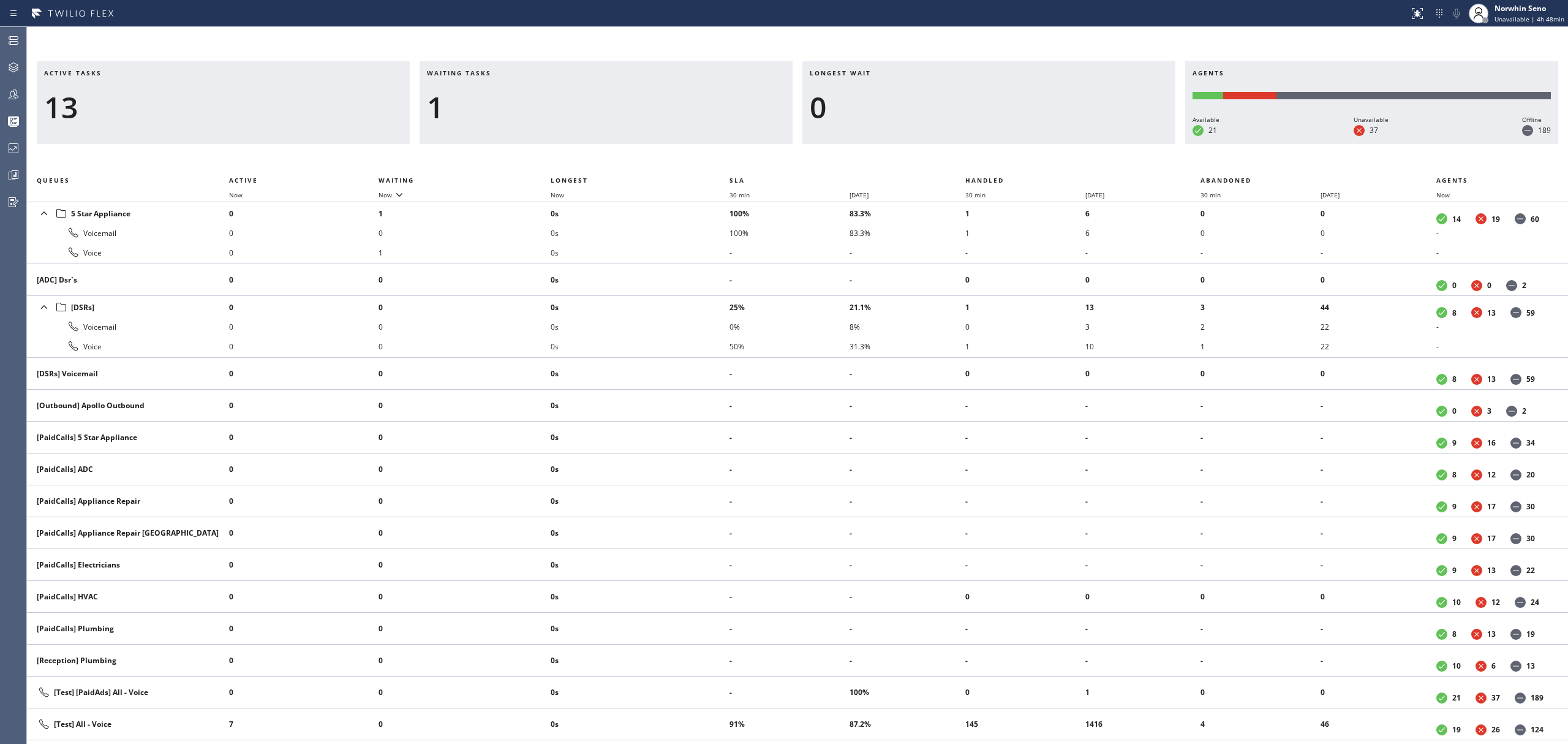
click at [976, 157] on div "Active tasks 13 Waiting tasks 1 Longest wait 0 Agents Available 21 Unavailable …" at bounding box center [797, 402] width 1541 height 683
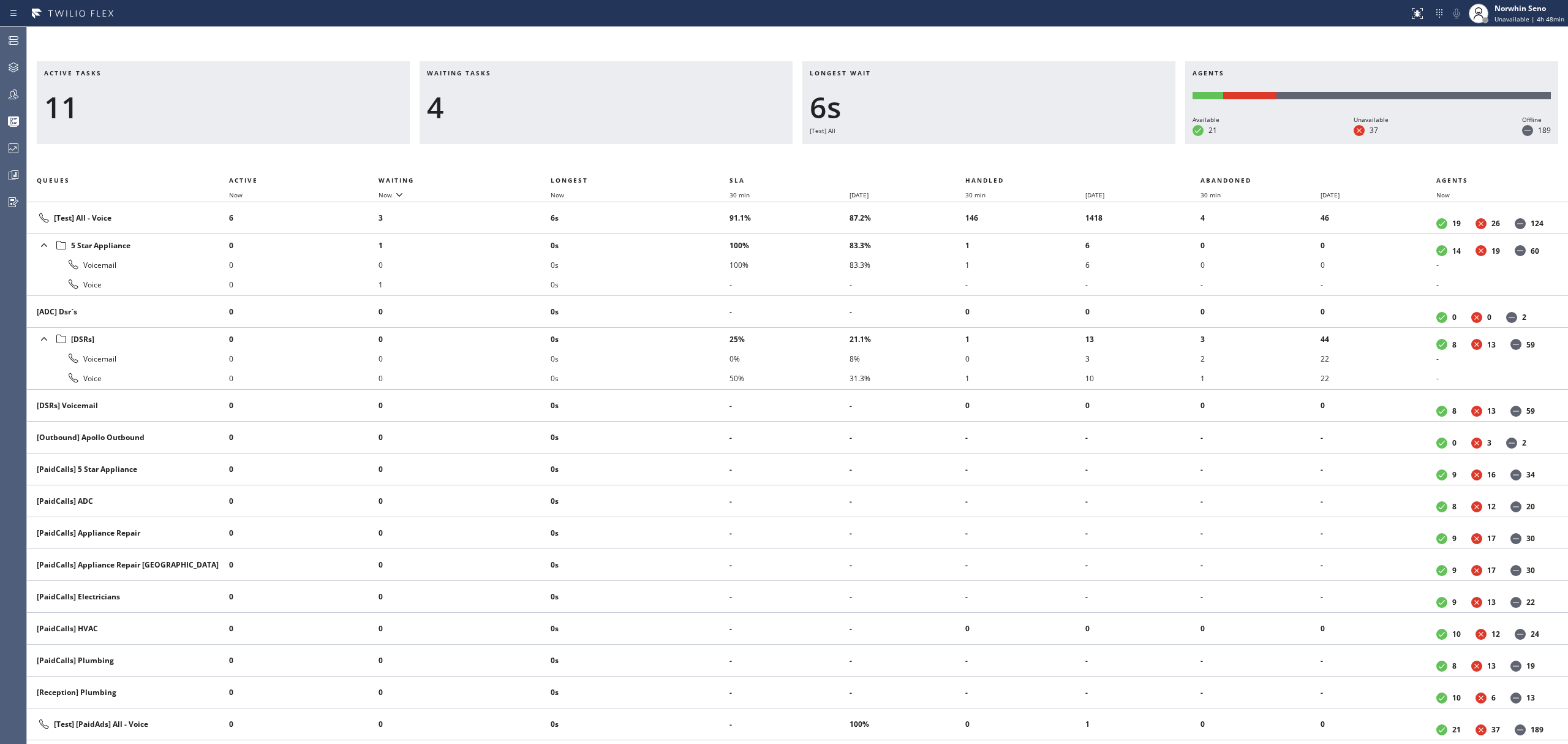
click at [976, 157] on div "Active tasks 11 Waiting tasks 4 Longest wait 6s [Test] All Agents Available 21 …" at bounding box center [797, 402] width 1541 height 683
click at [976, 157] on div "Active tasks 12 Waiting tasks 4 Longest wait 11s [Test] All Agents Available 21…" at bounding box center [797, 402] width 1541 height 683
click at [976, 157] on div "Active tasks 13 Waiting tasks 2 Longest wait 15s [Test] All Agents Available 21…" at bounding box center [797, 402] width 1541 height 683
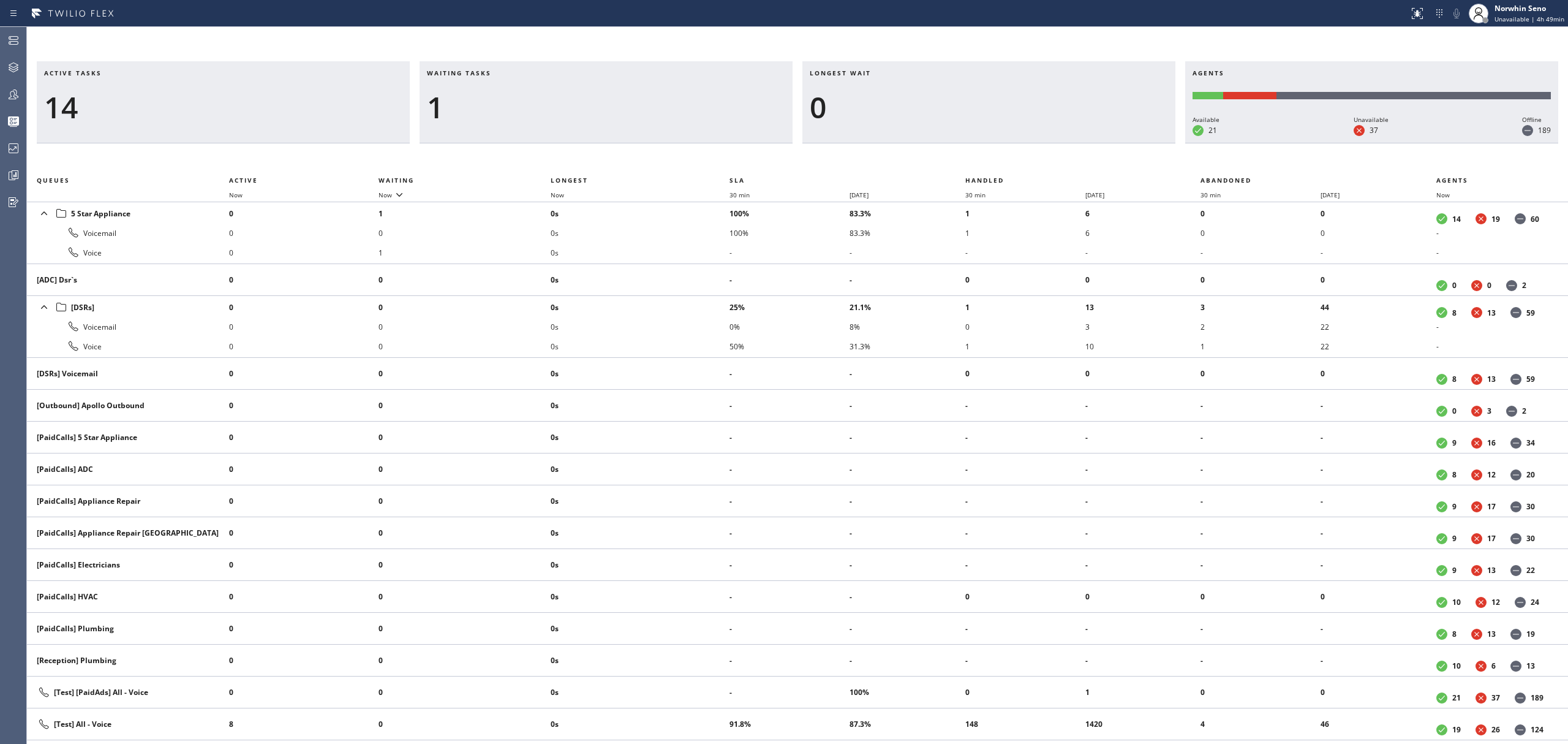
click at [976, 157] on div "Active tasks 14 Waiting tasks 1 Longest wait 0 Agents Available 21 Unavailable …" at bounding box center [797, 402] width 1541 height 683
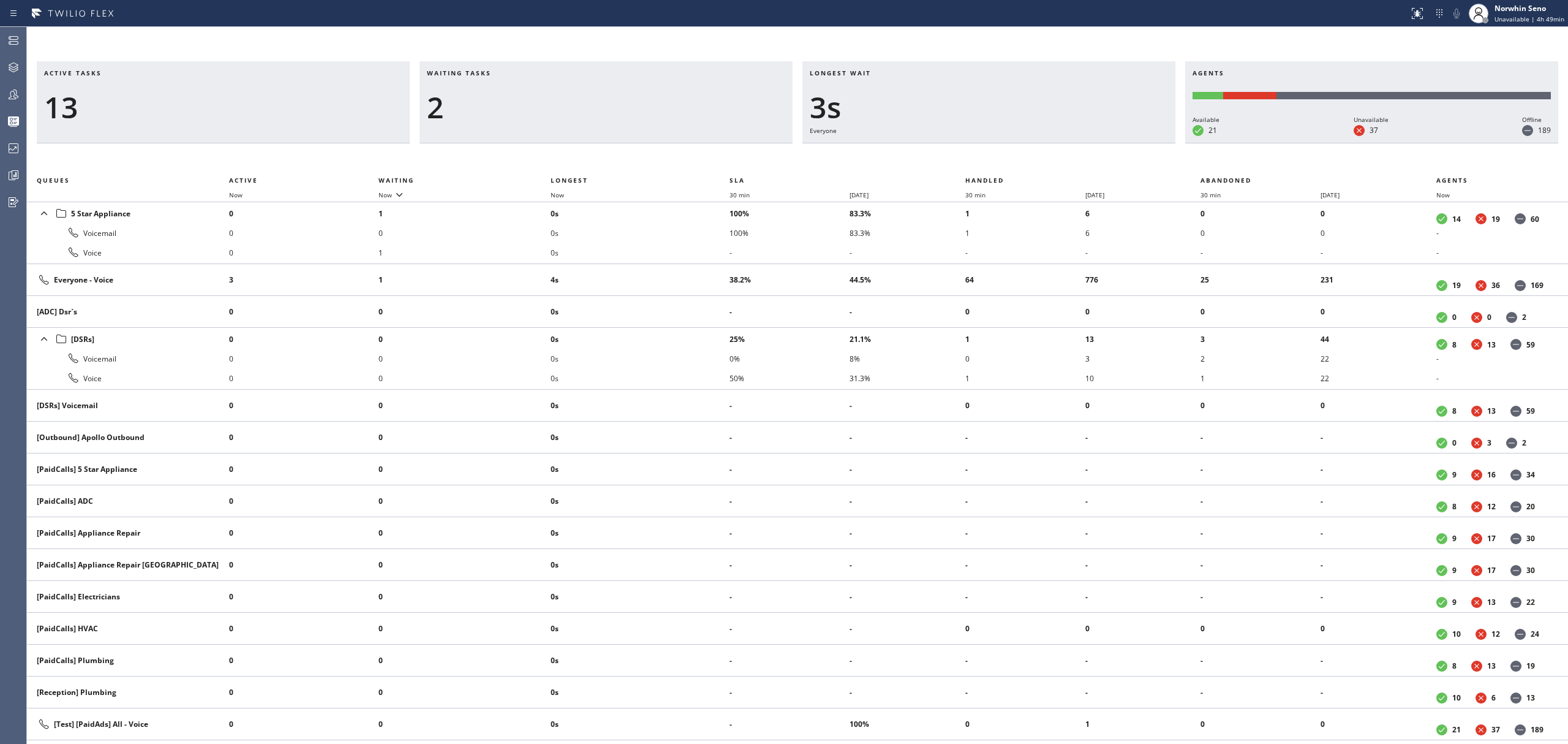
click at [976, 157] on div "Active tasks 13 Waiting tasks 2 Longest wait 3s Everyone Agents Available 21 Un…" at bounding box center [797, 402] width 1541 height 683
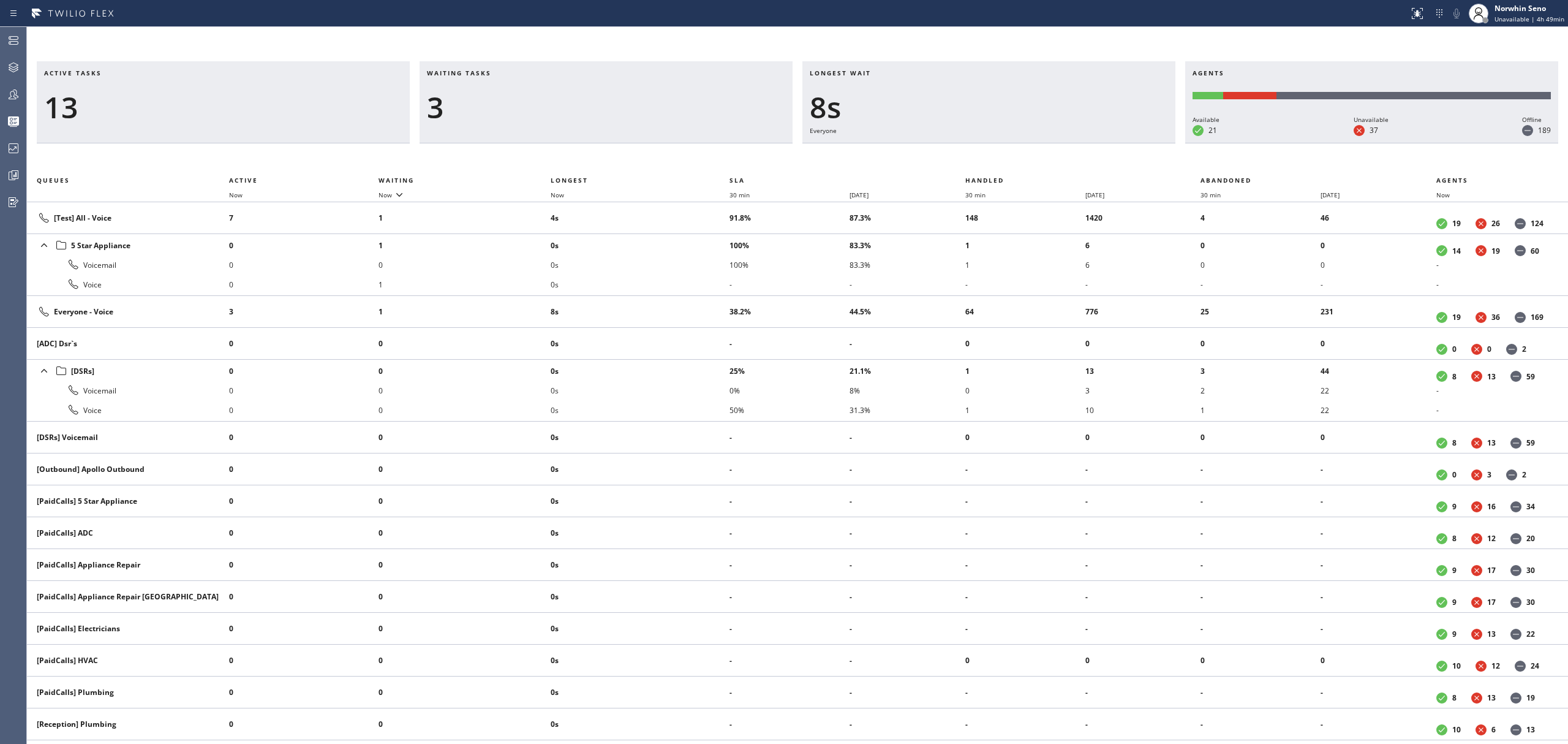
click at [976, 157] on div "Active tasks 13 Waiting tasks 3 Longest wait 8s Everyone Agents Available 21 Un…" at bounding box center [797, 402] width 1541 height 683
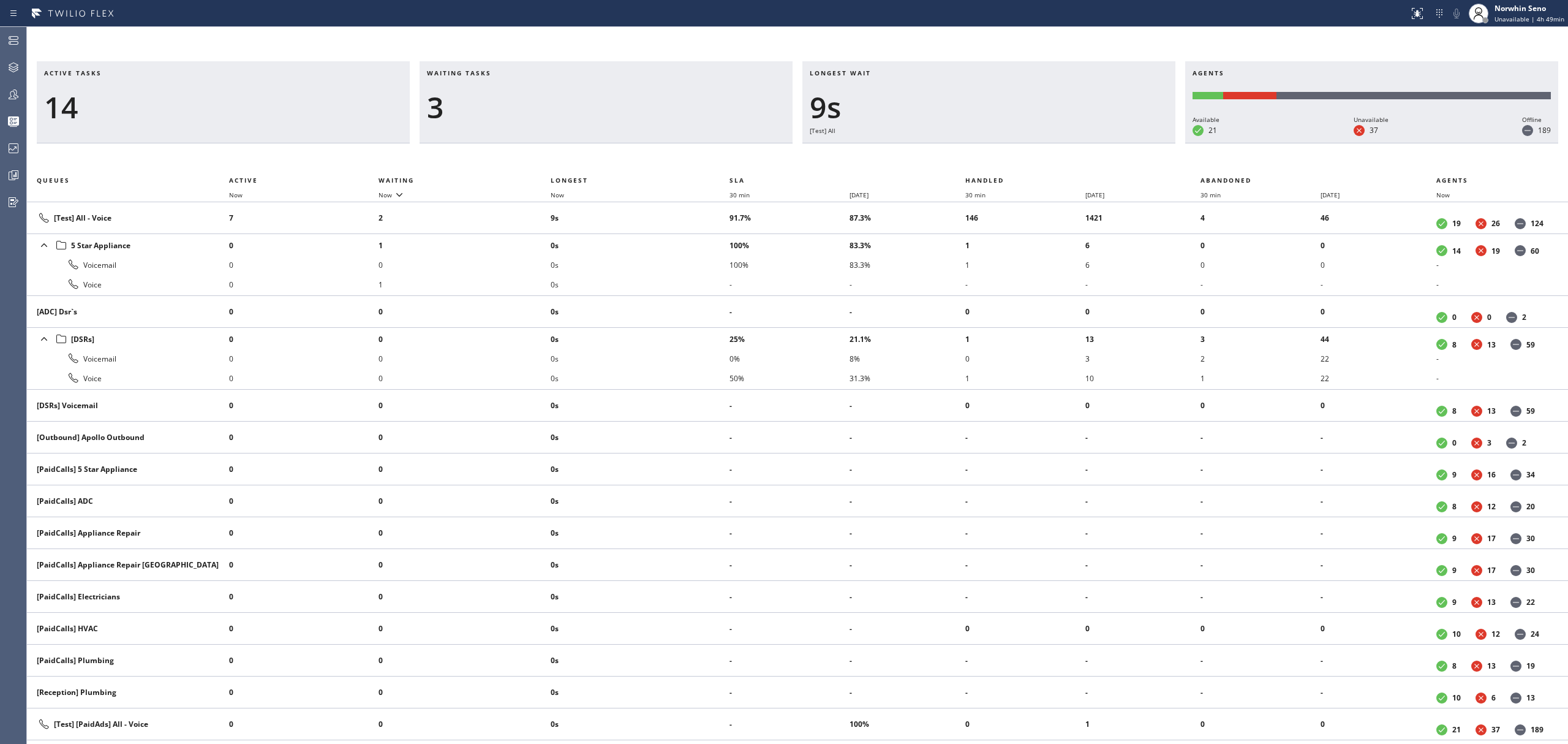
click at [976, 157] on div "Active tasks 14 Waiting tasks 3 Longest wait 9s [Test] All Agents Available 21 …" at bounding box center [797, 402] width 1541 height 683
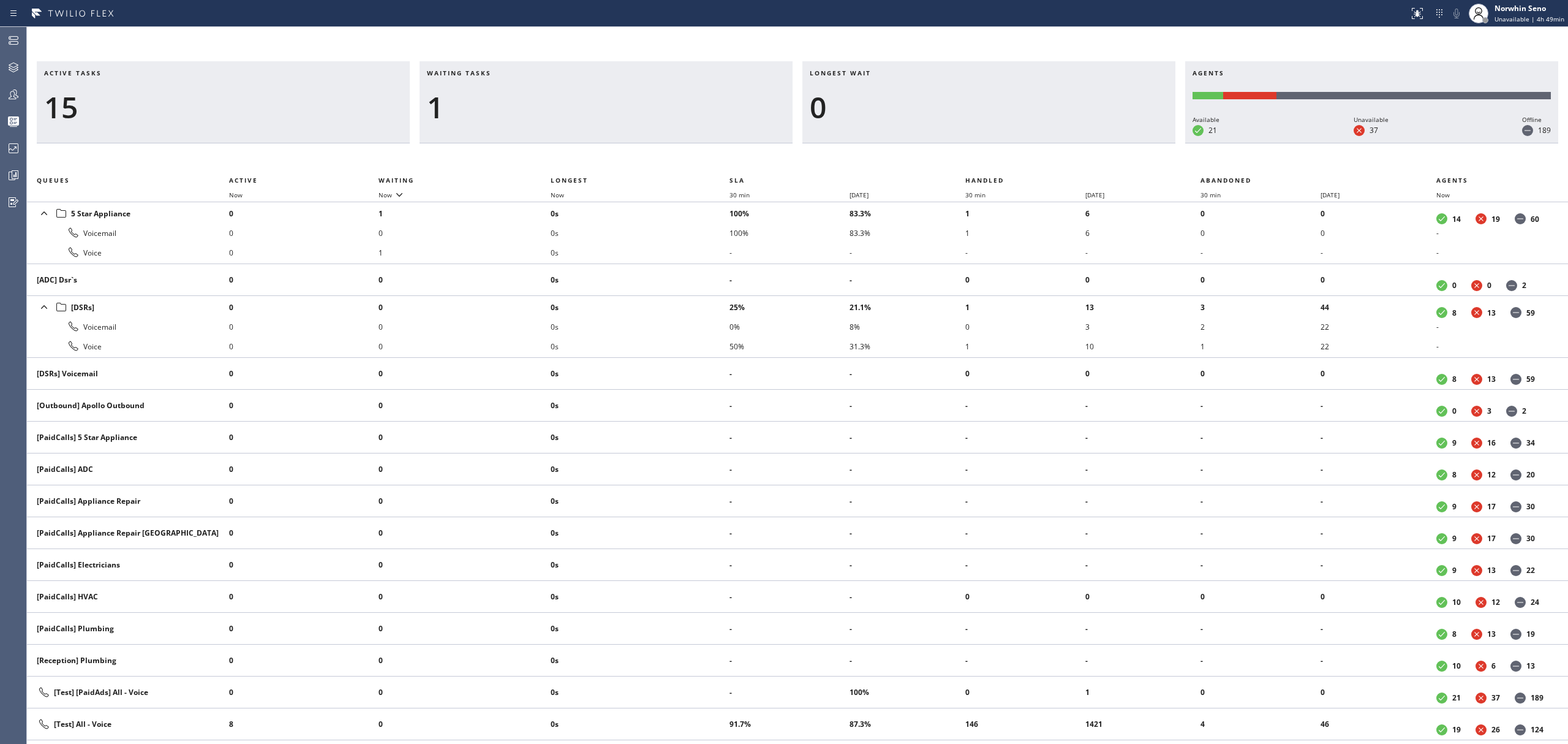
click at [976, 157] on div "Active tasks 15 Waiting tasks 1 Longest wait 0 Agents Available 21 Unavailable …" at bounding box center [797, 402] width 1541 height 683
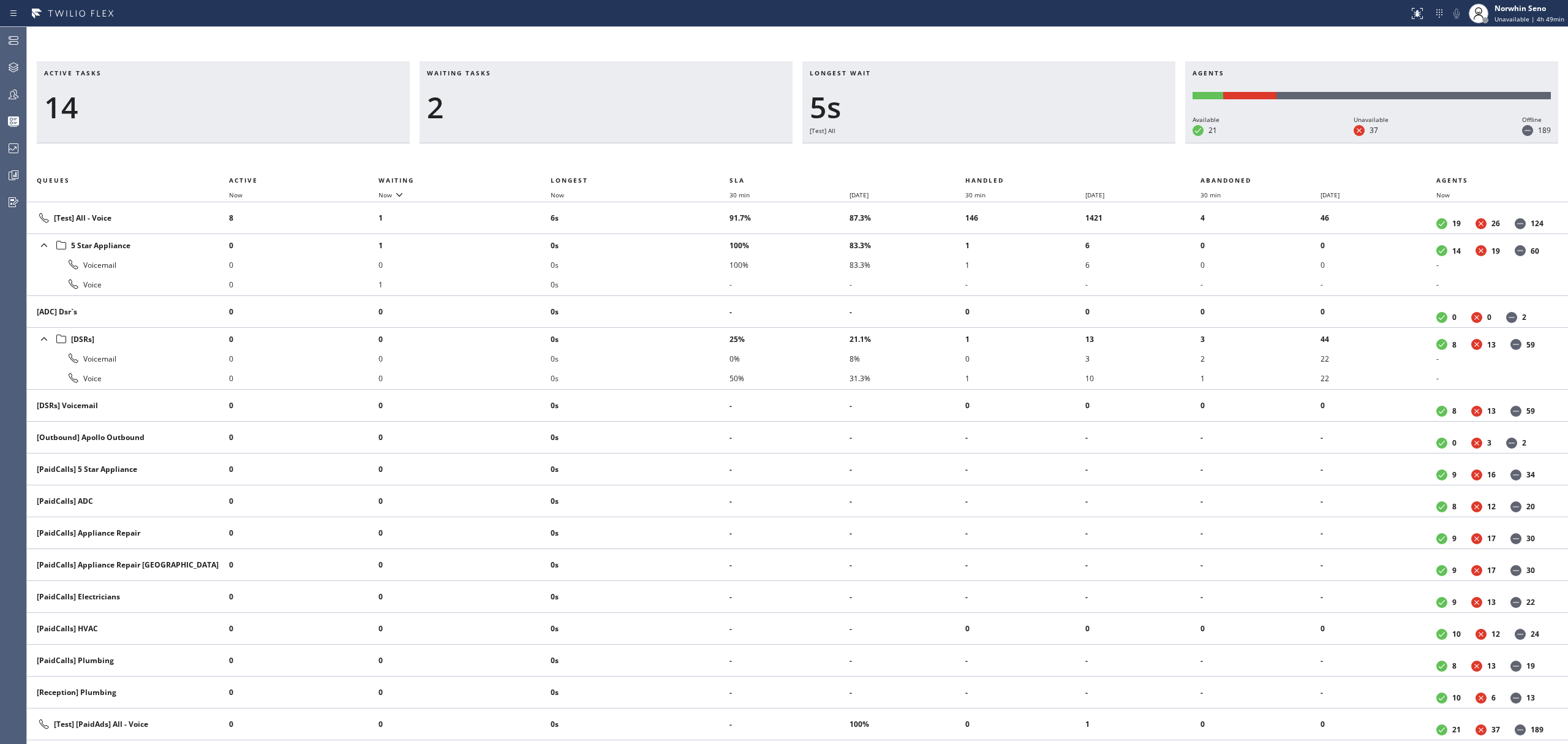
click at [976, 157] on div "Active tasks 14 Waiting tasks 2 Longest wait 5s [Test] All Agents Available 21 …" at bounding box center [797, 402] width 1541 height 683
click at [976, 157] on div "Active tasks 13 Waiting tasks 2 Longest wait 10s [Test] All Agents Available 21…" at bounding box center [797, 402] width 1541 height 683
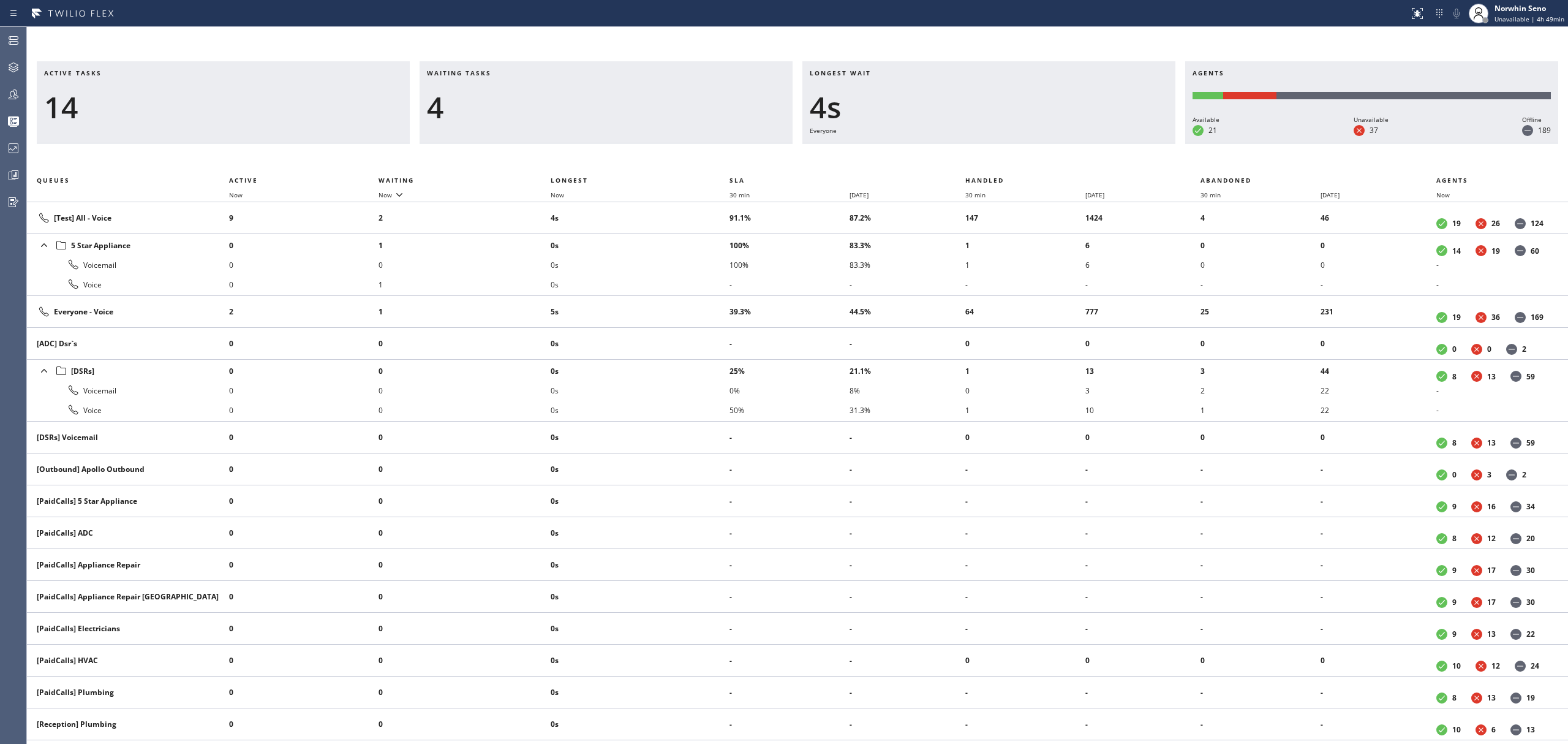
click at [976, 157] on div "Active tasks 14 Waiting tasks 4 Longest wait 4s Everyone Agents Available 21 Un…" at bounding box center [797, 402] width 1541 height 683
click at [976, 157] on div "Active tasks 13 Waiting tasks 5 Longest wait 9s Everyone Agents Available 21 Un…" at bounding box center [797, 402] width 1541 height 683
click at [976, 157] on div "Active tasks 14 Waiting tasks 4 Longest wait 14s Everyone Agents Available 21 U…" at bounding box center [797, 402] width 1541 height 683
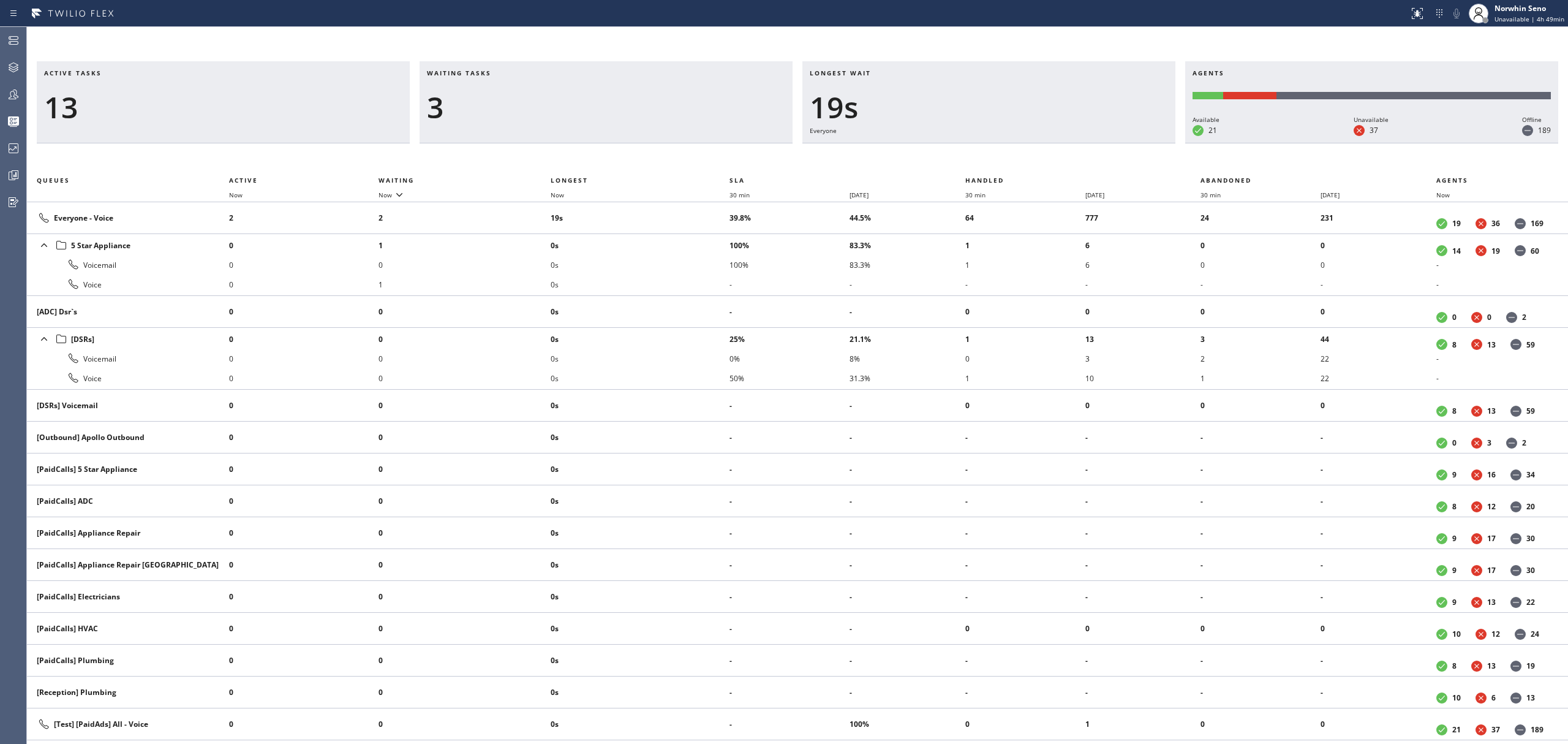
click at [976, 157] on div "Active tasks 13 Waiting tasks 3 Longest wait 19s Everyone Agents Available 21 U…" at bounding box center [797, 402] width 1541 height 683
click at [976, 157] on div "Active tasks 12 Waiting tasks 3 Longest wait 24s Everyone Agents Available 21 U…" at bounding box center [797, 402] width 1541 height 683
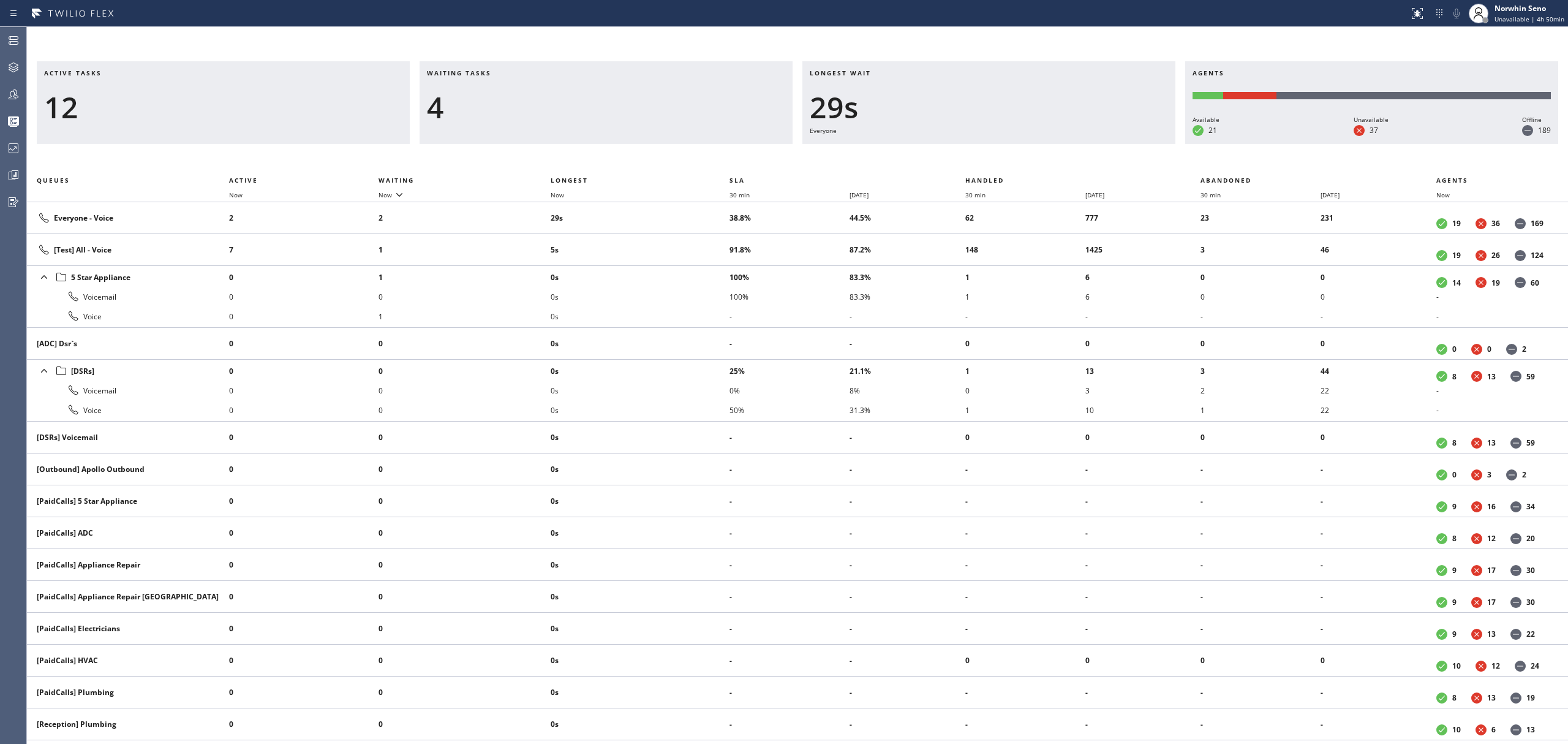
click at [976, 157] on div "Active tasks 12 Waiting tasks 4 Longest wait 29s Everyone Agents Available 21 U…" at bounding box center [797, 402] width 1541 height 683
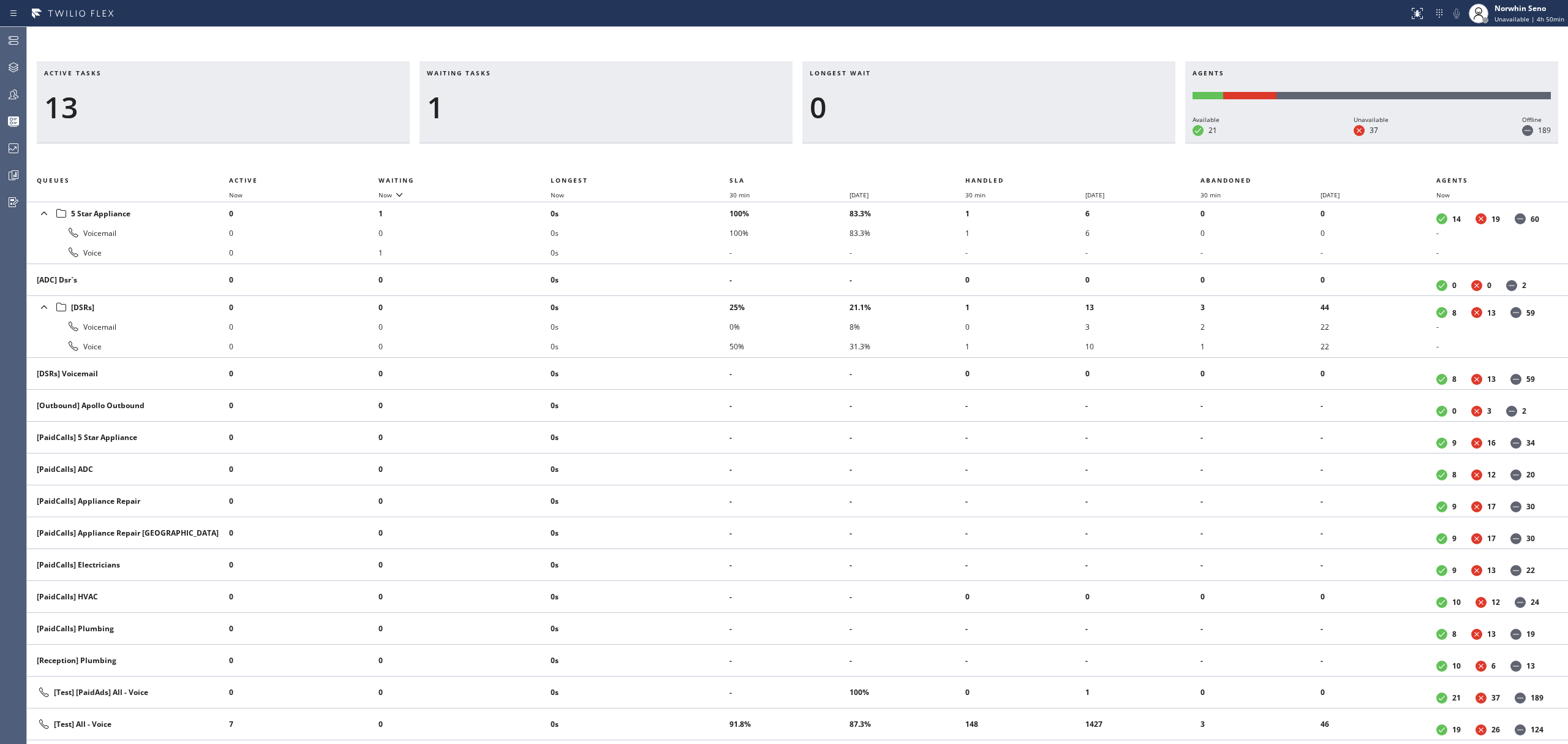
click at [976, 157] on div "Active tasks 13 Waiting tasks 1 Longest wait 0 Agents Available 21 Unavailable …" at bounding box center [797, 402] width 1541 height 683
click at [976, 157] on div "Active tasks 11 Waiting tasks 1 Longest wait 0 Agents Available 21 Unavailable …" at bounding box center [797, 402] width 1541 height 683
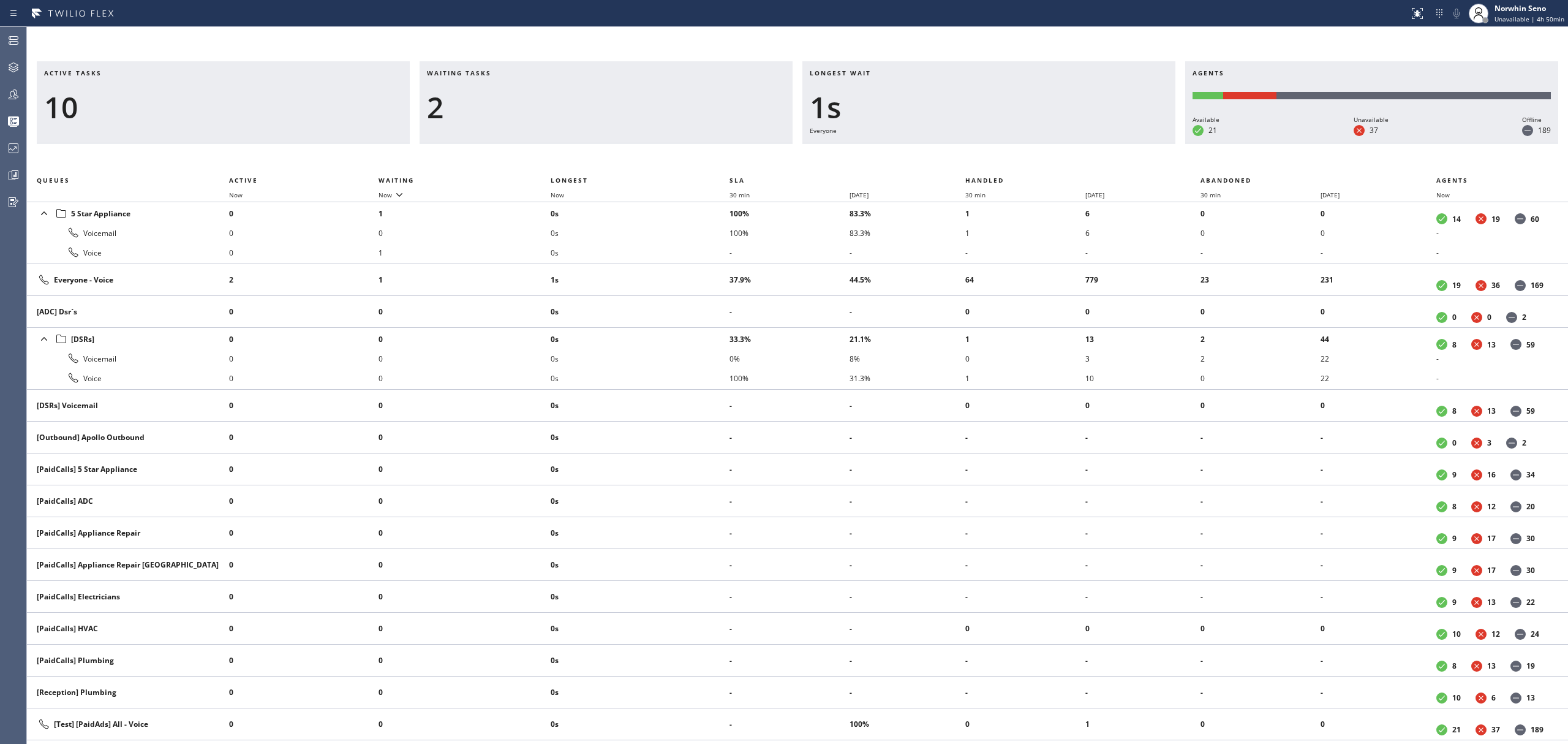
click at [976, 157] on div "Active tasks 10 Waiting tasks 2 Longest wait 1s Everyone Agents Available 21 Un…" at bounding box center [797, 402] width 1541 height 683
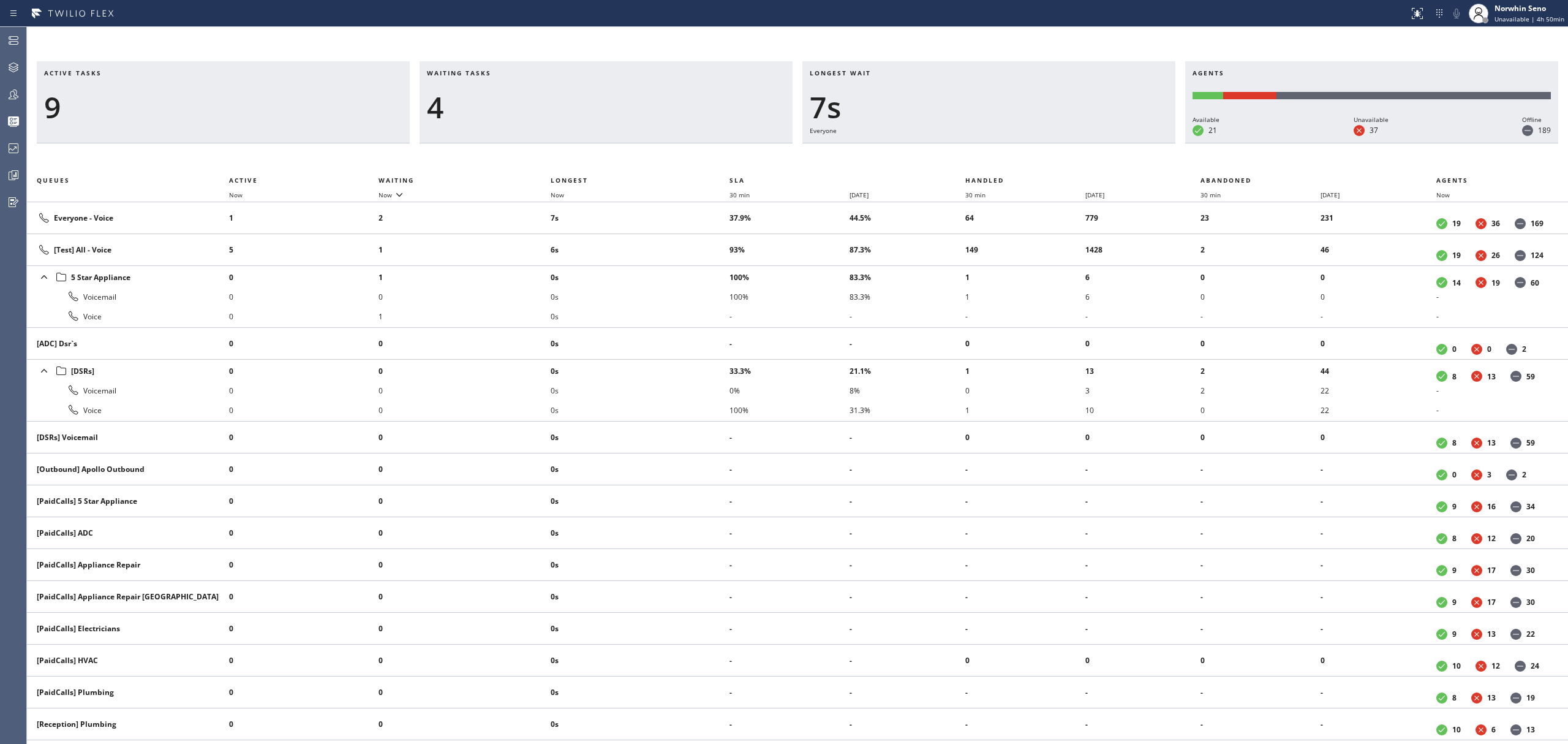
click at [976, 157] on div "Active tasks 9 Waiting tasks 4 Longest wait 7s Everyone Agents Available 21 Una…" at bounding box center [797, 402] width 1541 height 683
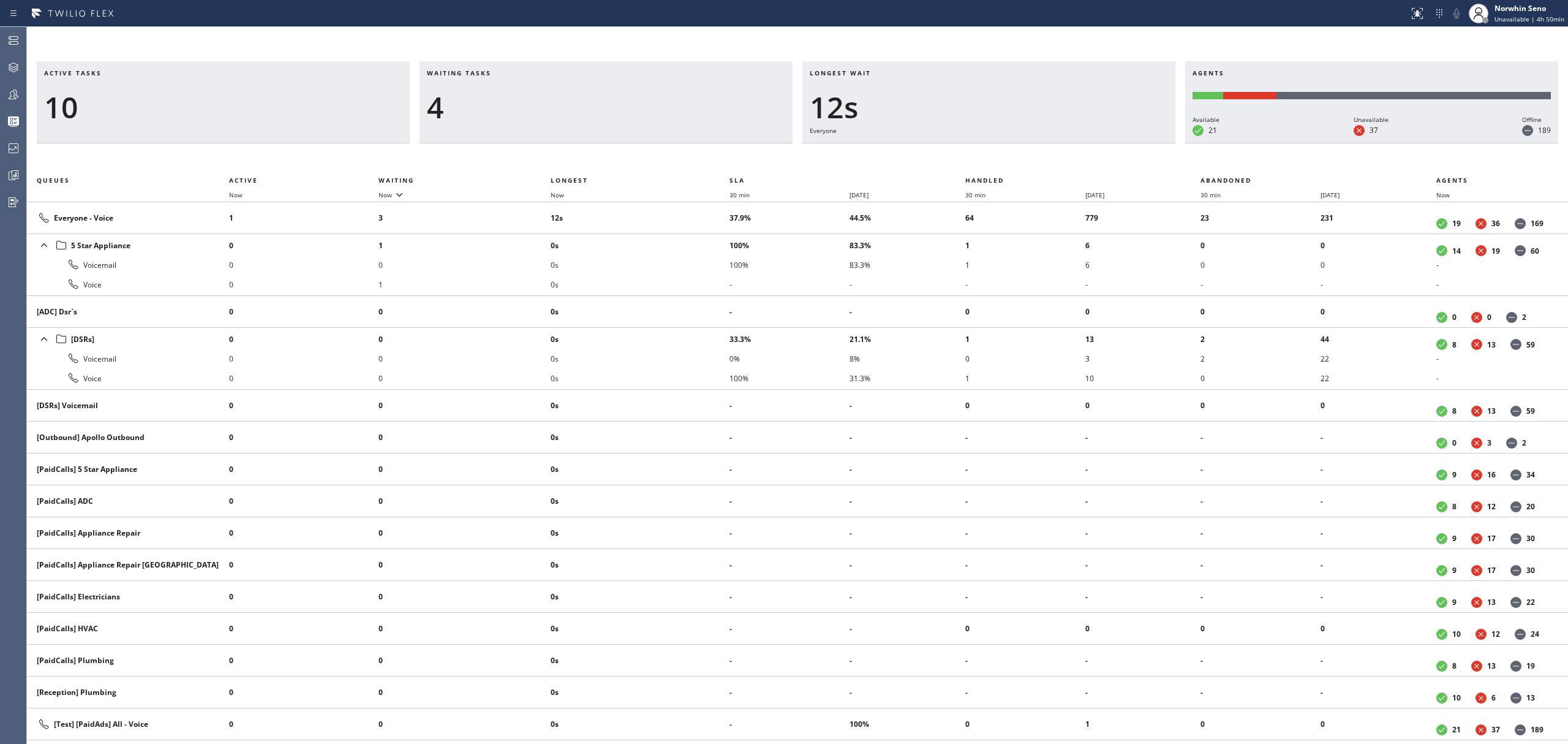
click at [976, 157] on div "Active tasks 10 Waiting tasks 4 Longest wait 12s Everyone Agents Available 21 U…" at bounding box center [797, 402] width 1541 height 683
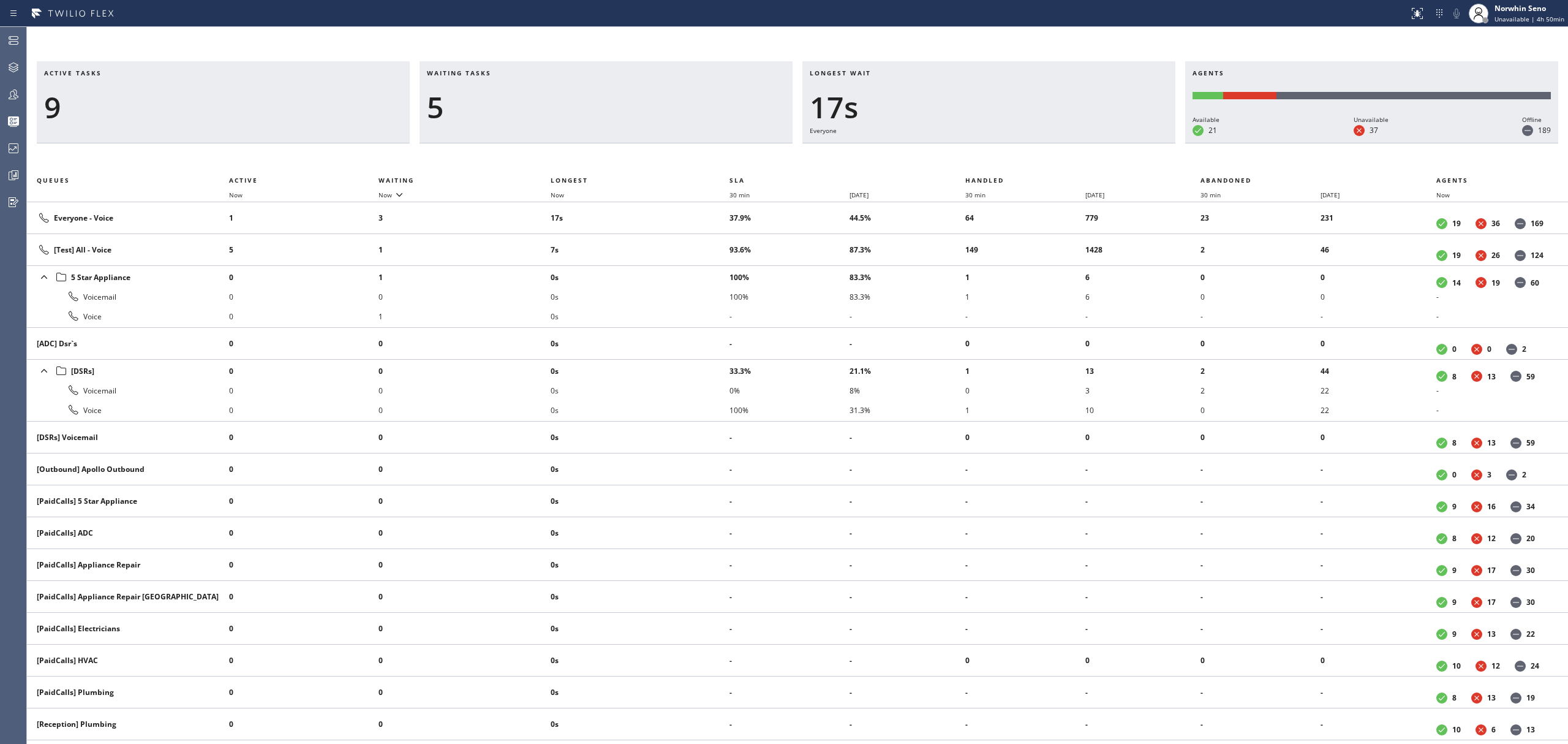
click at [976, 157] on div "Active tasks 9 Waiting tasks 5 Longest wait 17s Everyone Agents Available 21 Un…" at bounding box center [797, 402] width 1541 height 683
click at [976, 157] on div "Active tasks 9 Waiting tasks 5 Longest wait 22s Everyone Agents Available 21 Un…" at bounding box center [797, 402] width 1541 height 683
click at [976, 157] on div "Active tasks 9 Waiting tasks 5 Longest wait 27s Everyone Agents Available 21 Un…" at bounding box center [797, 402] width 1541 height 683
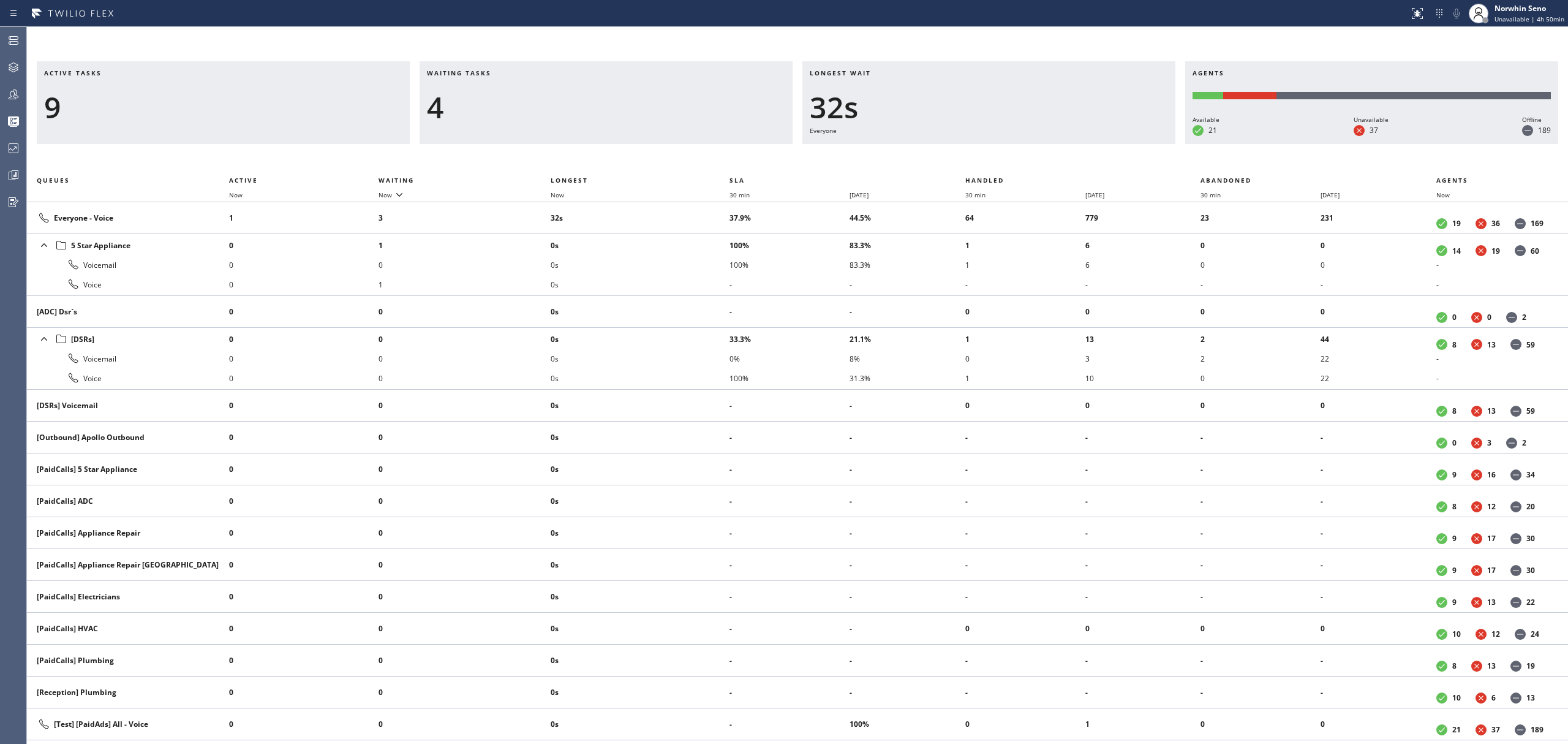
click at [976, 157] on div "Active tasks 9 Waiting tasks 4 Longest wait 32s Everyone Agents Available 21 Un…" at bounding box center [797, 402] width 1541 height 683
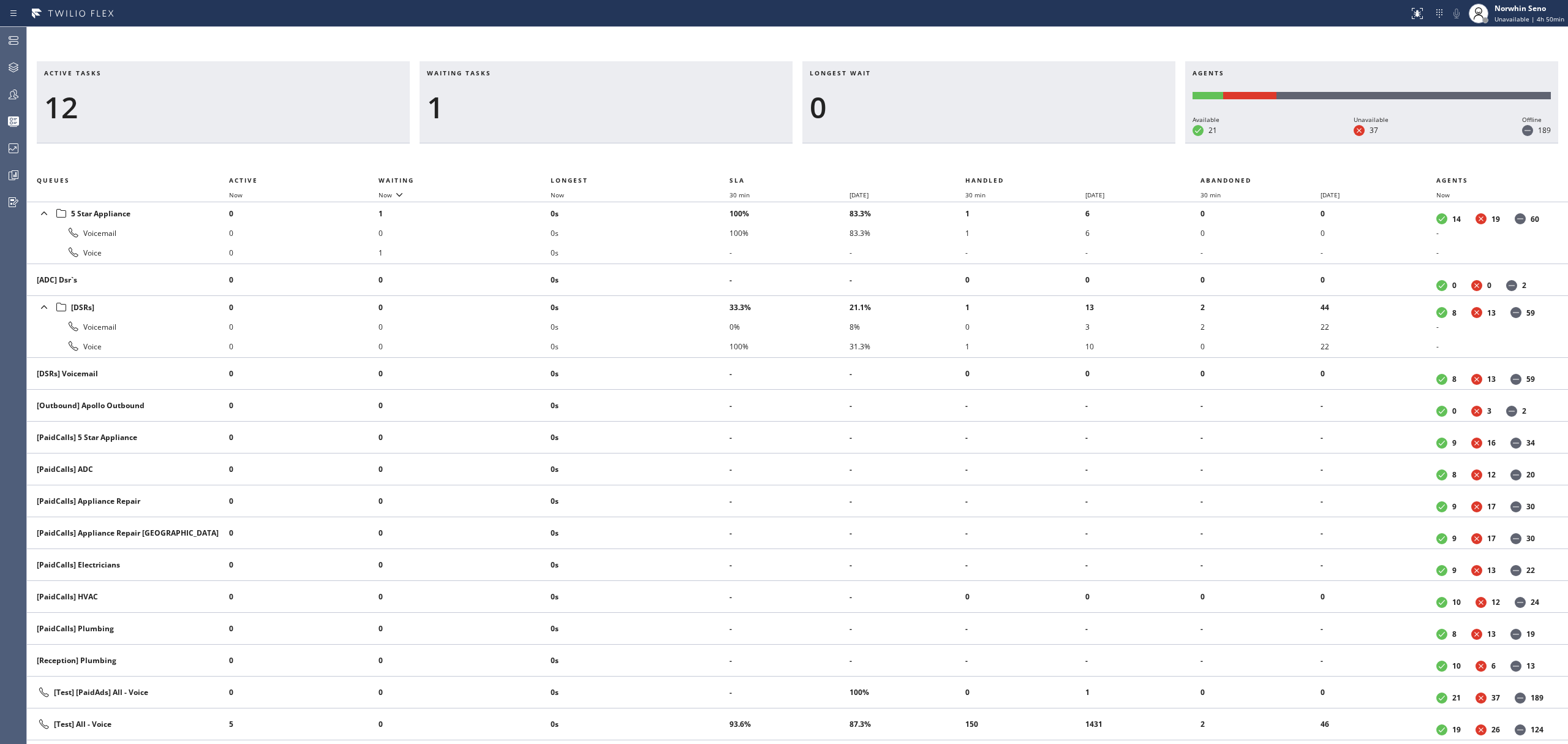
click at [976, 157] on div "Active tasks 12 Waiting tasks 1 Longest wait 0 Agents Available 21 Unavailable …" at bounding box center [797, 402] width 1541 height 683
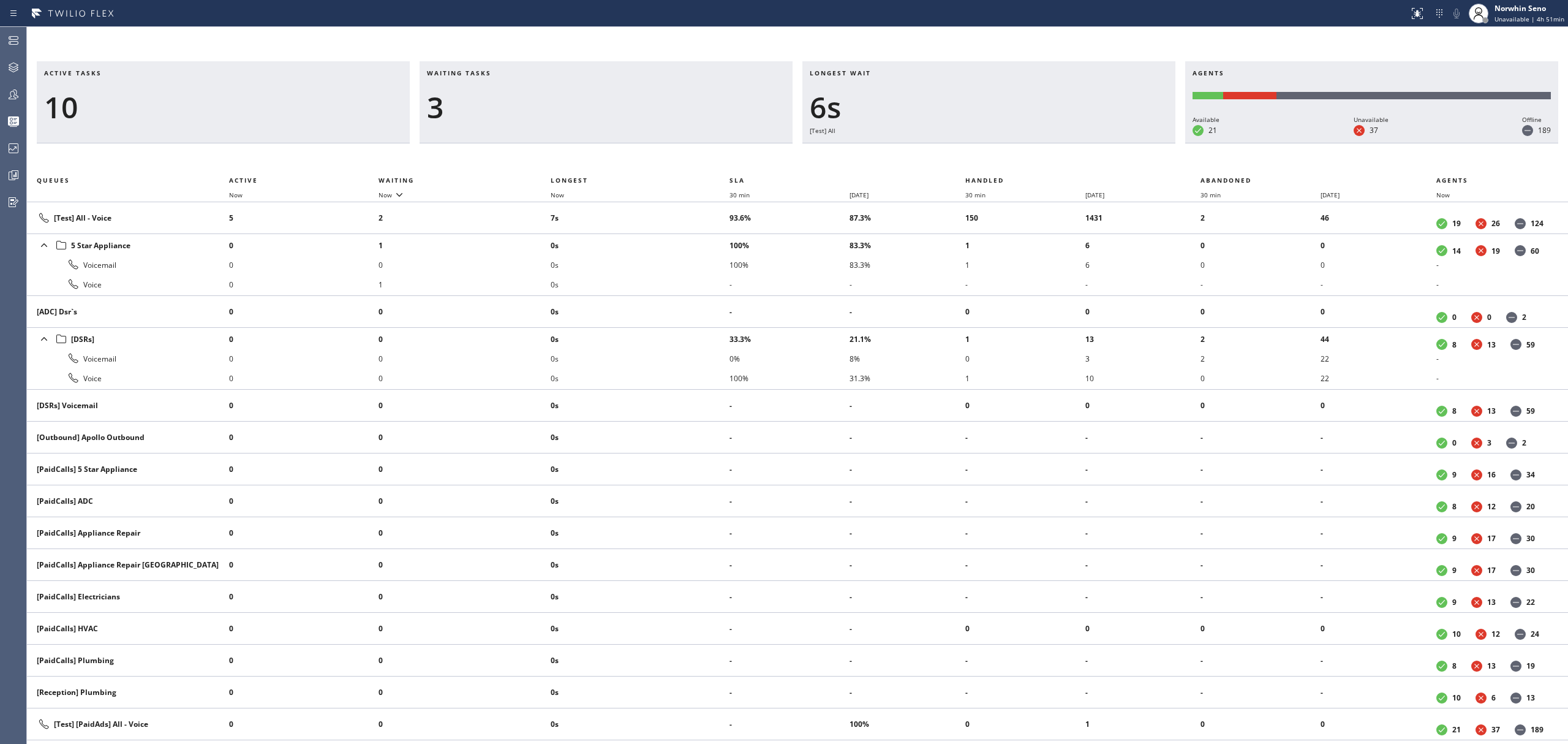
click at [976, 157] on div "Active tasks 10 Waiting tasks 3 Longest wait 6s [Test] All Agents Available 21 …" at bounding box center [797, 402] width 1541 height 683
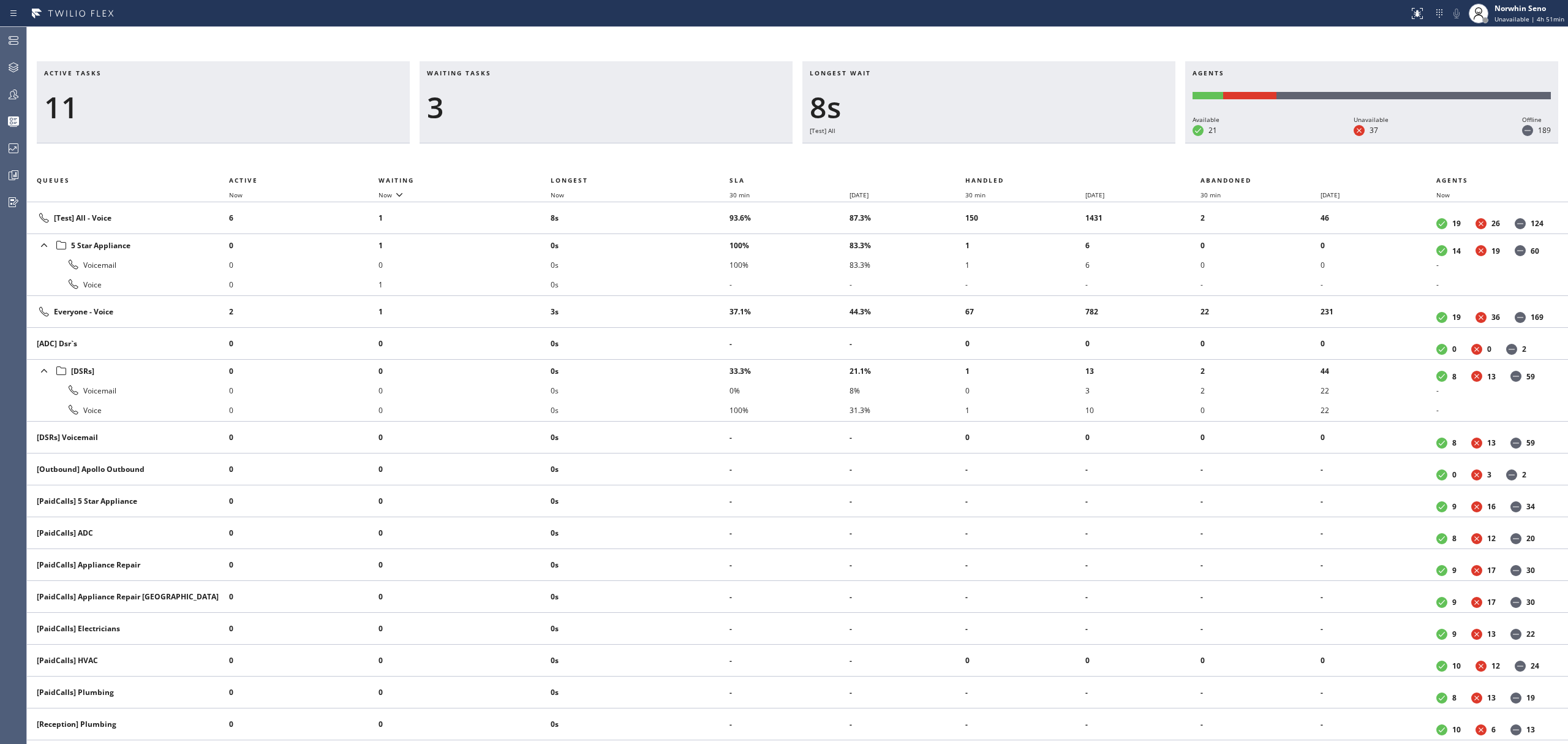
click at [976, 157] on div "Active tasks 11 Waiting tasks 3 Longest wait 8s [Test] All Agents Available 21 …" at bounding box center [797, 402] width 1541 height 683
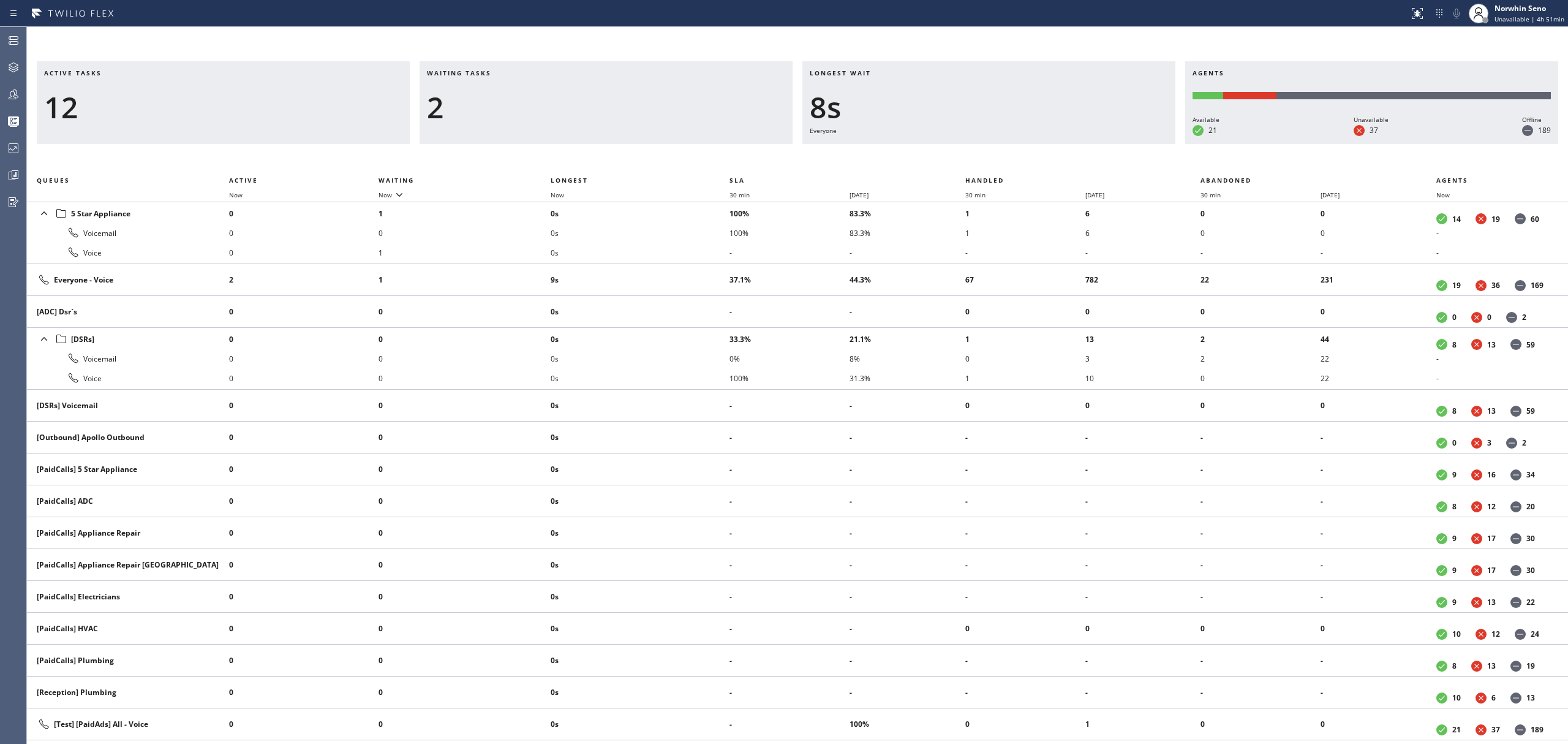
click at [976, 157] on div "Active tasks 12 Waiting tasks 2 Longest wait 8s Everyone Agents Available 21 Un…" at bounding box center [797, 402] width 1541 height 683
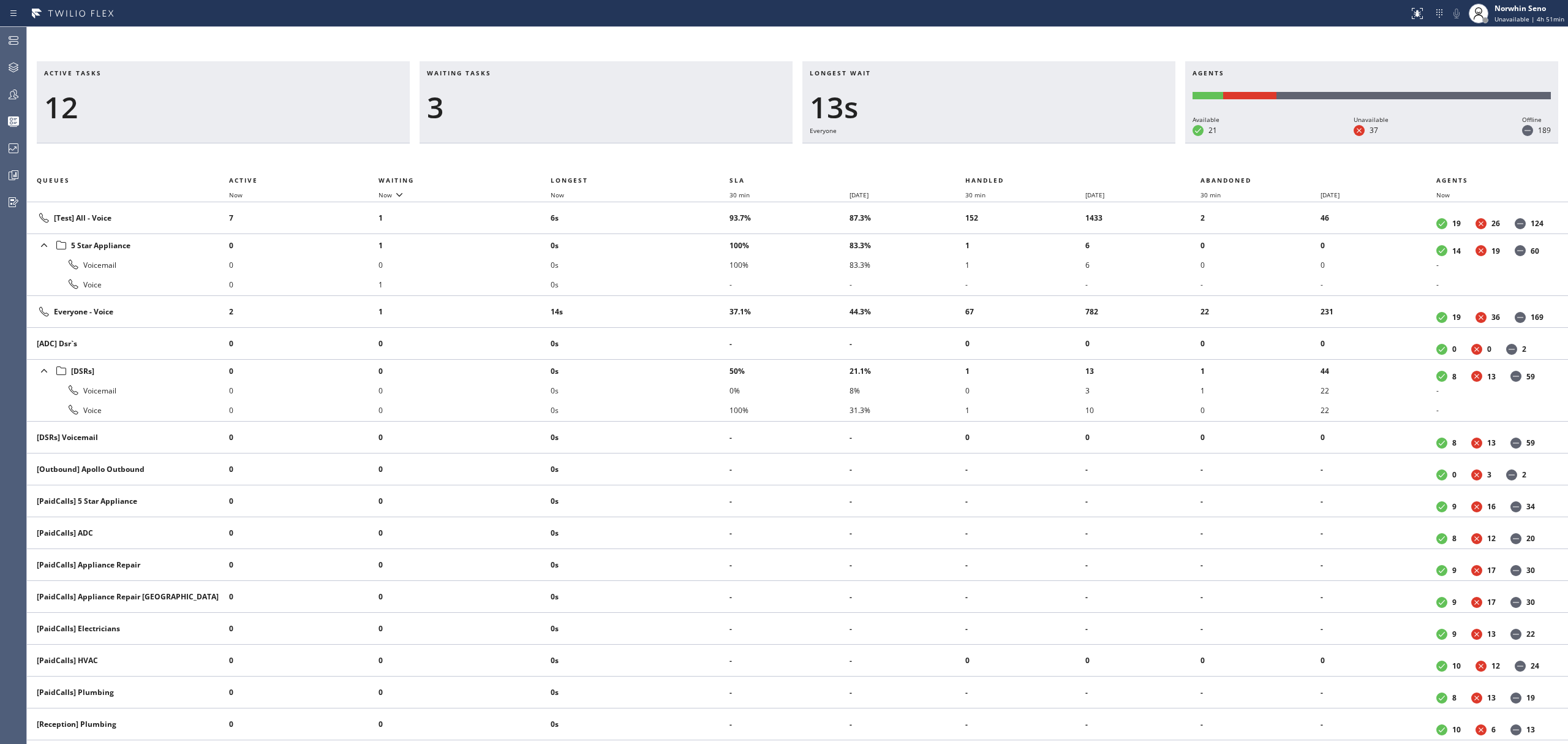
click at [976, 157] on div "Active tasks 12 Waiting tasks 3 Longest wait 13s Everyone Agents Available 21 U…" at bounding box center [797, 402] width 1541 height 683
click at [976, 157] on div "Active tasks 12 Waiting tasks 3 Longest wait 18s Everyone Agents Available 21 U…" at bounding box center [797, 402] width 1541 height 683
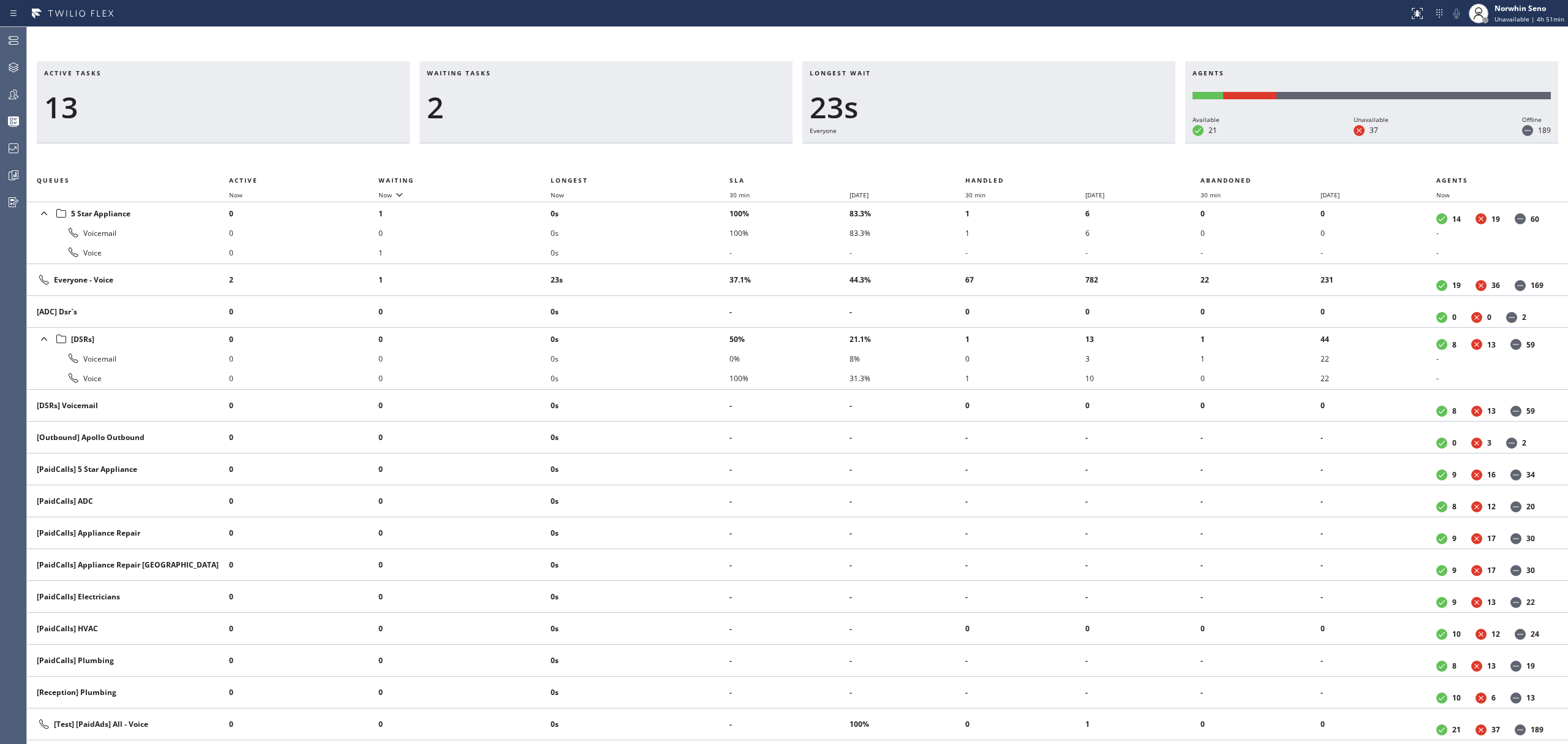
click at [976, 157] on div "Active tasks 13 Waiting tasks 2 Longest wait 23s Everyone Agents Available 21 U…" at bounding box center [797, 402] width 1541 height 683
click at [976, 157] on div "Active tasks 11 Waiting tasks 3 Longest wait 29s Everyone Agents Available 21 U…" at bounding box center [797, 402] width 1541 height 683
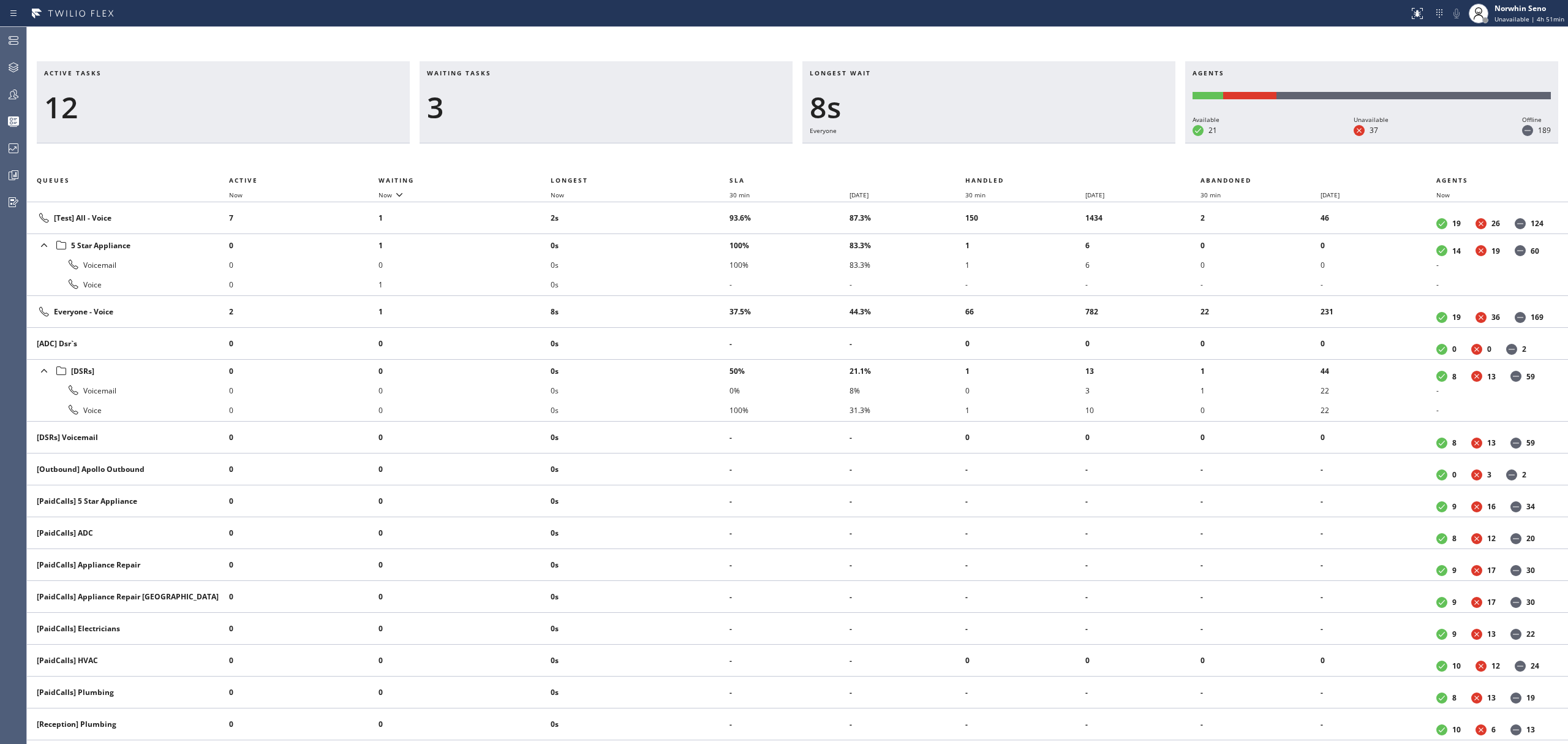
click at [976, 157] on div "Active tasks 12 Waiting tasks 3 Longest wait 8s Everyone Agents Available 21 Un…" at bounding box center [797, 402] width 1541 height 683
click at [976, 157] on div "Active tasks 13 Waiting tasks 3 Longest wait 13s Everyone Agents Available 21 U…" at bounding box center [797, 402] width 1541 height 683
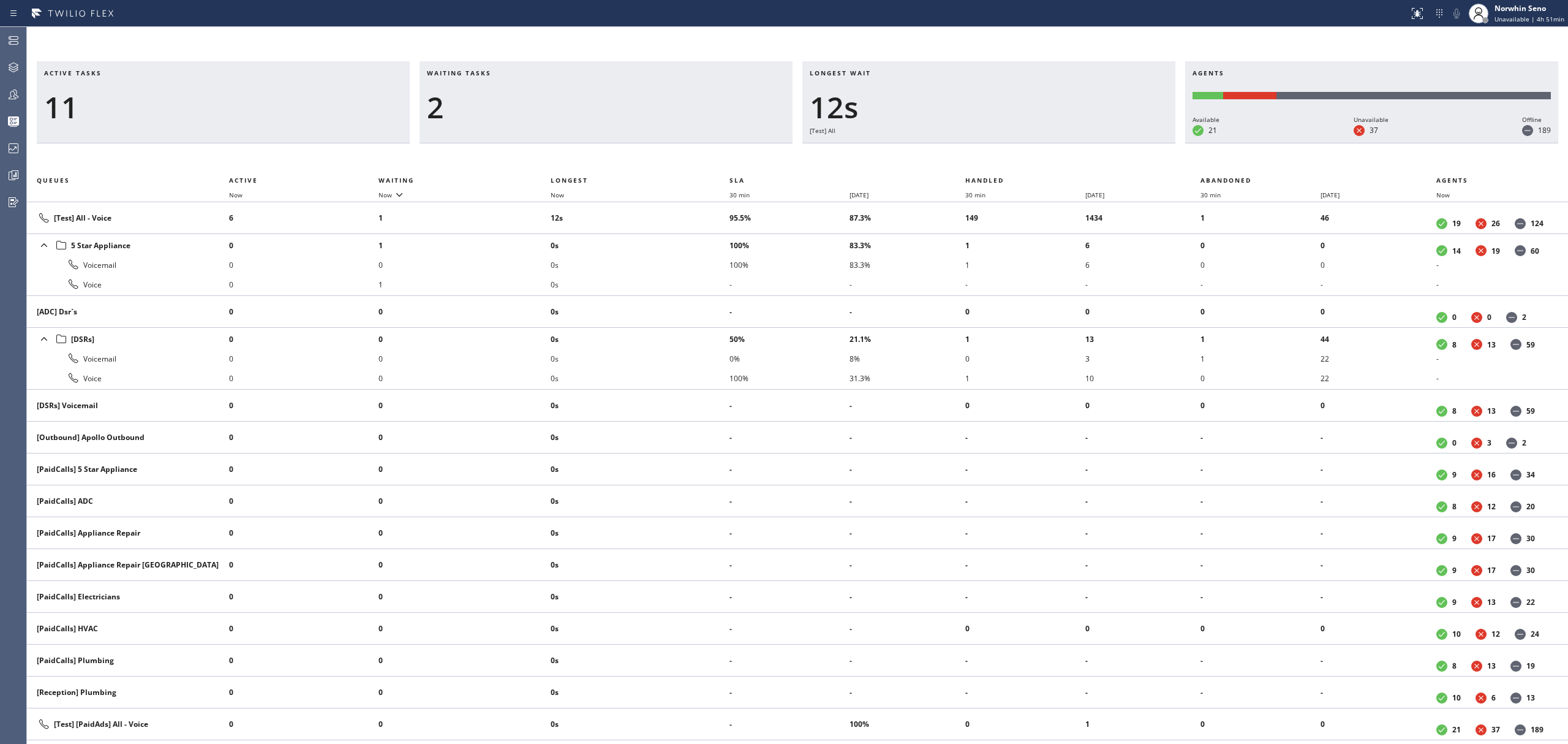
click at [976, 157] on div "Active tasks 11 Waiting tasks 2 Longest wait 12s [Test] All Agents Available 21…" at bounding box center [797, 402] width 1541 height 683
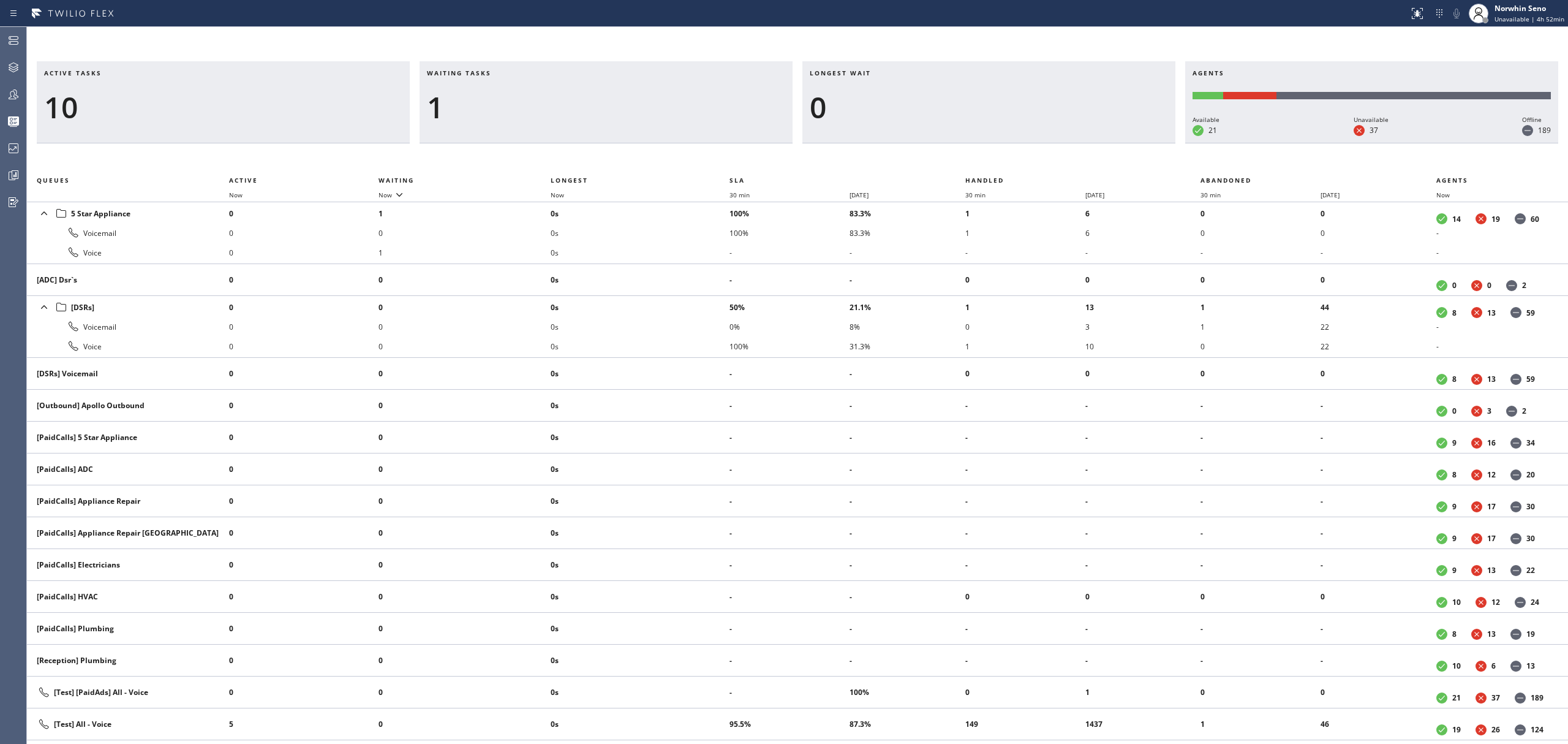
drag, startPoint x: 941, startPoint y: 148, endPoint x: 0, endPoint y: 224, distance: 944.1
click at [923, 148] on div "Active tasks 10 Waiting tasks 1 Longest wait 0 Agents Available 21 Unavailable …" at bounding box center [797, 402] width 1541 height 683
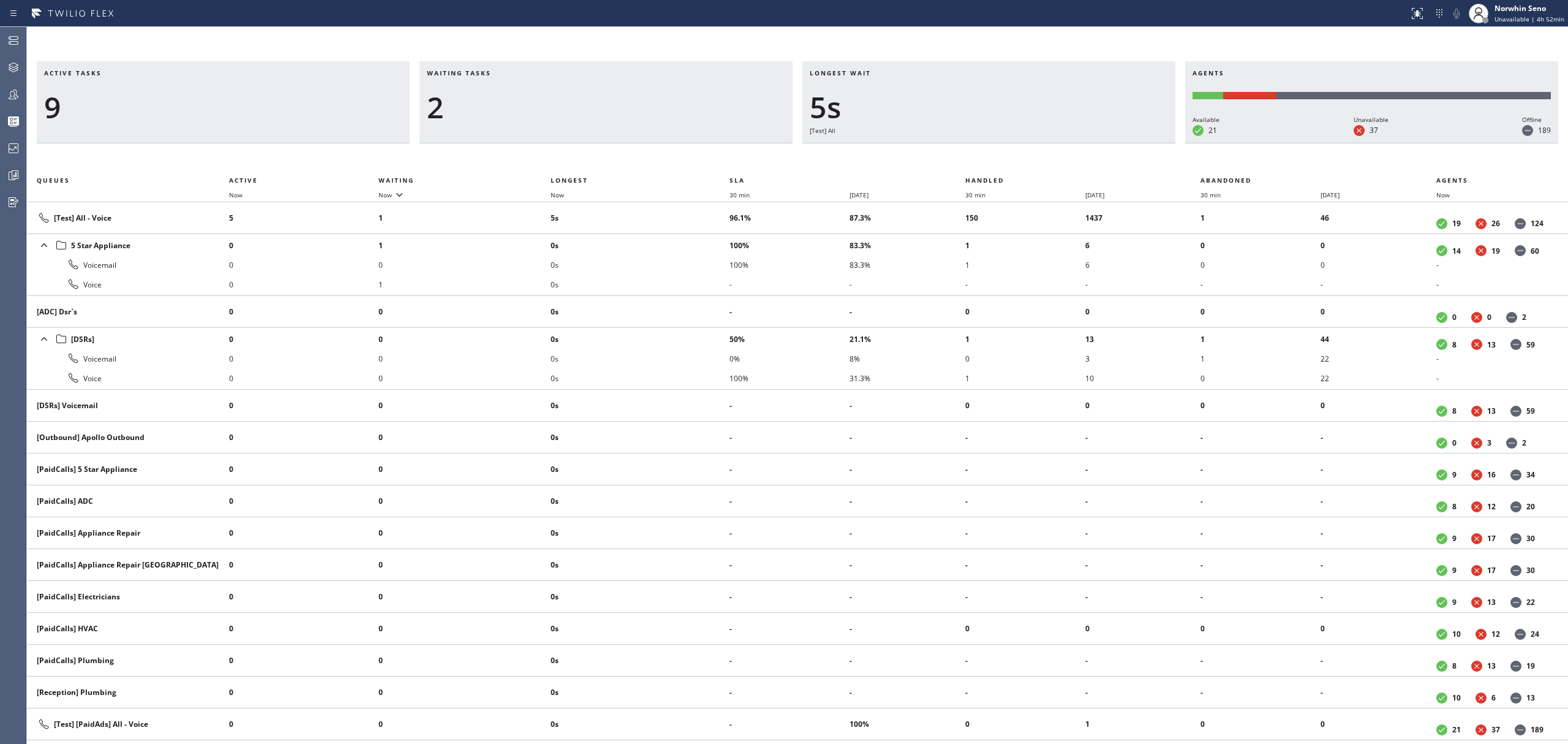
click at [976, 157] on div "Active tasks 9 Waiting tasks 2 Longest wait 5s [Test] All Agents Available 21 U…" at bounding box center [797, 402] width 1541 height 683
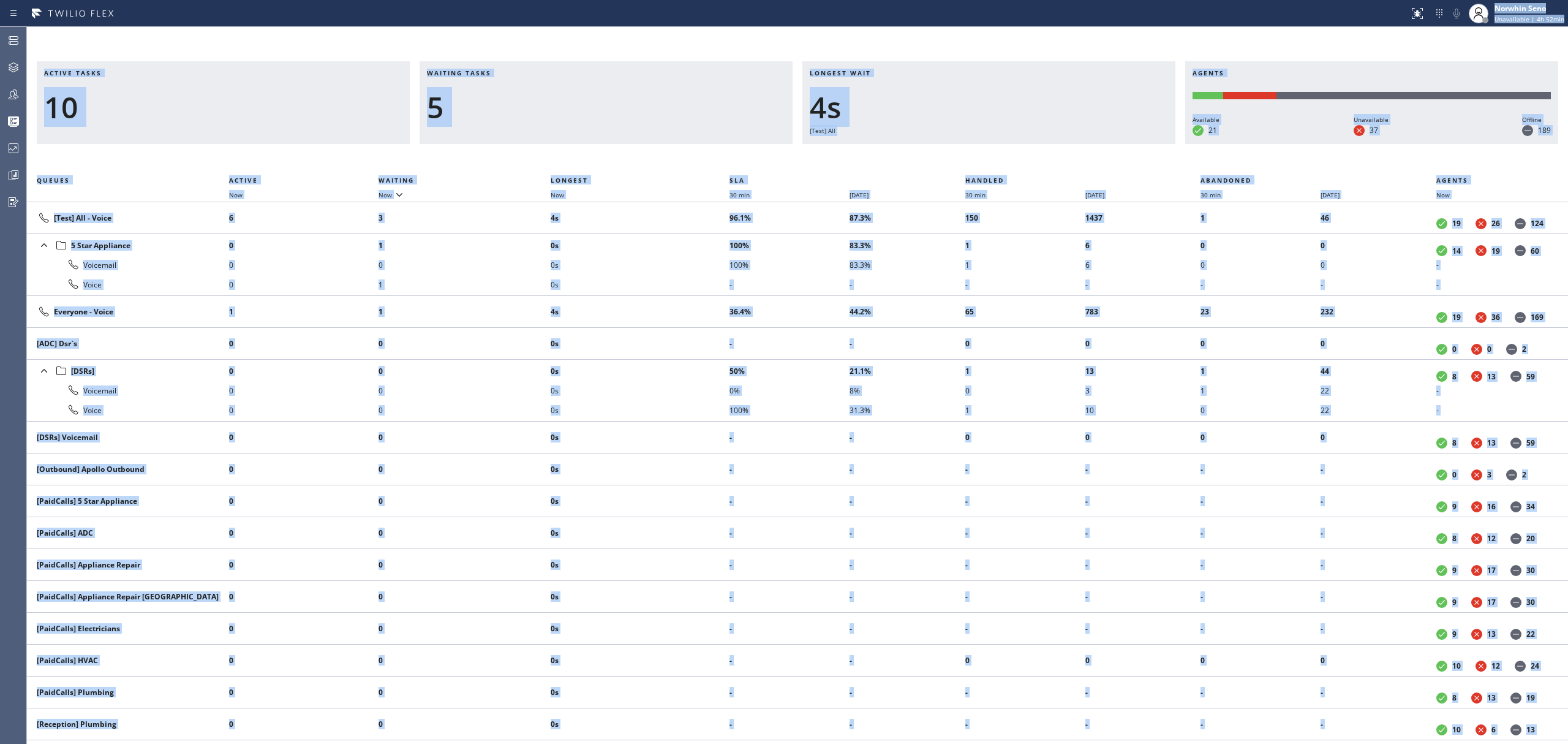
click at [976, 157] on div "Active tasks 10 Waiting tasks 5 Longest wait 4s [Test] All Agents Available 21 …" at bounding box center [797, 402] width 1541 height 683
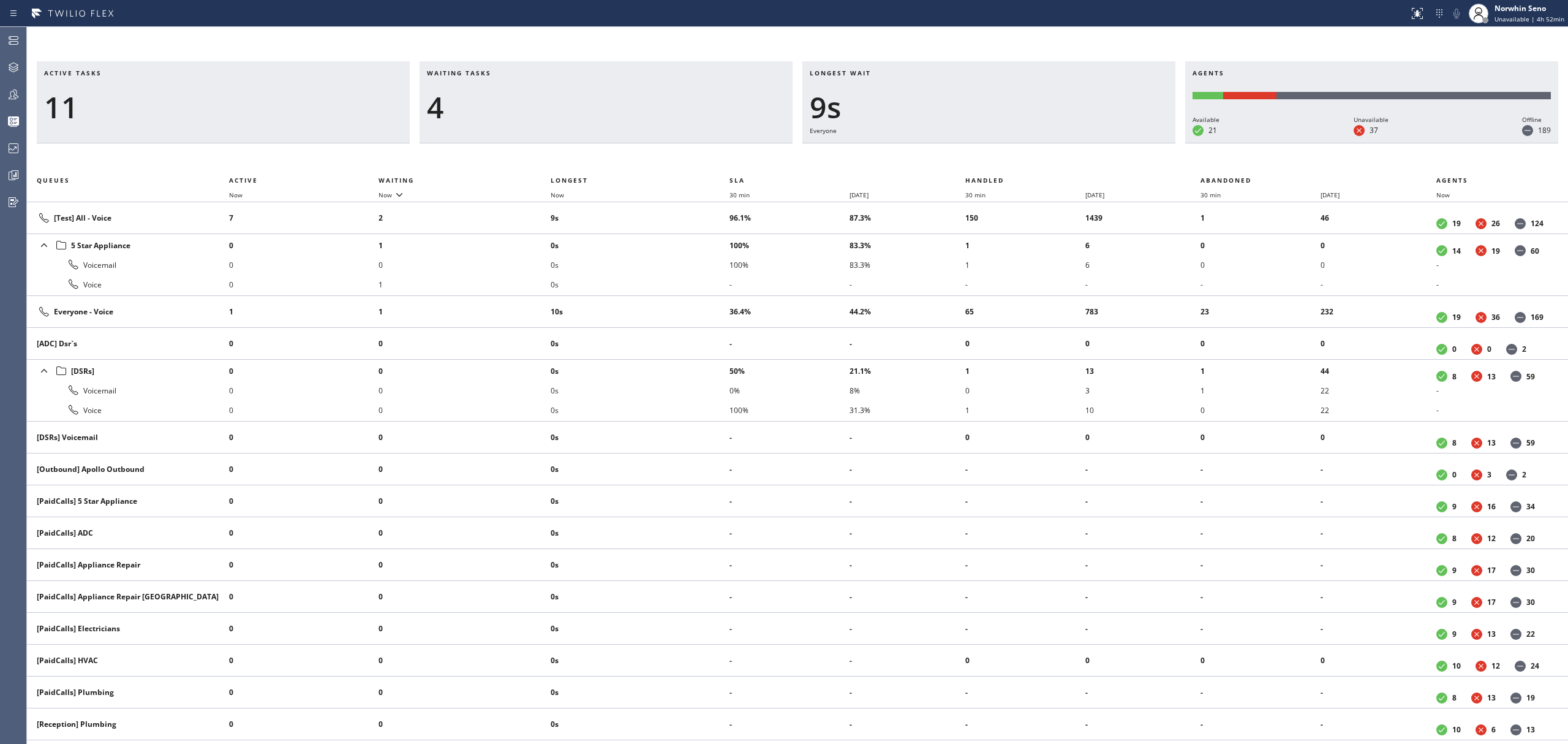
click at [976, 157] on div "Active tasks 11 Waiting tasks 4 Longest wait 9s Everyone Agents Available 21 Un…" at bounding box center [797, 402] width 1541 height 683
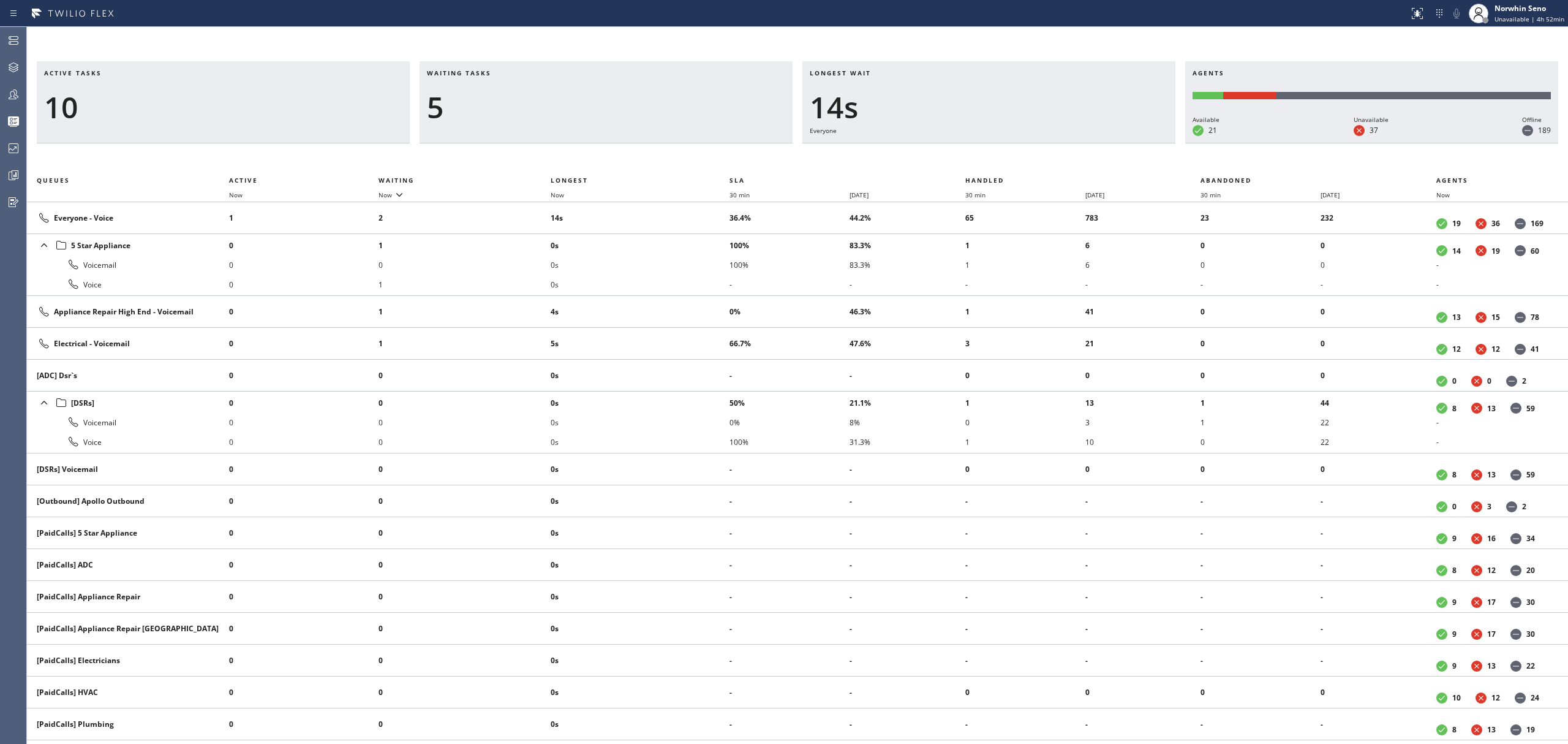
click at [976, 157] on div "Active tasks 10 Waiting tasks 5 Longest wait 14s Everyone Agents Available 21 U…" at bounding box center [797, 402] width 1541 height 683
click at [976, 157] on div "Active tasks 8 Waiting tasks 6 Longest wait 20s Everyone Agents Available 21 Un…" at bounding box center [797, 402] width 1541 height 683
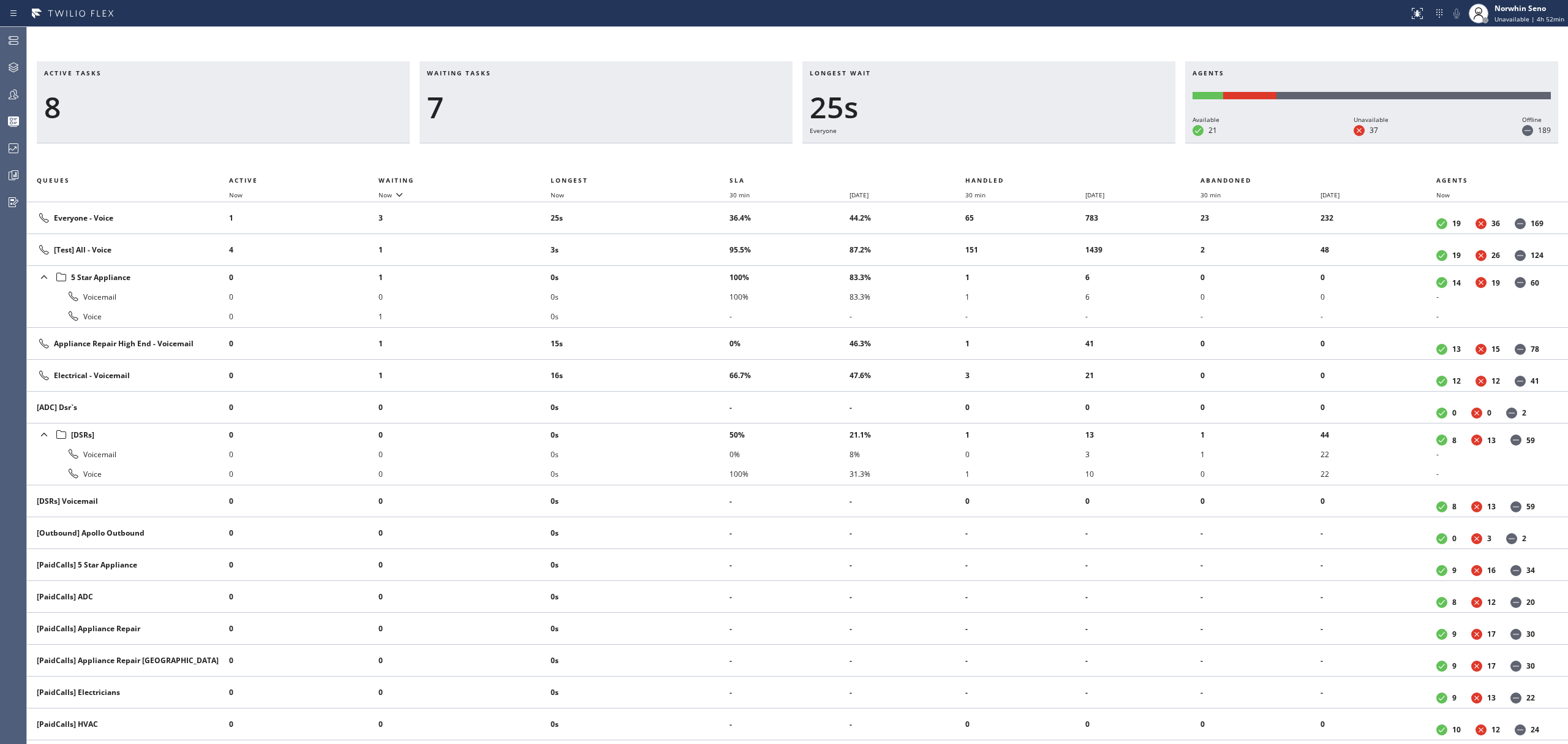
click at [976, 157] on div "Active tasks 8 Waiting tasks 7 Longest wait 25s Everyone Agents Available 21 Un…" at bounding box center [797, 402] width 1541 height 683
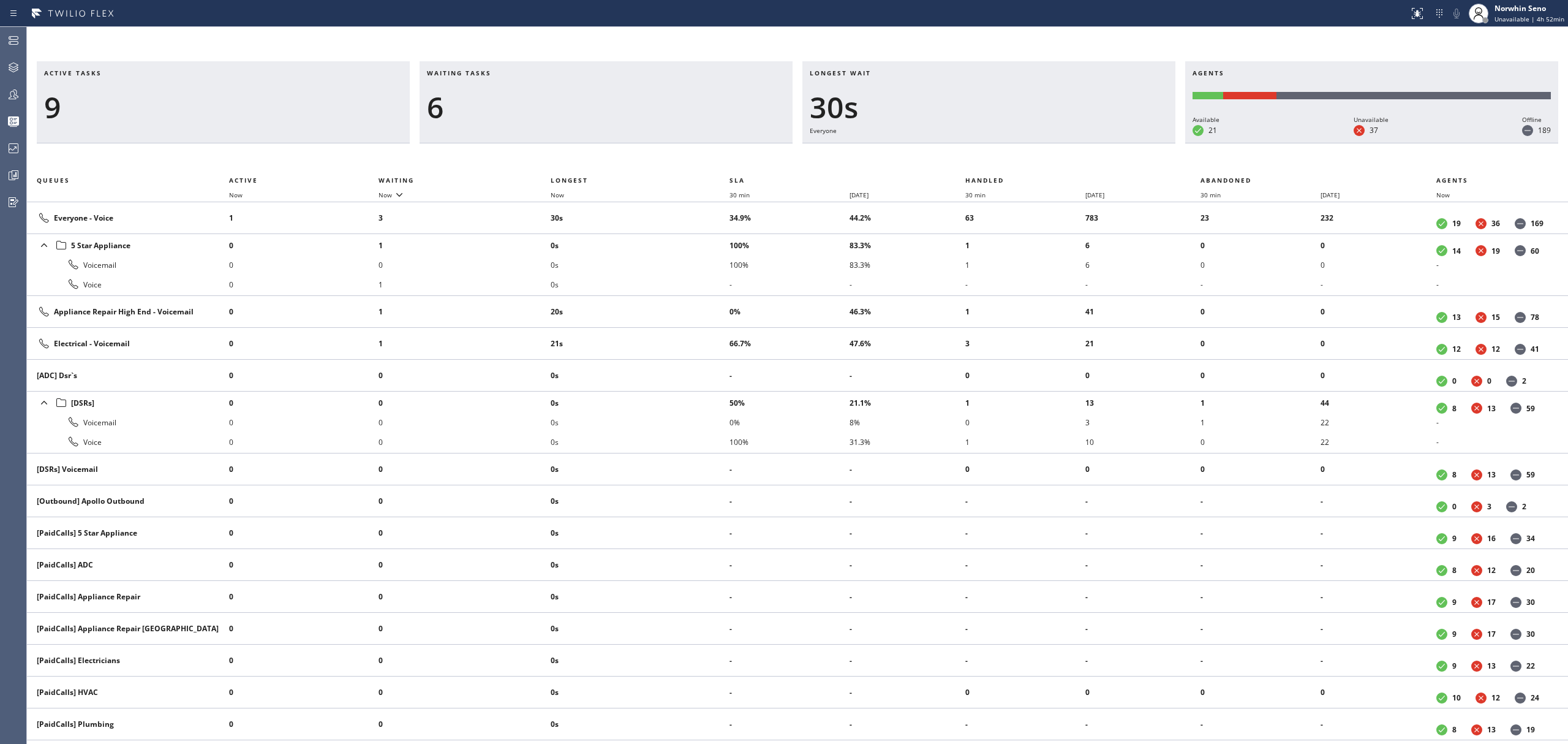
click at [976, 157] on div "Active tasks 9 Waiting tasks 6 Longest wait 30s Everyone Agents Available 21 Un…" at bounding box center [797, 402] width 1541 height 683
click at [976, 157] on div "Active tasks 10 Waiting tasks 8 Longest wait 35s Everyone Agents Available 21 U…" at bounding box center [797, 402] width 1541 height 683
click at [976, 157] on div "Active tasks 10 Waiting tasks 7 Longest wait 31s Electrical Agents Available 21…" at bounding box center [797, 402] width 1541 height 683
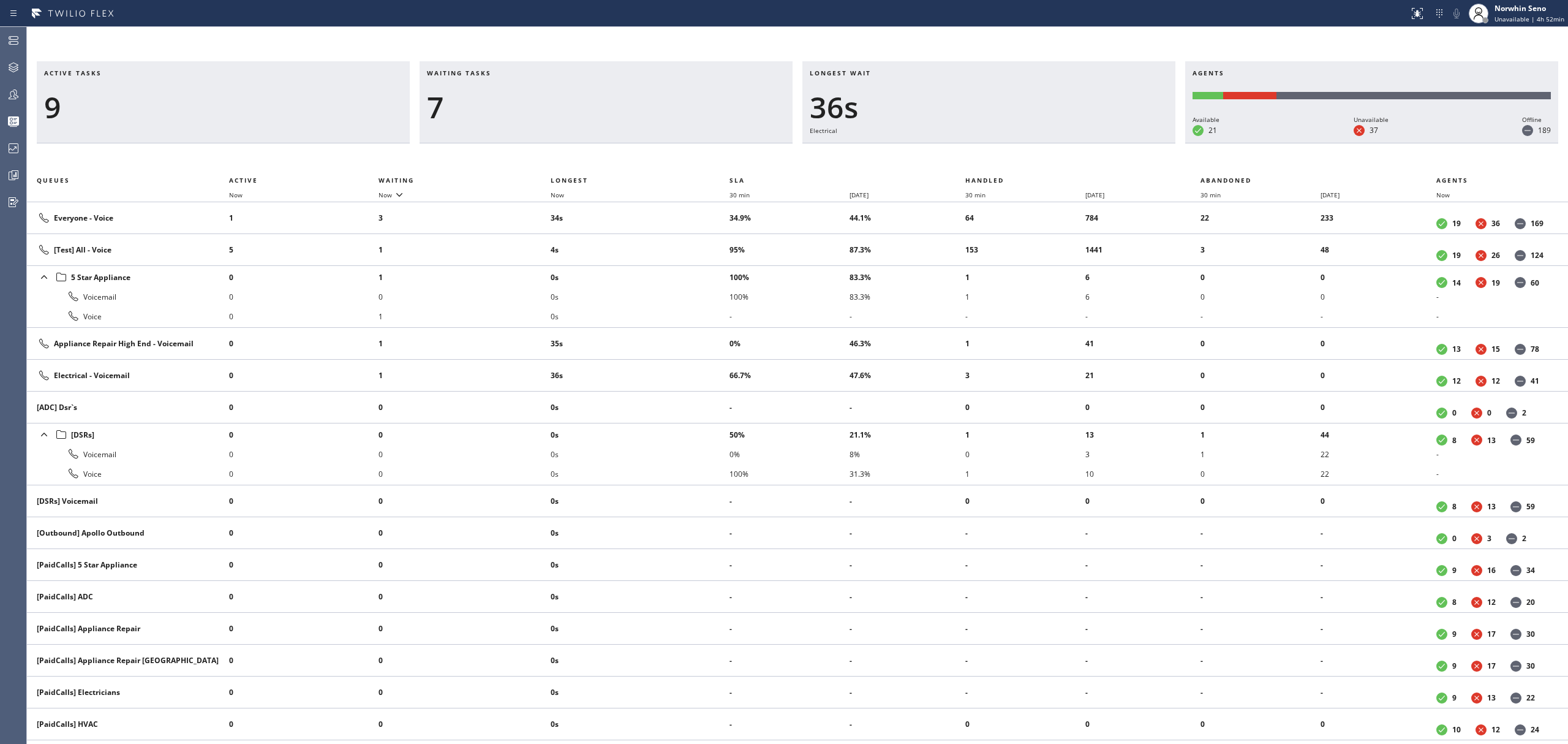
click at [976, 157] on div "Active tasks 9 Waiting tasks 7 Longest wait 36s Electrical Agents Available 21 …" at bounding box center [797, 402] width 1541 height 683
click at [976, 157] on div "Active tasks 8 Waiting tasks 8 Longest wait 41s Electrical Agents Available 22 …" at bounding box center [797, 402] width 1541 height 683
click at [976, 157] on div "Active tasks 9 Waiting tasks 7 Longest wait 46s Electrical Agents Available 22 …" at bounding box center [797, 402] width 1541 height 683
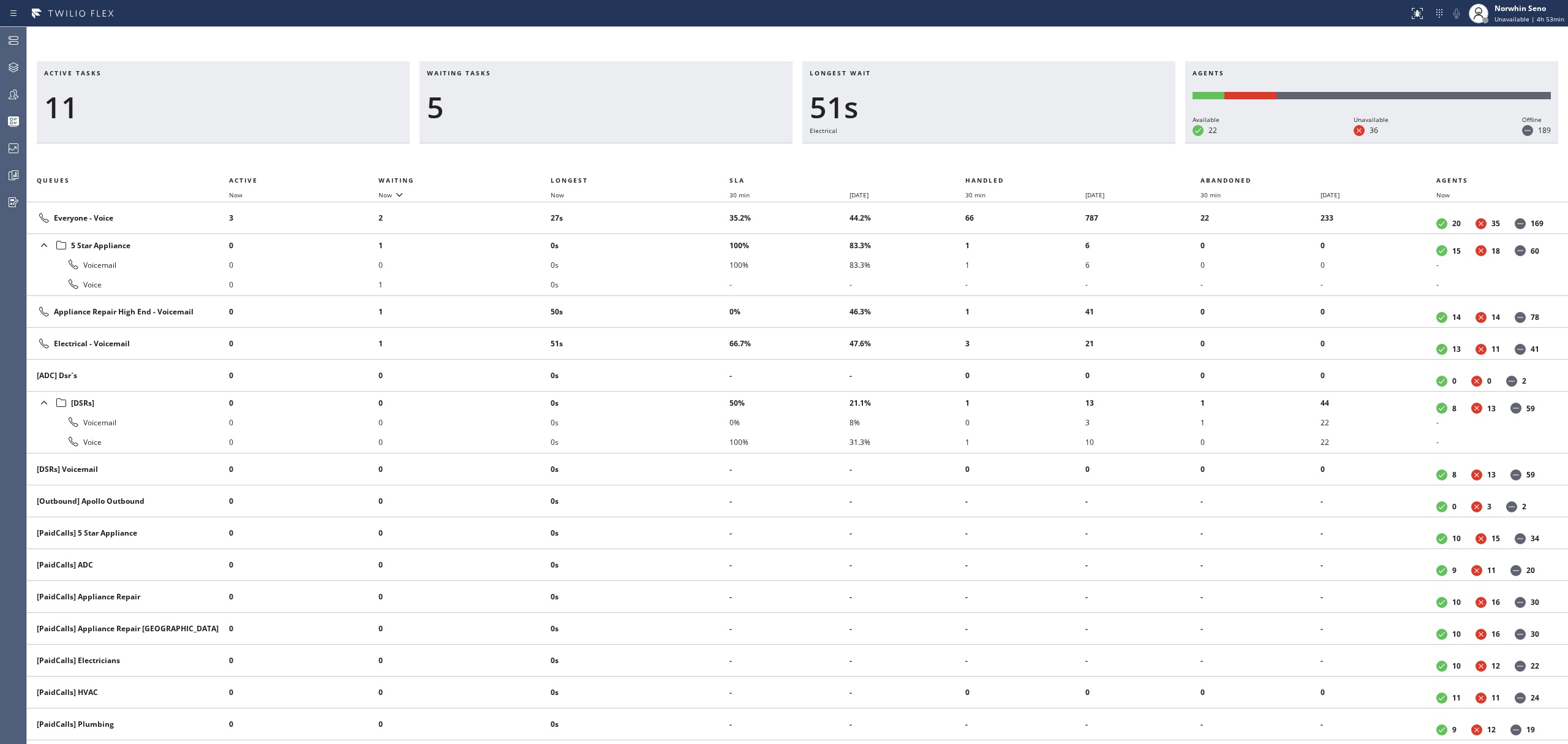
click at [976, 157] on div "Active tasks 11 Waiting tasks 5 Longest wait 51s Electrical Agents Available 22…" at bounding box center [797, 402] width 1541 height 683
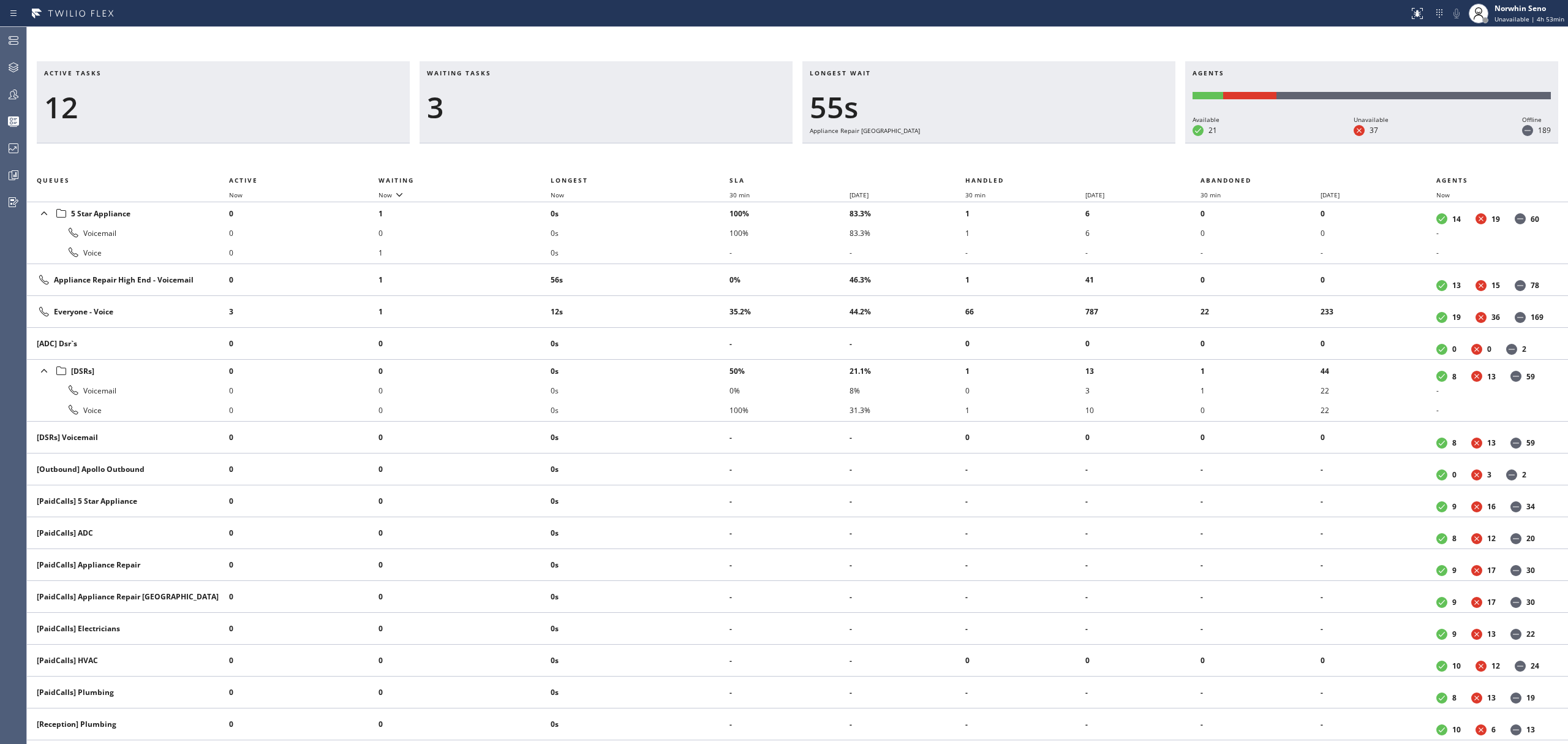
click at [976, 157] on div "Active tasks 12 Waiting tasks 3 Longest wait 55s Appliance Repair High End Agen…" at bounding box center [797, 402] width 1541 height 683
click at [976, 157] on div "Active tasks 14 Waiting tasks 3 Longest wait 1:00 Appliance Repair High End Age…" at bounding box center [797, 402] width 1541 height 683
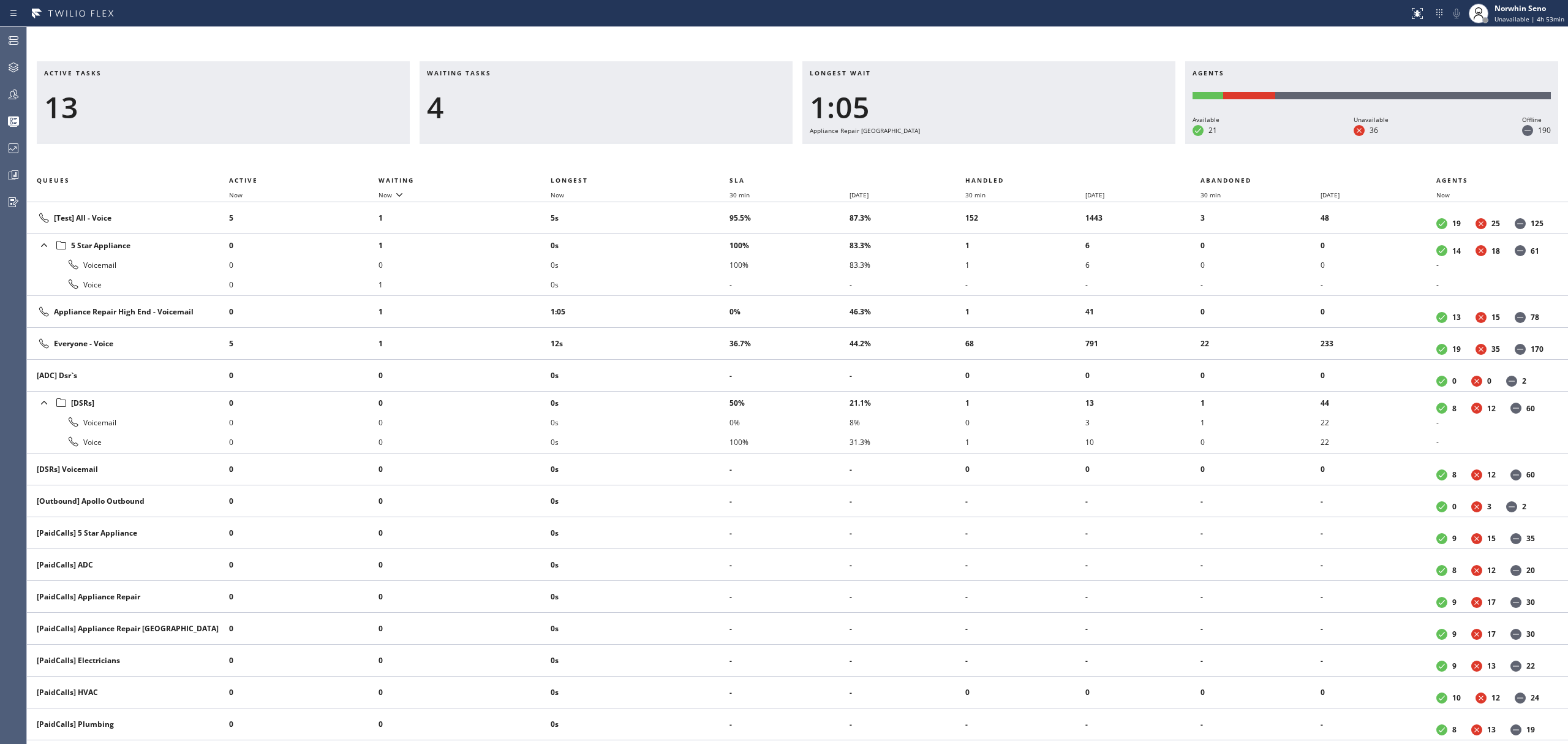
click at [976, 157] on div "Active tasks 13 Waiting tasks 4 Longest wait 1:05 Appliance Repair High End Age…" at bounding box center [797, 402] width 1541 height 683
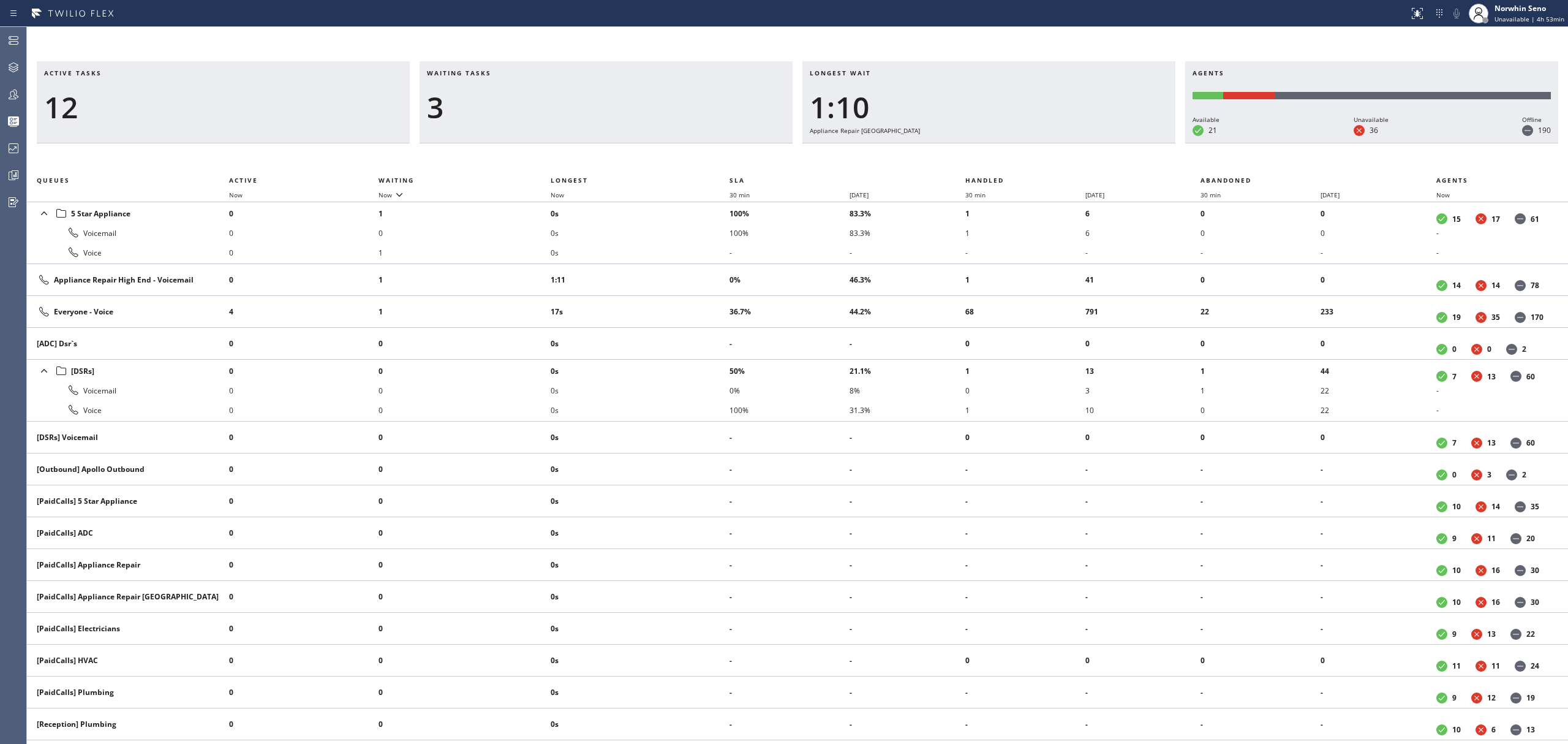
click at [976, 157] on div "Active tasks 12 Waiting tasks 3 Longest wait 1:10 Appliance Repair High End Age…" at bounding box center [797, 402] width 1541 height 683
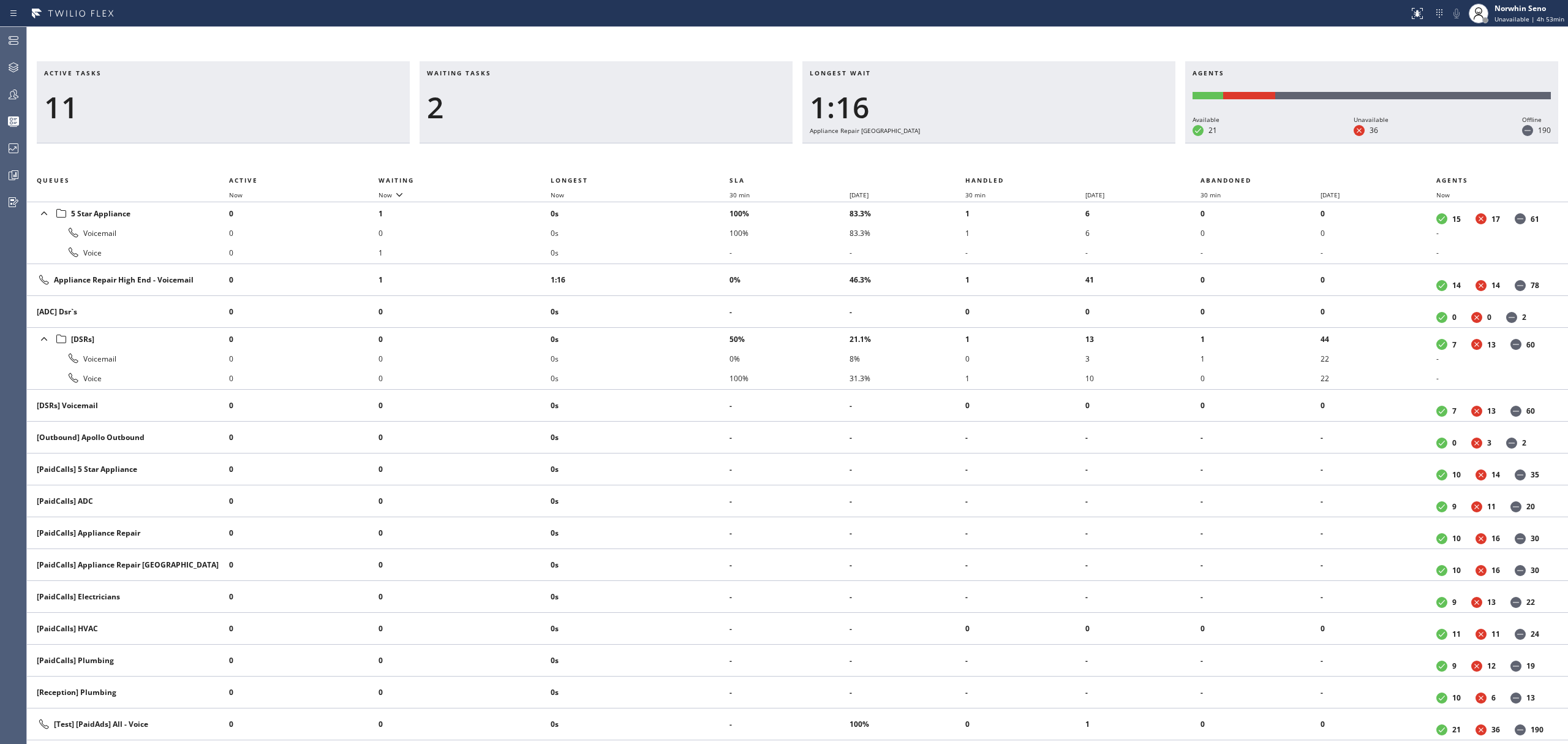
click at [976, 157] on div "Active tasks 11 Waiting tasks 2 Longest wait 1:16 Appliance Repair High End Age…" at bounding box center [797, 402] width 1541 height 683
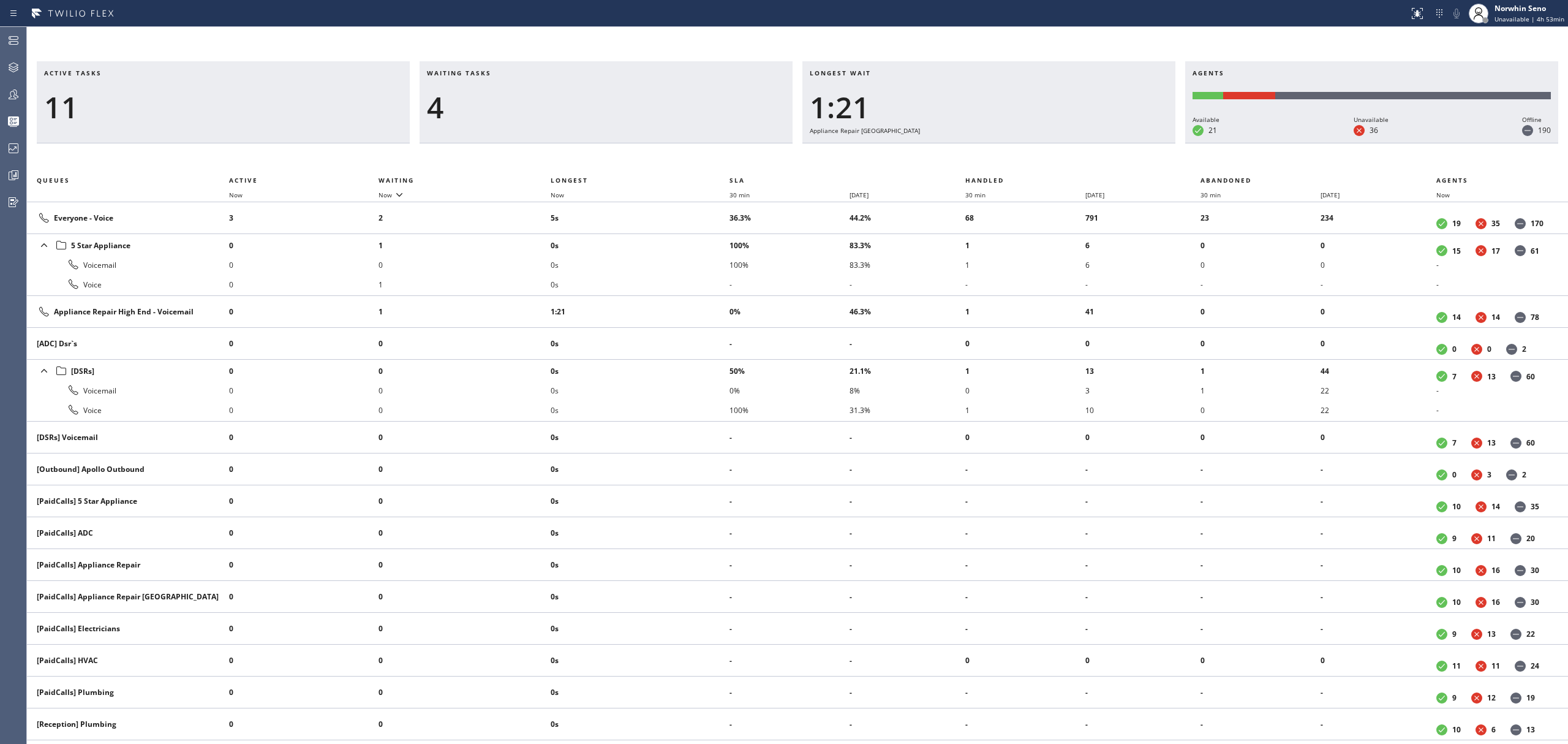
click at [976, 157] on div "Active tasks 11 Waiting tasks 4 Longest wait 1:21 Appliance Repair High End Age…" at bounding box center [797, 402] width 1541 height 683
click at [976, 157] on div "Active tasks 11 Waiting tasks 6 Longest wait 1:26 Appliance Repair High End Age…" at bounding box center [797, 402] width 1541 height 683
click at [976, 157] on div "Active tasks 11 Waiting tasks 5 Longest wait 1:31 Appliance Repair High End Age…" at bounding box center [797, 402] width 1541 height 683
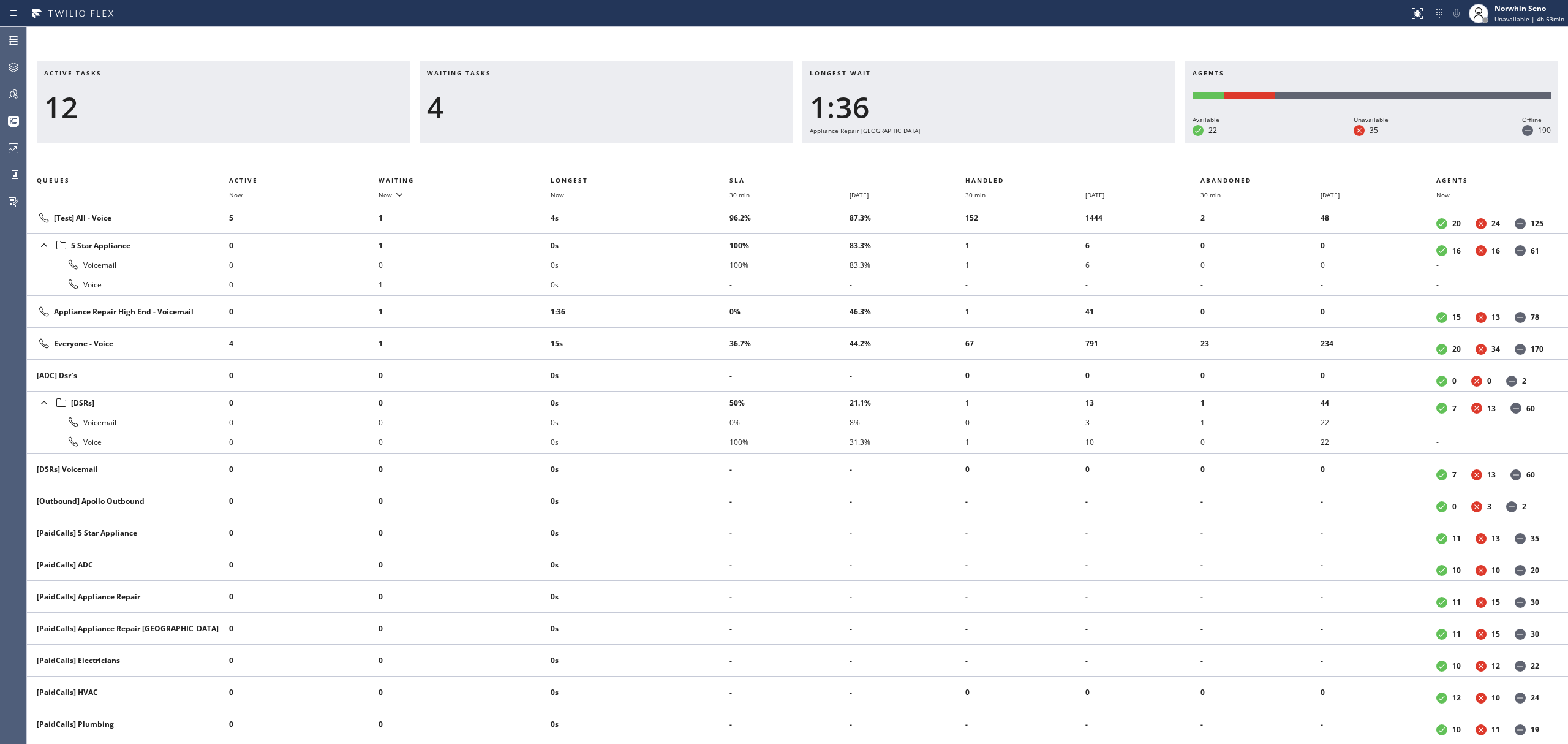
click at [976, 157] on div "Active tasks 12 Waiting tasks 4 Longest wait 1:36 Appliance Repair High End Age…" at bounding box center [797, 402] width 1541 height 683
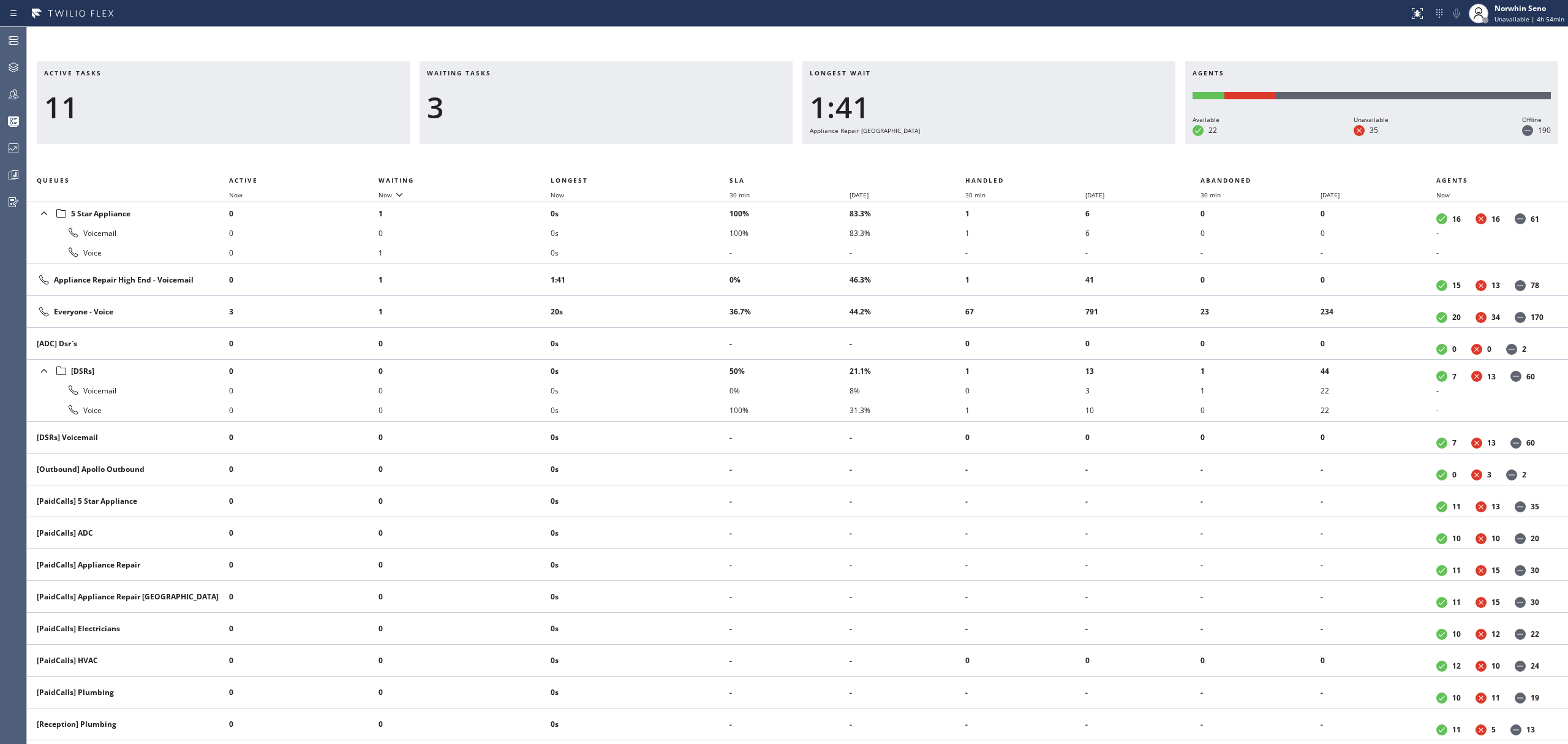
click at [976, 157] on div "Active tasks 11 Waiting tasks 3 Longest wait 1:41 Appliance Repair High End Age…" at bounding box center [797, 402] width 1541 height 683
click at [976, 157] on div "Active tasks 10 Waiting tasks 3 Longest wait 1:46 Appliance Repair High End Age…" at bounding box center [797, 402] width 1541 height 683
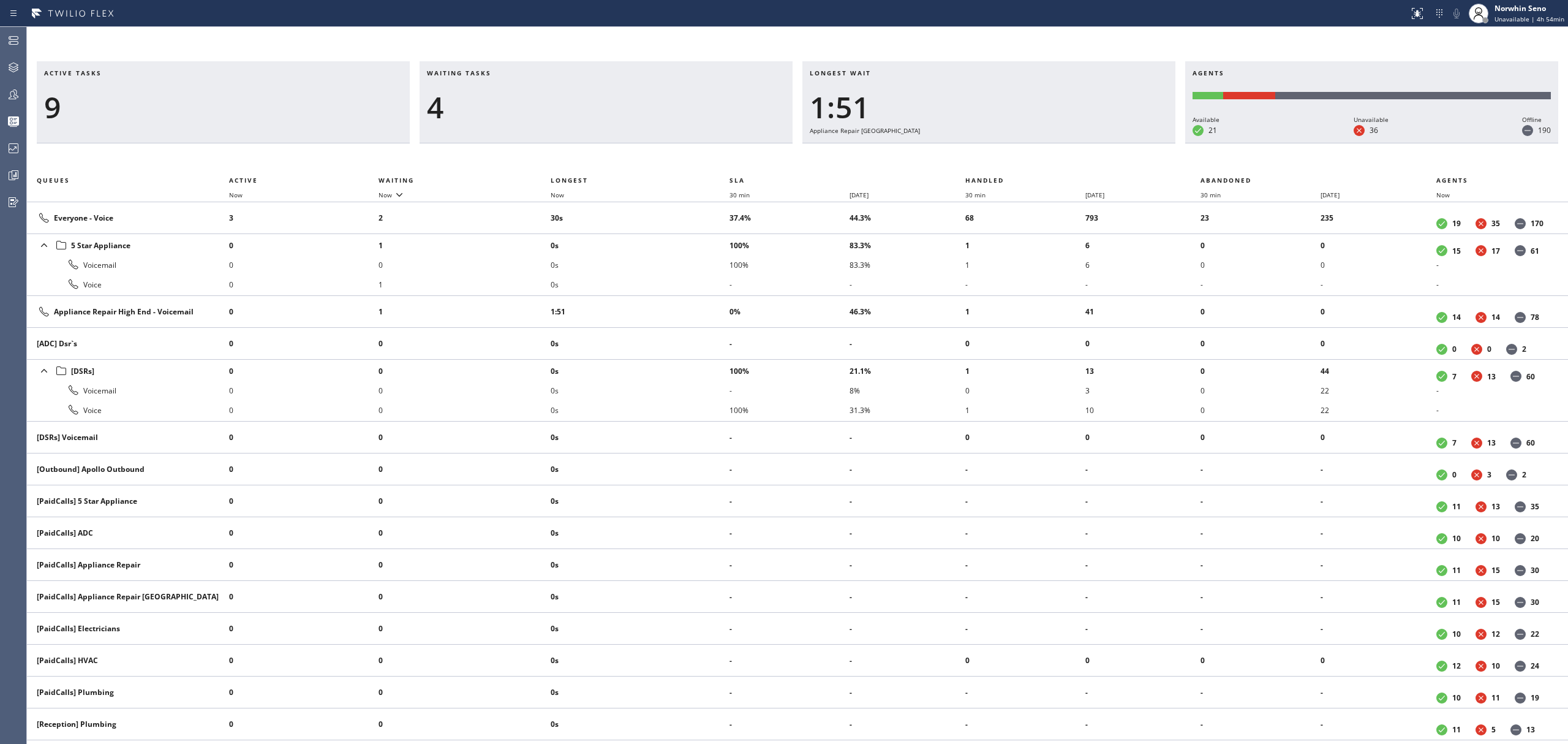
click at [976, 157] on div "Active tasks 9 Waiting tasks 4 Longest wait 1:51 Appliance Repair High End Agen…" at bounding box center [797, 402] width 1541 height 683
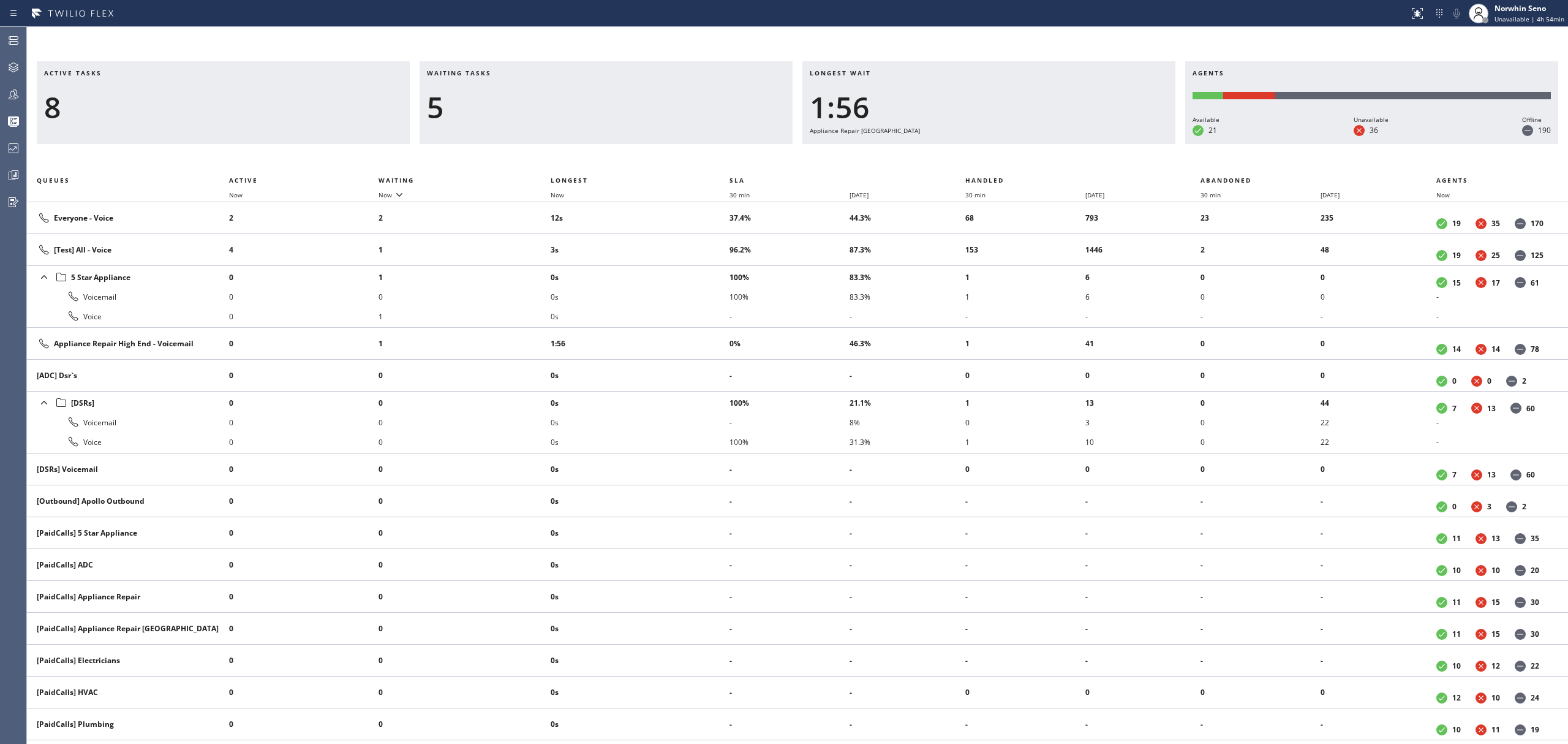
click at [976, 157] on div "Active tasks 8 Waiting tasks 5 Longest wait 1:56 Appliance Repair High End Agen…" at bounding box center [797, 402] width 1541 height 683
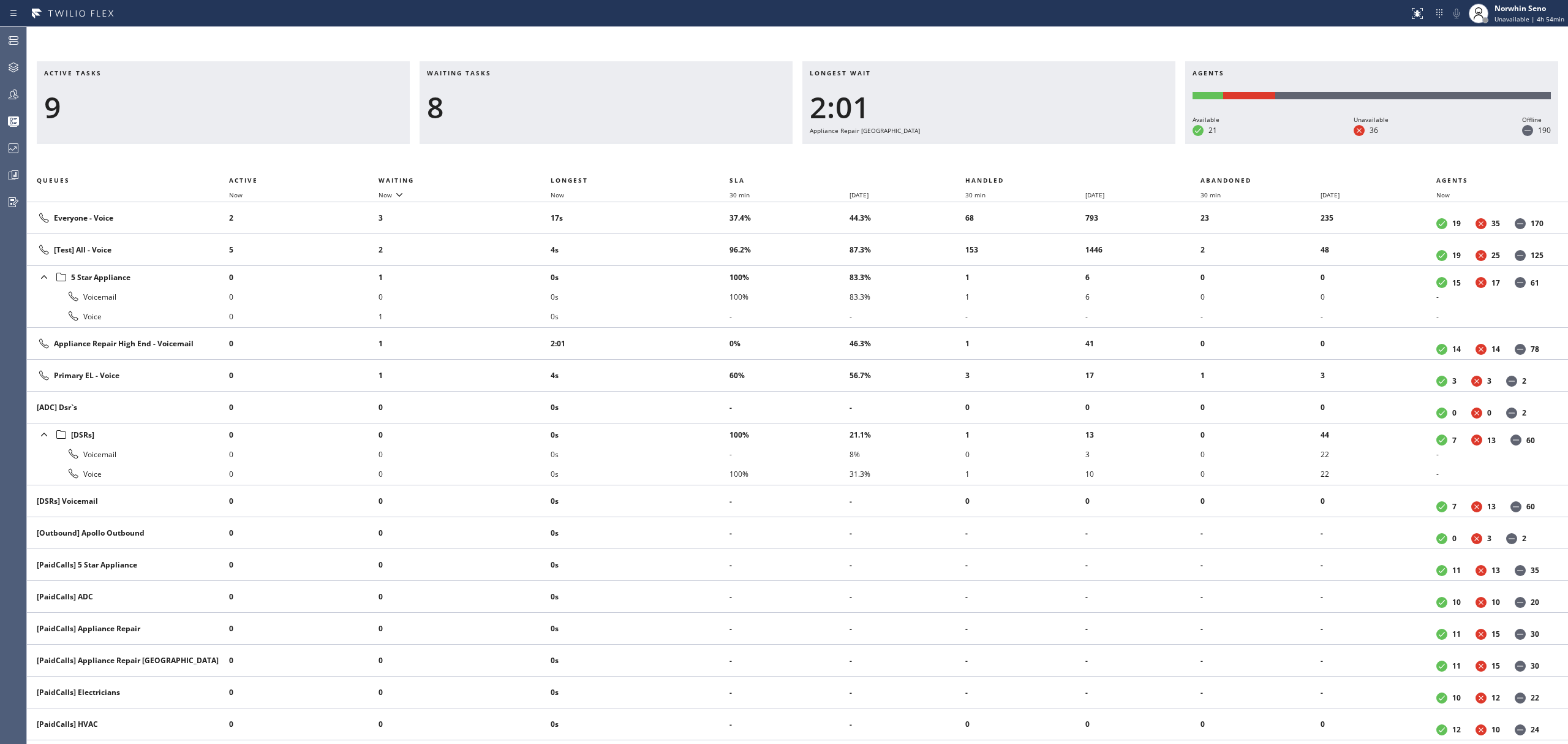
click at [976, 157] on div "Active tasks 9 Waiting tasks 8 Longest wait 2:01 Appliance Repair High End Agen…" at bounding box center [797, 402] width 1541 height 683
click at [976, 157] on div "Active tasks 10 Waiting tasks 6 Longest wait 2:06 Appliance Repair High End Age…" at bounding box center [797, 402] width 1541 height 683
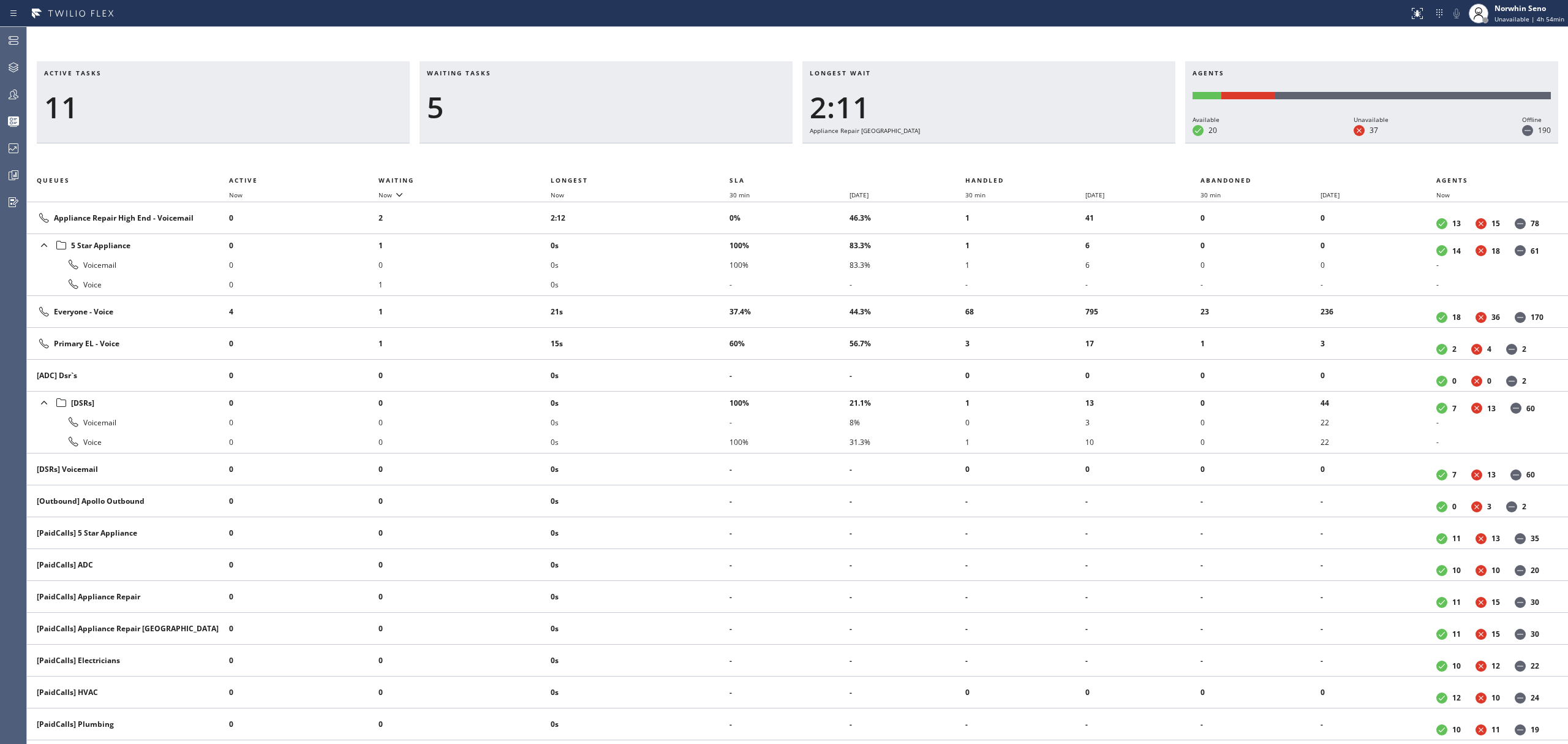
click at [976, 157] on div "Active tasks 11 Waiting tasks 5 Longest wait 2:11 Appliance Repair High End Age…" at bounding box center [797, 402] width 1541 height 683
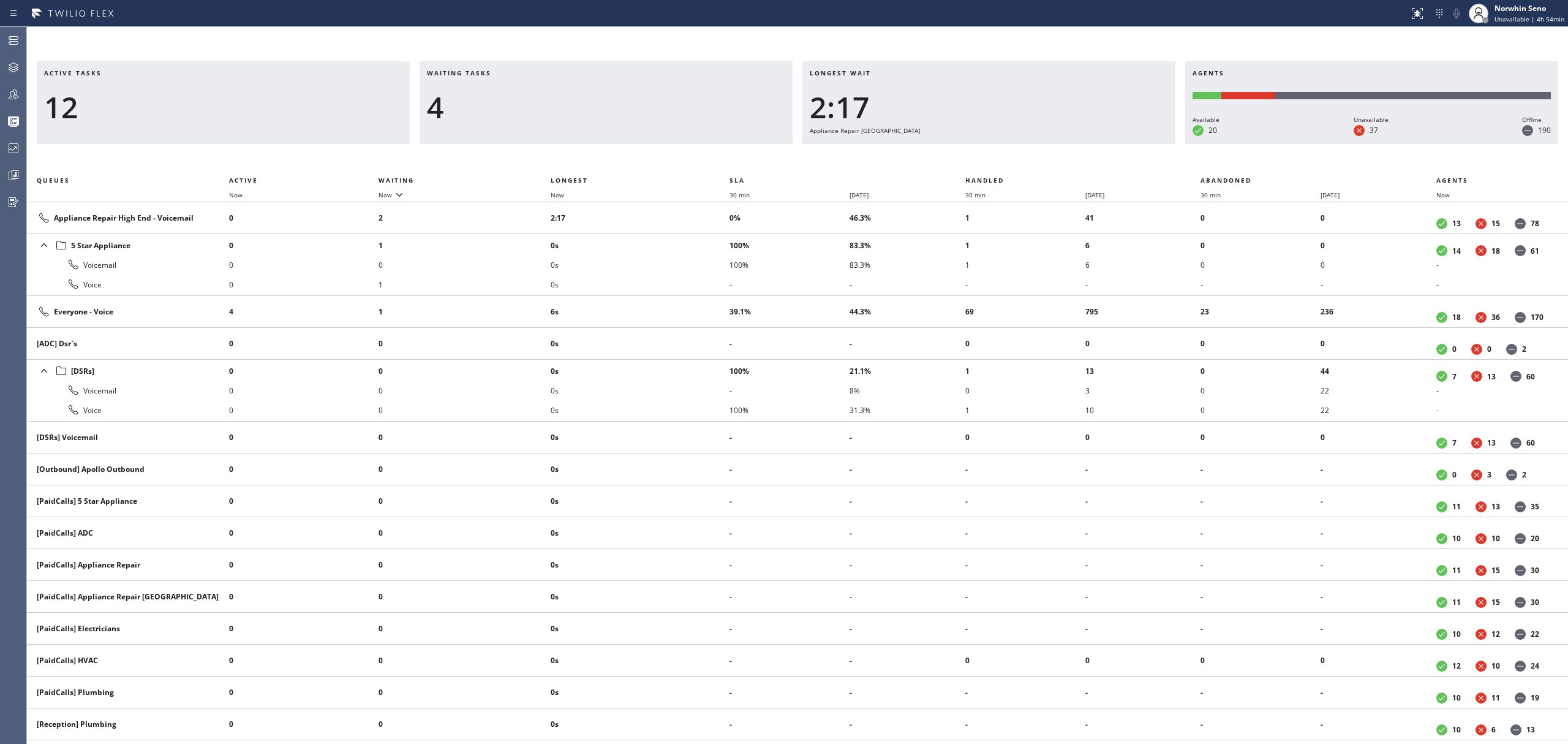
click at [976, 157] on div "Active tasks 12 Waiting tasks 4 Longest wait 2:17 Appliance Repair High End Age…" at bounding box center [797, 402] width 1541 height 683
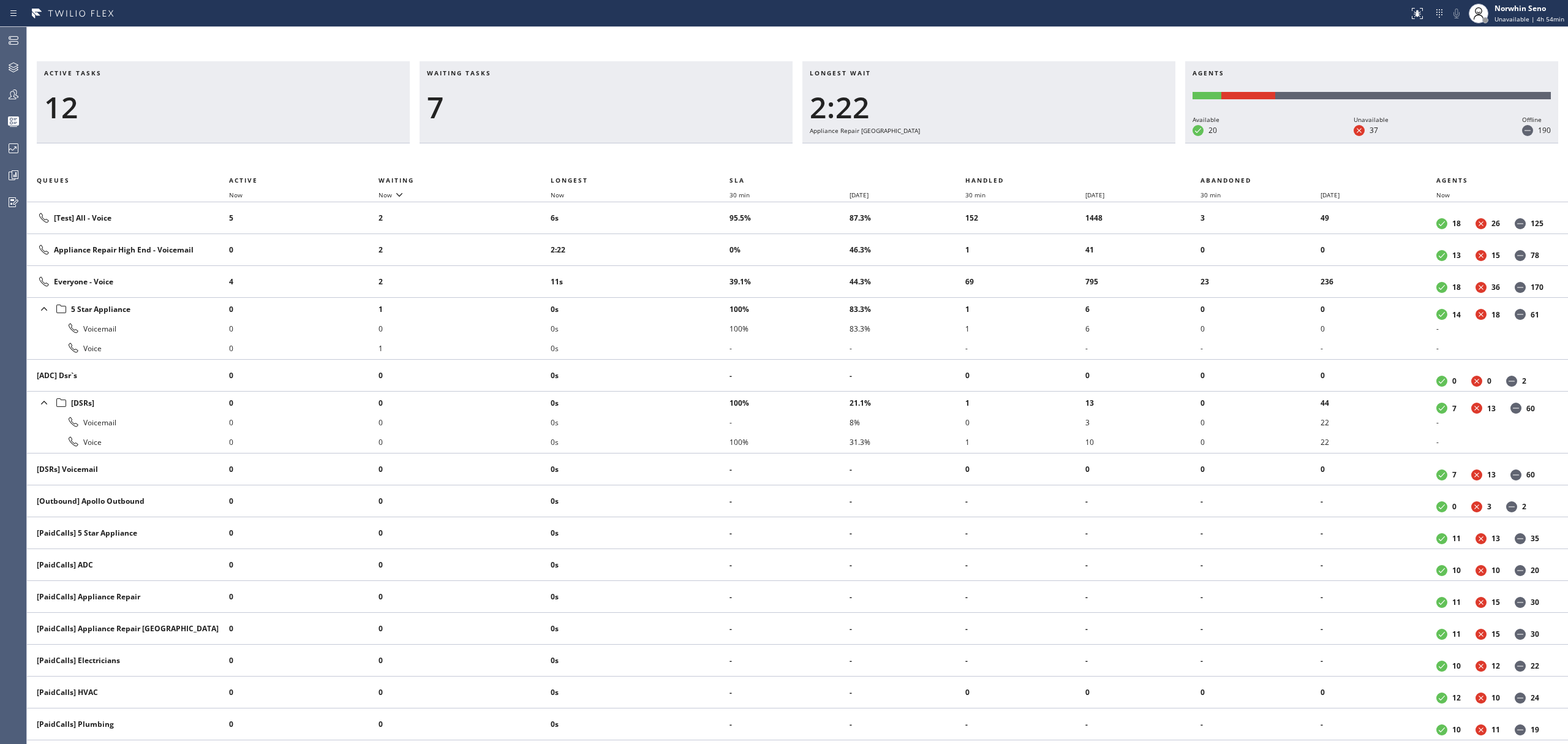
click at [976, 157] on div "Active tasks 12 Waiting tasks 7 Longest wait 2:22 Appliance Repair High End Age…" at bounding box center [797, 402] width 1541 height 683
click at [976, 157] on div "Active tasks 13 Waiting tasks 6 Longest wait 2:27 Appliance Repair High End Age…" at bounding box center [797, 402] width 1541 height 683
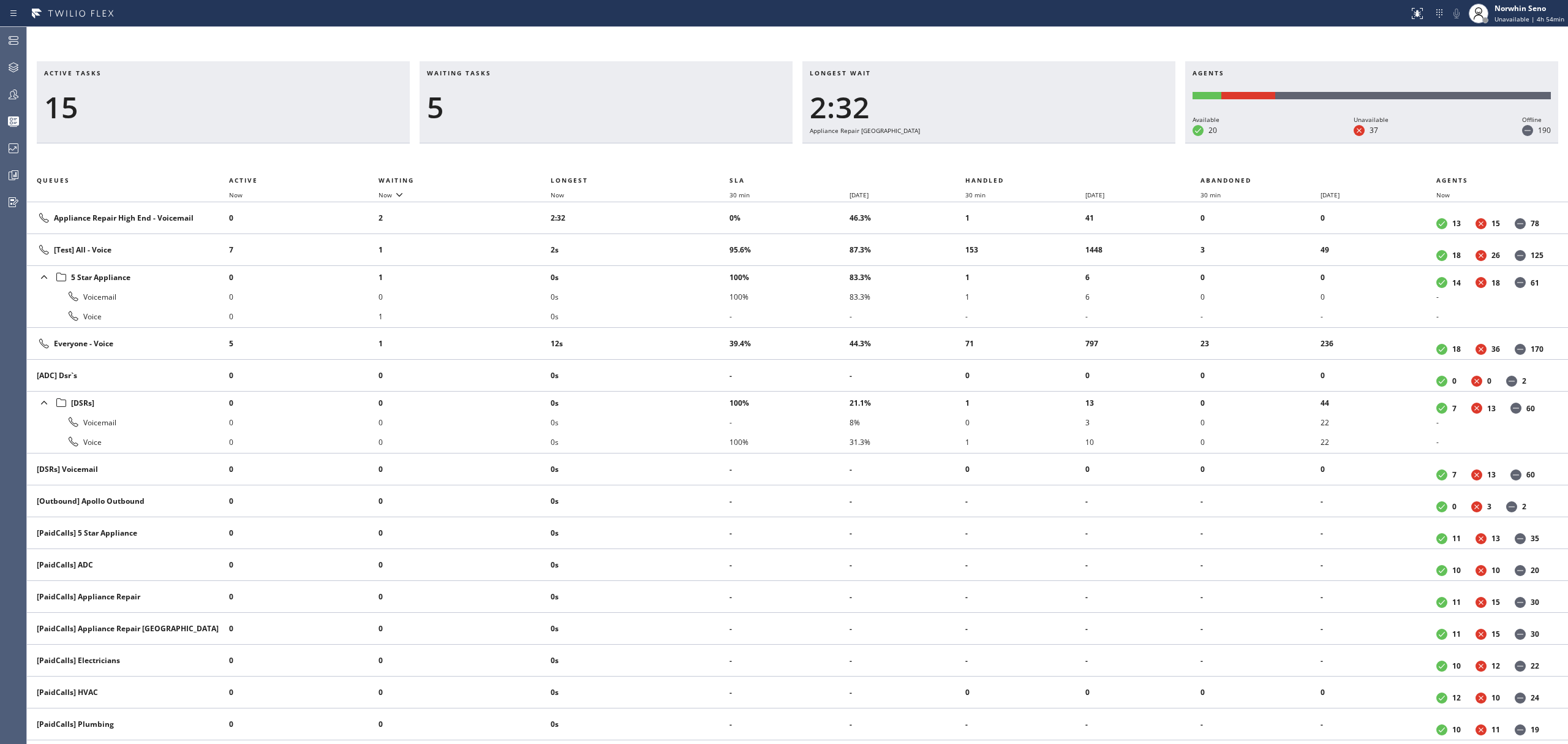
click at [976, 157] on div "Active tasks 15 Waiting tasks 5 Longest wait 2:32 Appliance Repair High End Age…" at bounding box center [797, 402] width 1541 height 683
click at [976, 157] on div "Active tasks 13 Waiting tasks 5 Longest wait 2:37 Appliance Repair High End Age…" at bounding box center [797, 402] width 1541 height 683
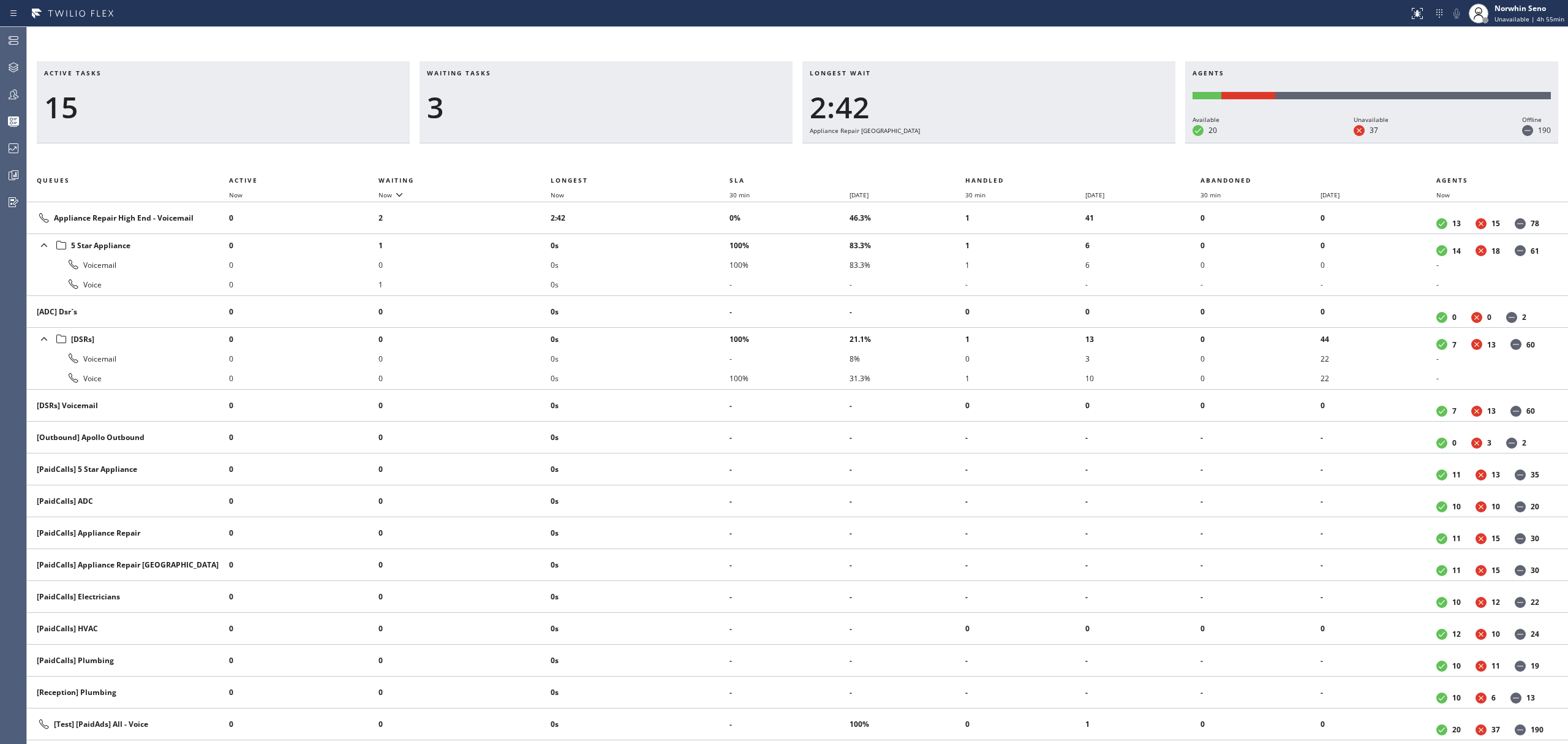
click at [976, 157] on div "Active tasks 15 Waiting tasks 3 Longest wait 2:42 Appliance Repair High End Age…" at bounding box center [797, 402] width 1541 height 683
click at [976, 157] on div "Active tasks 14 Waiting tasks 4 Longest wait 2:52 Appliance Repair High End Age…" at bounding box center [797, 402] width 1541 height 683
click at [976, 157] on div "Active tasks 14 Waiting tasks 4 Longest wait 2:57 Appliance Repair High End Age…" at bounding box center [797, 402] width 1541 height 683
click at [984, 150] on div "Active tasks 14 Waiting tasks 4 Longest wait 3:02 Appliance Repair High End Age…" at bounding box center [797, 402] width 1541 height 683
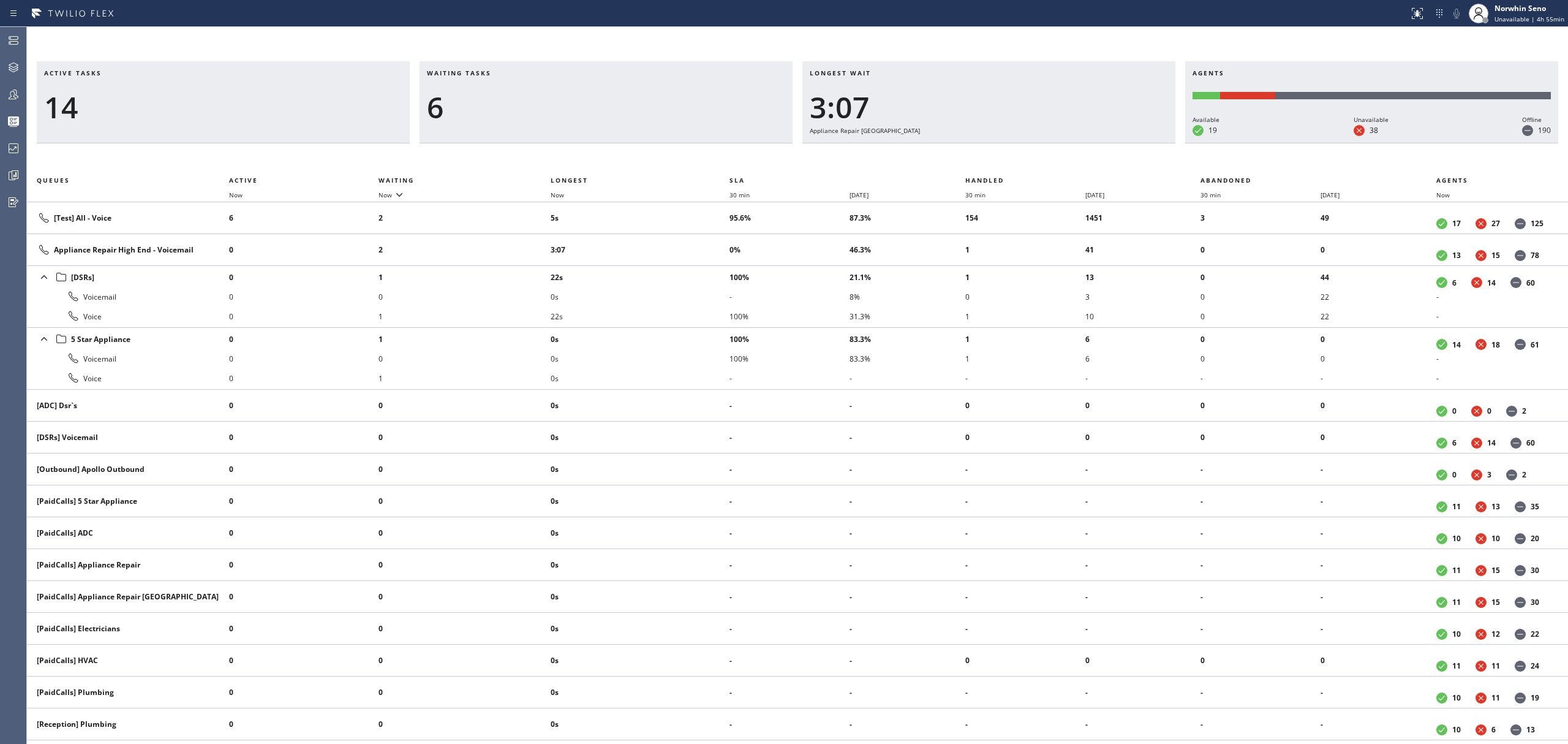
click at [976, 157] on div "Active tasks 14 Waiting tasks 6 Longest wait 3:07 Appliance Repair High End Age…" at bounding box center [797, 402] width 1541 height 683
click at [969, 156] on div "Active tasks 15 Waiting tasks 5 Longest wait 3:12 Appliance Repair High End Age…" at bounding box center [797, 402] width 1541 height 683
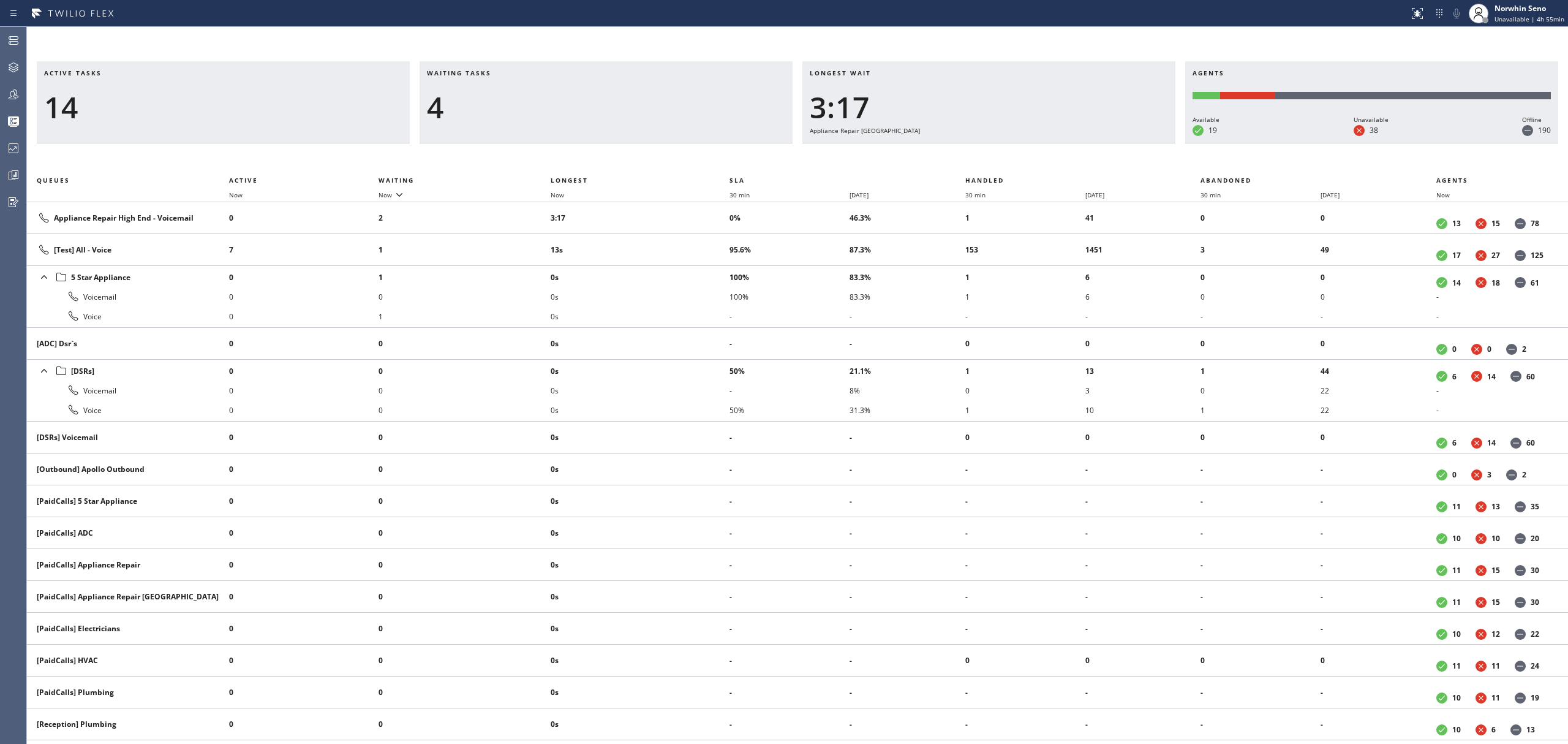
click at [976, 157] on div "Active tasks 14 Waiting tasks 4 Longest wait 3:17 Appliance Repair High End Age…" at bounding box center [797, 402] width 1541 height 683
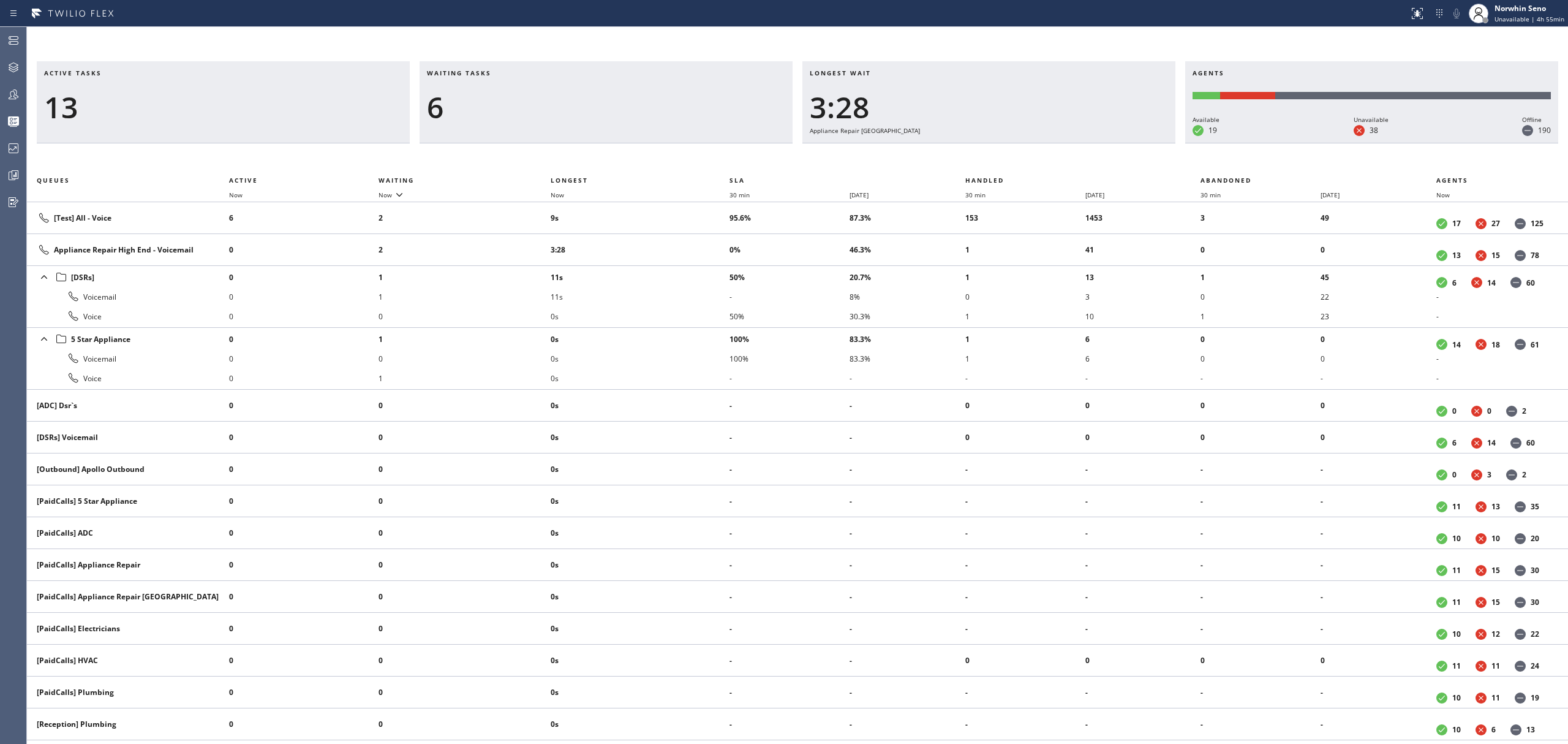
click at [976, 157] on div "Active tasks 13 Waiting tasks 6 Longest wait 3:28 Appliance Repair High End Age…" at bounding box center [797, 402] width 1541 height 683
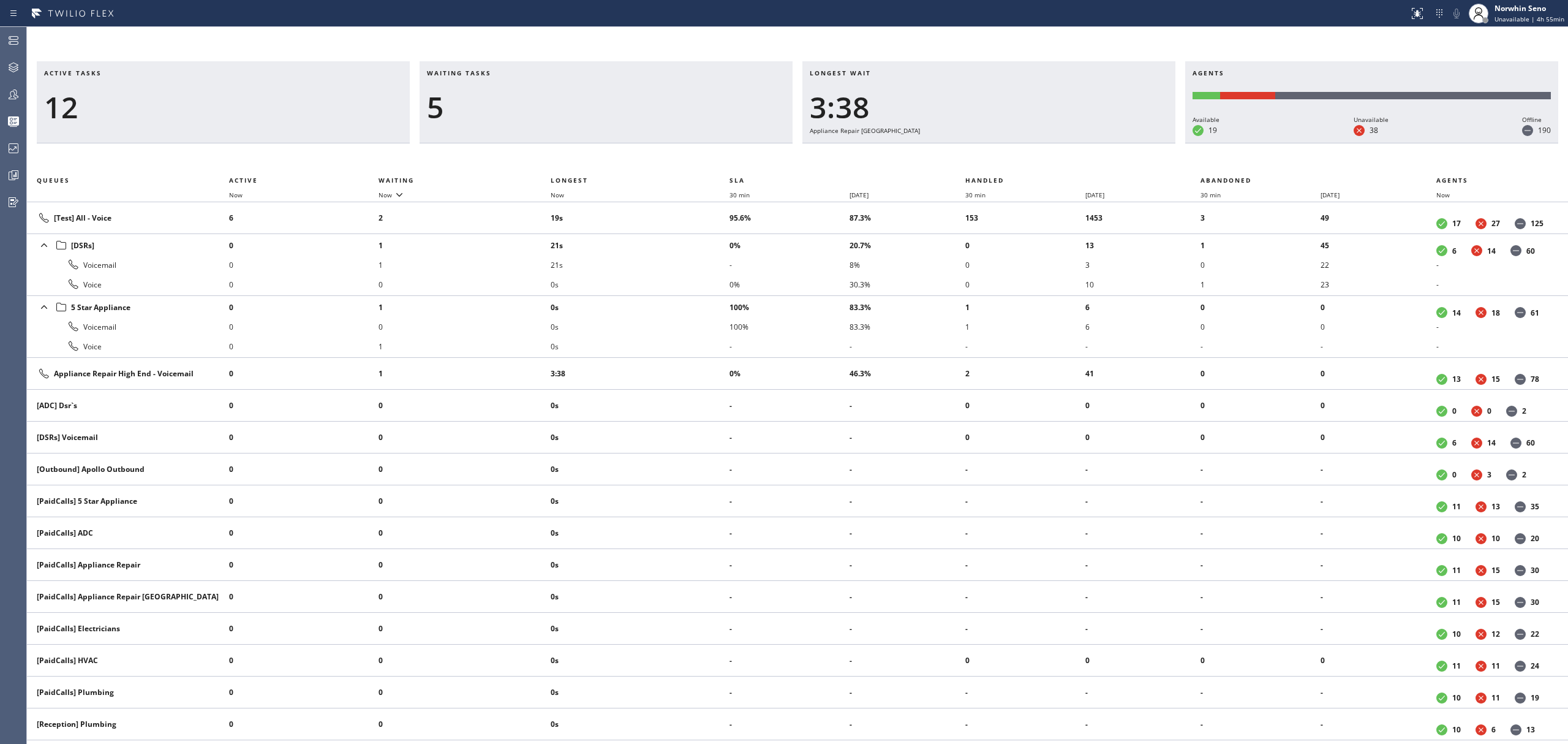
click at [976, 157] on div "Active tasks 12 Waiting tasks 5 Longest wait 3:38 Appliance Repair High End Age…" at bounding box center [797, 402] width 1541 height 683
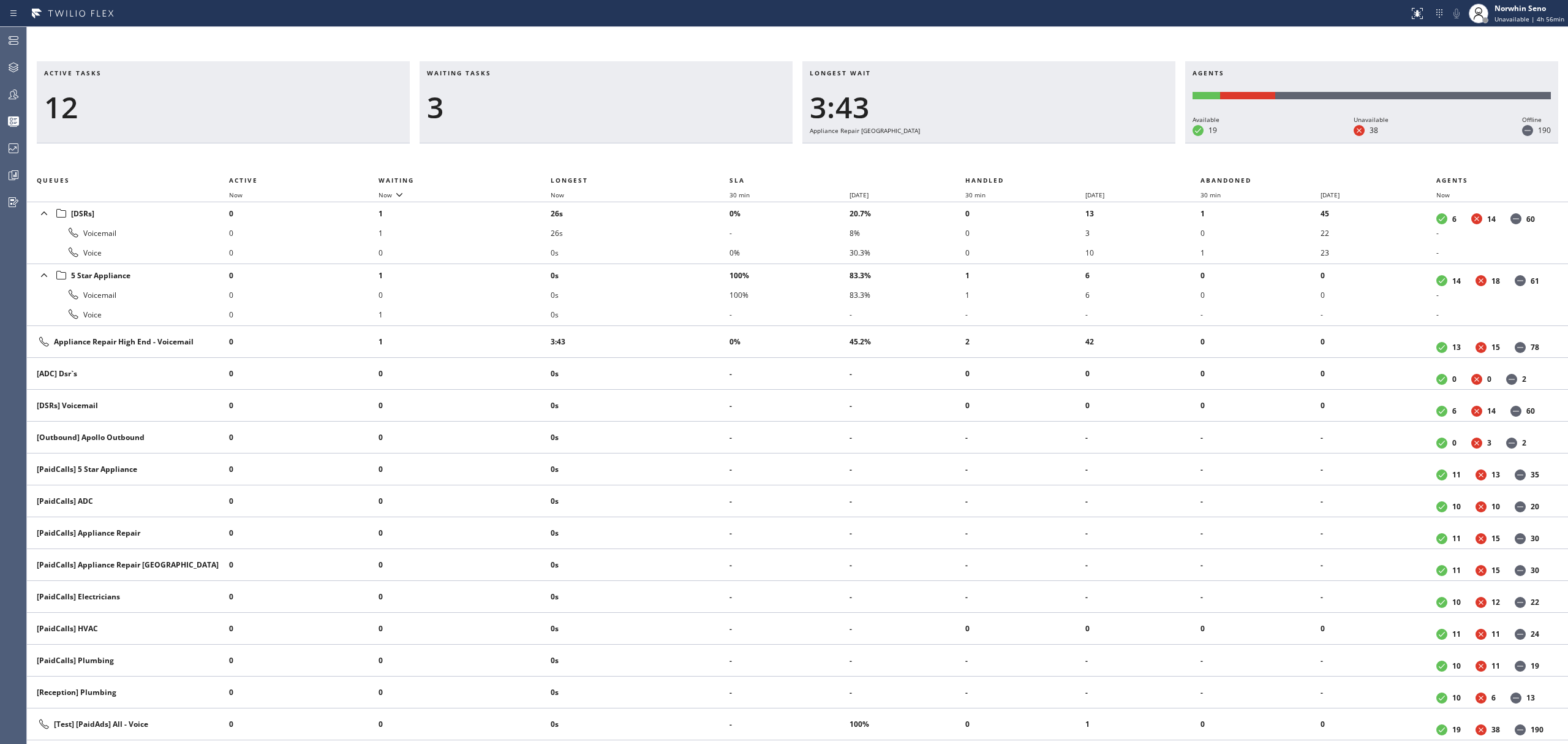
click at [976, 157] on div "Active tasks 12 Waiting tasks 3 Longest wait 3:43 Appliance Repair High End Age…" at bounding box center [797, 402] width 1541 height 683
click at [976, 157] on div "Active tasks 11 Waiting tasks 3 Longest wait 3:48 Appliance Repair High End Age…" at bounding box center [797, 402] width 1541 height 683
click at [976, 157] on div "Active tasks 11 Waiting tasks 3 Longest wait 3:53 Appliance Repair High End Age…" at bounding box center [797, 402] width 1541 height 683
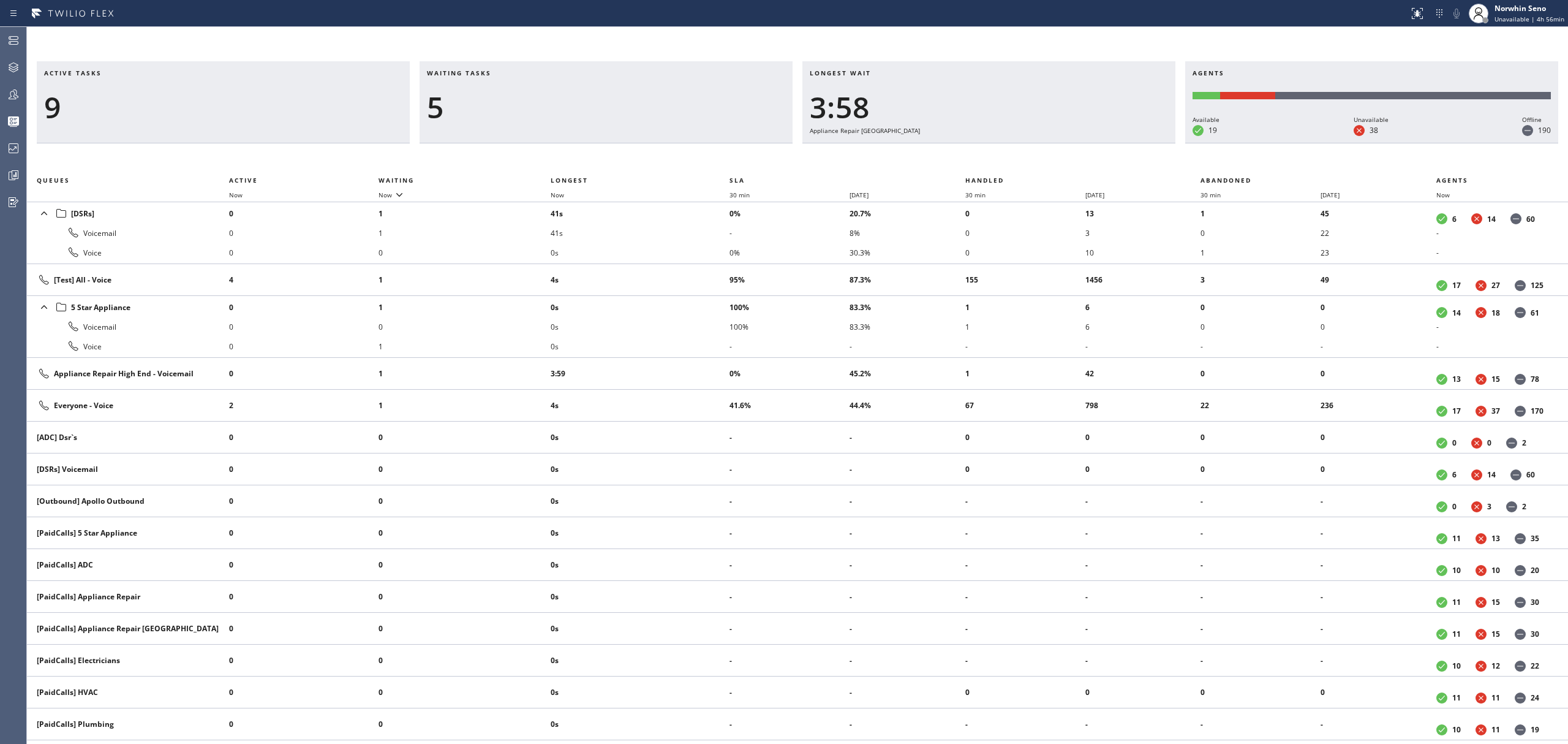
click at [976, 157] on div "Active tasks 9 Waiting tasks 5 Longest wait 3:58 Appliance Repair High End Agen…" at bounding box center [797, 402] width 1541 height 683
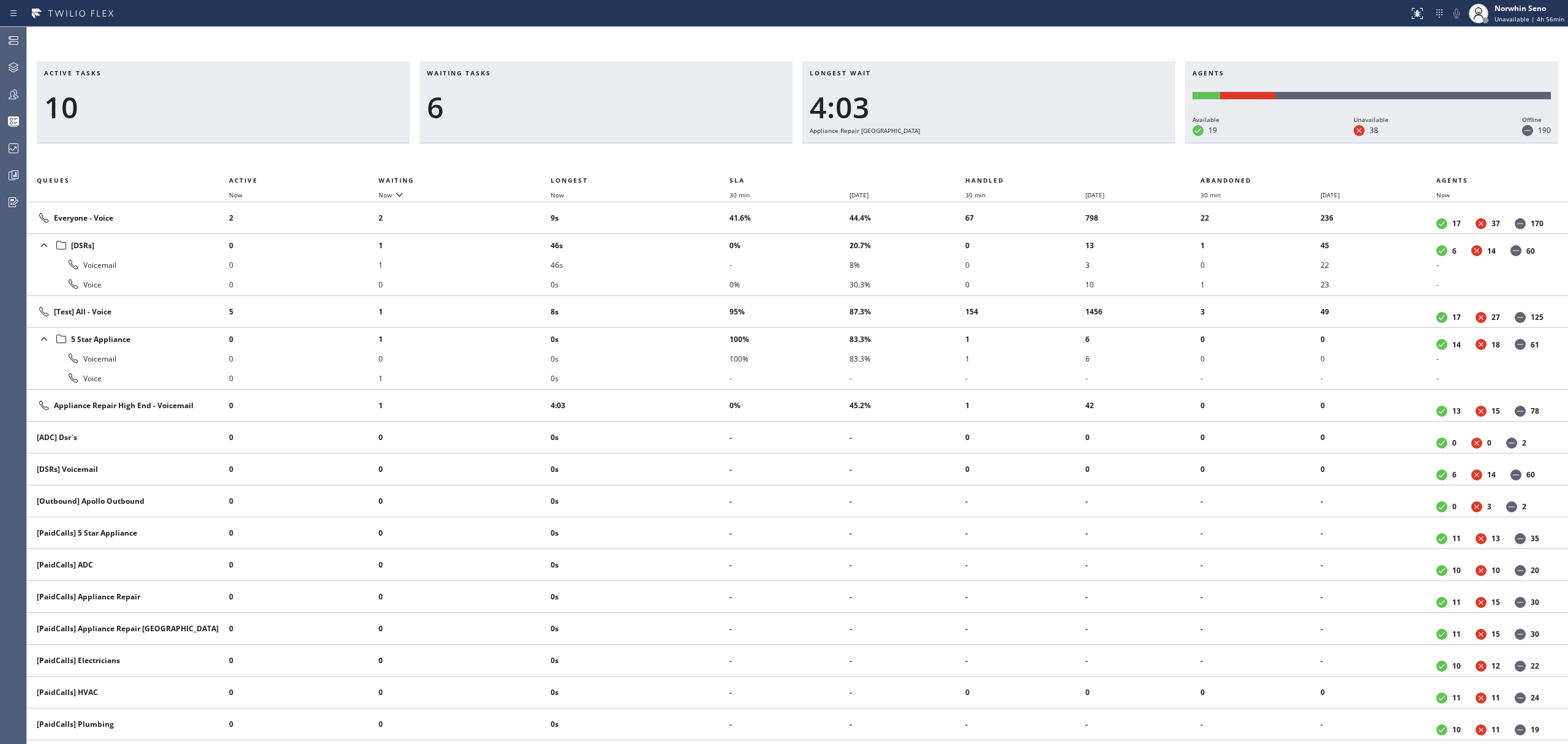
click at [976, 157] on div "Active tasks 10 Waiting tasks 6 Longest wait 4:03 Appliance Repair High End Age…" at bounding box center [797, 402] width 1541 height 683
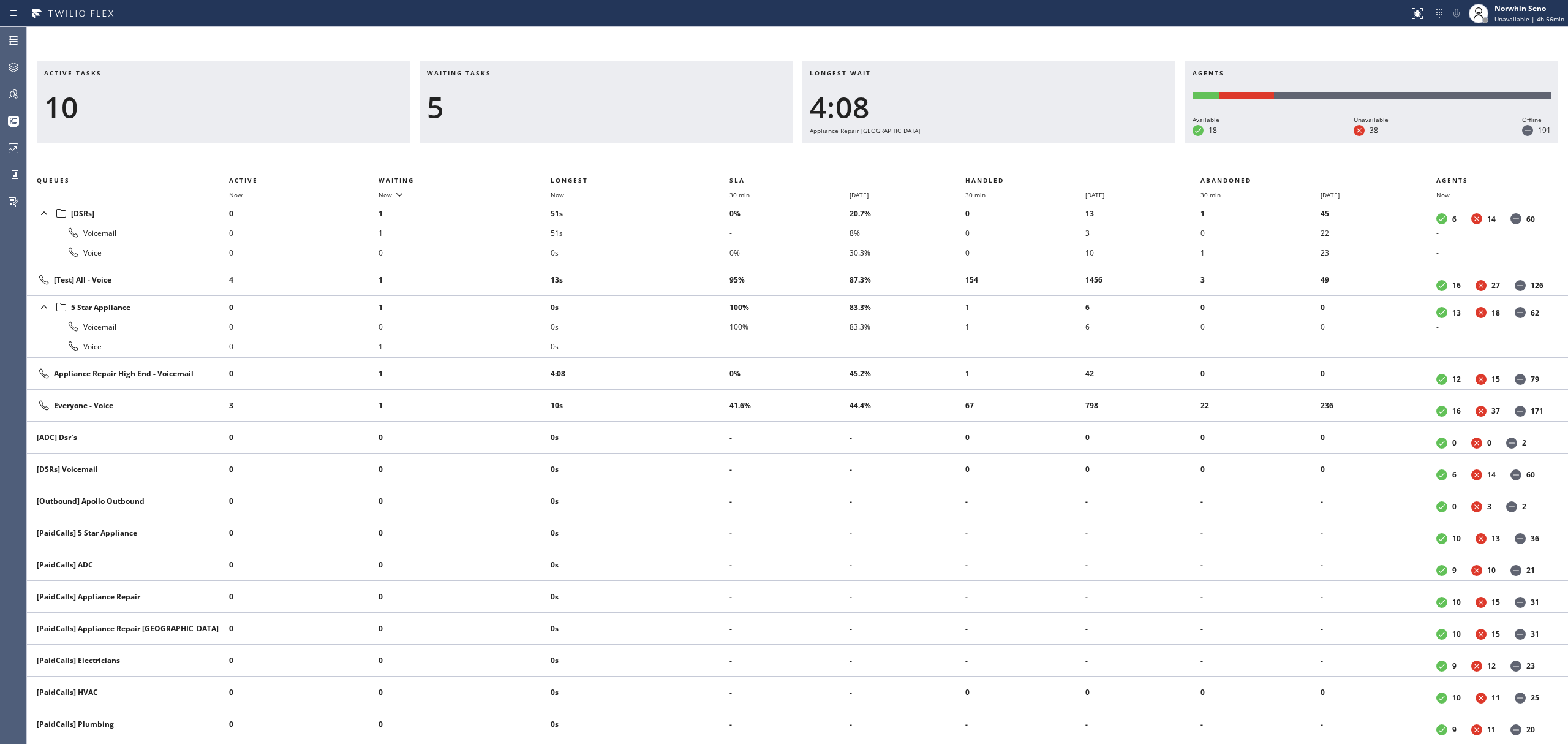
click at [976, 157] on div "Active tasks 10 Waiting tasks 5 Longest wait 4:08 Appliance Repair High End Age…" at bounding box center [797, 402] width 1541 height 683
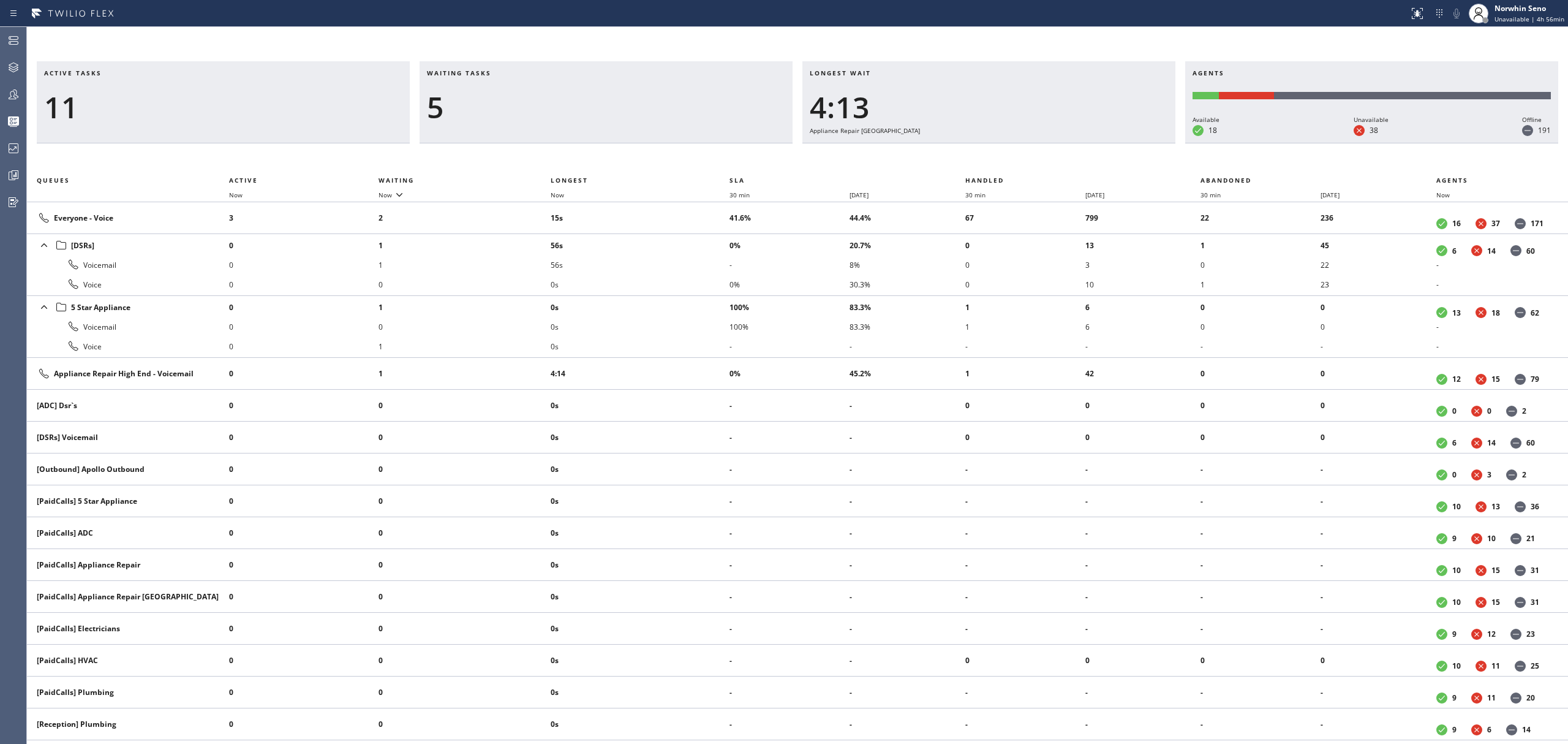
click at [976, 157] on div "Active tasks 11 Waiting tasks 5 Longest wait 4:13 Appliance Repair High End Age…" at bounding box center [797, 402] width 1541 height 683
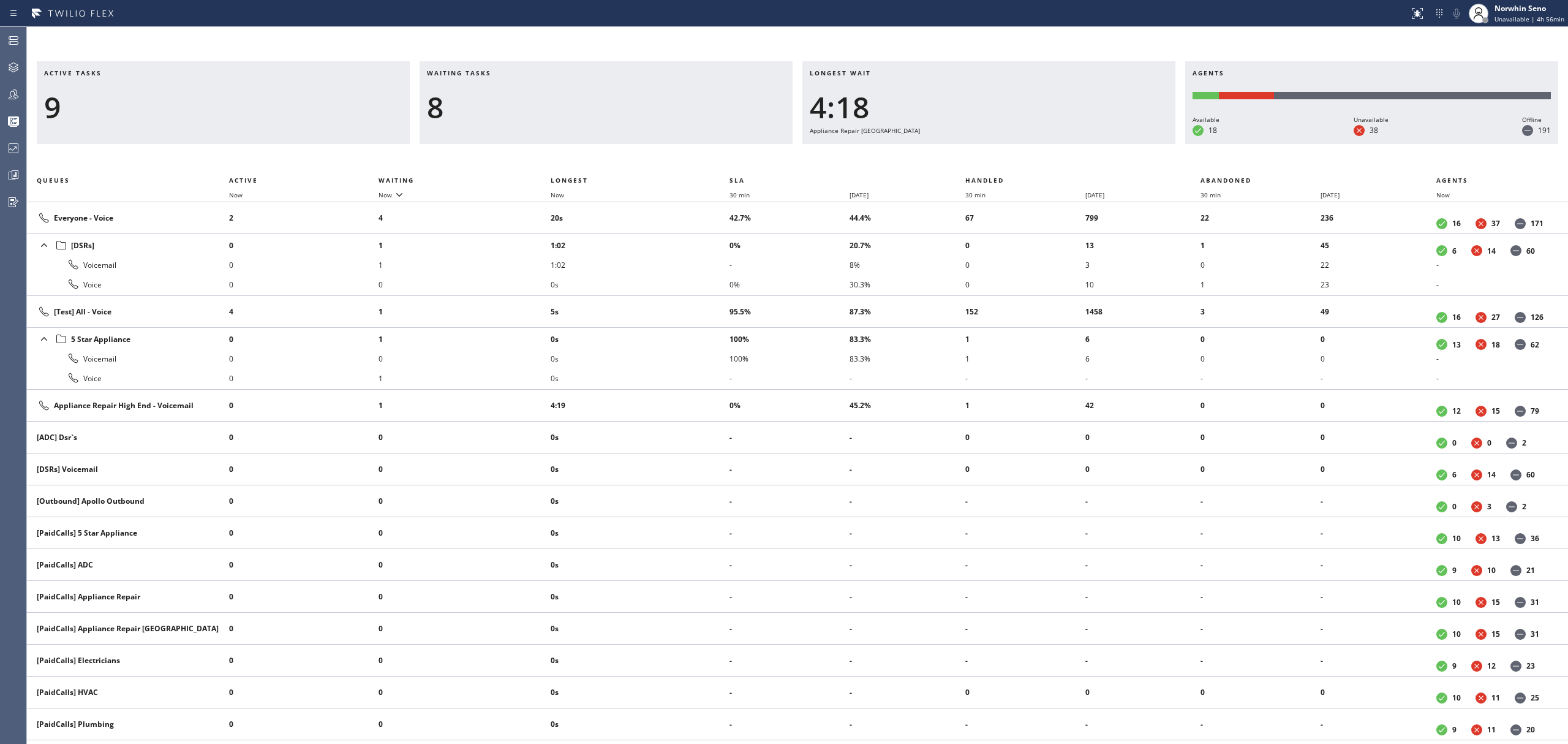
click at [976, 157] on div "Active tasks 9 Waiting tasks 8 Longest wait 4:18 Appliance Repair High End Agen…" at bounding box center [797, 402] width 1541 height 683
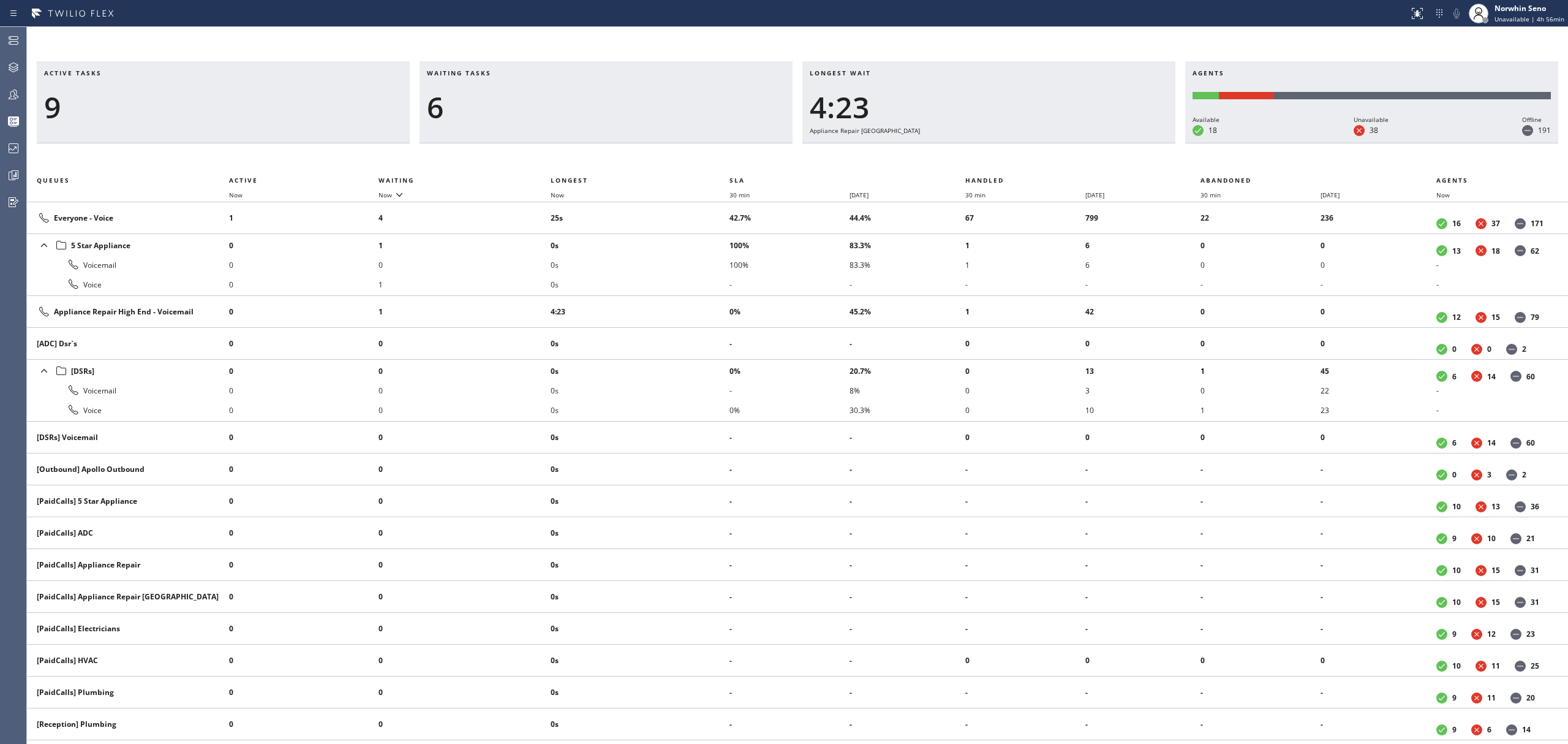
click at [976, 157] on div "Active tasks 9 Waiting tasks 6 Longest wait 4:23 Appliance Repair High End Agen…" at bounding box center [797, 402] width 1541 height 683
click at [976, 157] on div "Active tasks 10 Waiting tasks 7 Longest wait 4:29 Appliance Repair High End Age…" at bounding box center [797, 402] width 1541 height 683
click at [976, 157] on div "Active tasks 9 Waiting tasks 5 Longest wait 4:34 Appliance Repair High End Agen…" at bounding box center [797, 402] width 1541 height 683
click at [976, 157] on div "Active tasks 9 Waiting tasks 4 Longest wait 4:39 Appliance Repair High End Agen…" at bounding box center [797, 402] width 1541 height 683
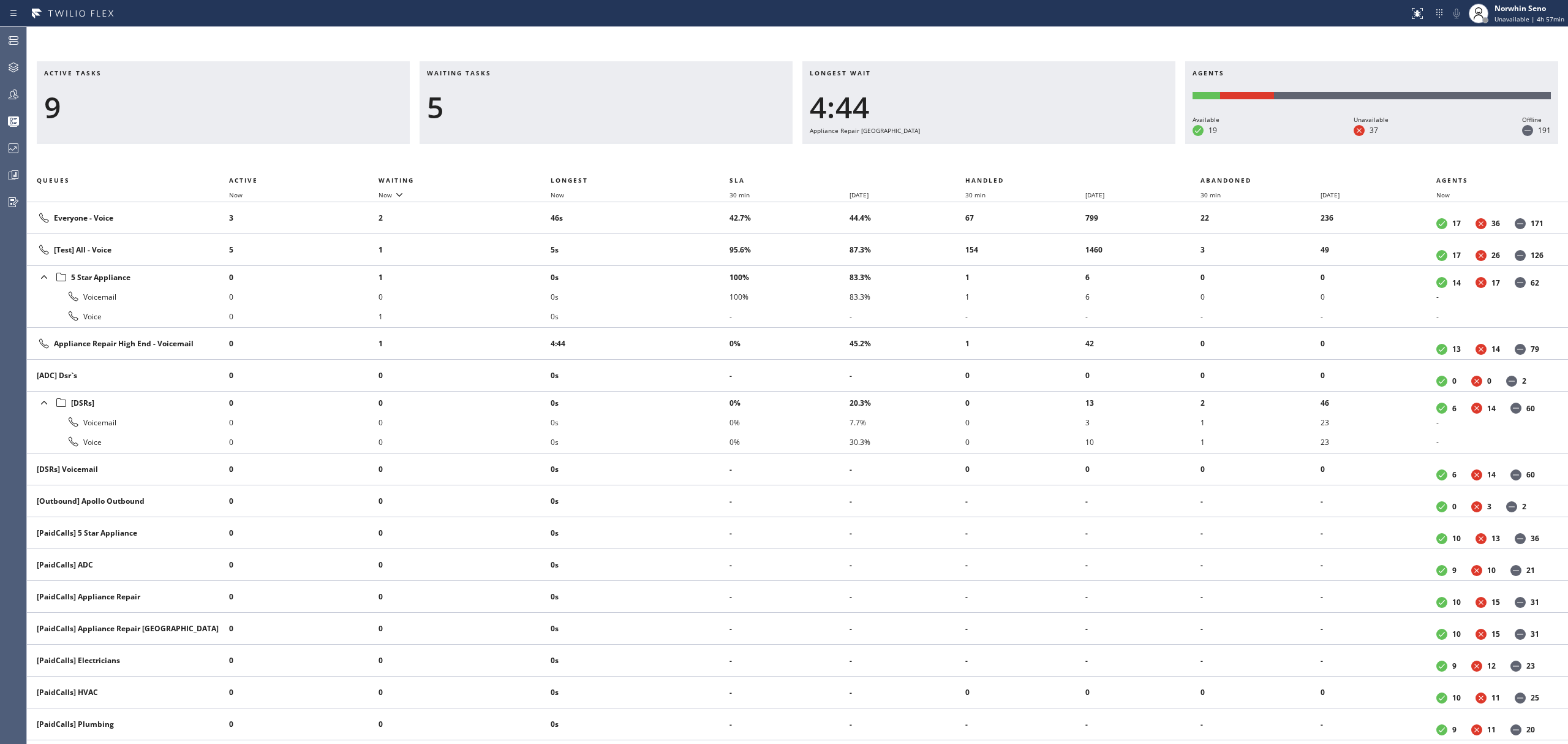
click at [976, 157] on div "Active tasks 9 Waiting tasks 5 Longest wait 4:44 Appliance Repair High End Agen…" at bounding box center [797, 402] width 1541 height 683
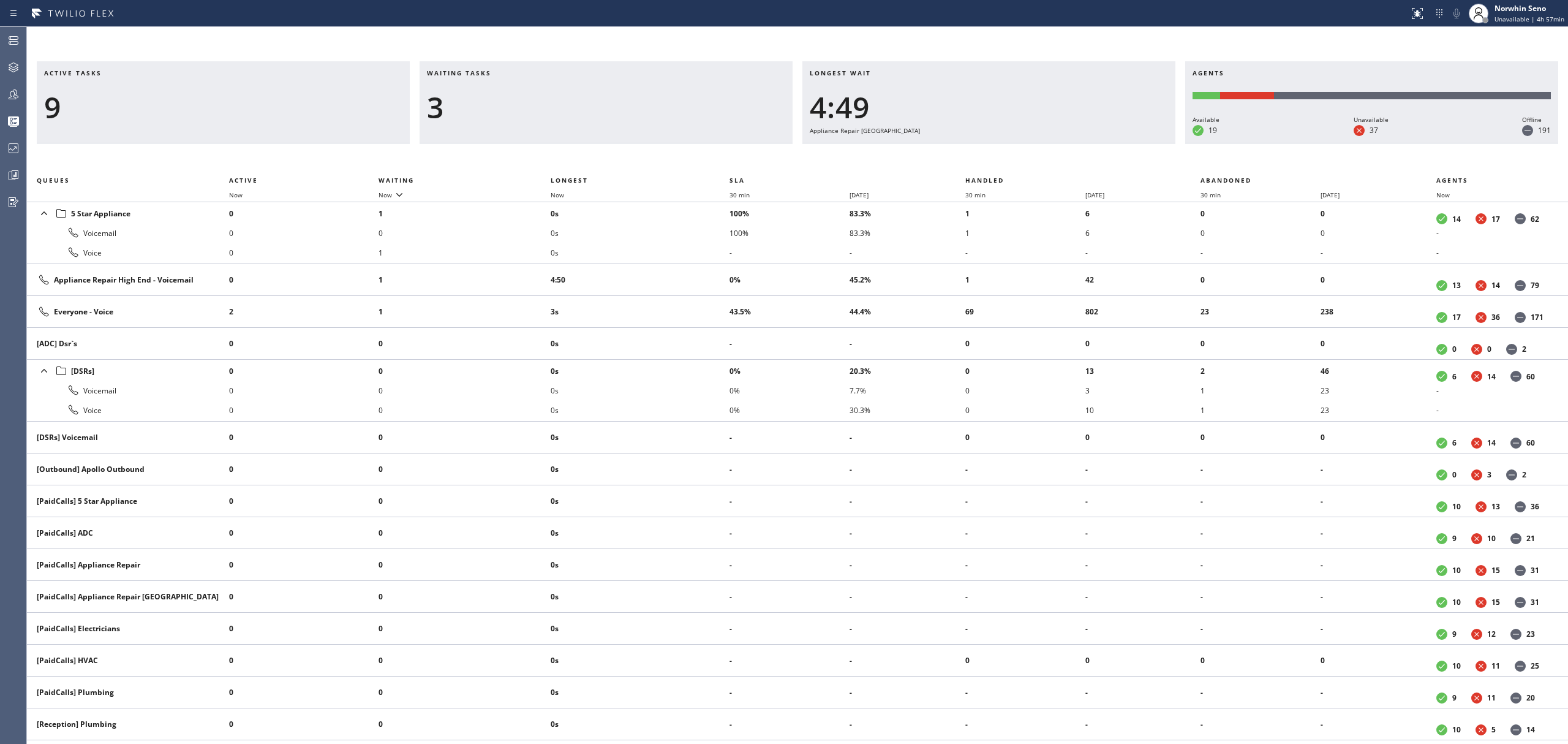
click at [976, 157] on div "Active tasks 9 Waiting tasks 3 Longest wait 4:49 Appliance Repair High End Agen…" at bounding box center [797, 402] width 1541 height 683
click at [976, 157] on div "Active tasks 9 Waiting tasks 3 Longest wait 4:54 Appliance Repair High End Agen…" at bounding box center [797, 402] width 1541 height 683
click at [976, 157] on div "Active tasks 9 Waiting tasks 4 Longest wait 4:59 Appliance Repair High End Agen…" at bounding box center [797, 402] width 1541 height 683
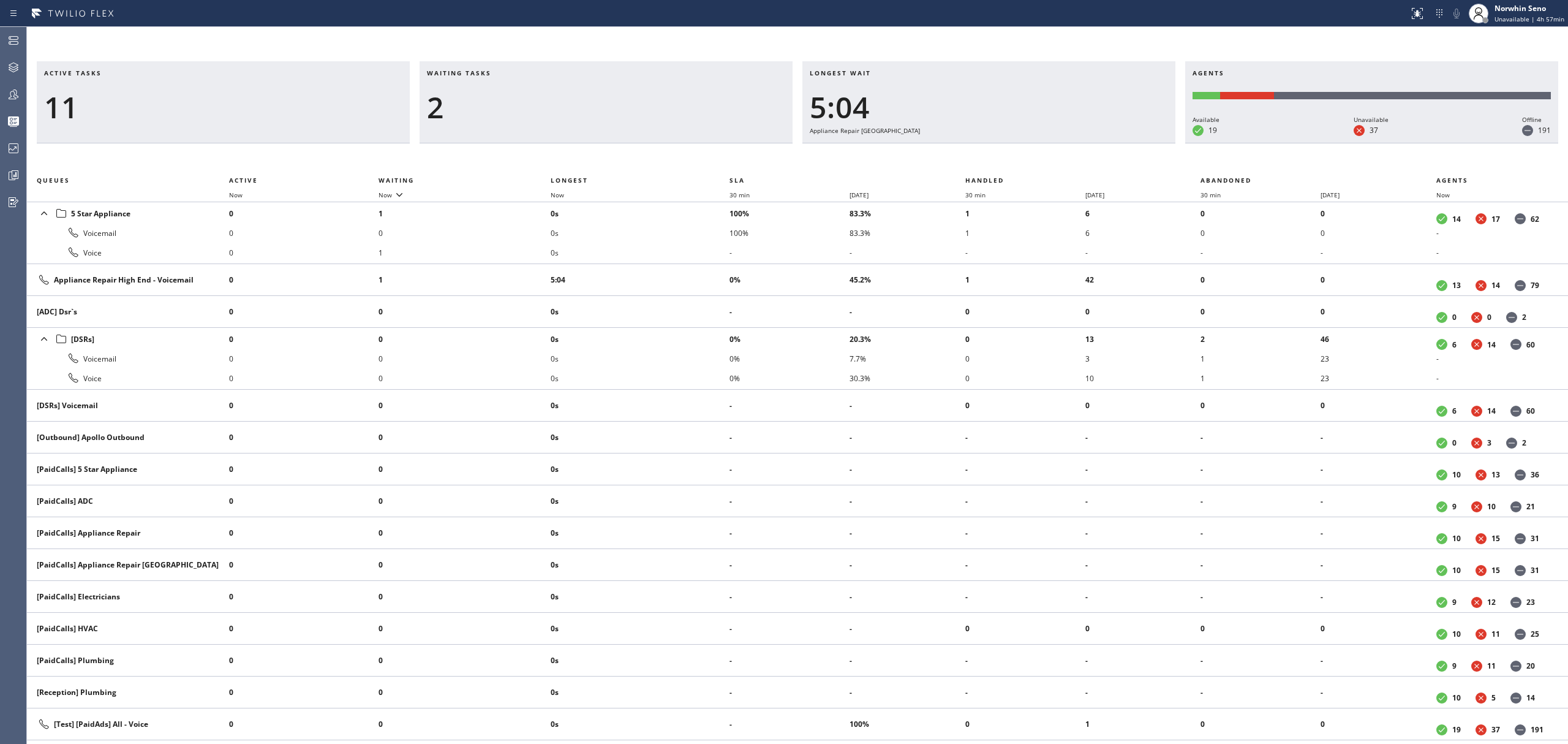
click at [976, 157] on div "Active tasks 11 Waiting tasks 2 Longest wait 5:04 Appliance Repair High End Age…" at bounding box center [797, 402] width 1541 height 683
click at [976, 157] on div "Active tasks 10 Waiting tasks 2 Longest wait 5:09 Appliance Repair High End Age…" at bounding box center [797, 402] width 1541 height 683
click at [976, 157] on div "Active tasks 10 Waiting tasks 2 Longest wait 5:14 Appliance Repair High End Age…" at bounding box center [797, 402] width 1541 height 683
click at [976, 157] on div "Active tasks 9 Waiting tasks 2 Longest wait 5:19 Appliance Repair High End Agen…" at bounding box center [797, 402] width 1541 height 683
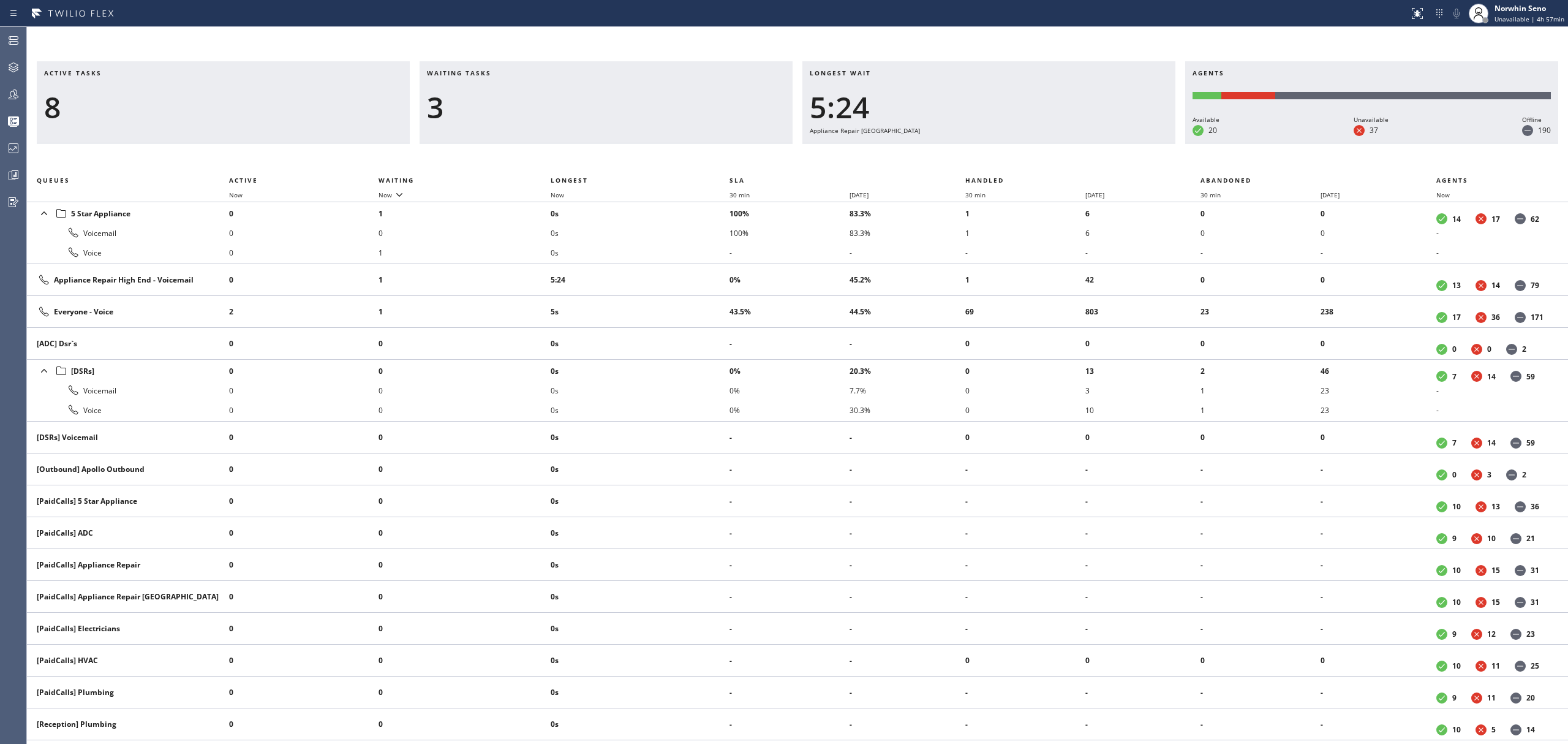
click at [976, 157] on div "Active tasks 8 Waiting tasks 3 Longest wait 5:24 Appliance Repair High End Agen…" at bounding box center [797, 402] width 1541 height 683
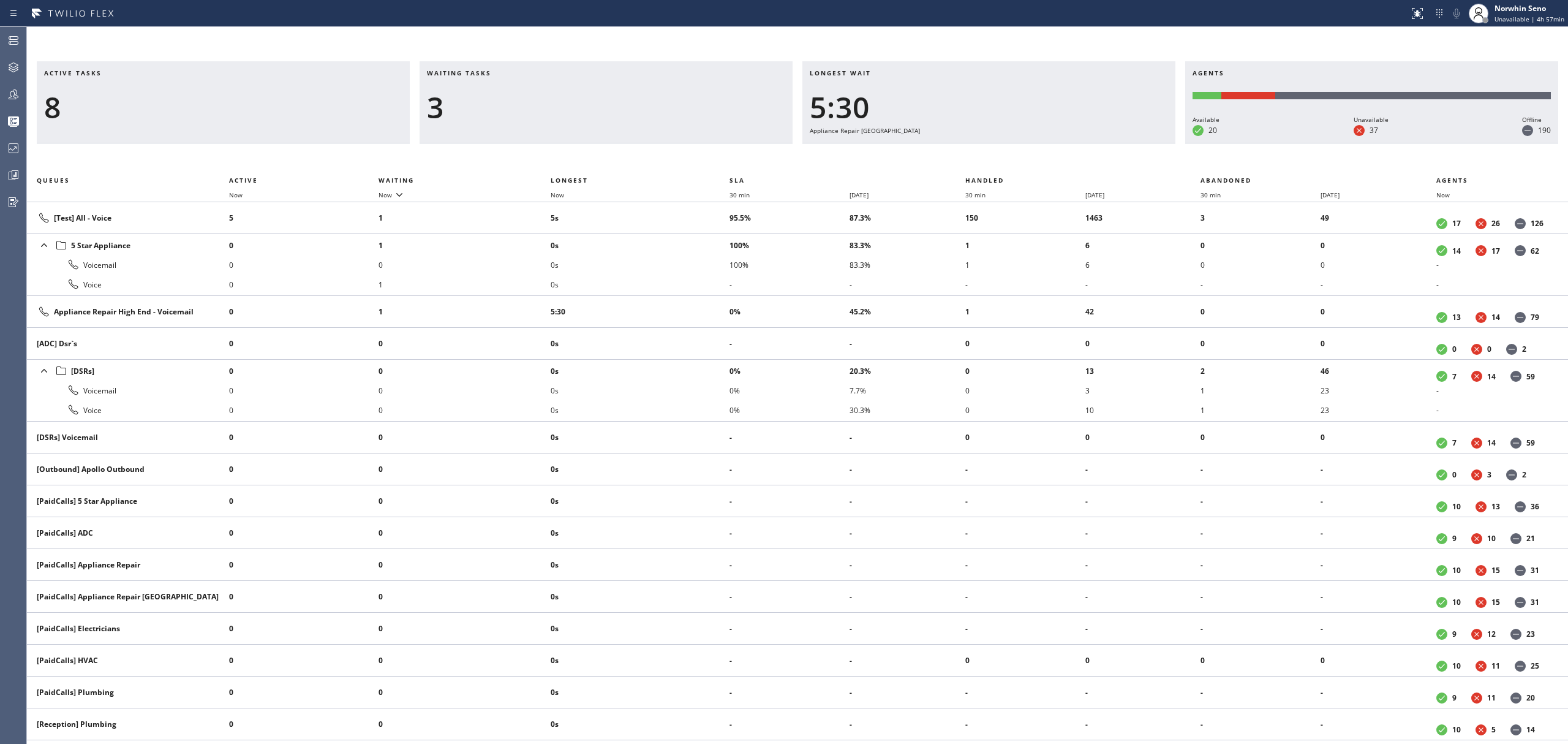
click at [976, 157] on div "Active tasks 8 Waiting tasks 3 Longest wait 5:30 Appliance Repair High End Agen…" at bounding box center [797, 402] width 1541 height 683
click at [976, 157] on div "Active tasks 8 Waiting tasks 3 Longest wait 5:35 Appliance Repair High End Agen…" at bounding box center [797, 402] width 1541 height 683
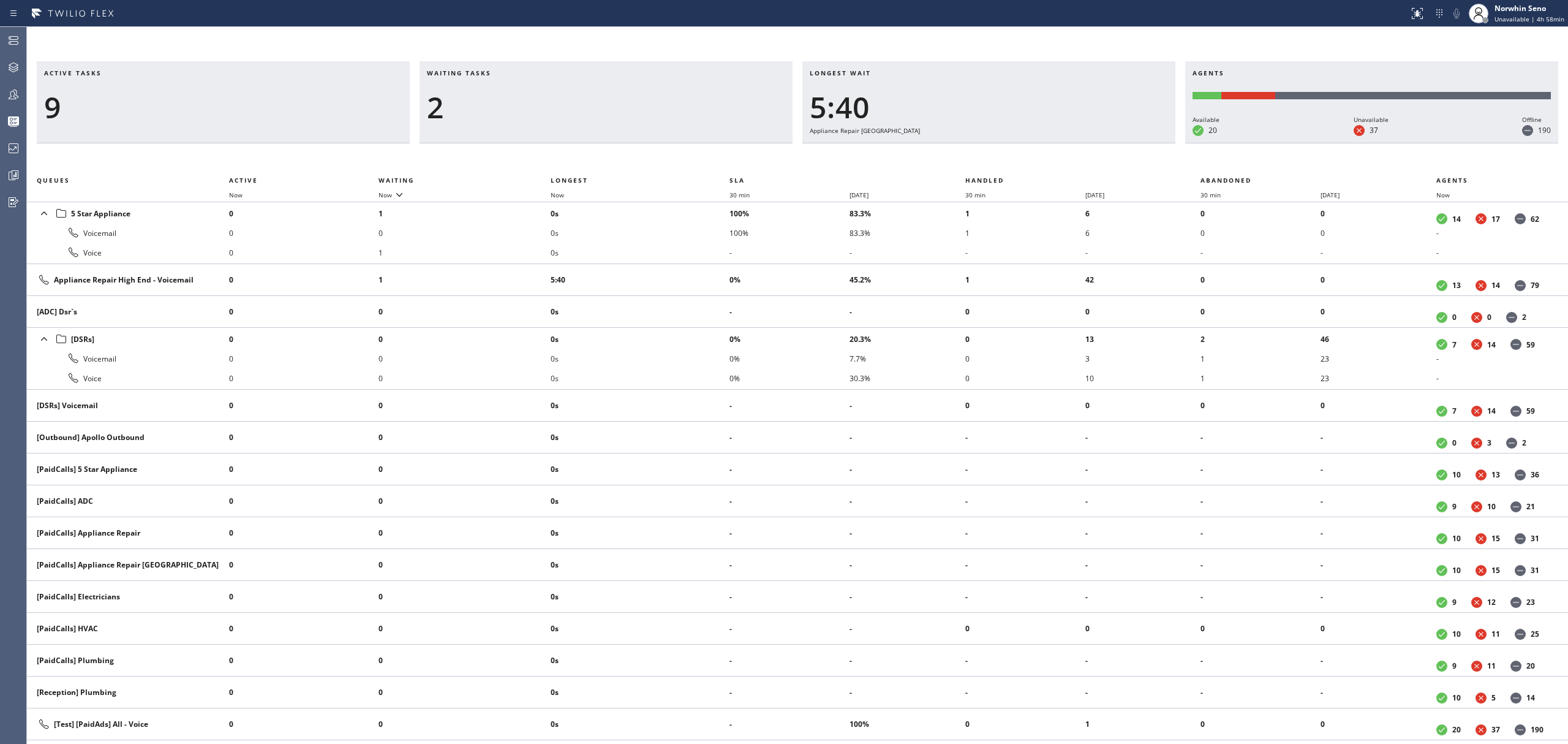
click at [976, 157] on div "Active tasks 9 Waiting tasks 2 Longest wait 5:40 Appliance Repair High End Agen…" at bounding box center [797, 402] width 1541 height 683
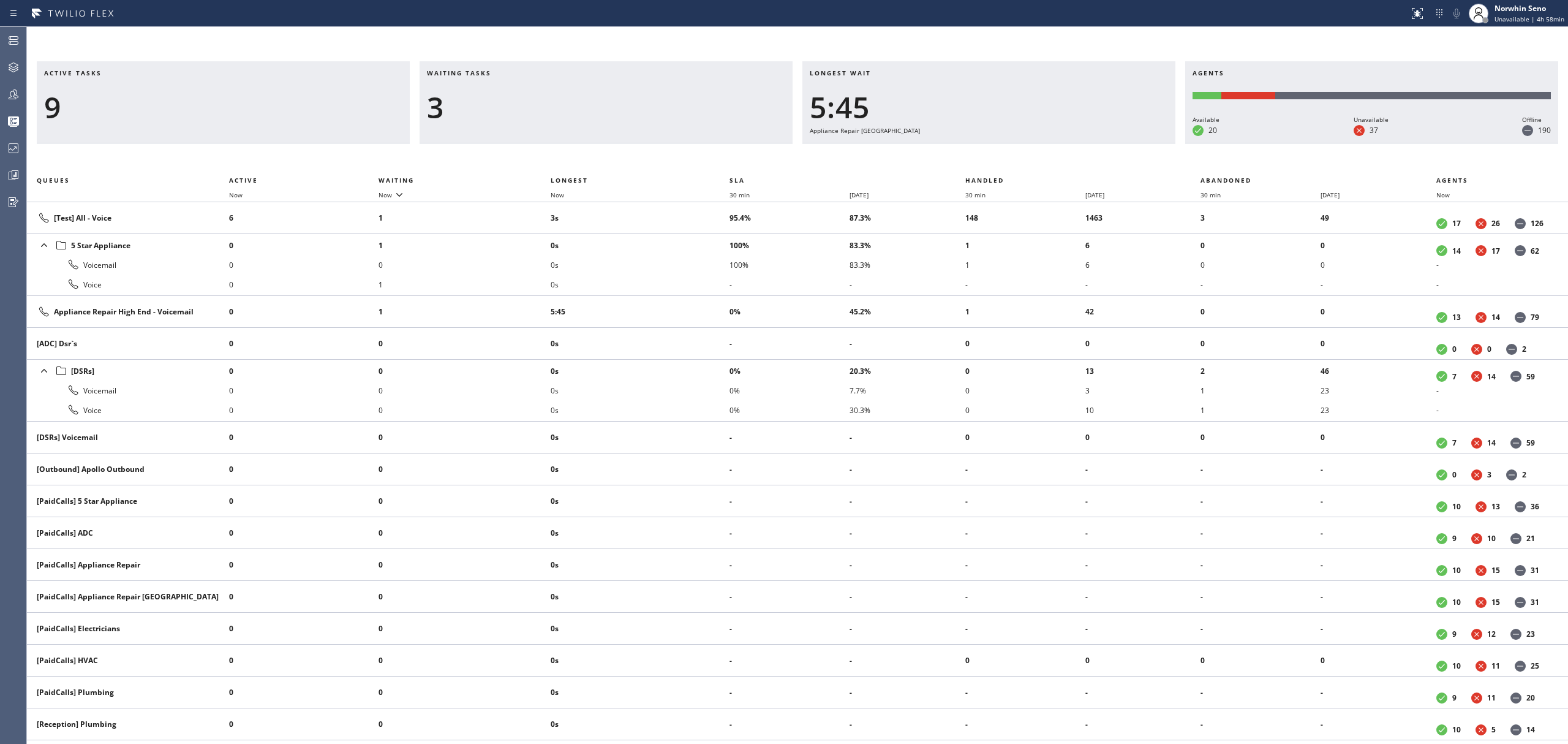
click at [976, 157] on div "Active tasks 9 Waiting tasks 3 Longest wait 5:45 Appliance Repair High End Agen…" at bounding box center [797, 402] width 1541 height 683
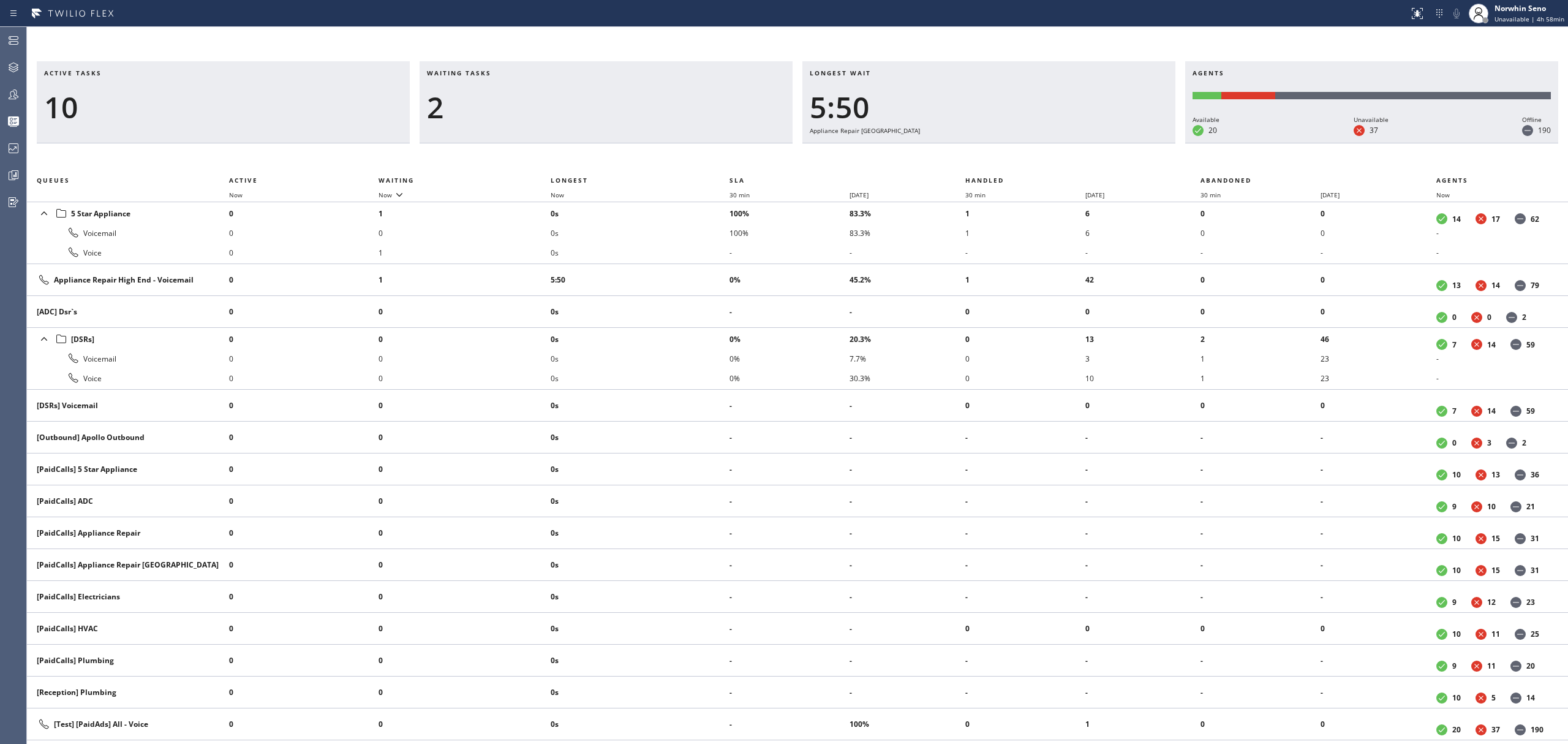
click at [976, 157] on div "Active tasks 10 Waiting tasks 2 Longest wait 5:50 Appliance Repair High End Age…" at bounding box center [797, 402] width 1541 height 683
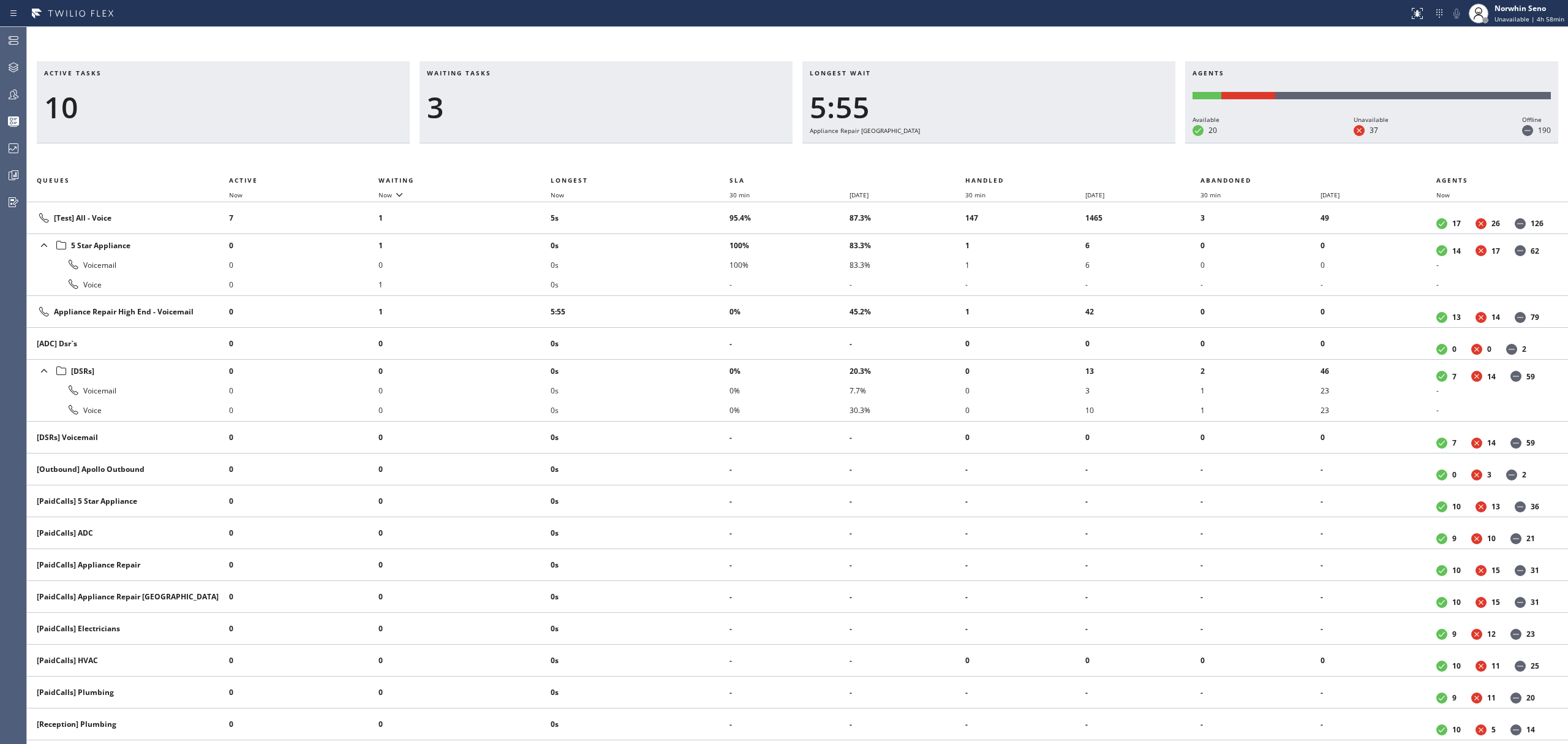
click at [976, 157] on div "Active tasks 10 Waiting tasks 3 Longest wait 5:55 Appliance Repair High End Age…" at bounding box center [797, 402] width 1541 height 683
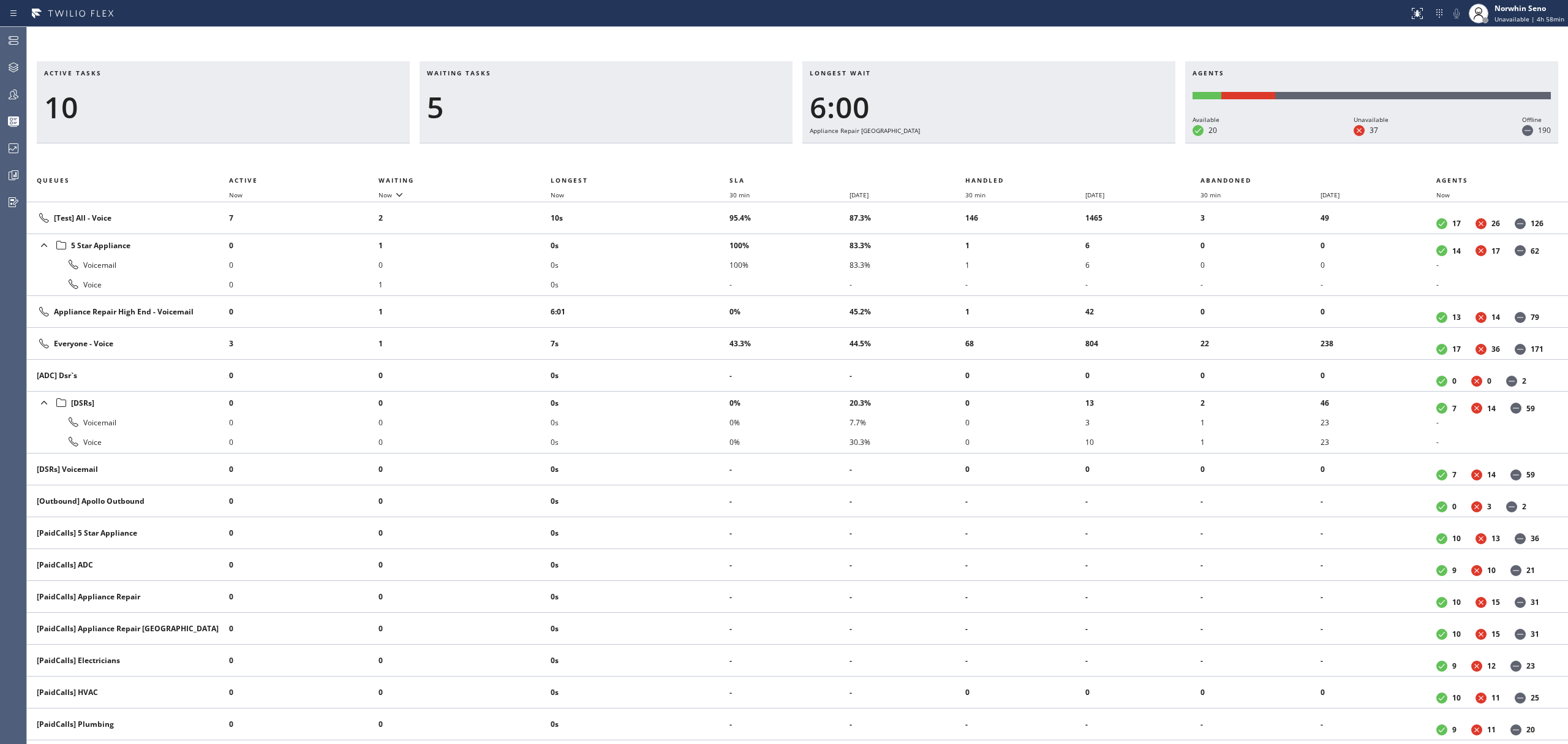
click at [976, 157] on div "Active tasks 10 Waiting tasks 5 Longest wait 6:00 Appliance Repair High End Age…" at bounding box center [797, 402] width 1541 height 683
click at [976, 157] on div "Active tasks 10 Waiting tasks 4 Longest wait 6:05 Appliance Repair High End Age…" at bounding box center [797, 402] width 1541 height 683
click at [976, 157] on div "Active tasks 10 Waiting tasks 4 Longest wait 6:10 Appliance Repair High End Age…" at bounding box center [797, 402] width 1541 height 683
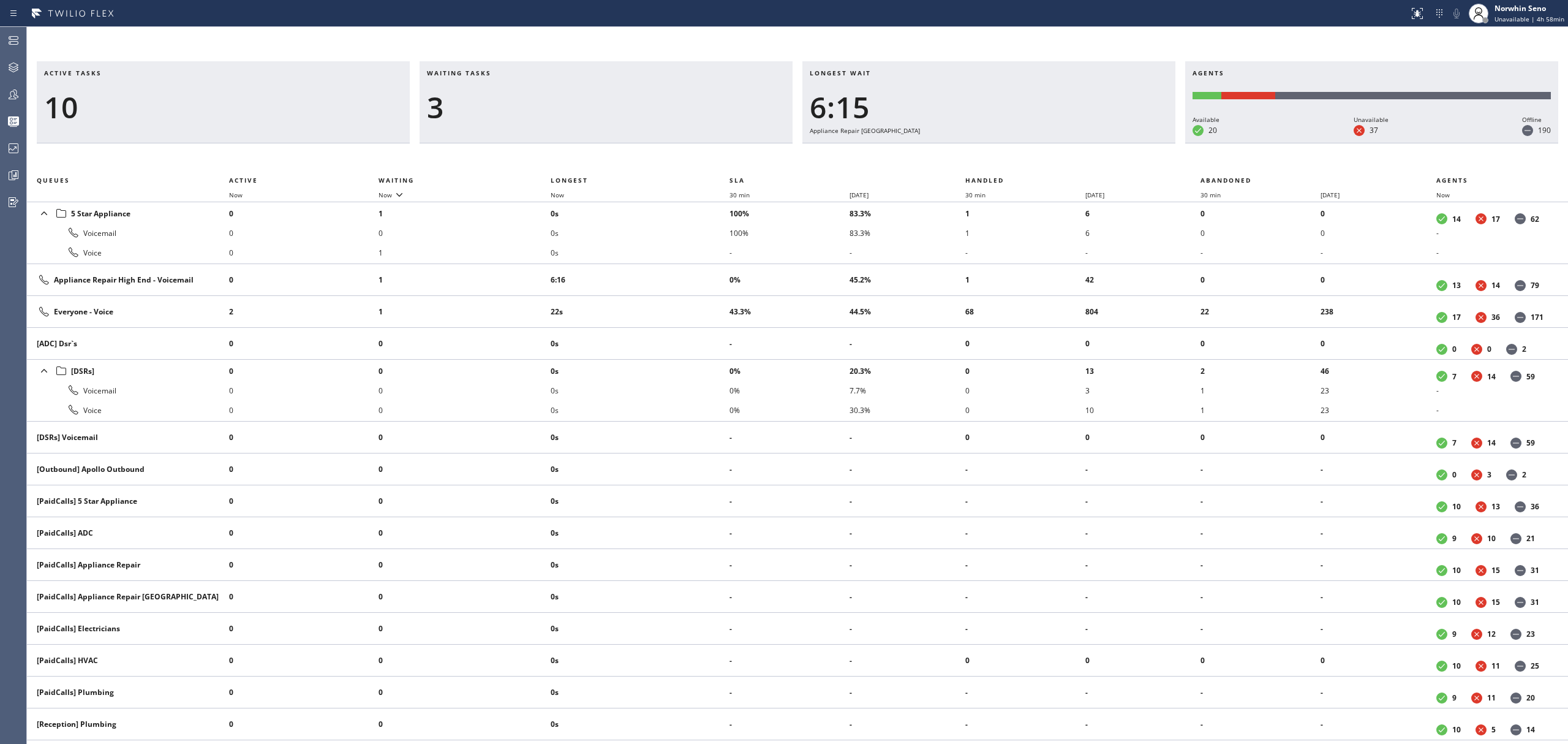
click at [976, 157] on div "Active tasks 10 Waiting tasks 3 Longest wait 6:15 Appliance Repair High End Age…" at bounding box center [797, 402] width 1541 height 683
click at [976, 157] on div "Active tasks 10 Waiting tasks 3 Longest wait 6:21 Appliance Repair High End Age…" at bounding box center [797, 402] width 1541 height 683
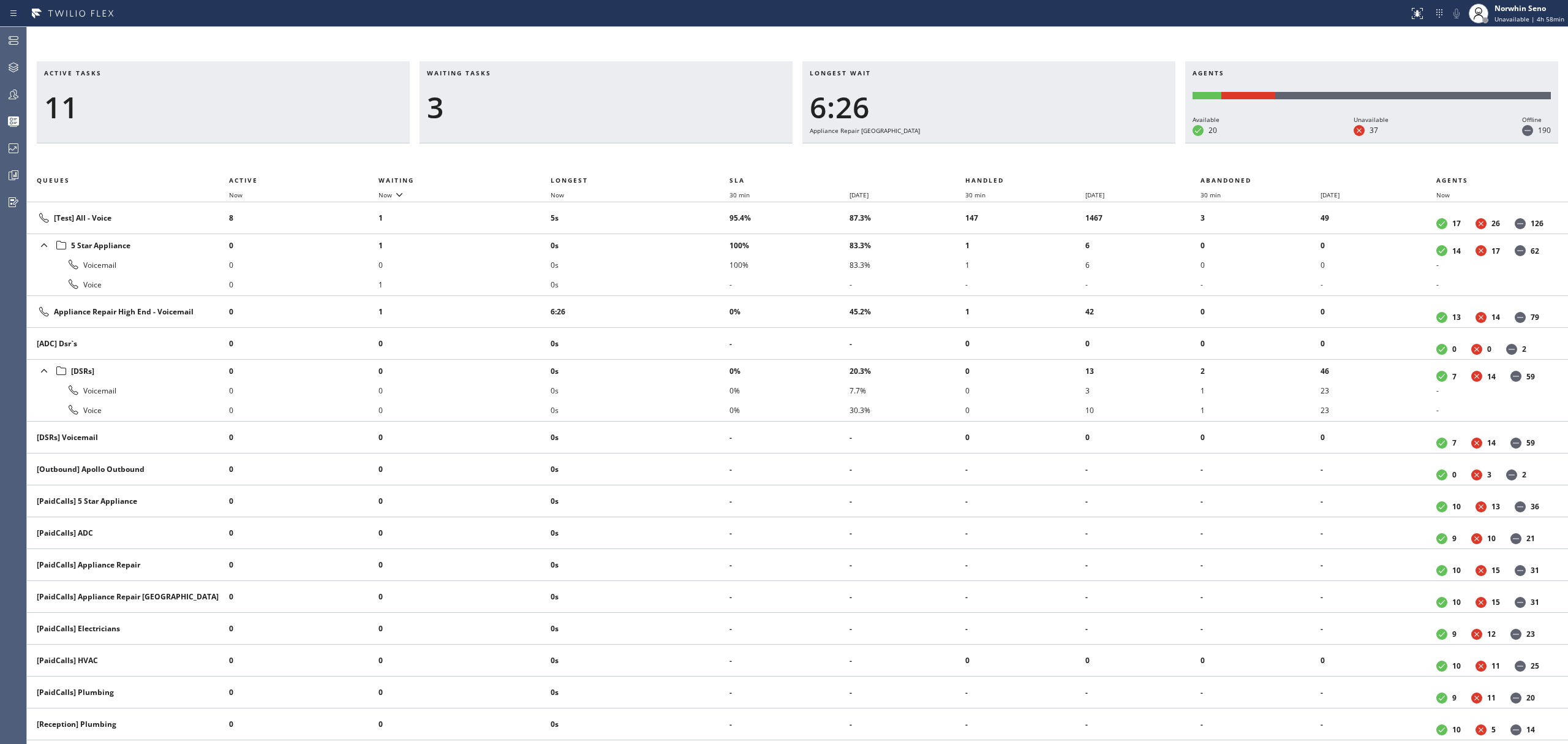
click at [976, 157] on div "Active tasks 11 Waiting tasks 3 Longest wait 6:26 Appliance Repair High End Age…" at bounding box center [797, 402] width 1541 height 683
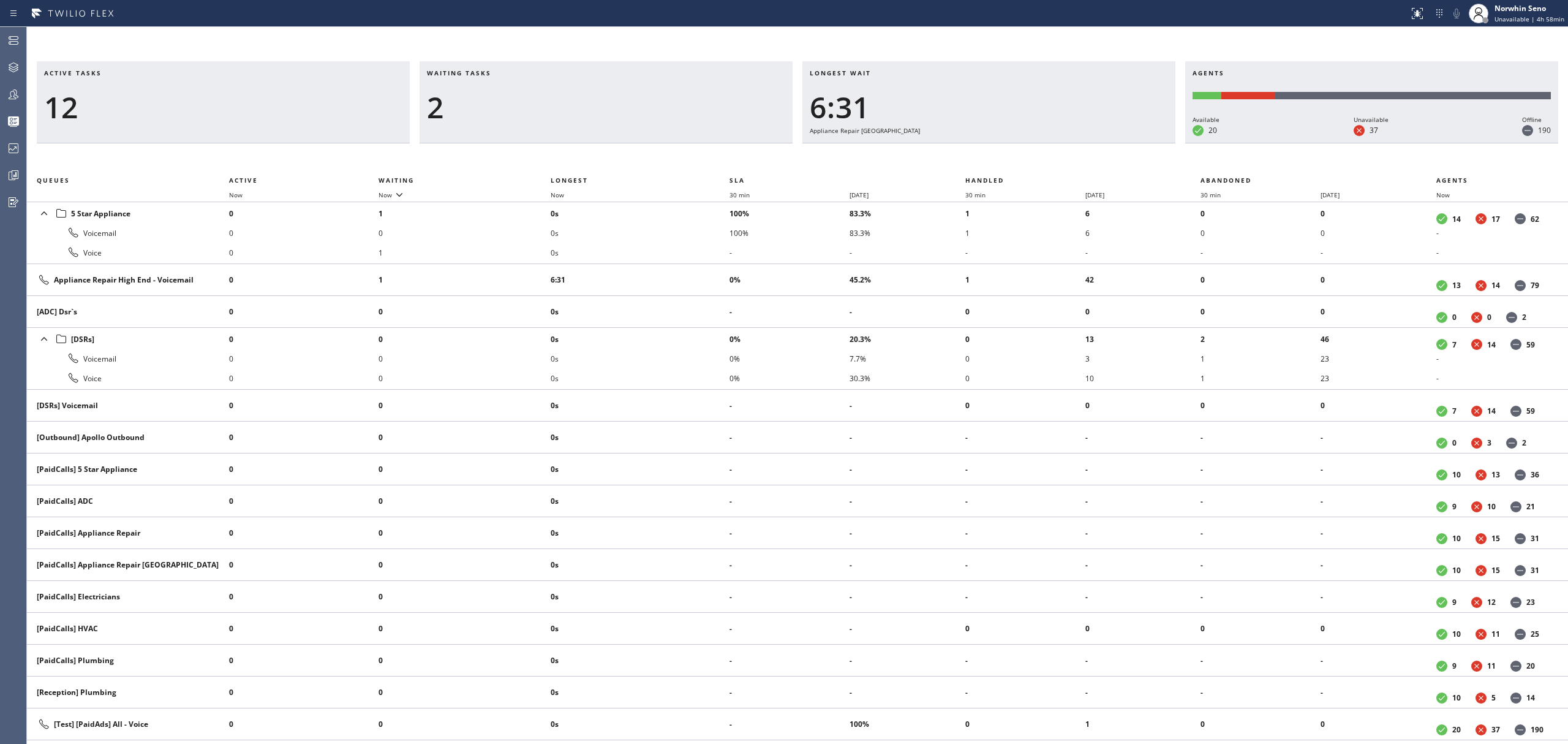
click at [976, 157] on div "Active tasks 12 Waiting tasks 2 Longest wait 6:31 Appliance Repair High End Age…" at bounding box center [797, 402] width 1541 height 683
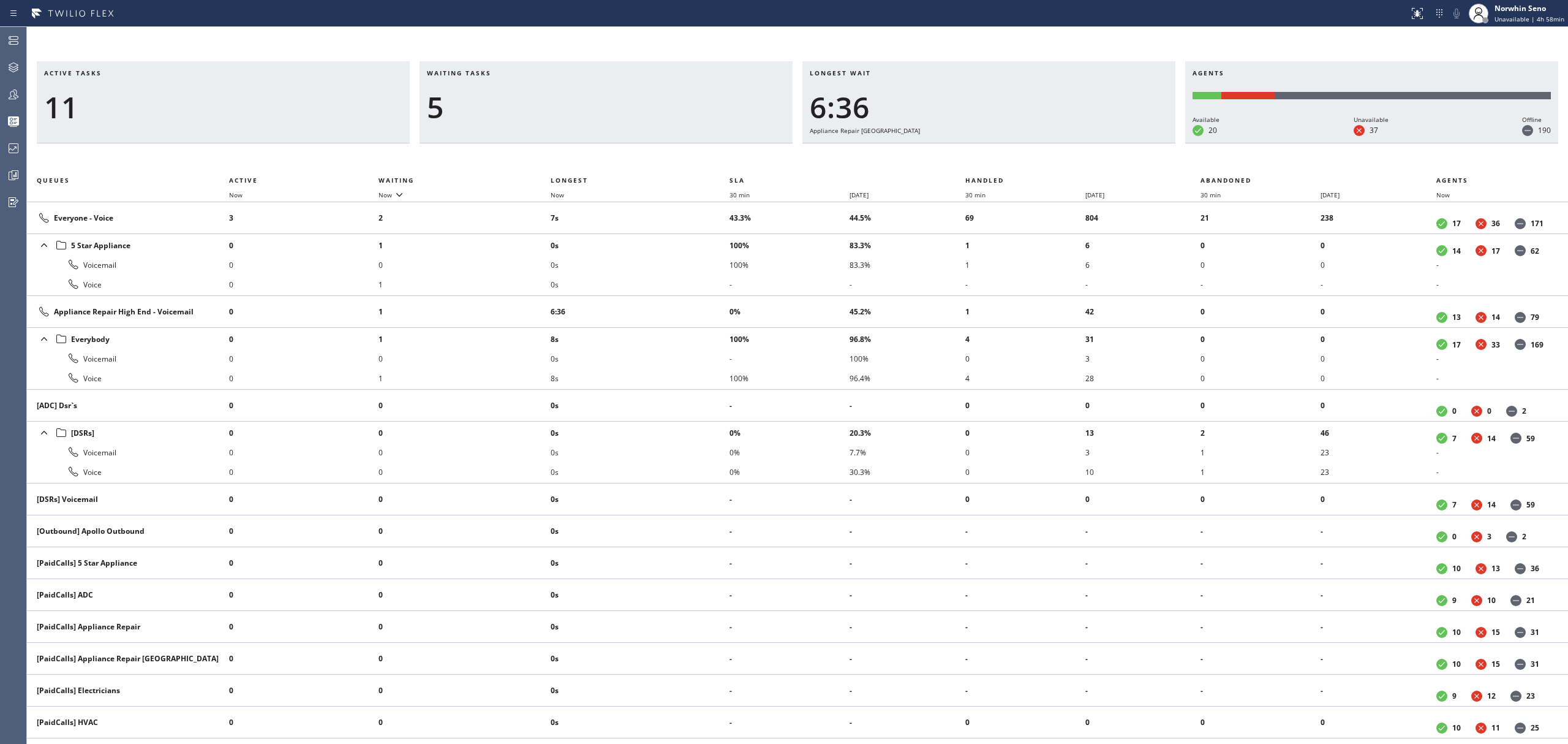
drag, startPoint x: 973, startPoint y: 153, endPoint x: 956, endPoint y: 140, distance: 21.4
click at [968, 150] on div "Active tasks 11 Waiting tasks 5 Longest wait 6:36 Appliance Repair High End Age…" at bounding box center [797, 402] width 1541 height 683
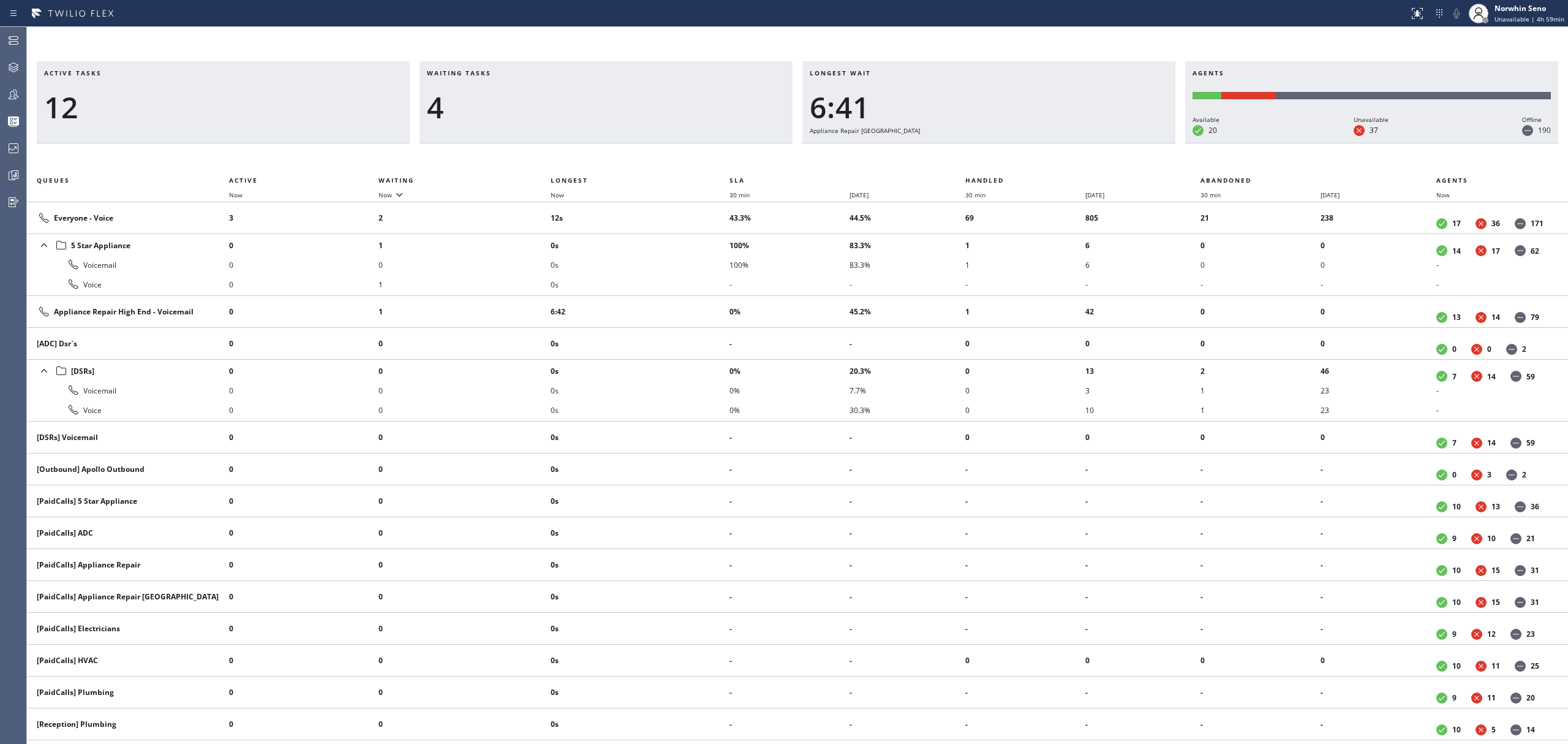
click at [976, 157] on div "Active tasks 12 Waiting tasks 4 Longest wait 6:41 Appliance Repair High End Age…" at bounding box center [797, 402] width 1541 height 683
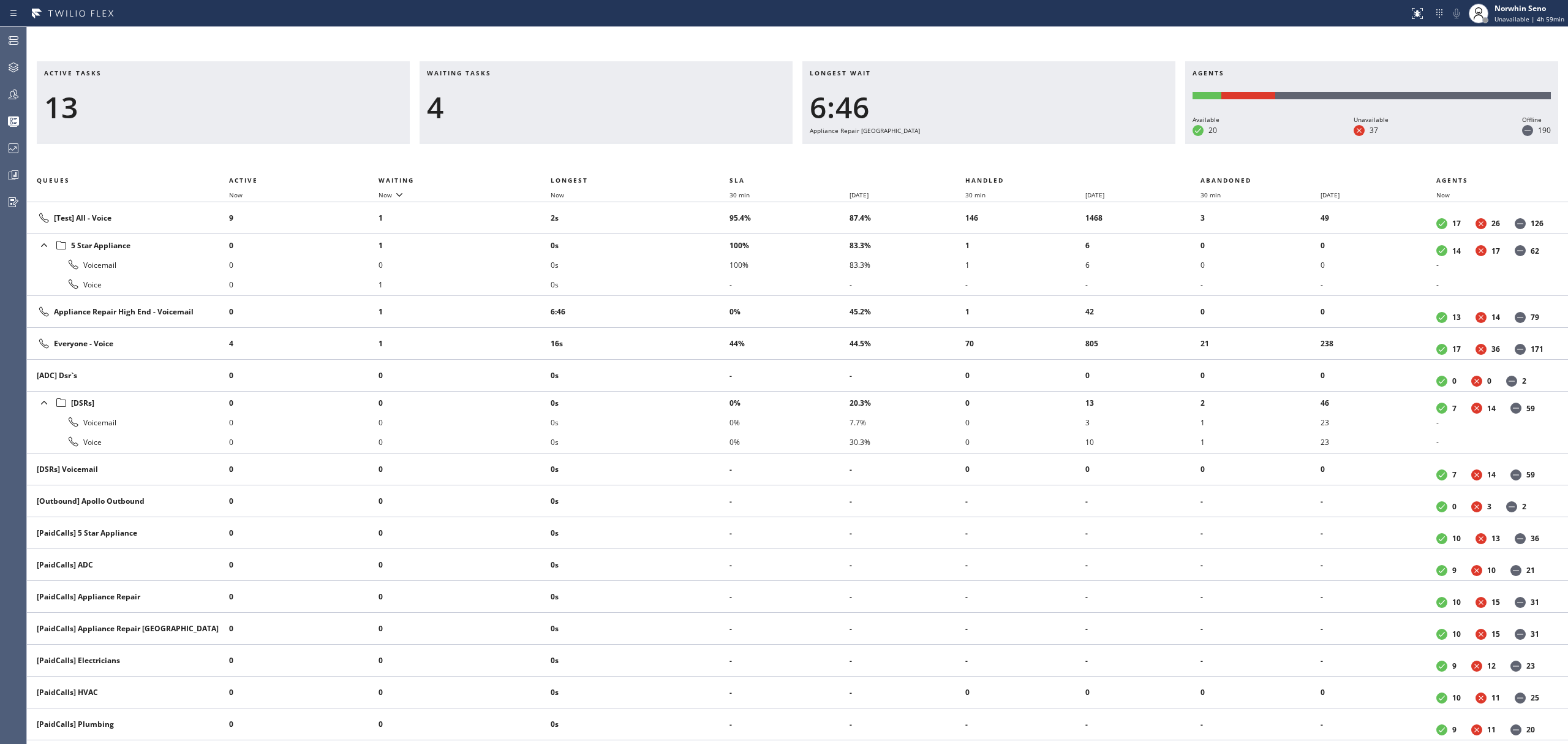
click at [976, 157] on div "Active tasks 13 Waiting tasks 4 Longest wait 6:46 Appliance Repair High End Age…" at bounding box center [797, 402] width 1541 height 683
click at [1003, 180] on th "Handled" at bounding box center [1083, 180] width 236 height 15
